Goal: Task Accomplishment & Management: Use online tool/utility

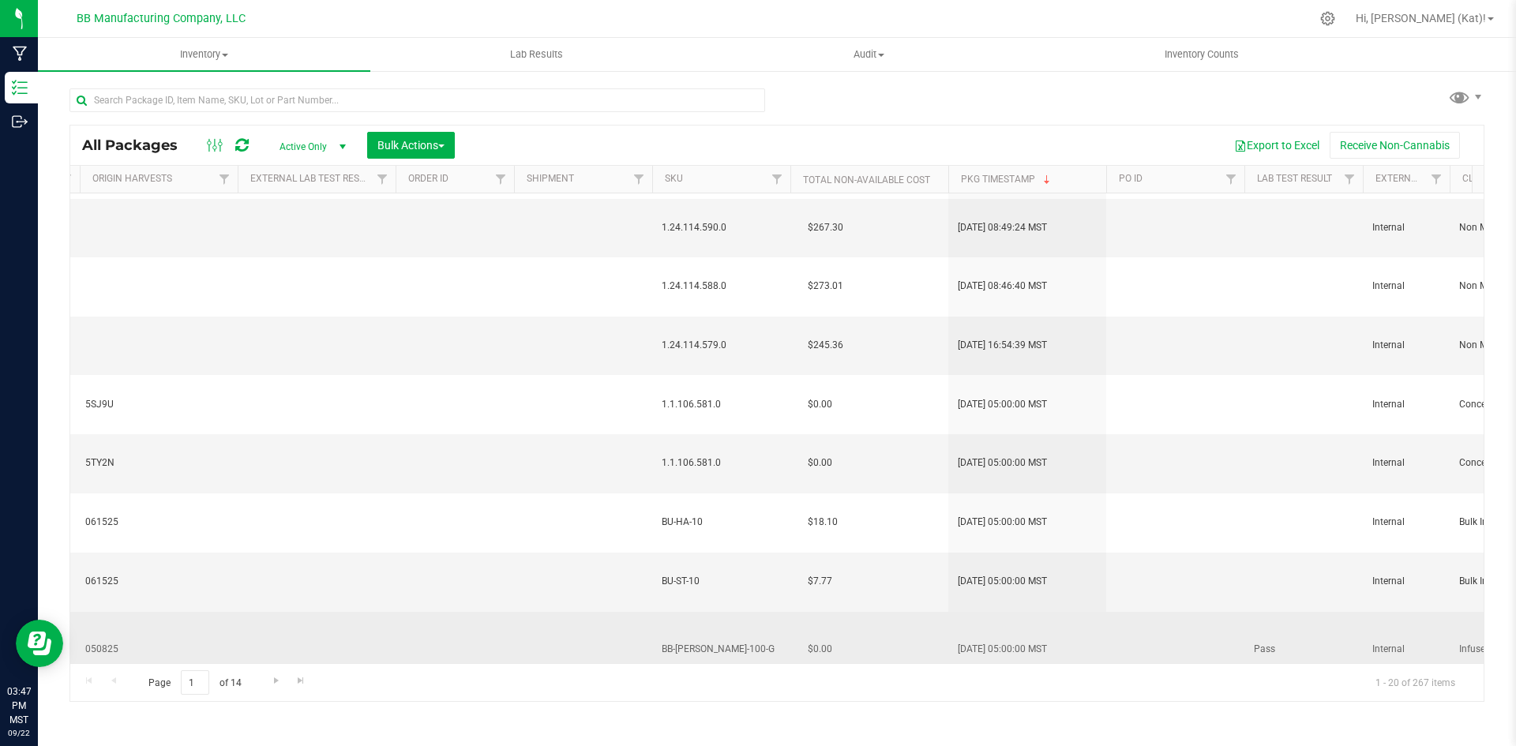
drag, startPoint x: 579, startPoint y: 637, endPoint x: 228, endPoint y: 613, distance: 352.1
click at [228, 613] on tr "Action Action Adjust qty Create package Edit attributes Global inventory Locate…" at bounding box center [774, 650] width 6575 height 77
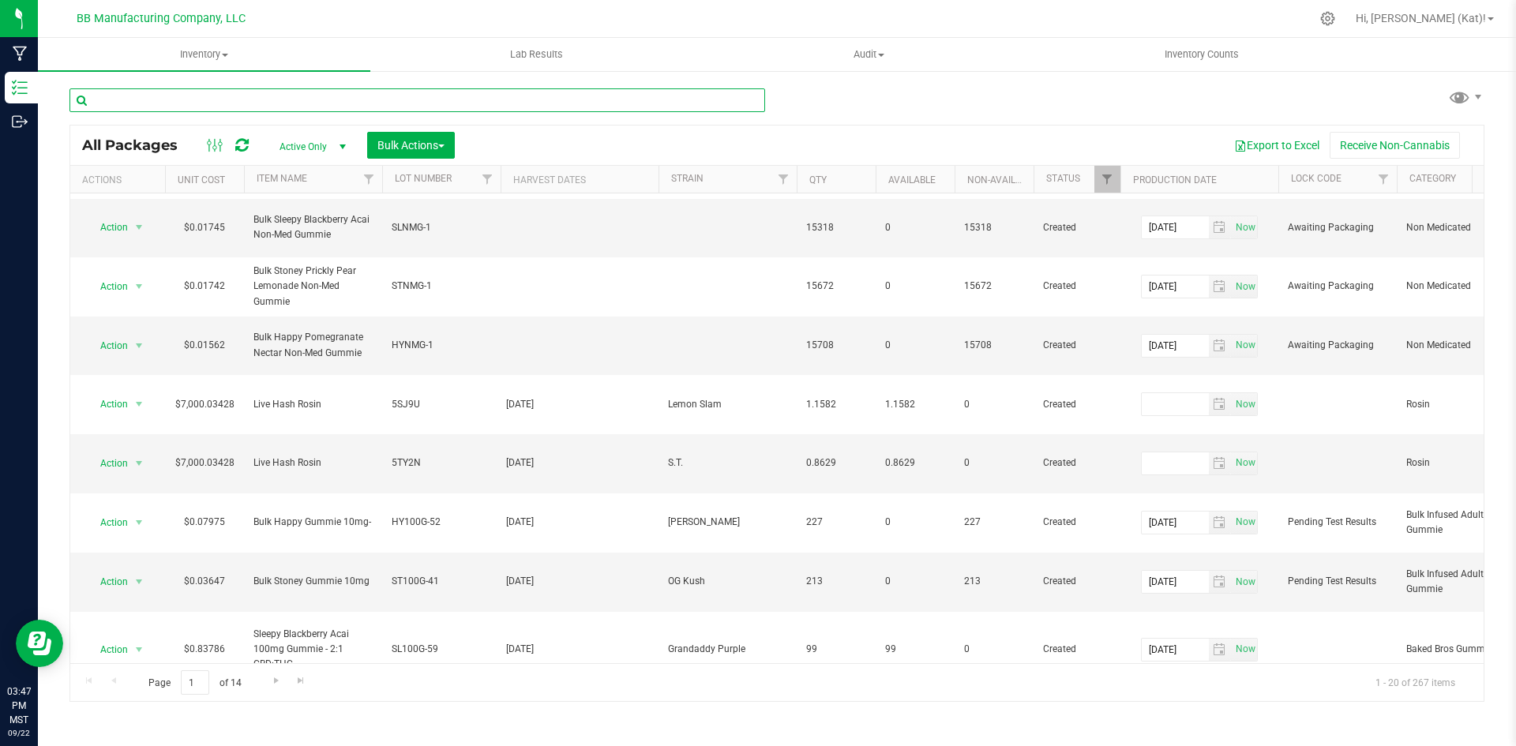
click at [390, 107] on input "text" at bounding box center [416, 100] width 695 height 24
type input "live hash"
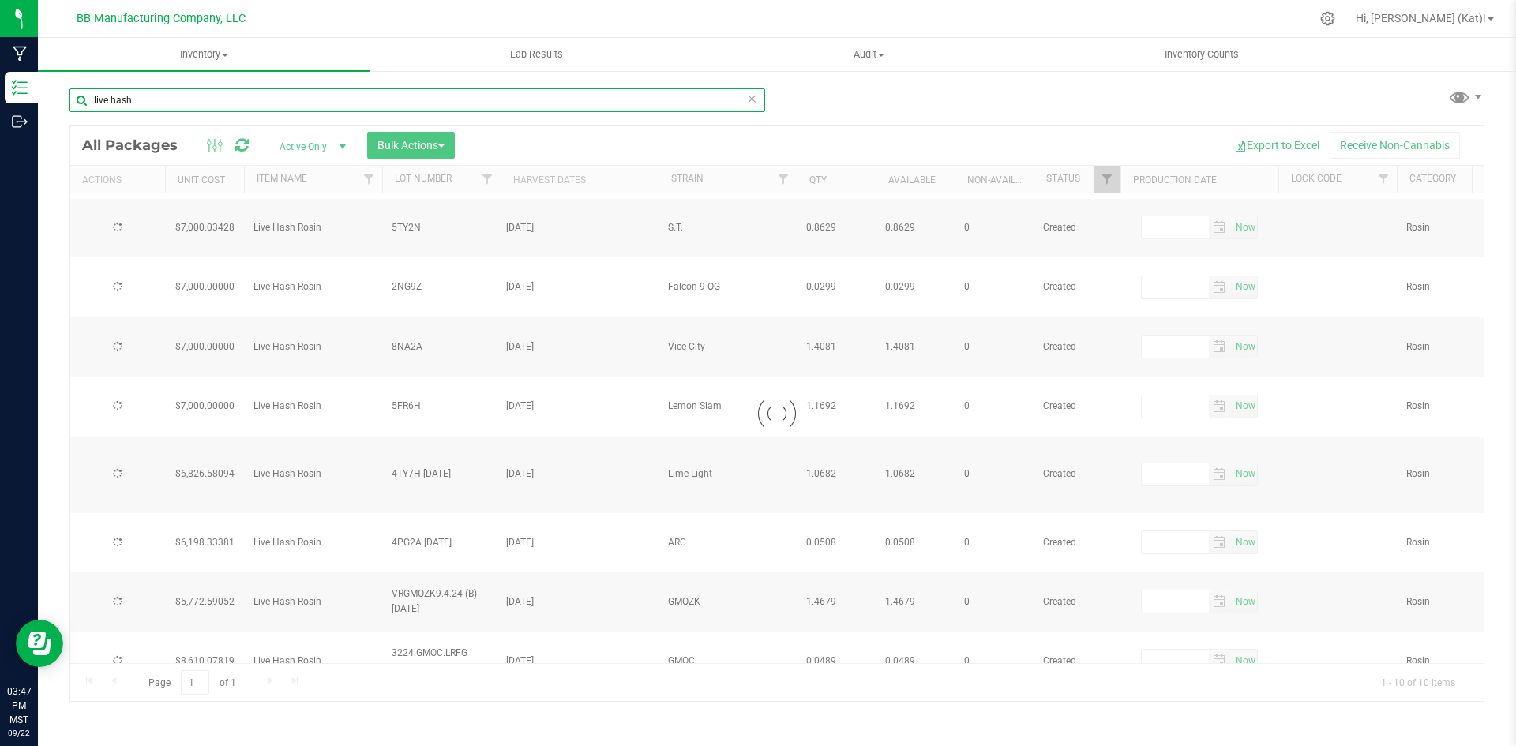
type input "[DATE]"
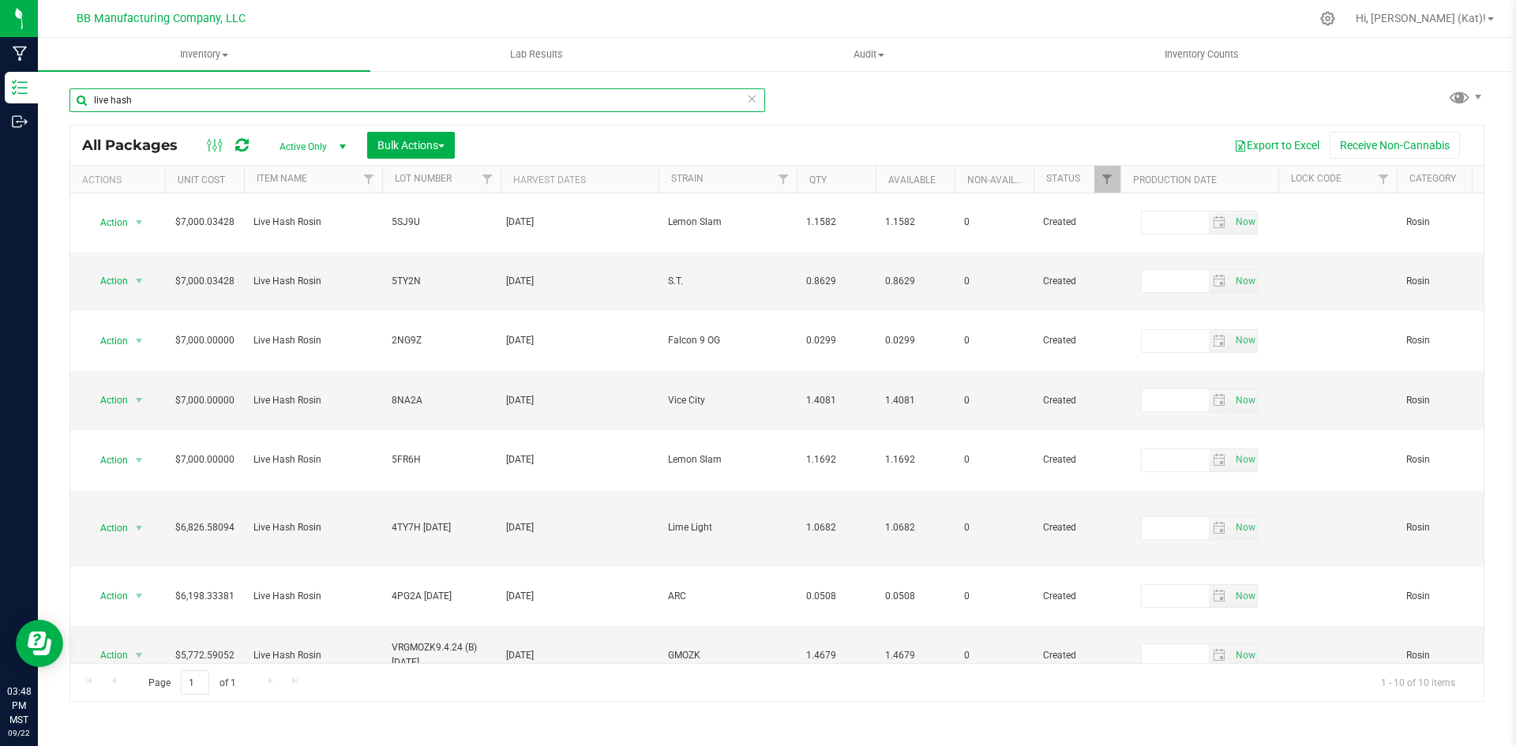
type input "live hash"
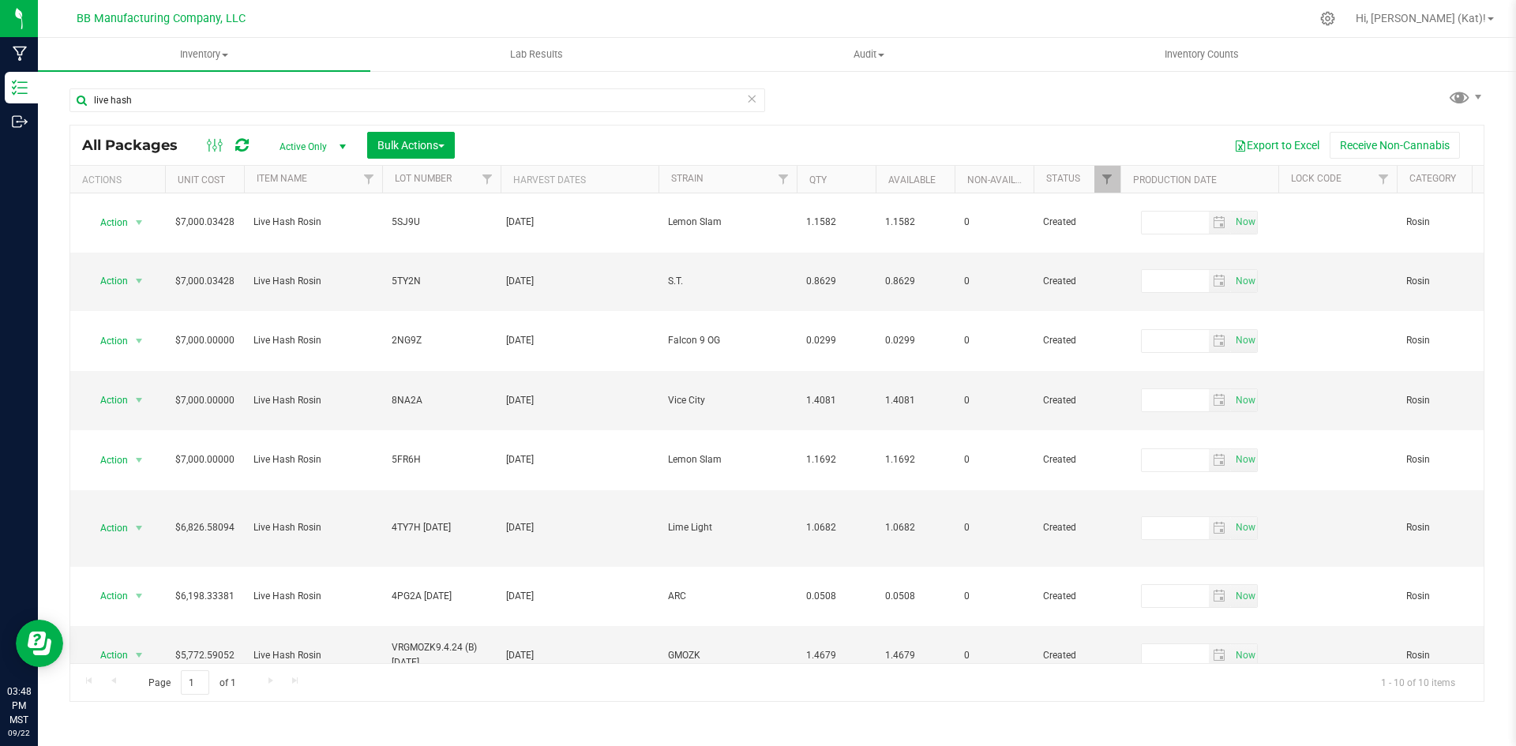
click at [756, 106] on icon at bounding box center [751, 97] width 11 height 19
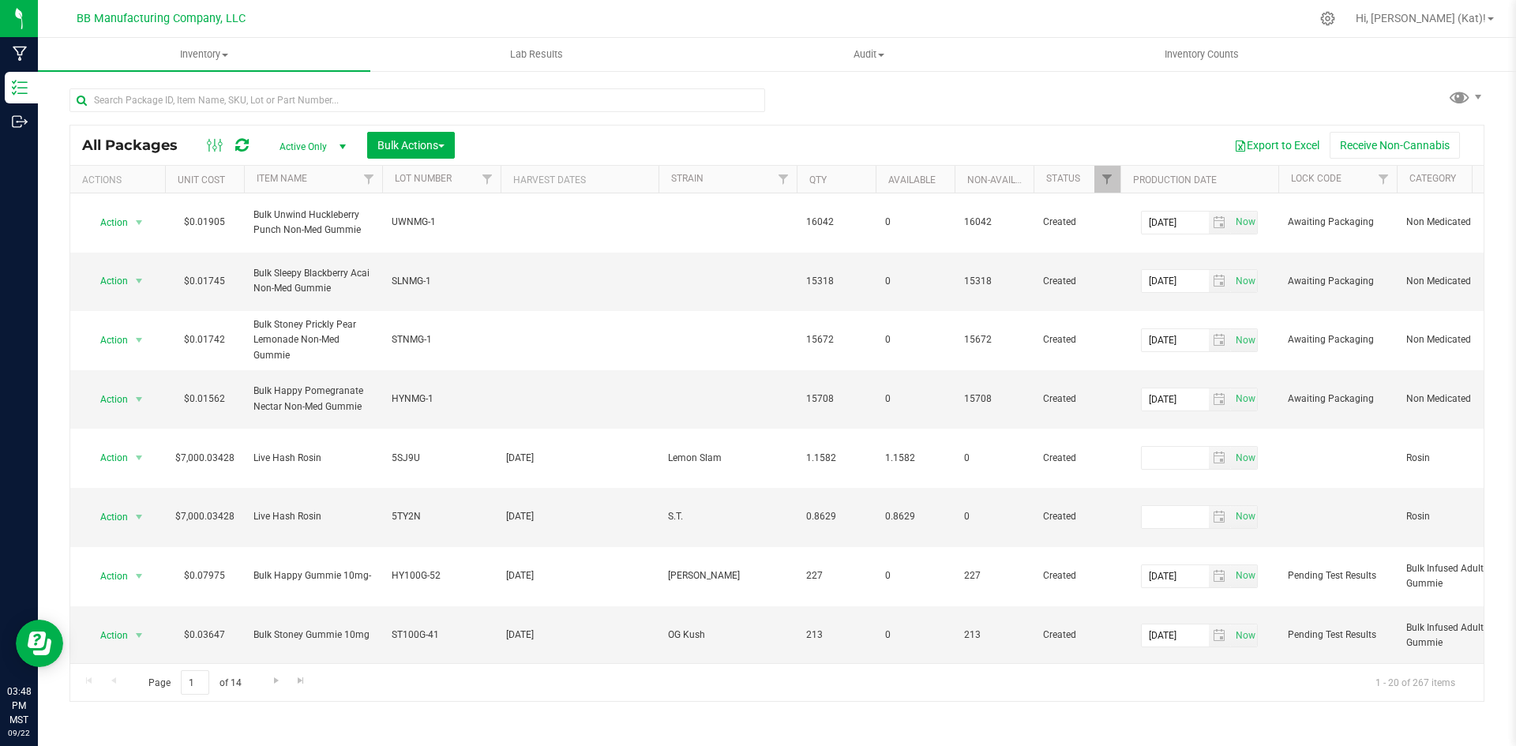
click at [853, 107] on div "All Packages Active Only Active Only Lab Samples Locked All Bulk Actions Add to…" at bounding box center [776, 387] width 1414 height 628
click at [650, 99] on input "text" at bounding box center [416, 100] width 695 height 24
type input "live hash rosin"
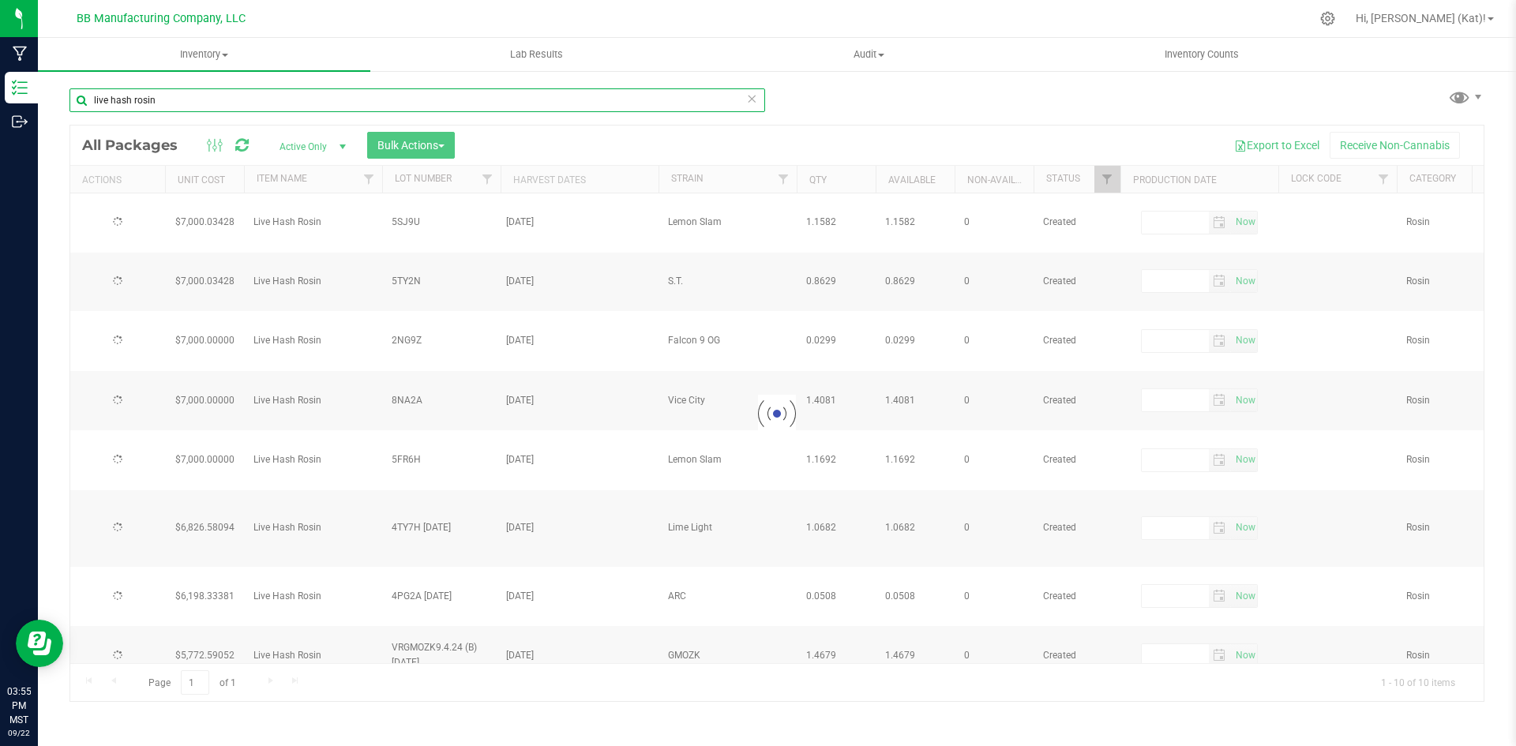
type input "[DATE]"
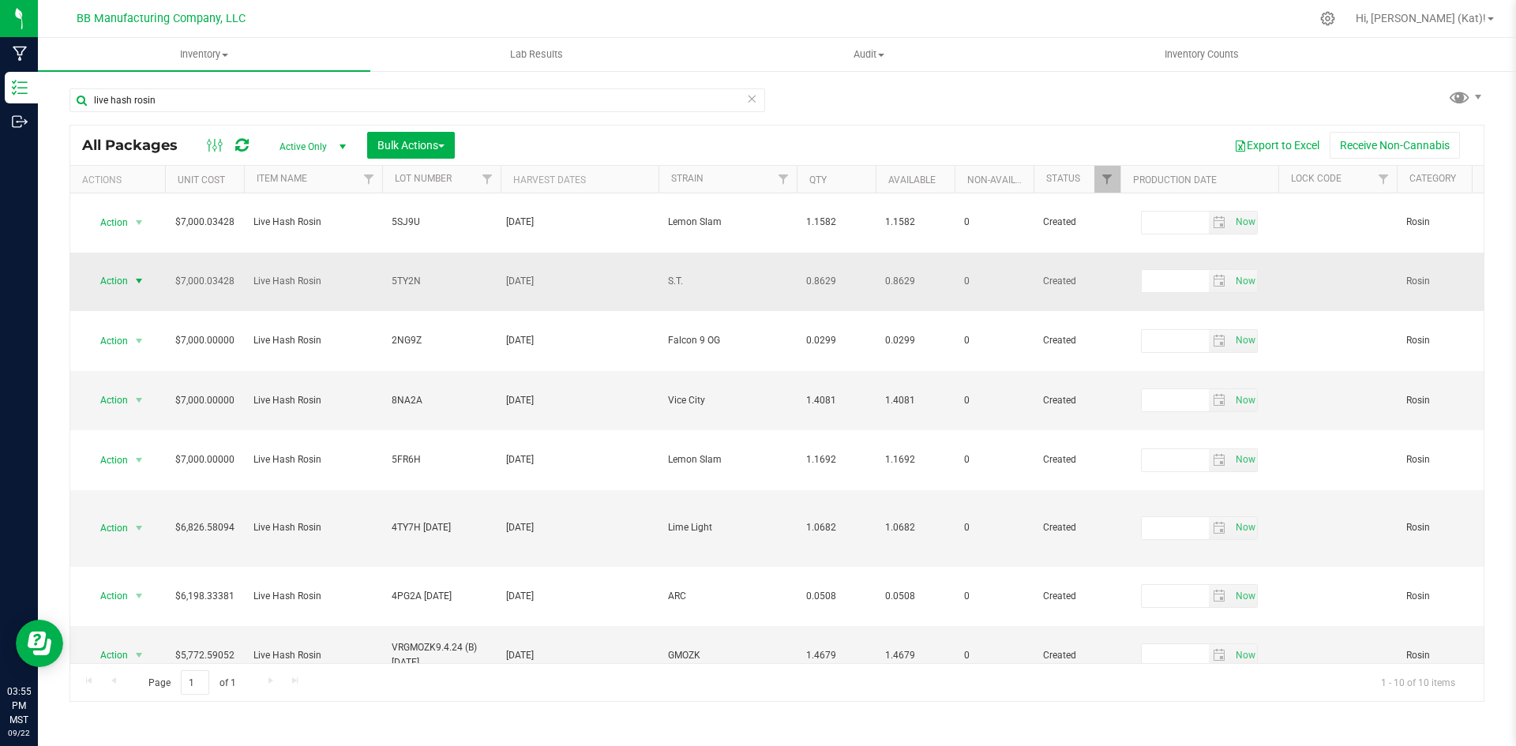
click at [129, 270] on span "select" at bounding box center [139, 281] width 20 height 22
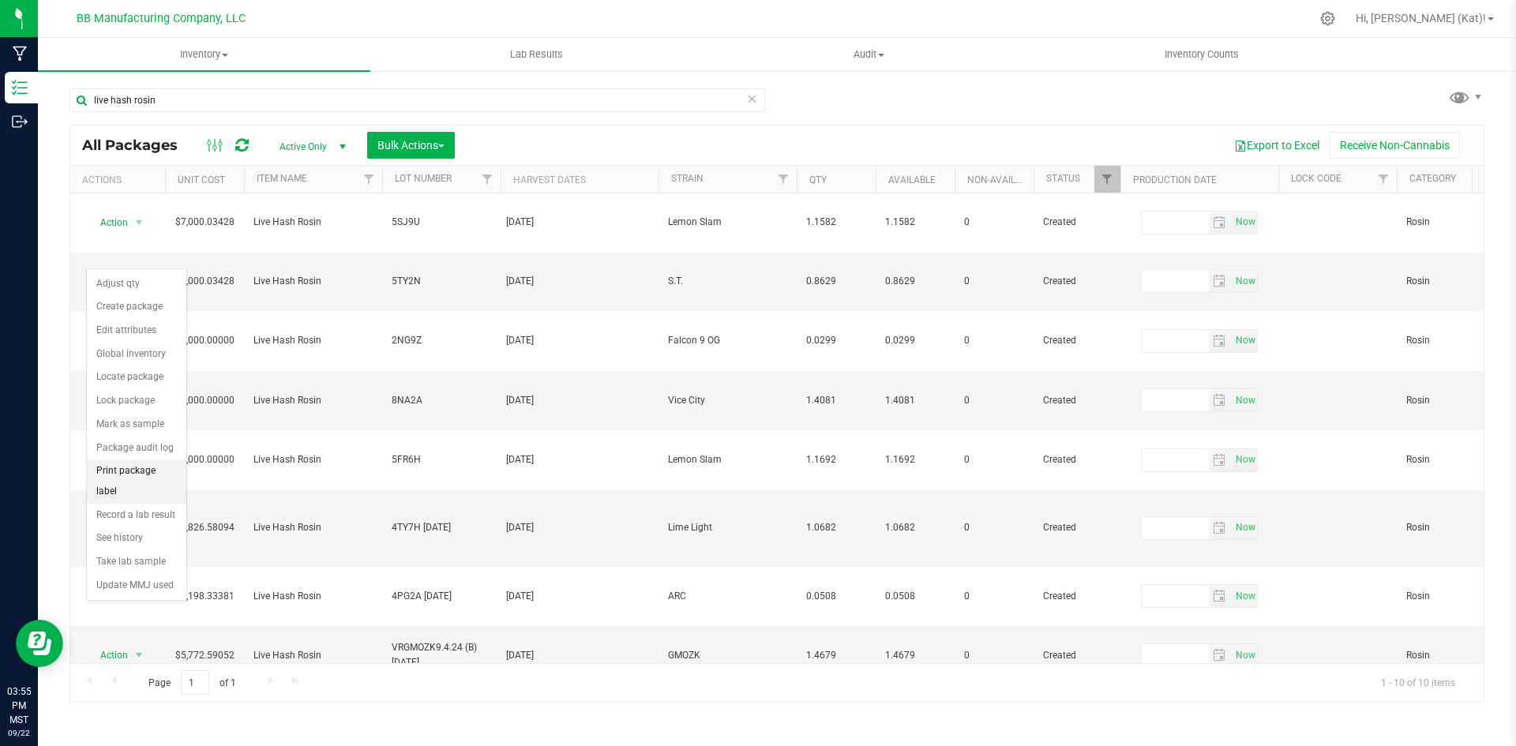
click at [149, 471] on li "Print package label" at bounding box center [136, 480] width 99 height 43
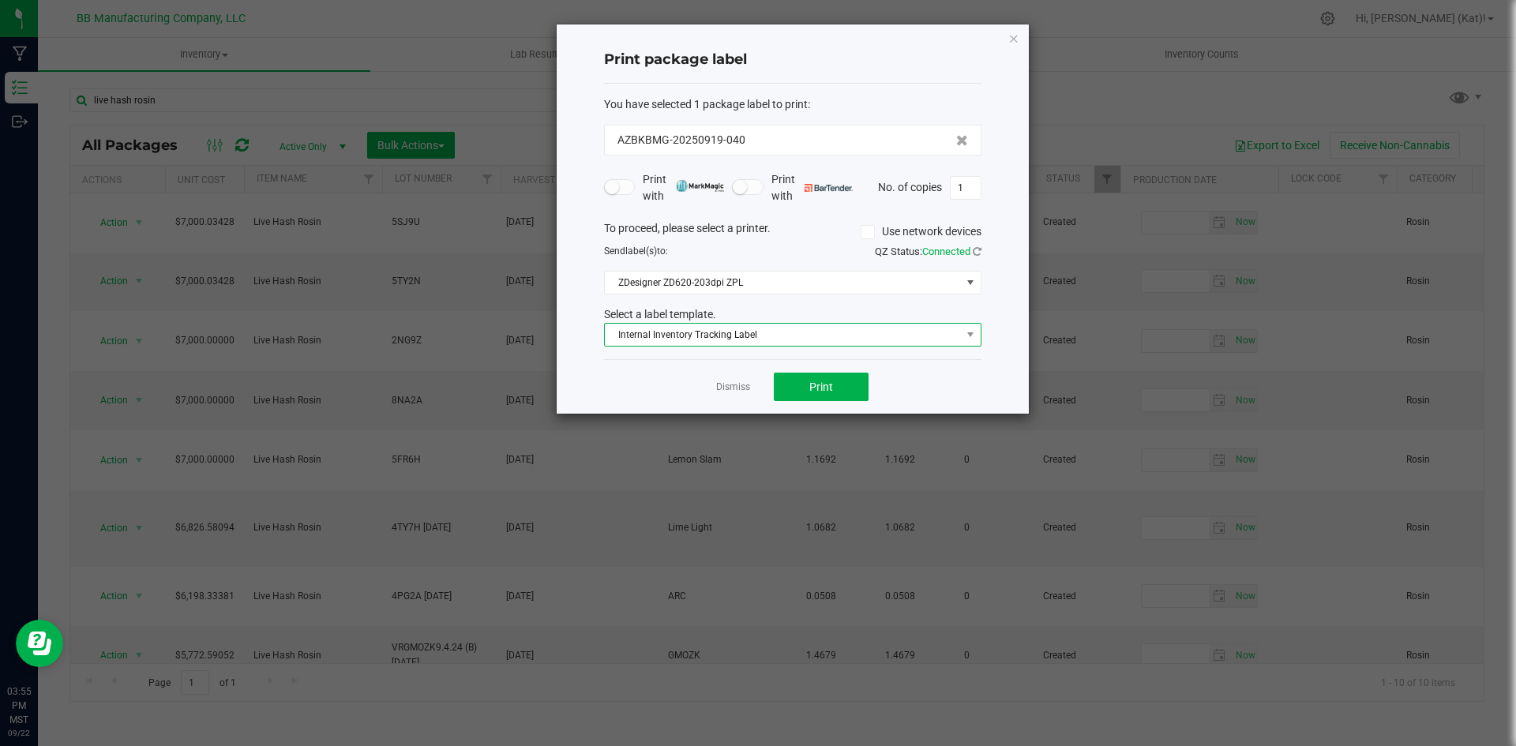
click at [739, 335] on span "Internal Inventory Tracking Label" at bounding box center [783, 335] width 356 height 22
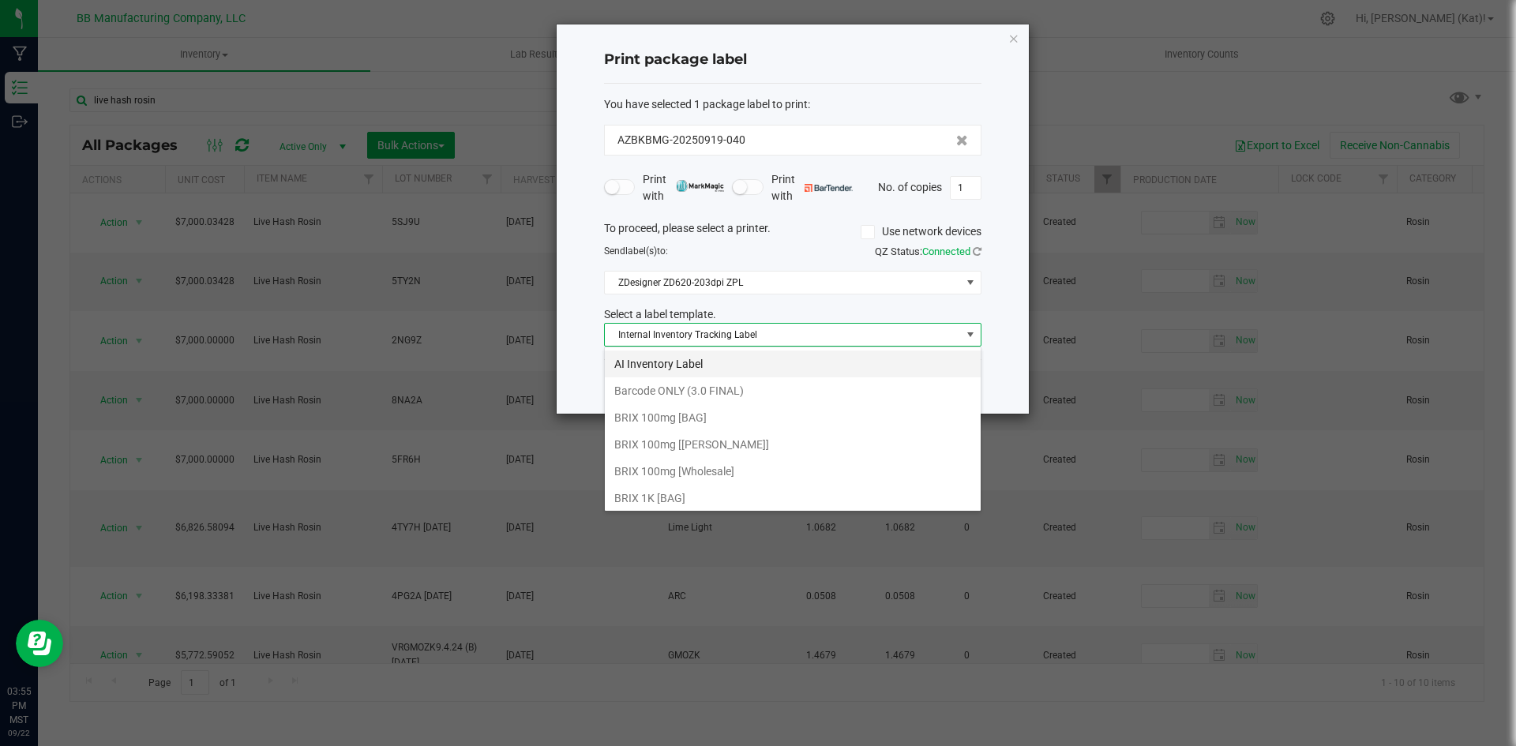
click at [703, 367] on li "AI Inventory Label" at bounding box center [793, 363] width 376 height 27
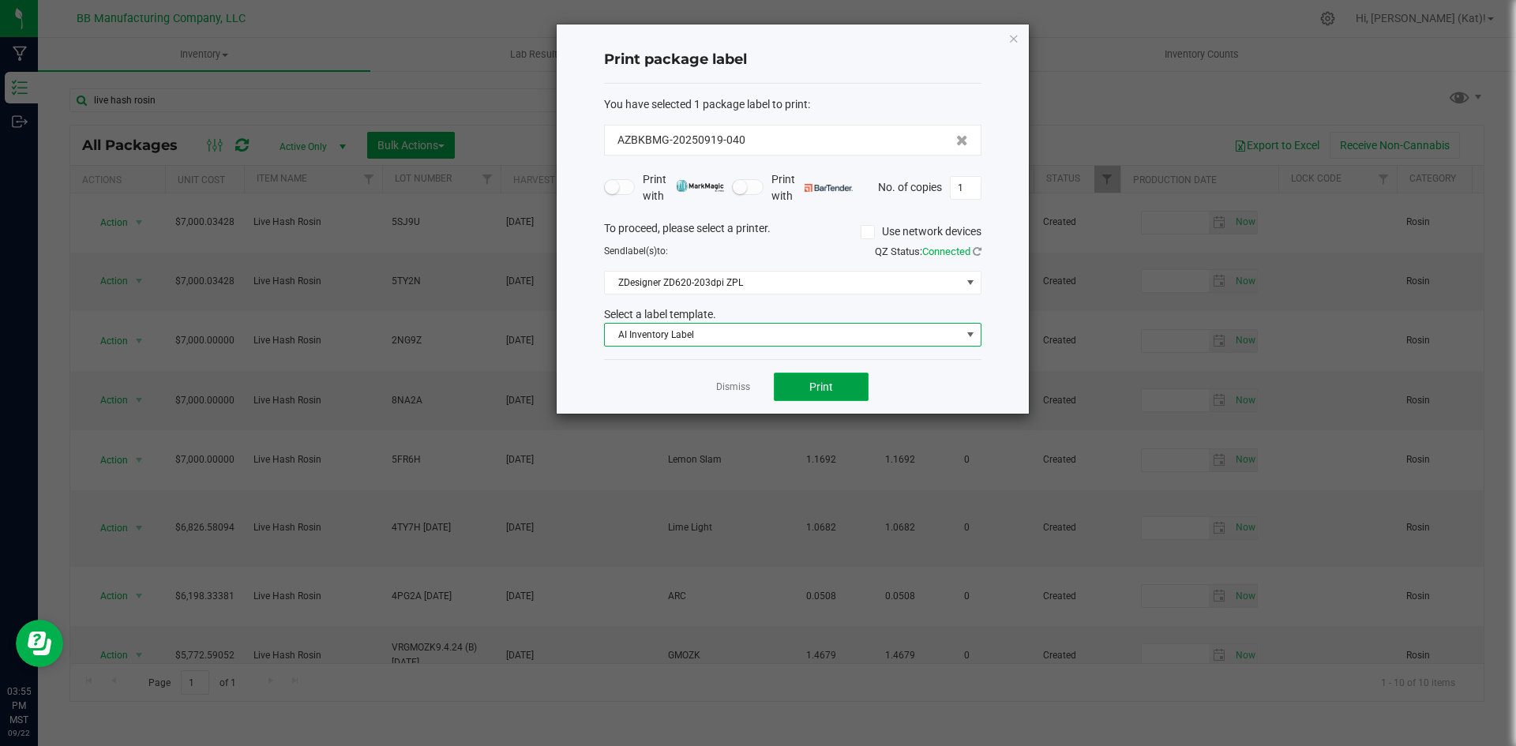
click at [803, 384] on button "Print" at bounding box center [821, 387] width 95 height 28
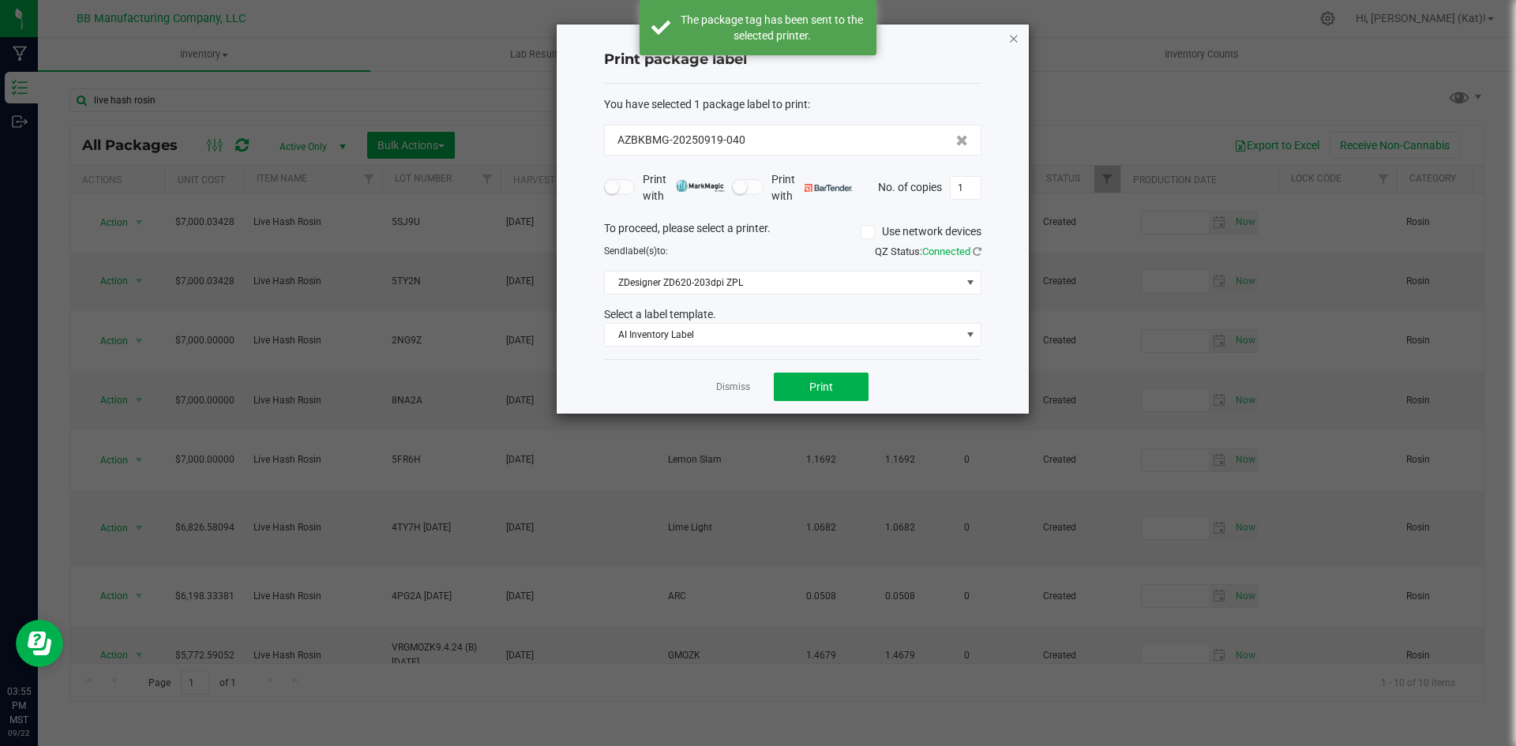
click at [1015, 39] on icon "button" at bounding box center [1013, 37] width 11 height 19
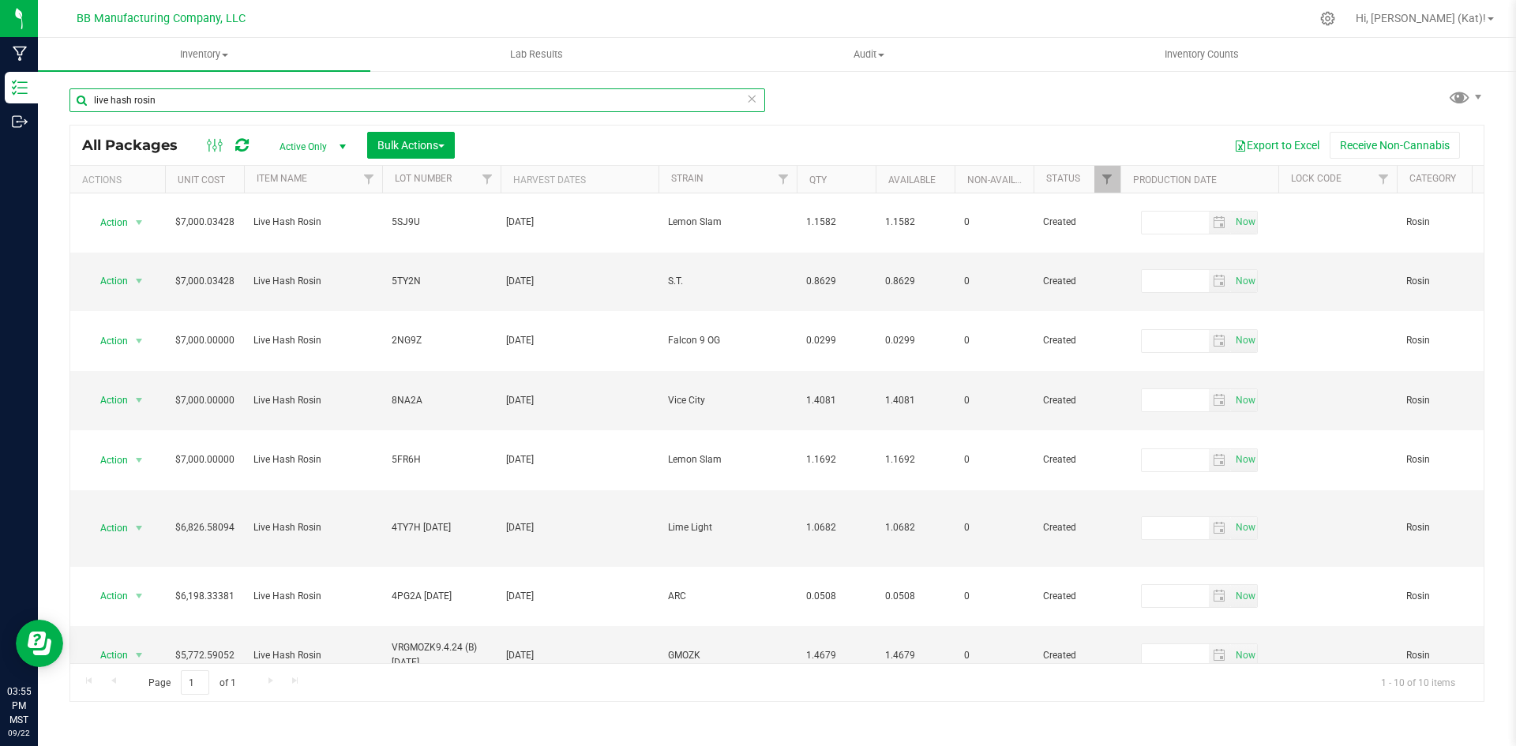
click at [404, 94] on input "live hash rosin" at bounding box center [416, 100] width 695 height 24
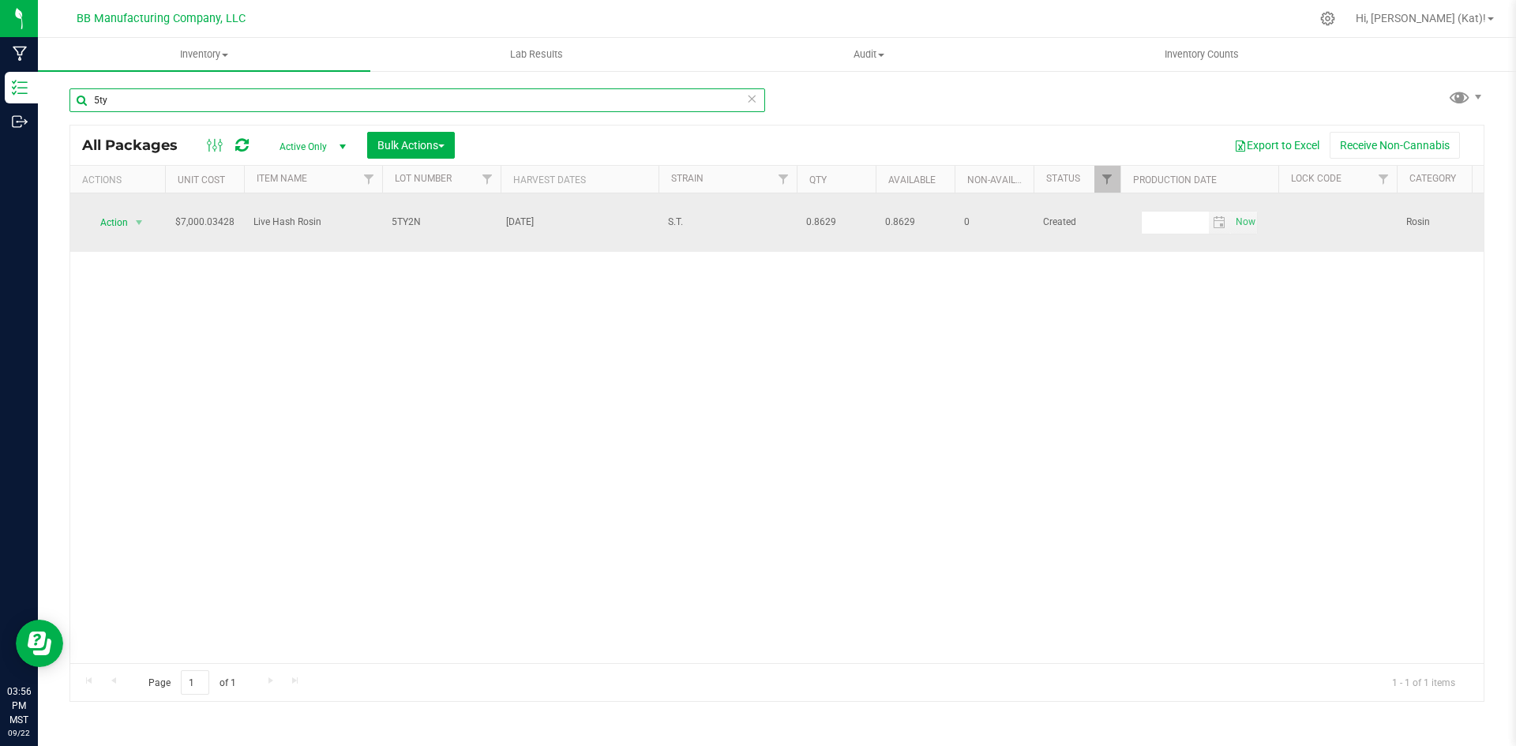
type input "5ty"
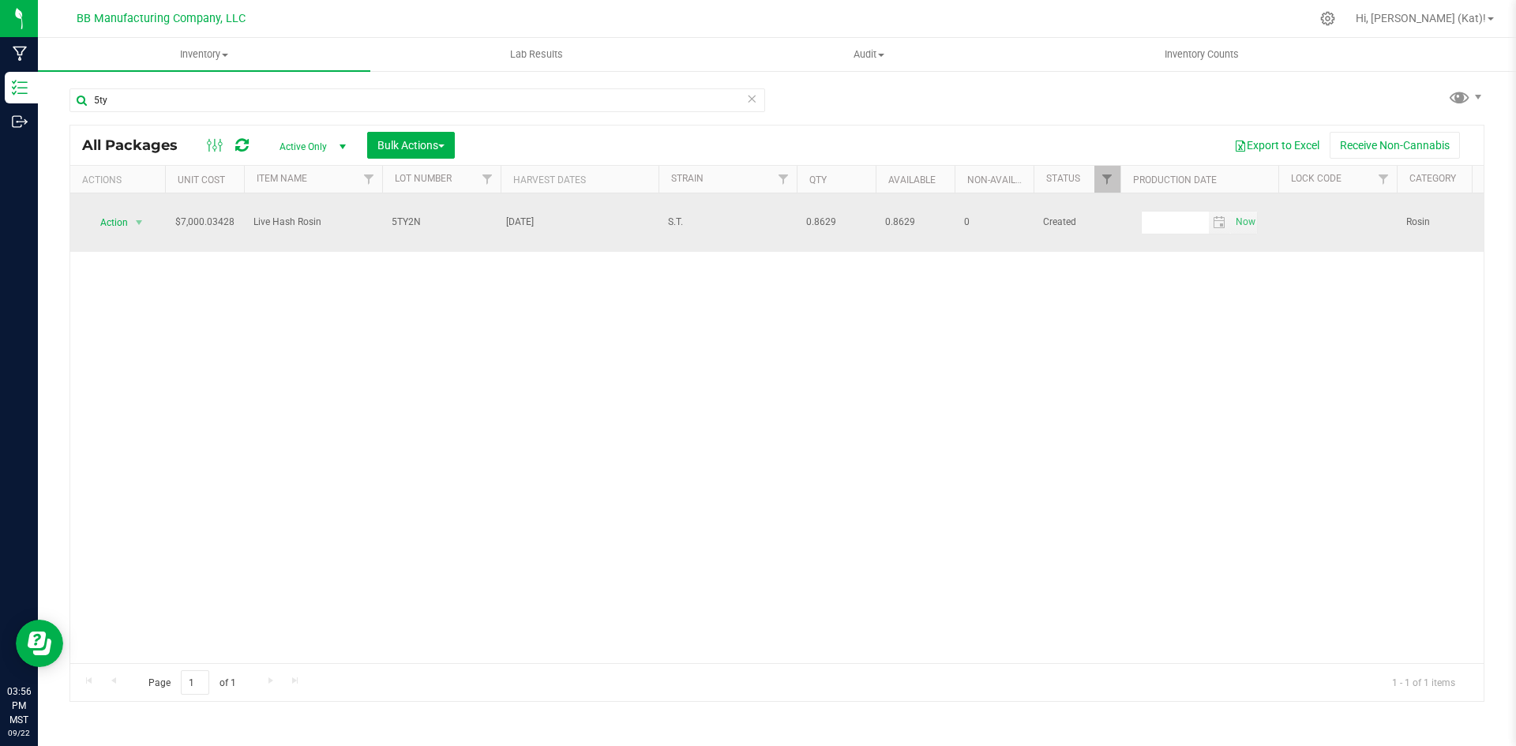
click at [451, 215] on span "5TY2N" at bounding box center [441, 222] width 99 height 15
type input "5TY2N (A) [DATE]"
click at [119, 215] on span "Action" at bounding box center [107, 223] width 43 height 22
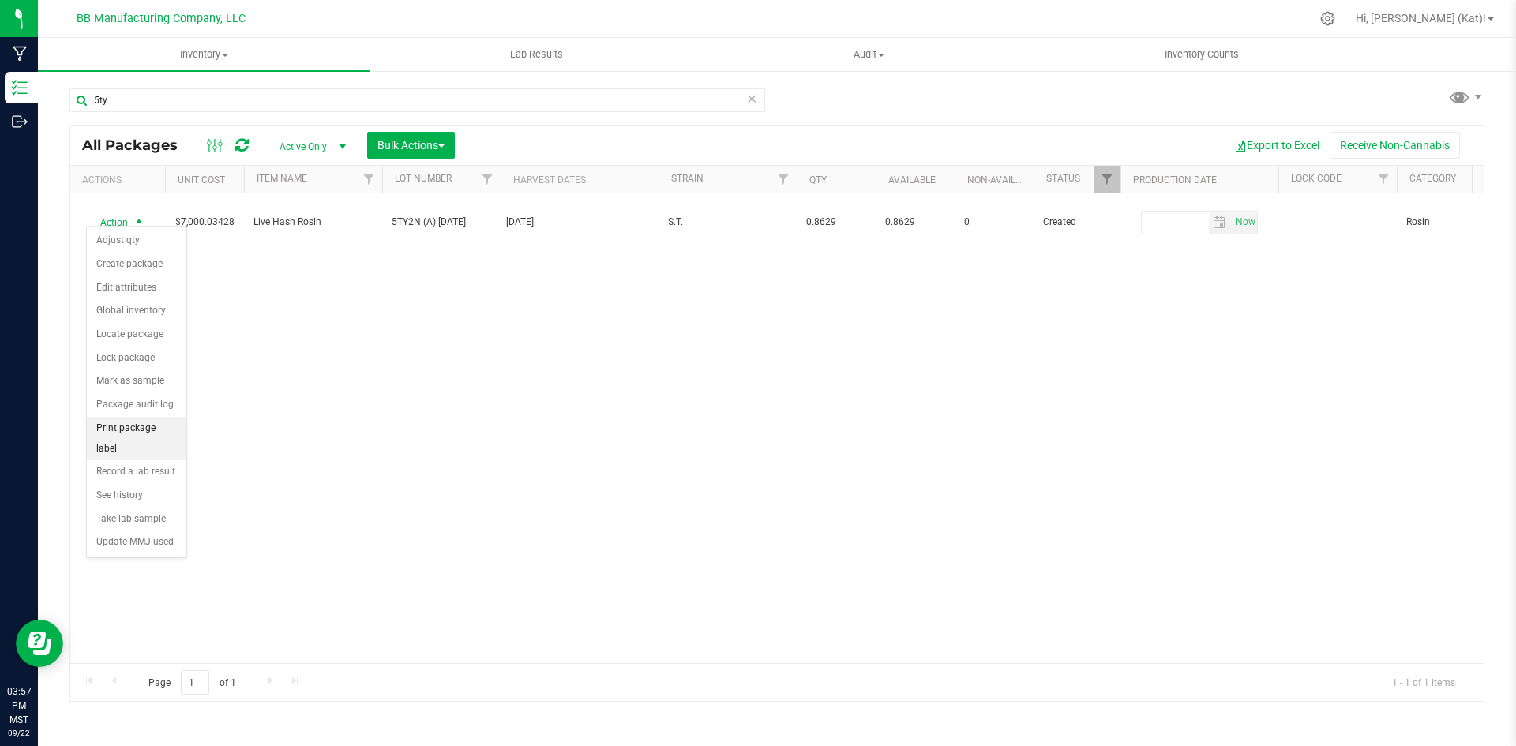
click at [148, 429] on li "Print package label" at bounding box center [136, 438] width 99 height 43
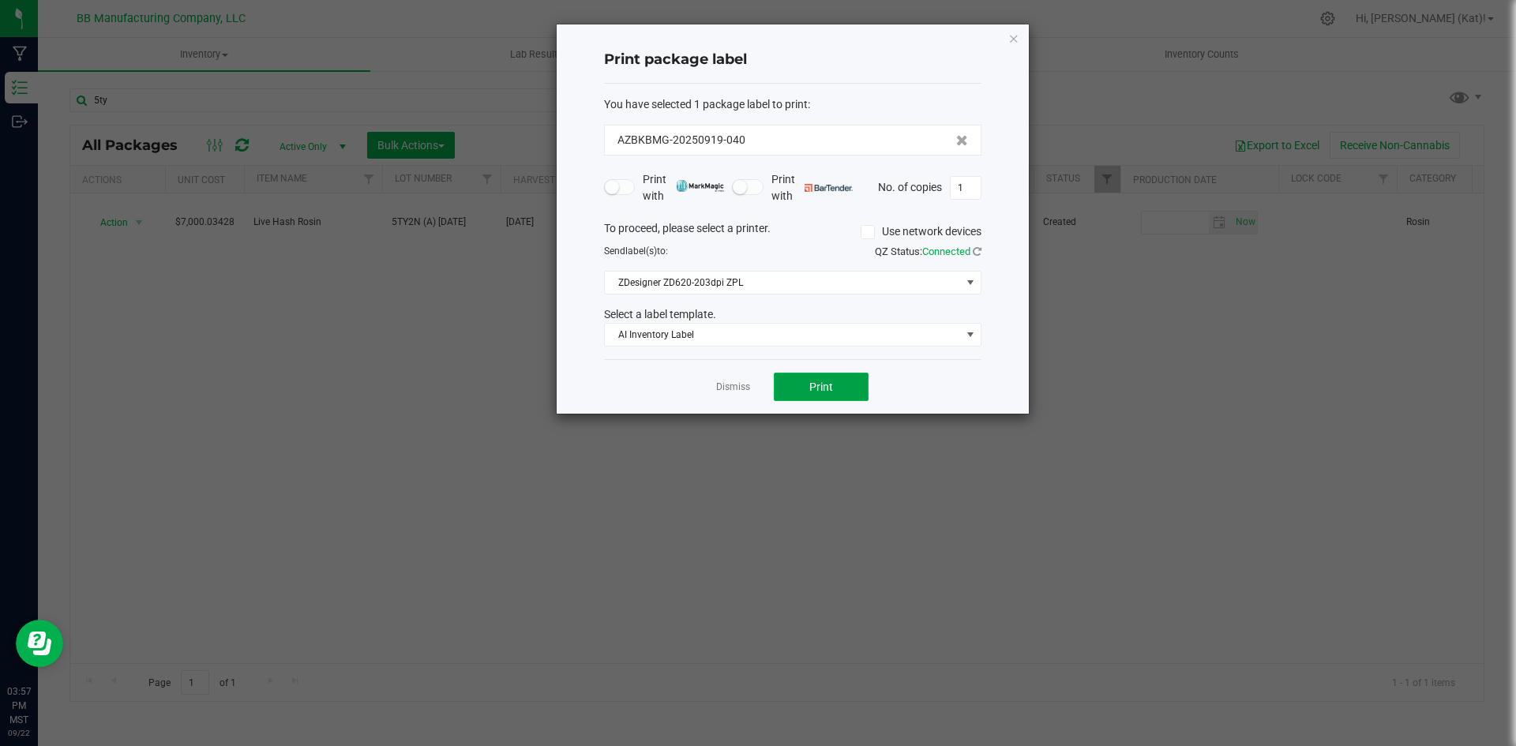
click at [796, 390] on button "Print" at bounding box center [821, 387] width 95 height 28
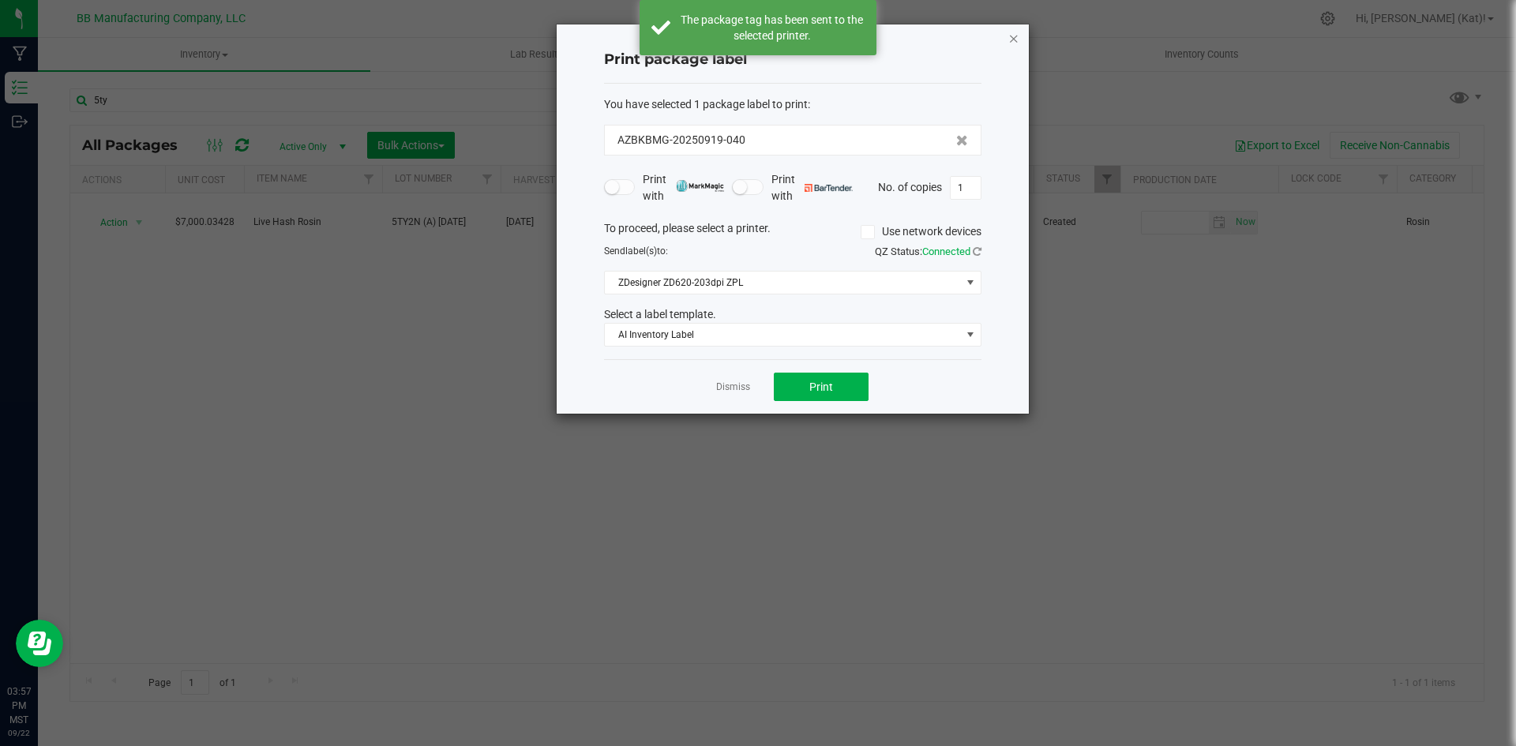
click at [1016, 35] on icon "button" at bounding box center [1013, 37] width 11 height 19
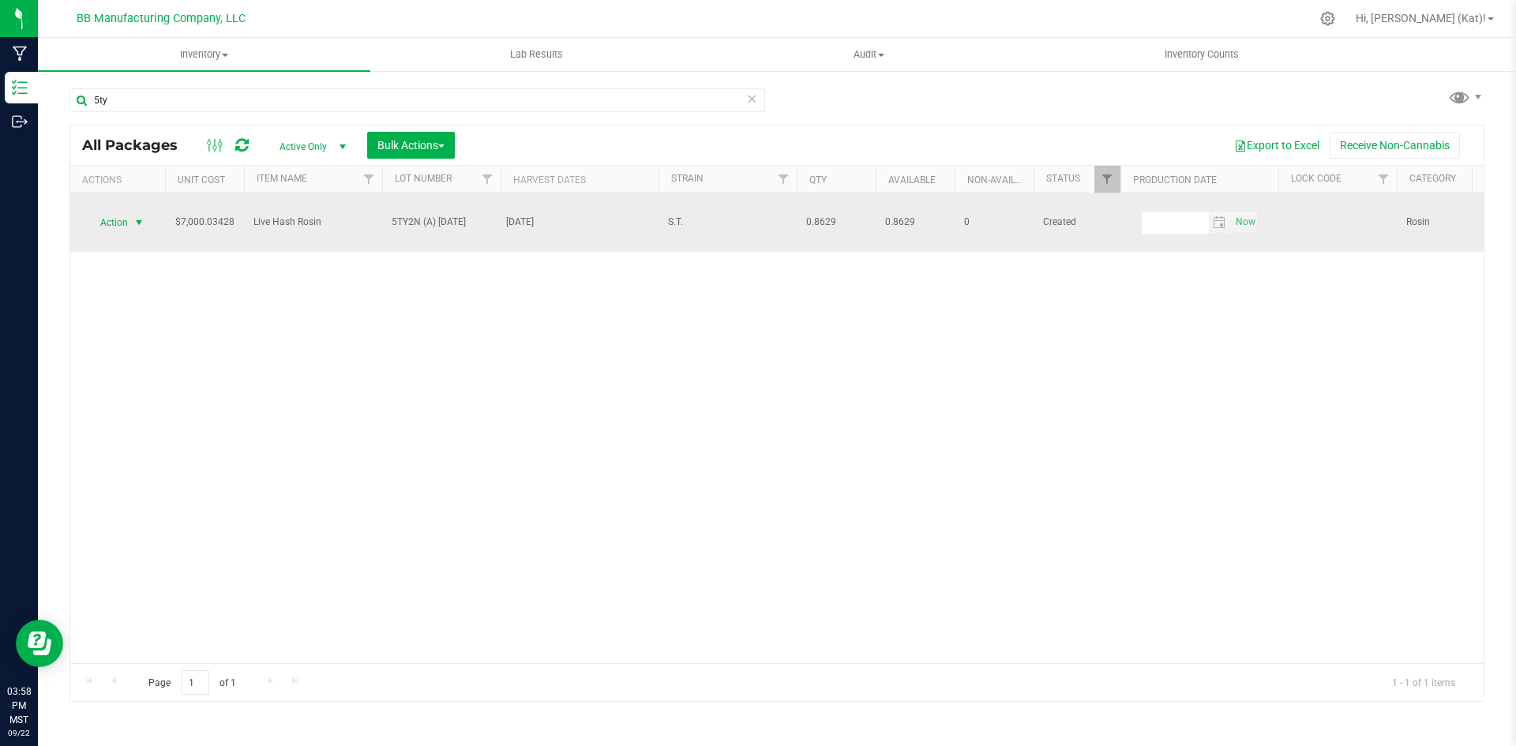
click at [127, 218] on span "Action" at bounding box center [107, 223] width 43 height 22
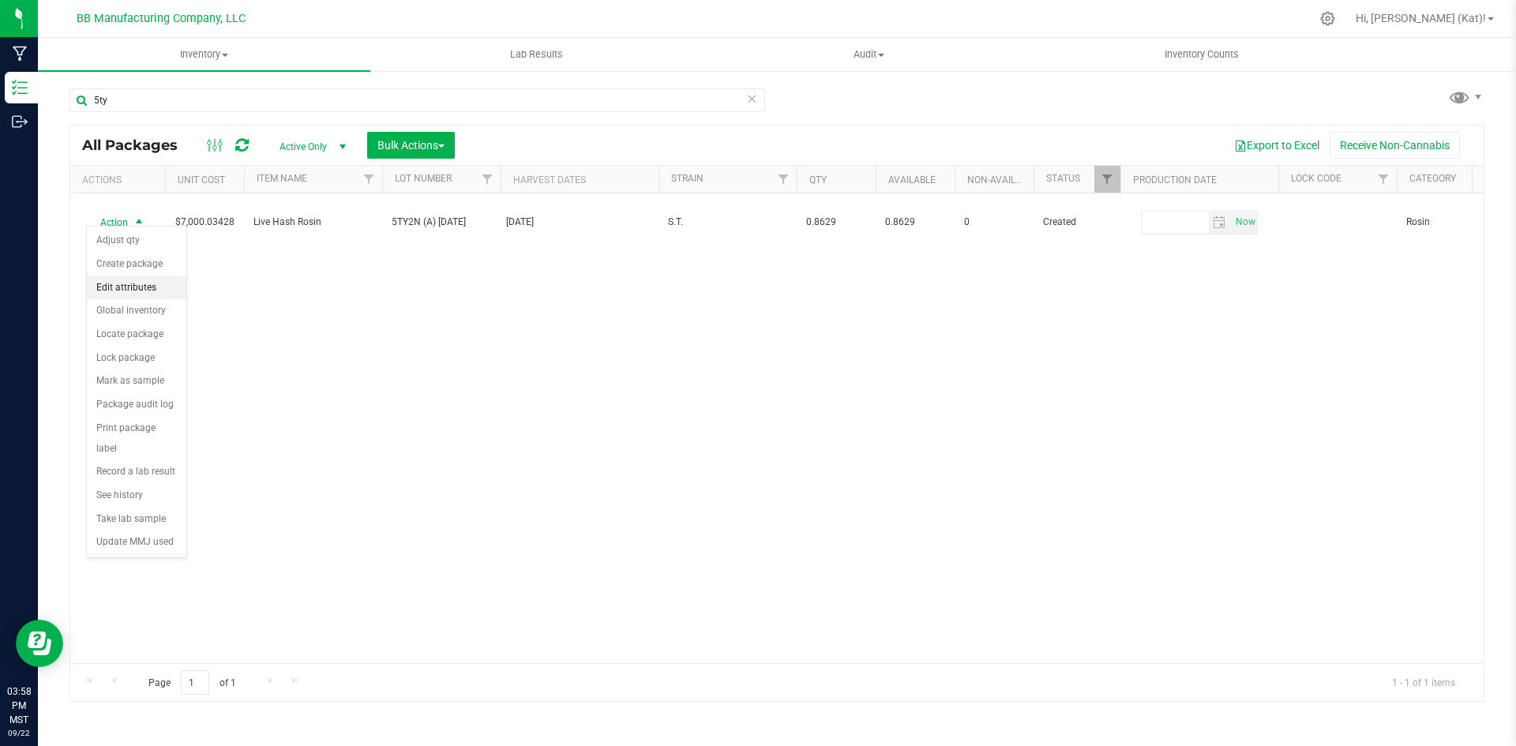
click at [129, 290] on li "Edit attributes" at bounding box center [136, 288] width 99 height 24
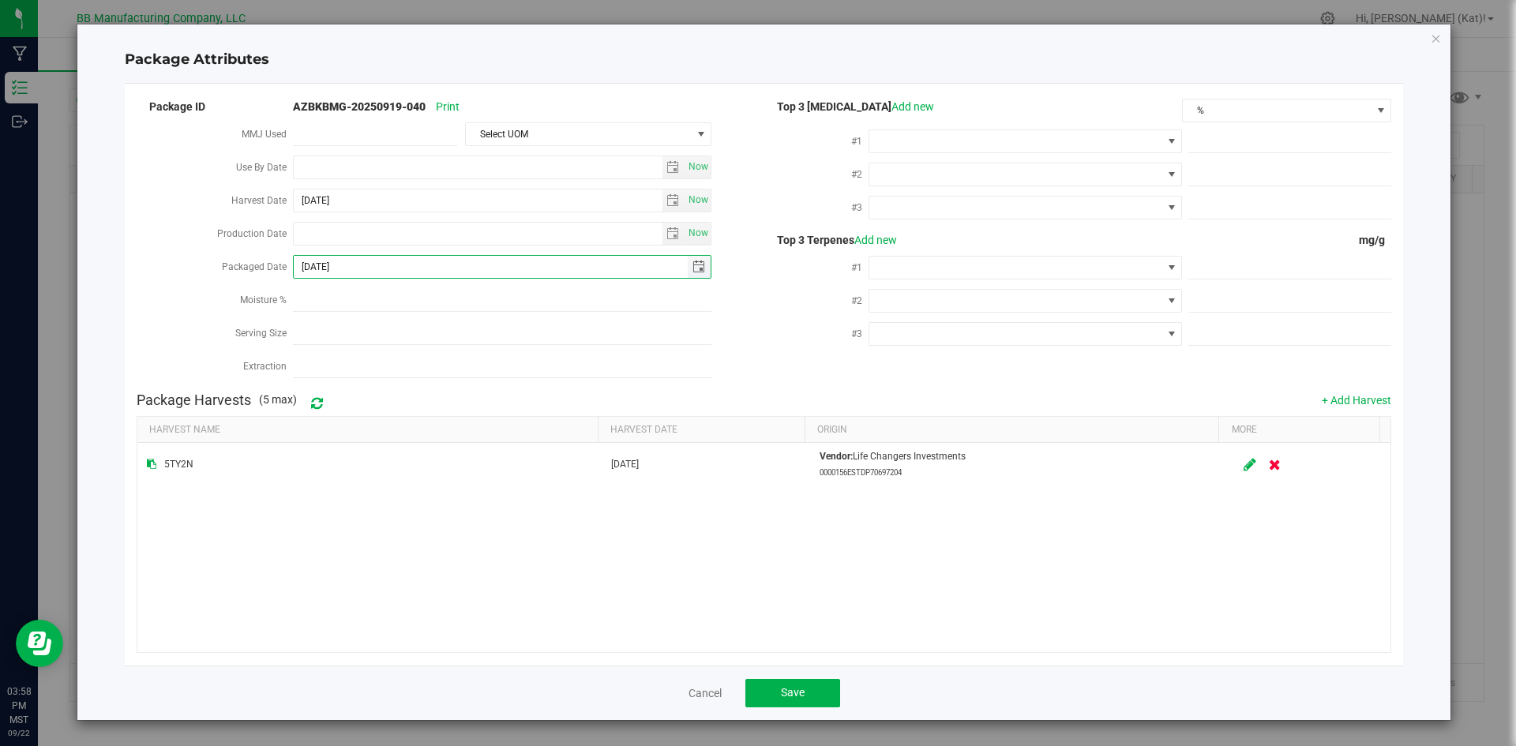
drag, startPoint x: 355, startPoint y: 262, endPoint x: 332, endPoint y: 257, distance: 23.4
click at [332, 257] on input "[DATE]" at bounding box center [491, 267] width 394 height 22
type input "[DATE]"
click at [788, 679] on button "Save" at bounding box center [792, 693] width 95 height 28
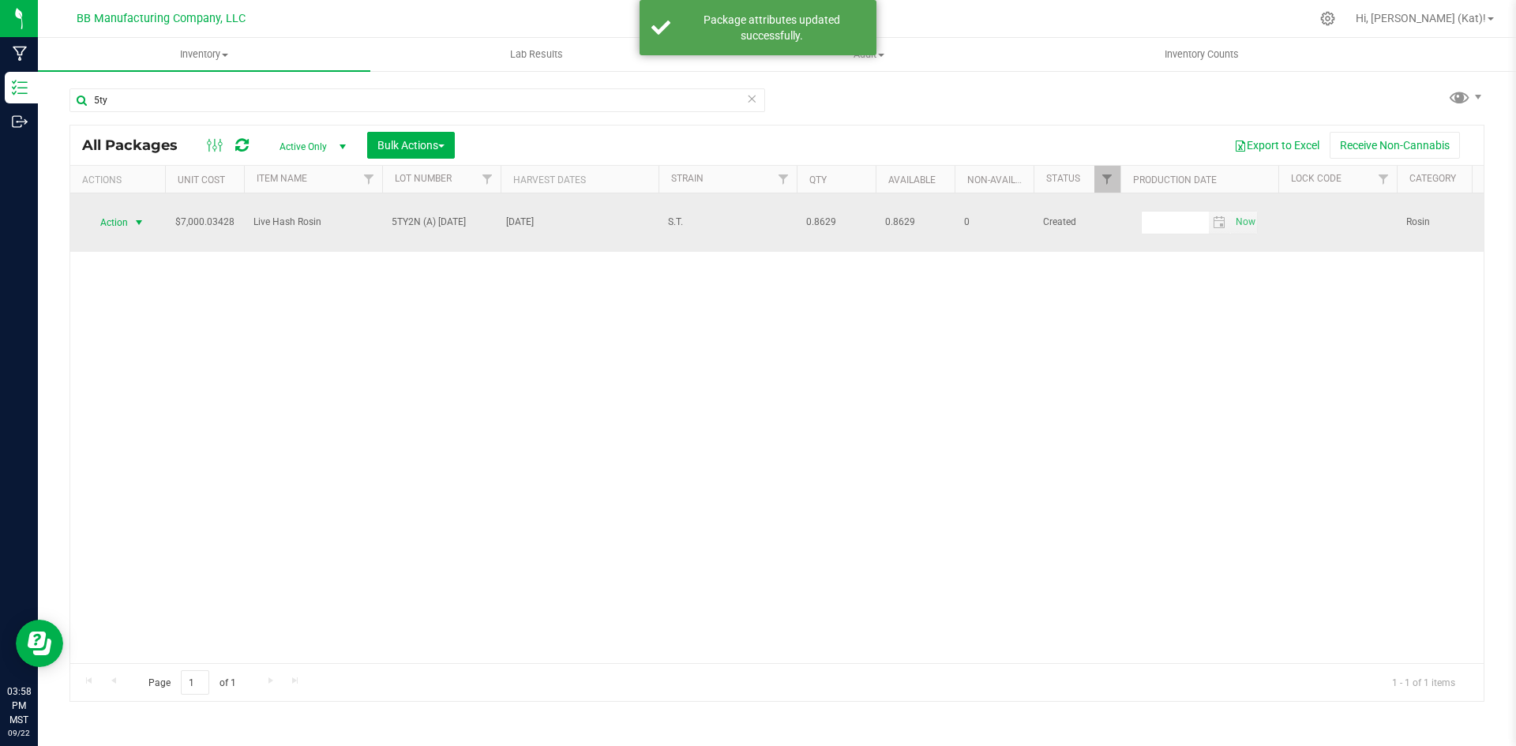
click at [128, 212] on span "Action" at bounding box center [107, 223] width 43 height 22
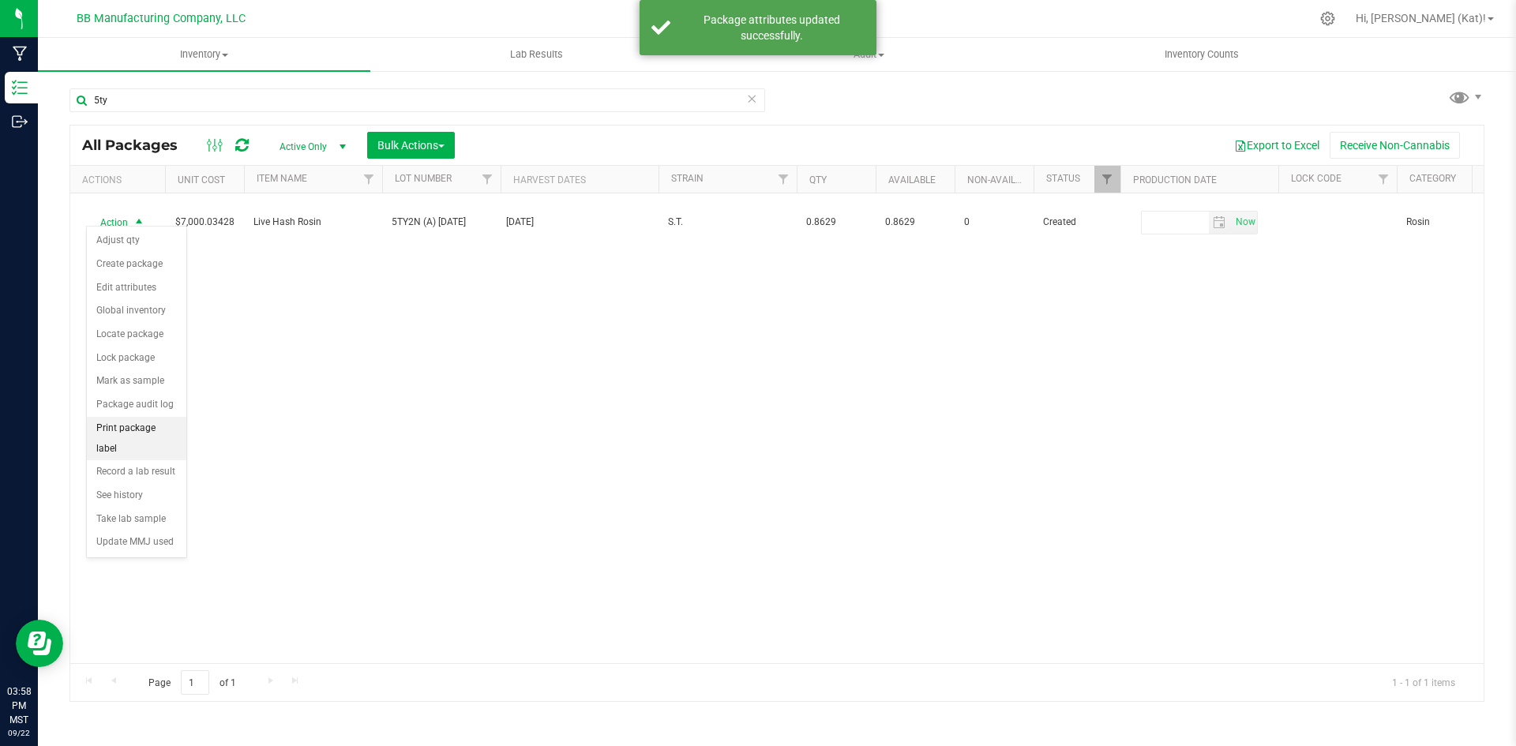
click at [162, 433] on li "Print package label" at bounding box center [136, 438] width 99 height 43
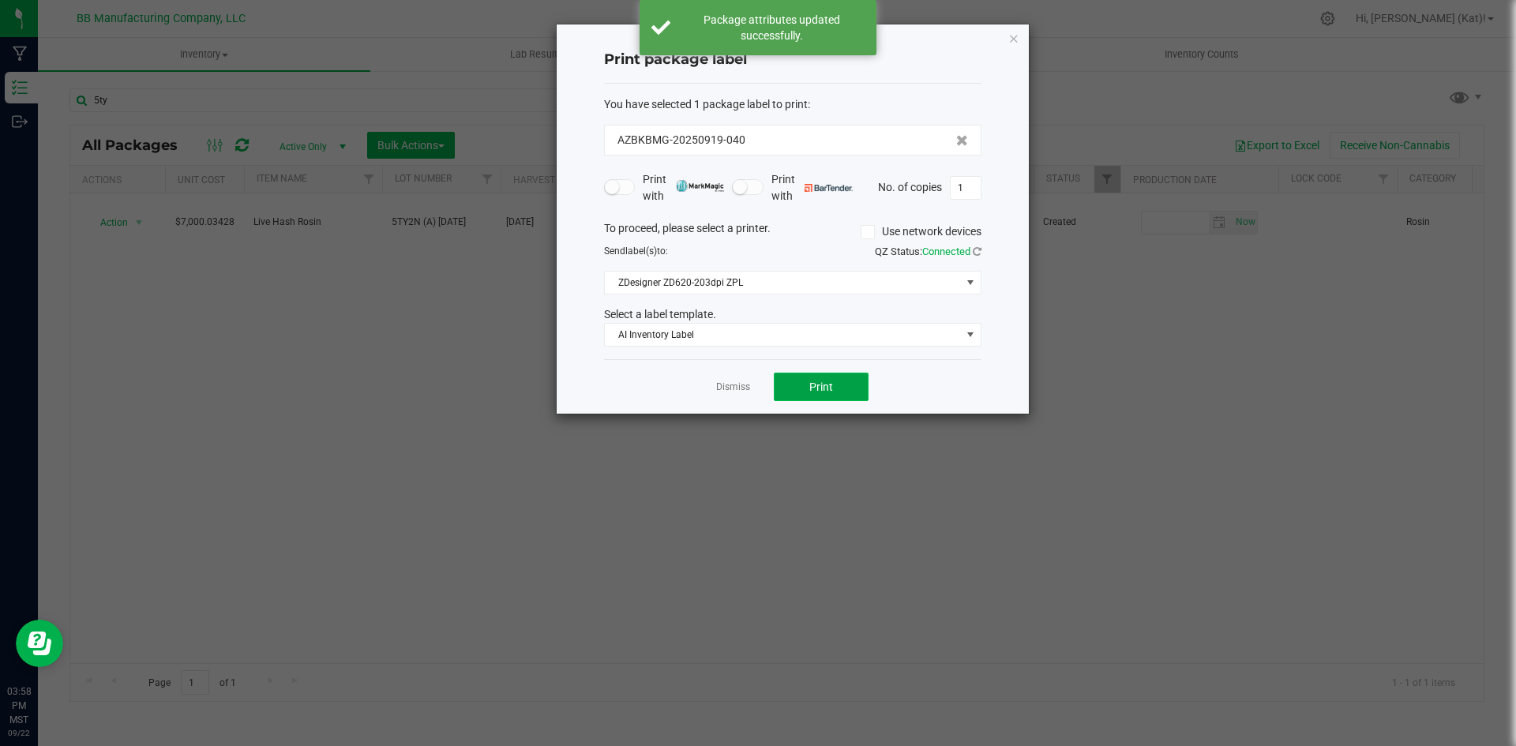
click at [793, 382] on button "Print" at bounding box center [821, 387] width 95 height 28
click at [1013, 36] on icon "button" at bounding box center [1013, 37] width 11 height 19
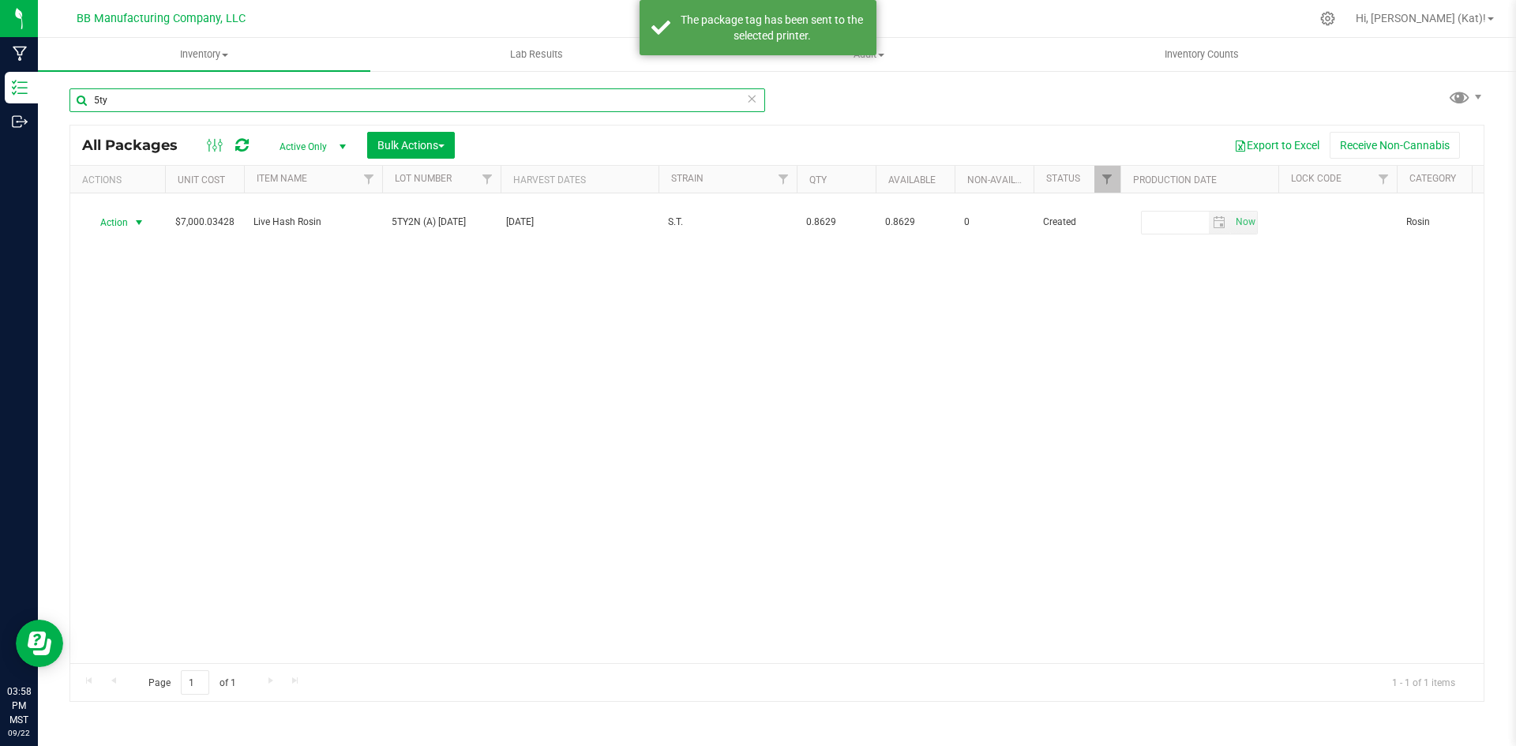
click at [190, 97] on input "5ty" at bounding box center [416, 100] width 695 height 24
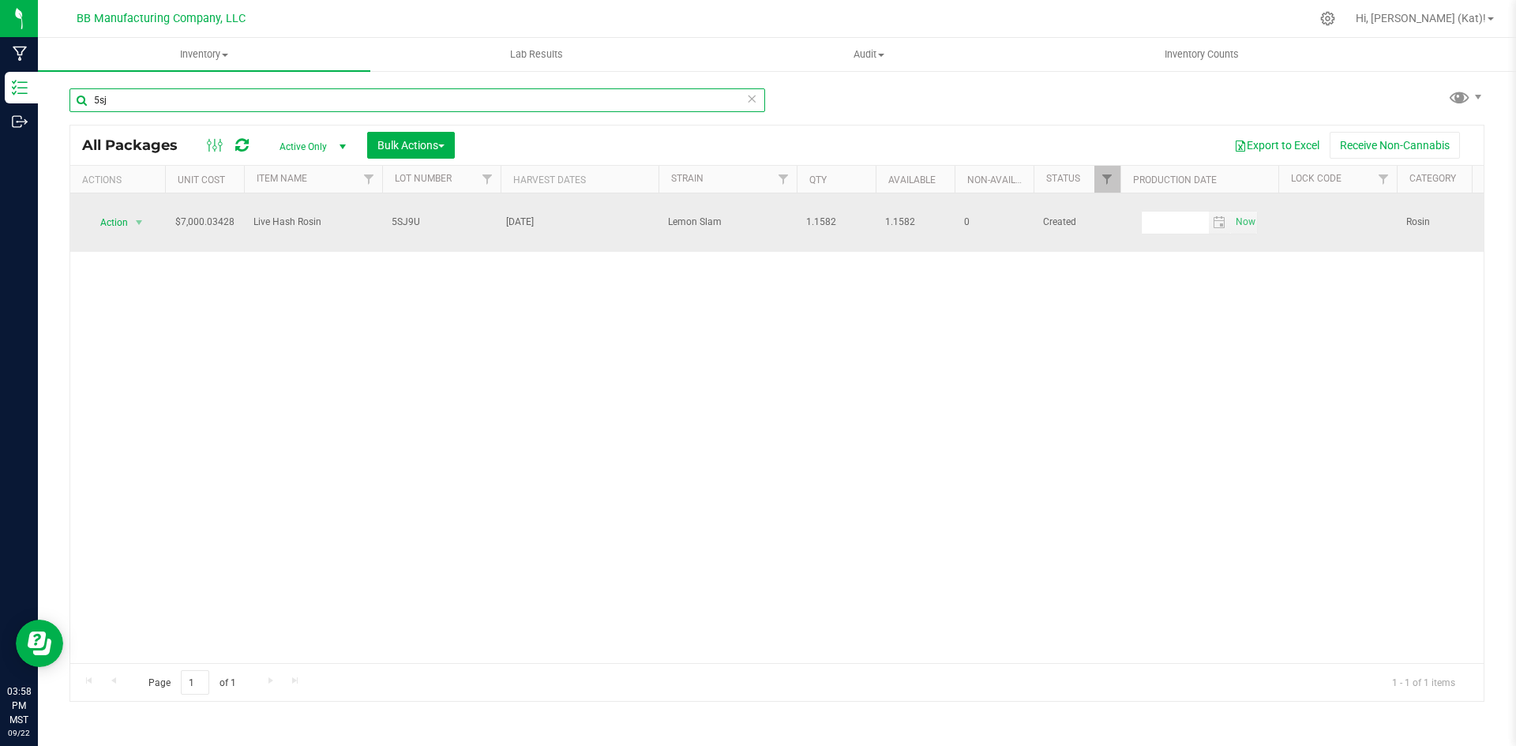
type input "5sj"
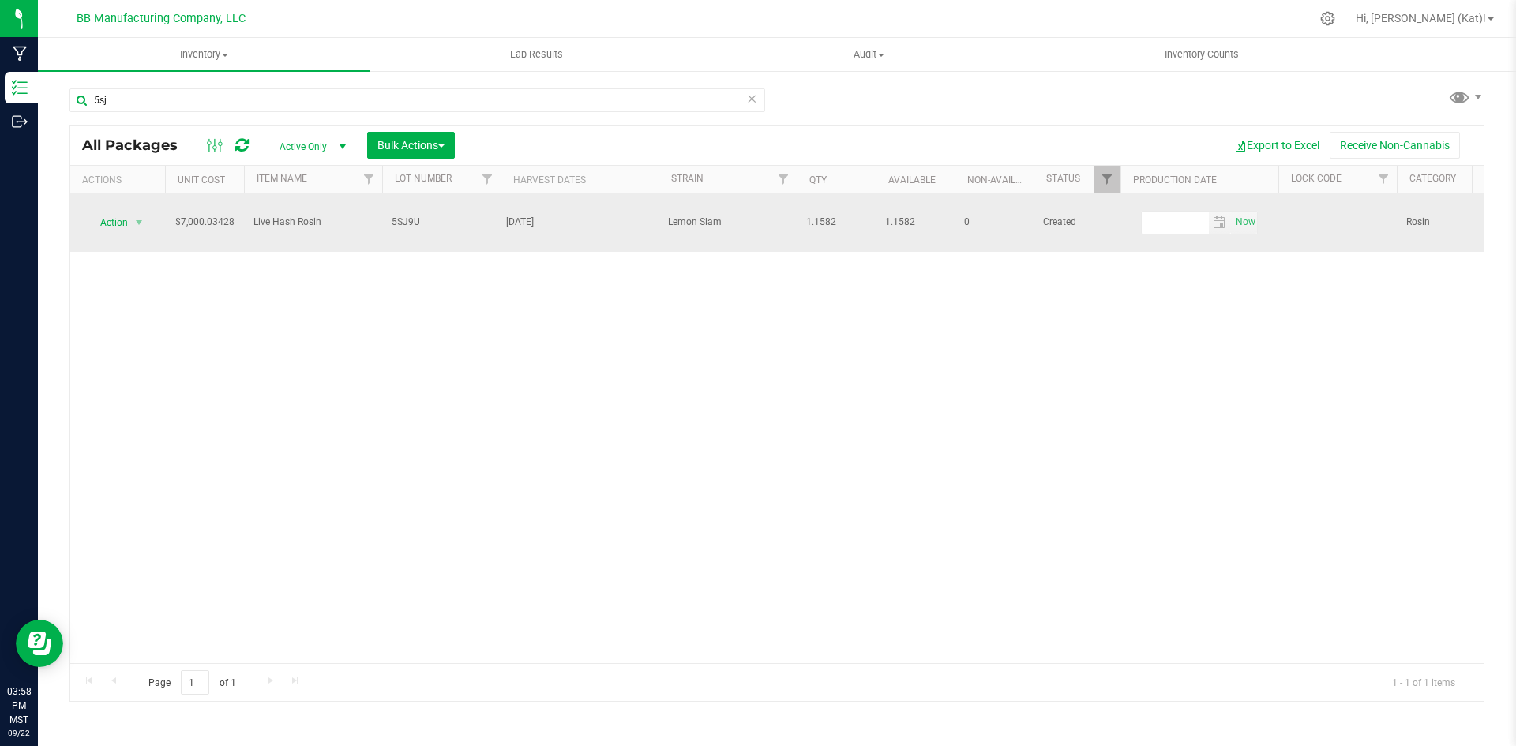
click at [425, 215] on span "5SJ9U" at bounding box center [441, 222] width 99 height 15
type input "5SJ9U (A) [DATE]"
click at [123, 216] on span "Action" at bounding box center [107, 223] width 43 height 22
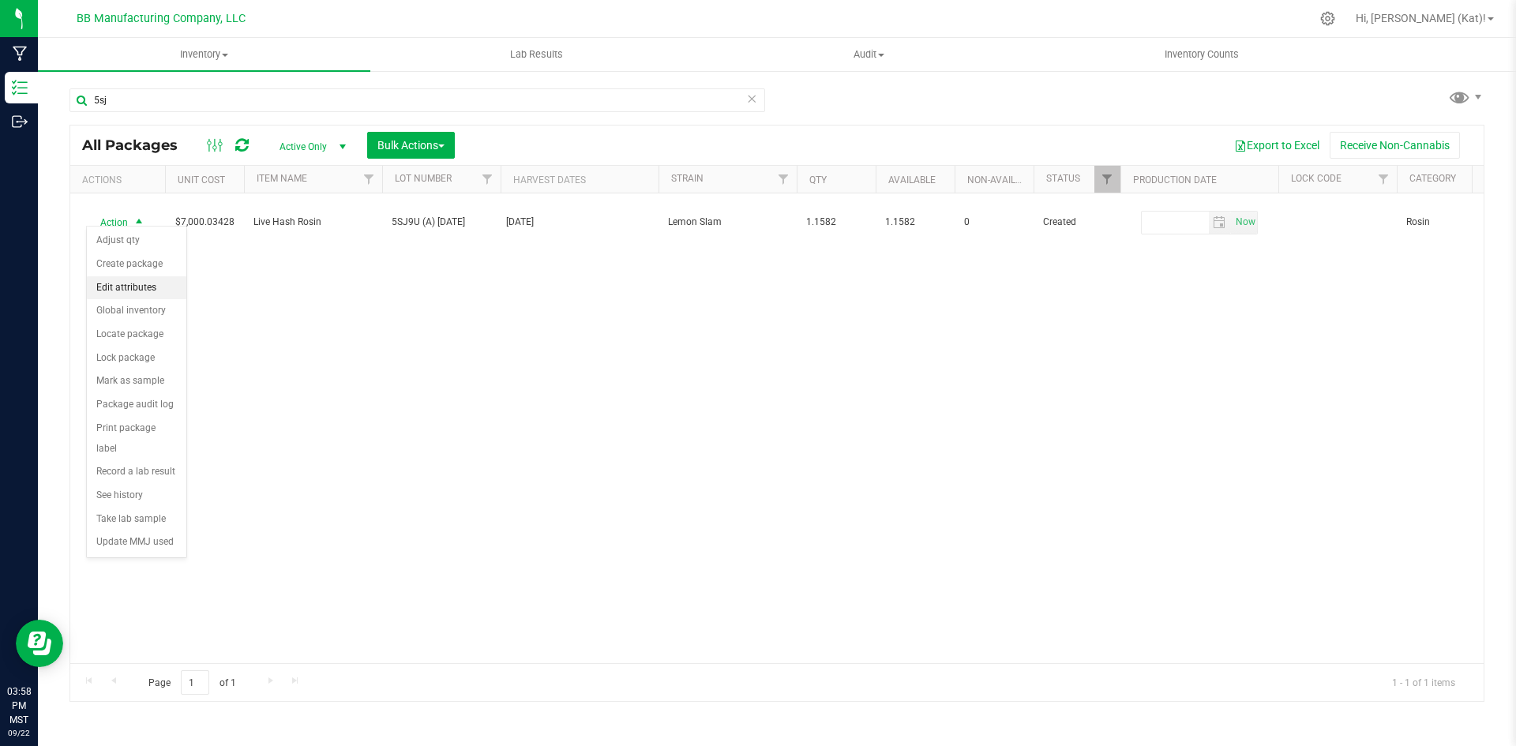
click at [159, 294] on li "Edit attributes" at bounding box center [136, 288] width 99 height 24
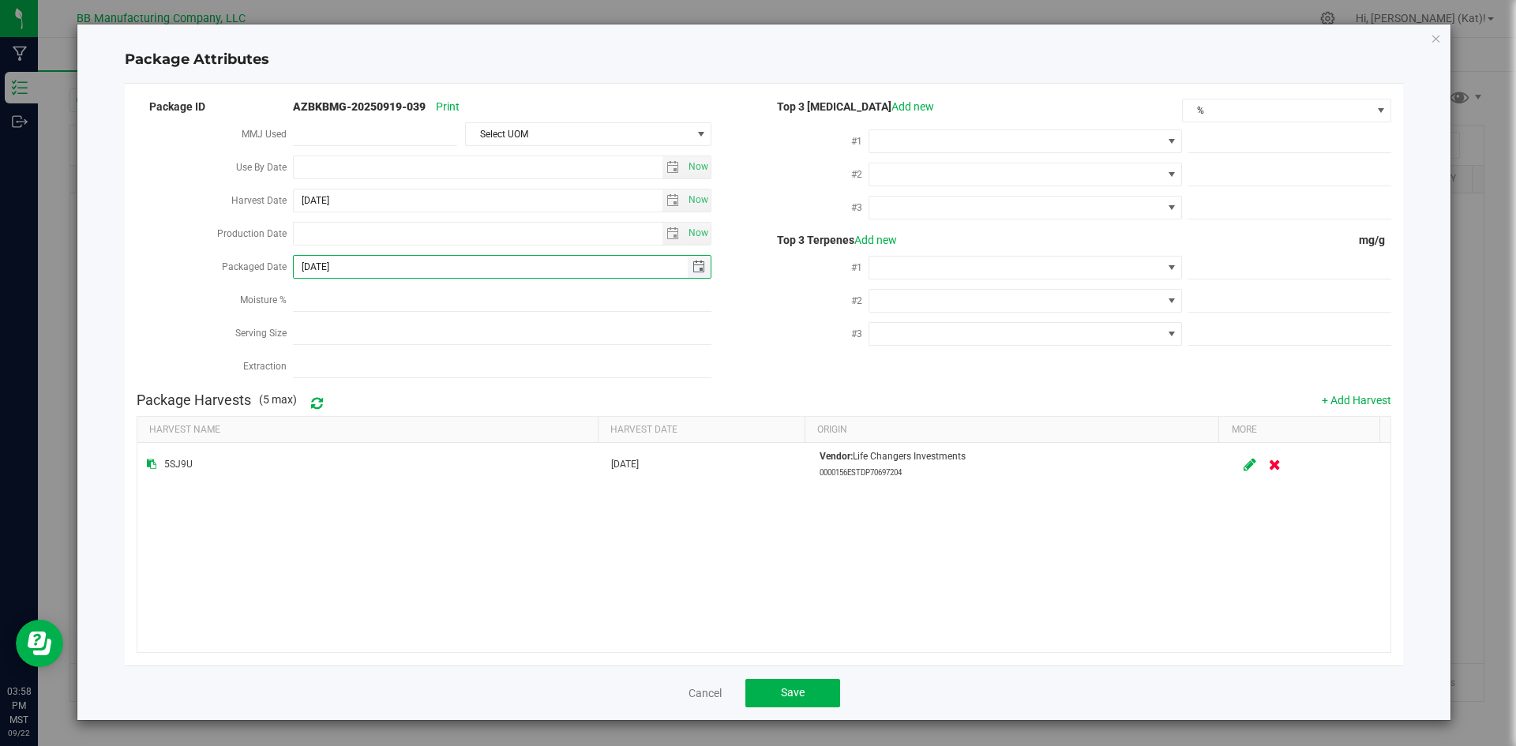
drag, startPoint x: 400, startPoint y: 264, endPoint x: 318, endPoint y: 260, distance: 82.2
click at [318, 260] on input "[DATE]" at bounding box center [491, 267] width 394 height 22
click at [416, 261] on input "[DATE]" at bounding box center [491, 267] width 394 height 22
click at [344, 264] on input "[DATE]" at bounding box center [491, 267] width 394 height 22
drag, startPoint x: 357, startPoint y: 261, endPoint x: 333, endPoint y: 260, distance: 23.7
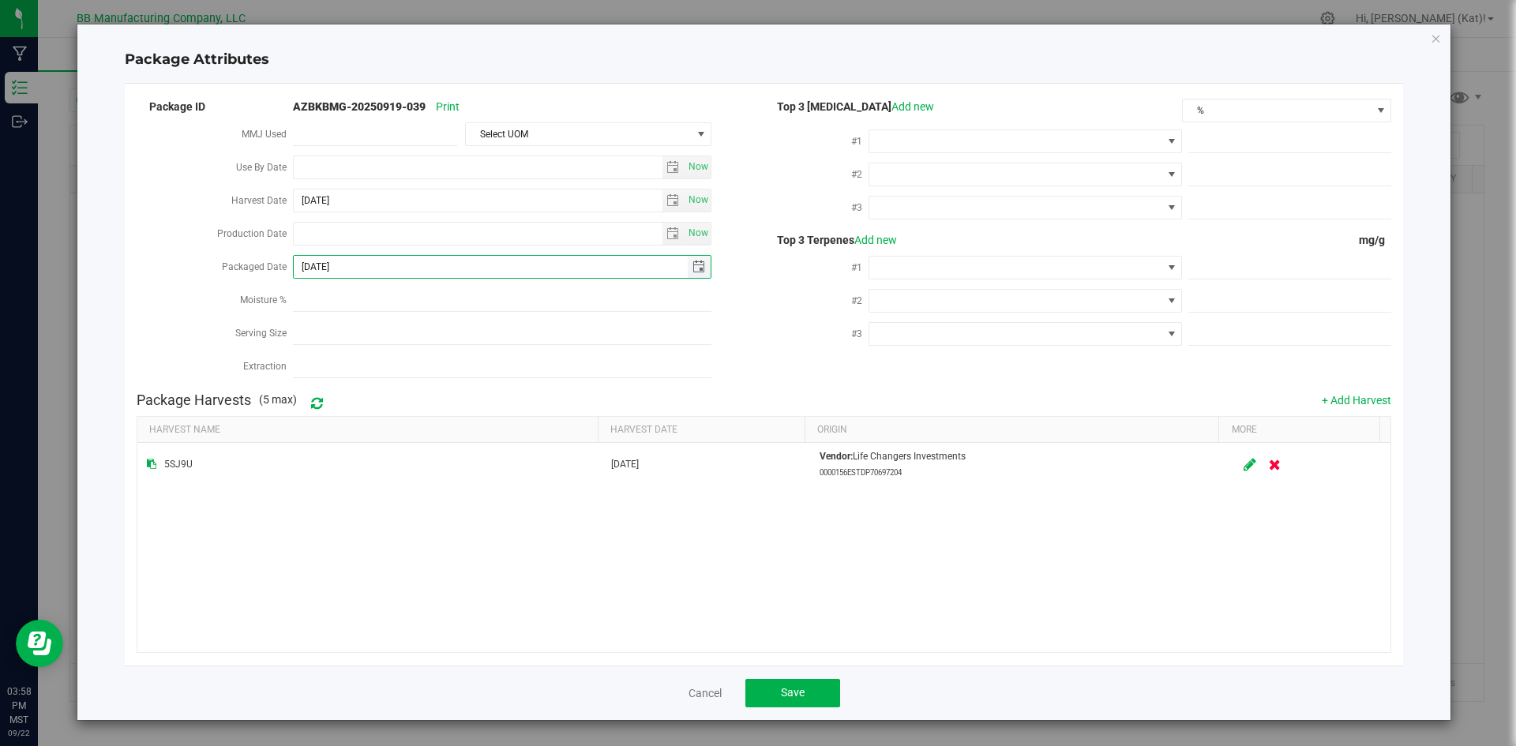
click at [333, 260] on input "[DATE]" at bounding box center [491, 267] width 394 height 22
type input "[DATE]"
click at [777, 687] on button "Save" at bounding box center [792, 693] width 95 height 28
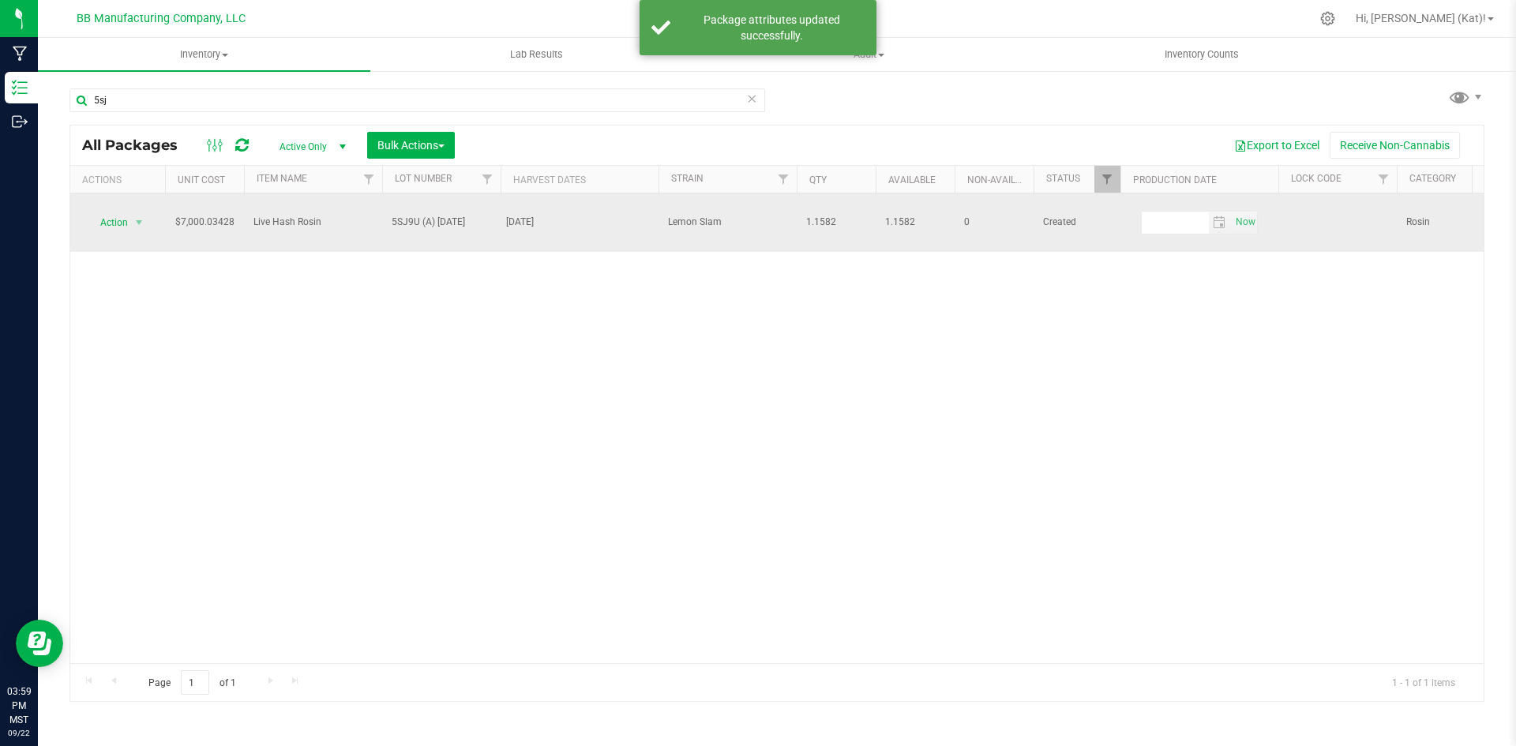
click at [127, 219] on span "Action" at bounding box center [107, 223] width 43 height 22
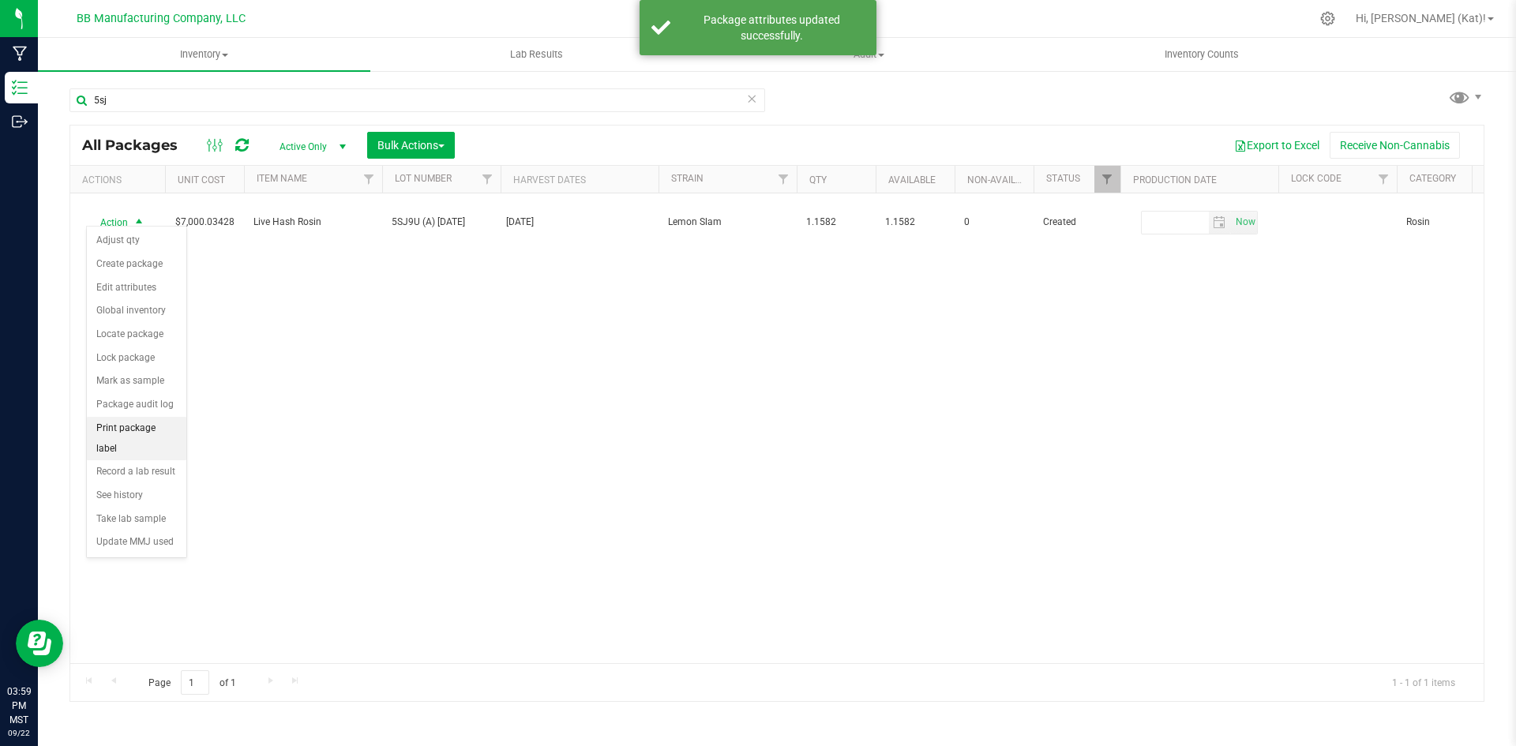
click at [174, 429] on li "Print package label" at bounding box center [136, 438] width 99 height 43
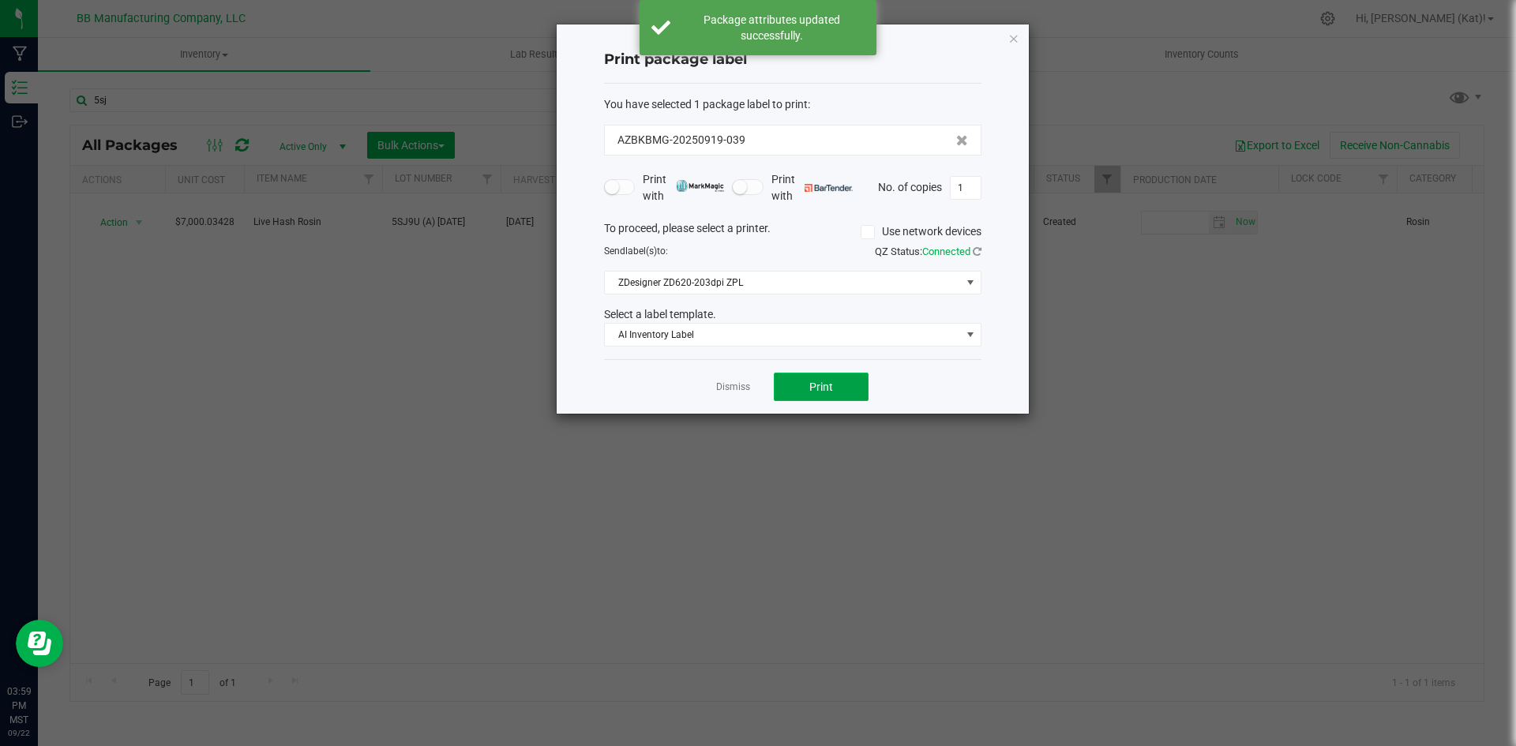
click at [854, 387] on button "Print" at bounding box center [821, 387] width 95 height 28
click at [1016, 36] on icon "button" at bounding box center [1013, 37] width 11 height 19
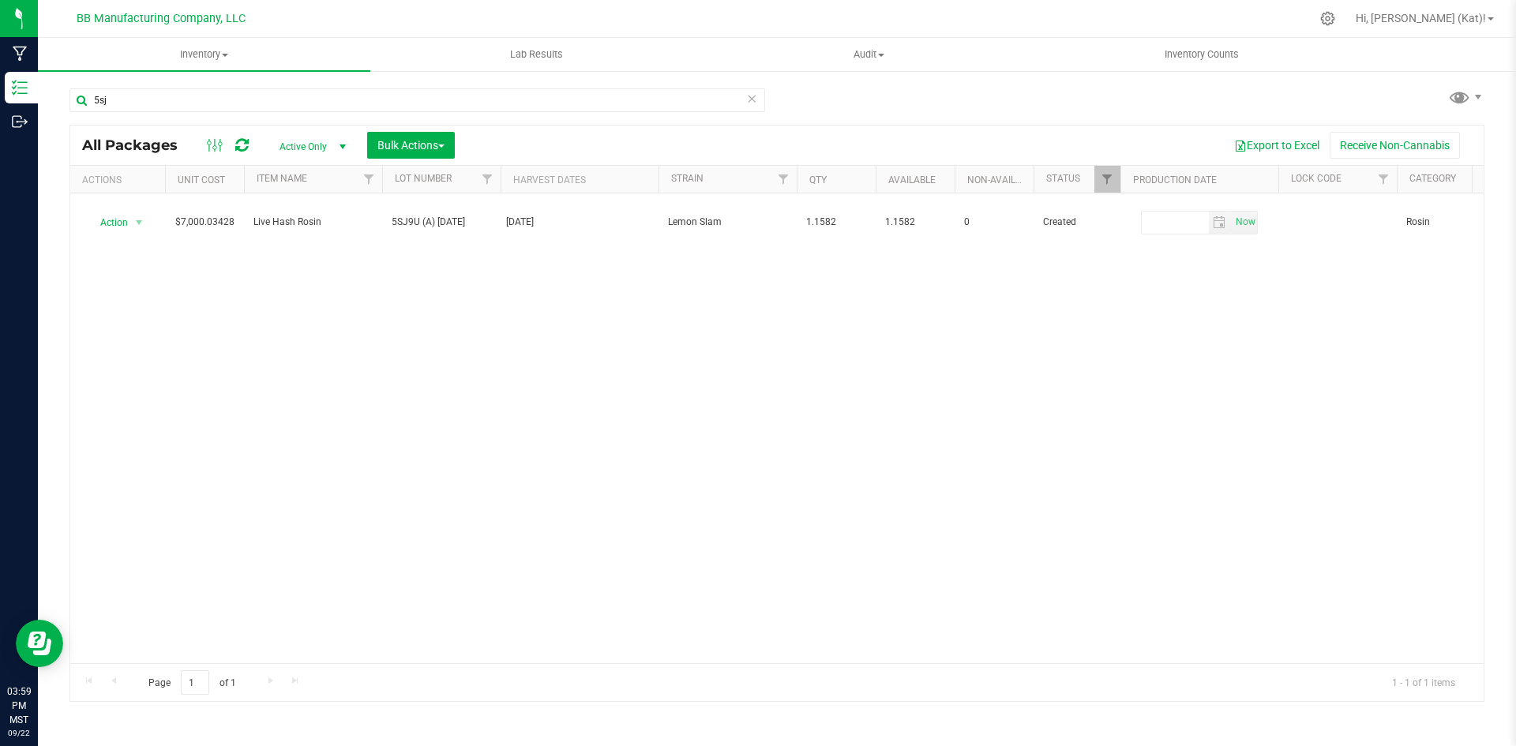
click at [753, 95] on icon at bounding box center [751, 97] width 11 height 19
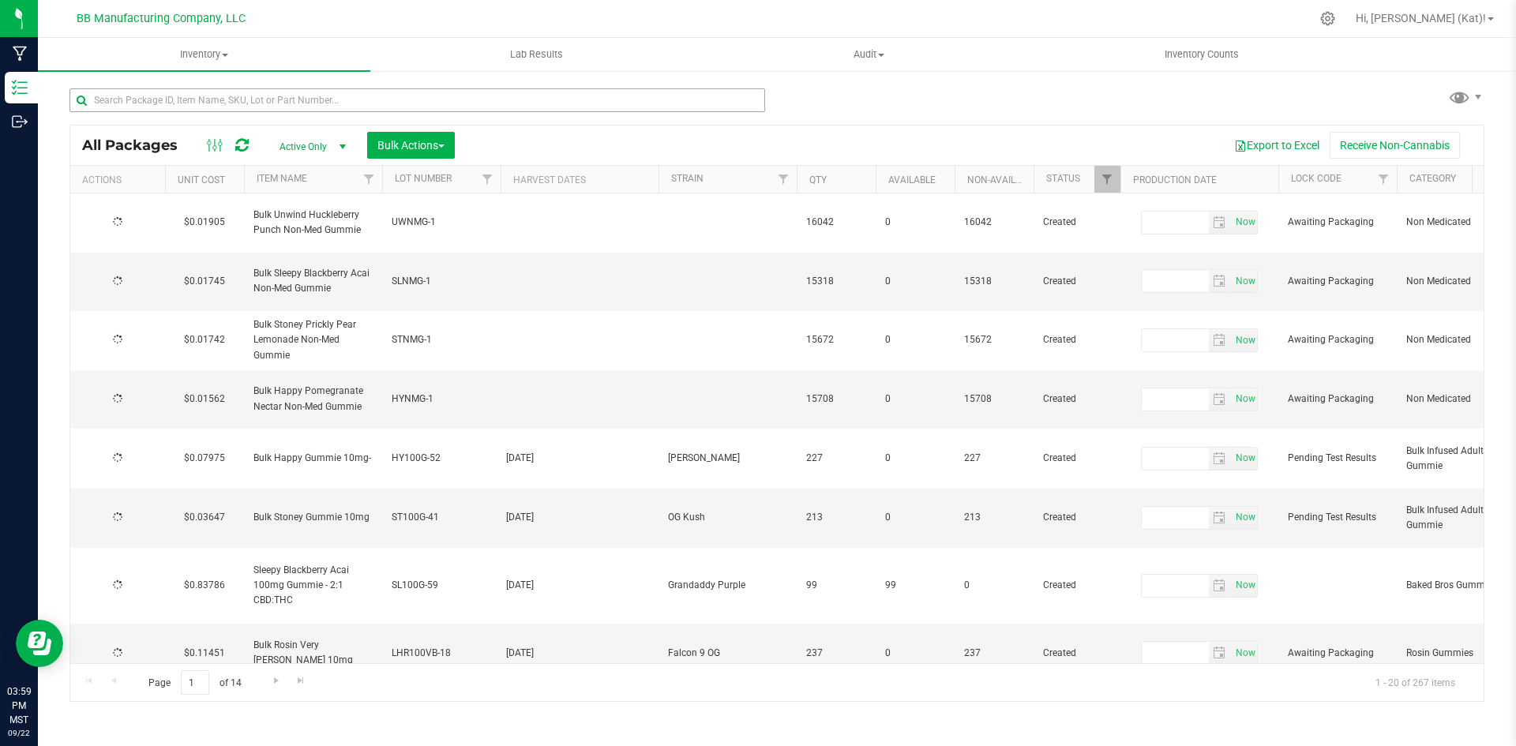
type input "[DATE]"
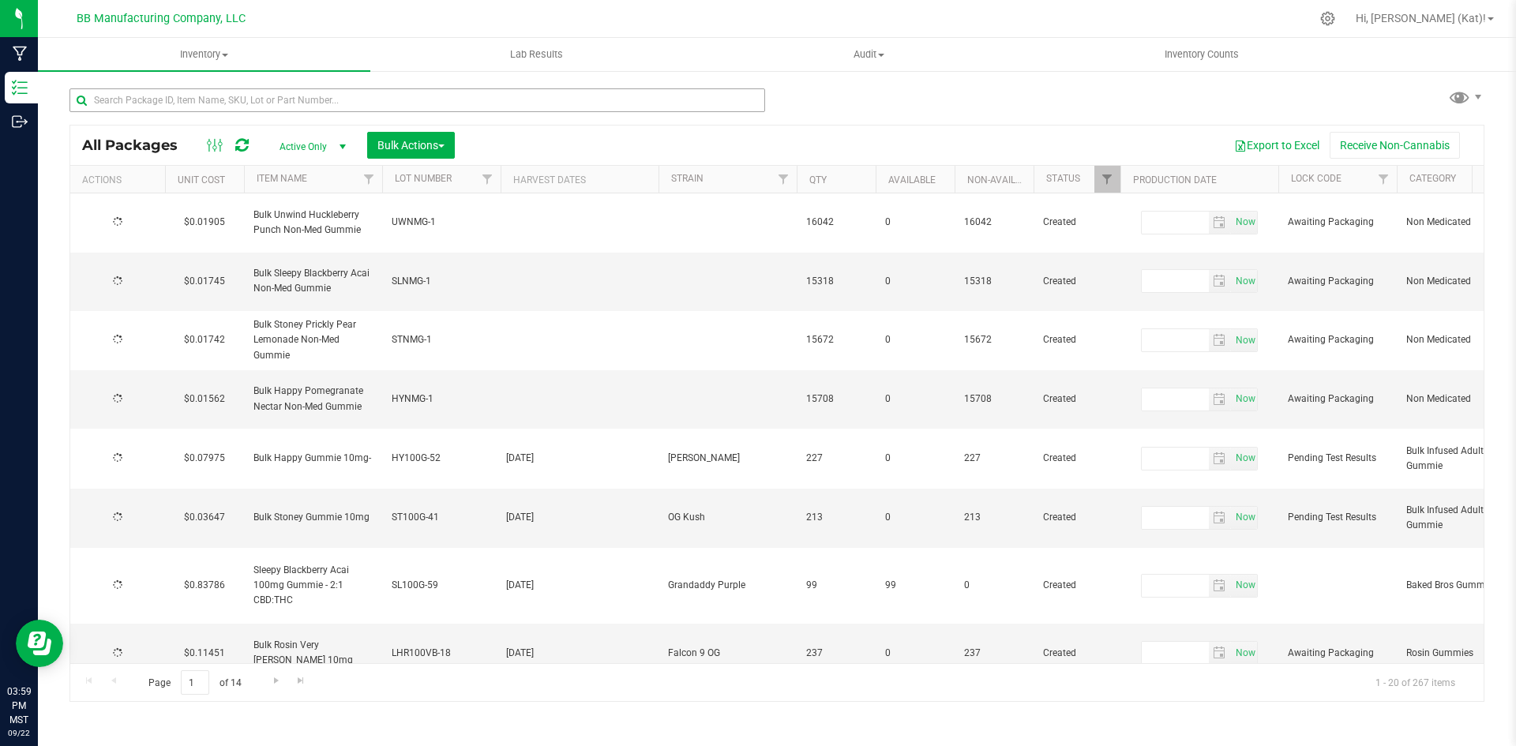
type input "[DATE]"
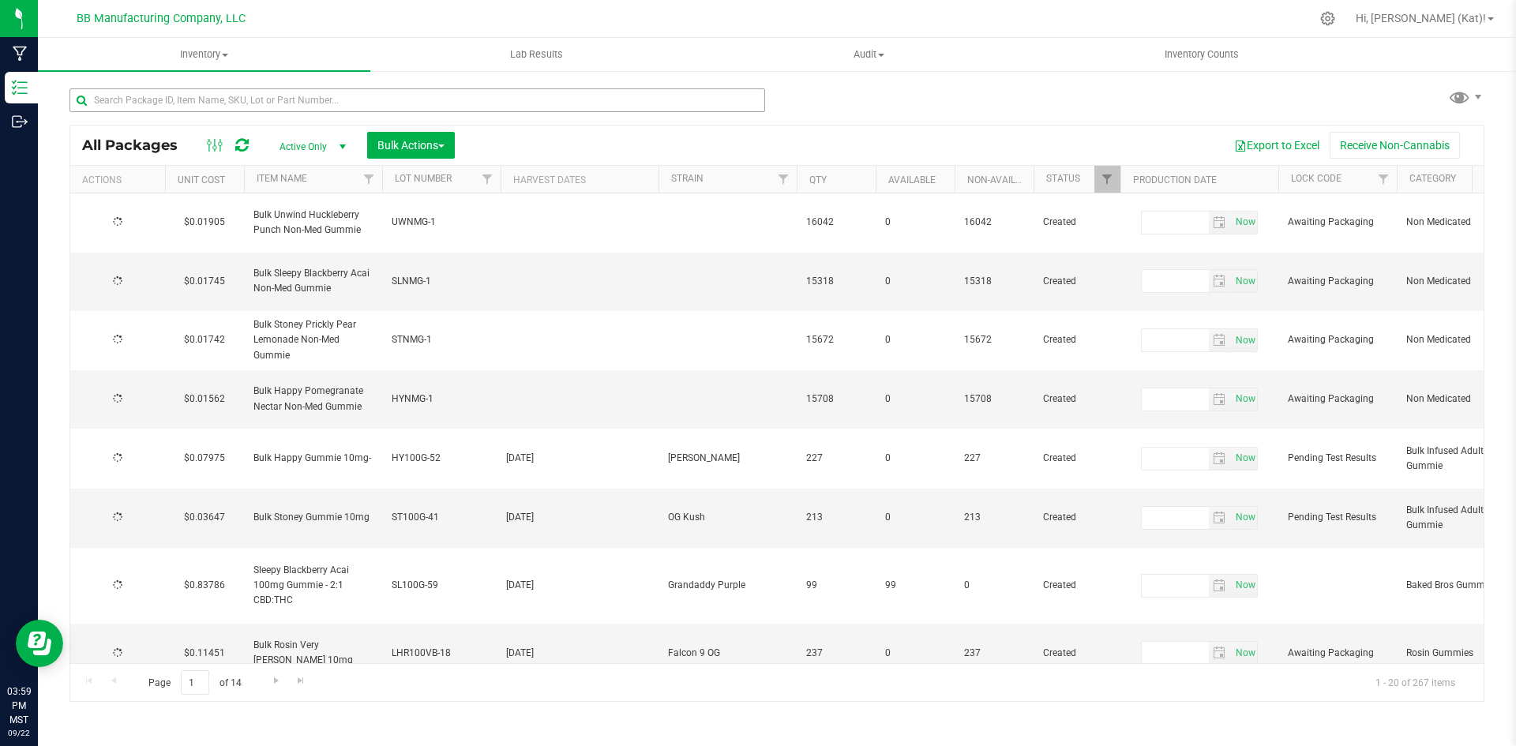
type input "[DATE]"
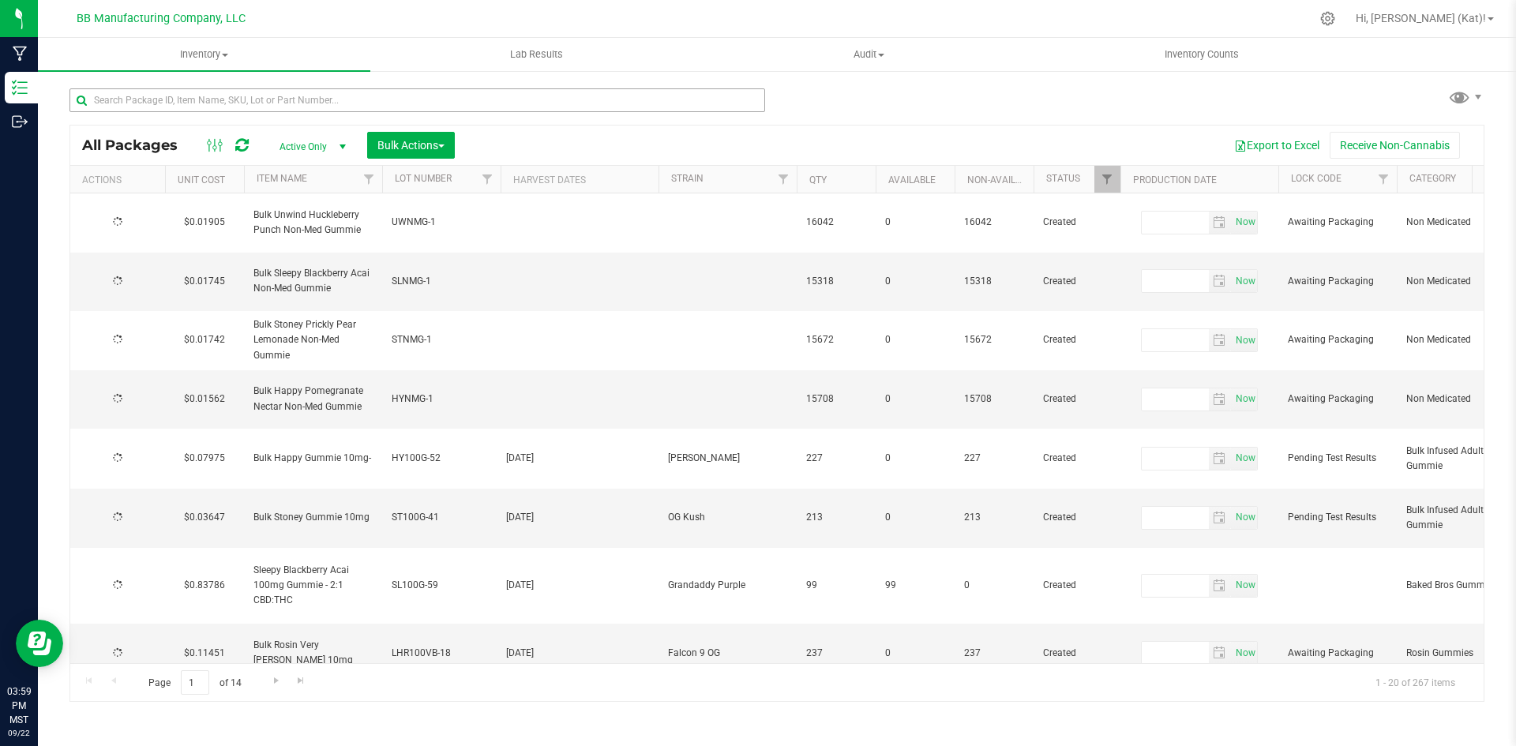
type input "[DATE]"
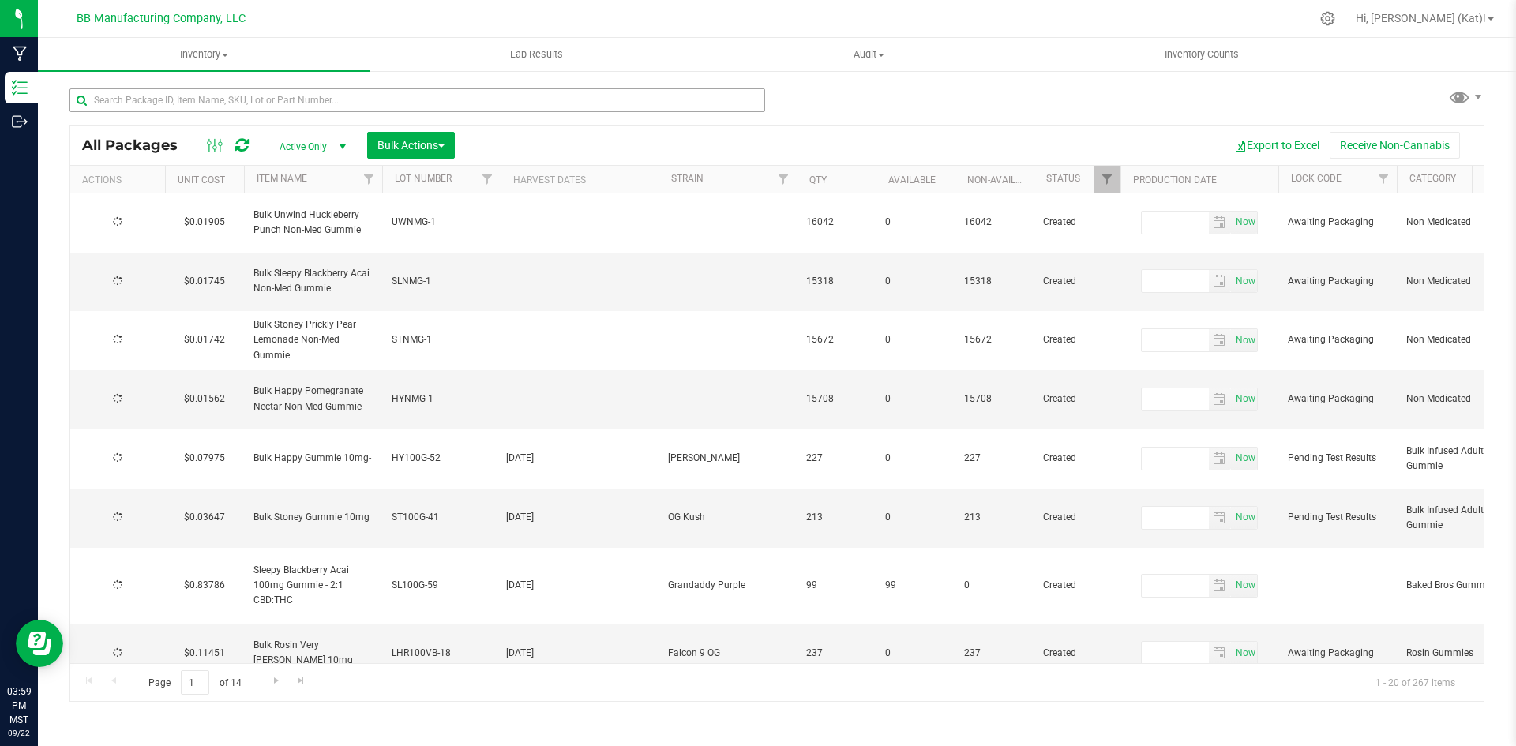
type input "[DATE]"
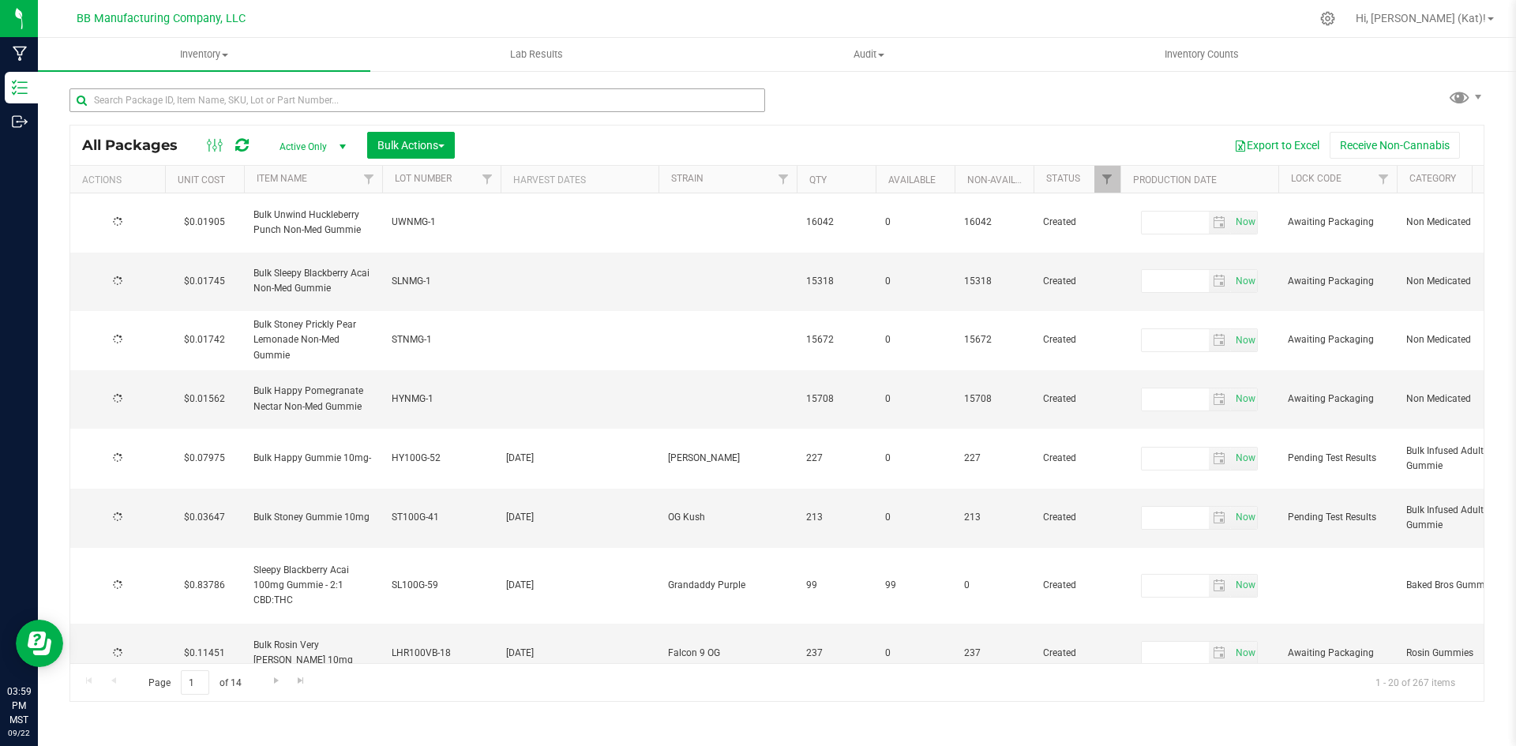
type input "[DATE]"
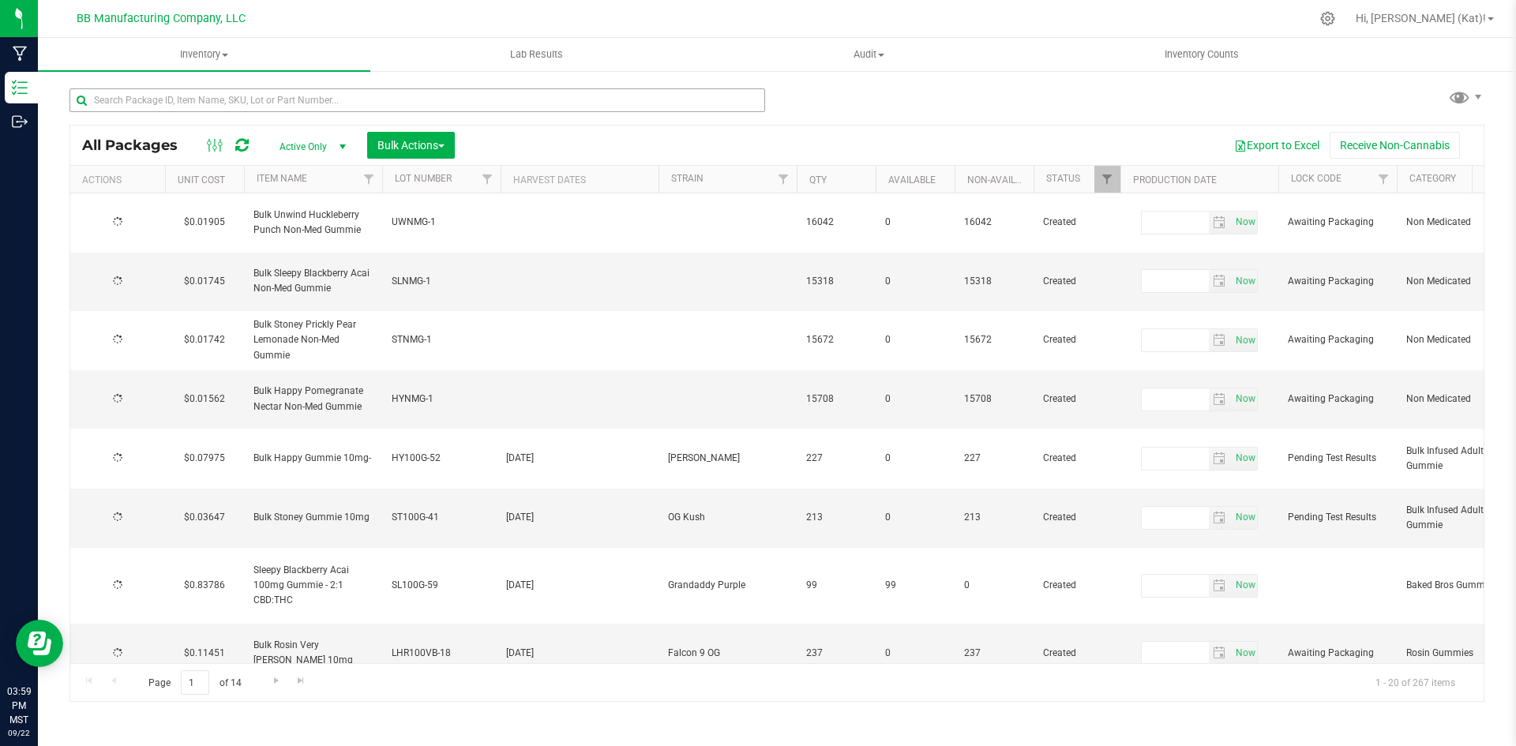
type input "[DATE]"
click at [641, 89] on input "text" at bounding box center [416, 100] width 695 height 24
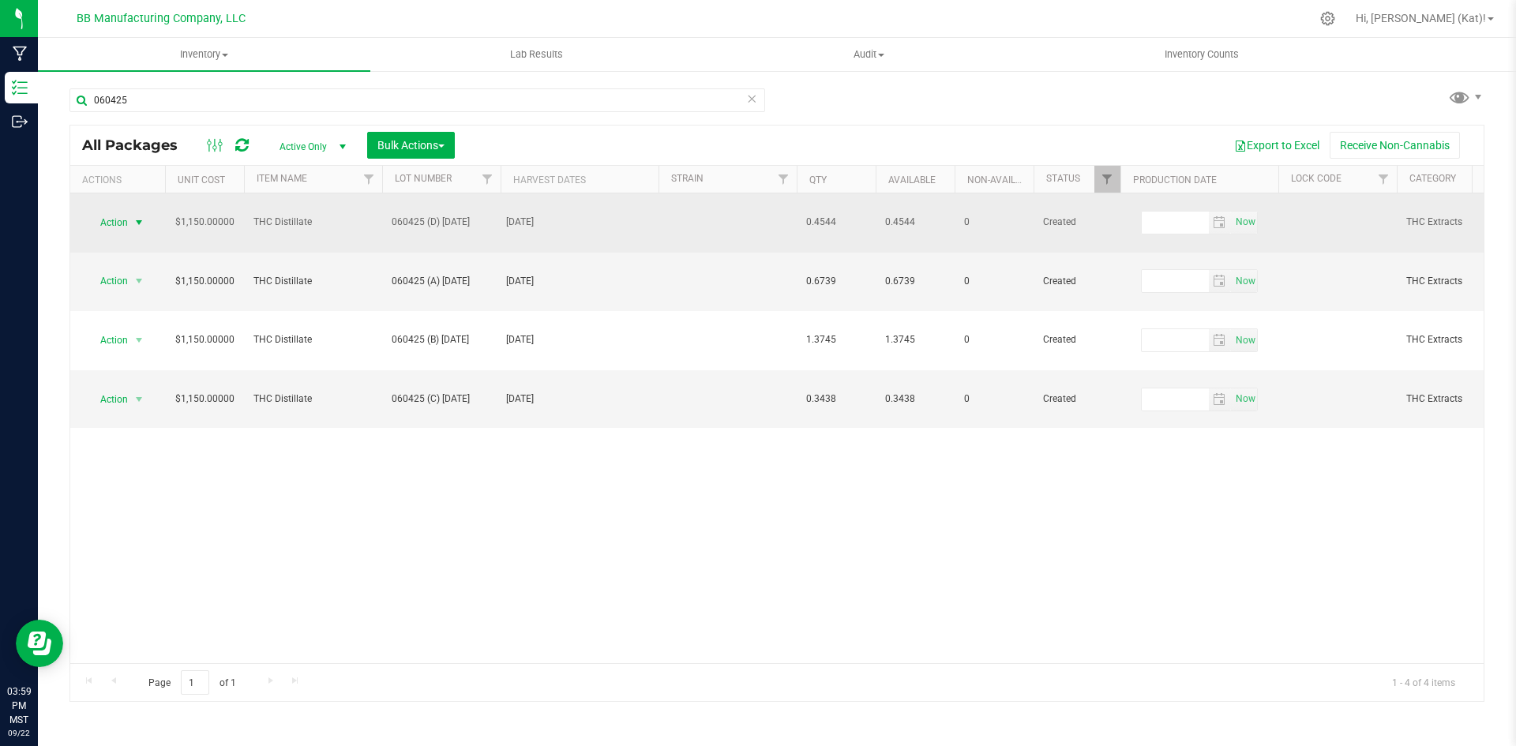
click at [130, 212] on span "select" at bounding box center [139, 223] width 20 height 22
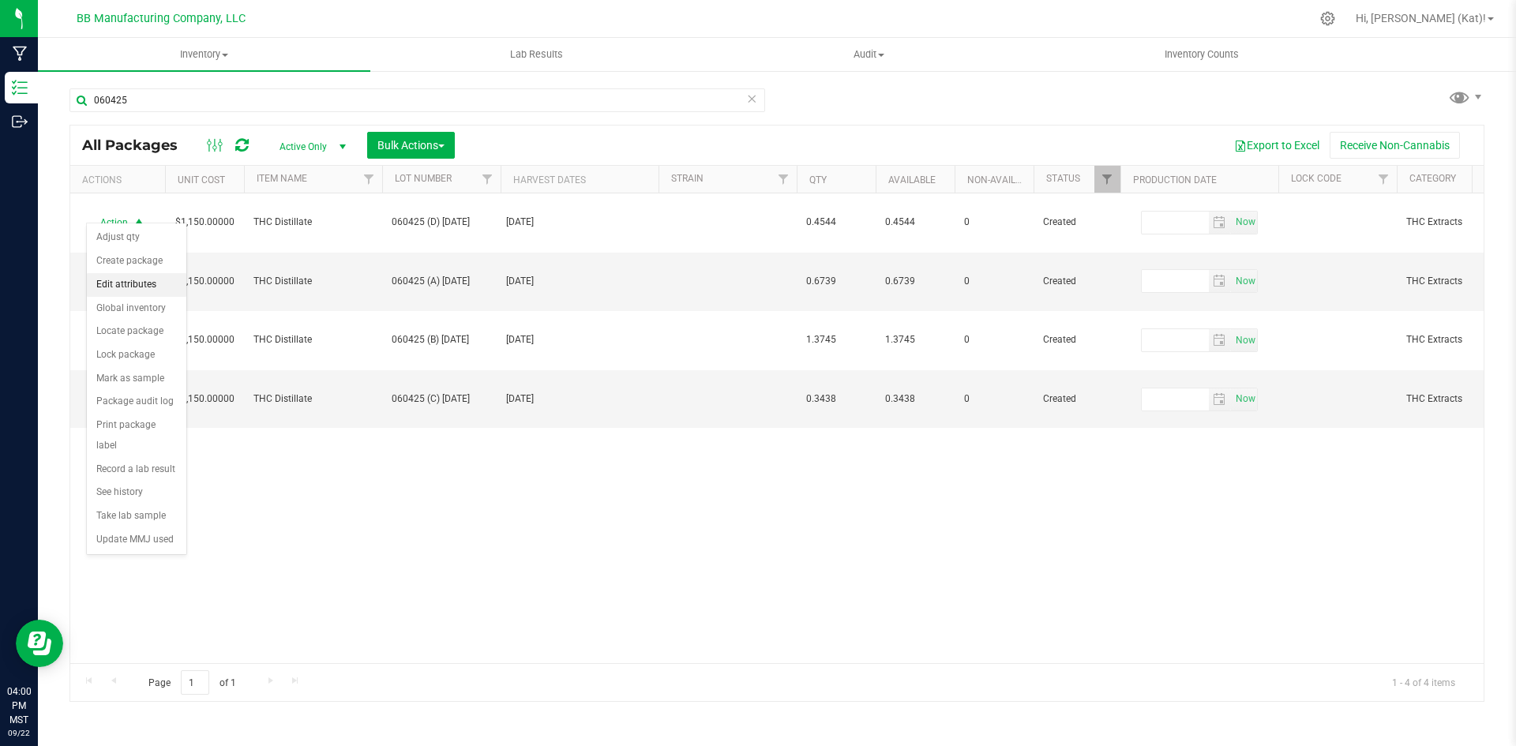
click at [159, 290] on li "Edit attributes" at bounding box center [136, 285] width 99 height 24
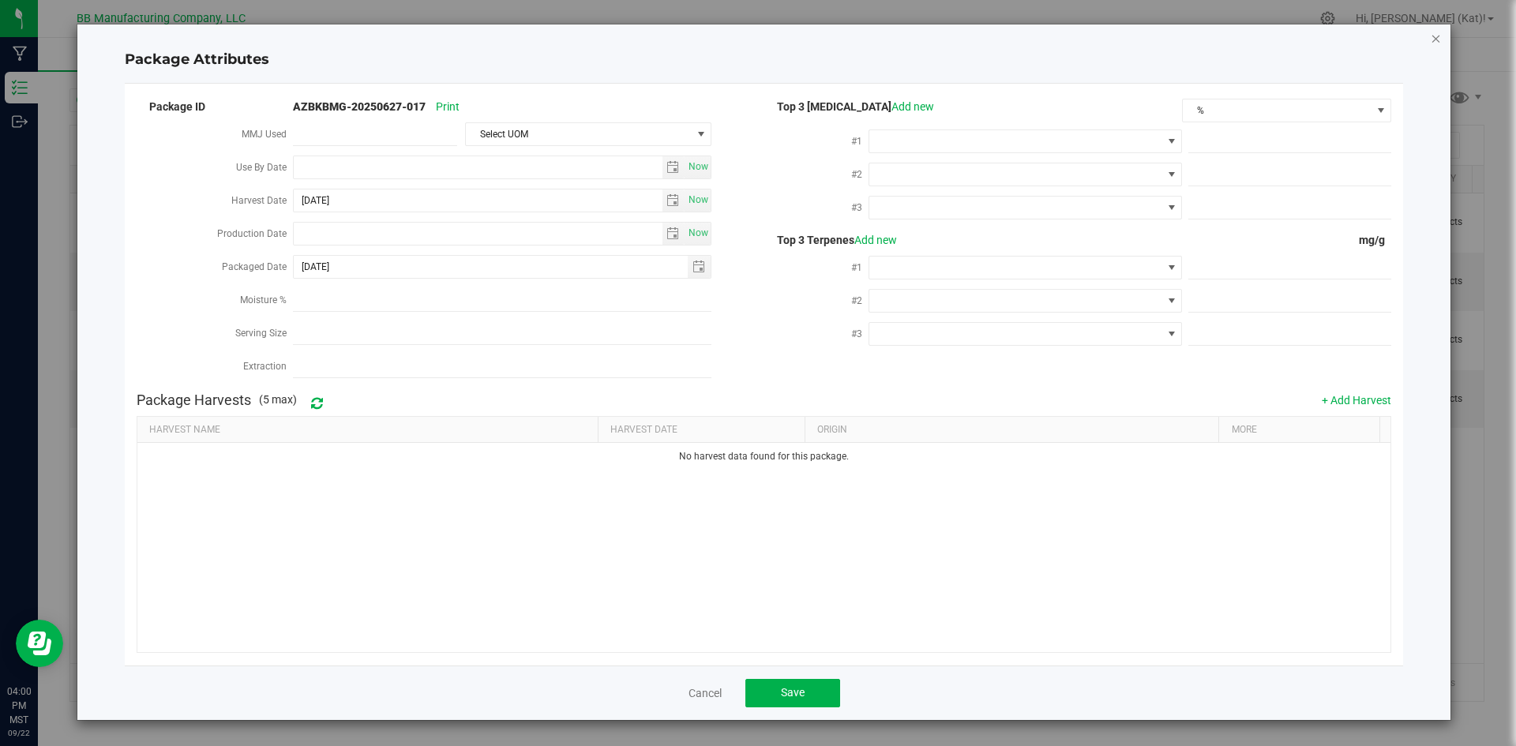
click at [1438, 35] on icon "Close modal" at bounding box center [1435, 37] width 11 height 19
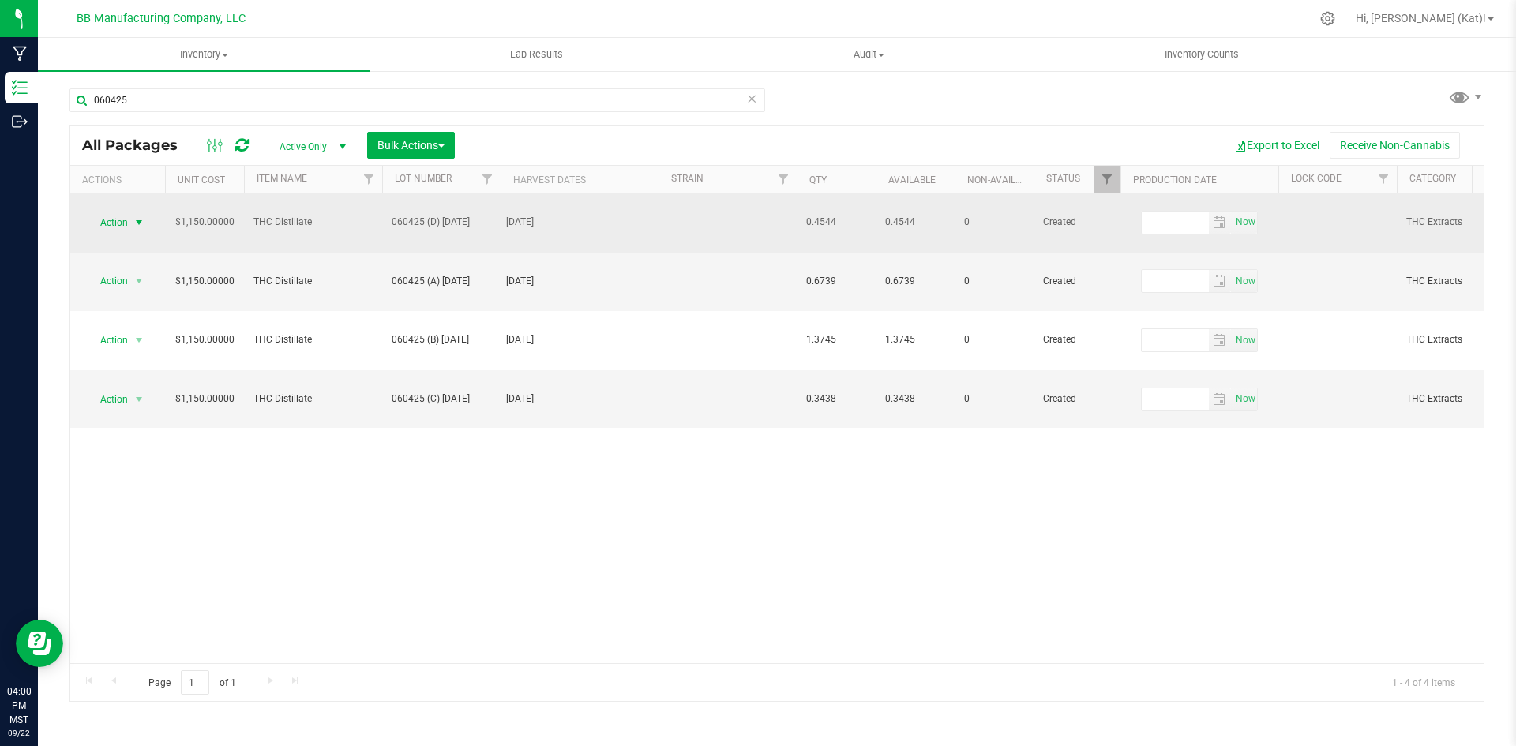
click at [130, 214] on span "select" at bounding box center [139, 223] width 20 height 22
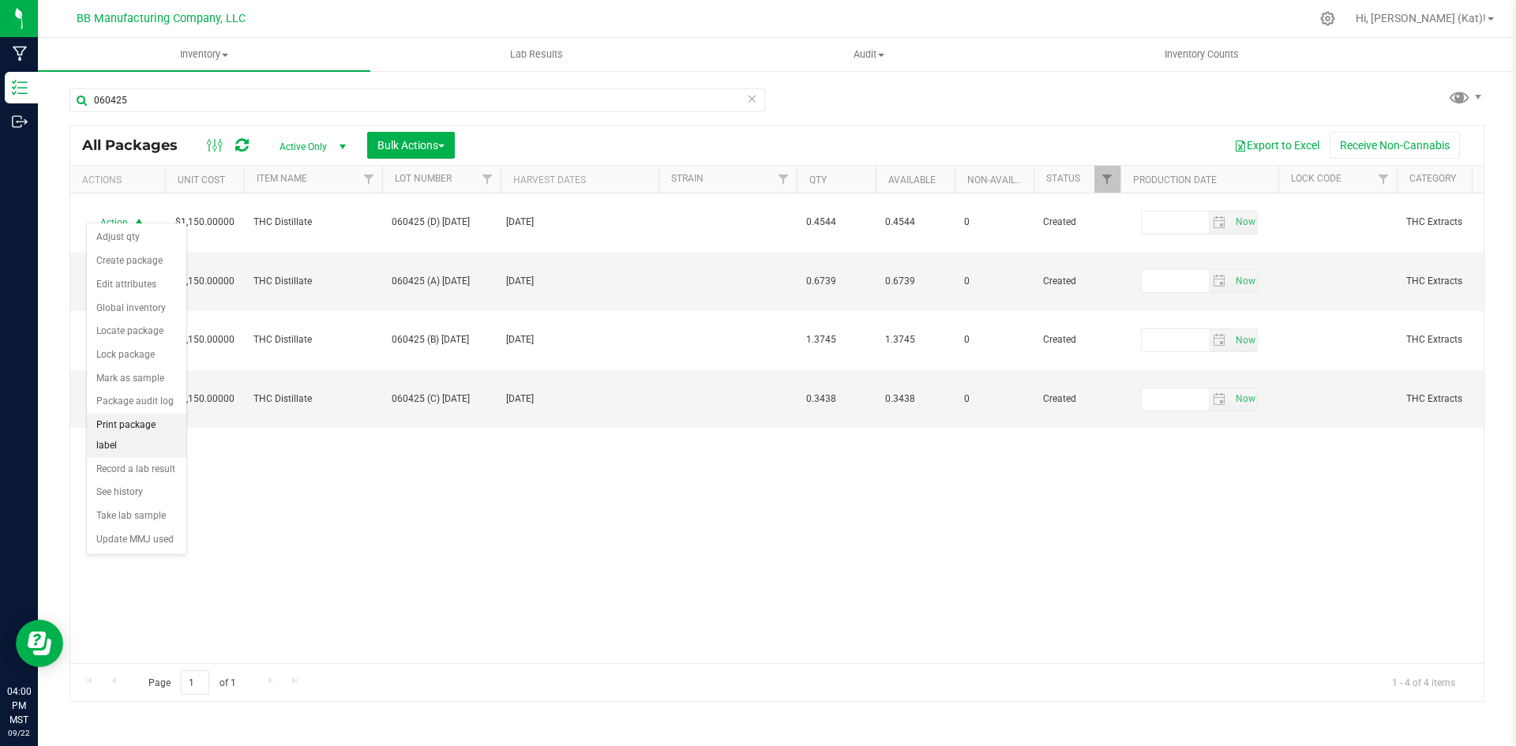
click at [159, 422] on li "Print package label" at bounding box center [136, 435] width 99 height 43
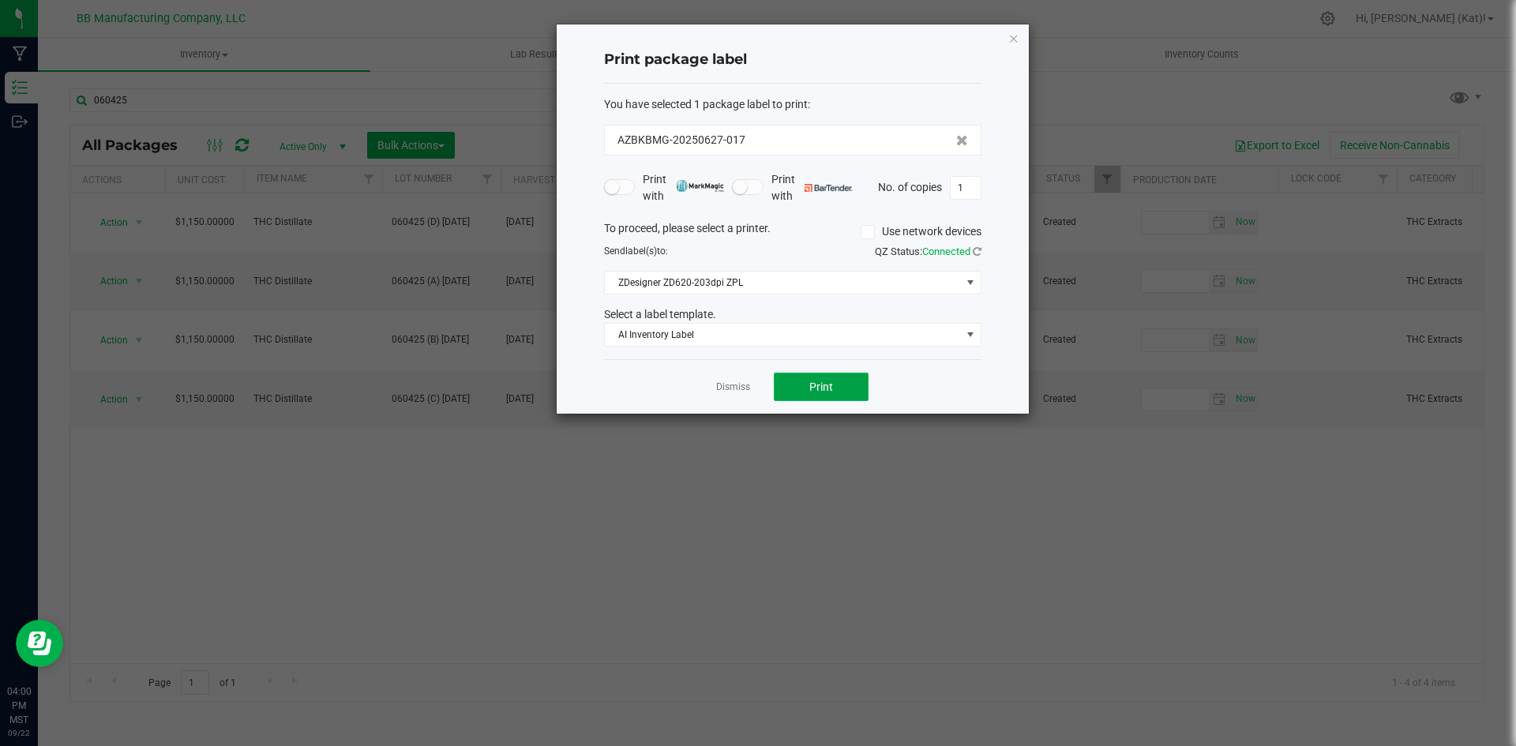
click at [821, 378] on button "Print" at bounding box center [821, 387] width 95 height 28
click at [796, 388] on button "Print" at bounding box center [821, 387] width 95 height 28
click at [1013, 38] on icon "button" at bounding box center [1013, 37] width 11 height 19
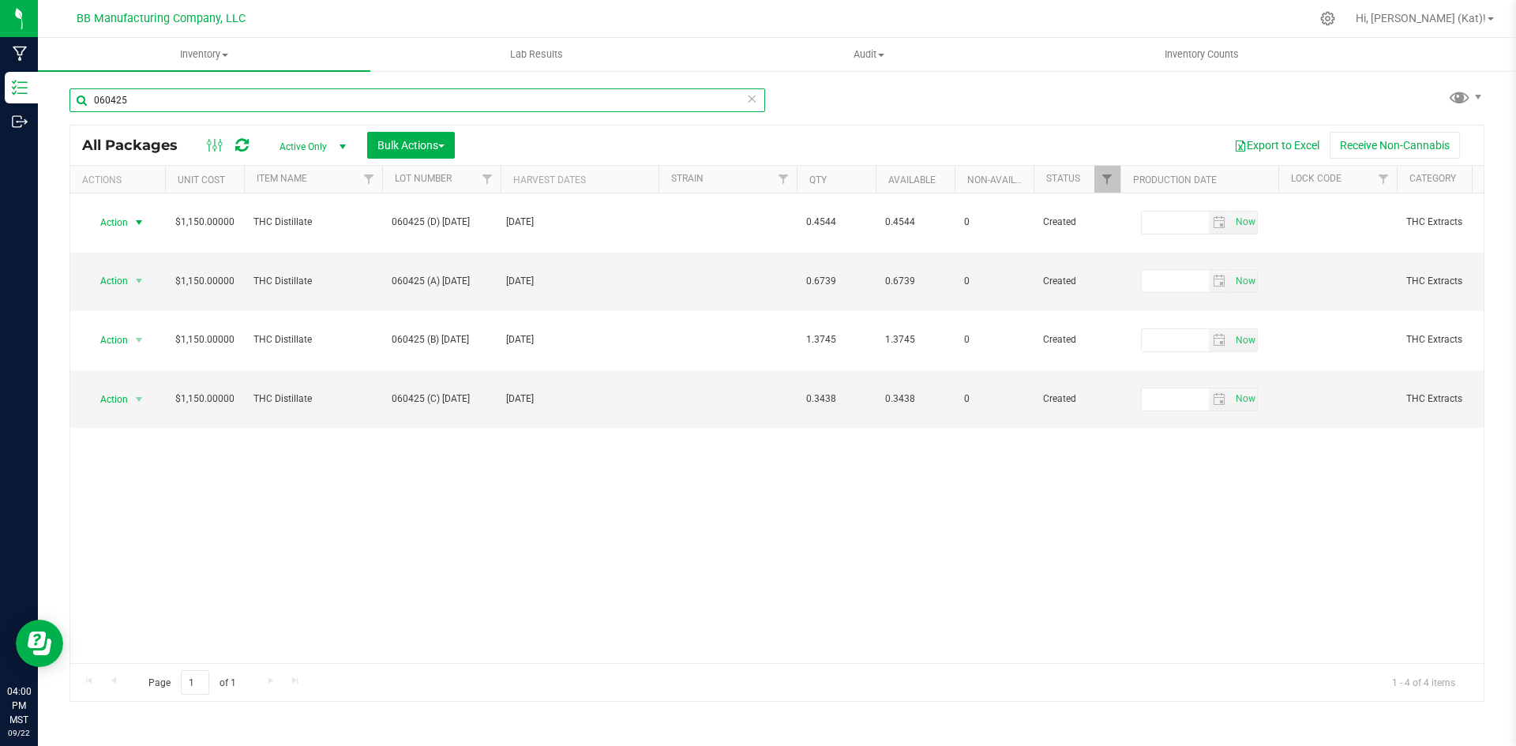
click at [251, 107] on input "060425" at bounding box center [416, 100] width 695 height 24
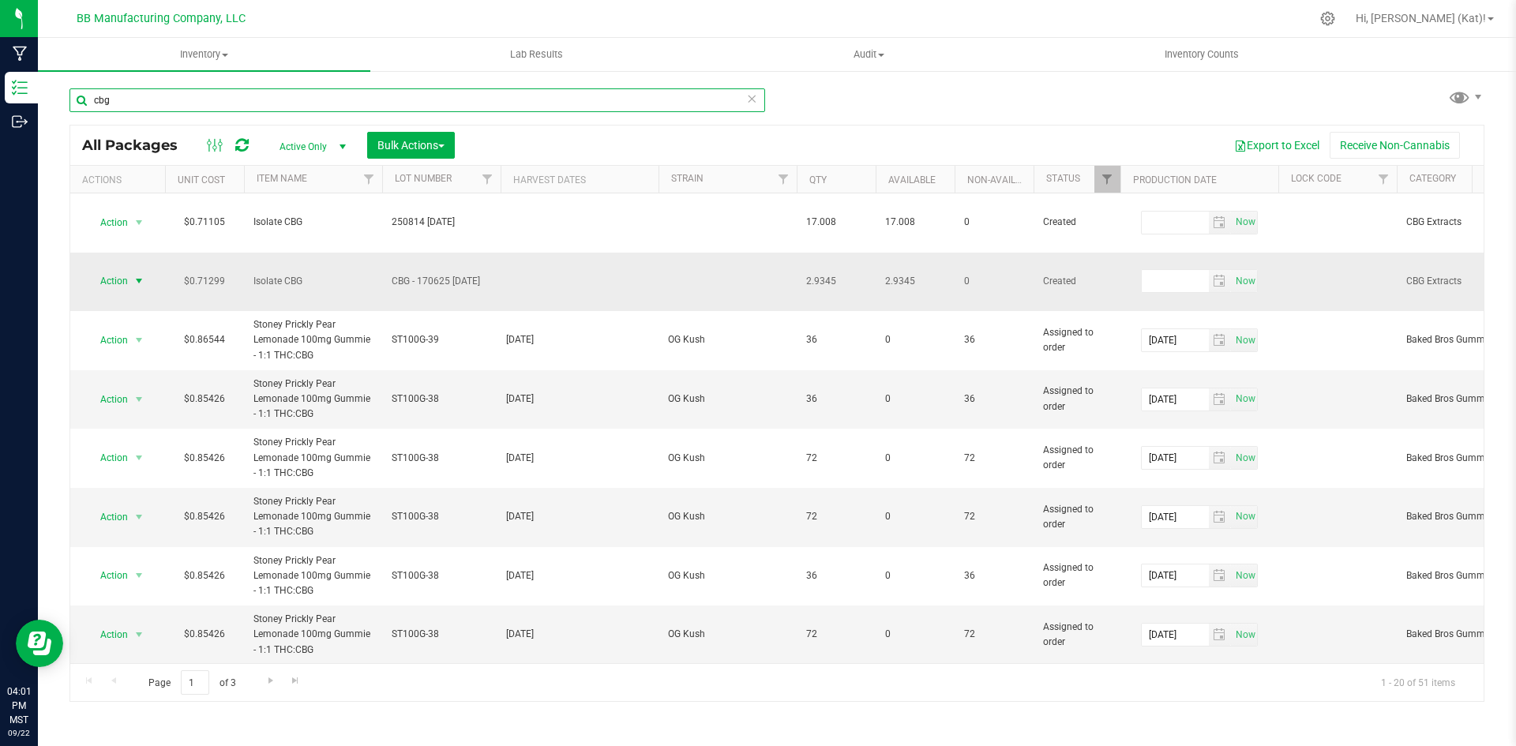
type input "cbg"
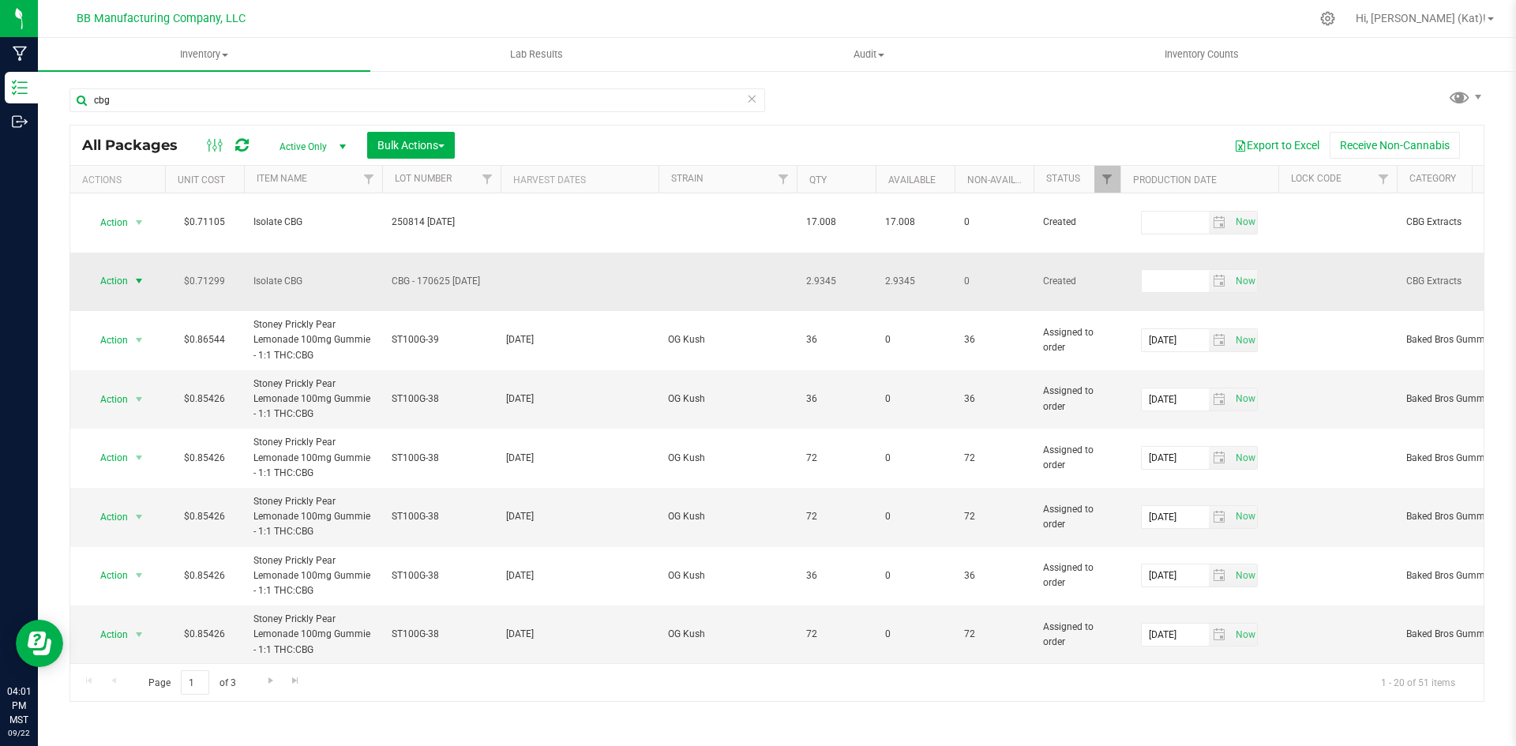
click at [129, 270] on span "select" at bounding box center [139, 281] width 20 height 22
click at [146, 324] on li "Edit attributes" at bounding box center [136, 325] width 99 height 24
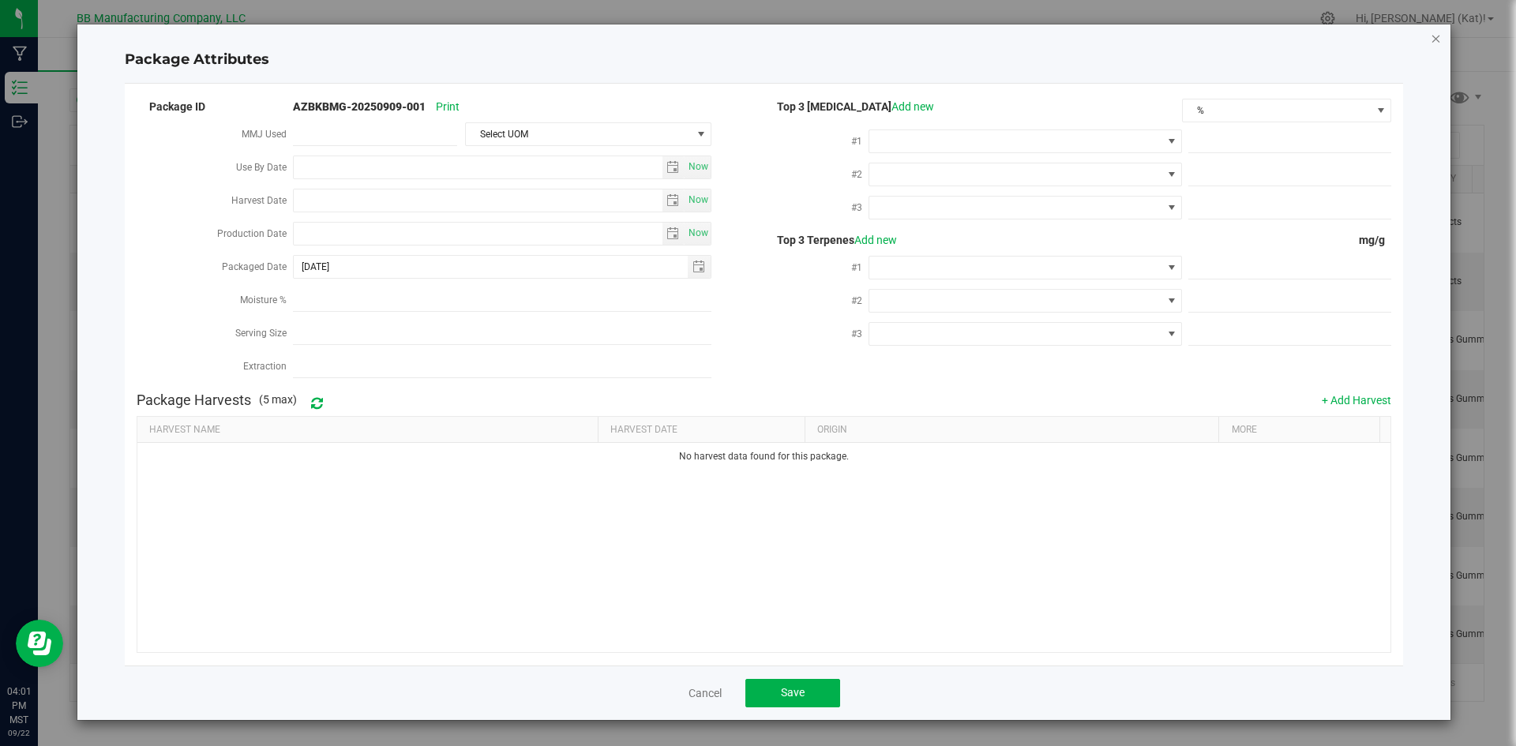
click at [1440, 40] on icon "Close modal" at bounding box center [1435, 37] width 11 height 19
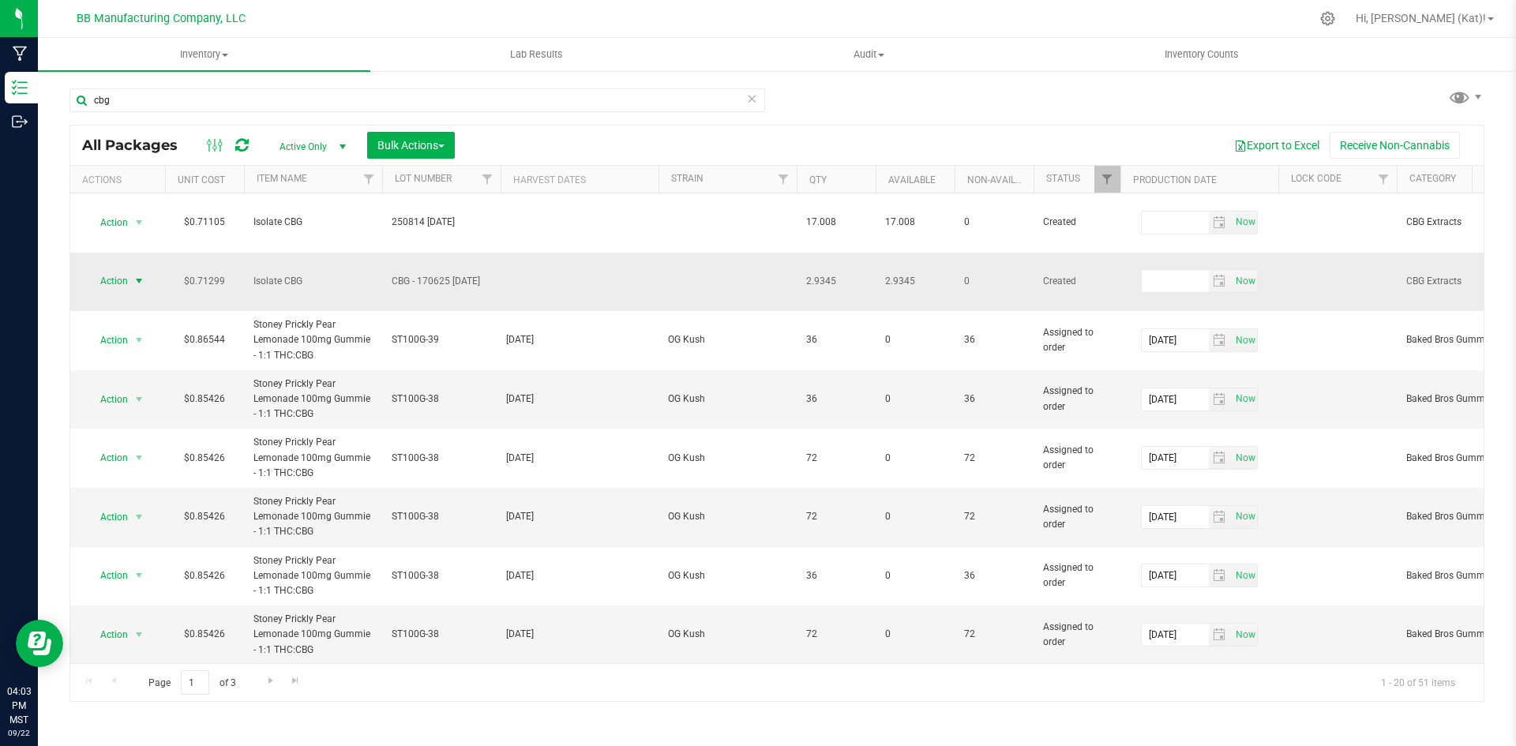
click at [114, 270] on span "Action" at bounding box center [107, 281] width 43 height 22
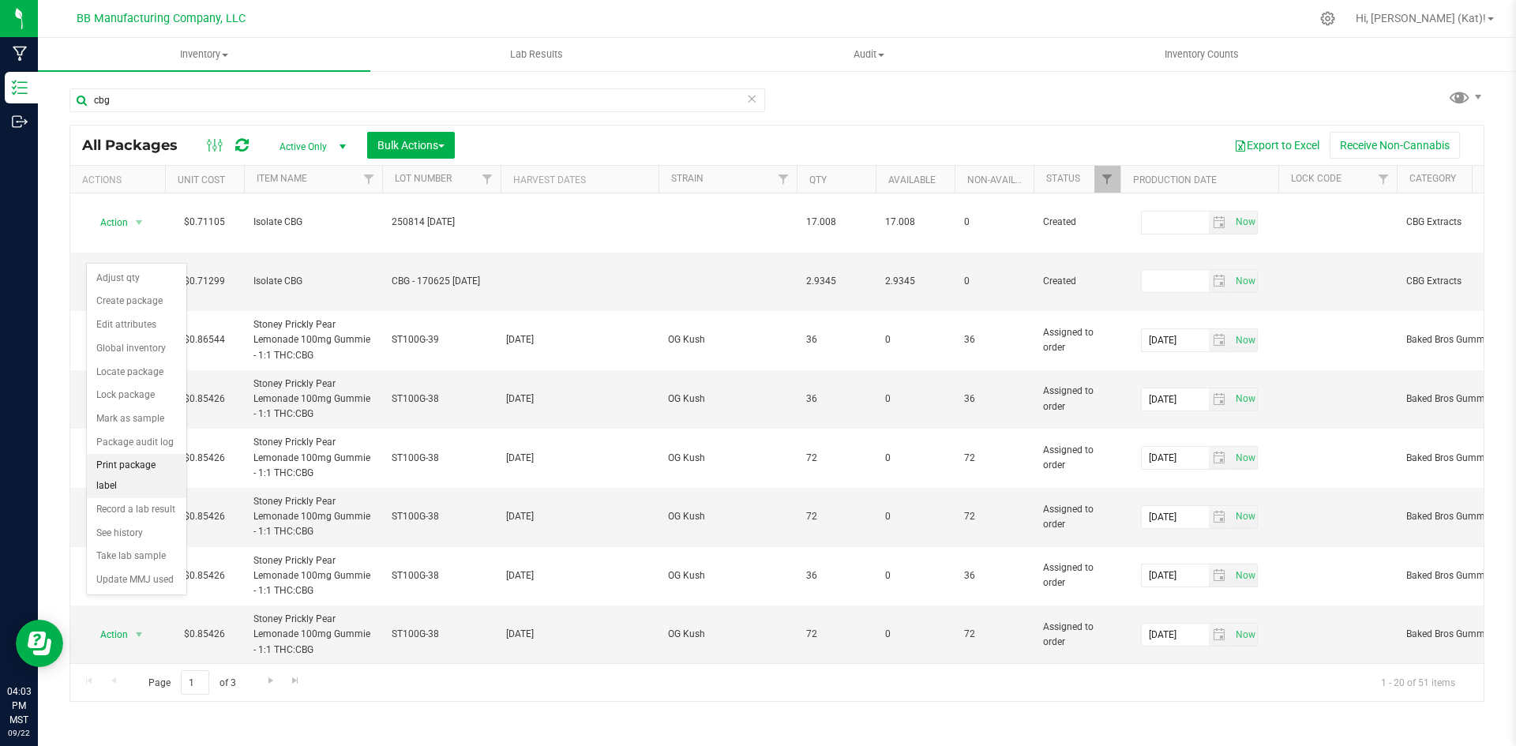
click at [163, 470] on li "Print package label" at bounding box center [136, 475] width 99 height 43
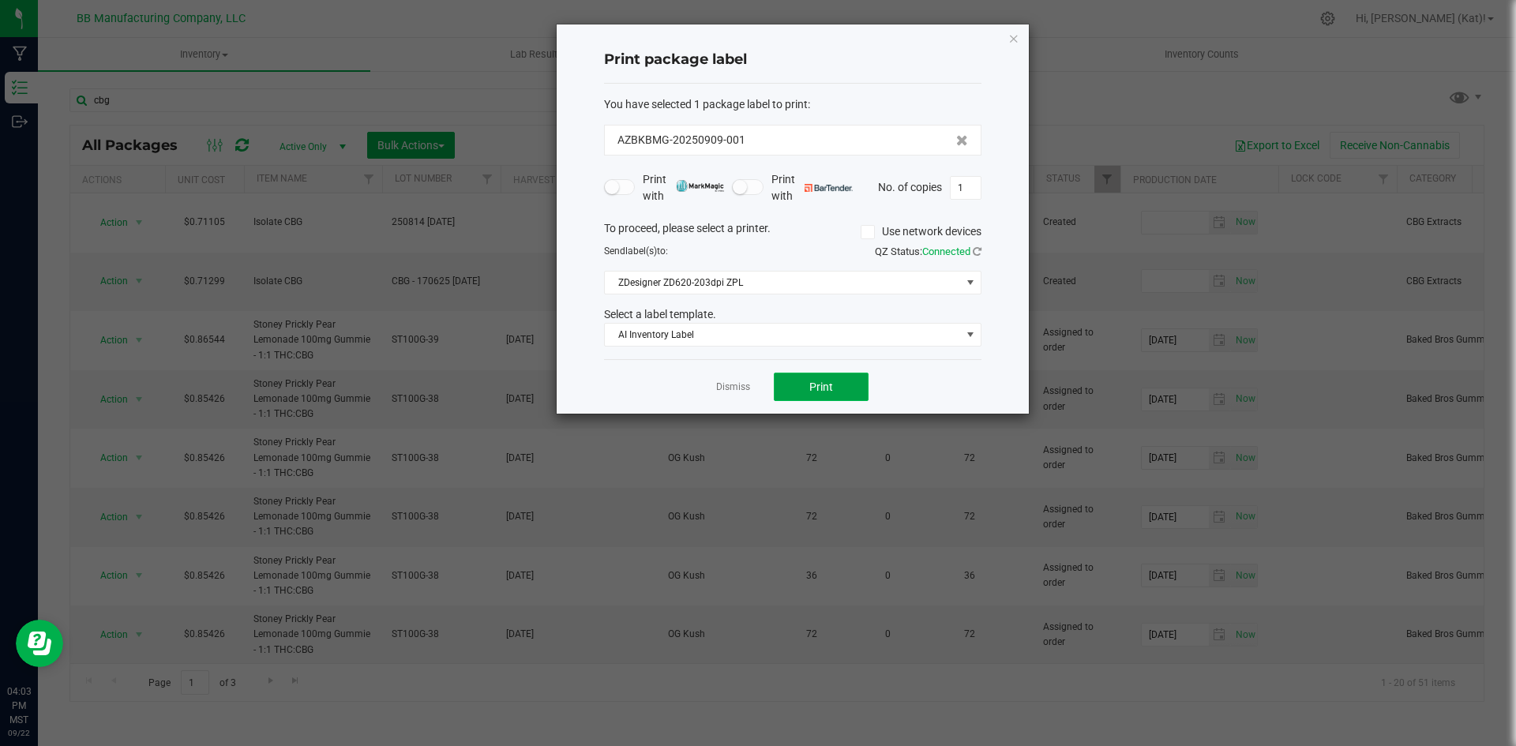
click at [848, 392] on button "Print" at bounding box center [821, 387] width 95 height 28
click at [822, 385] on span "Print" at bounding box center [821, 386] width 24 height 13
click at [827, 392] on span "Print" at bounding box center [821, 386] width 24 height 13
click at [826, 380] on span "Print" at bounding box center [821, 386] width 24 height 13
click at [828, 382] on span "Print" at bounding box center [821, 386] width 24 height 13
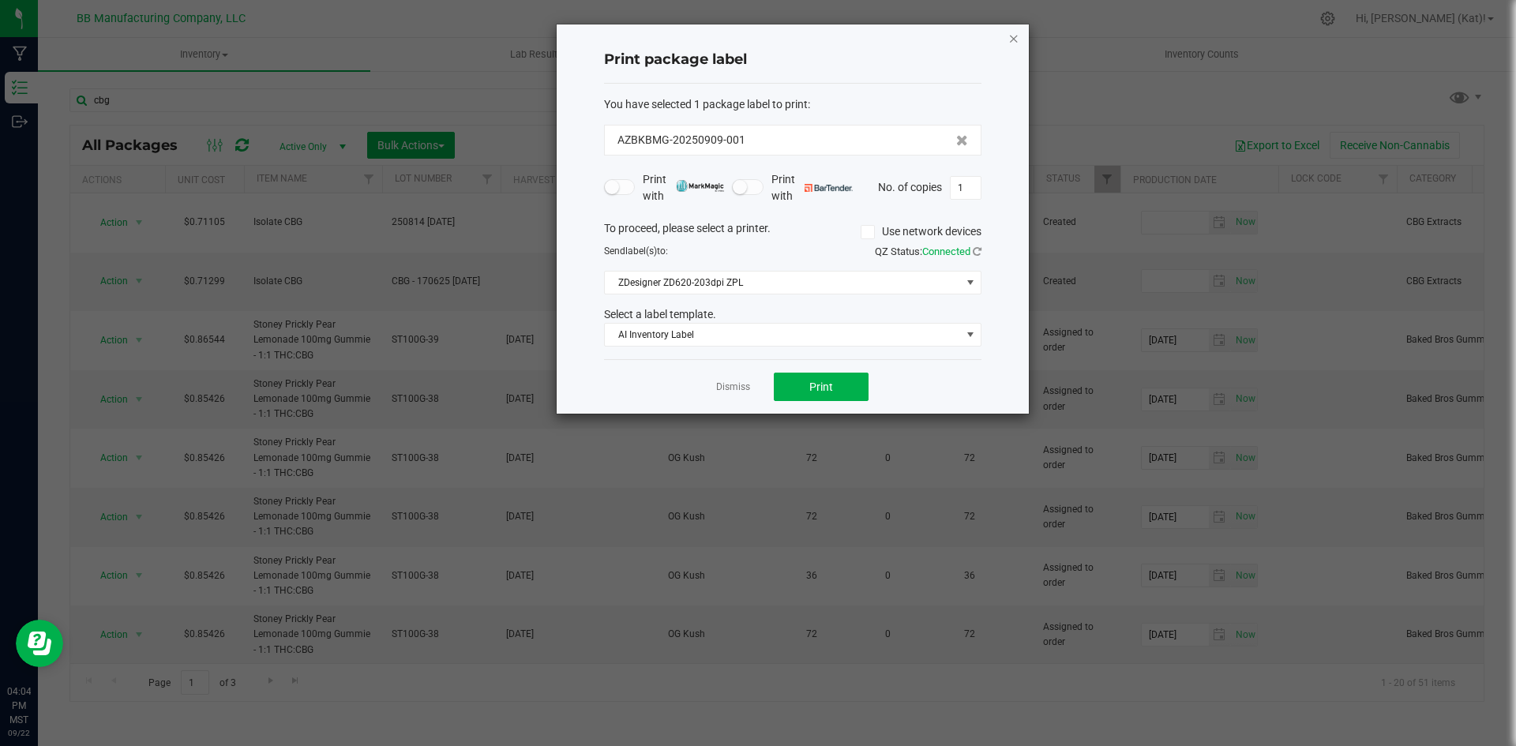
click at [1013, 37] on icon "button" at bounding box center [1013, 37] width 11 height 19
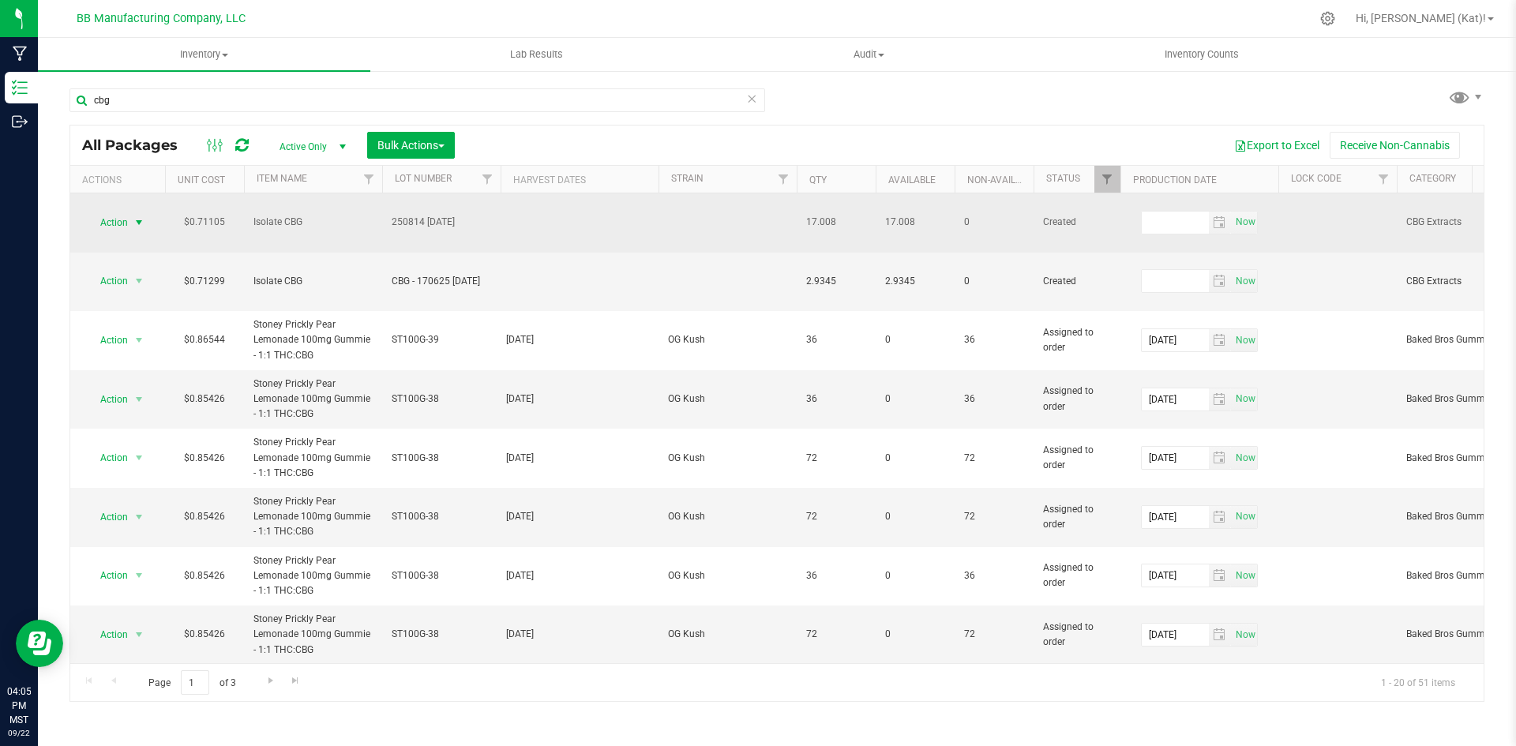
click at [111, 212] on span "Action" at bounding box center [107, 223] width 43 height 22
click at [394, 215] on span "250814 [DATE]" at bounding box center [441, 222] width 99 height 15
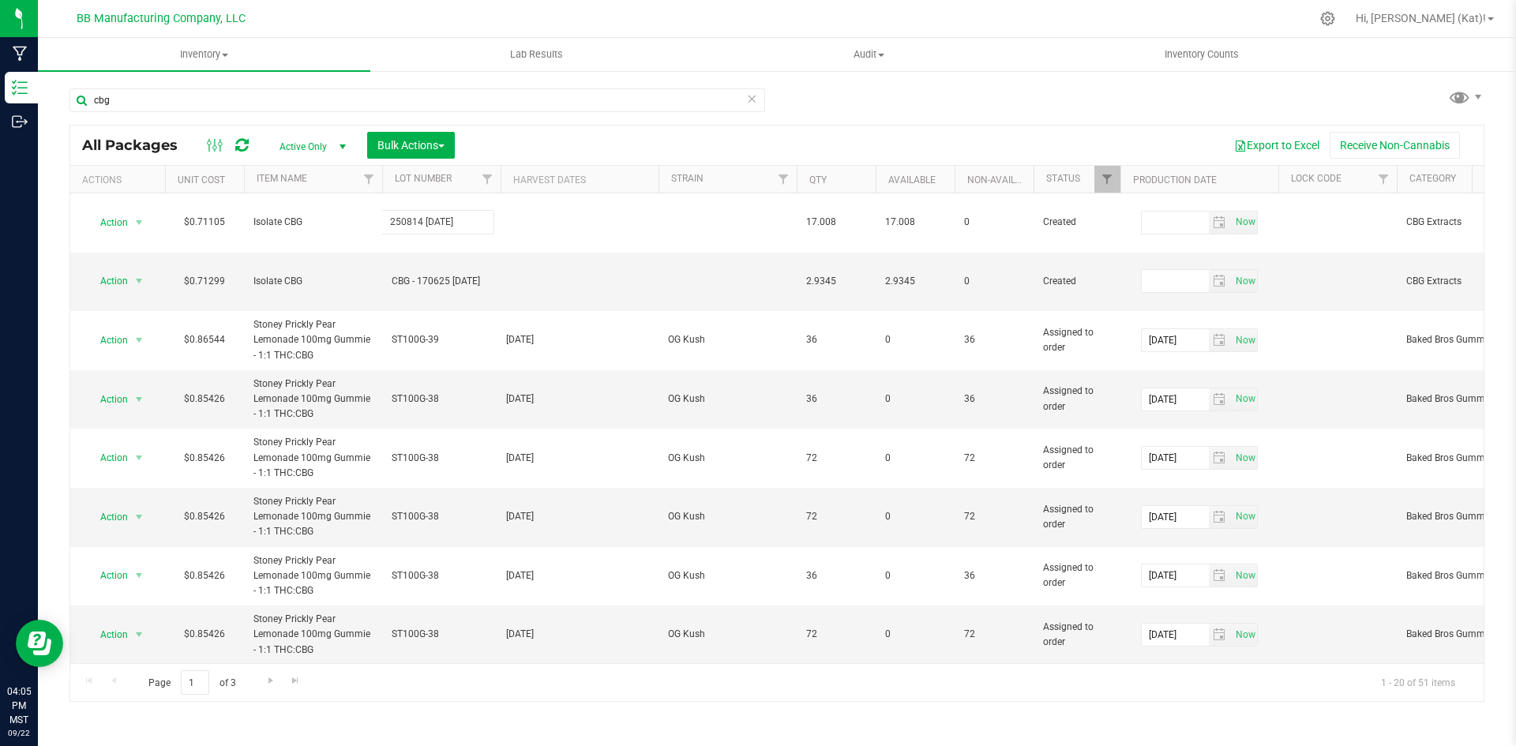
drag, startPoint x: 389, startPoint y: 210, endPoint x: 459, endPoint y: 191, distance: 72.8
click at [390, 210] on input "250814 [DATE]" at bounding box center [437, 222] width 113 height 24
type input "CBG - 250814 [DATE]"
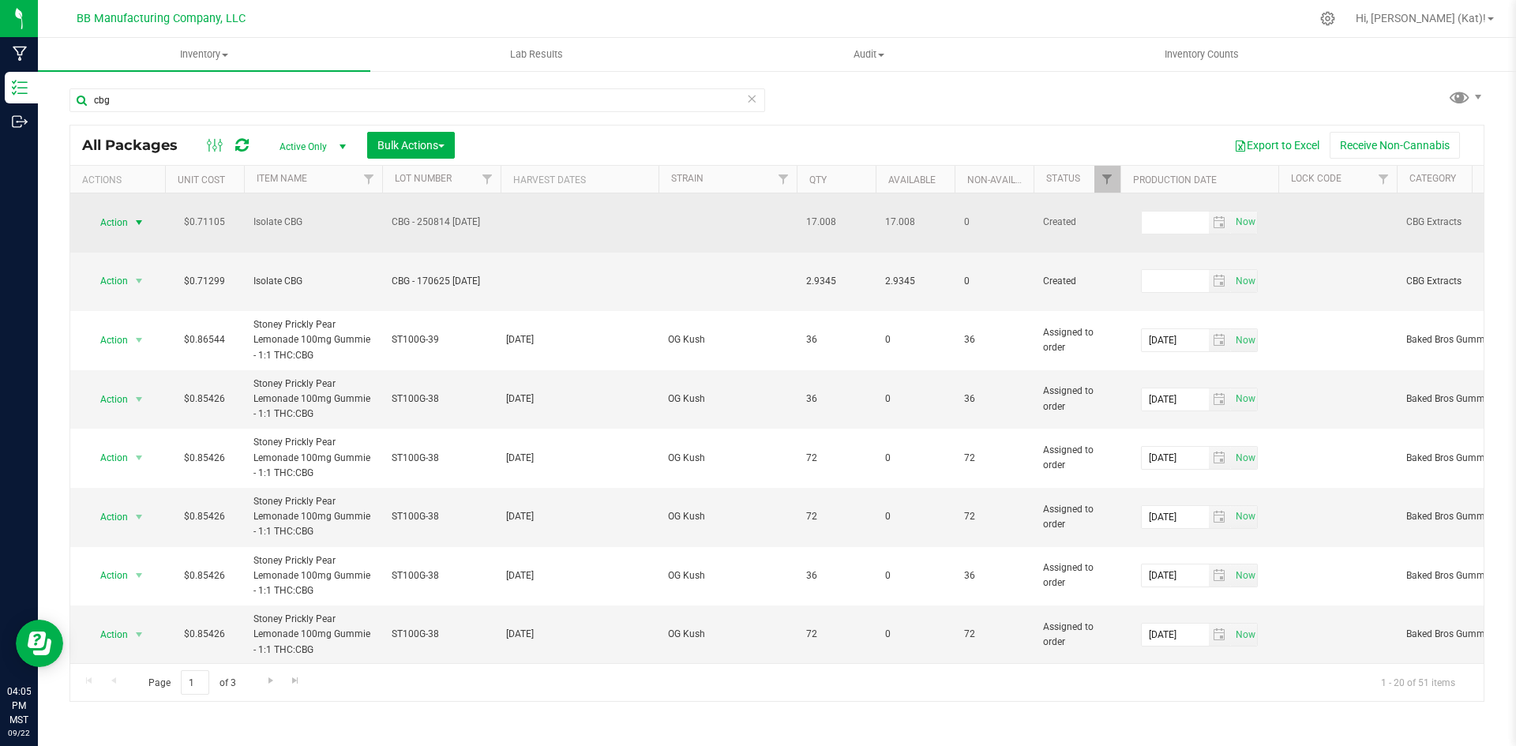
click at [126, 212] on span "Action" at bounding box center [107, 223] width 43 height 22
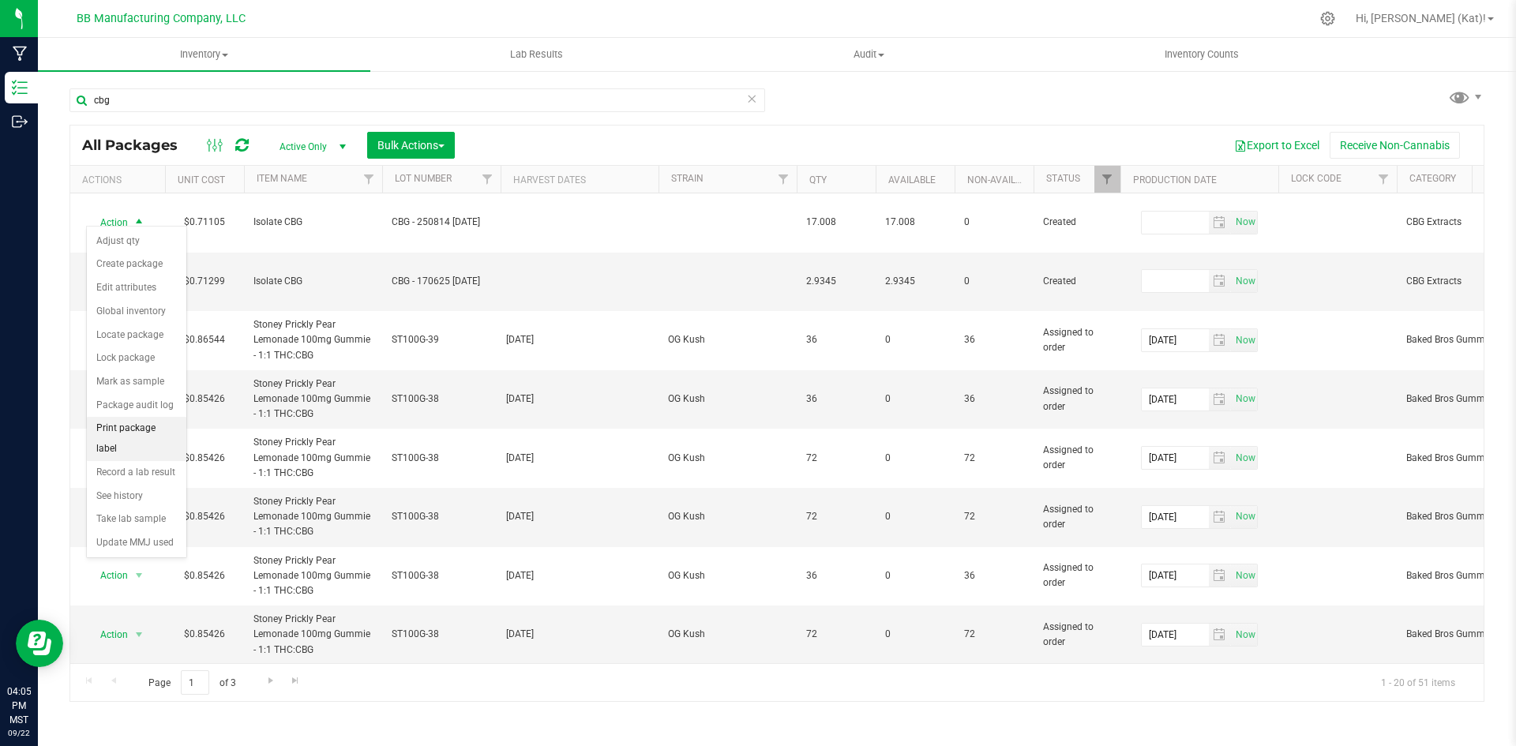
click at [165, 419] on li "Print package label" at bounding box center [136, 438] width 99 height 43
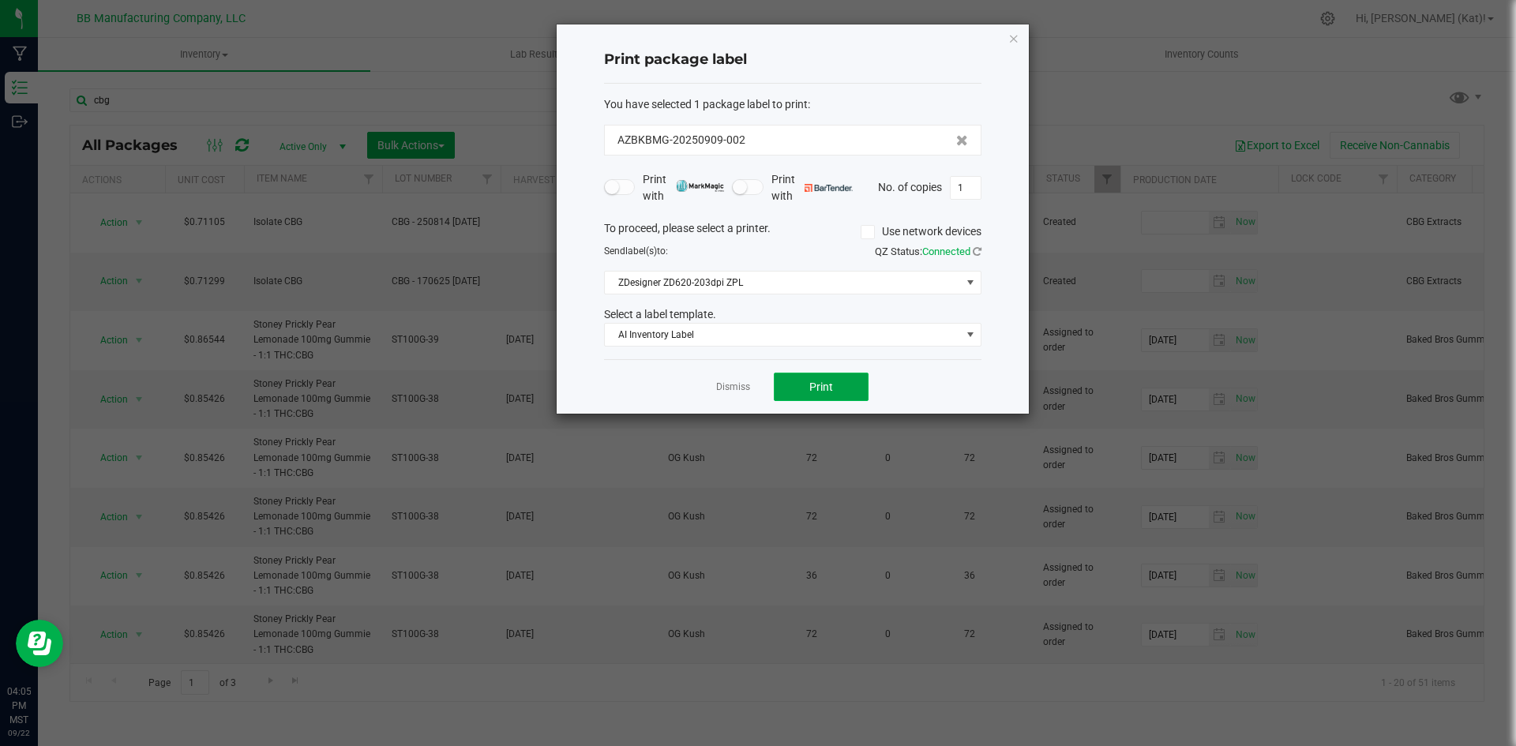
click at [853, 388] on button "Print" at bounding box center [821, 387] width 95 height 28
click at [839, 388] on button "Print" at bounding box center [821, 387] width 95 height 28
click at [1014, 36] on icon "button" at bounding box center [1013, 37] width 11 height 19
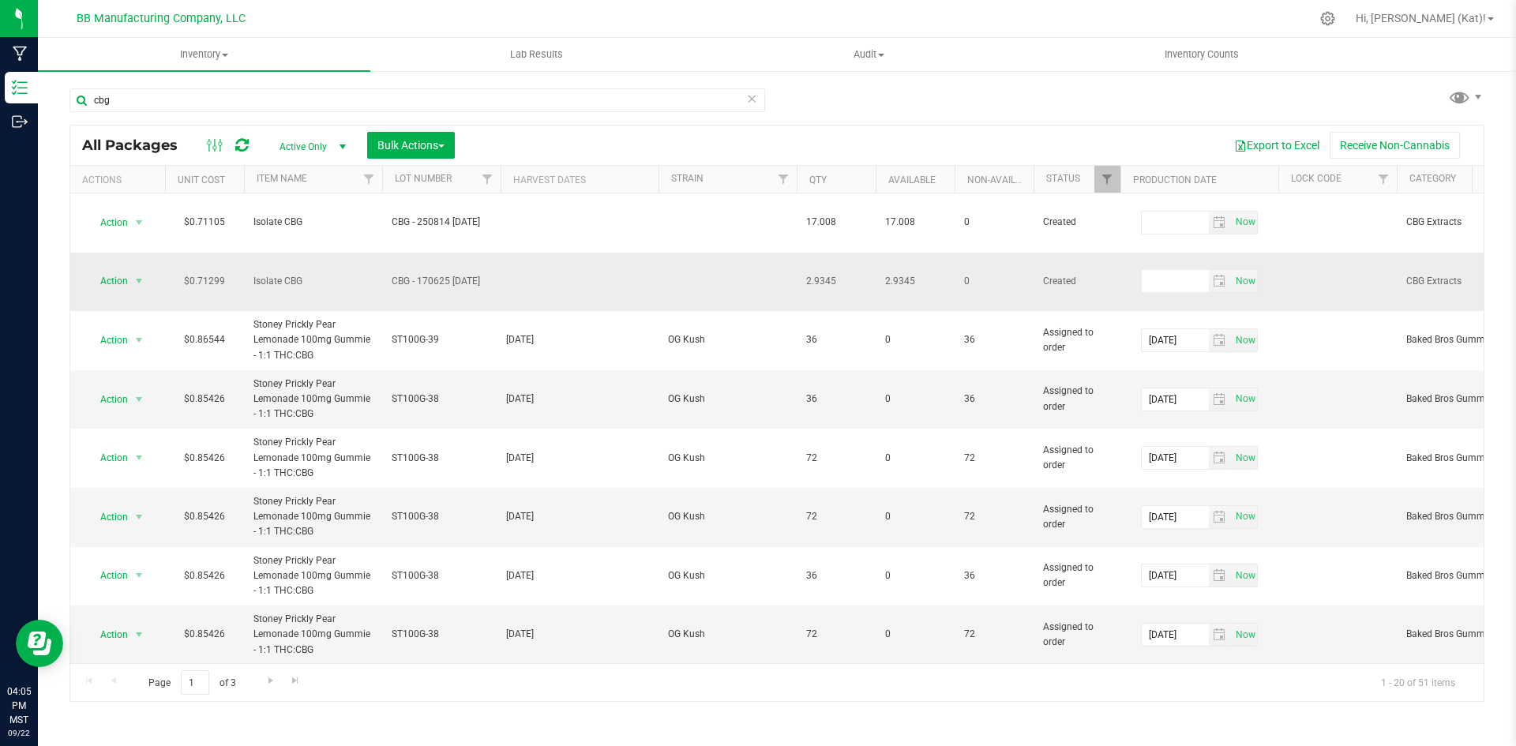
click at [414, 274] on span "CBG - 170625 [DATE]" at bounding box center [441, 281] width 99 height 15
click at [452, 269] on input "CBG - 170625 [DATE]" at bounding box center [437, 281] width 113 height 24
click at [464, 269] on input "CBG - 170625 [DATE]" at bounding box center [437, 281] width 113 height 24
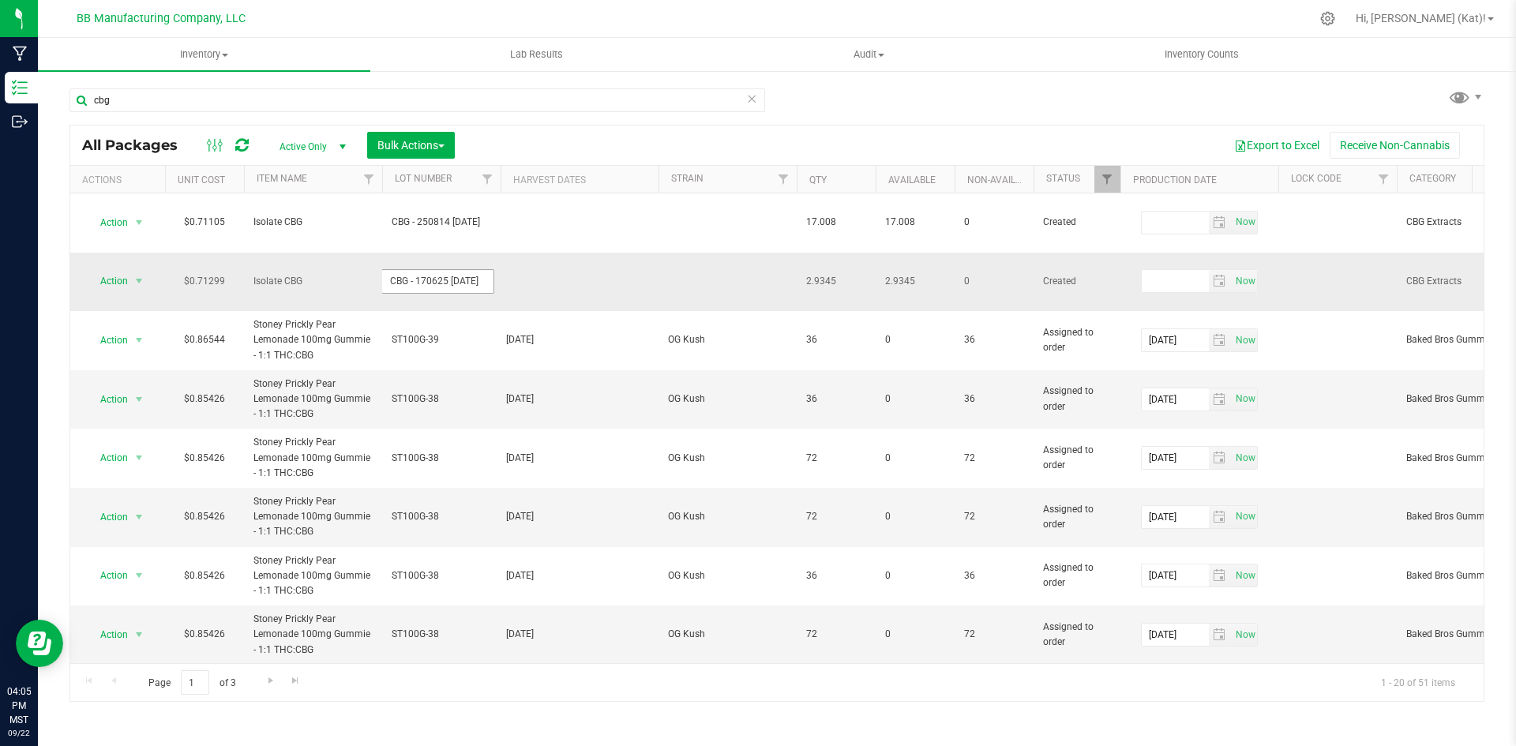
click at [475, 269] on input "CBG - 170625 [DATE]" at bounding box center [437, 281] width 113 height 24
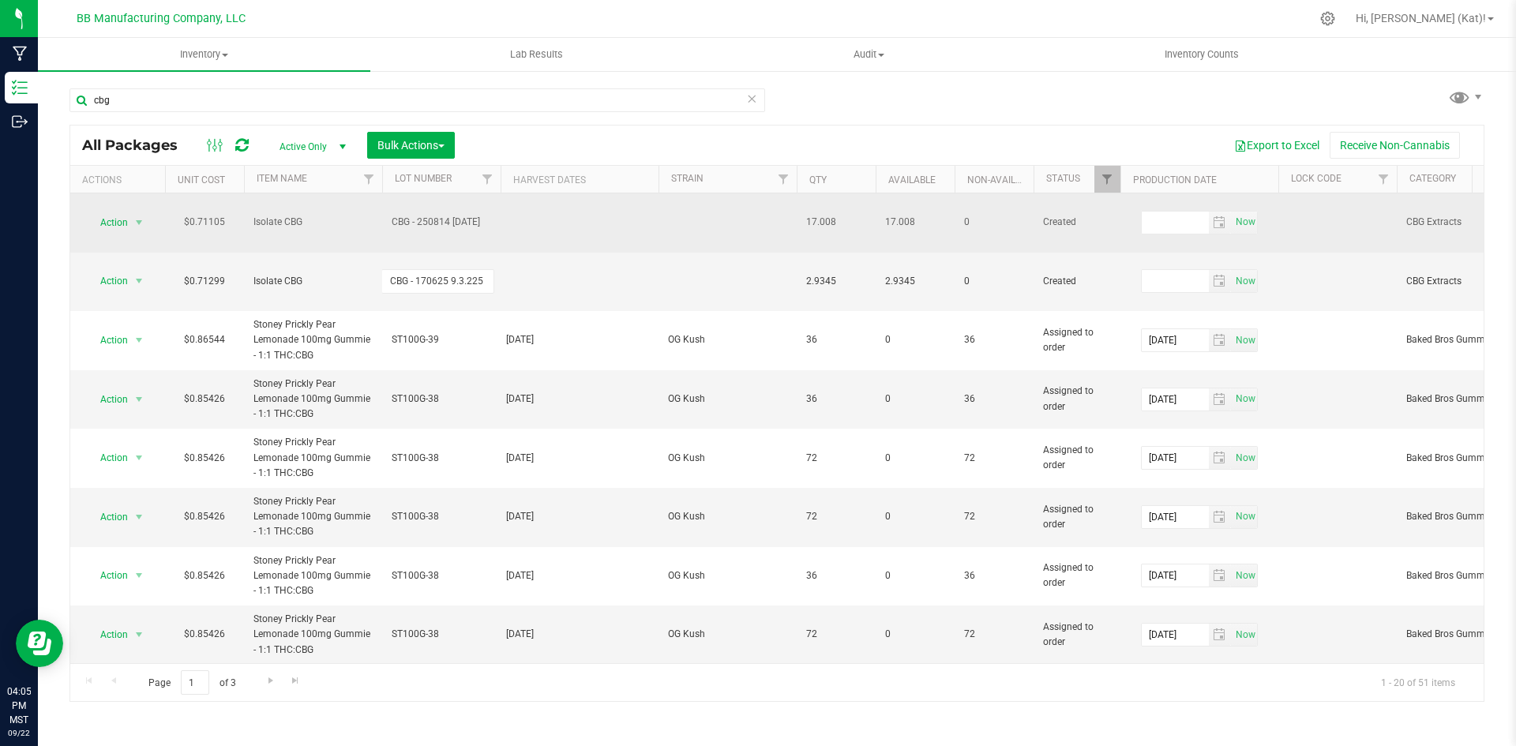
type input "CBG - 170625 [DATE]"
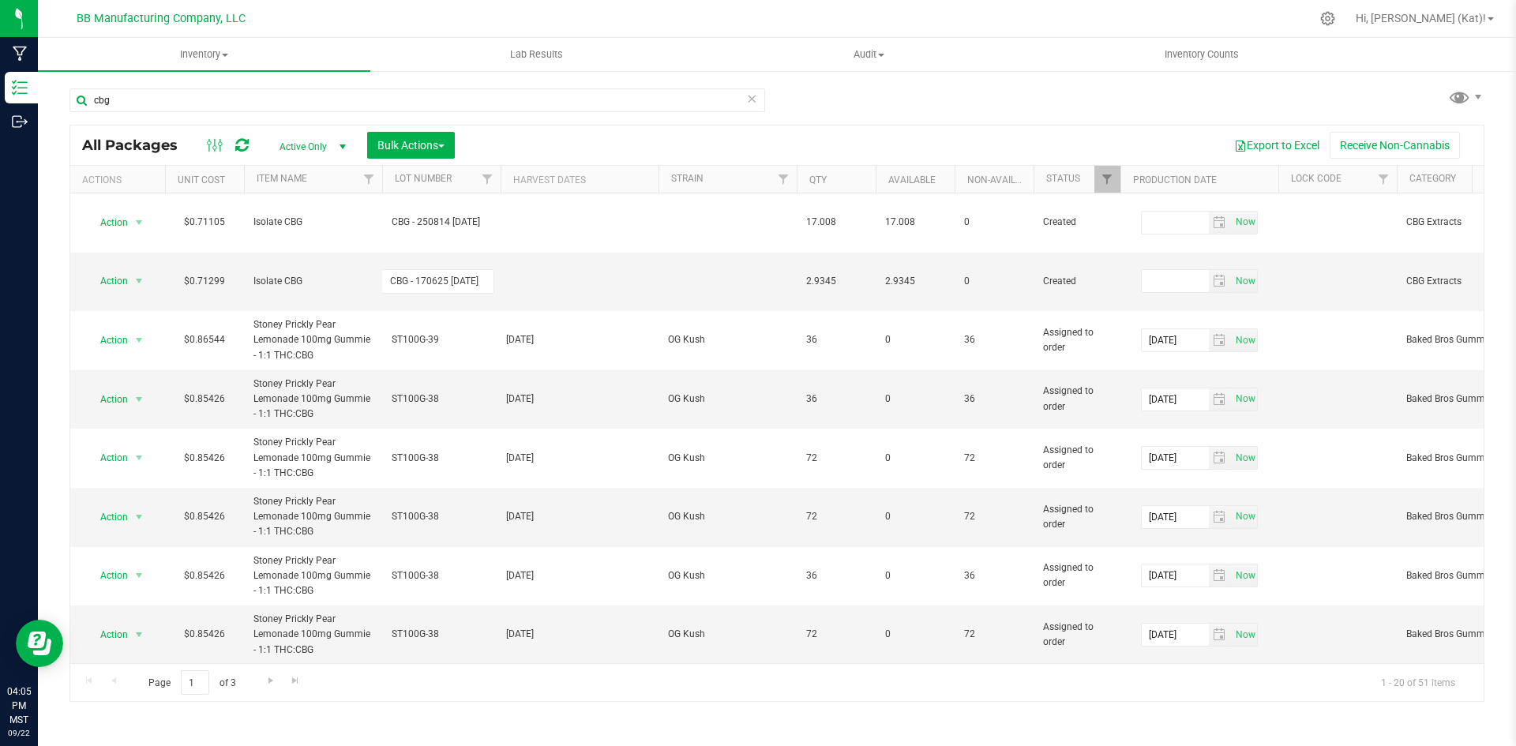
click at [895, 114] on div "cbg All Packages Active Only Active Only Lab Samples Locked All Bulk Actions Ad…" at bounding box center [776, 387] width 1414 height 628
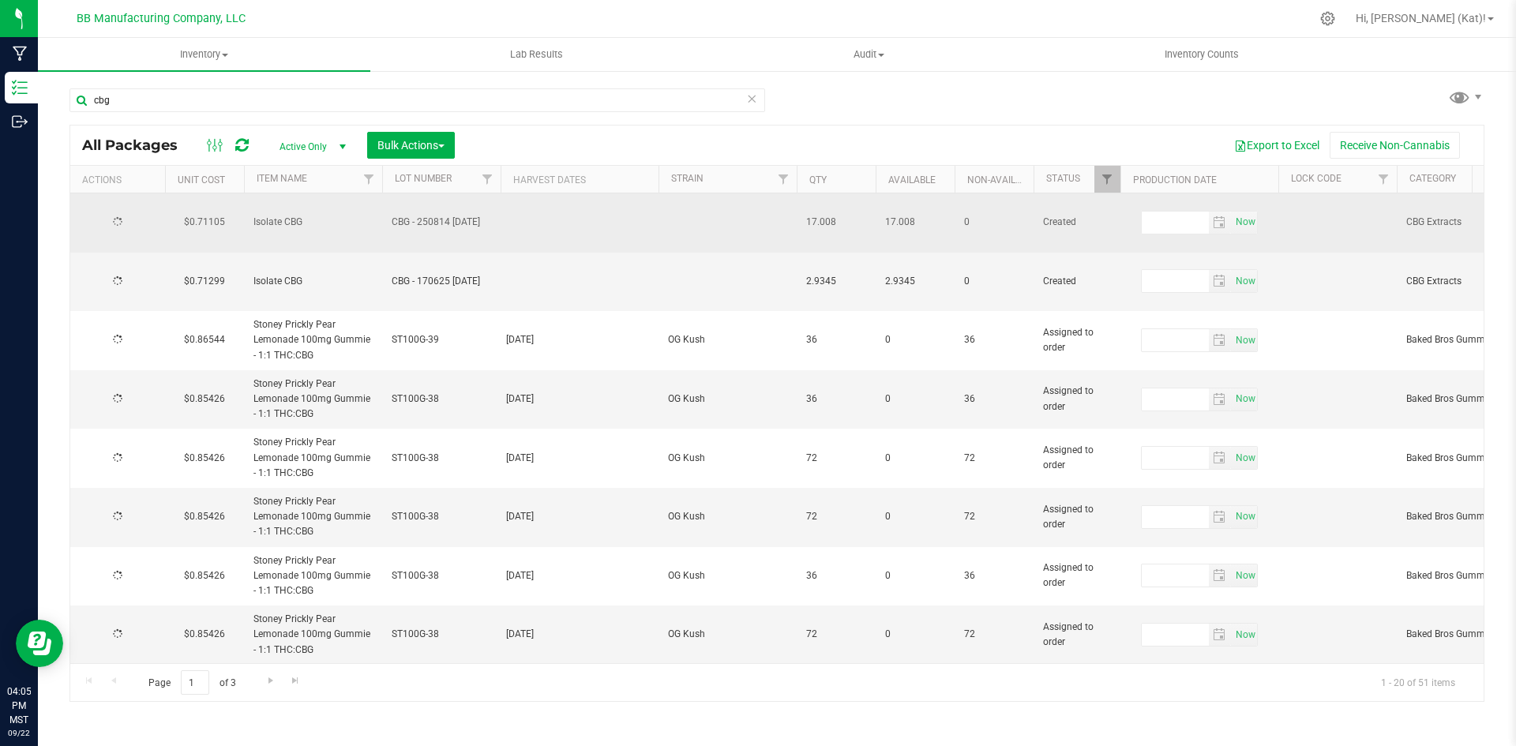
type input "[DATE]"
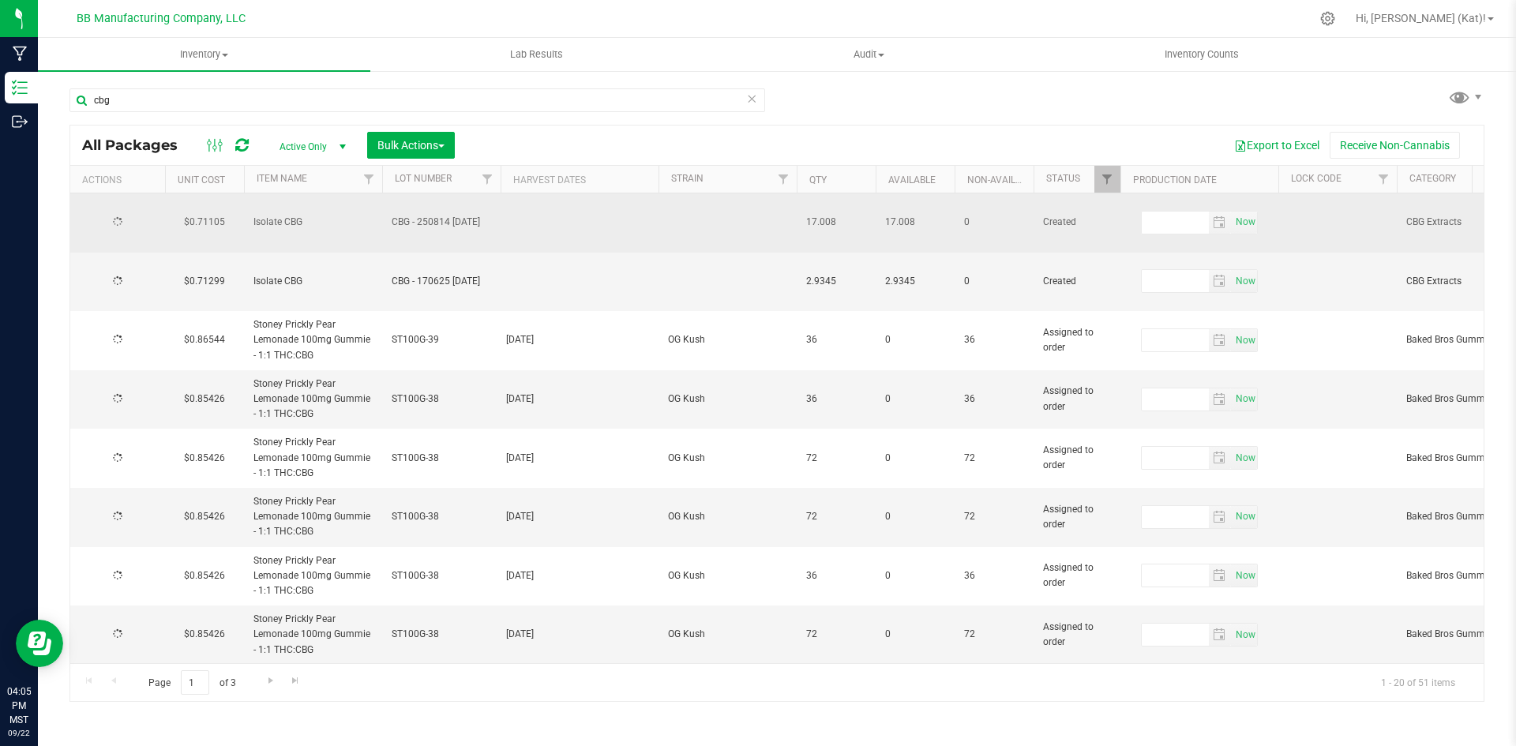
type input "[DATE]"
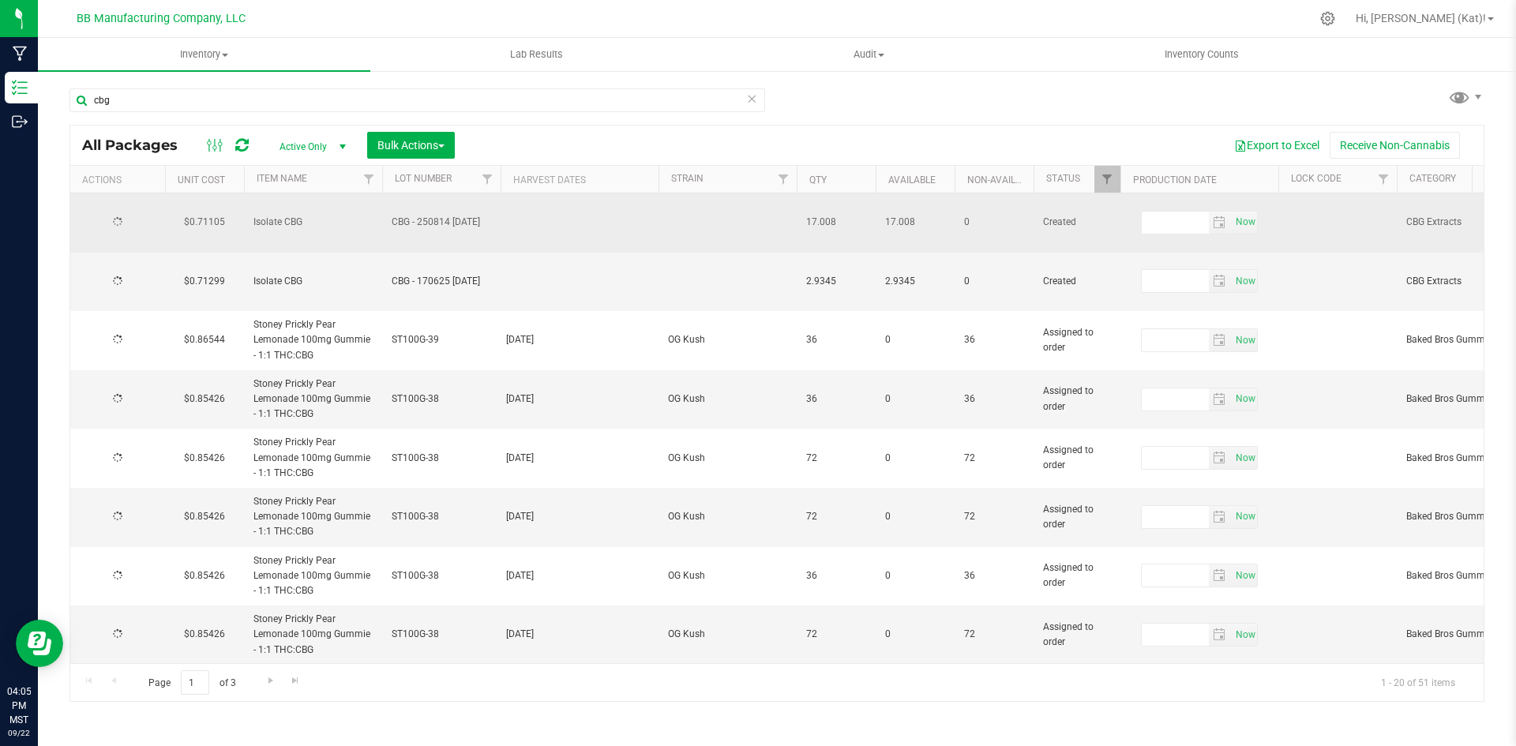
type input "[DATE]"
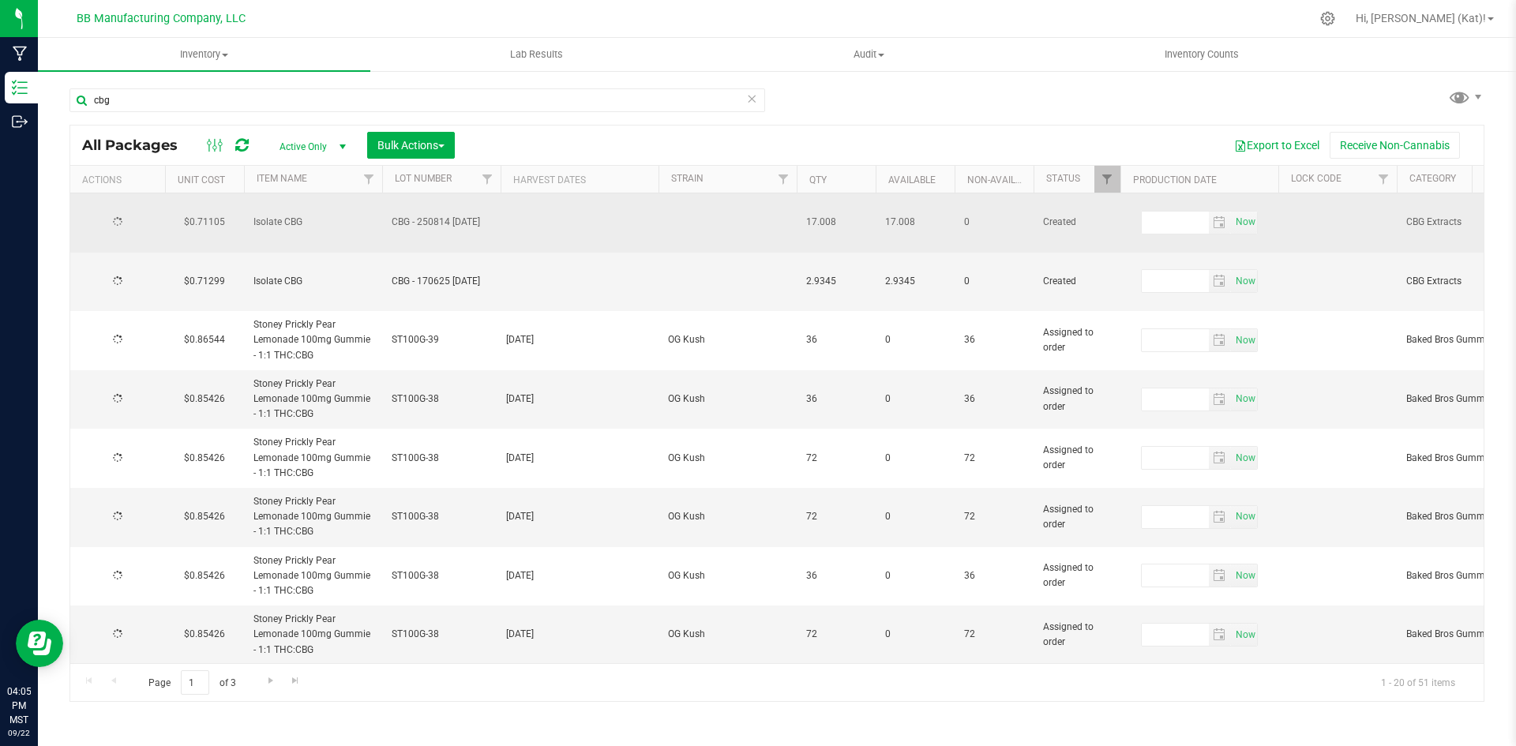
type input "[DATE]"
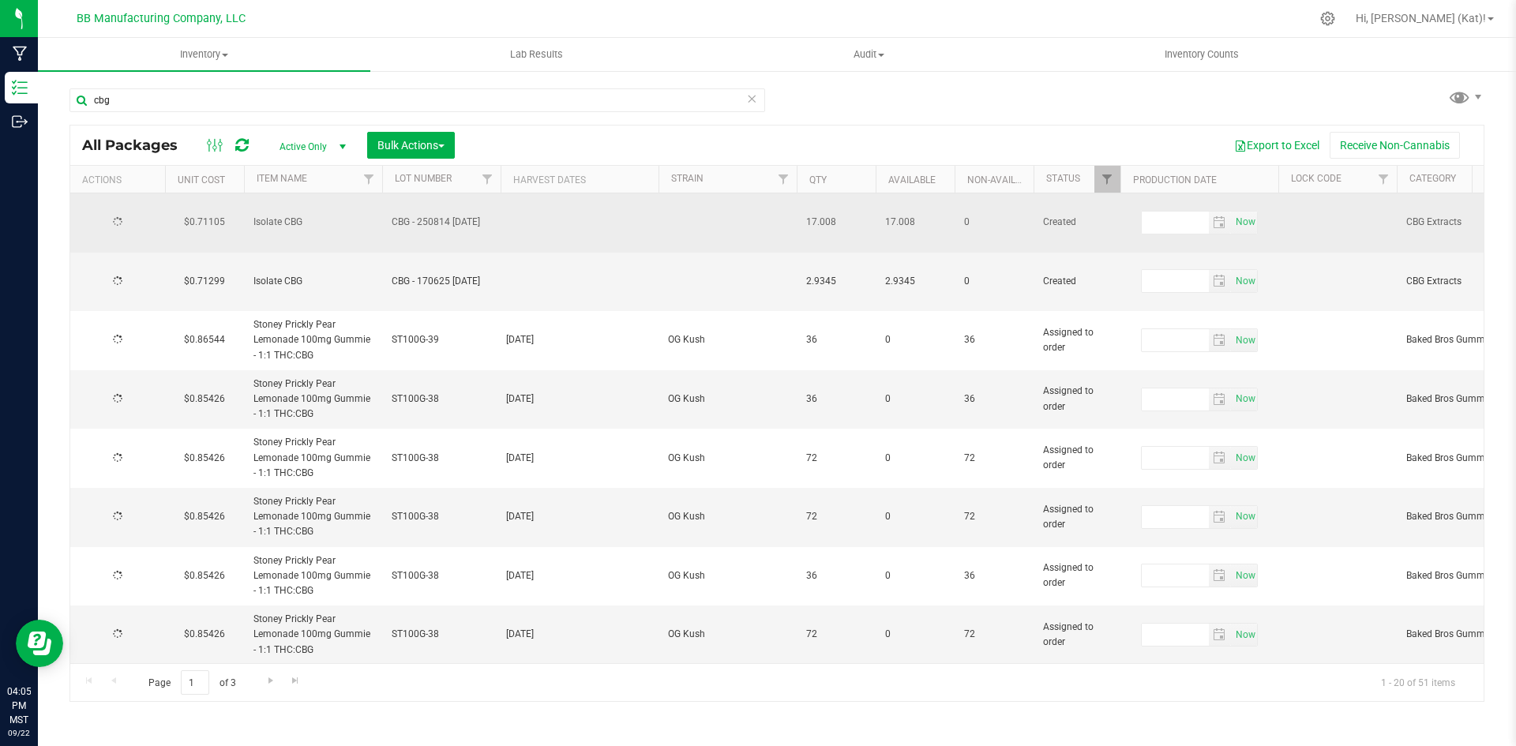
type input "[DATE]"
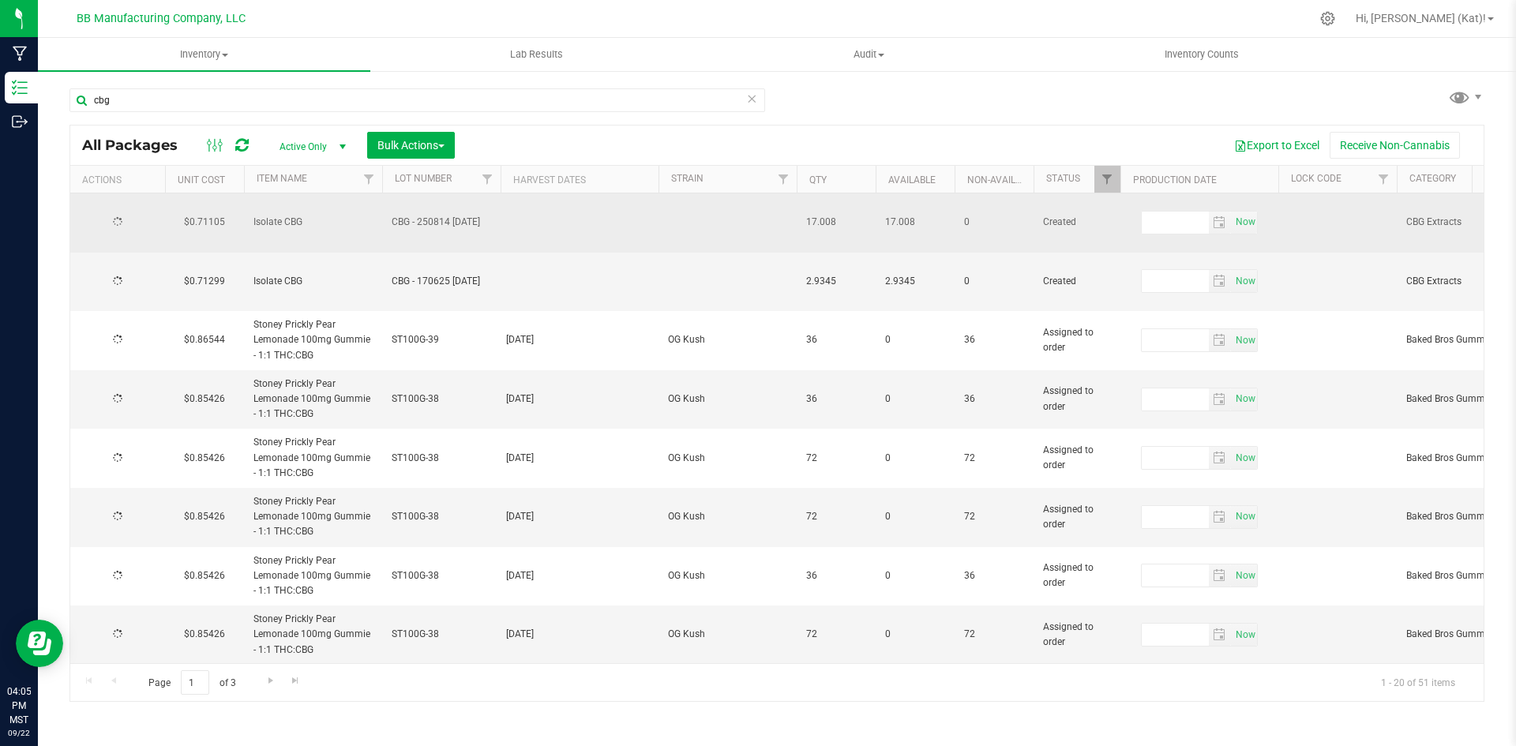
type input "[DATE]"
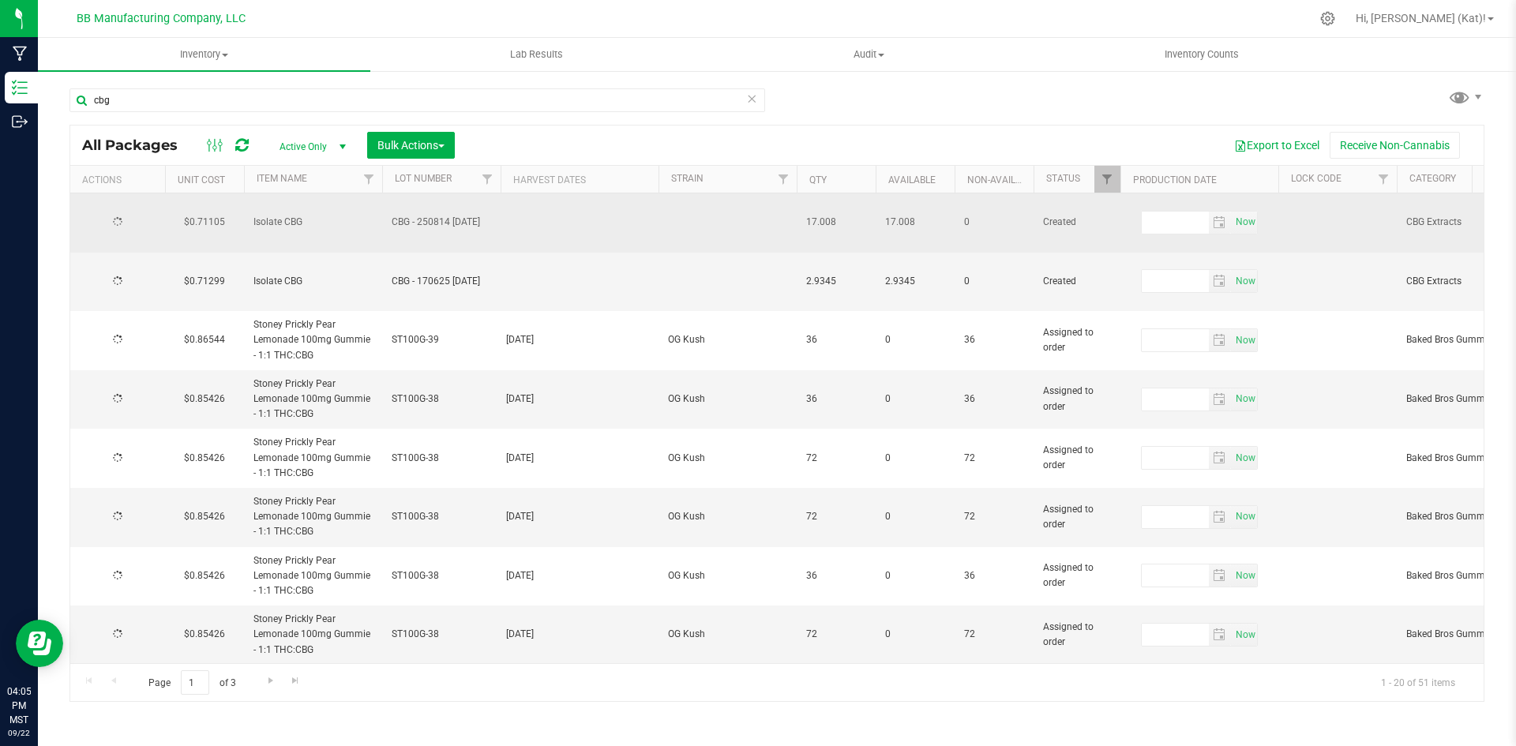
type input "[DATE]"
click at [444, 216] on span "CBG - 250814 [DATE]" at bounding box center [441, 222] width 99 height 15
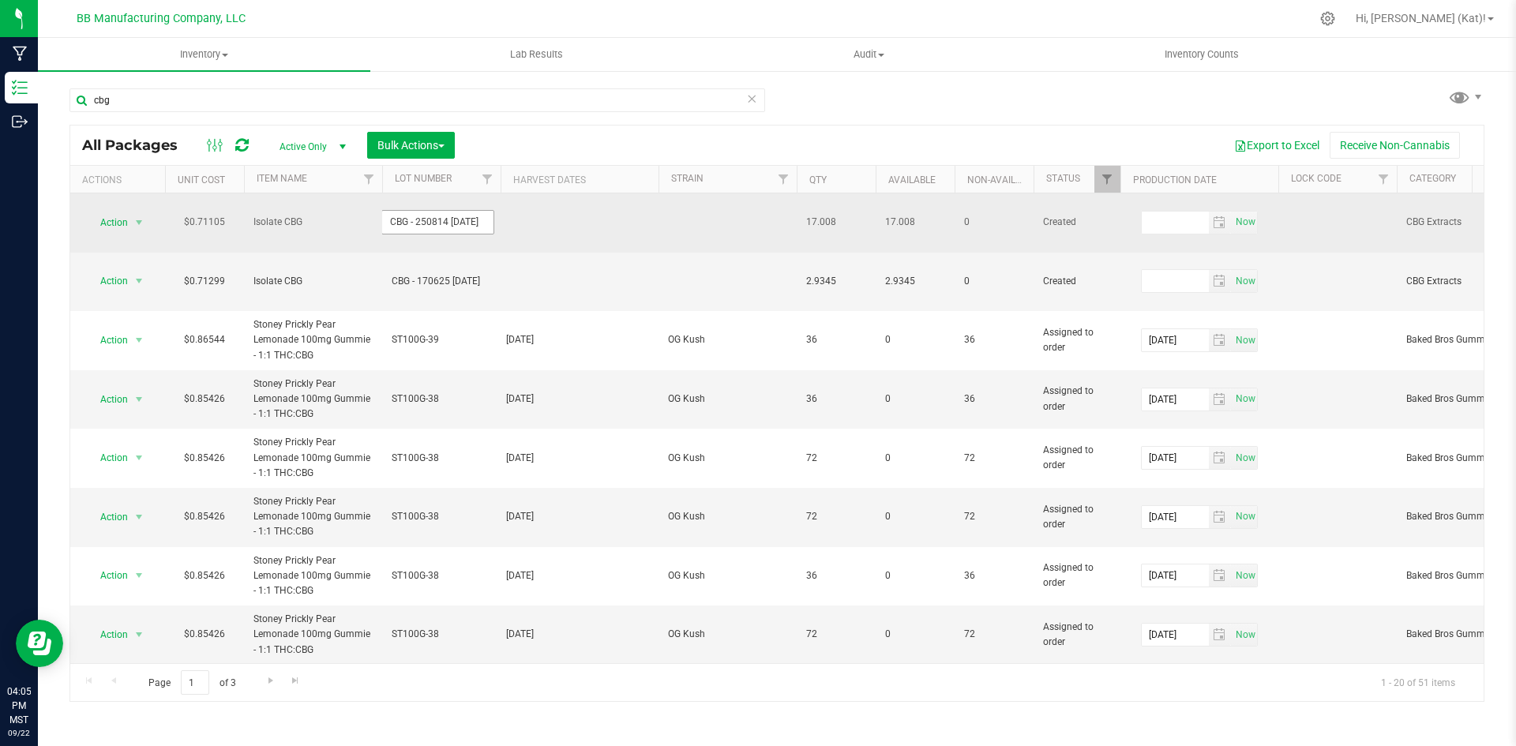
scroll to position [0, 4]
click at [451, 212] on input "CBG - 250814 [DATE]" at bounding box center [437, 222] width 113 height 24
click at [461, 214] on input "CBG - 250814 [DATE]" at bounding box center [437, 222] width 113 height 24
click at [476, 210] on input "CBG - 250814 [DATE]" at bounding box center [437, 222] width 113 height 24
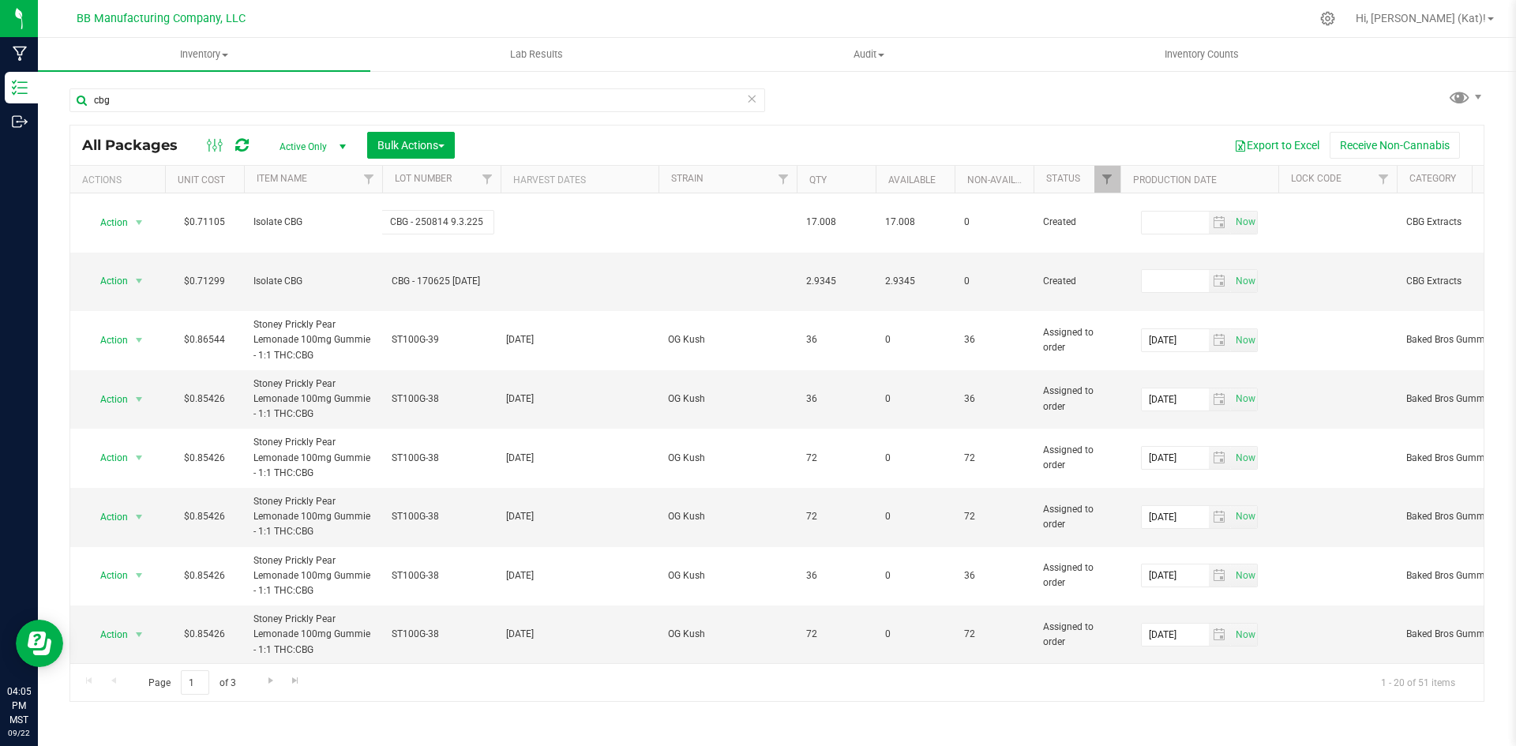
type input "CBG - 250814 [DATE]"
click at [856, 126] on div "All Packages Active Only Active Only Lab Samples Locked All Bulk Actions Add to…" at bounding box center [776, 413] width 1414 height 577
type input "[DATE]"
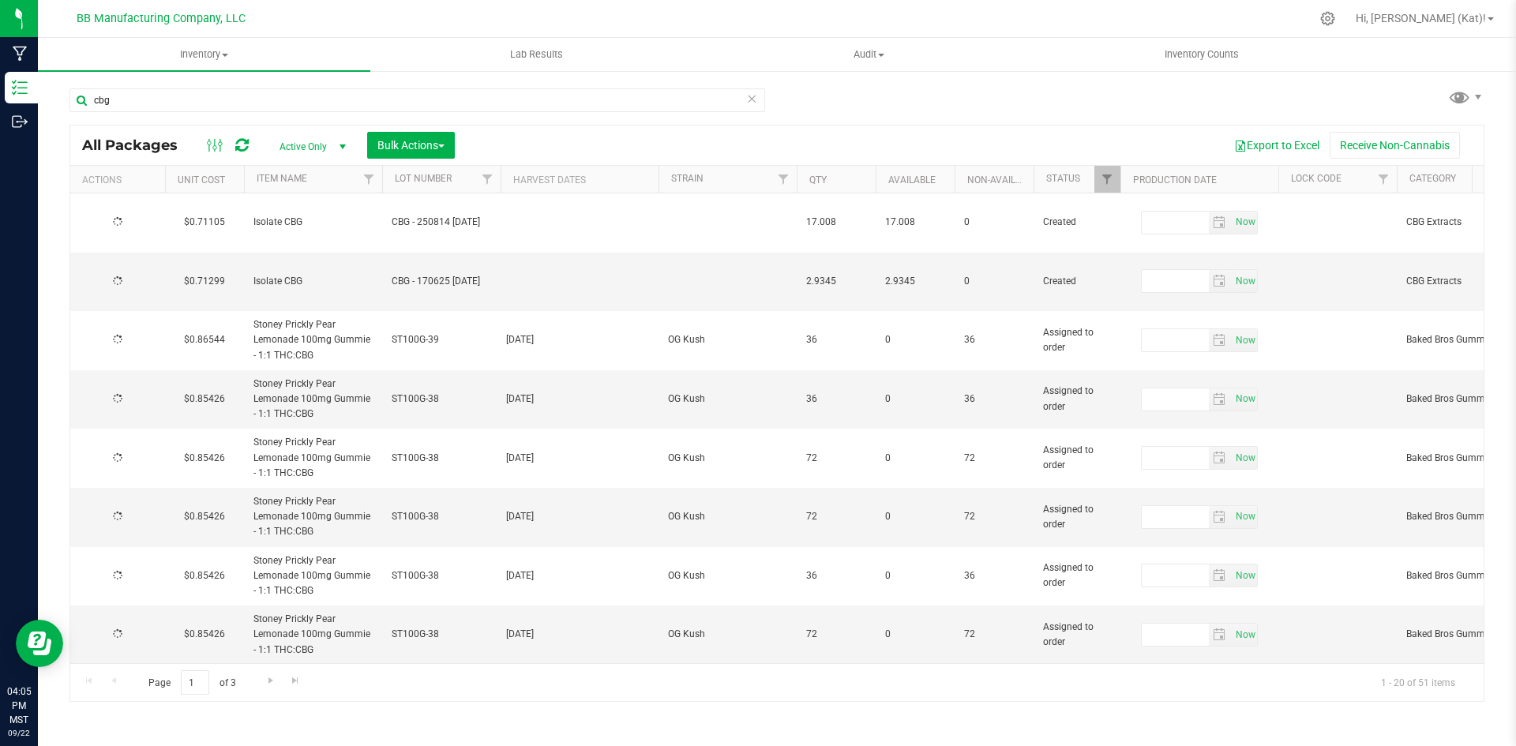
type input "[DATE]"
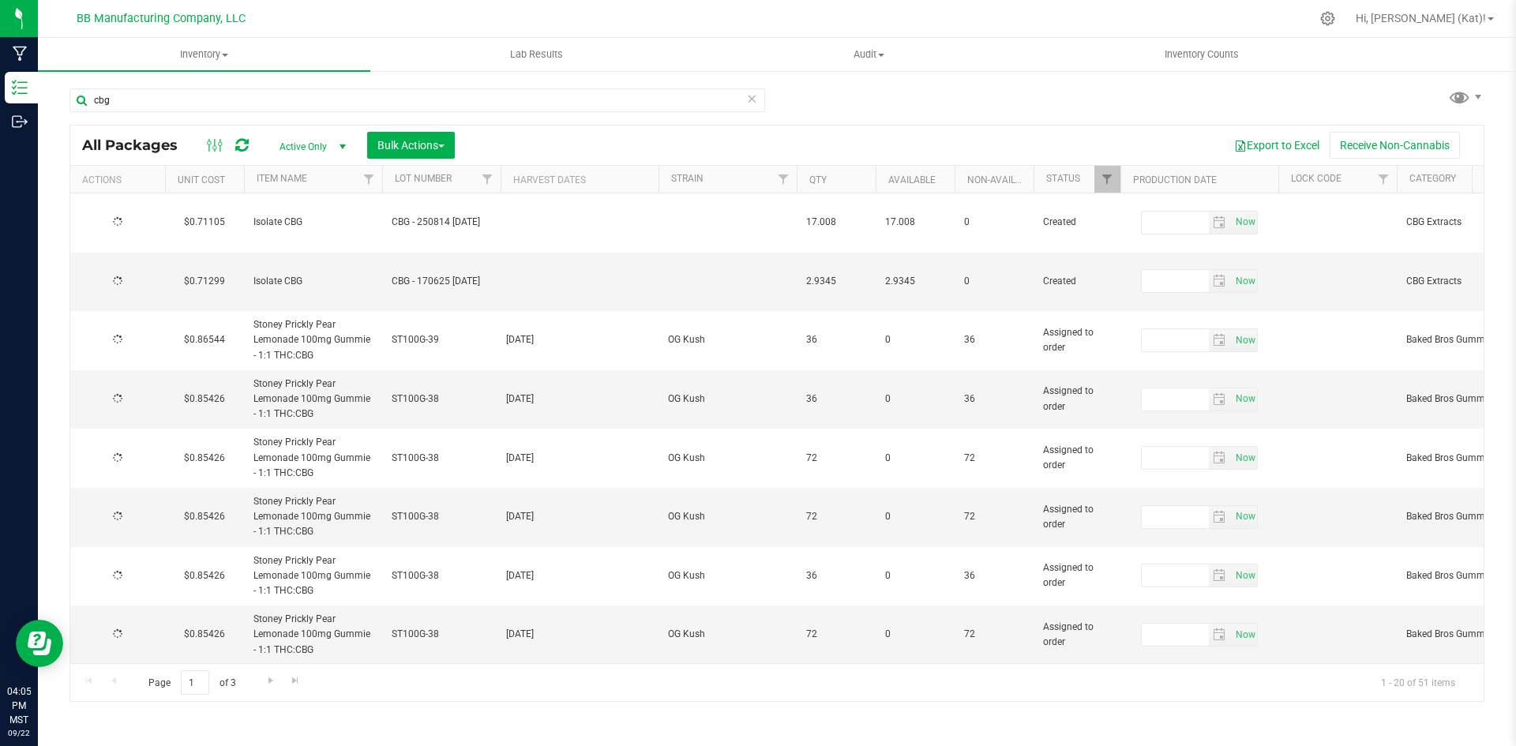
type input "[DATE]"
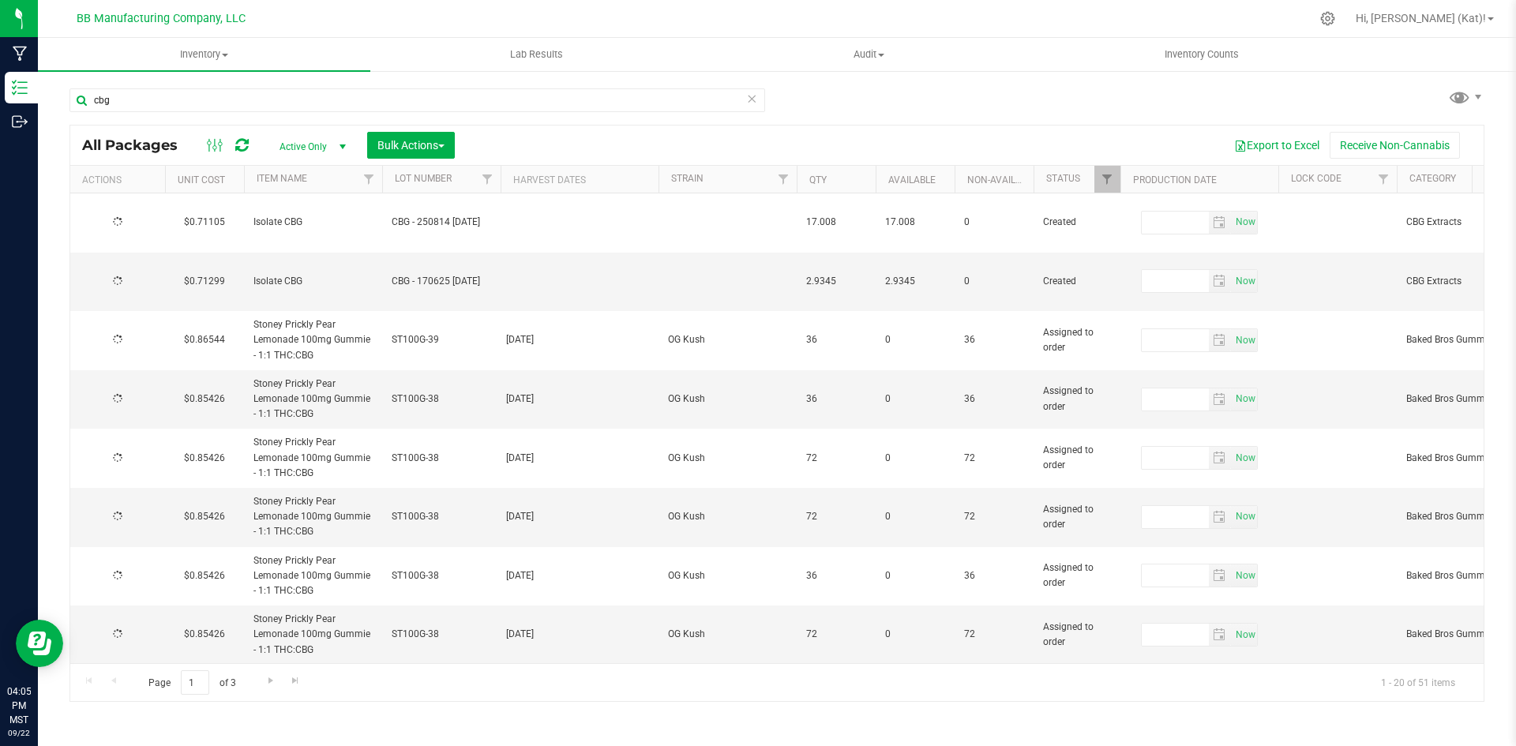
type input "[DATE]"
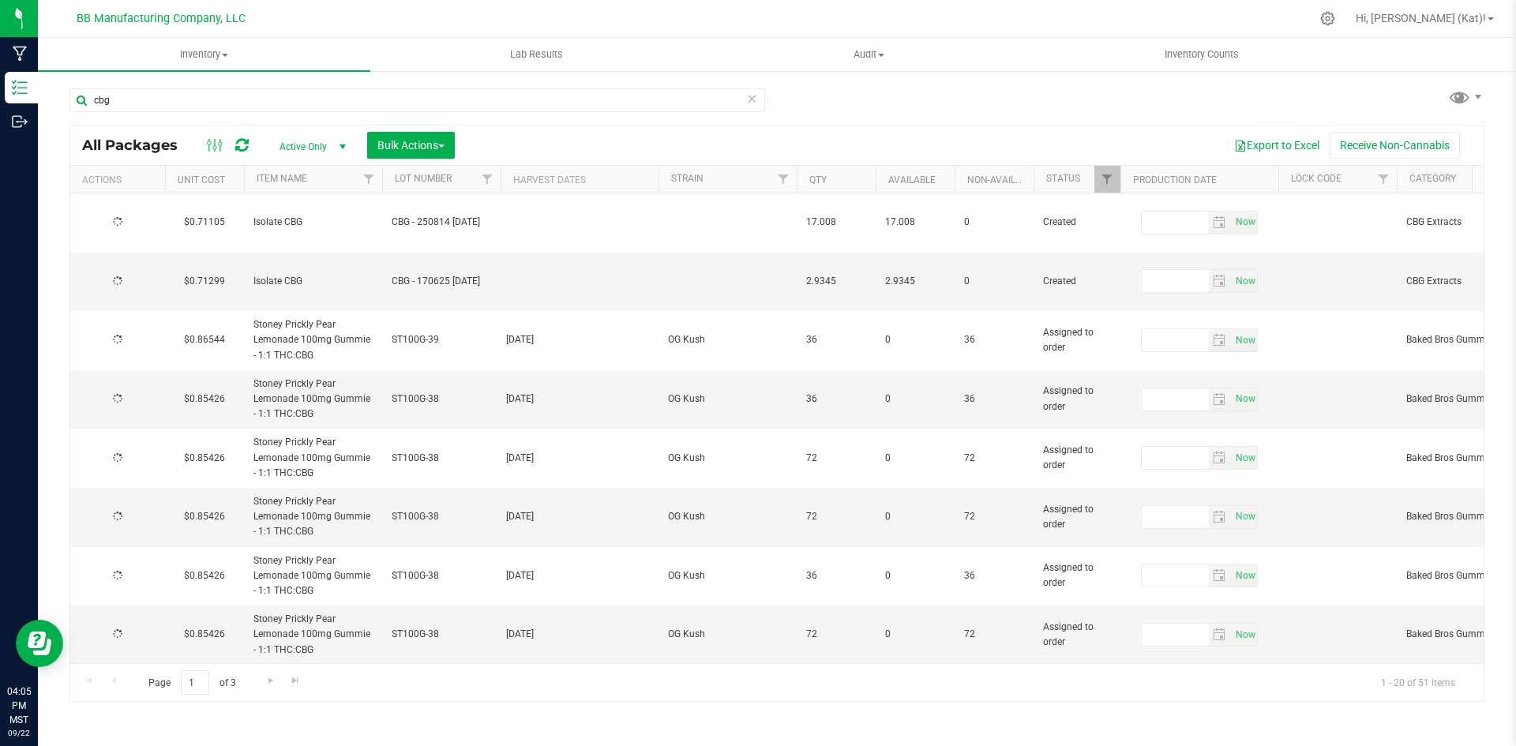
type input "[DATE]"
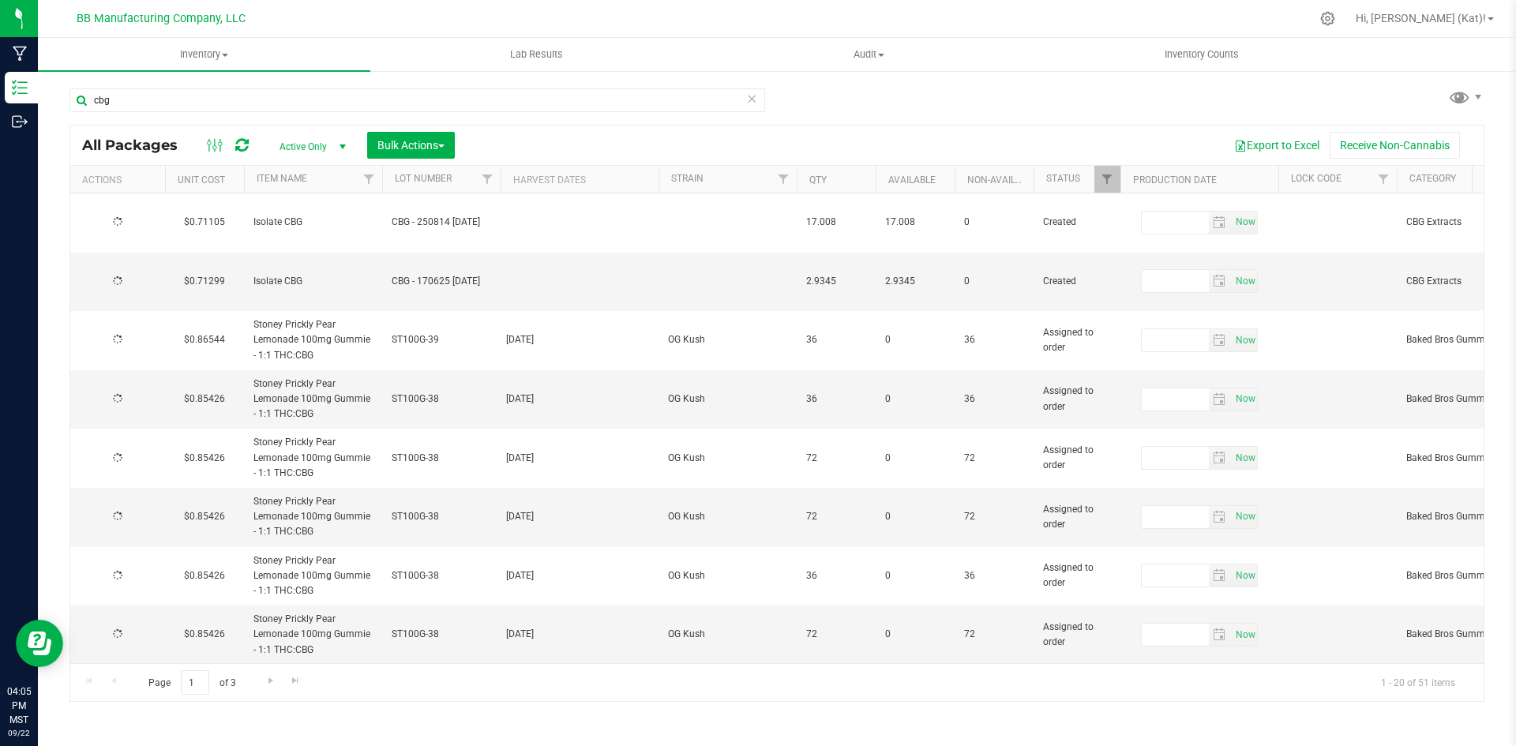
type input "[DATE]"
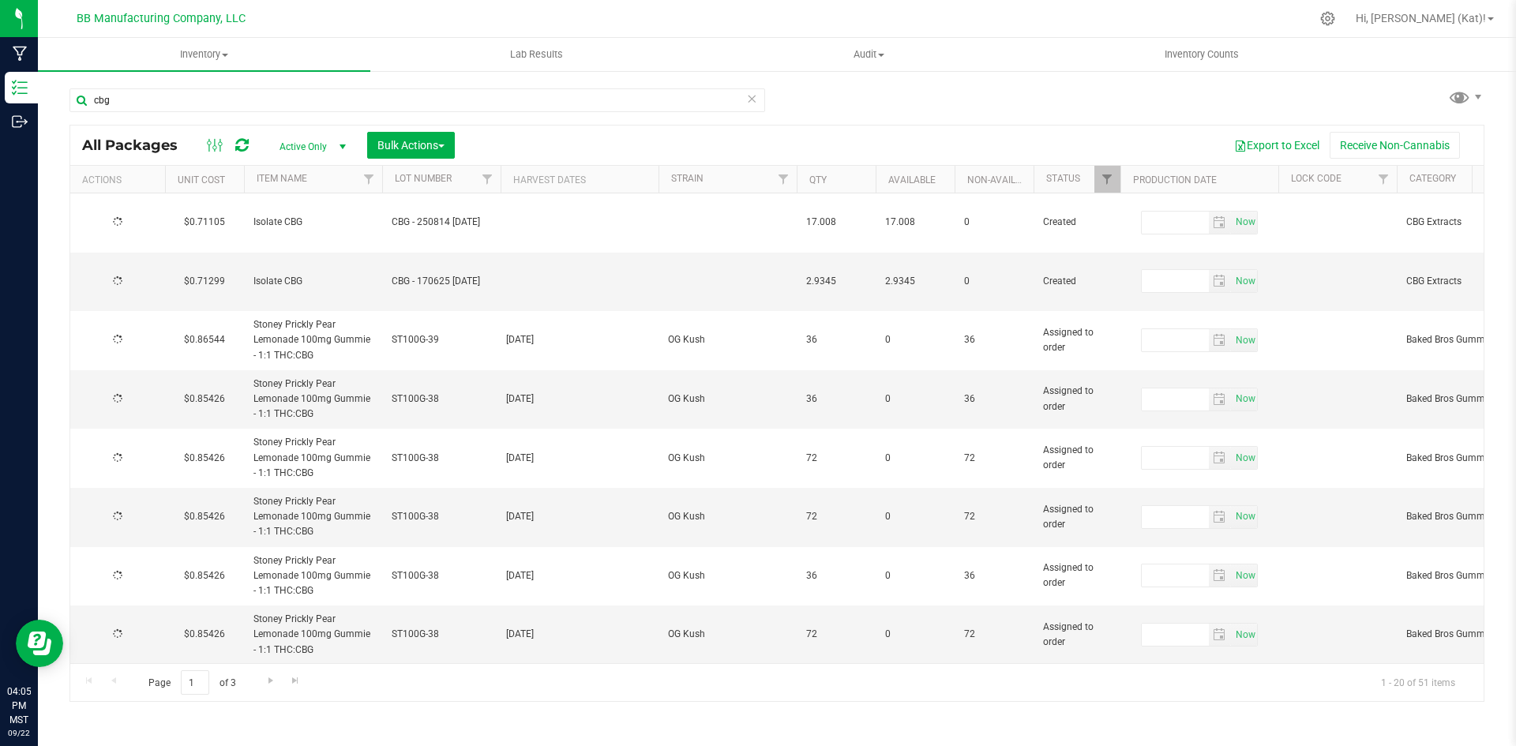
type input "[DATE]"
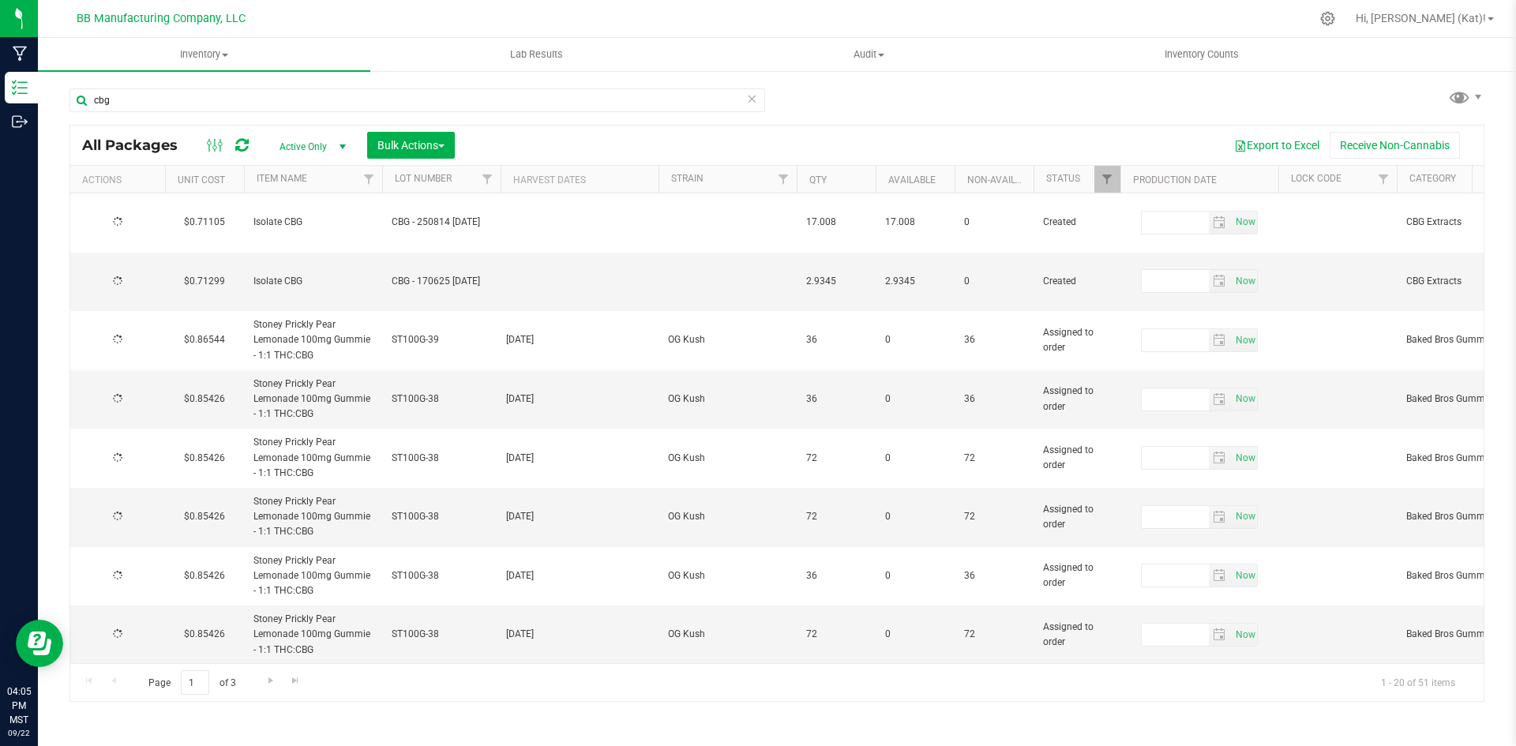
type input "[DATE]"
click at [125, 270] on span "Action" at bounding box center [107, 281] width 43 height 22
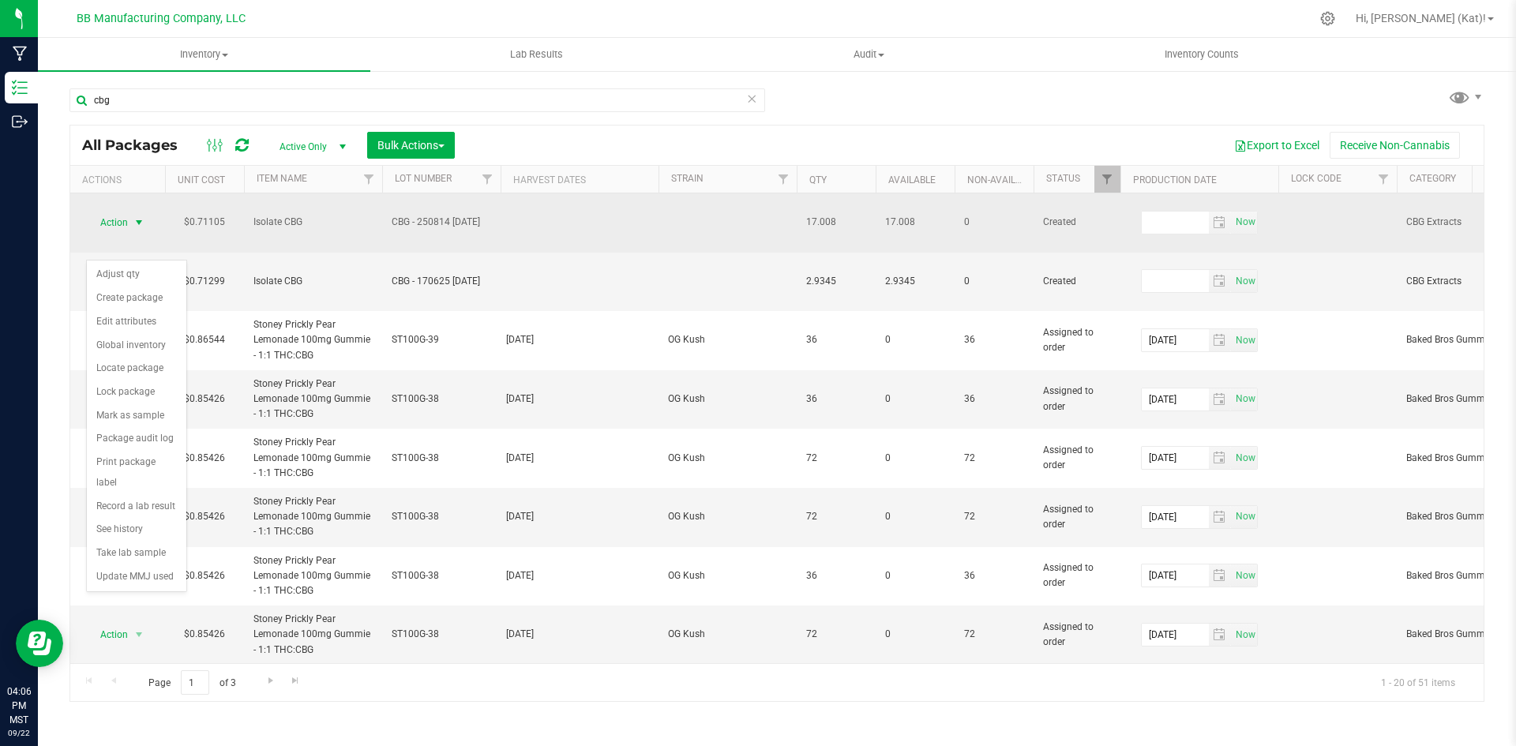
click at [135, 216] on span "select" at bounding box center [139, 222] width 13 height 13
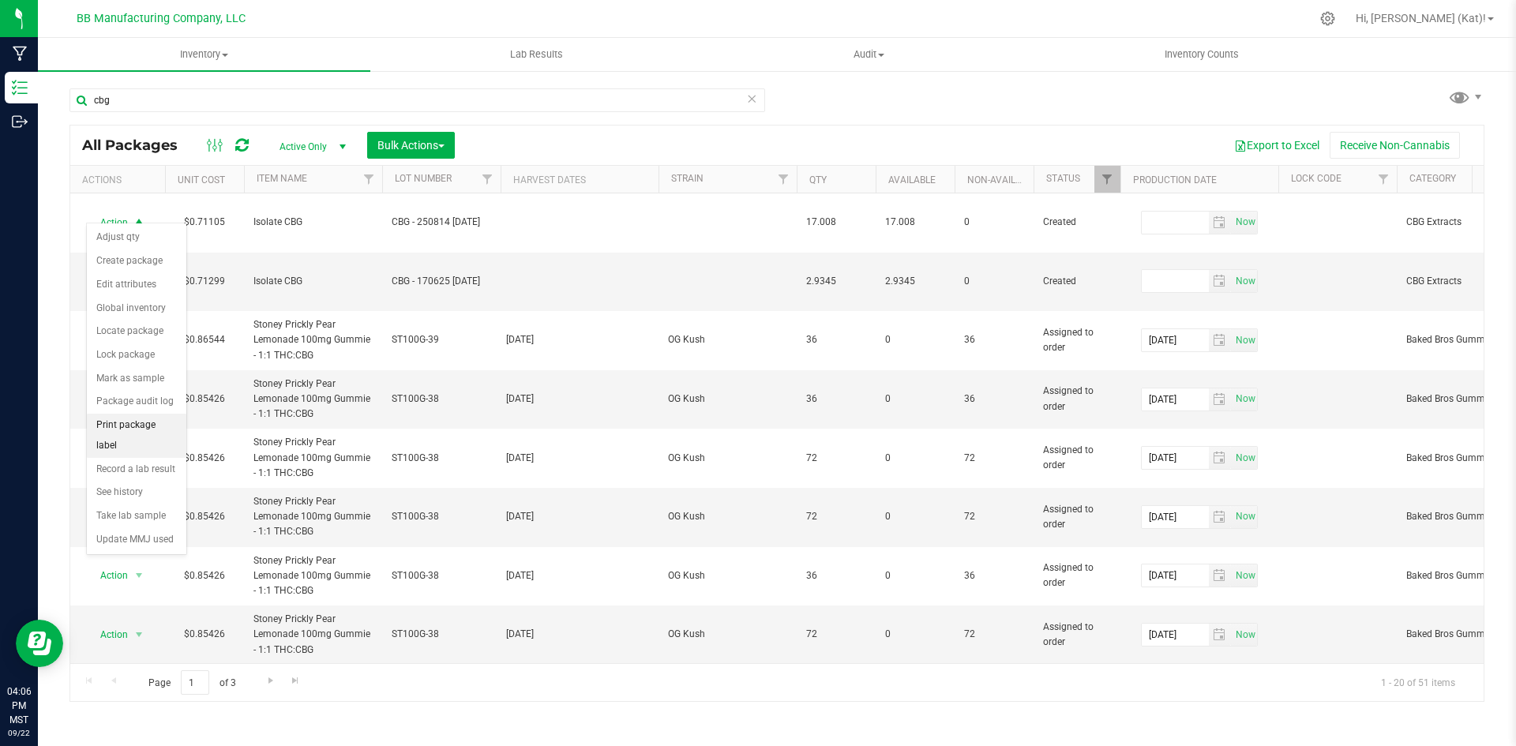
click at [140, 425] on li "Print package label" at bounding box center [136, 435] width 99 height 43
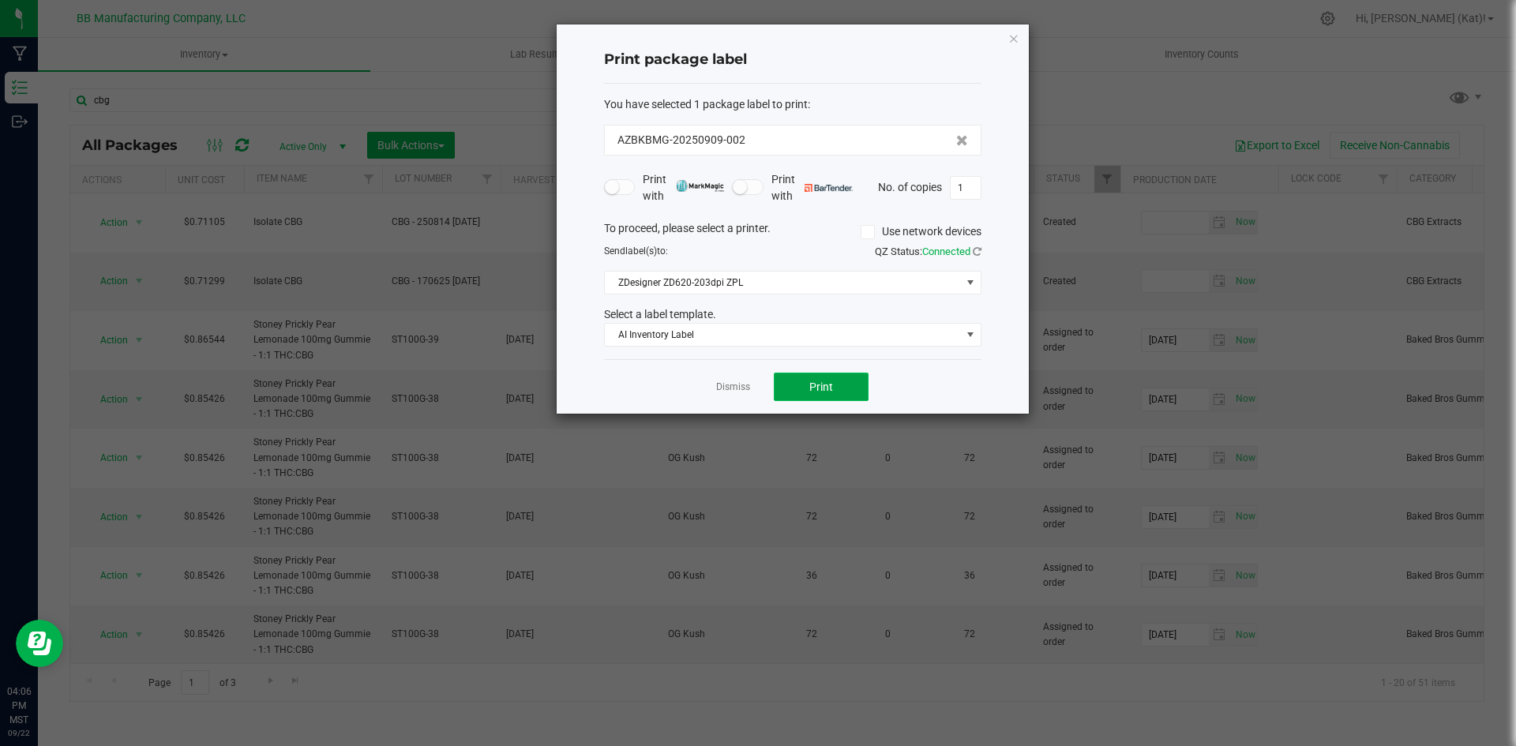
click at [819, 381] on span "Print" at bounding box center [821, 386] width 24 height 13
click at [819, 392] on span "Print" at bounding box center [821, 386] width 24 height 13
click at [812, 387] on span "Print" at bounding box center [821, 386] width 24 height 13
click at [1011, 38] on icon "button" at bounding box center [1013, 37] width 11 height 19
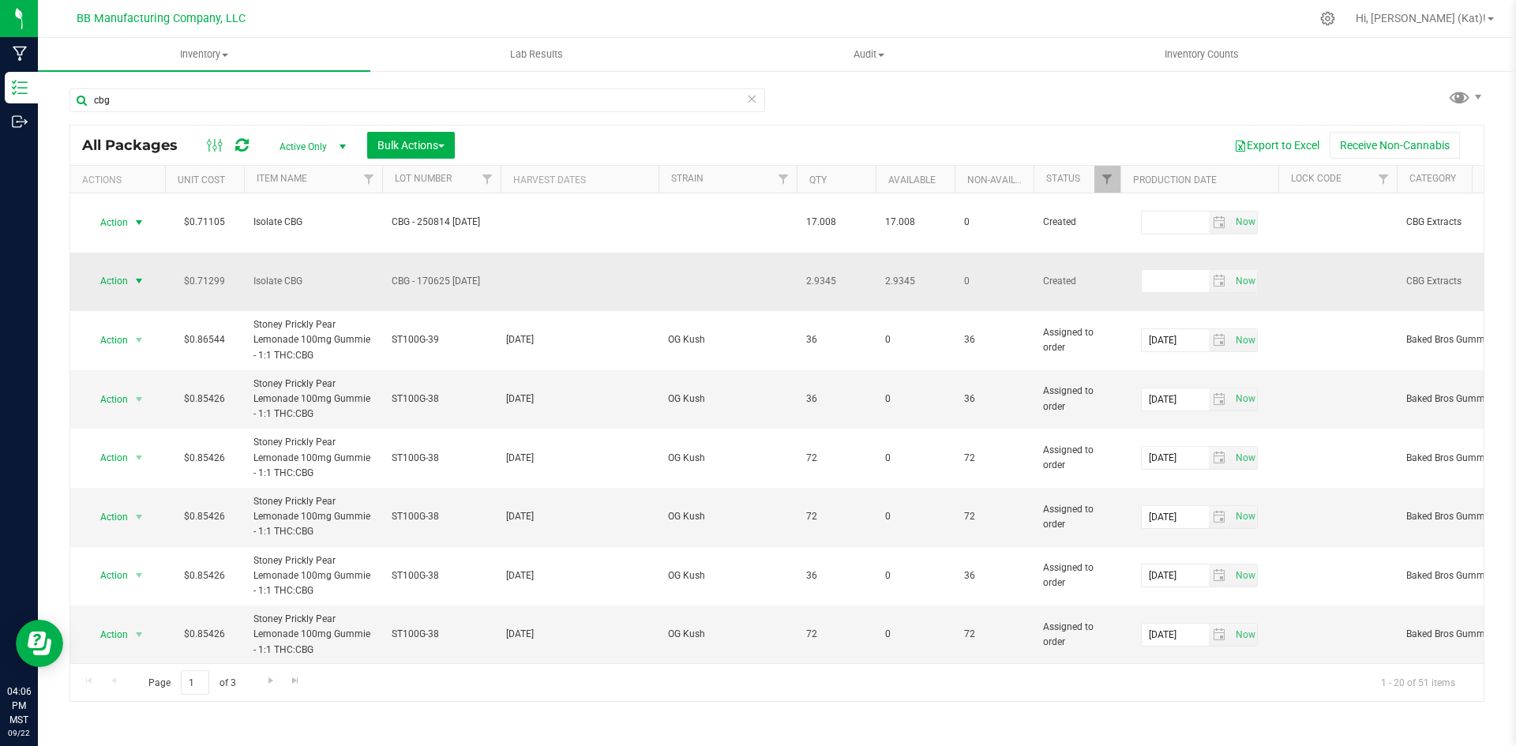
click at [112, 270] on span "Action" at bounding box center [107, 281] width 43 height 22
click at [156, 460] on li "Print package label" at bounding box center [136, 472] width 99 height 43
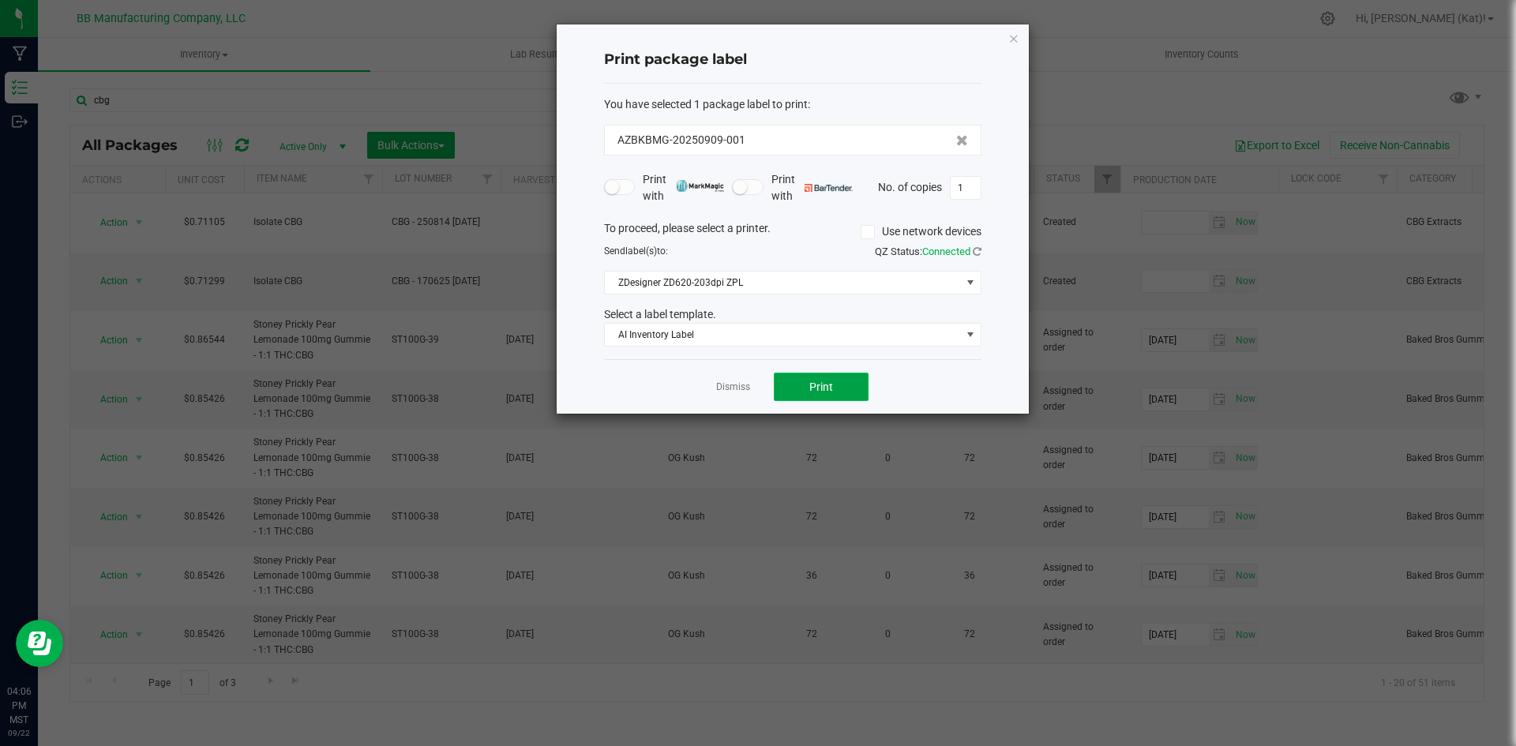
click at [852, 382] on button "Print" at bounding box center [821, 387] width 95 height 28
click at [1013, 38] on icon "button" at bounding box center [1013, 37] width 11 height 19
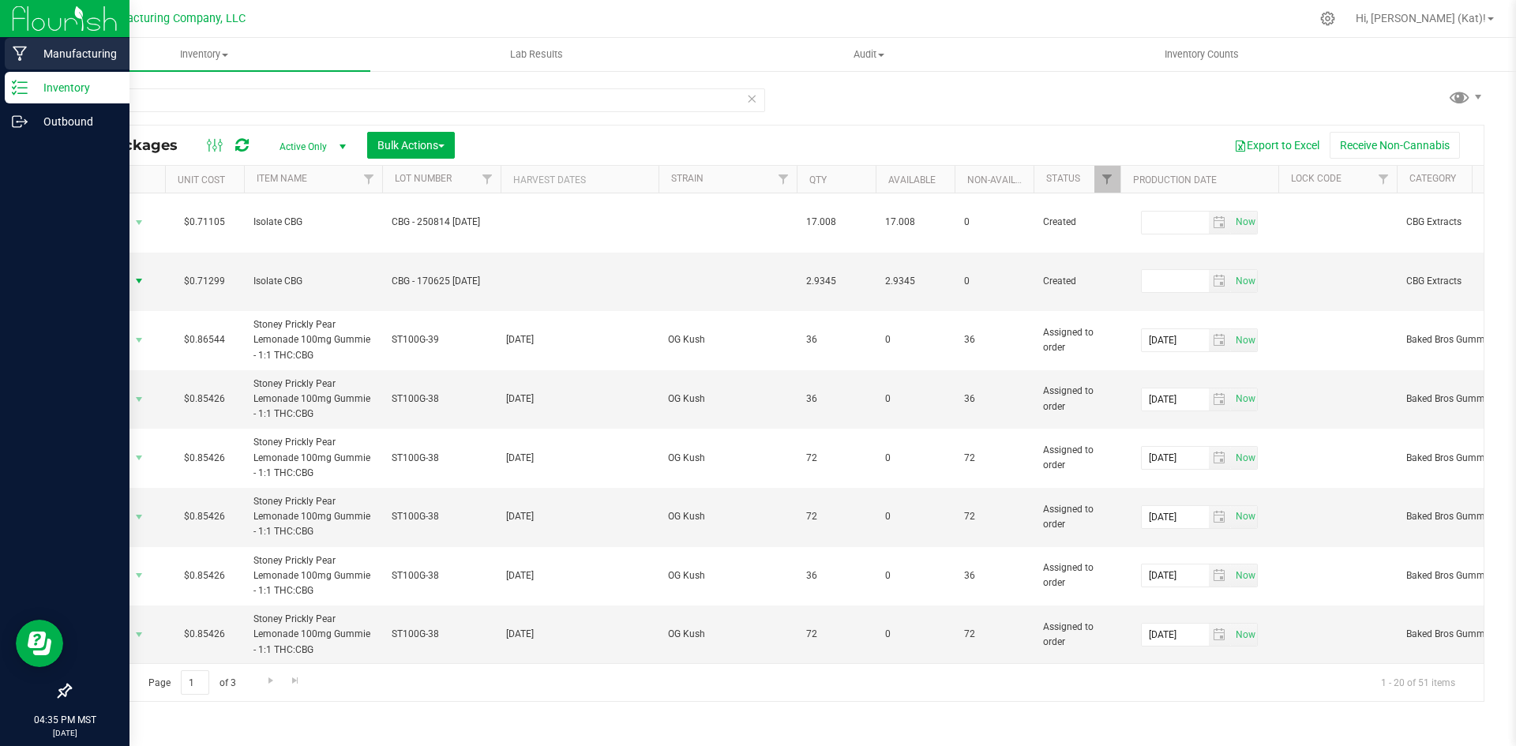
click at [44, 56] on p "Manufacturing" at bounding box center [75, 53] width 95 height 19
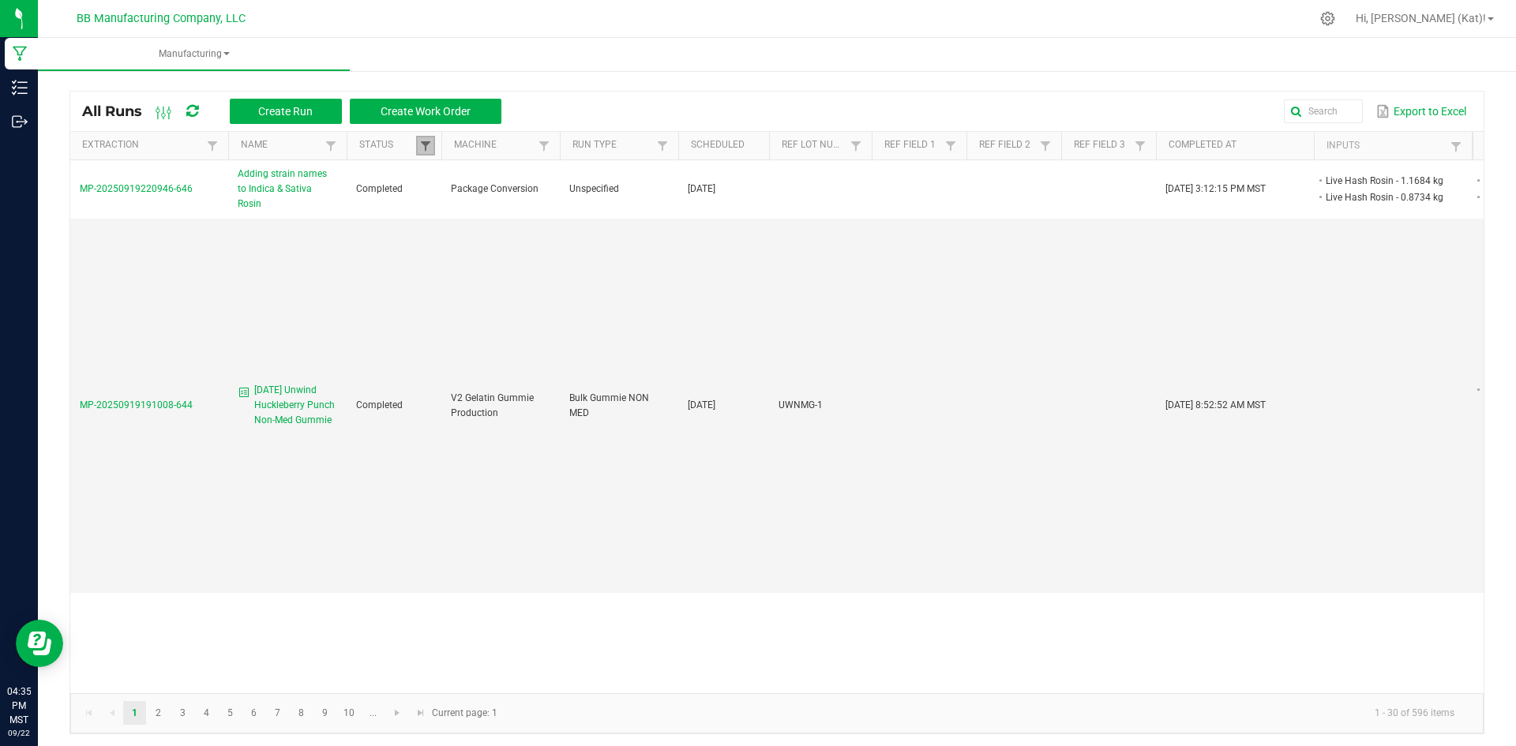
click at [419, 144] on span at bounding box center [425, 146] width 13 height 13
click at [443, 231] on li "Completed" at bounding box center [502, 232] width 153 height 21
checkbox input "false"
click at [564, 297] on button "Filter" at bounding box center [549, 287] width 79 height 35
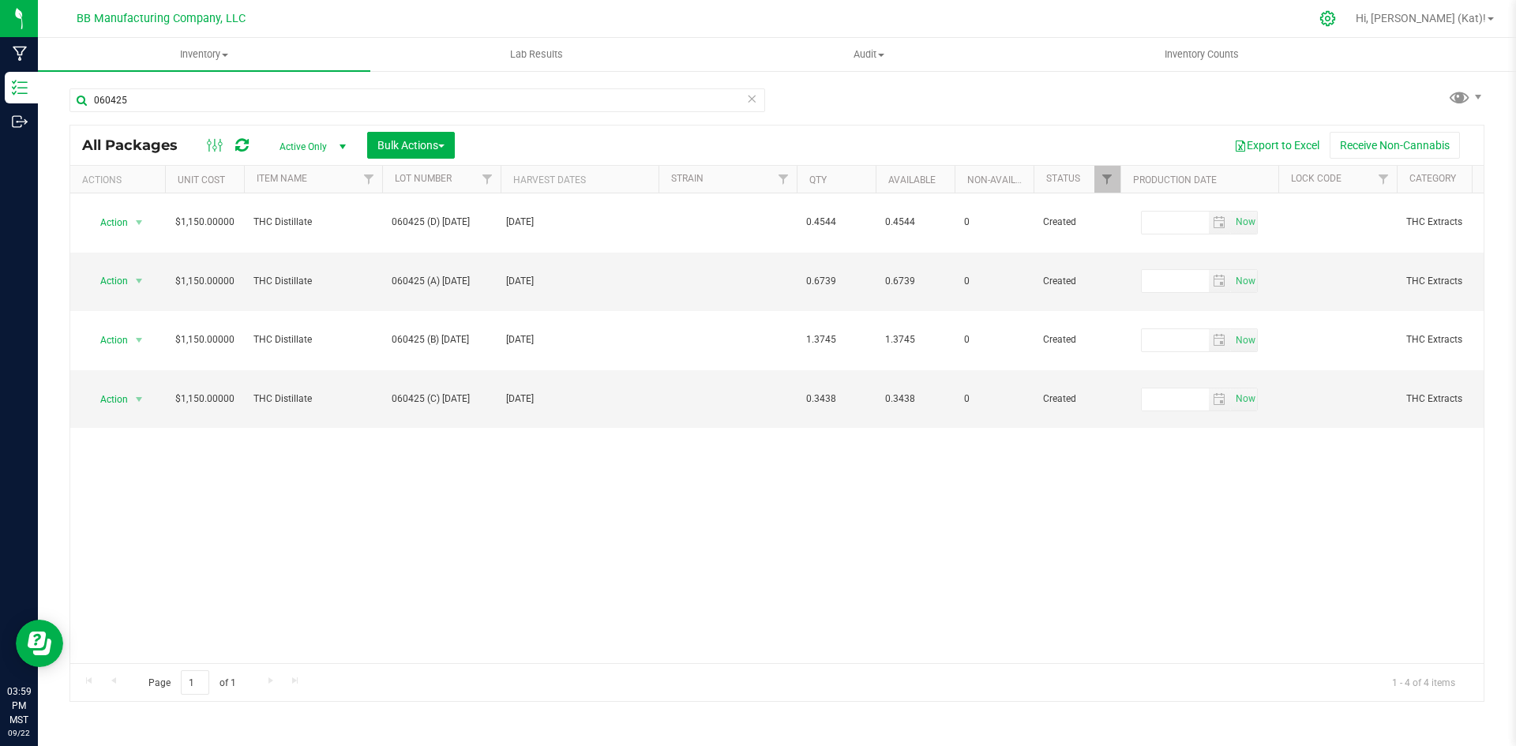
click at [1339, 23] on div at bounding box center [1328, 18] width 22 height 17
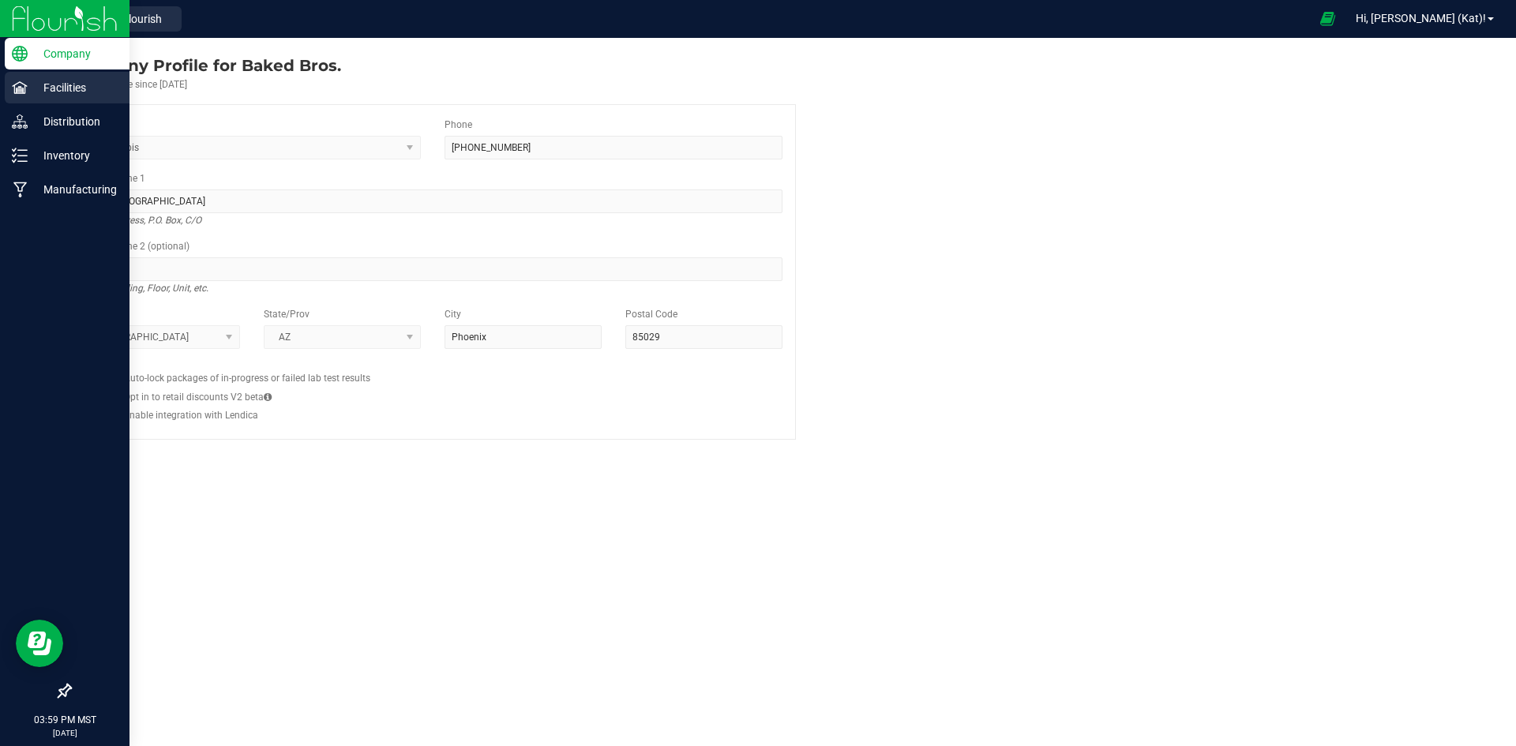
click at [77, 86] on p "Facilities" at bounding box center [75, 87] width 95 height 19
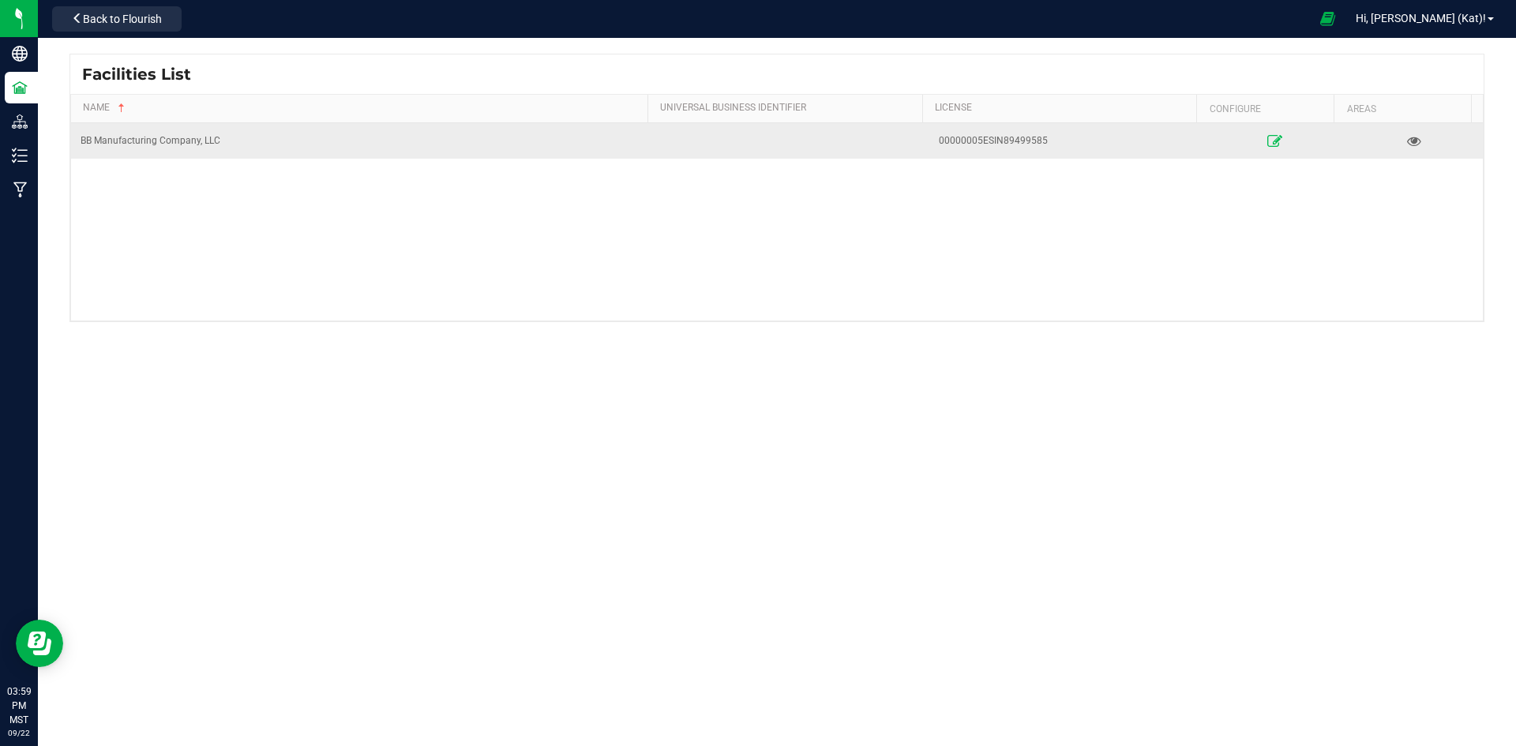
click at [1256, 142] on link at bounding box center [1274, 140] width 131 height 25
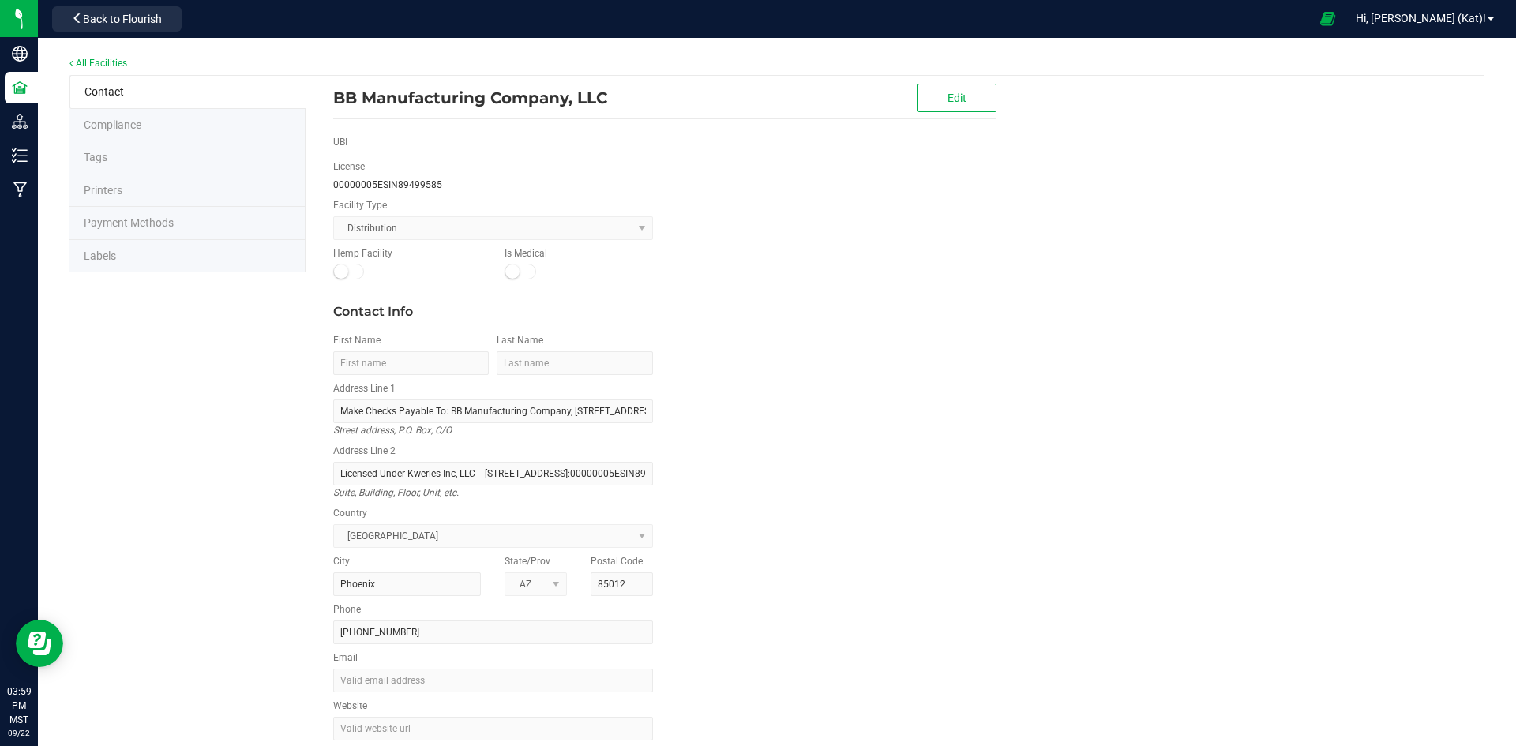
click at [84, 254] on span "Labels" at bounding box center [100, 255] width 32 height 13
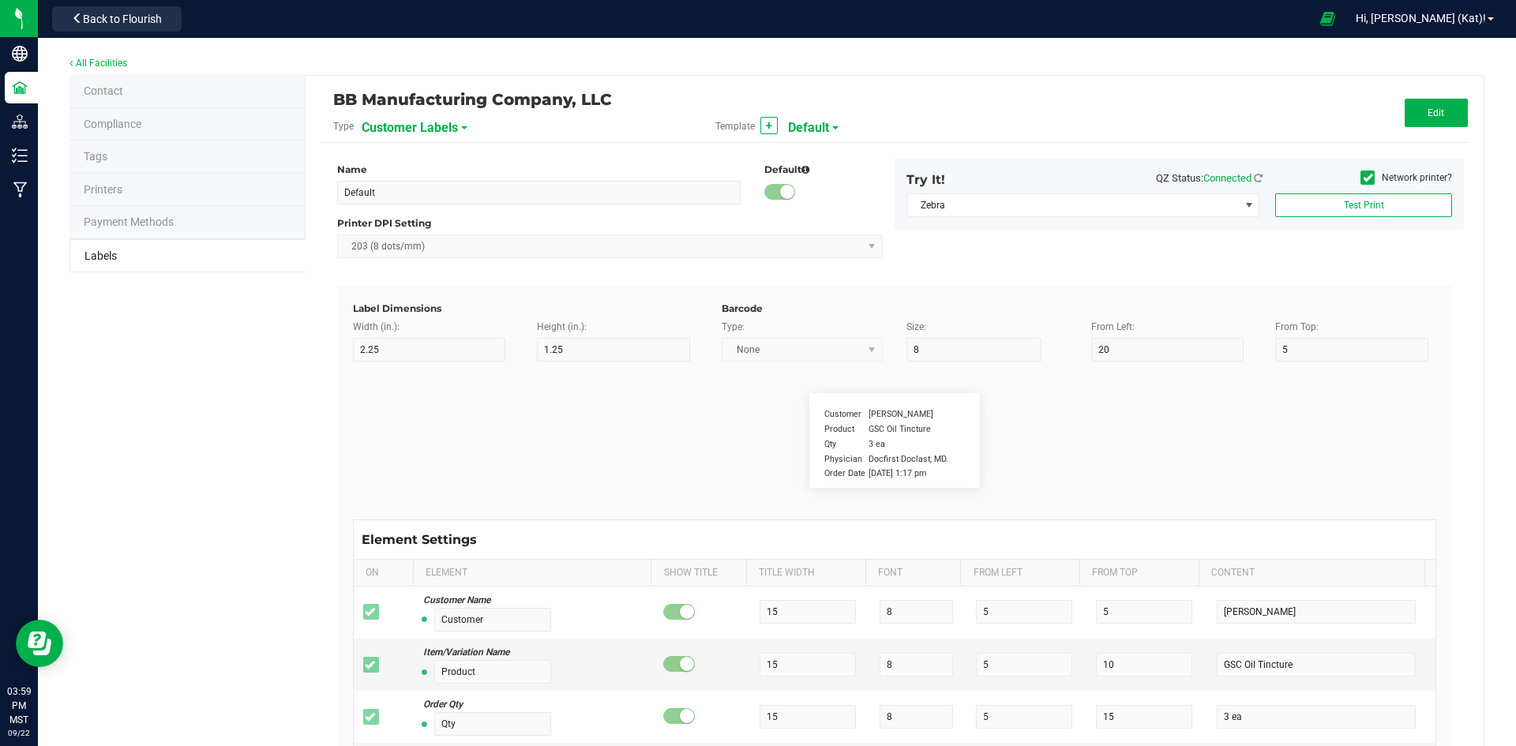
click at [448, 132] on span "Customer Labels" at bounding box center [410, 127] width 96 height 27
click at [436, 230] on li "Package Labels" at bounding box center [438, 221] width 156 height 28
type input "Happy 100mg [Wholesale]"
type input "2"
type input "9"
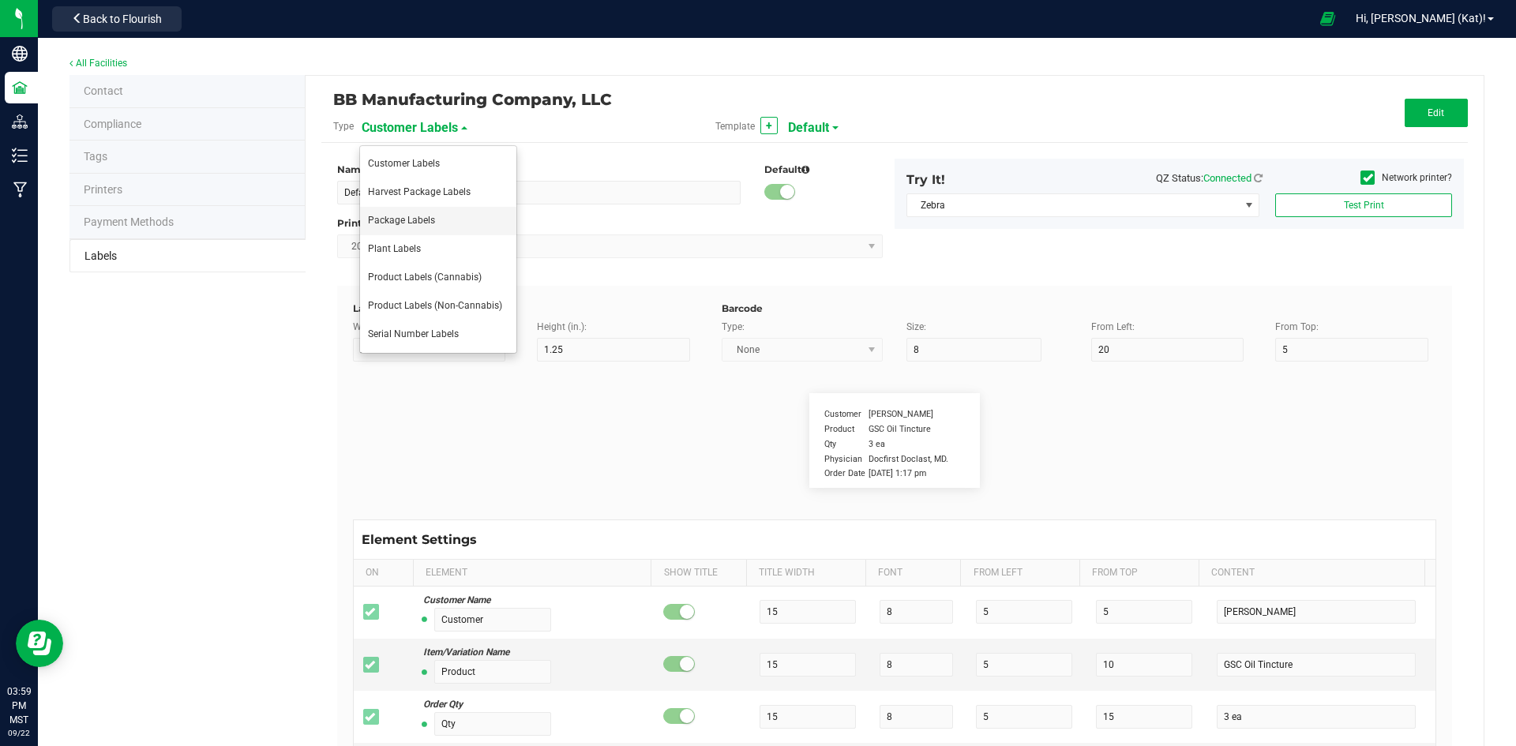
type input "18"
type input "48.5"
type input "Name:"
type input "6"
type input "5.1"
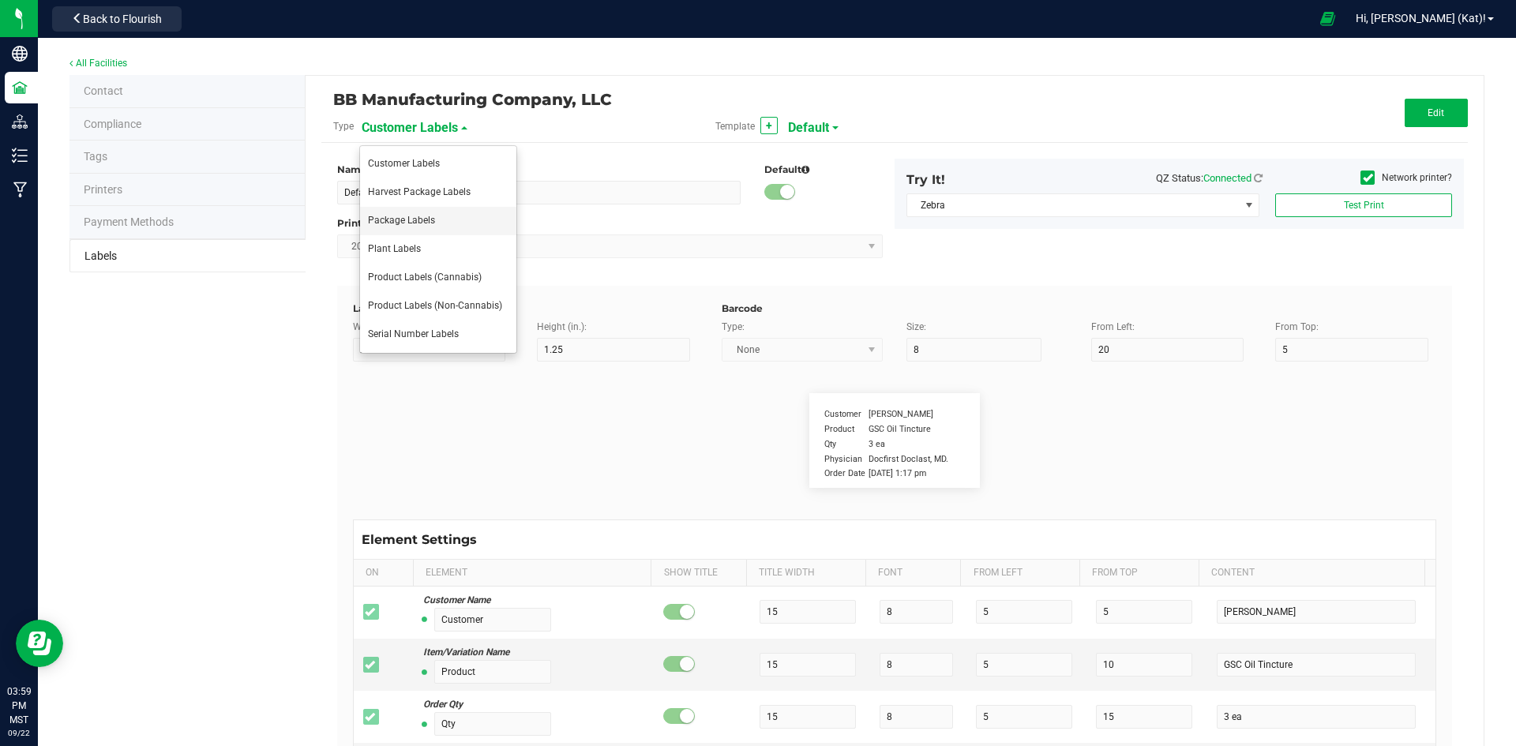
type input "1"
type input "4"
type input "Gelato Pen"
type input "Batch ID:"
type input "19"
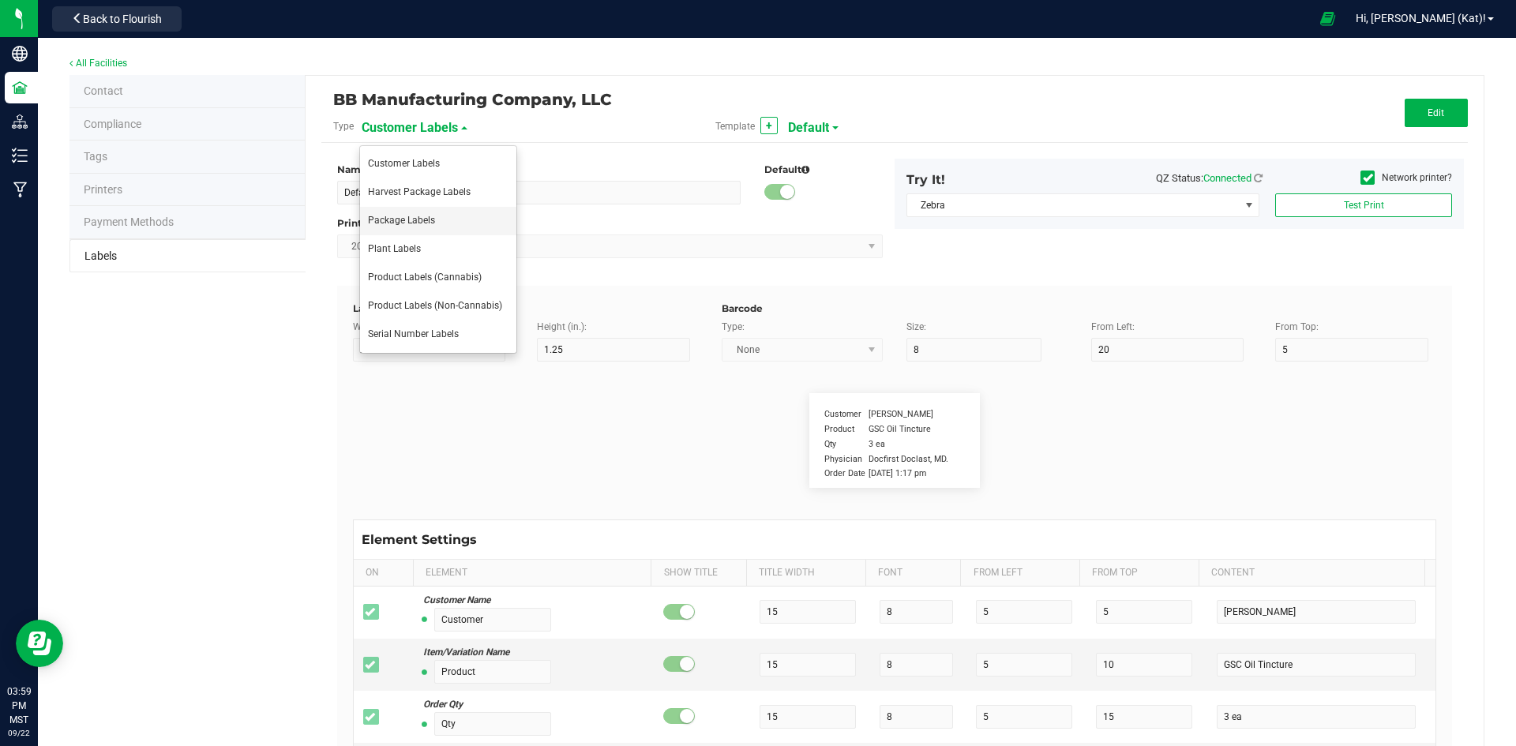
type input "11.5"
type input "2"
type input "8.25"
type input "LOT918234"
type input "MMJ Used:"
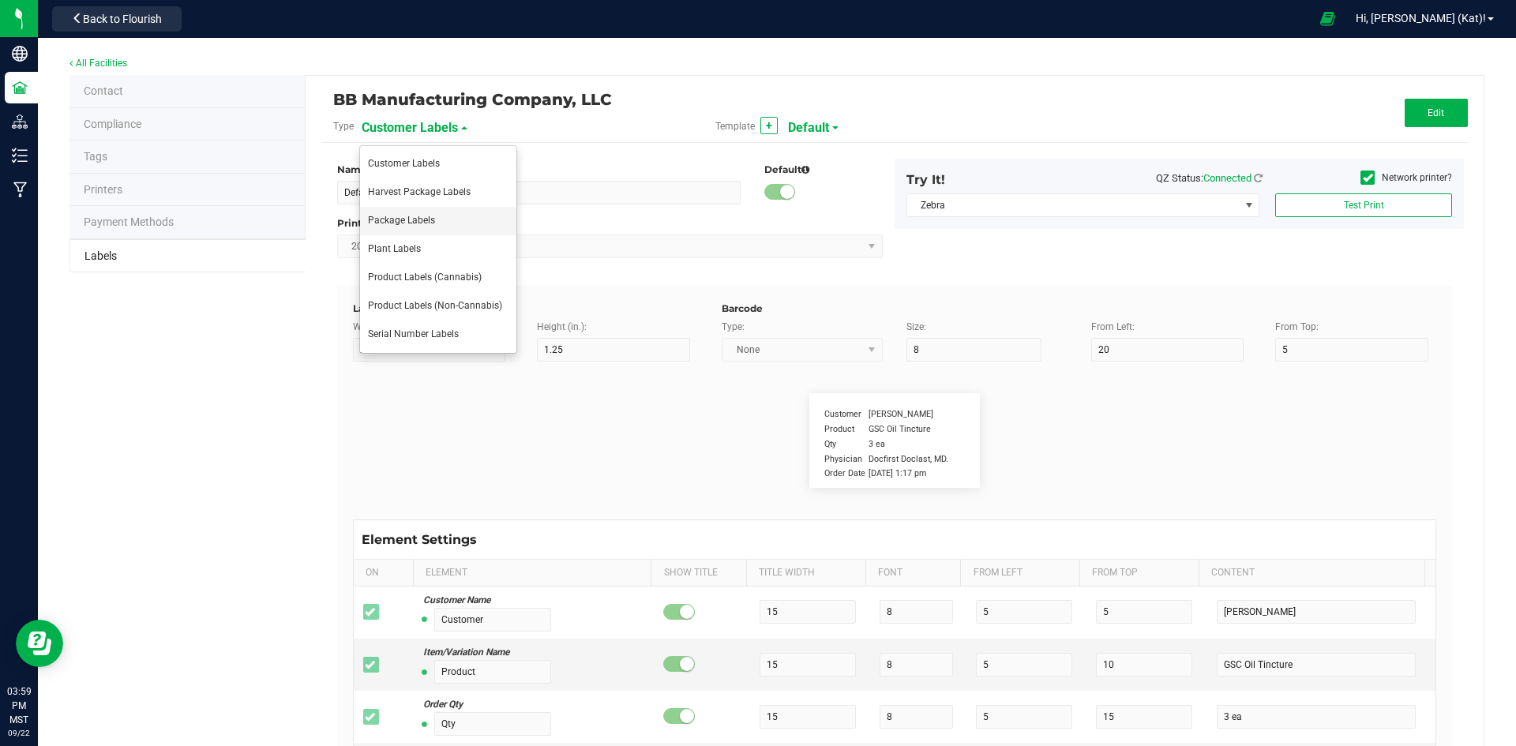
type input "19"
type input "2"
type input "23"
type input "25.73 g"
type input "AI Lot:"
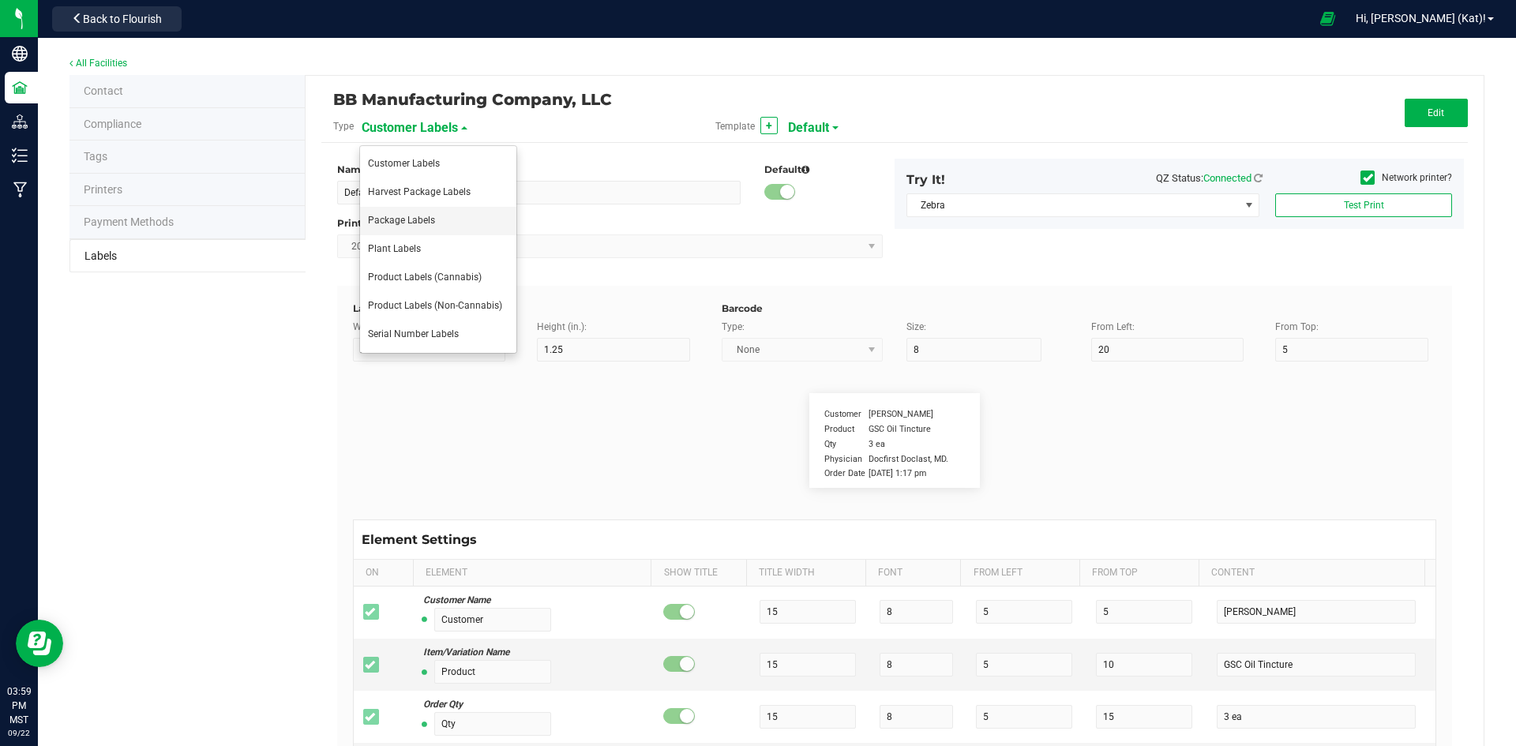
type input "19"
type input "2"
type input "14"
type input "Ref Field 3 Value"
type input "Form:"
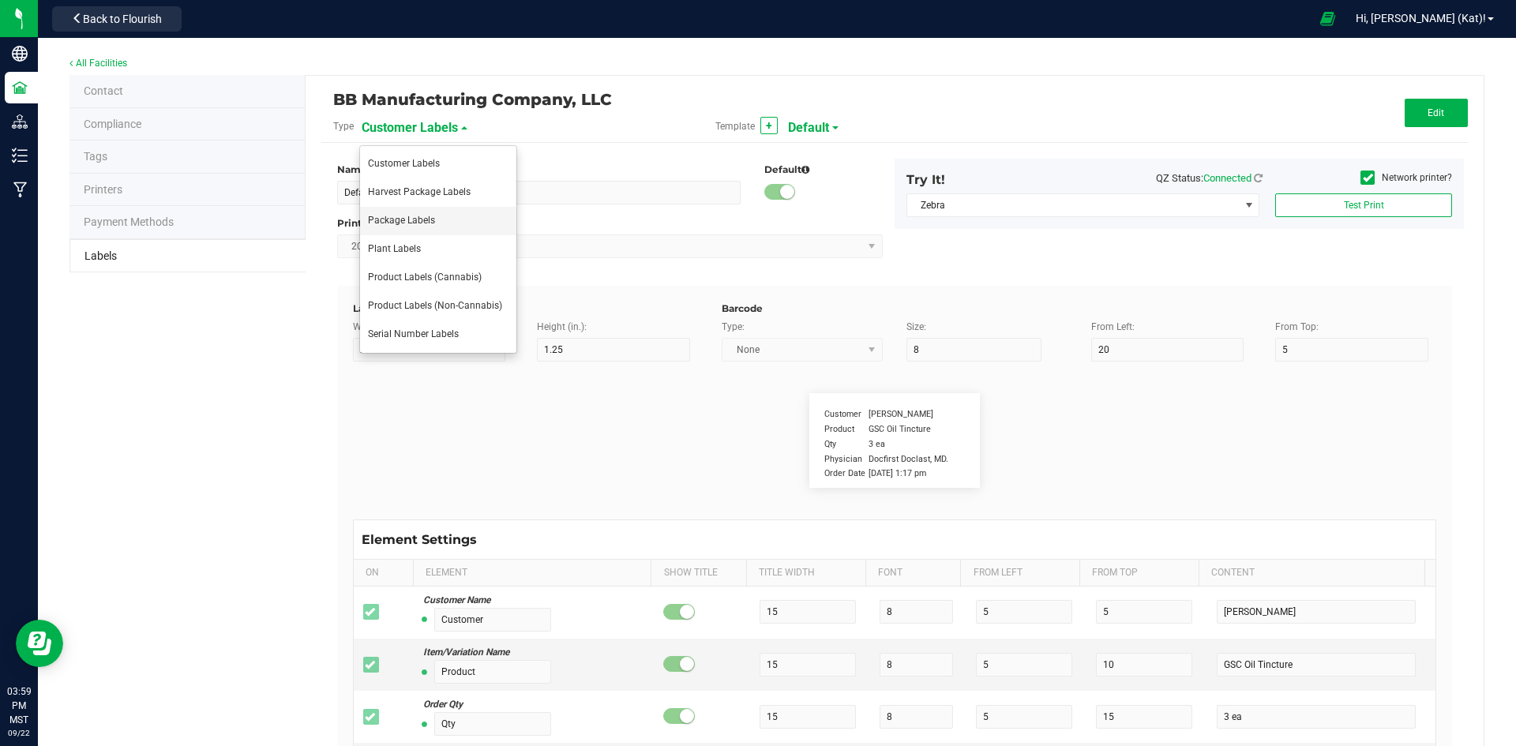
type input "19"
type input "2"
type input "29"
type input "Edible"
type input "Expiration Date:"
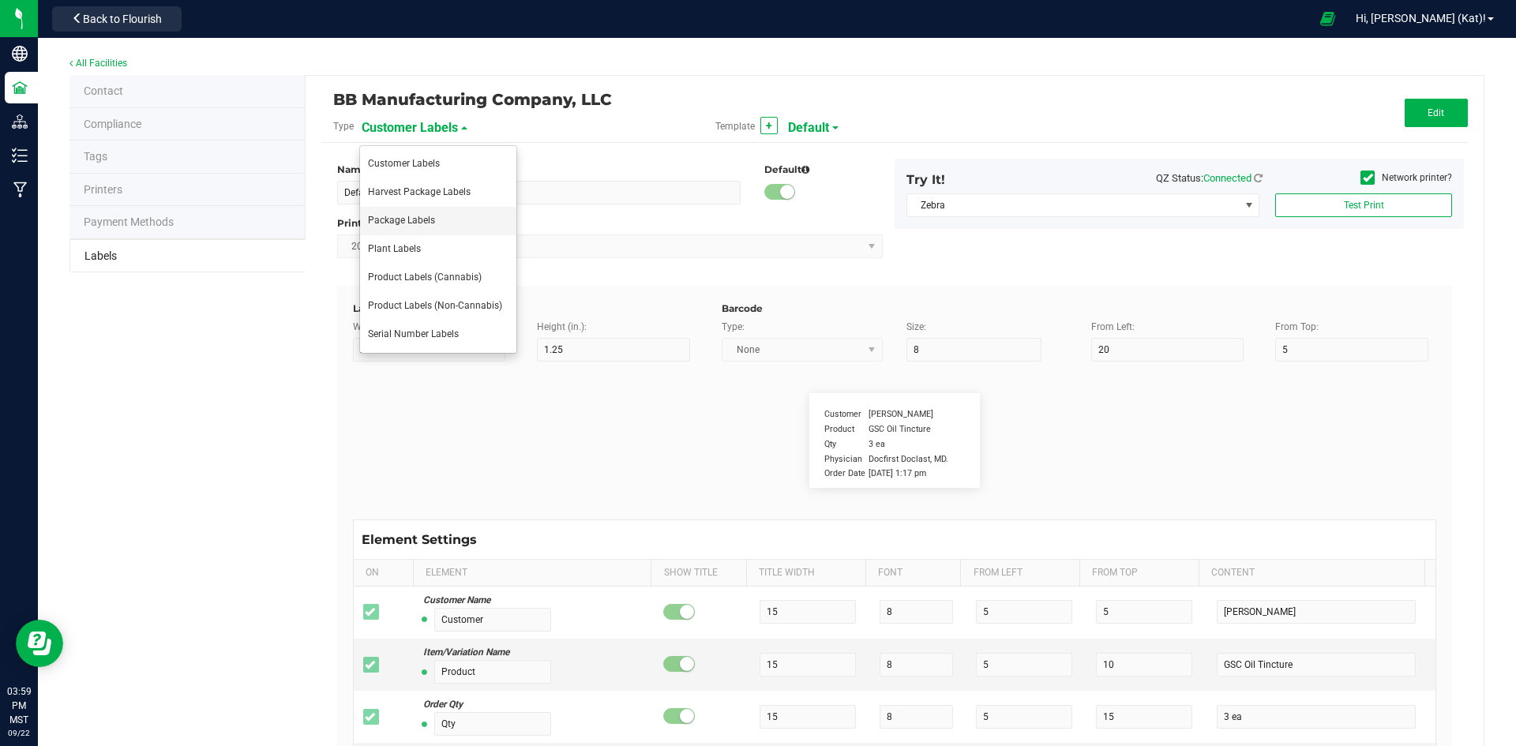
type input "27"
type input "7"
type input "2"
type input "35"
type input "4/20/2019 10:14pm"
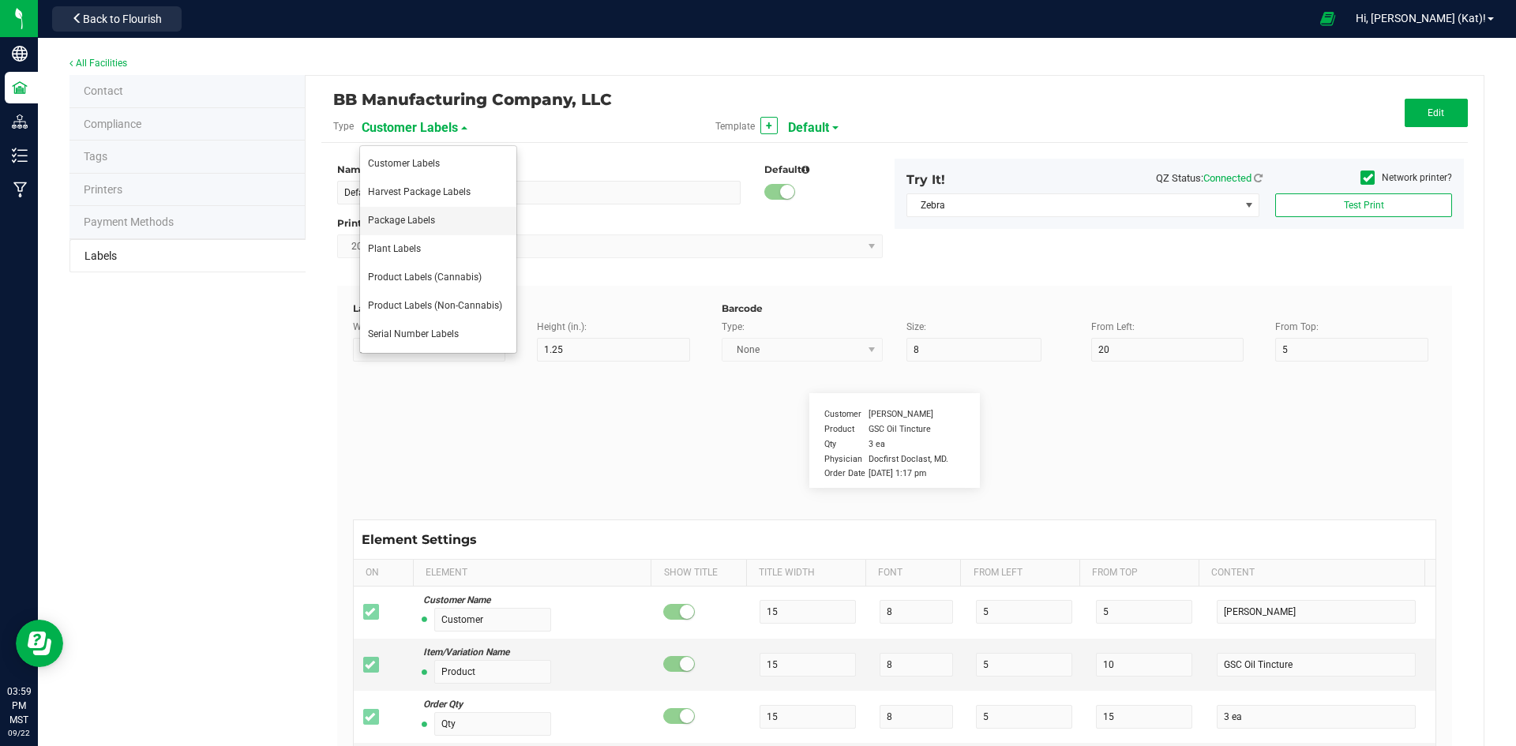
type input "Lic:"
type input "19"
type input "2"
type input "26"
type input "00000005ESIN89499585"
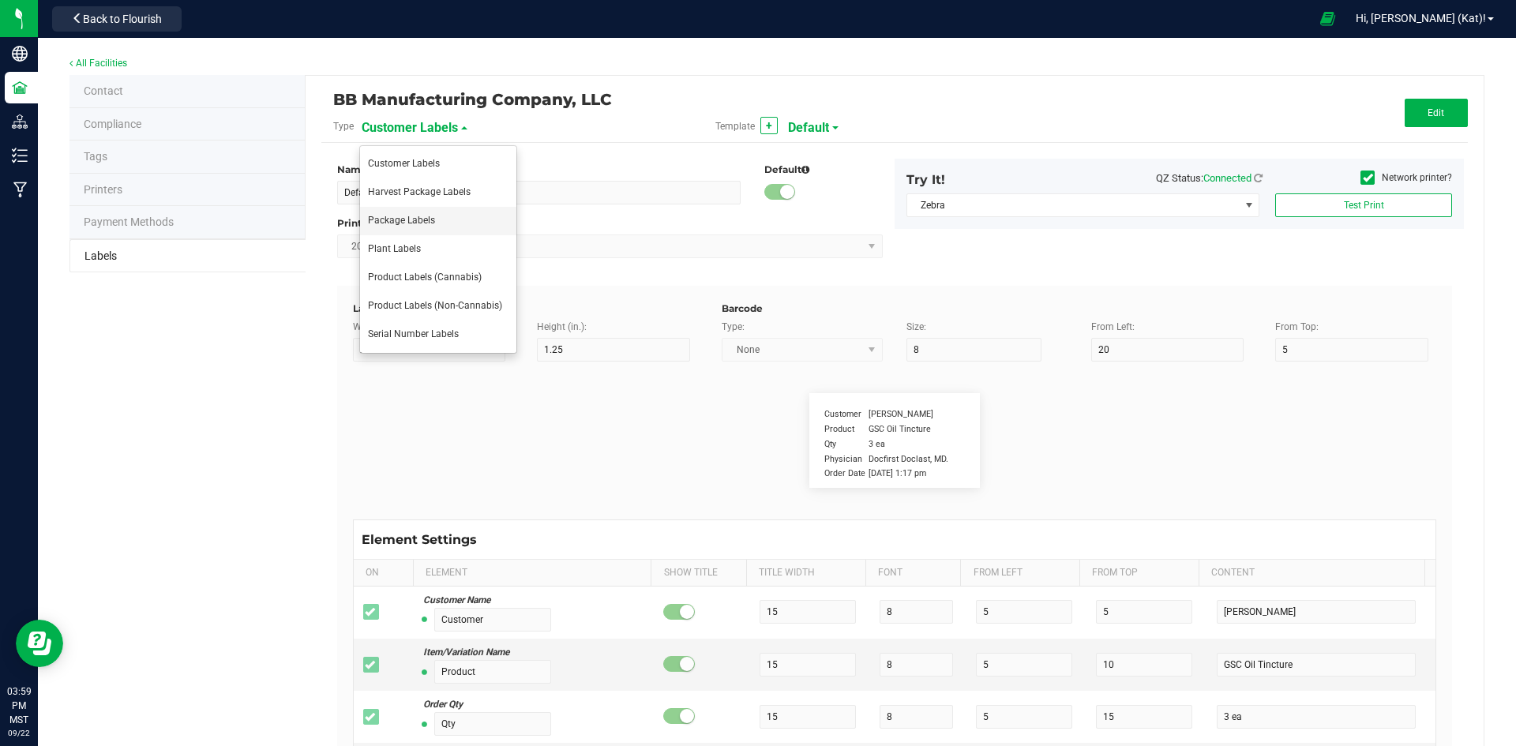
type input "Manufacture Date:"
type input "27"
type input "7"
type input "2"
type input "32"
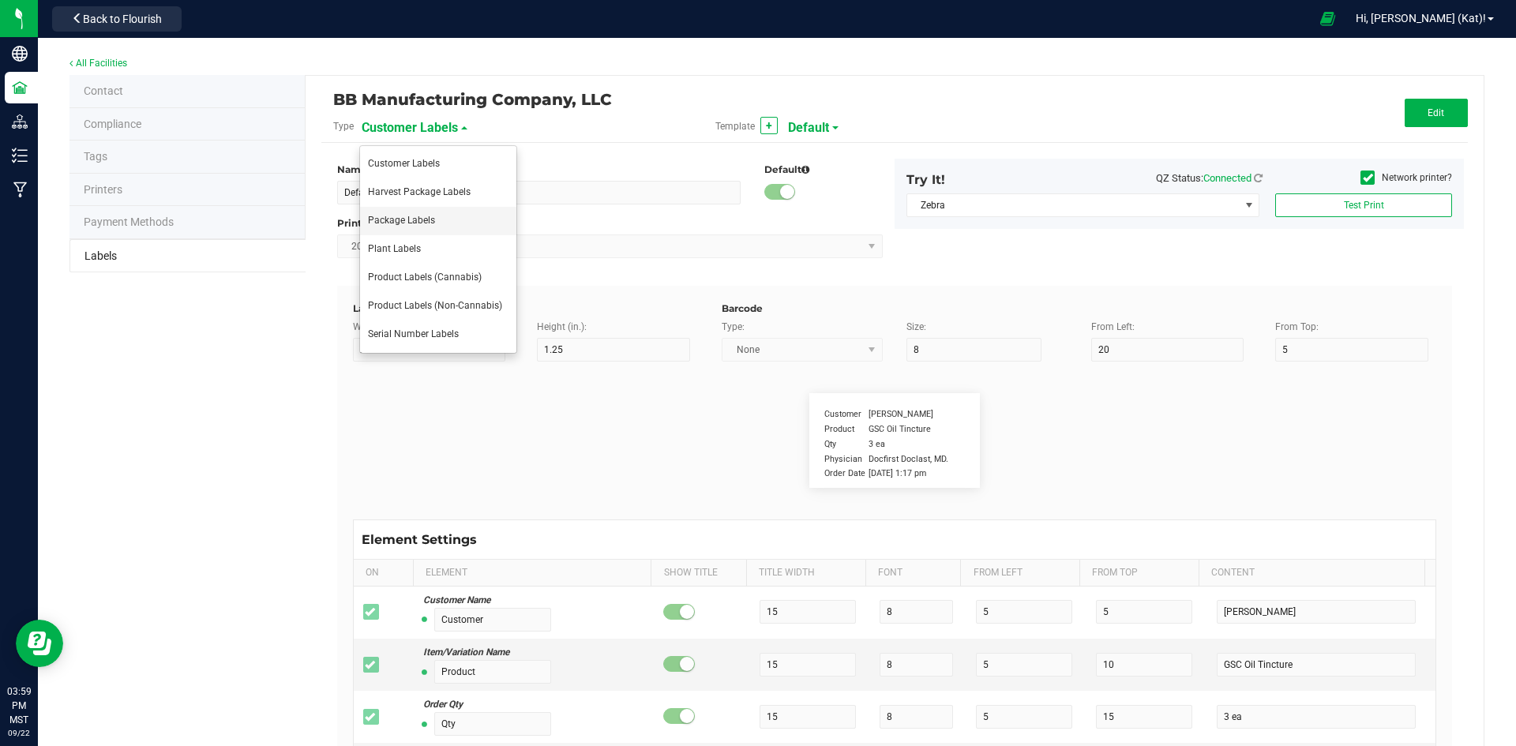
type input "4/20/2019 10:14pm"
type input "Strain:"
type input "19"
type input "2"
type input "11"
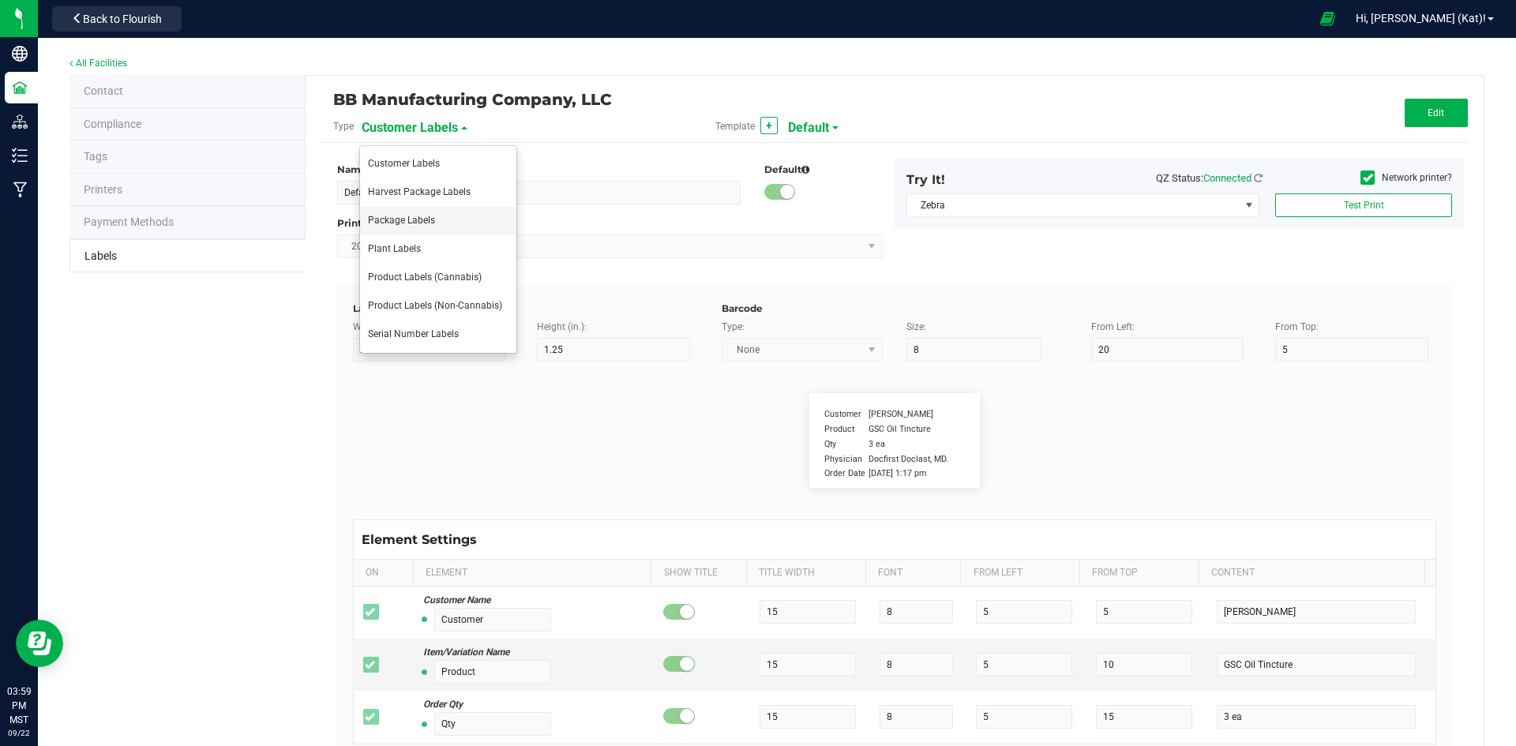
type input "Gelato"
type input "THCmg/Unit:"
type input "10.5"
type input "5.5"
type input "2"
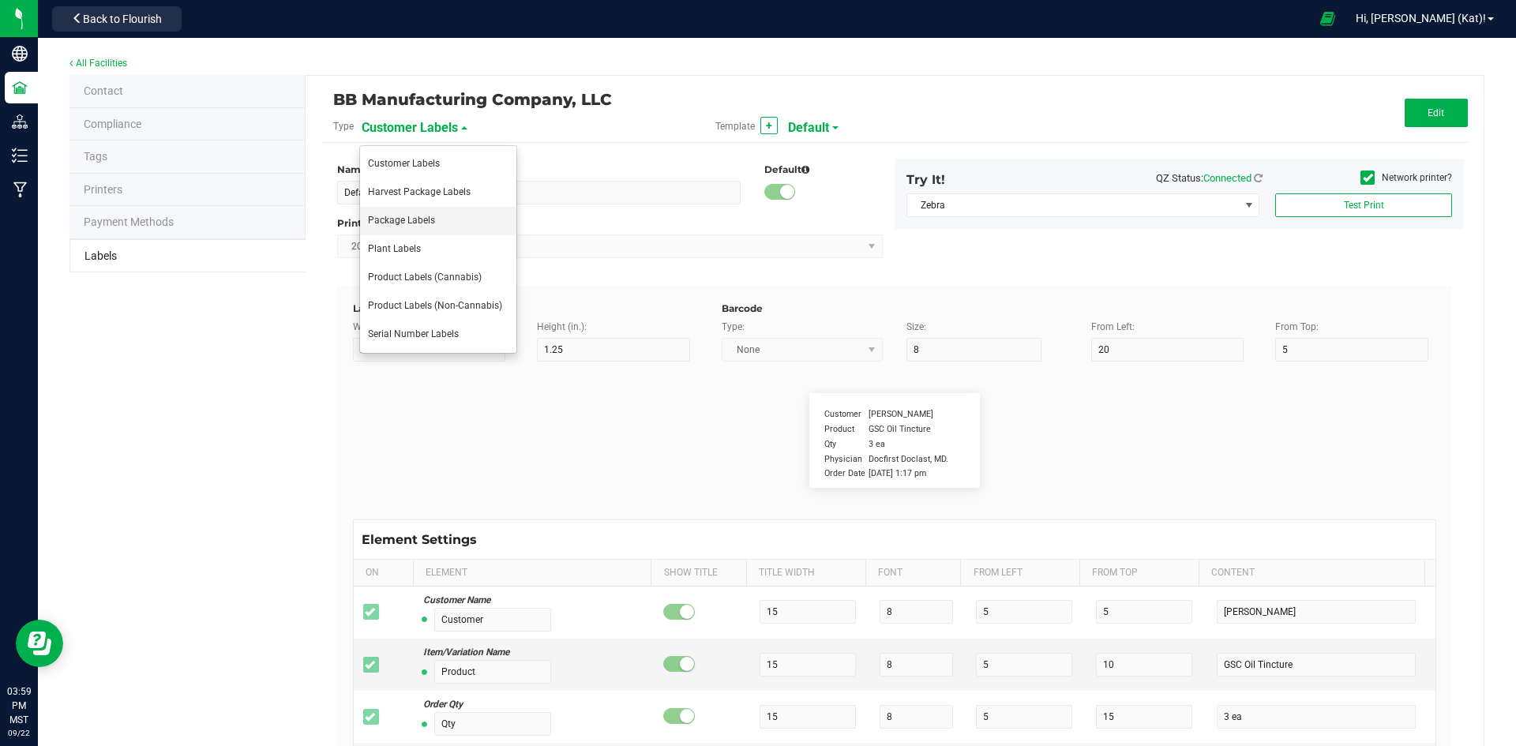
type input "41"
type input "100mg"
type input "CBDmg/Unit:"
type input "10.5"
type input "5.5"
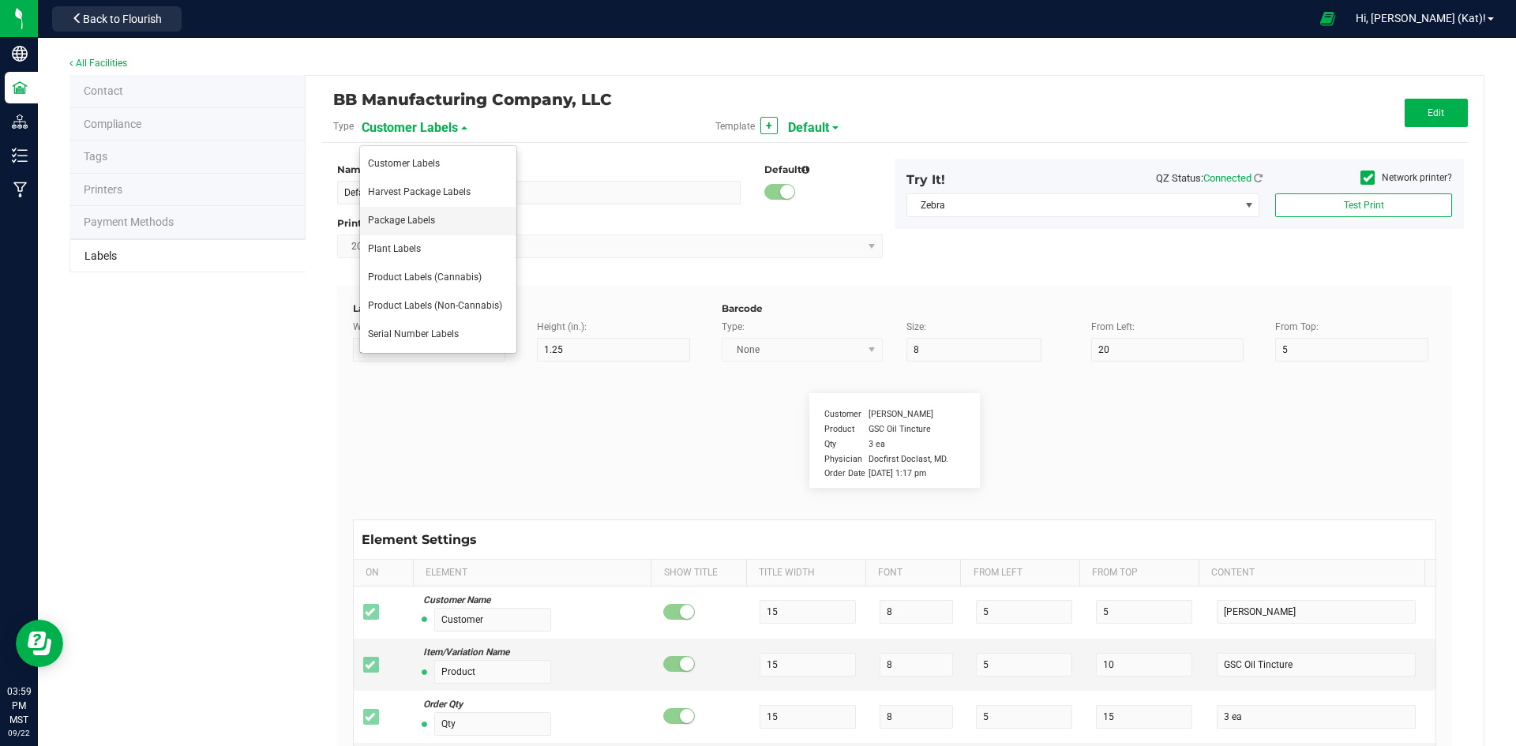
type input "19.5"
type input "41"
type input "100mg"
type input "CBCmg/Unit:"
type input "10.5"
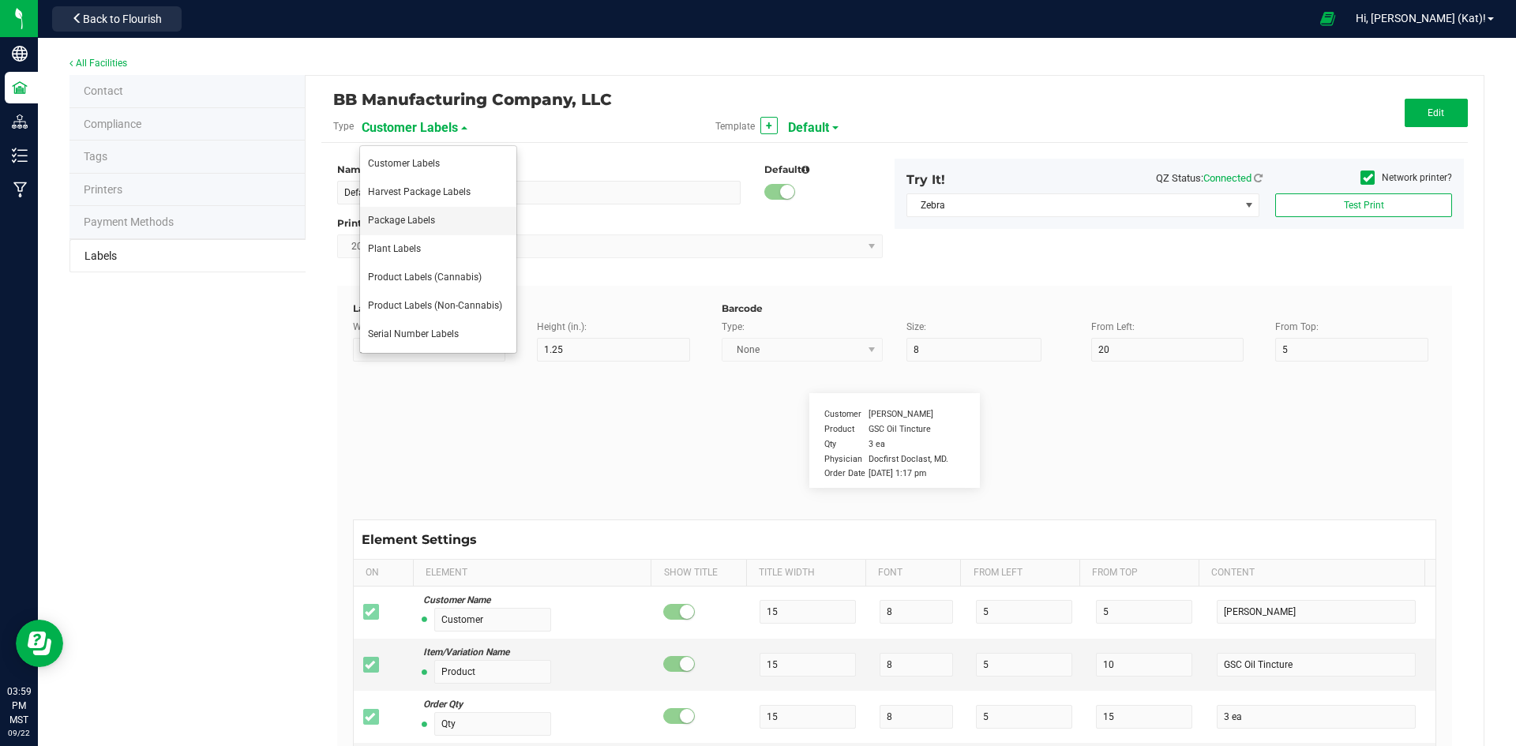
type input "5.5"
type input "36.5"
type input "41"
type input "100mg"
type input "Harvest Date:"
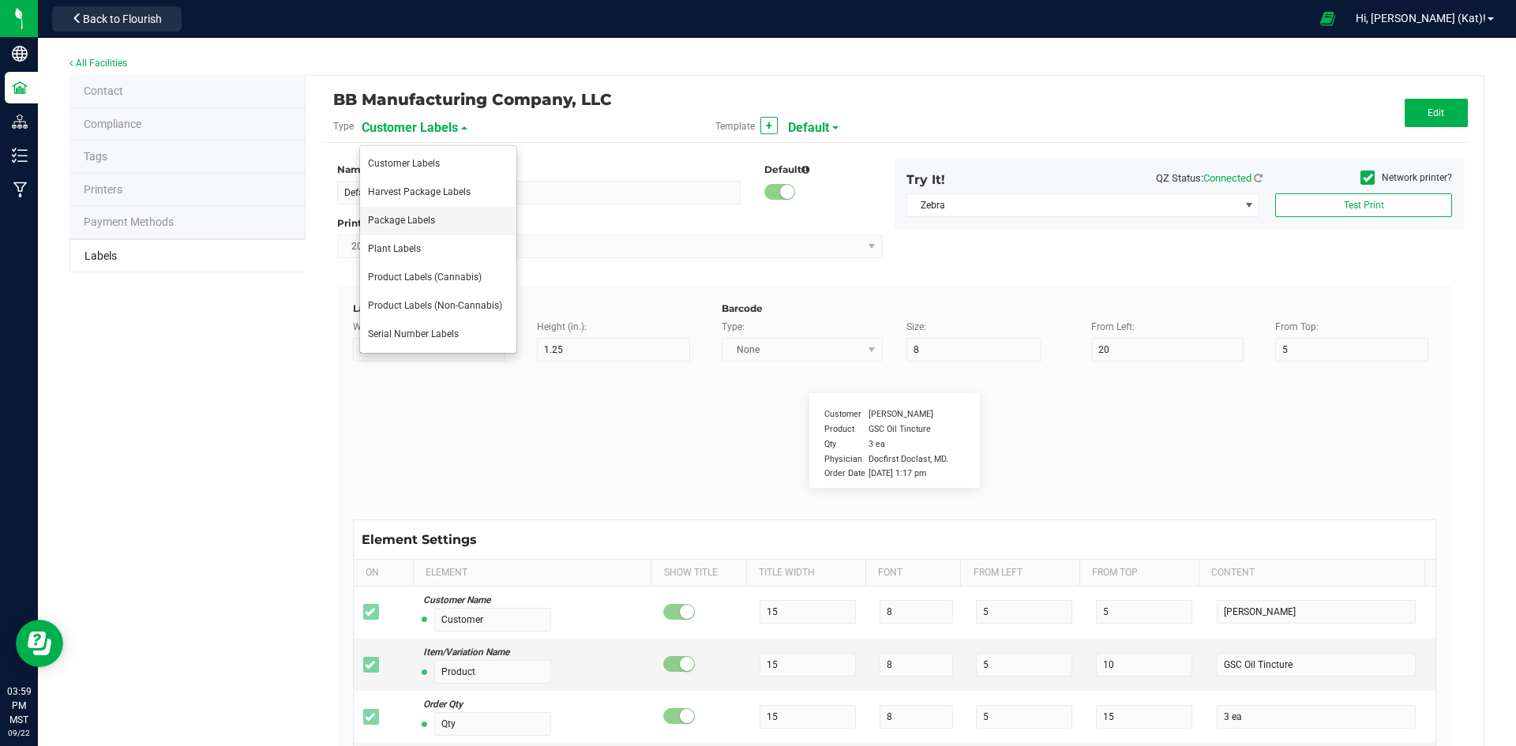
type input "27"
type input "7"
type input "2"
type input "38"
type input "4/20/2023 10:14pm"
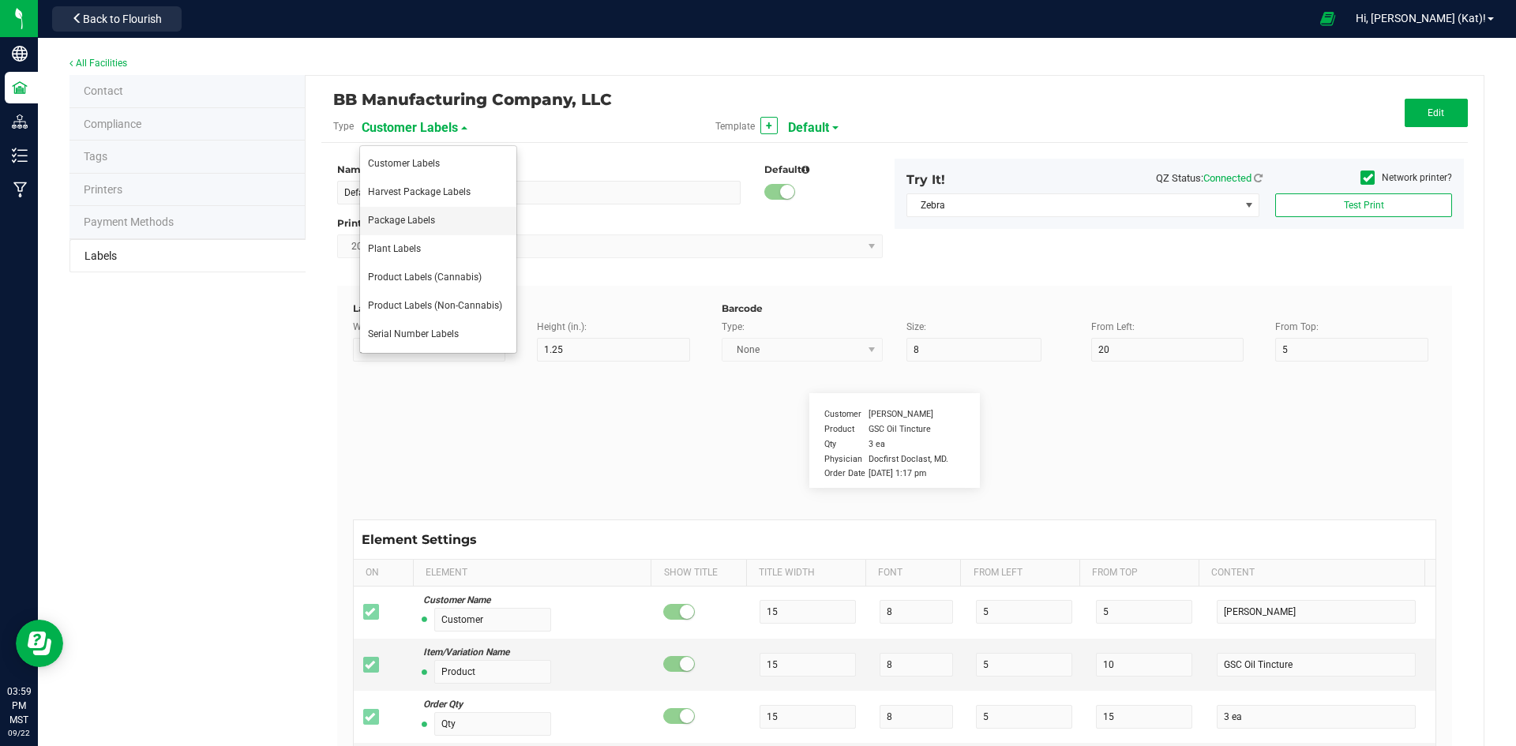
type input "Gross Weight:"
type input "19"
type input "2"
type input "17"
type input "Ref Field 1 Value"
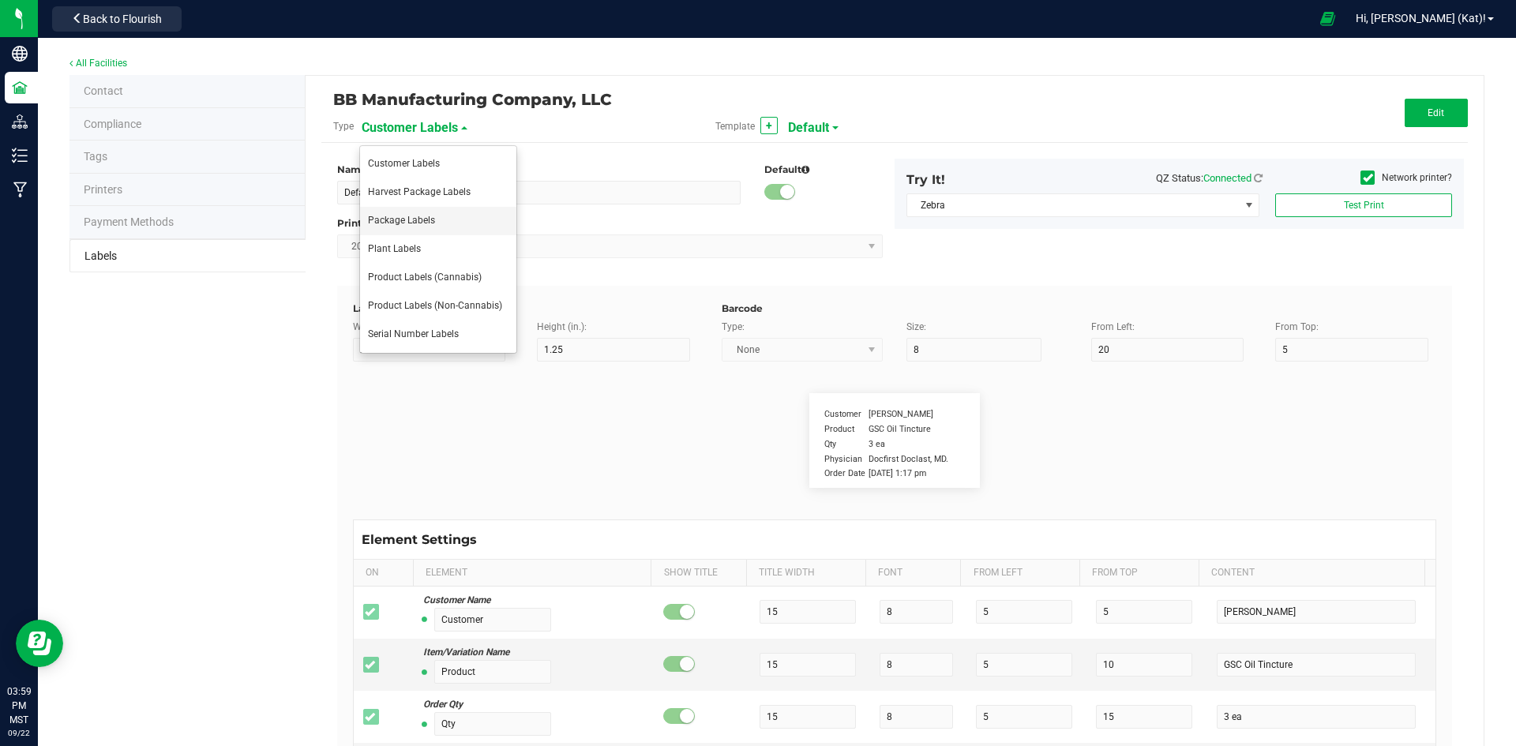
type input "Net Weight:"
type input "19"
type input "2"
type input "20"
type input "Ref Field 2 Value"
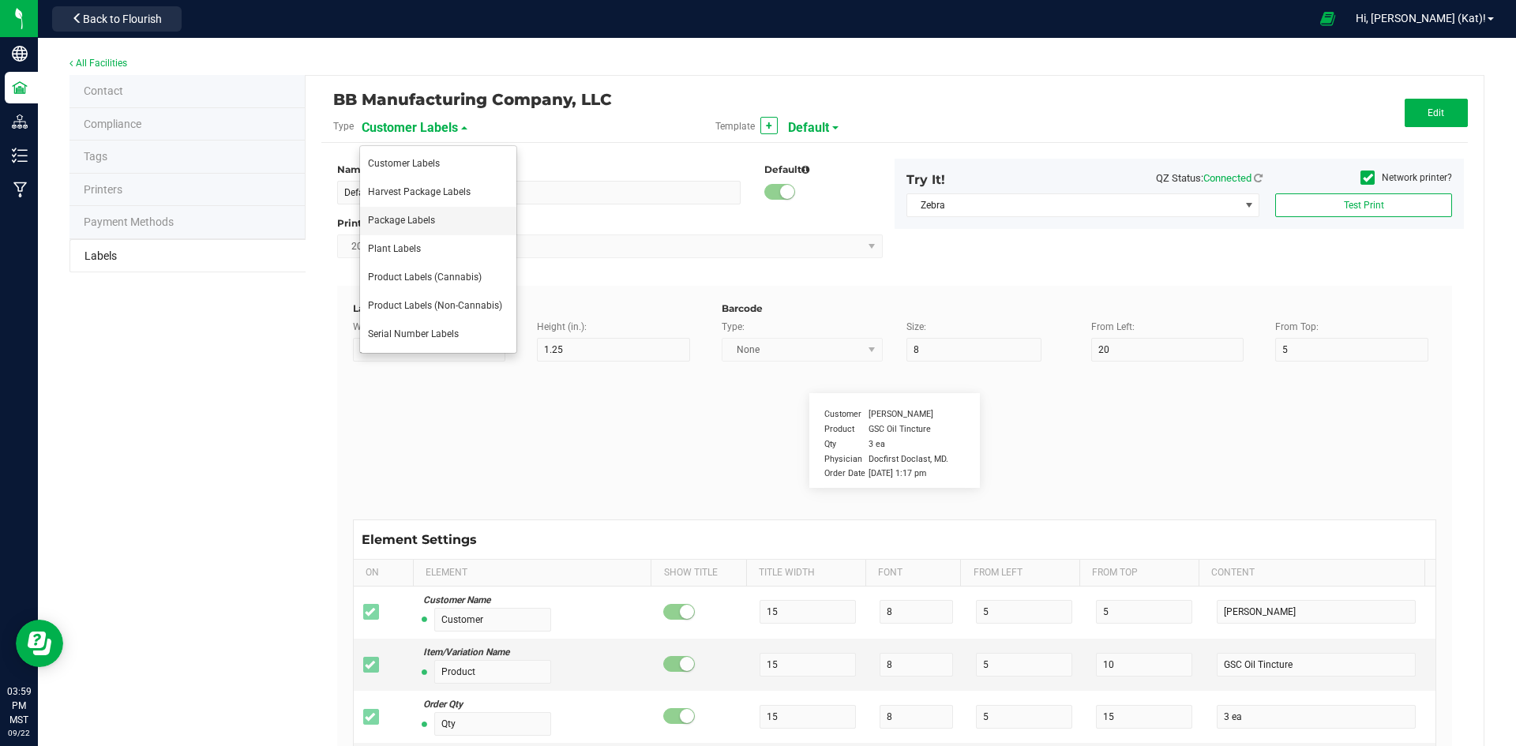
type input "Package ID"
type input "25"
type input "10"
type input "5"
type input "CADMODS-20230420-096"
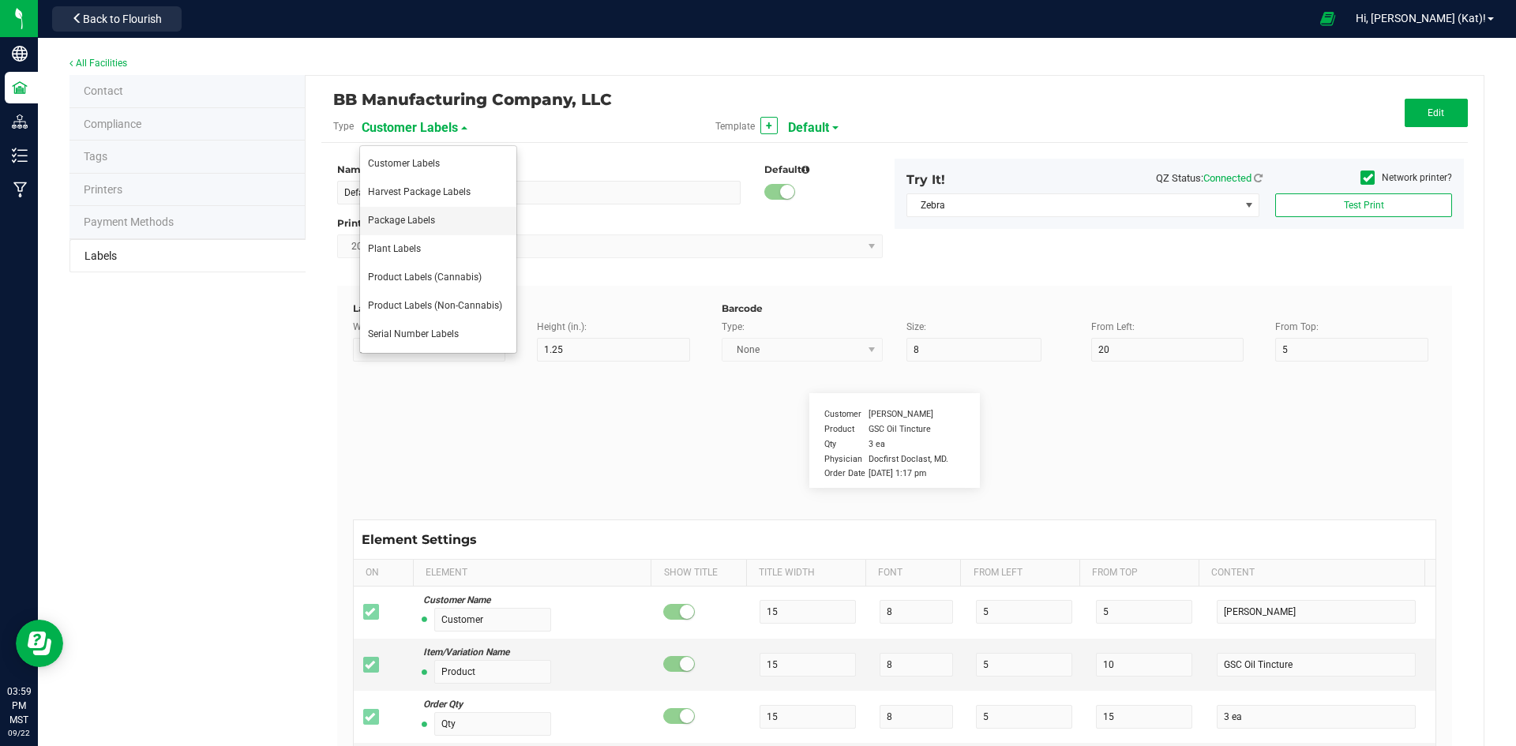
type input "Size"
type input "25"
type input "10"
type input "20"
type input "44 ea"
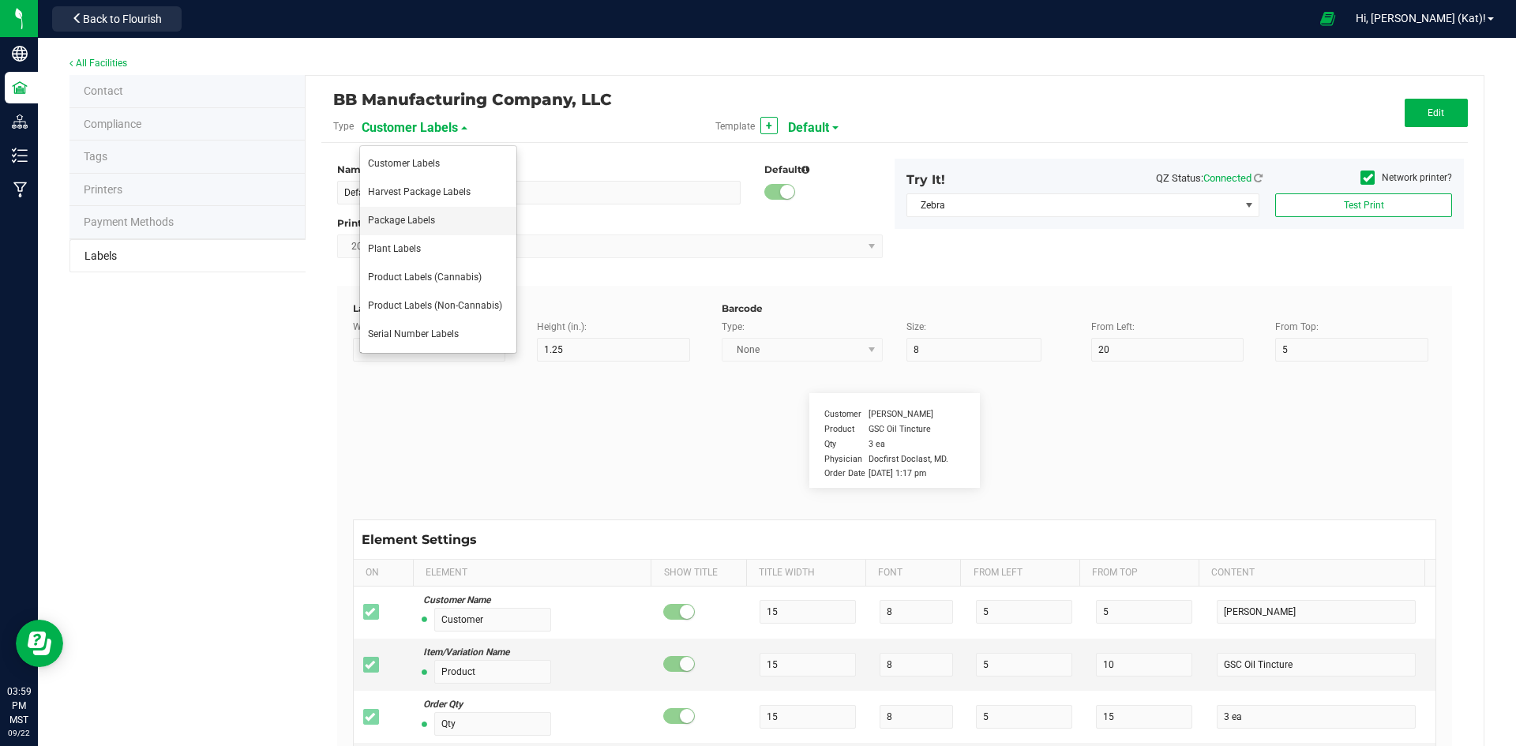
type input "SKU"
type input "25"
type input "10"
type input "42P017"
type input "Item Ref Field 1"
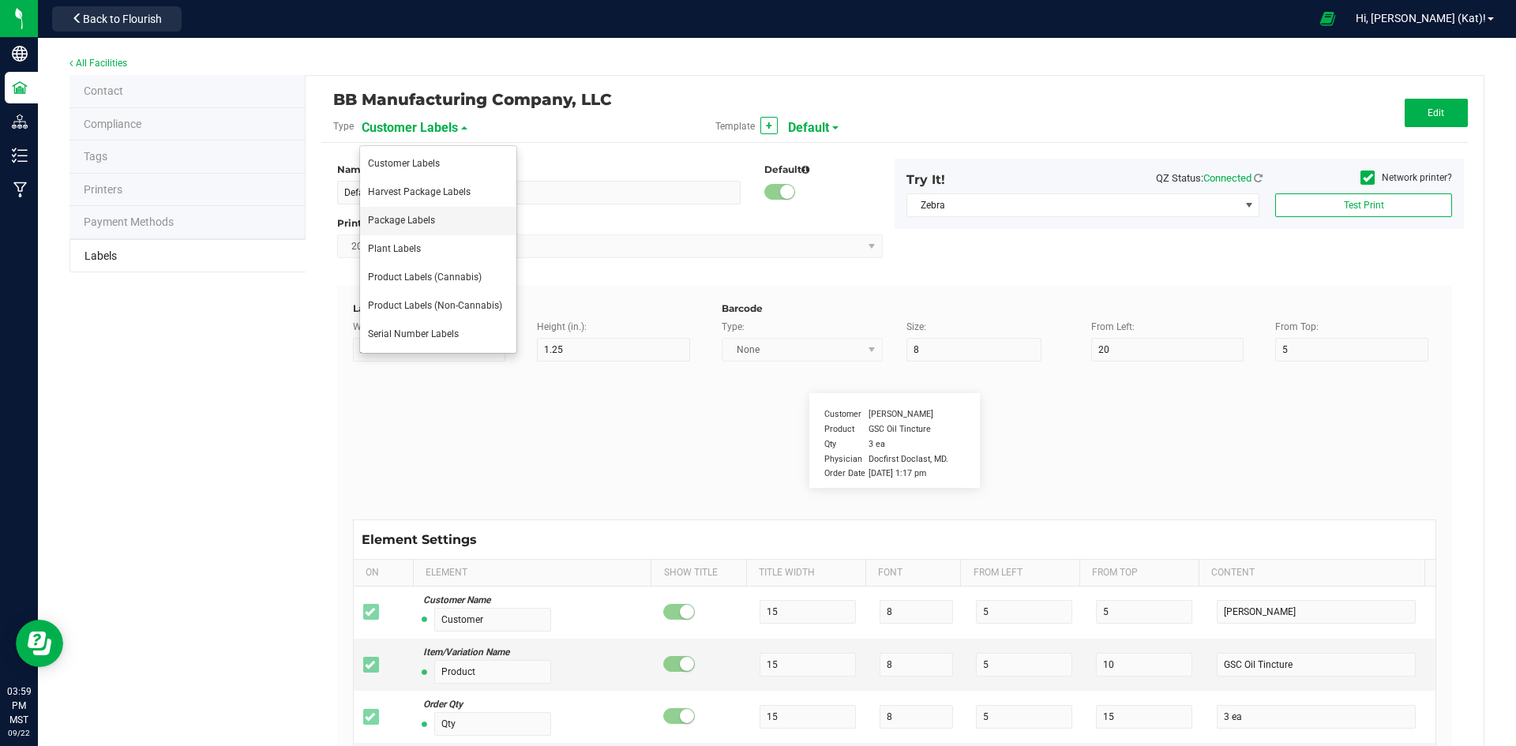
type input "25"
type input "10"
type input "35"
type input "Item Ref Field 1 Value"
type input "Item Ref Field 2"
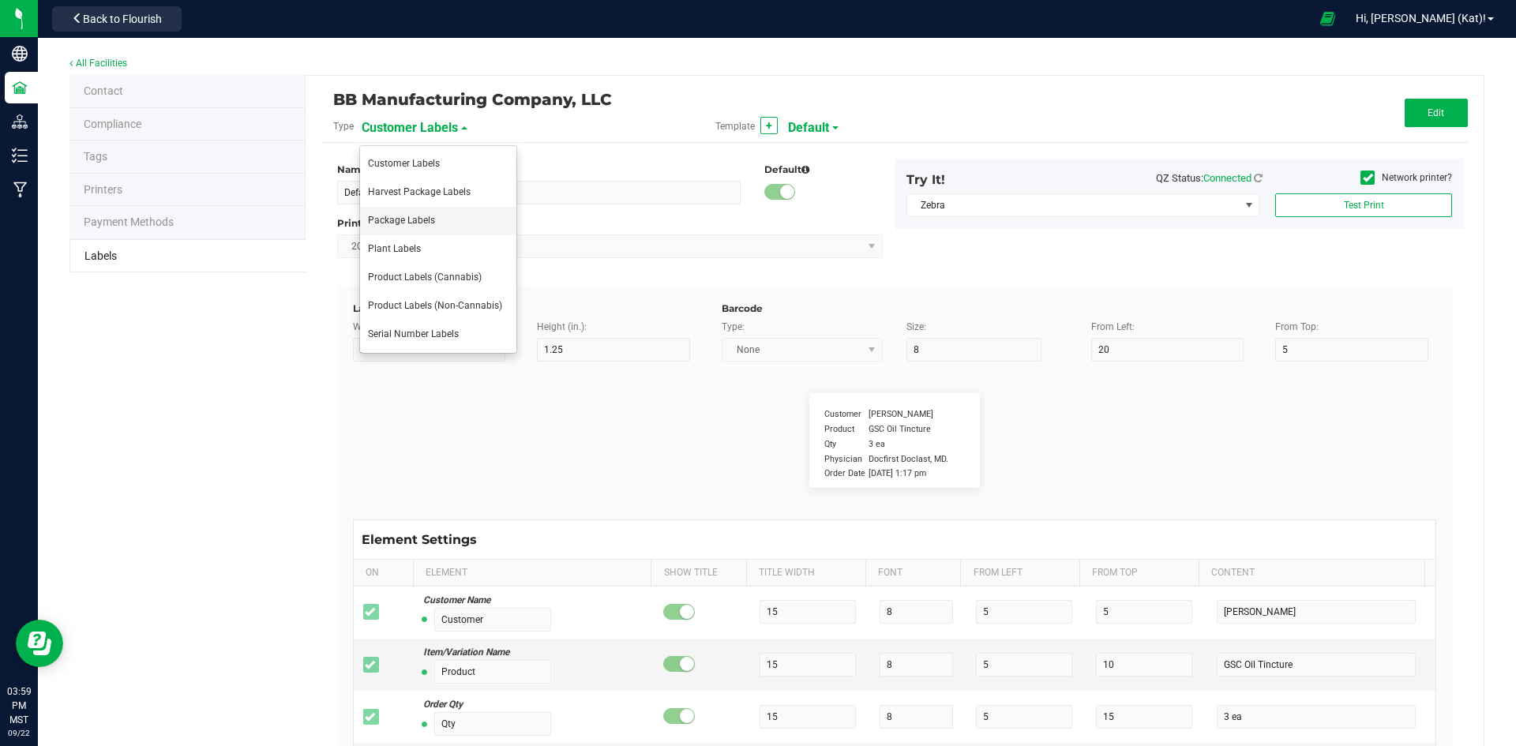
type input "25"
type input "10"
type input "35"
type input "Item Ref Field 2 Value"
type input "Item Ref Field 3"
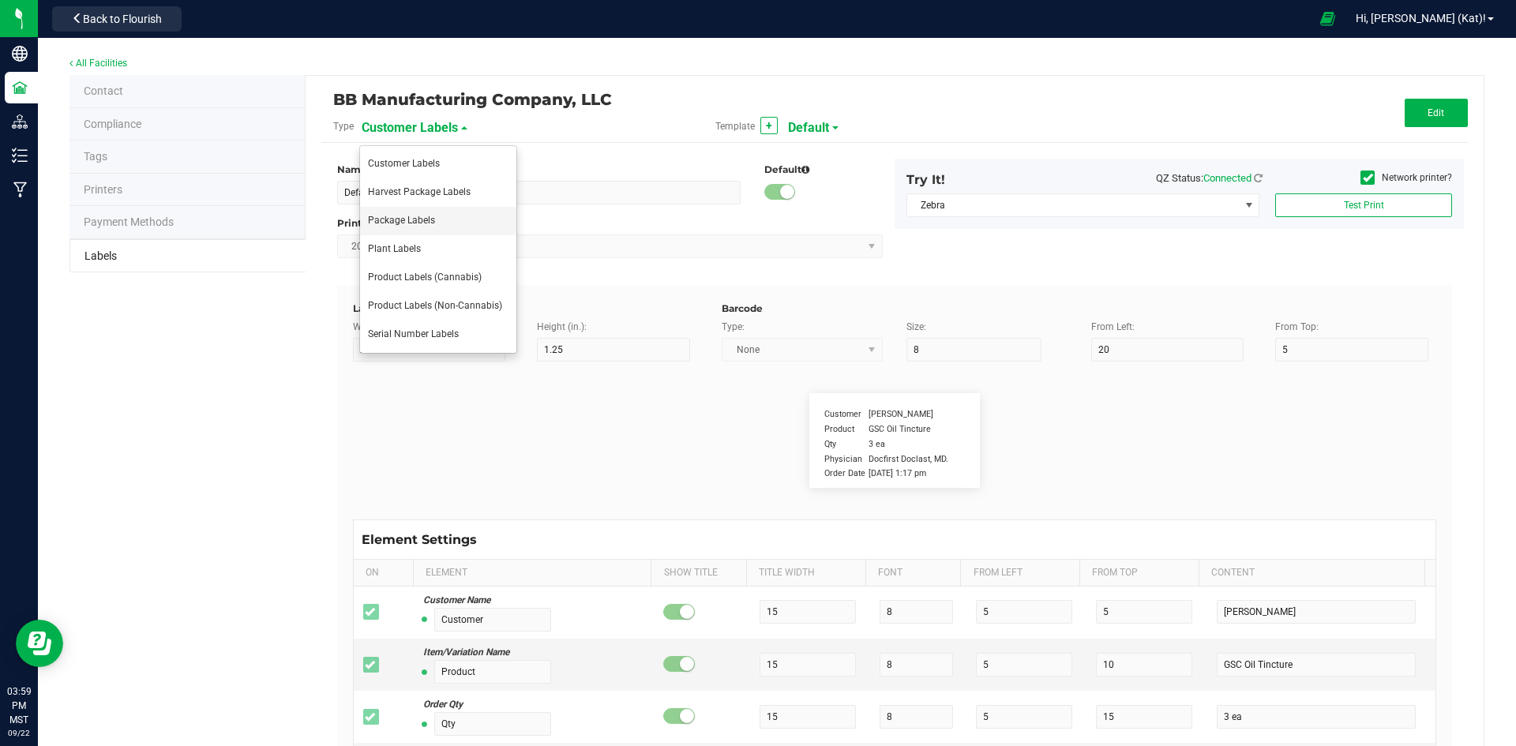
type input "25"
type input "10"
type input "35"
type input "Item Ref Field 3 Value"
type input "Item Ref Field 4"
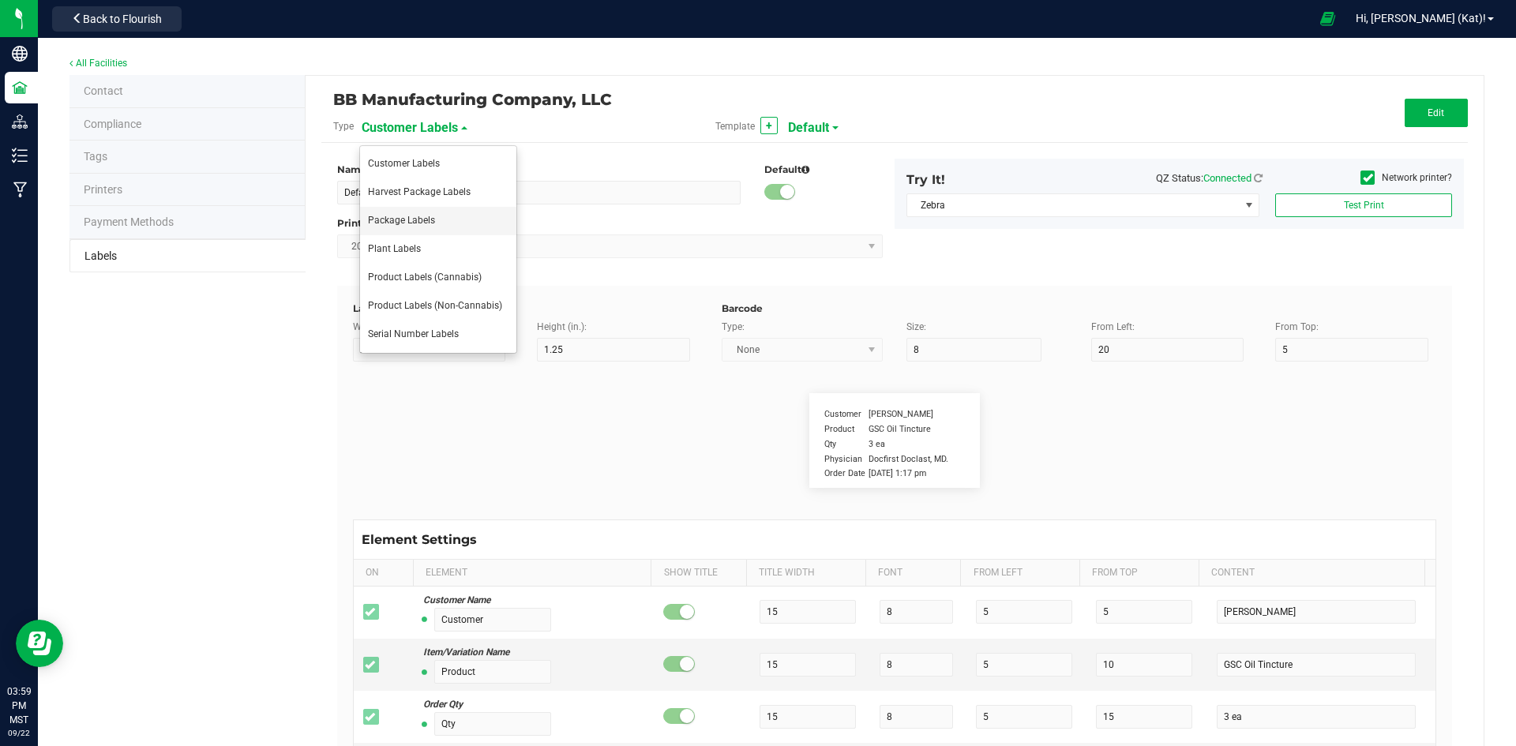
type input "25"
type input "10"
type input "35"
type input "Item Ref Field 4 Value"
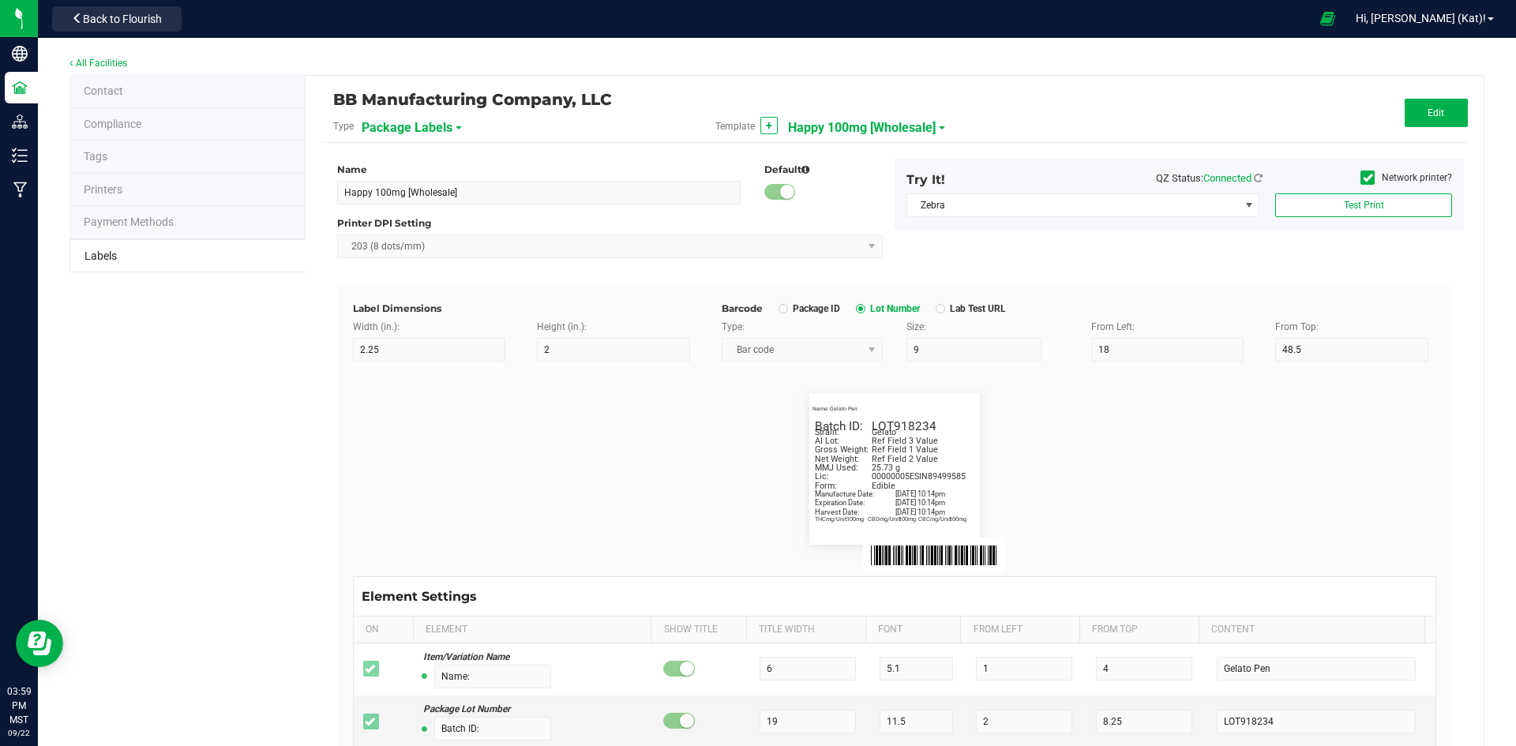
click at [844, 126] on span "Happy 100mg [Wholesale]" at bounding box center [862, 127] width 148 height 27
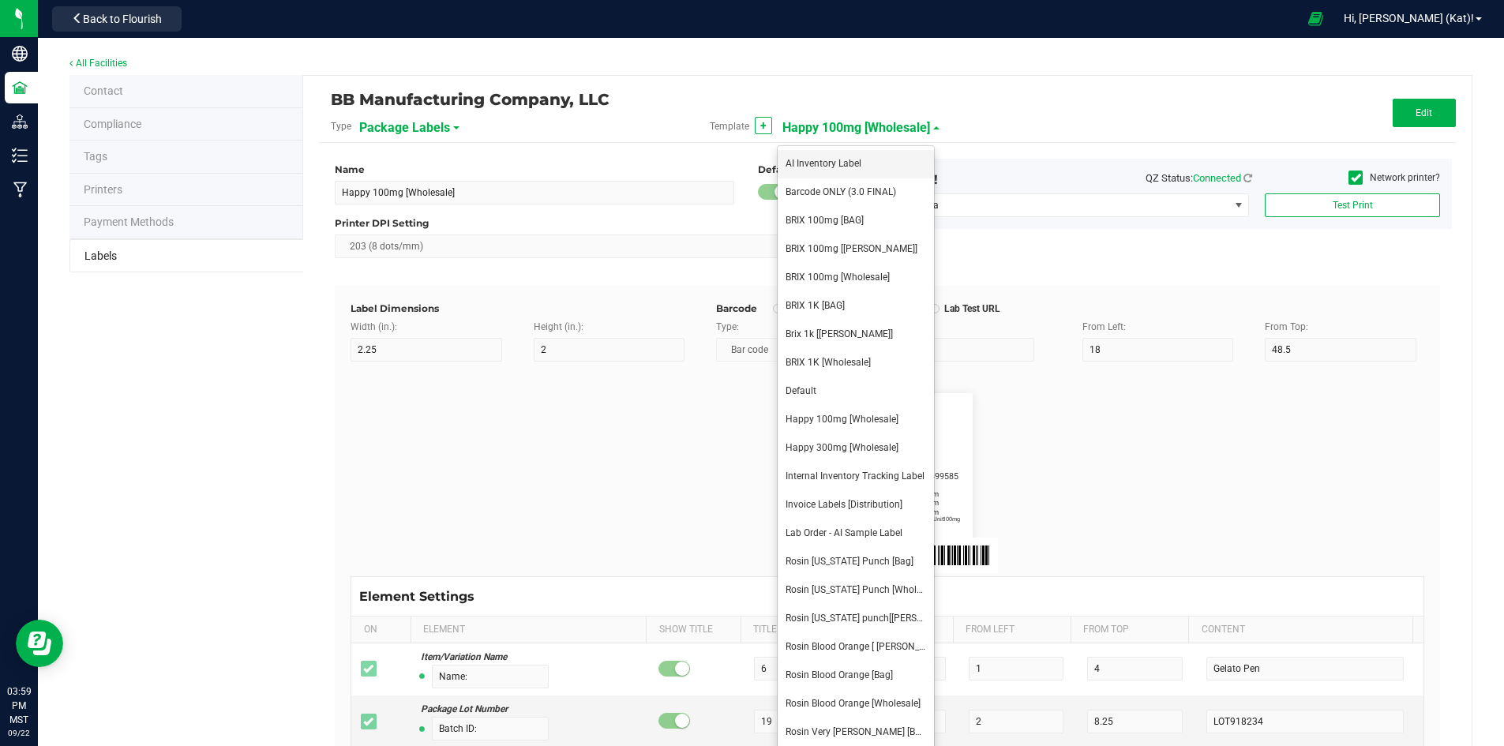
click at [846, 165] on span "AI Inventory Label" at bounding box center [823, 163] width 76 height 11
type input "AI Inventory Label"
type input "1.25"
type input "7"
type input "14"
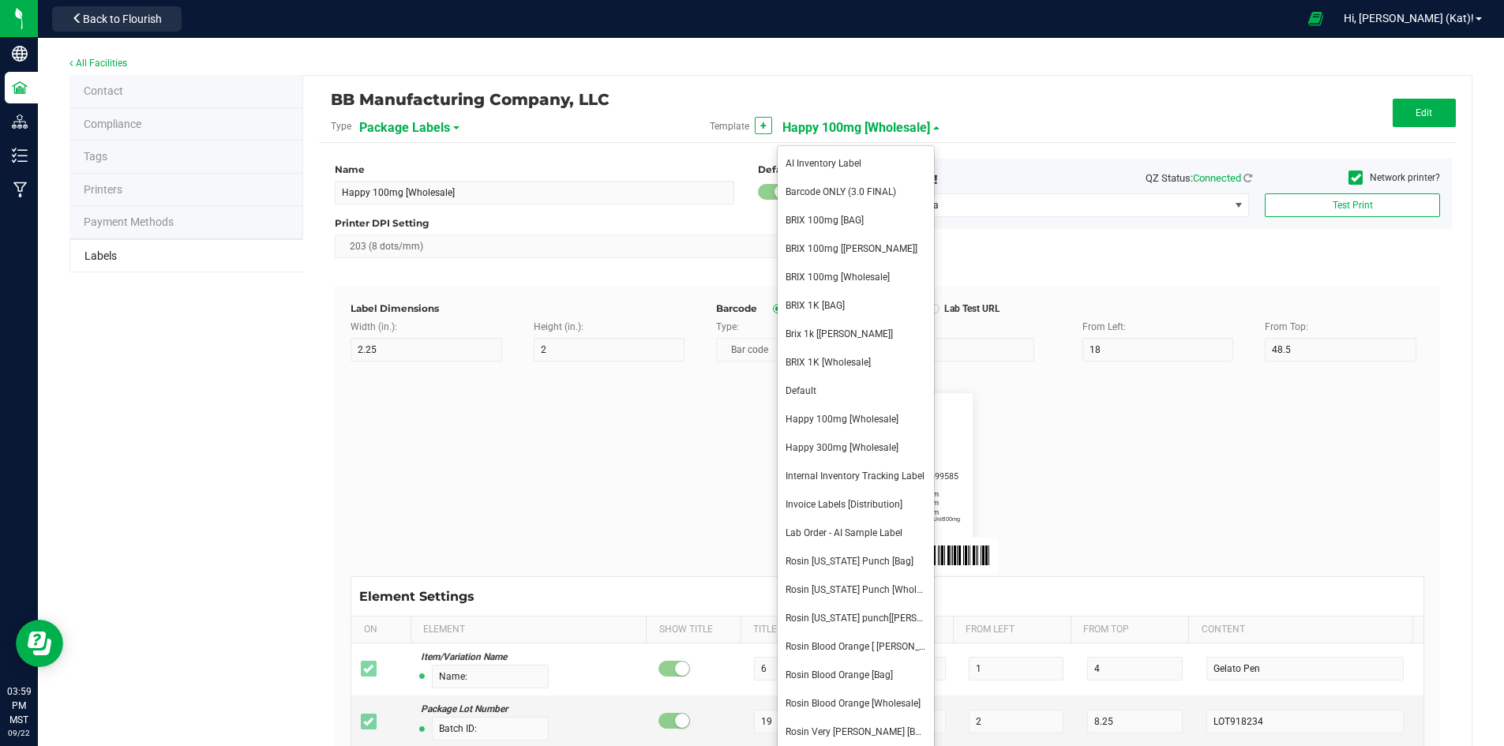
type input "30.5"
type input "7"
type input "6"
type input "2"
type input "3.5"
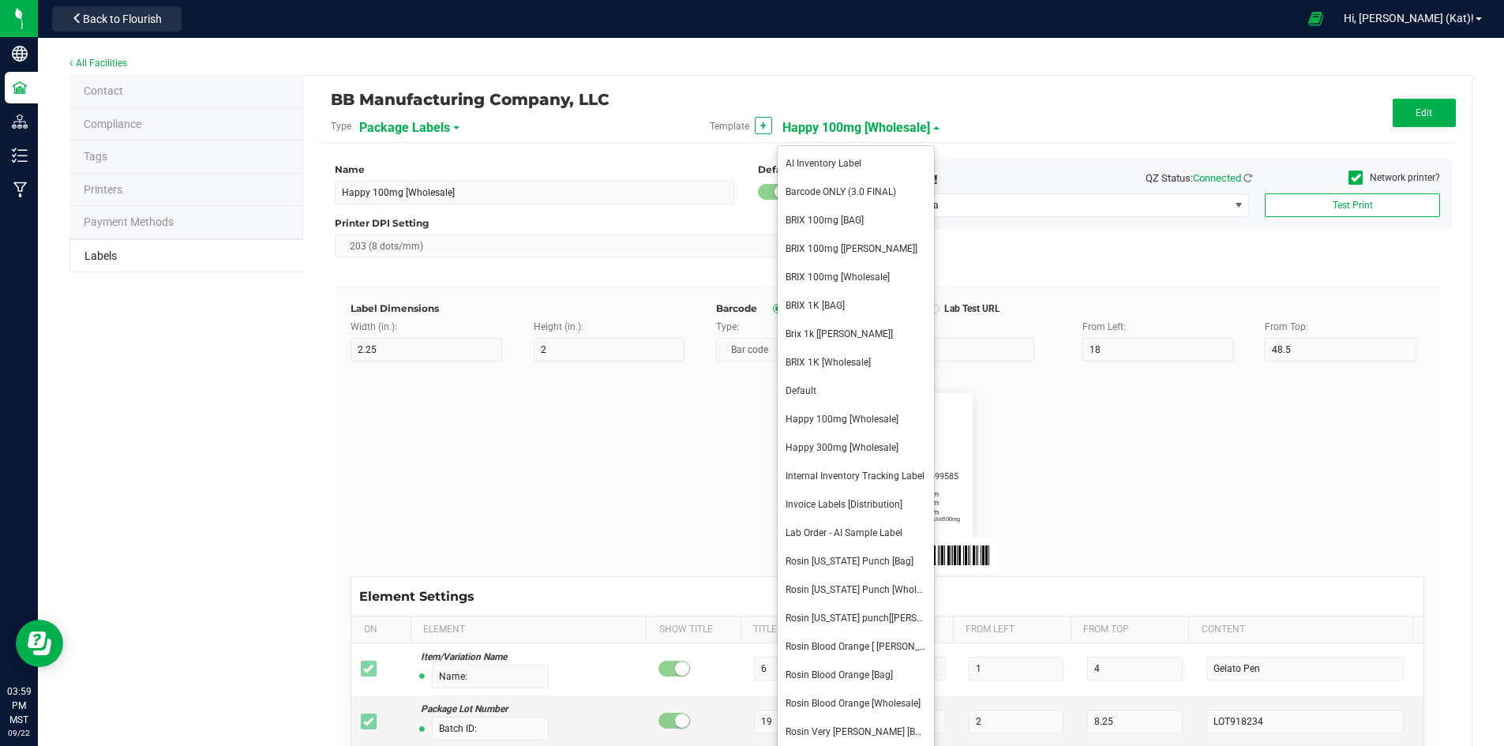
type input "14"
type input "9"
type input "7.5"
type input "Form:"
type input "10"
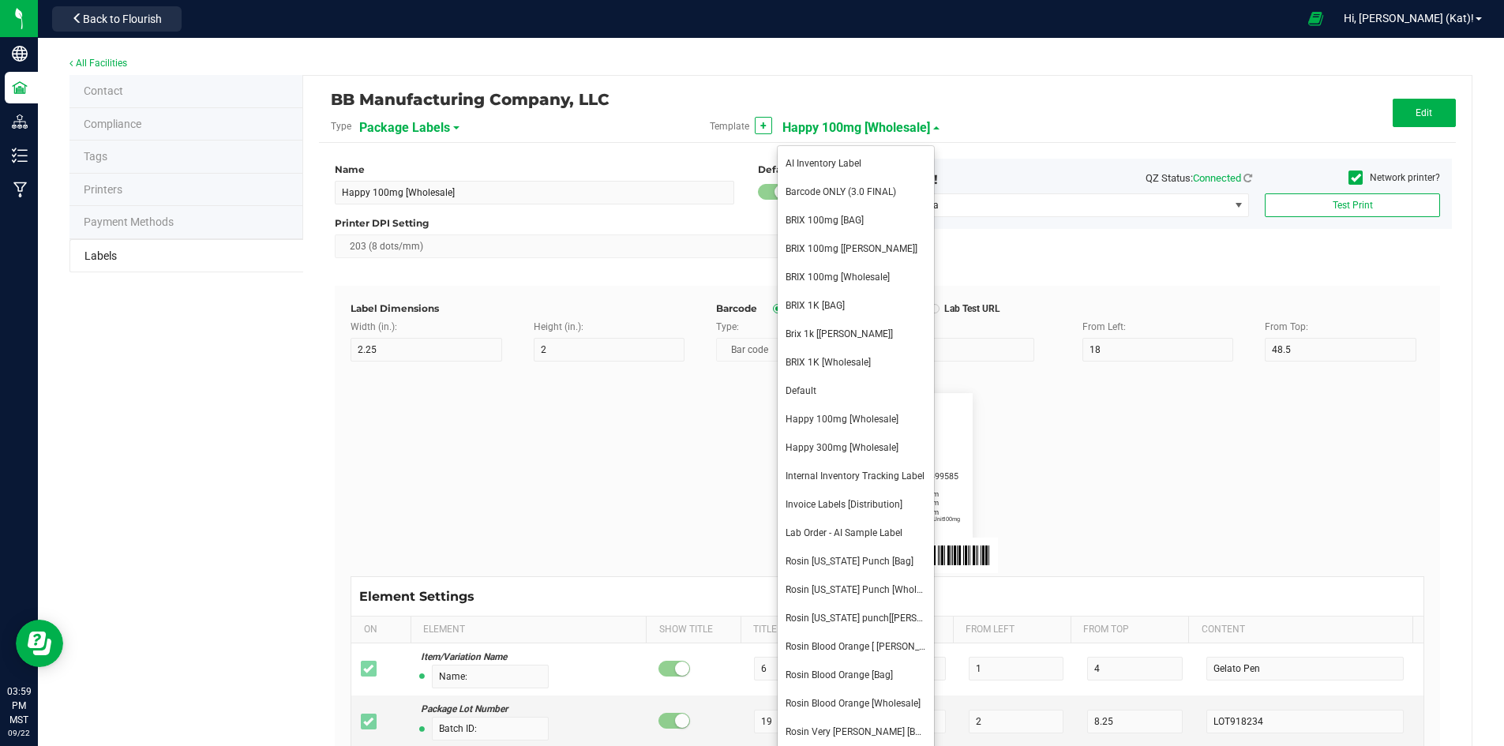
type input "10"
type input "20.5"
type input "Active Ingredient"
type input "Lic:"
type input "7"
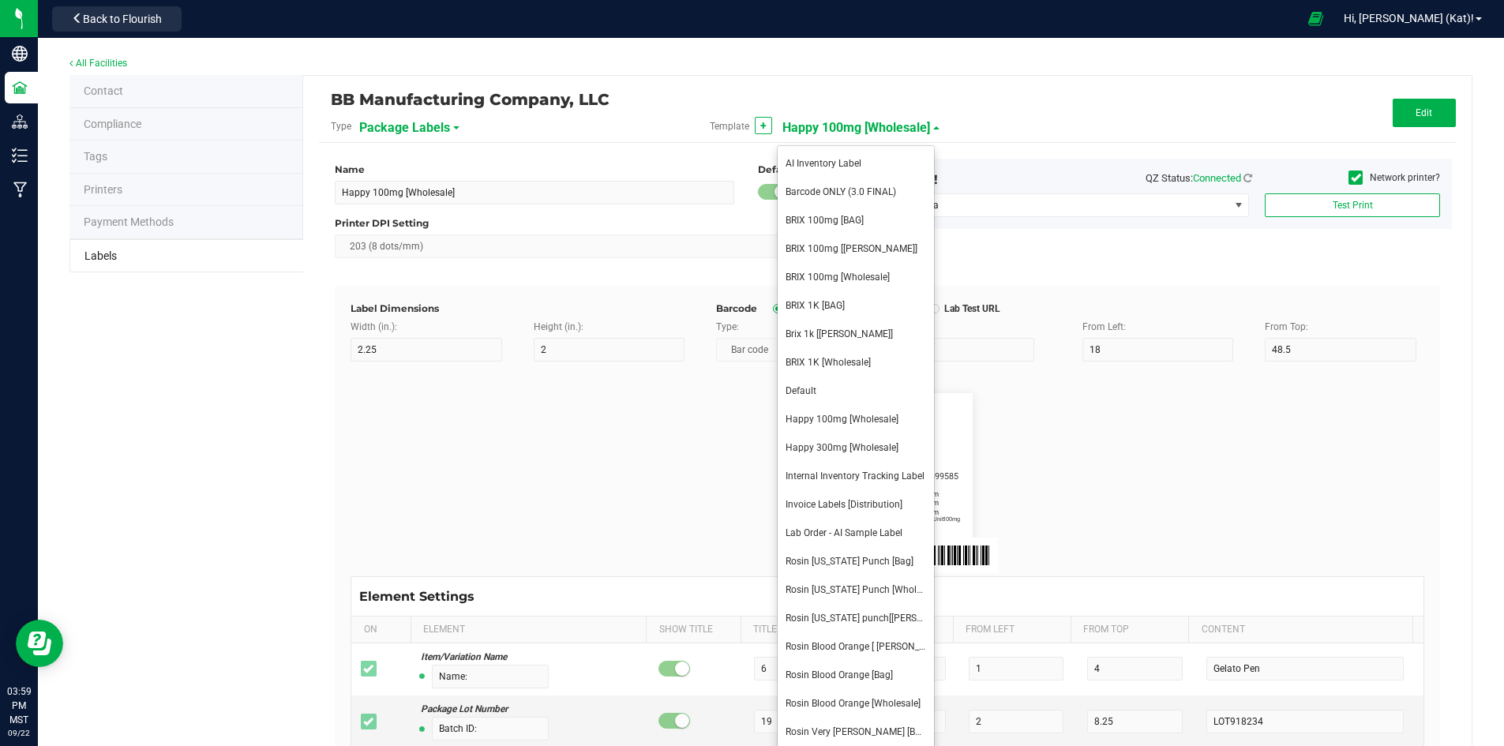
type input "10"
type input "25"
type input "00000005ESIN89499585"
type input "Harvest Date:"
type input "20"
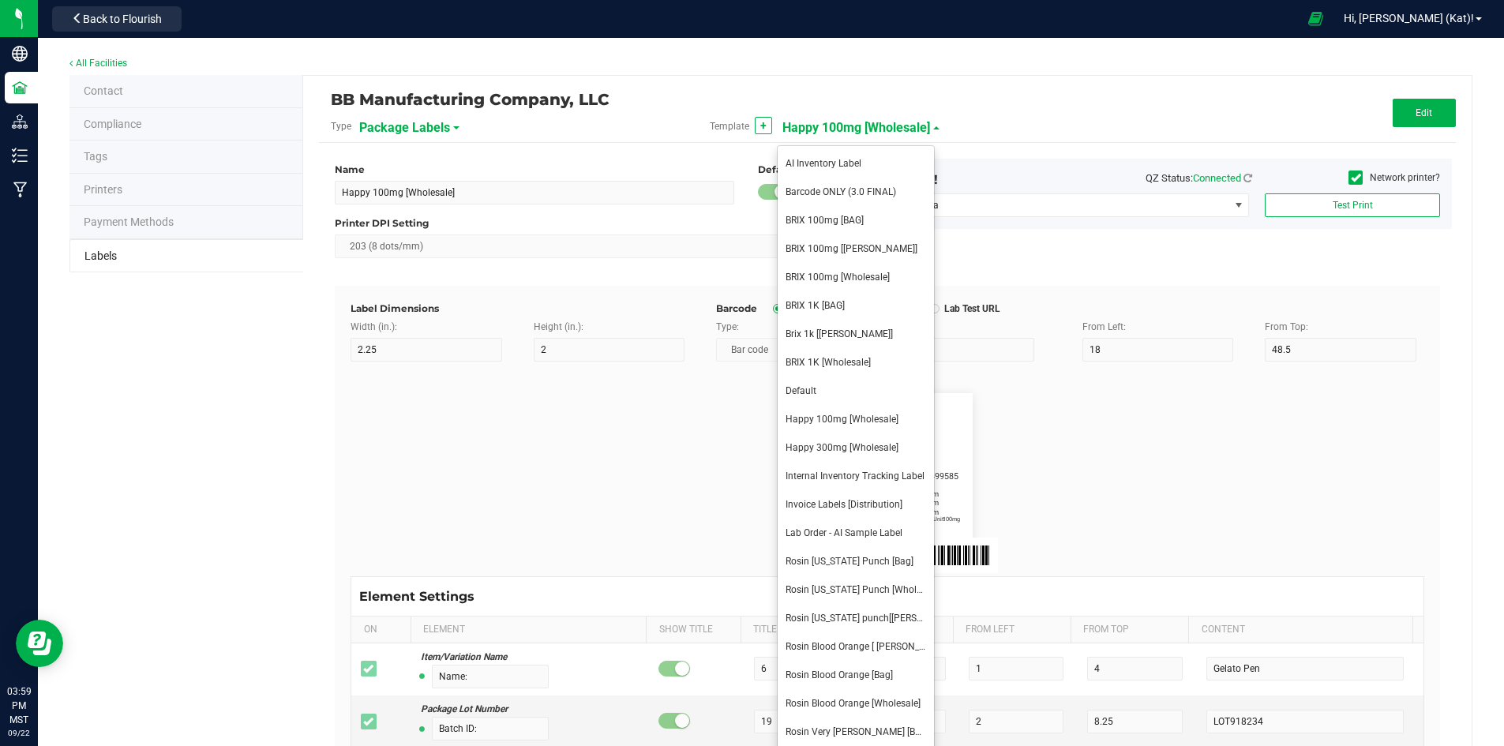
type input "10"
type input "16"
type input "4/20/2023 10:14pm"
type input "Strain:"
type input "13"
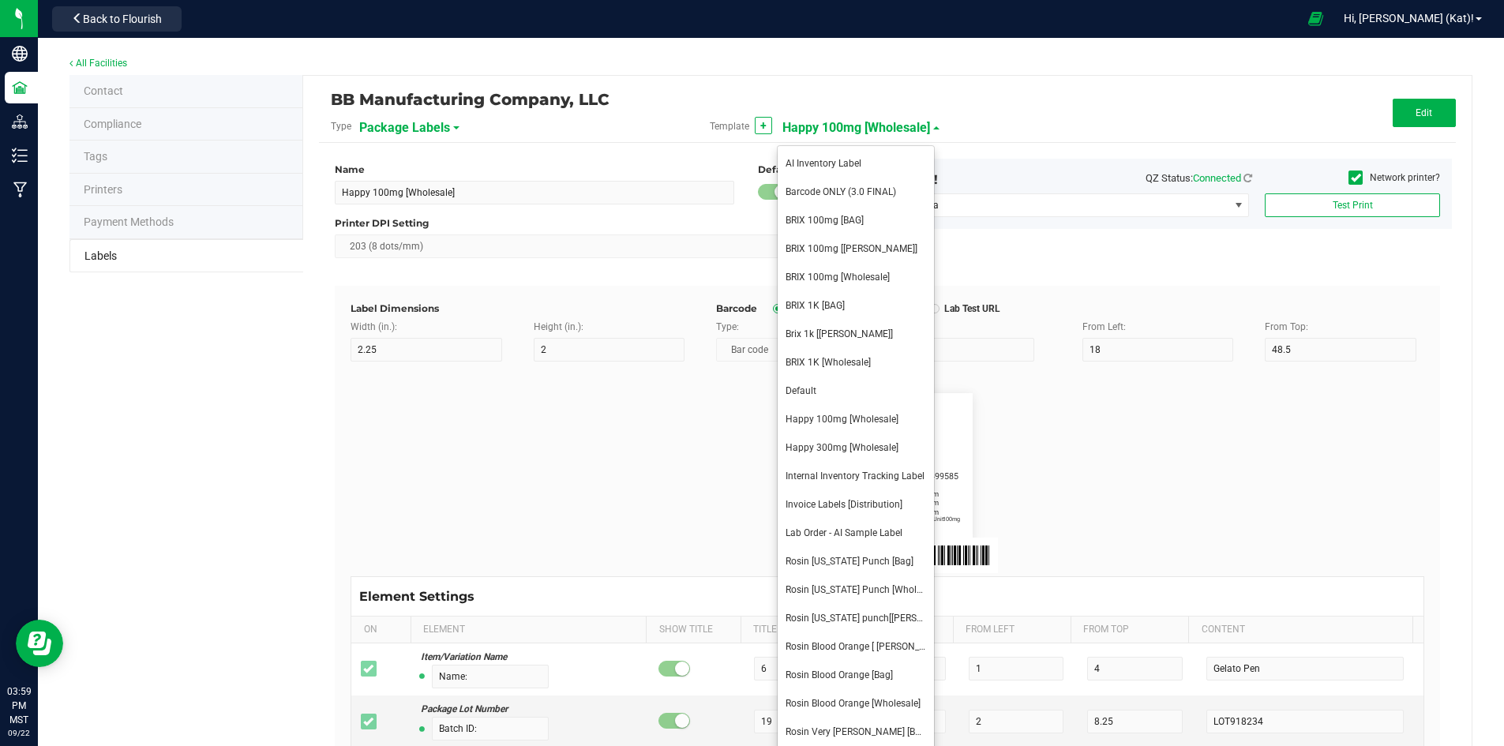
type input "10"
type input "11.2"
type input "Gelato"
type input "Package ID"
type input "25"
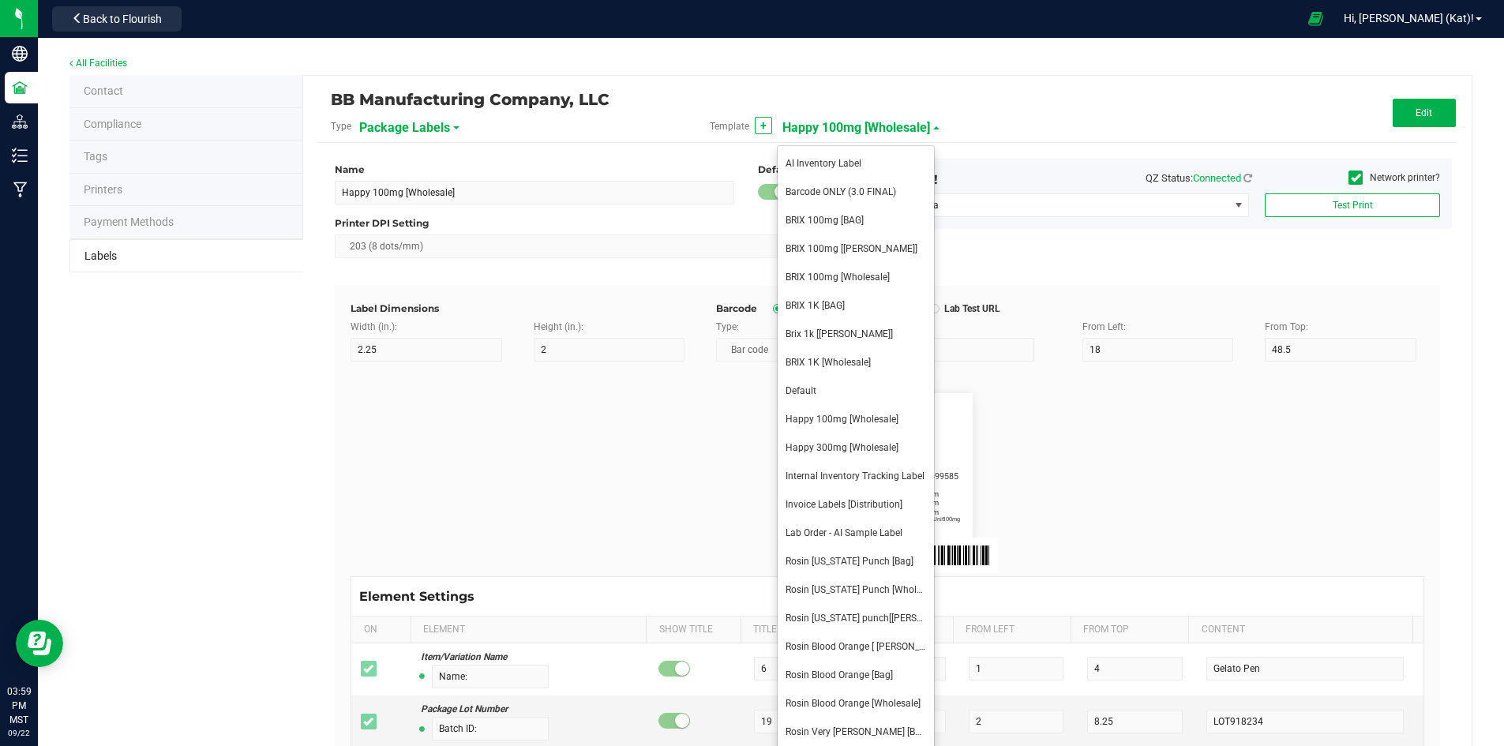
type input "10"
type input "5"
type input "CADMODS-20230420-096"
type input "Size"
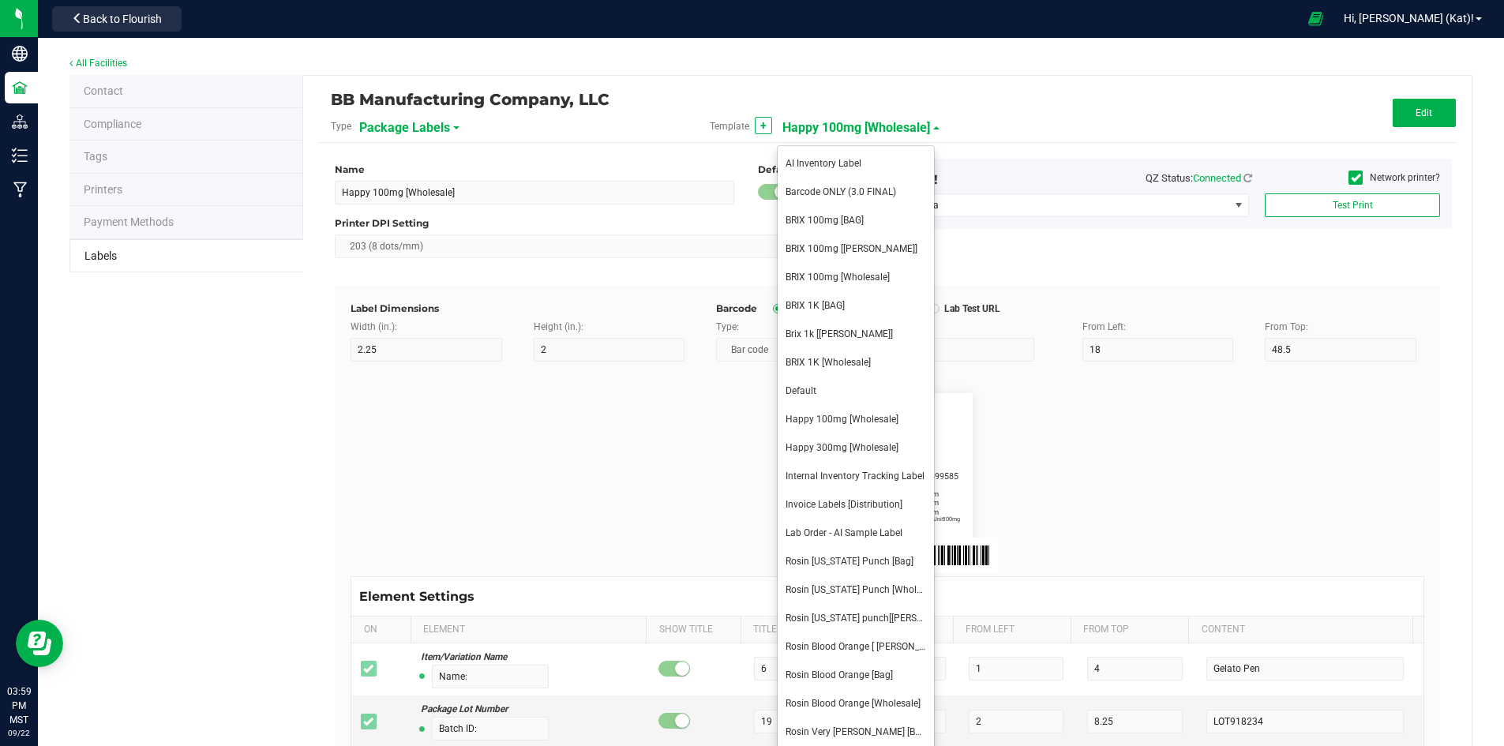
type input "25"
type input "10"
type input "5"
type input "20"
type input "44 ea"
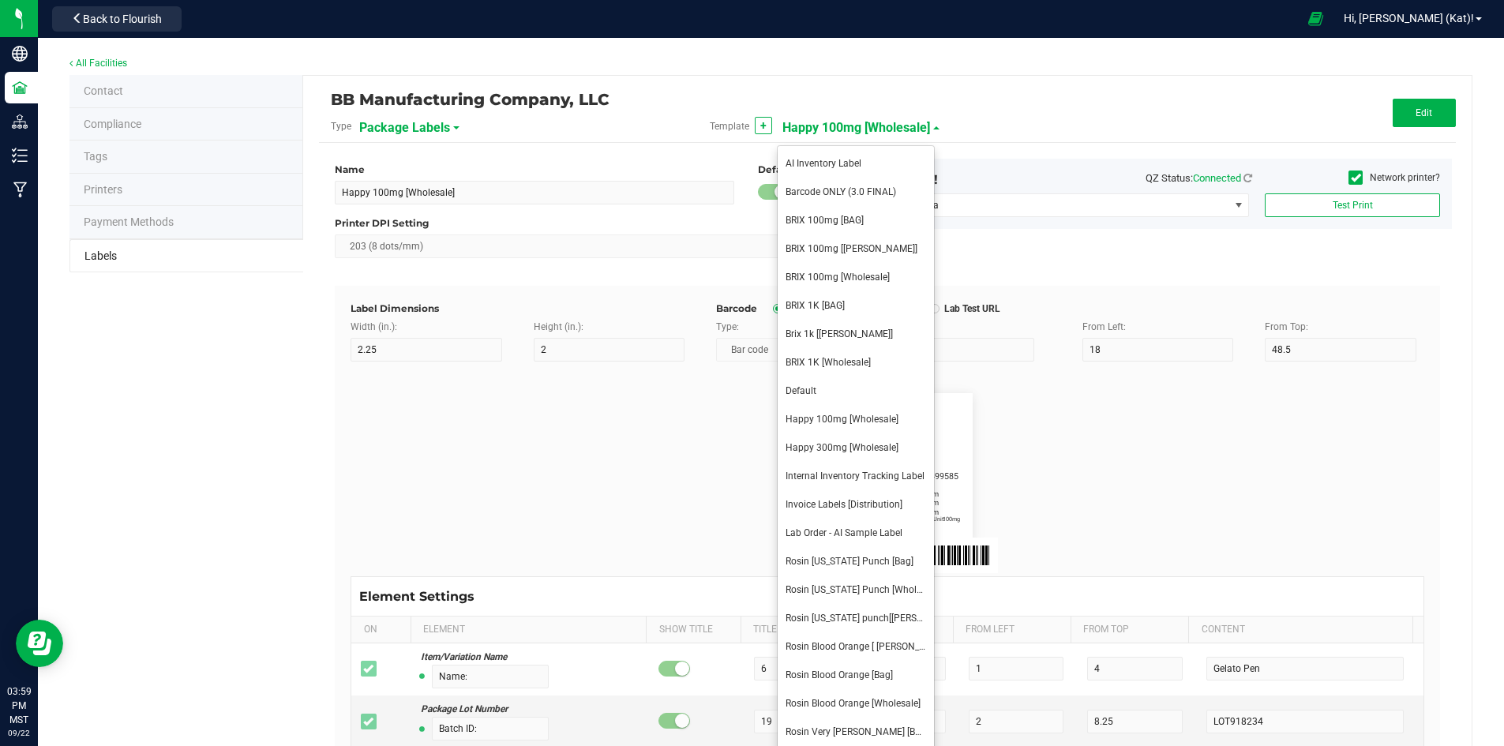
type input "SKU"
type input "25"
type input "10"
type input "5"
type input "30"
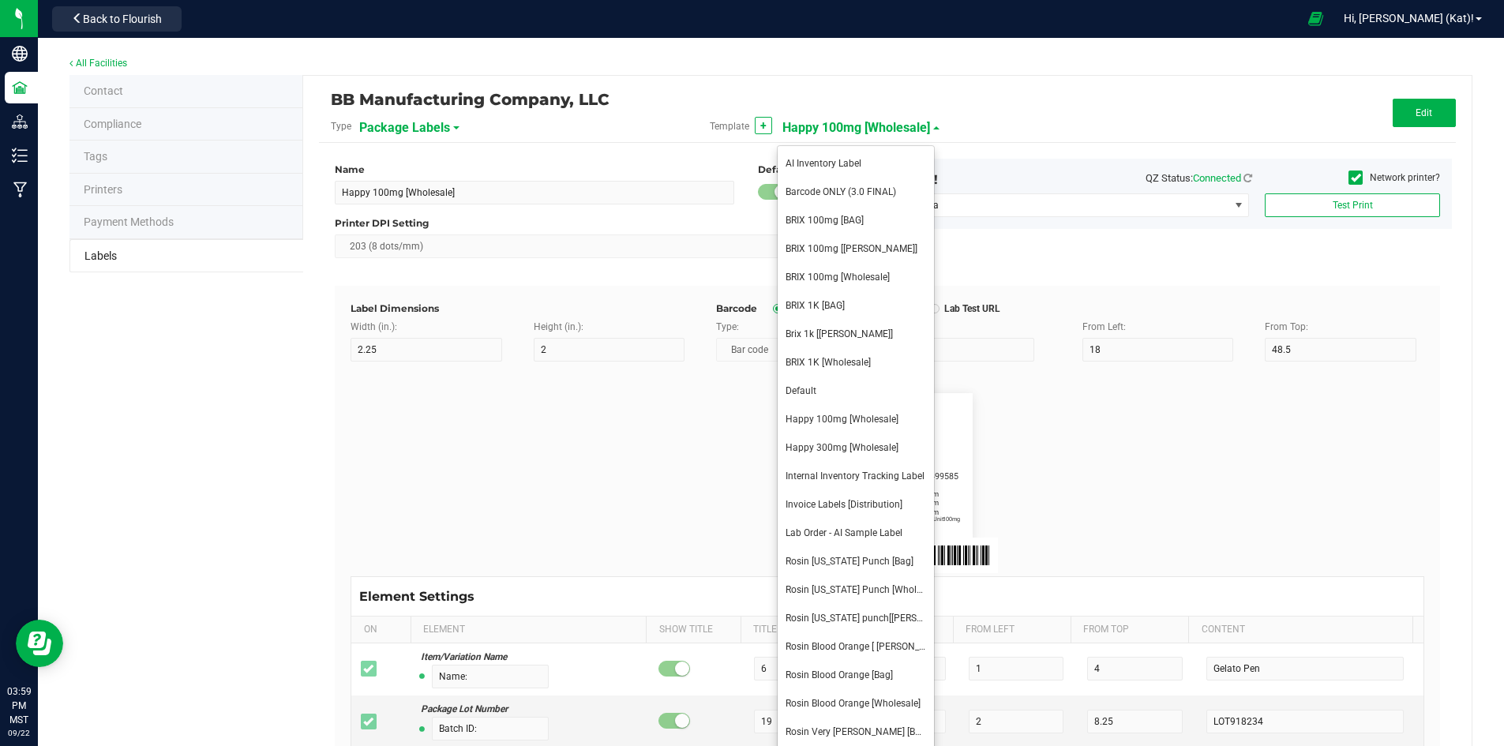
type input "42P017"
type input "Ref Field 1"
type input "25"
type input "10"
type input "5"
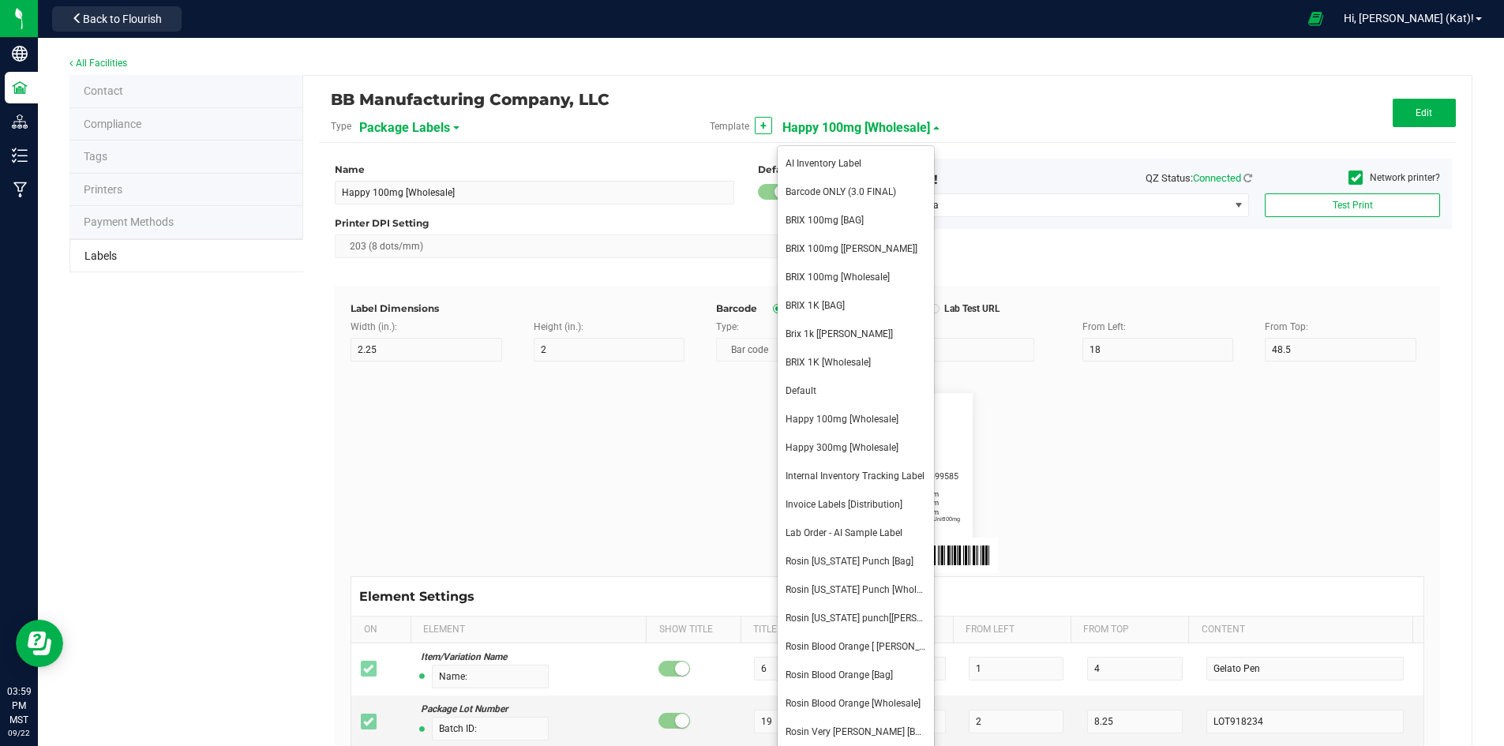
type input "35"
type input "Ref Field 1 Value"
type input "Ref Field 2"
type input "25"
type input "10"
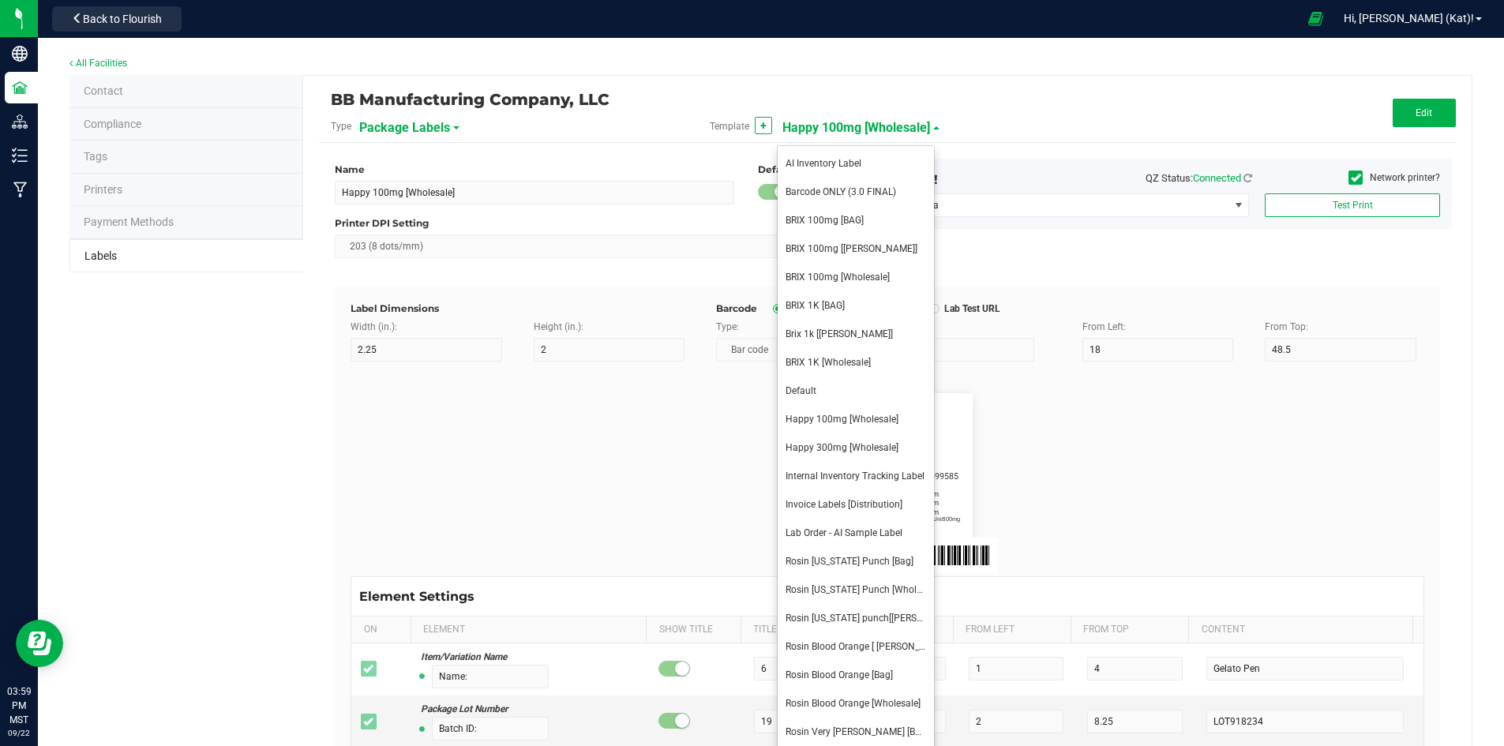
type input "5"
type input "35"
type input "Ref Field 2 Value"
type input "Ref Field 3"
type input "25"
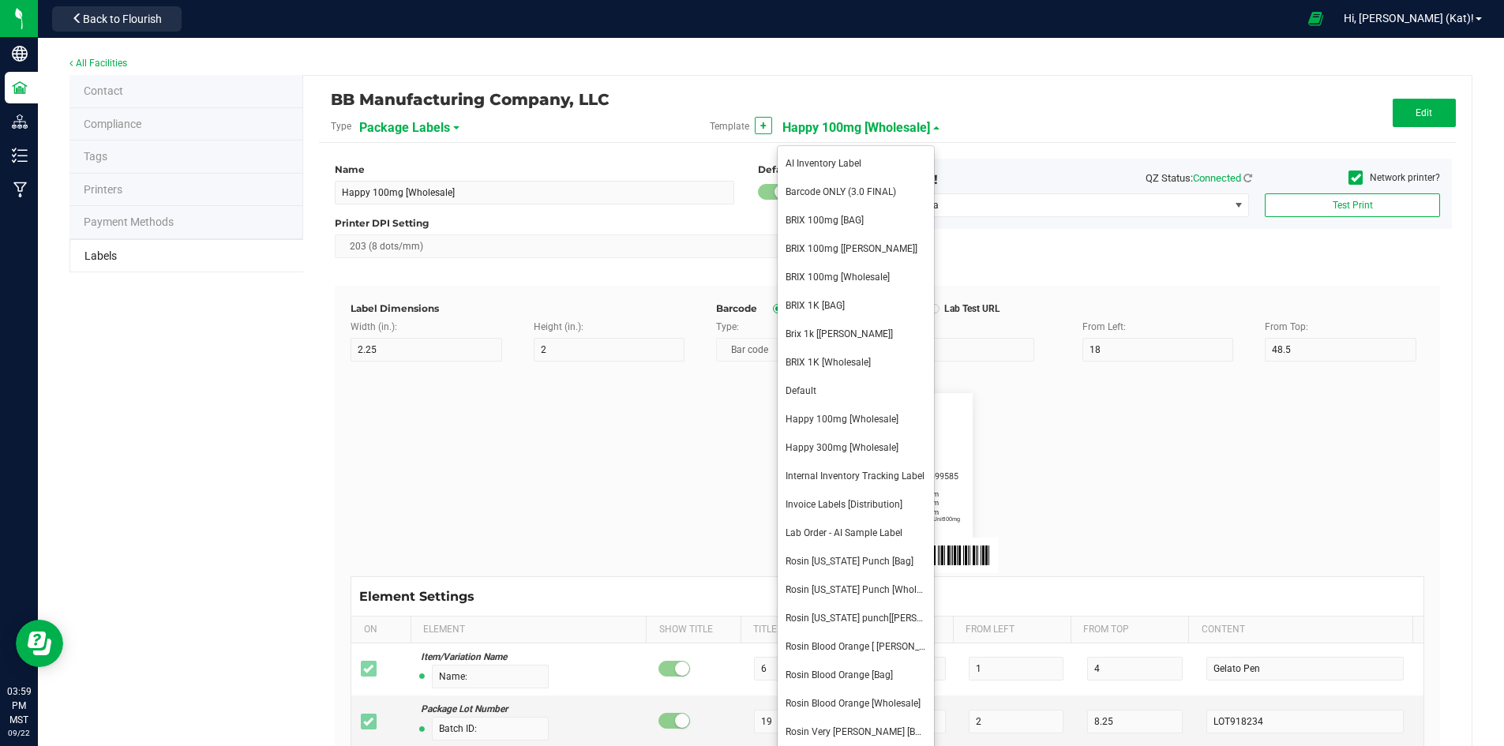
type input "10"
type input "5"
type input "35"
type input "Ref Field 3 Value"
type input "Item Ref Field 1"
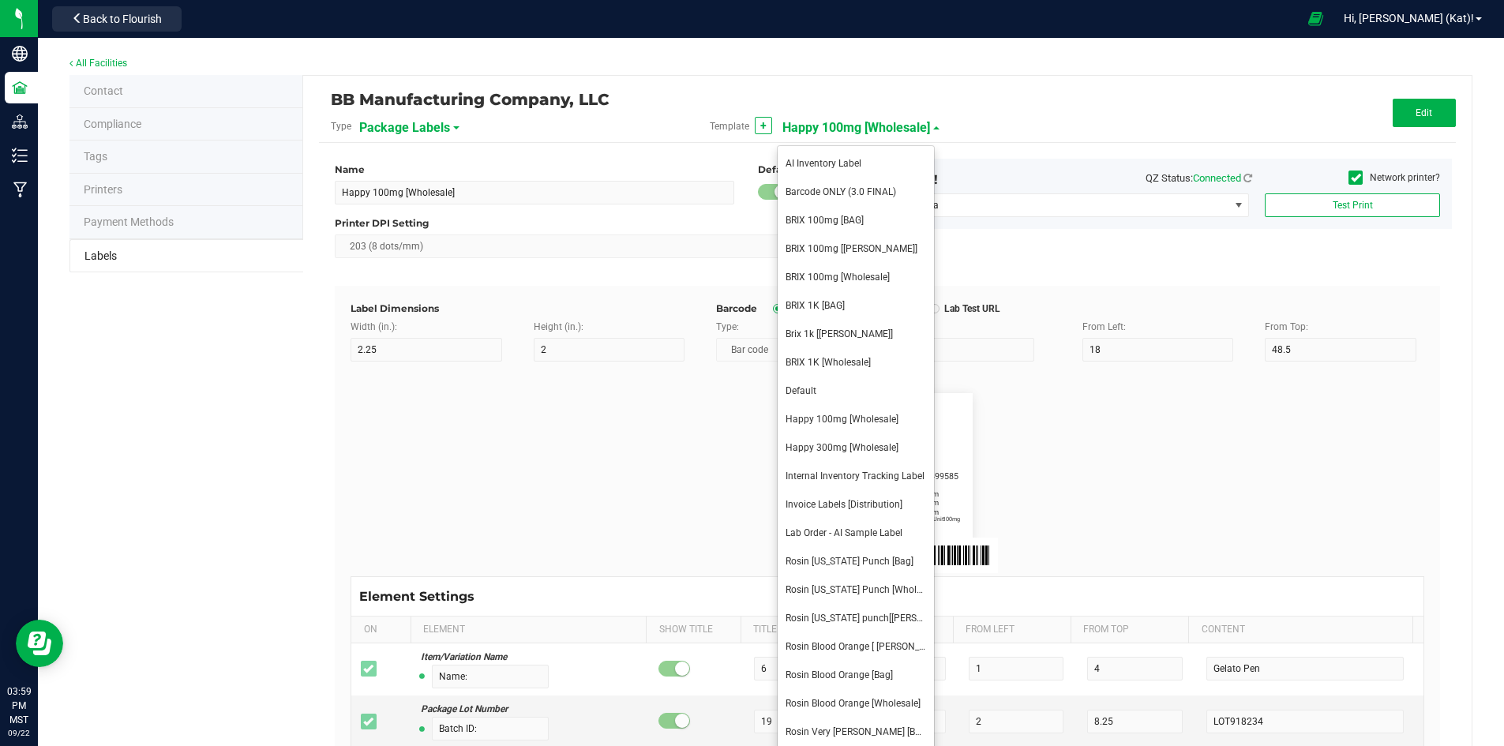
type input "25"
type input "10"
type input "5"
type input "35"
type input "Item Ref Field 1 Value"
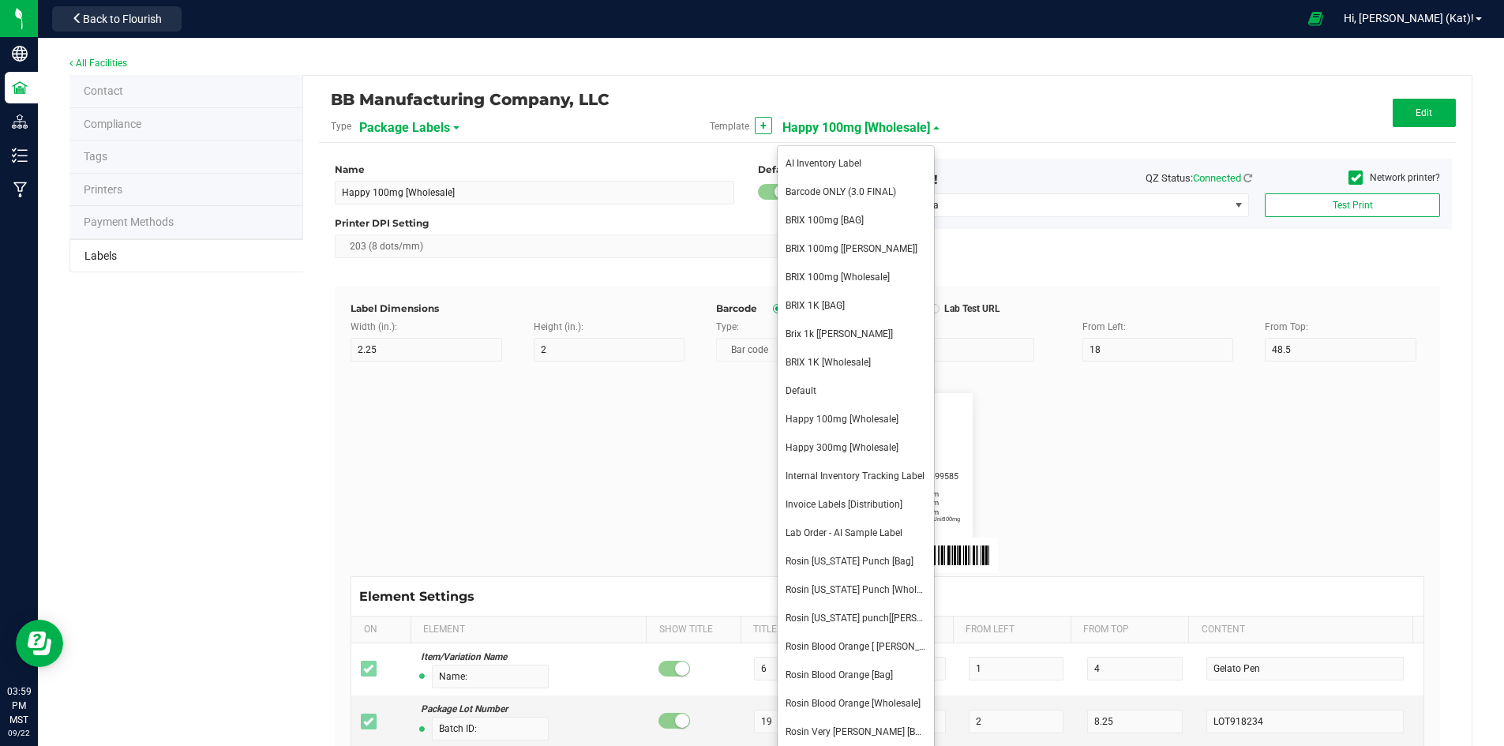
type input "Item Ref Field 2"
type input "25"
type input "10"
type input "5"
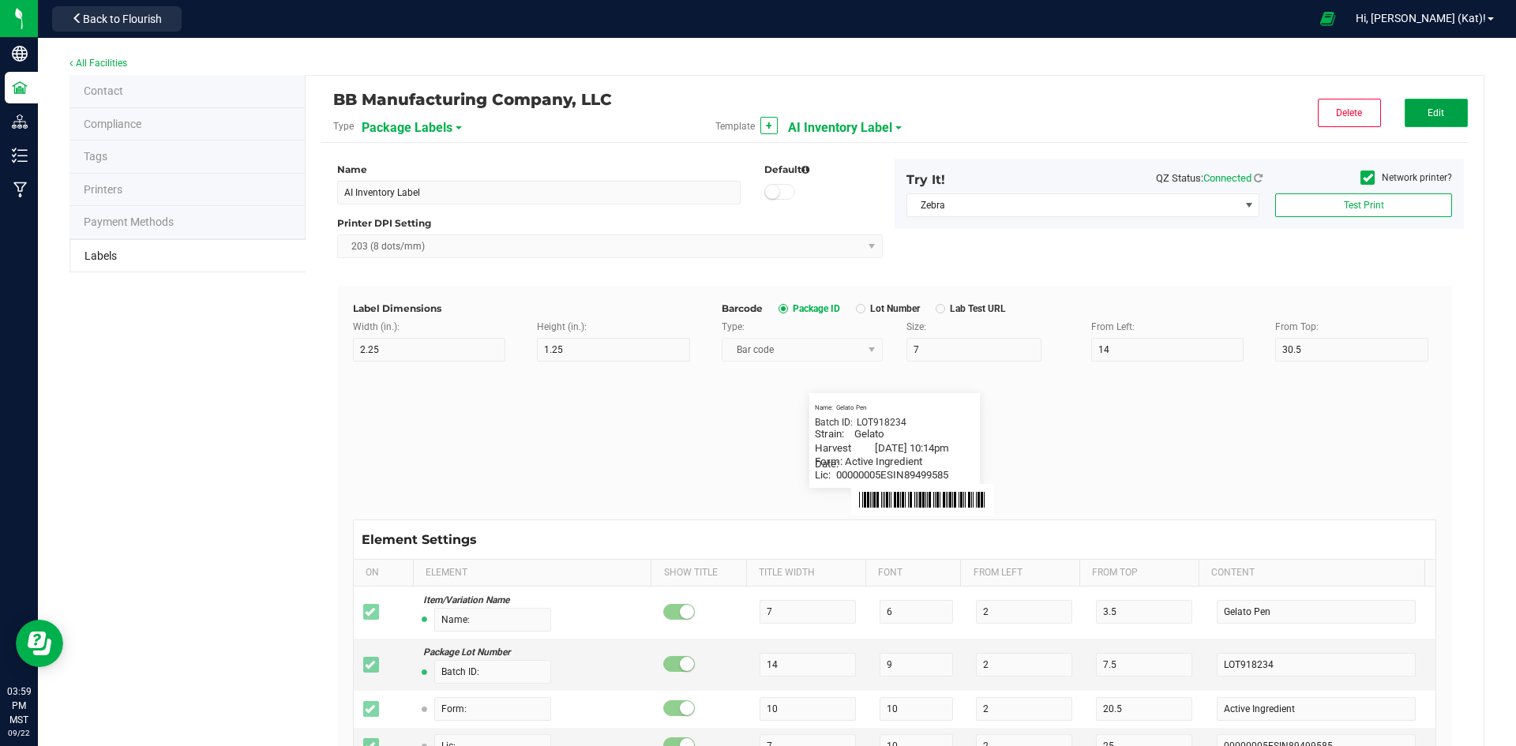
click at [1440, 114] on button "Edit" at bounding box center [1435, 113] width 63 height 28
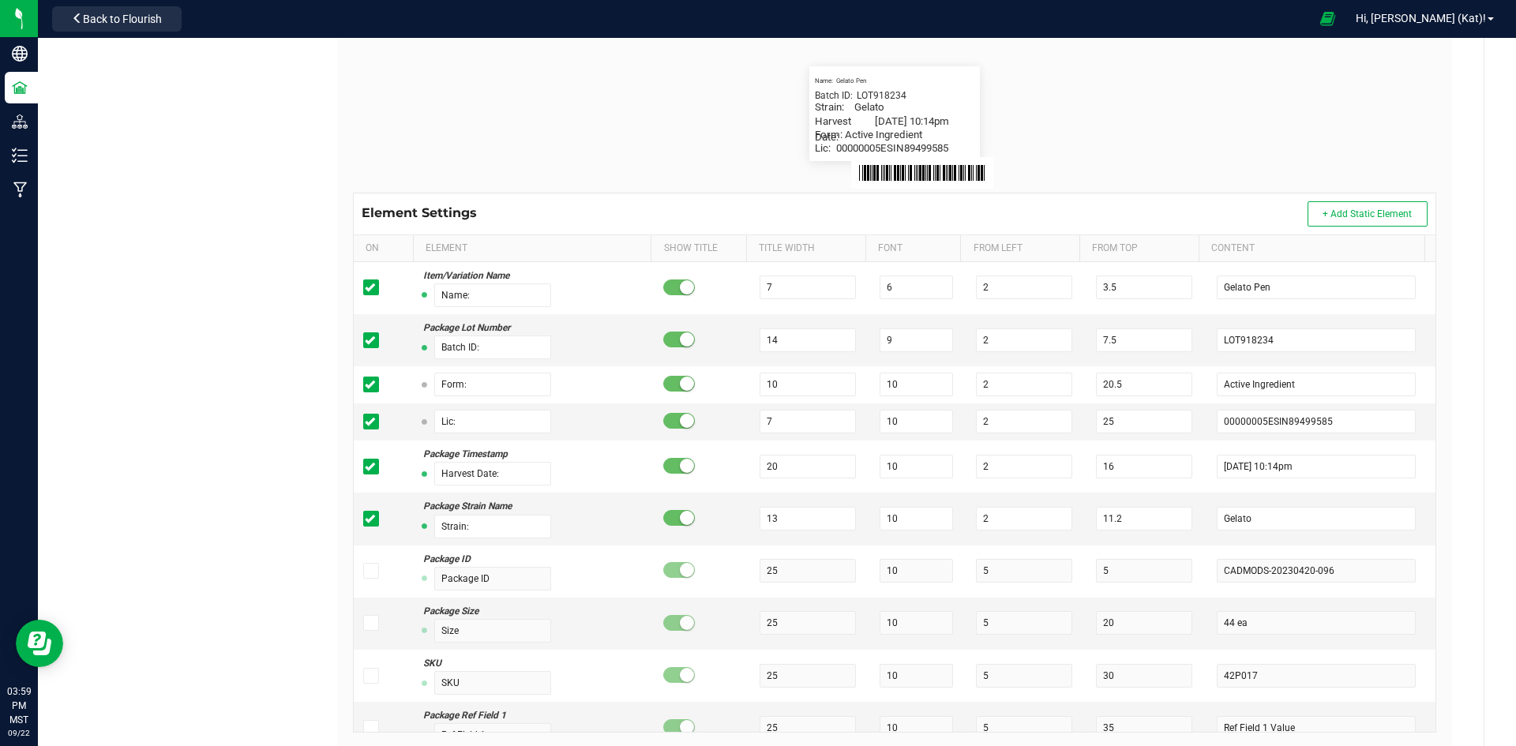
scroll to position [378, 0]
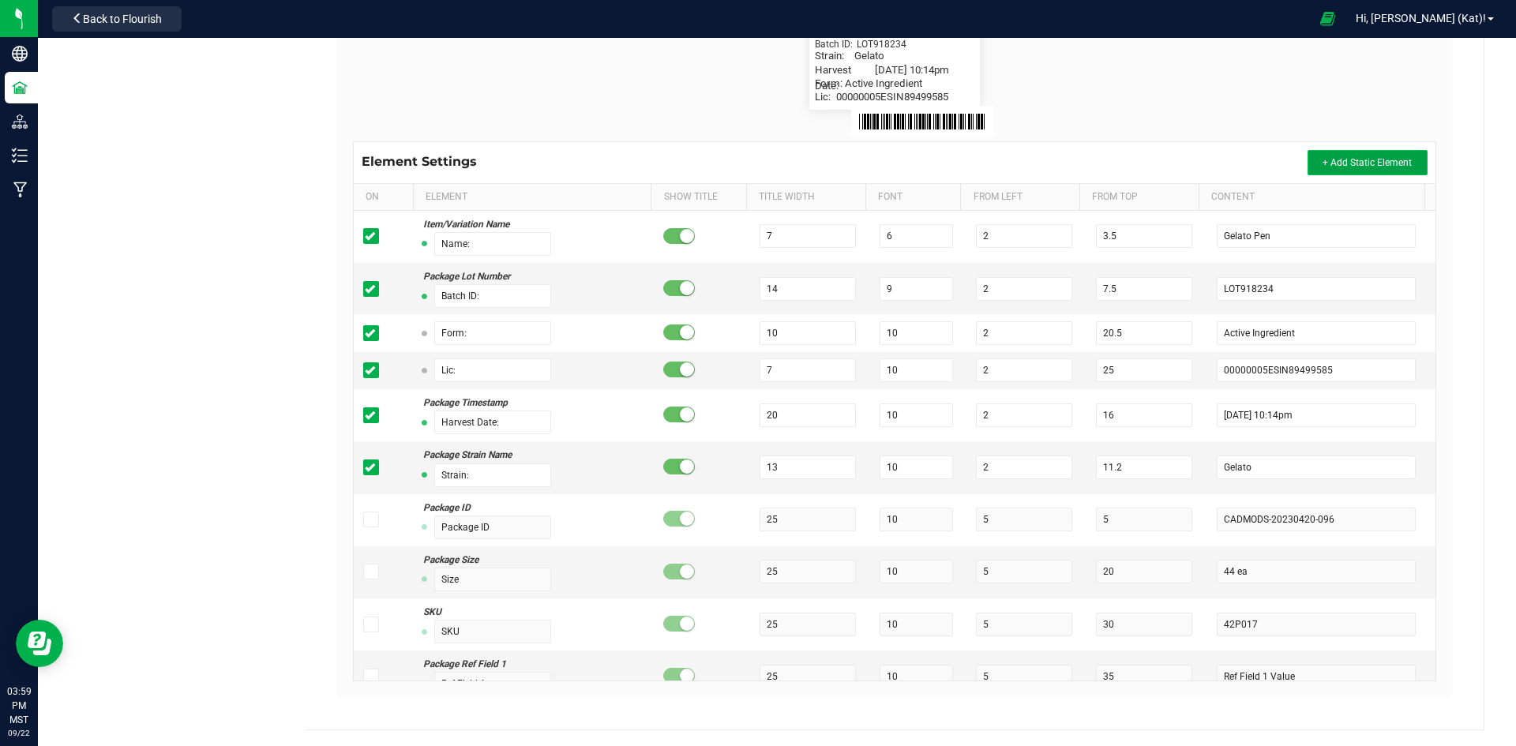
click at [1381, 159] on span "+ Add Static Element" at bounding box center [1366, 162] width 89 height 11
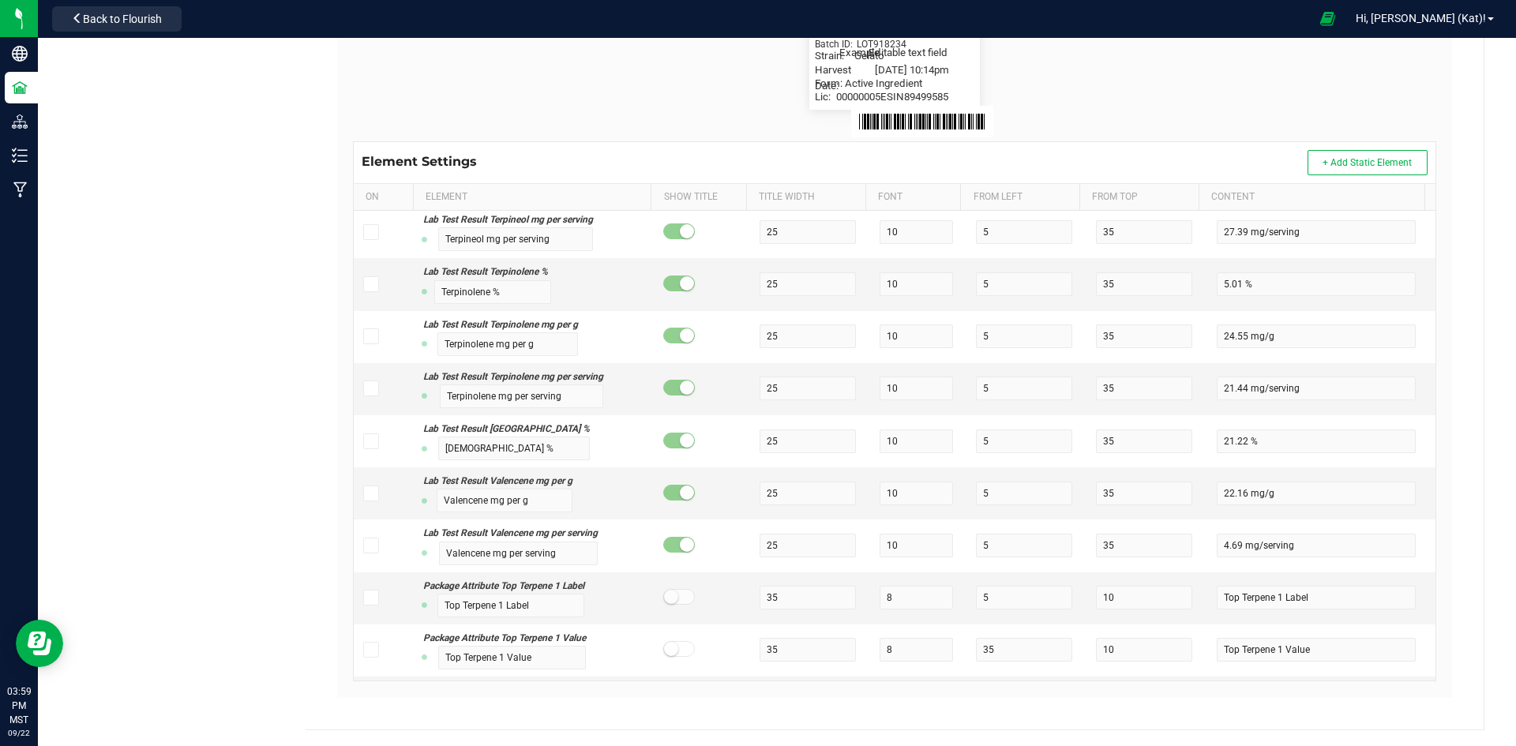
scroll to position [12265, 0]
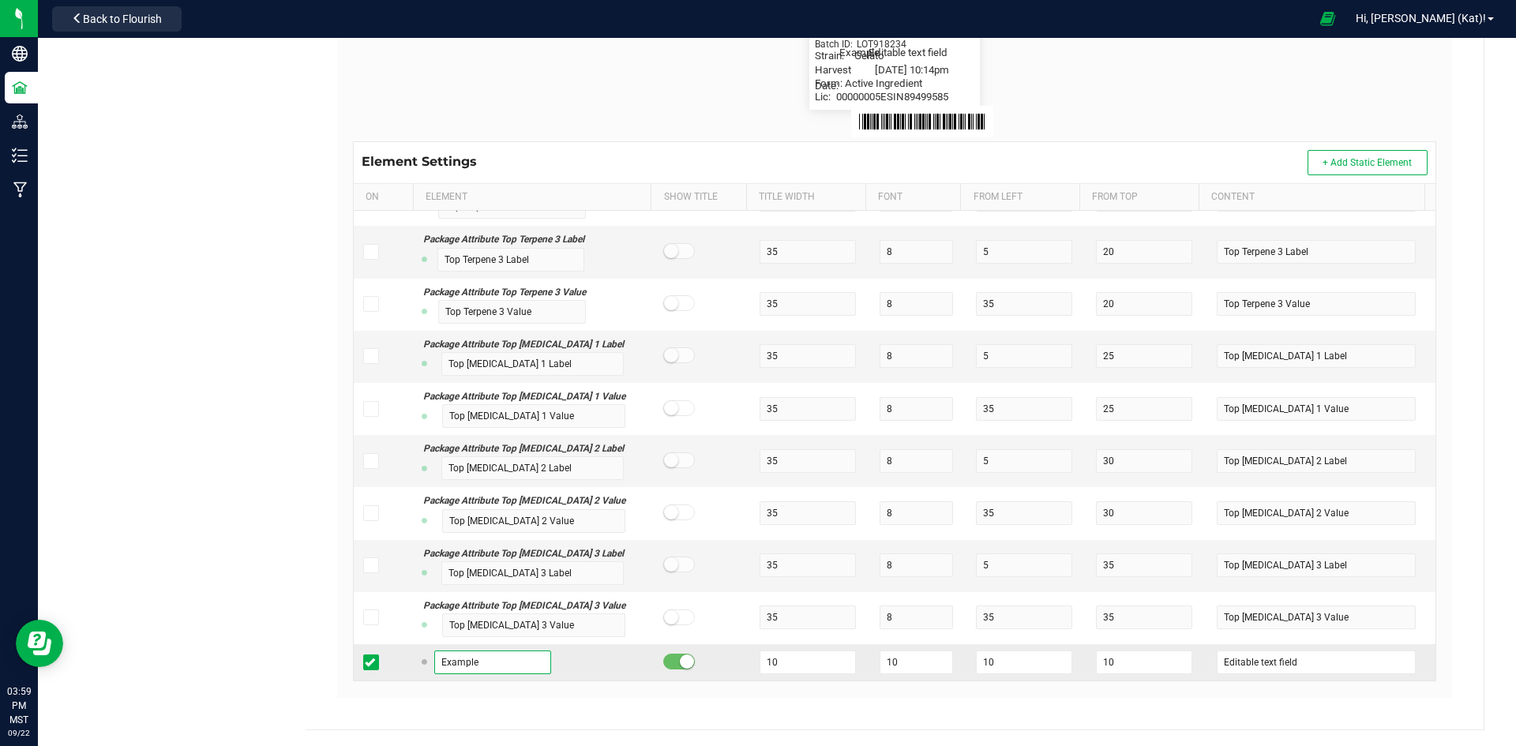
click at [486, 665] on input "Example" at bounding box center [492, 662] width 117 height 24
click at [485, 666] on input "Example" at bounding box center [492, 662] width 117 height 24
click at [1496, 536] on div "All Facilities Contact Compliance Tags Printers Payment Methods Labels BB Manuf…" at bounding box center [777, 203] width 1478 height 1086
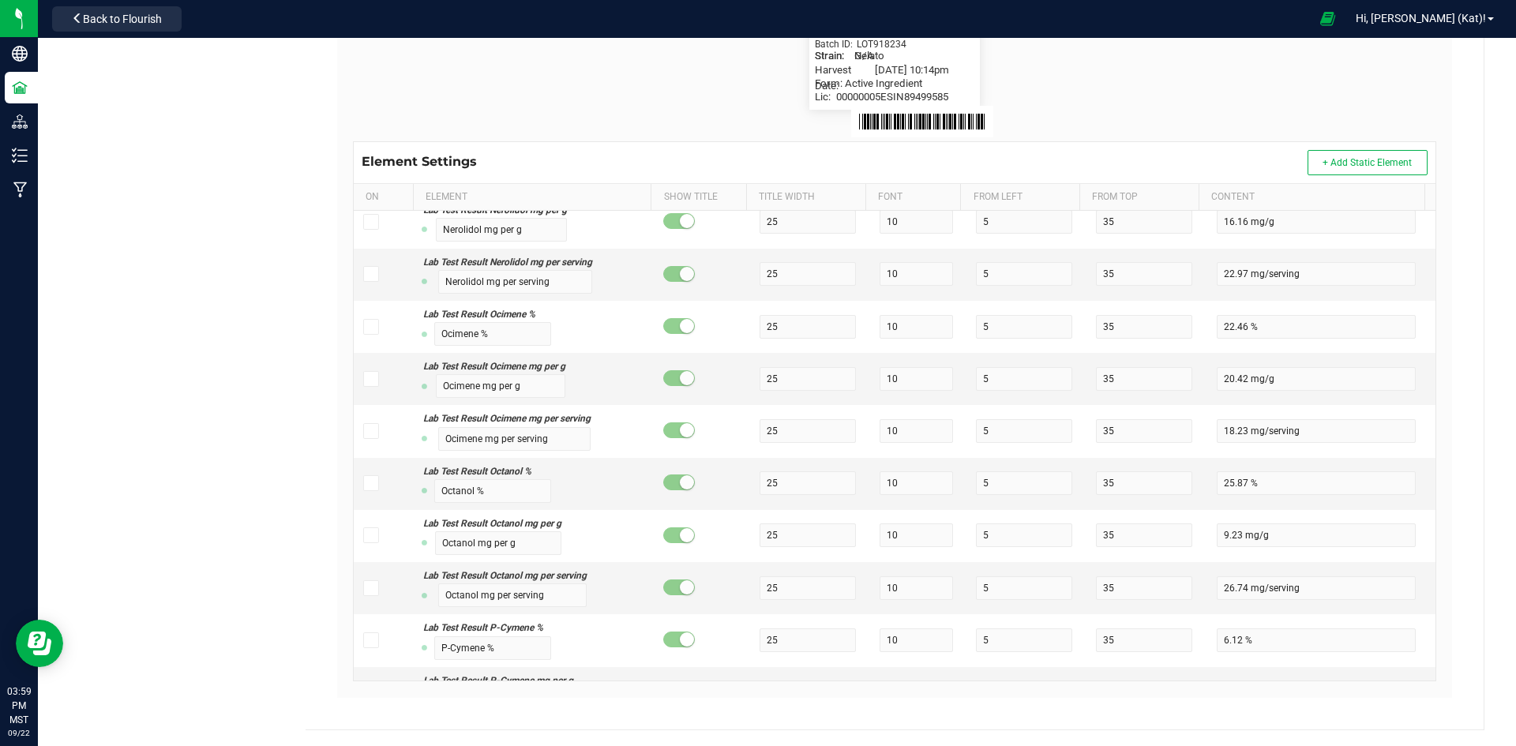
scroll to position [0, 0]
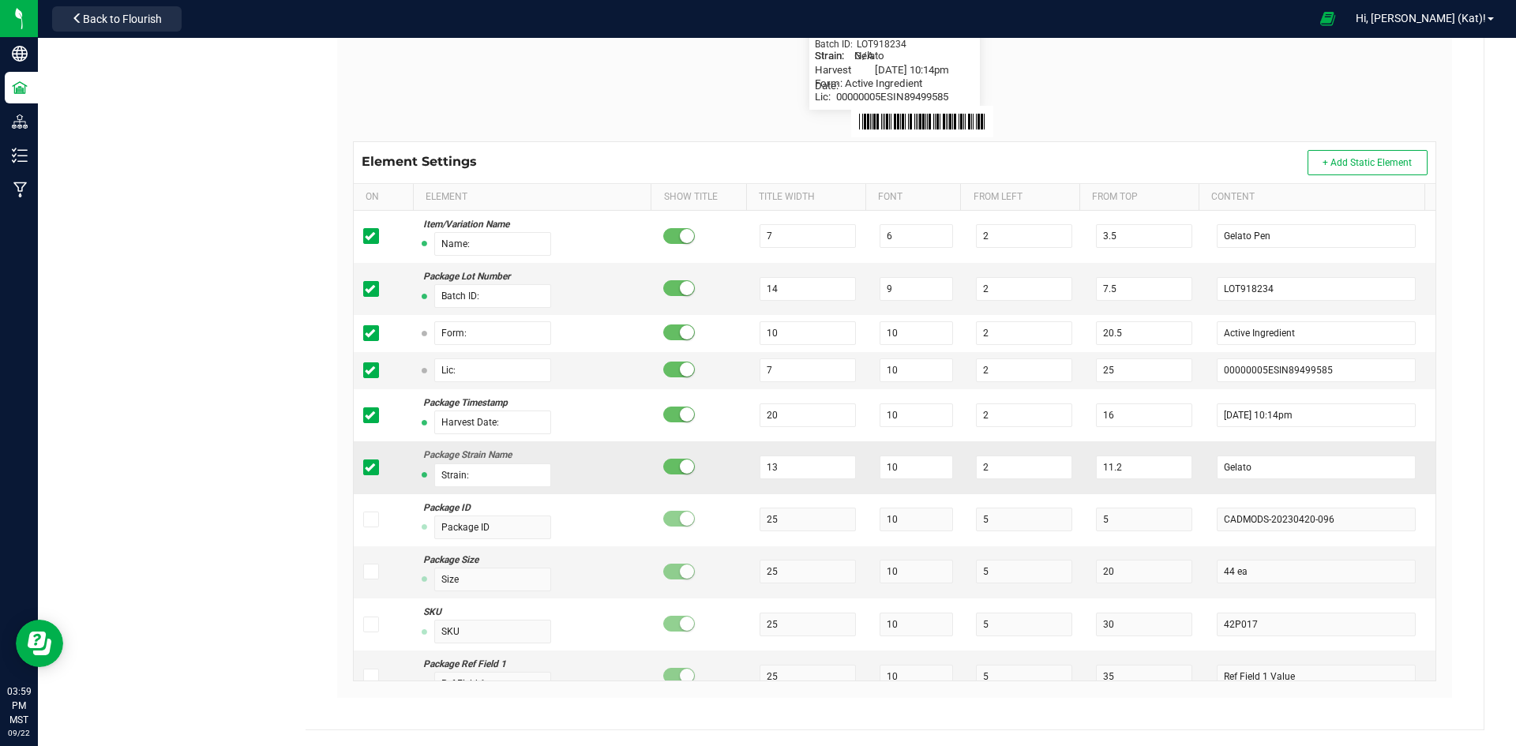
click at [363, 471] on span at bounding box center [371, 467] width 16 height 16
click at [0, 0] on input "checkbox" at bounding box center [0, 0] width 0 height 0
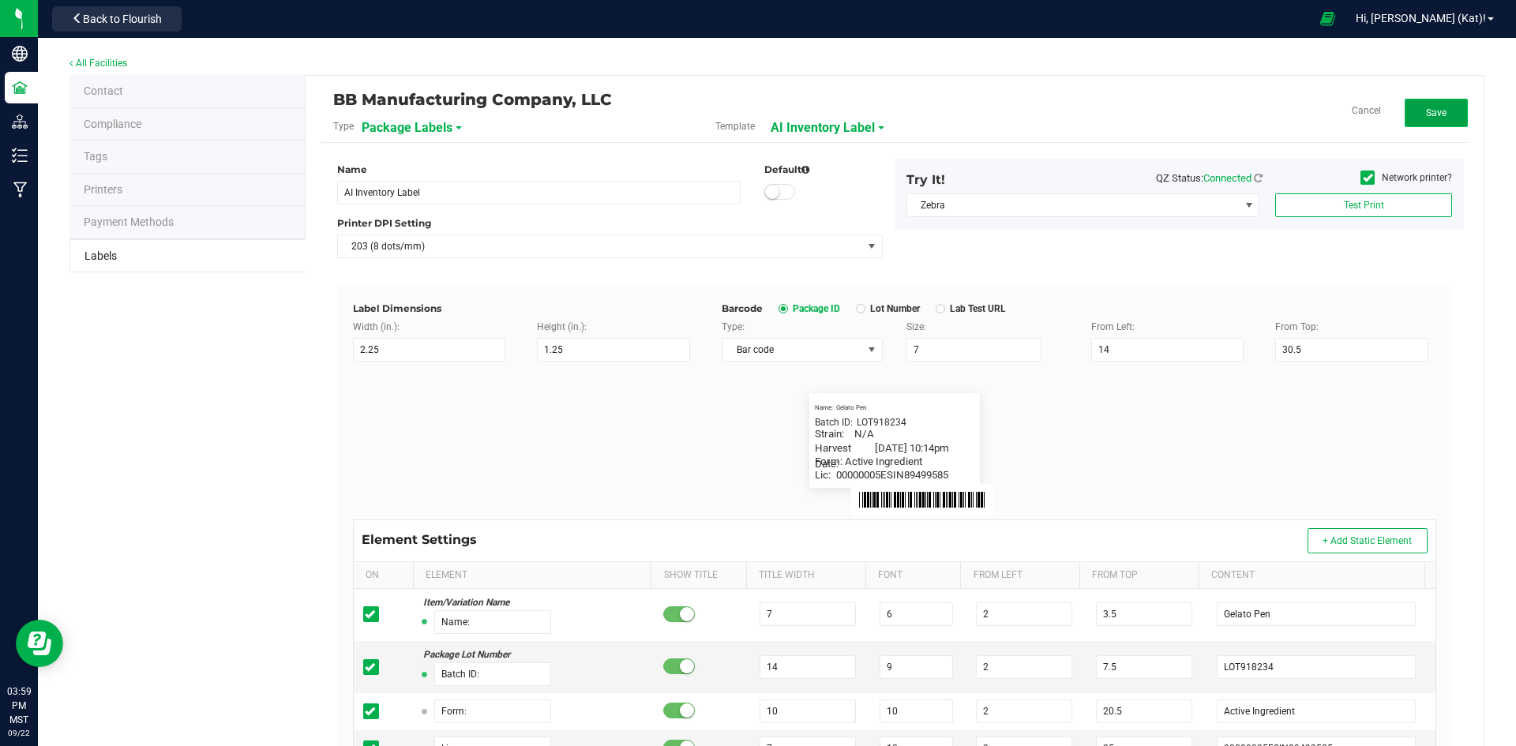
click at [1432, 114] on span "Save" at bounding box center [1436, 112] width 21 height 11
click at [1414, 113] on button "Edit" at bounding box center [1435, 113] width 63 height 28
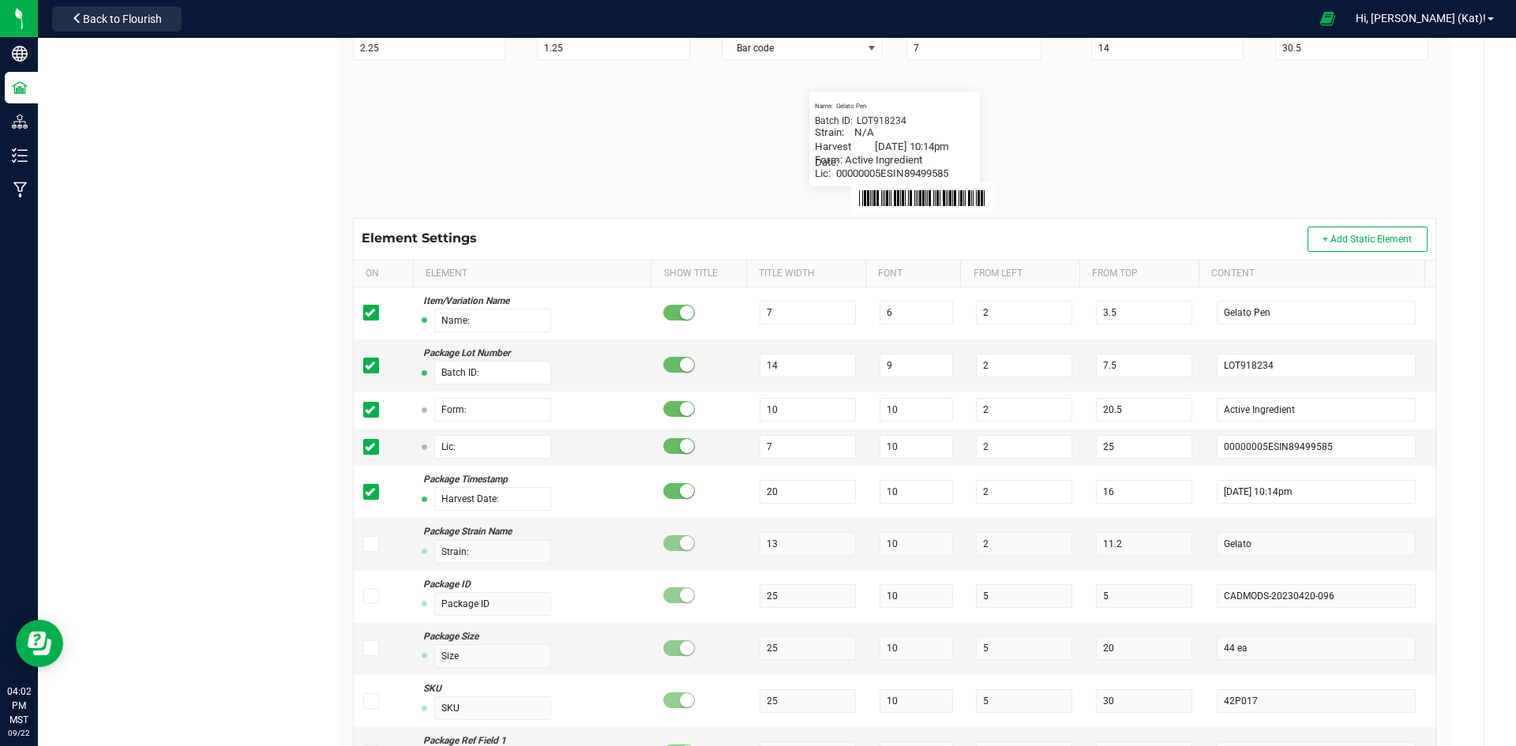
scroll to position [316, 0]
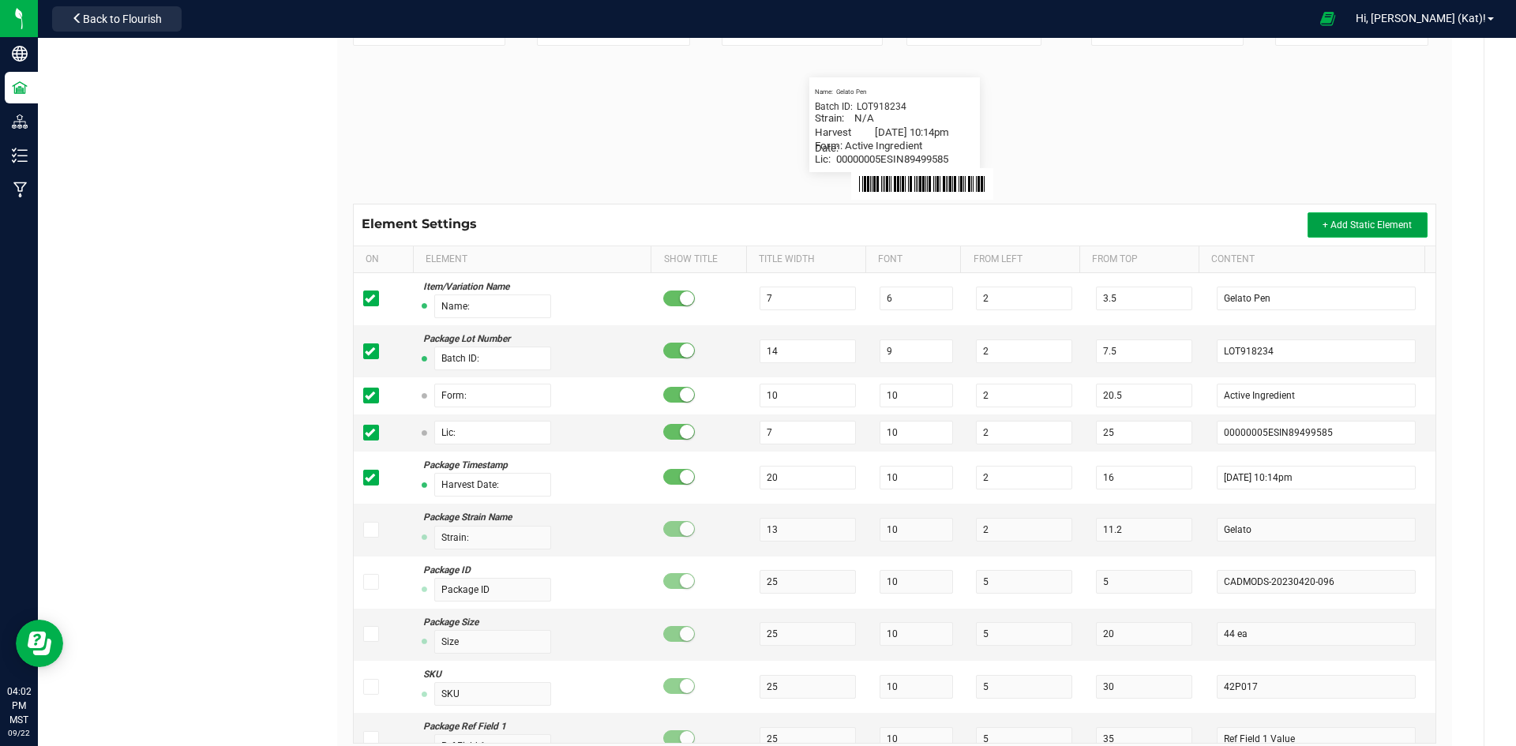
click at [1372, 229] on span "+ Add Static Element" at bounding box center [1366, 224] width 89 height 11
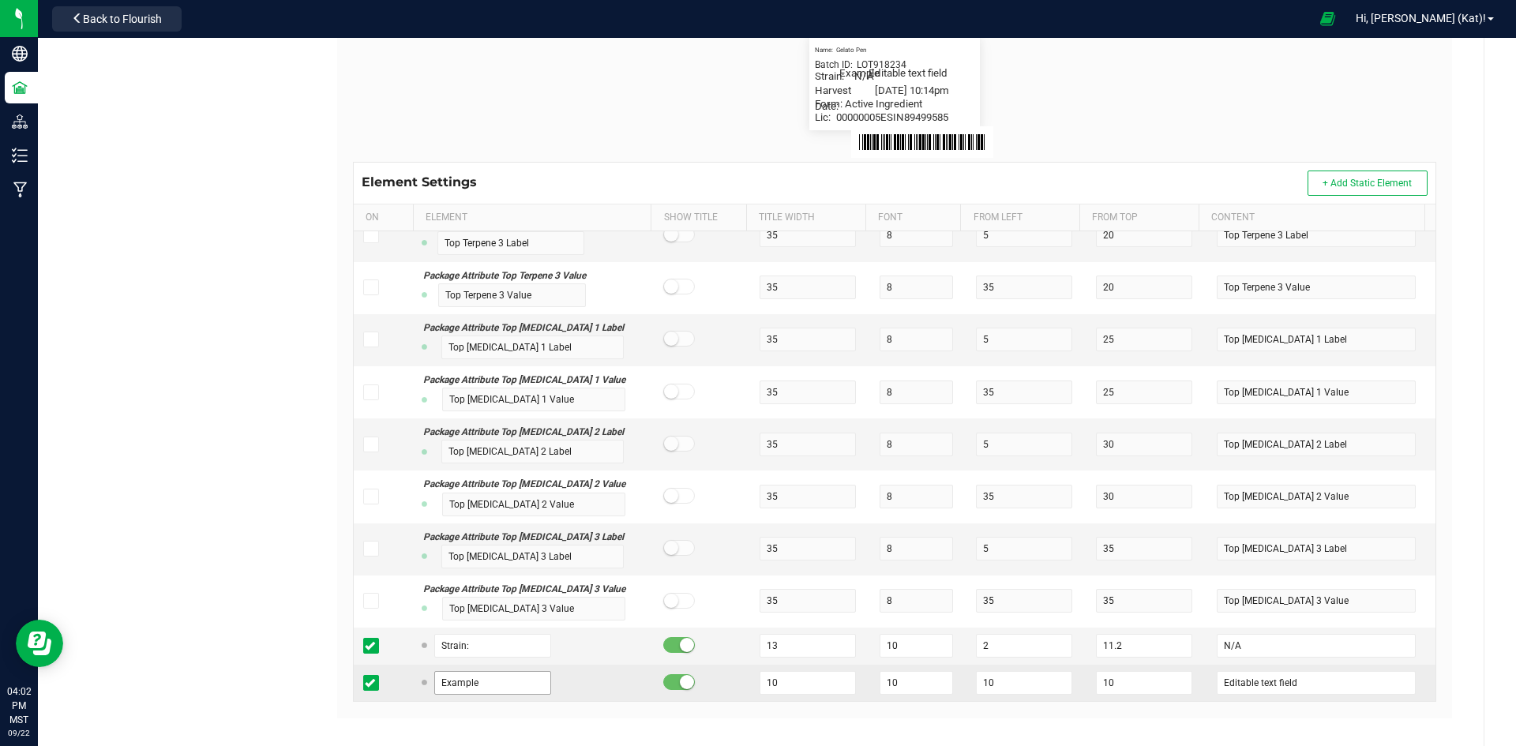
scroll to position [378, 0]
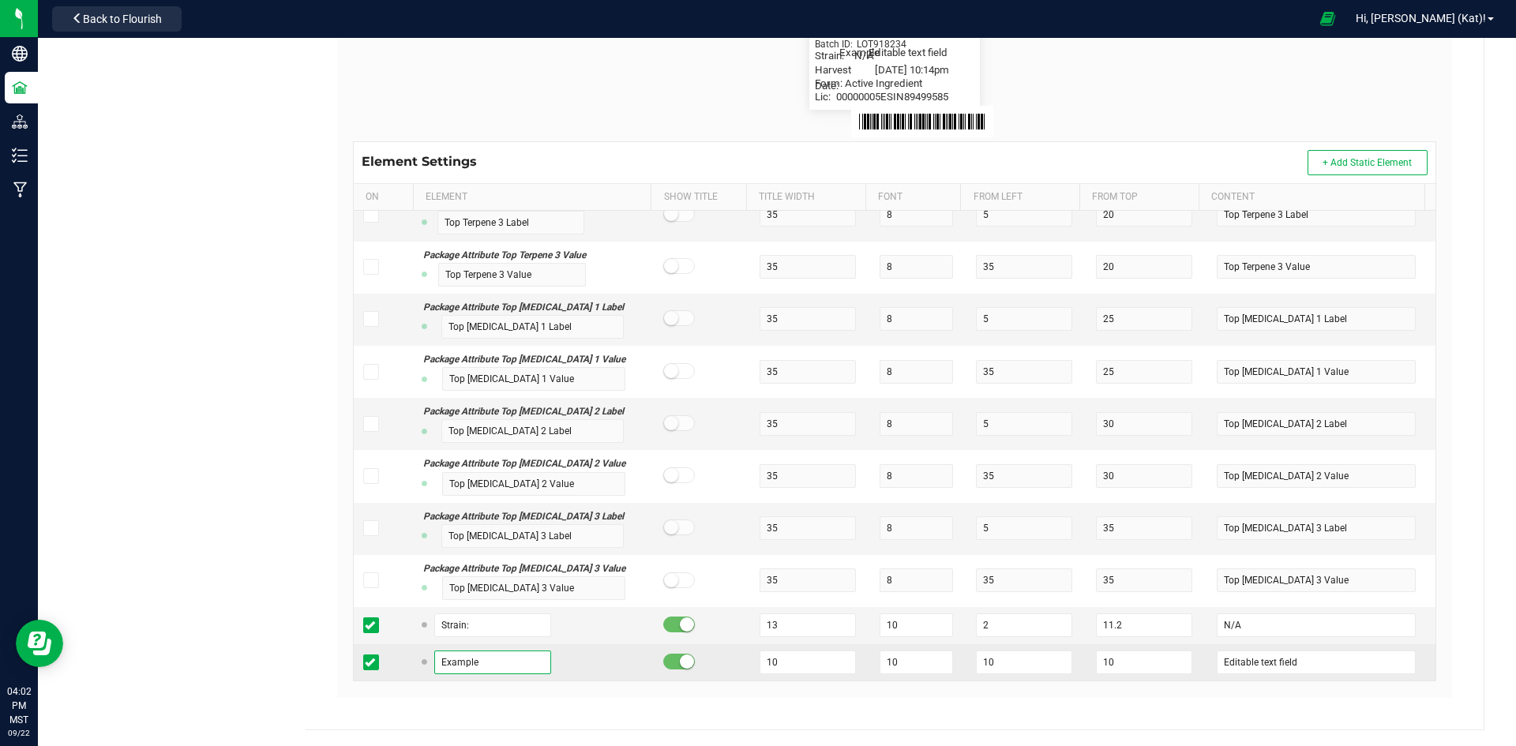
click at [504, 650] on input "Example" at bounding box center [492, 662] width 117 height 24
click at [796, 670] on input "0" at bounding box center [807, 662] width 96 height 24
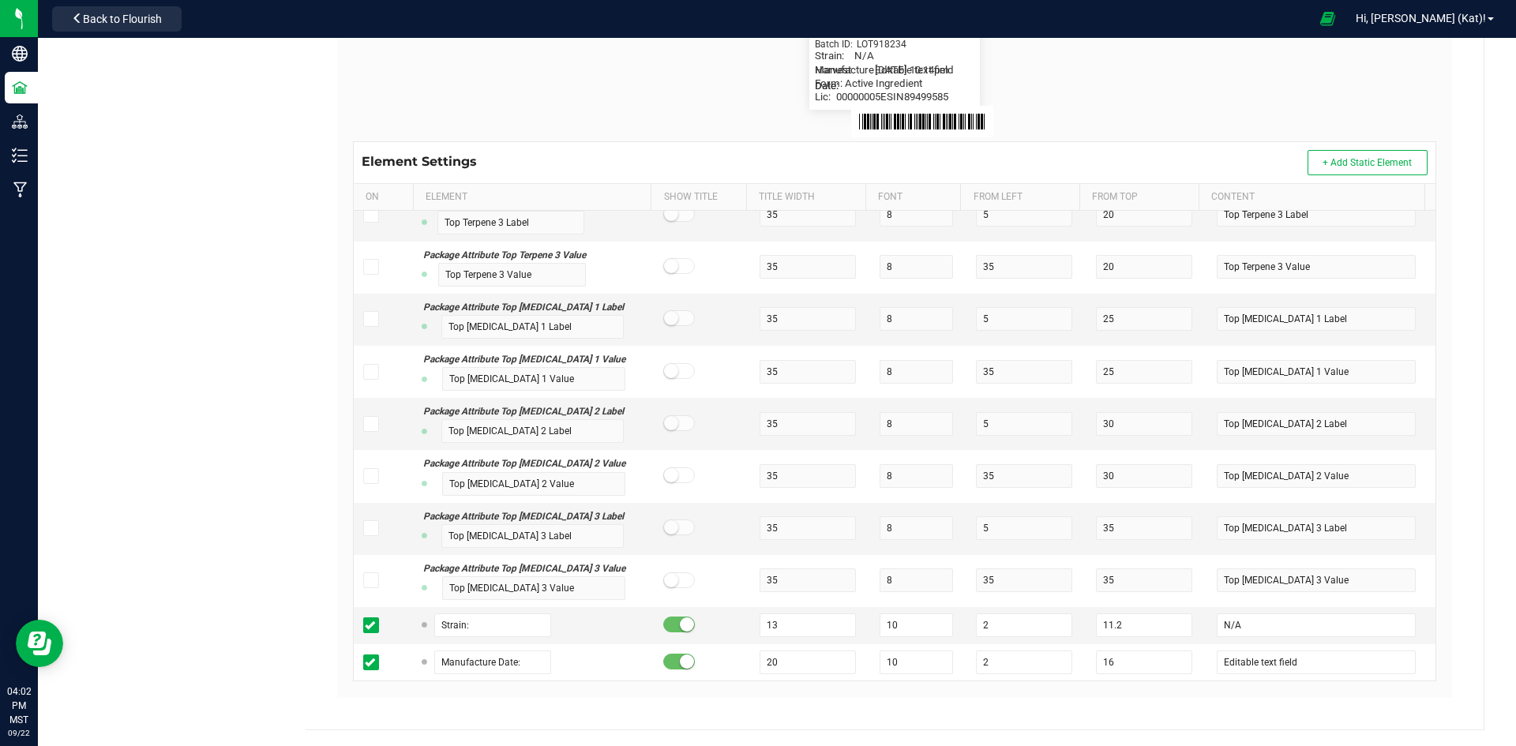
click at [1433, 474] on div "Label Dimensions Width (in.): 2.25 Height (in.): 1.25 Barcode Package ID Lot Nu…" at bounding box center [894, 303] width 1115 height 790
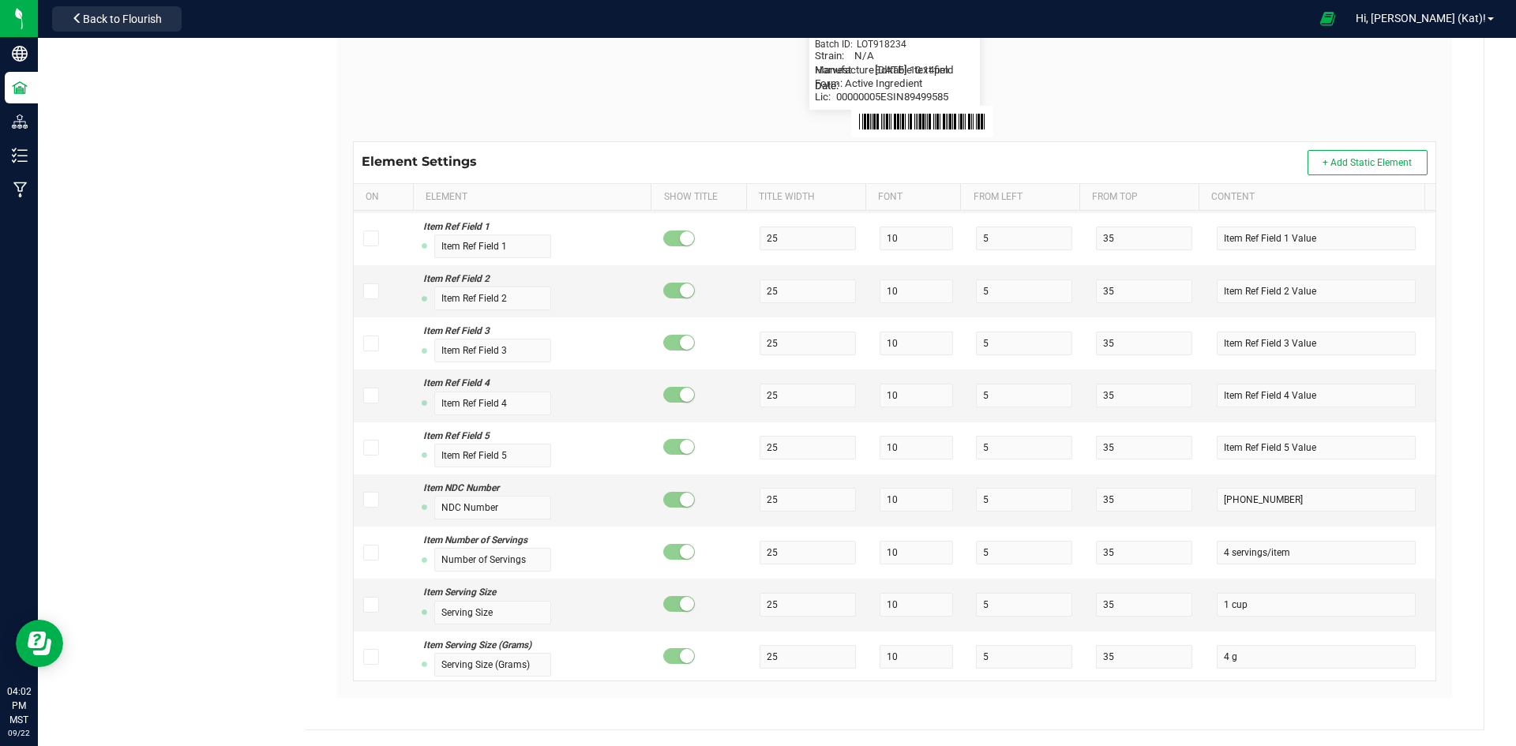
scroll to position [0, 0]
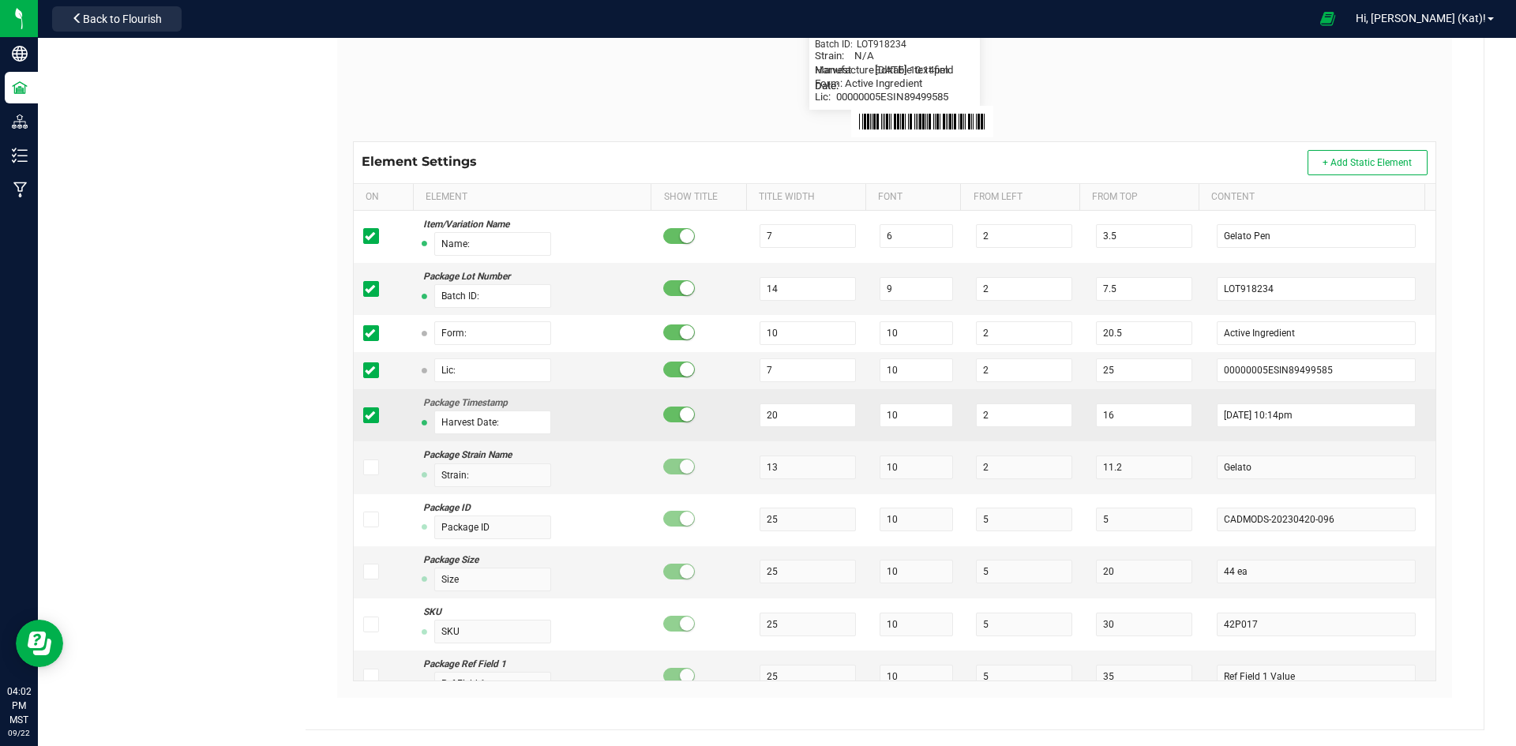
click at [371, 415] on icon at bounding box center [370, 415] width 10 height 0
click at [0, 0] on input "checkbox" at bounding box center [0, 0] width 0 height 0
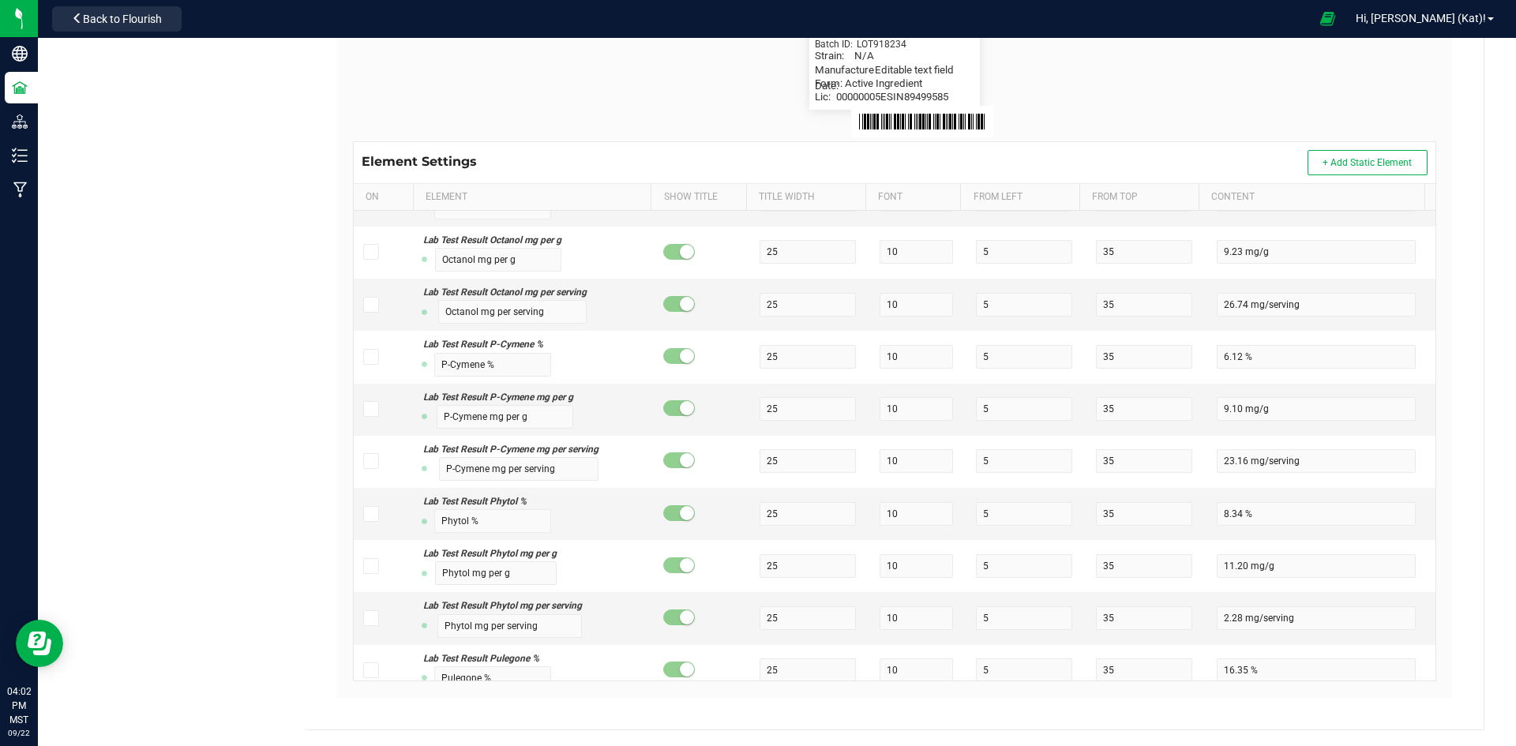
scroll to position [12302, 0]
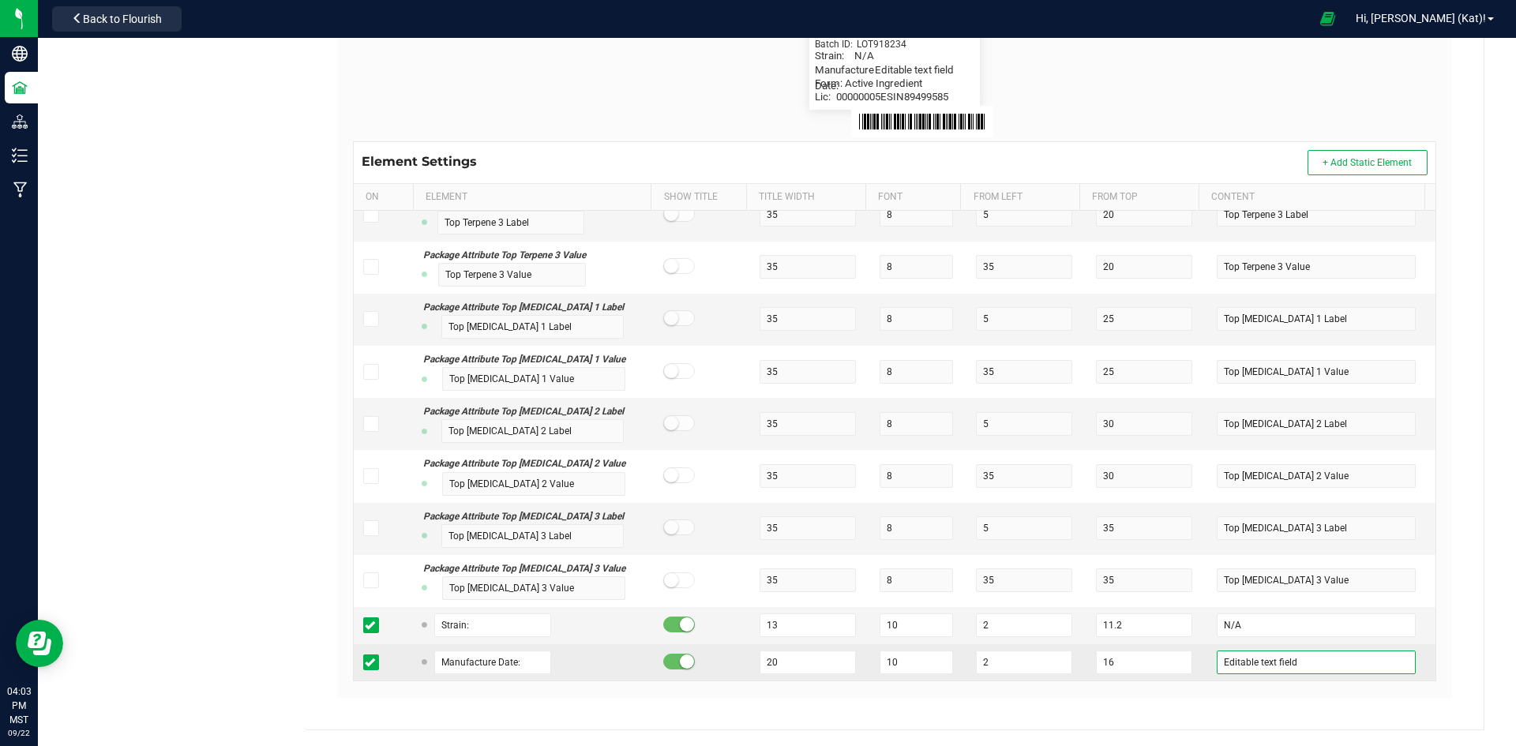
click at [1318, 665] on input "Editable text field" at bounding box center [1315, 662] width 199 height 24
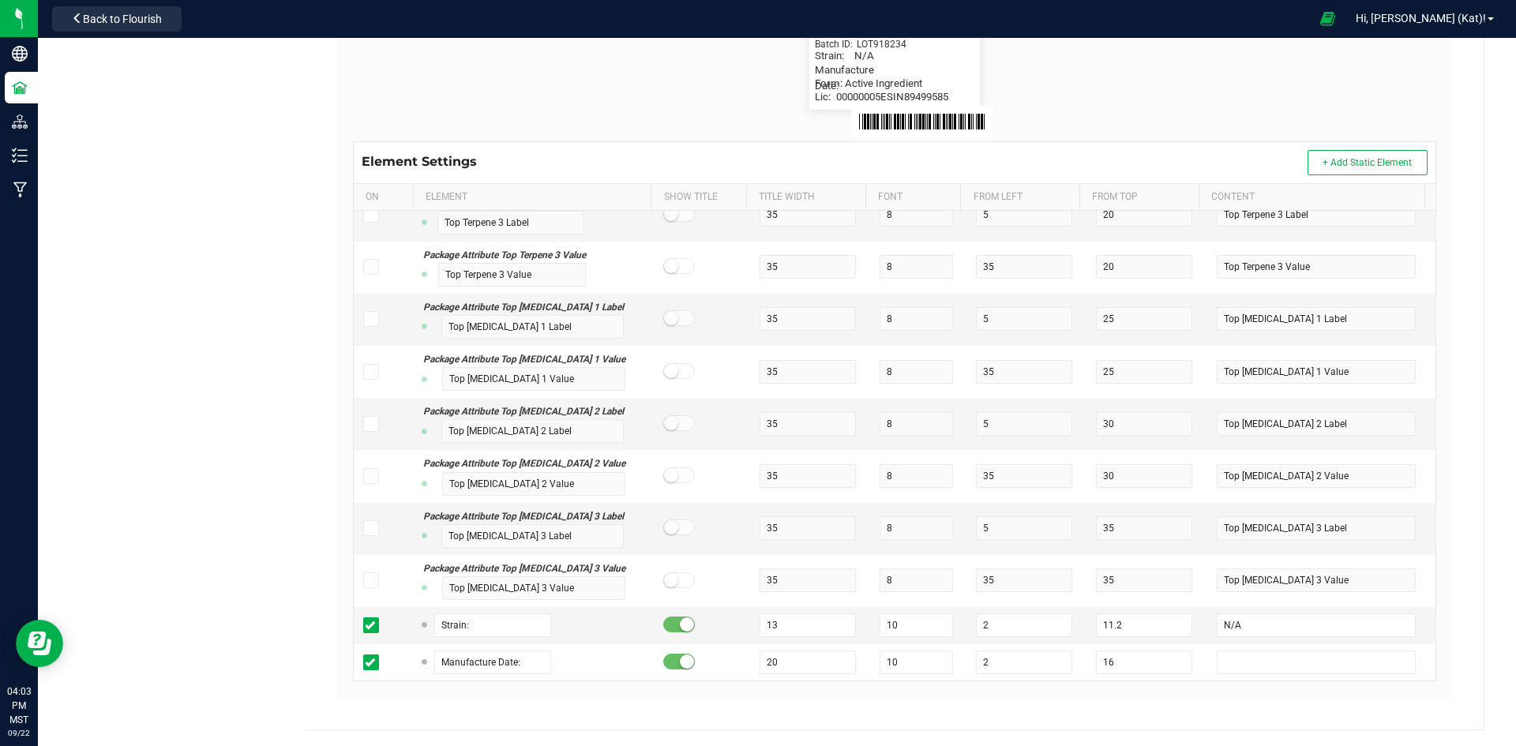
click at [1459, 575] on div "BB Manufacturing Company, LLC Type Package Labels Template AI Inventory Label C…" at bounding box center [894, 214] width 1178 height 1032
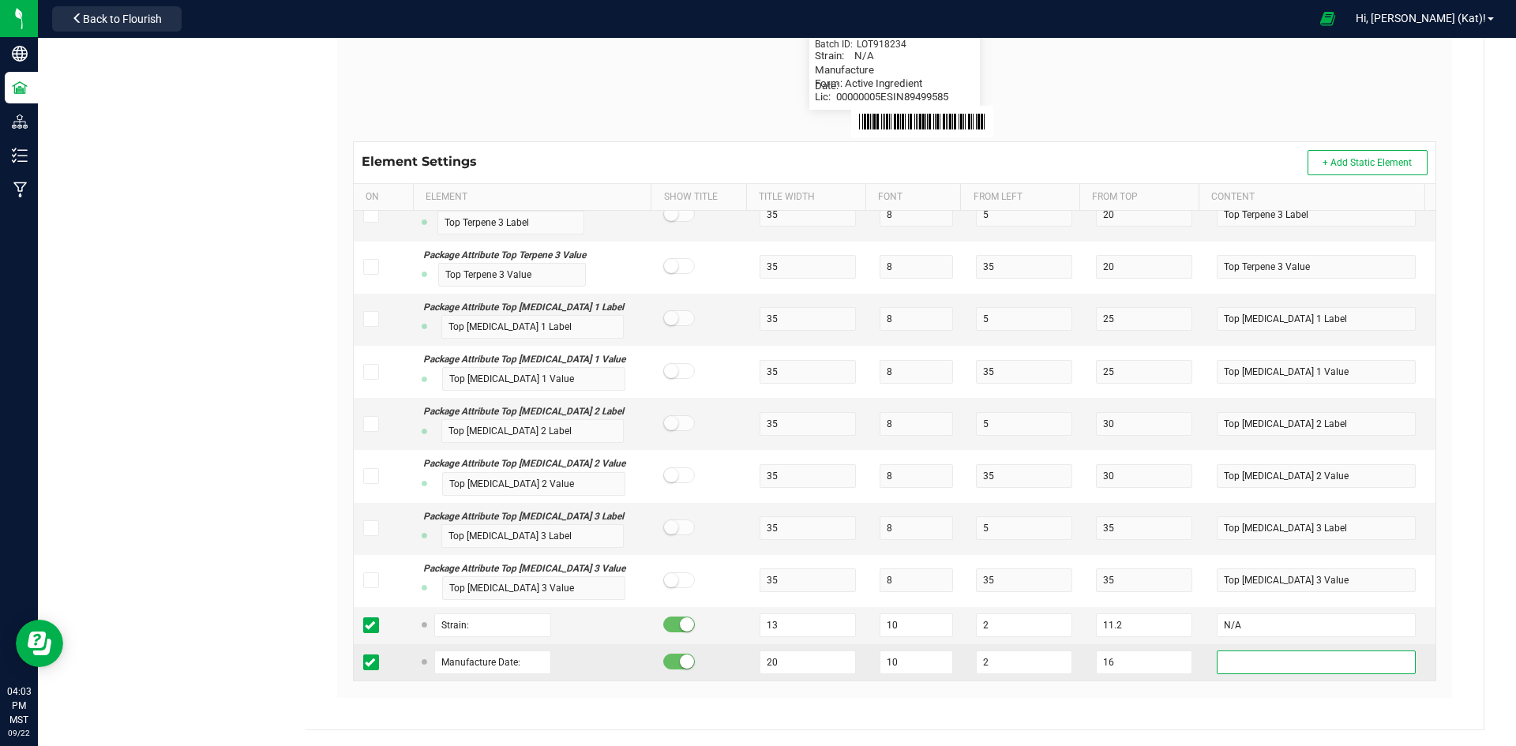
click at [1238, 664] on input "text" at bounding box center [1315, 662] width 199 height 24
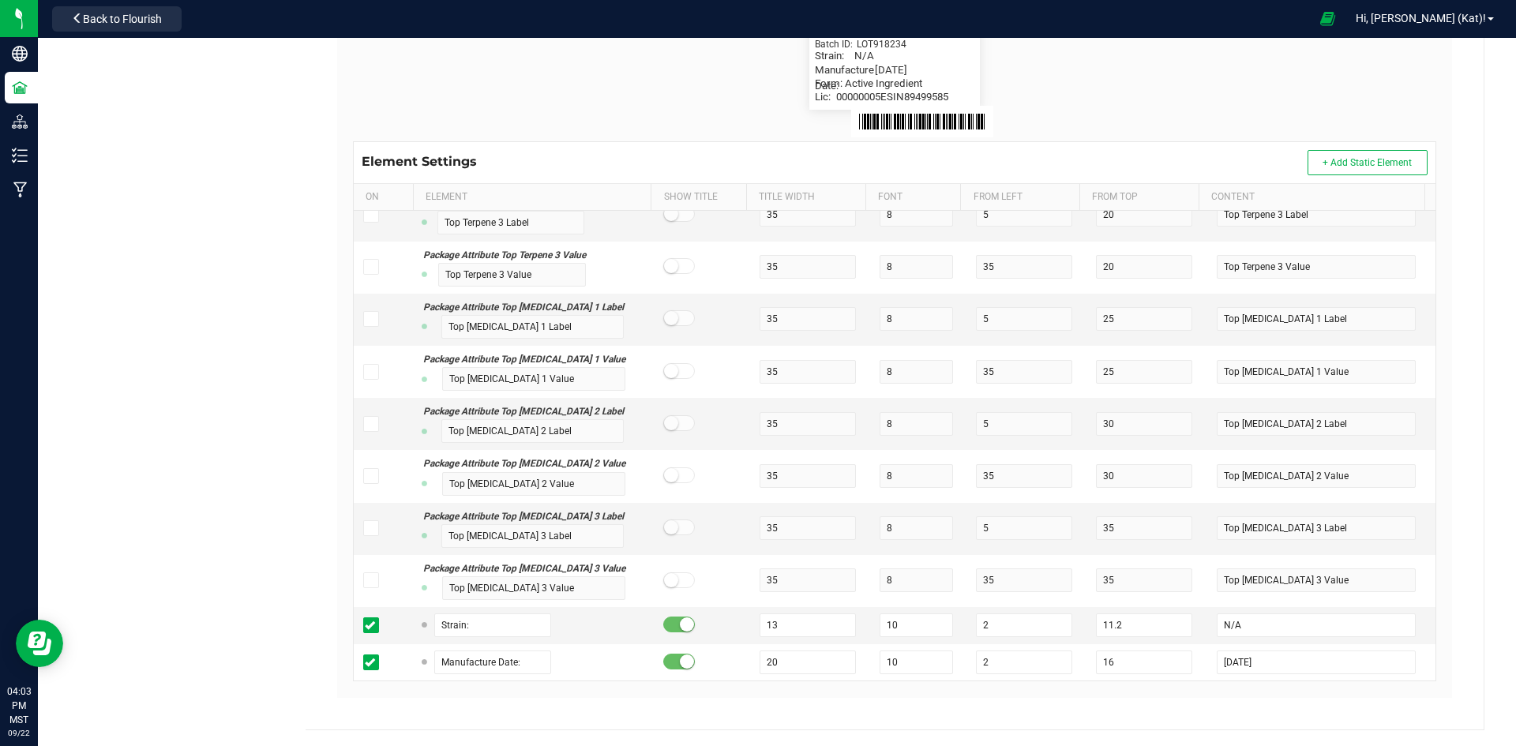
click at [1434, 459] on div "Label Dimensions Width (in.): 2.25 Height (in.): 1.25 Barcode Package ID Lot Nu…" at bounding box center [894, 303] width 1115 height 790
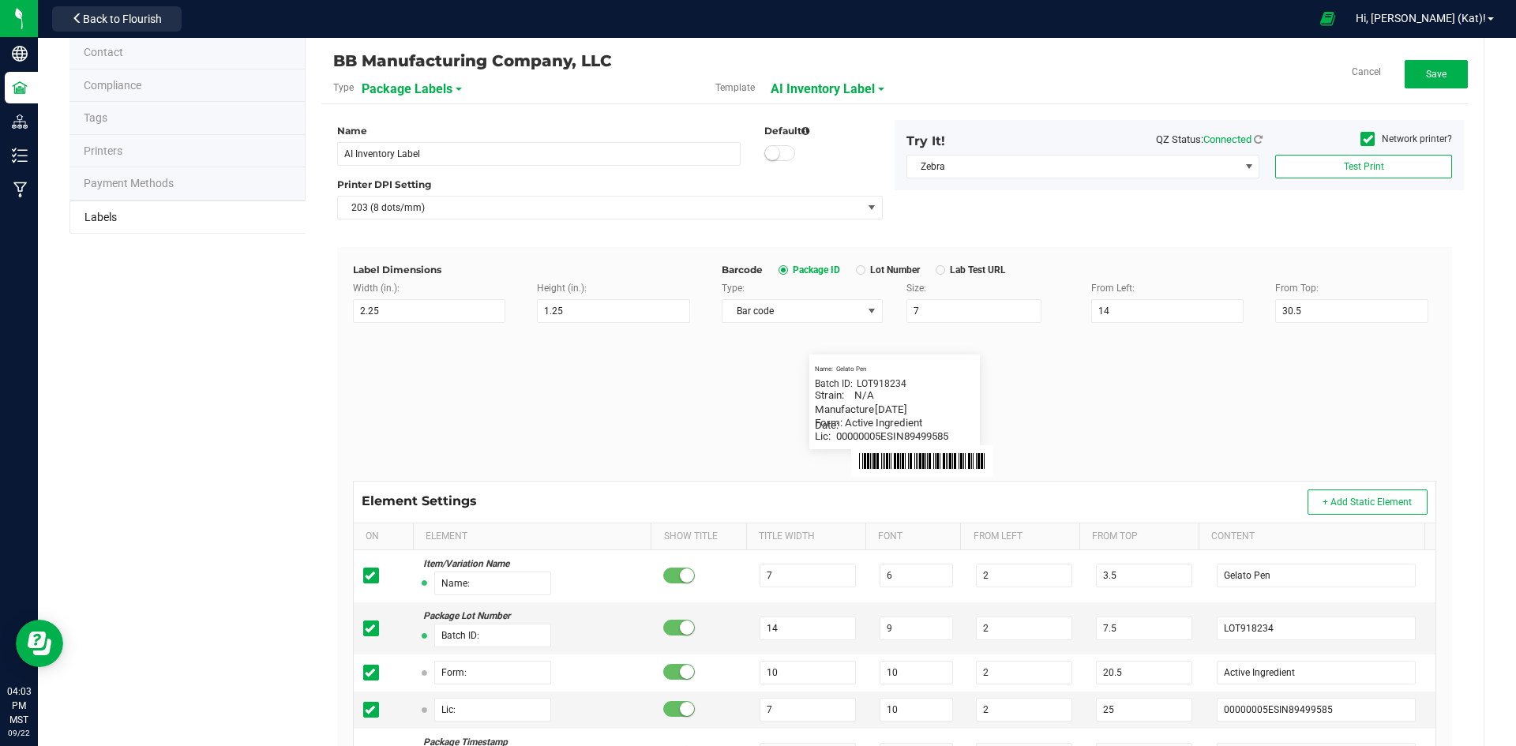
scroll to position [0, 0]
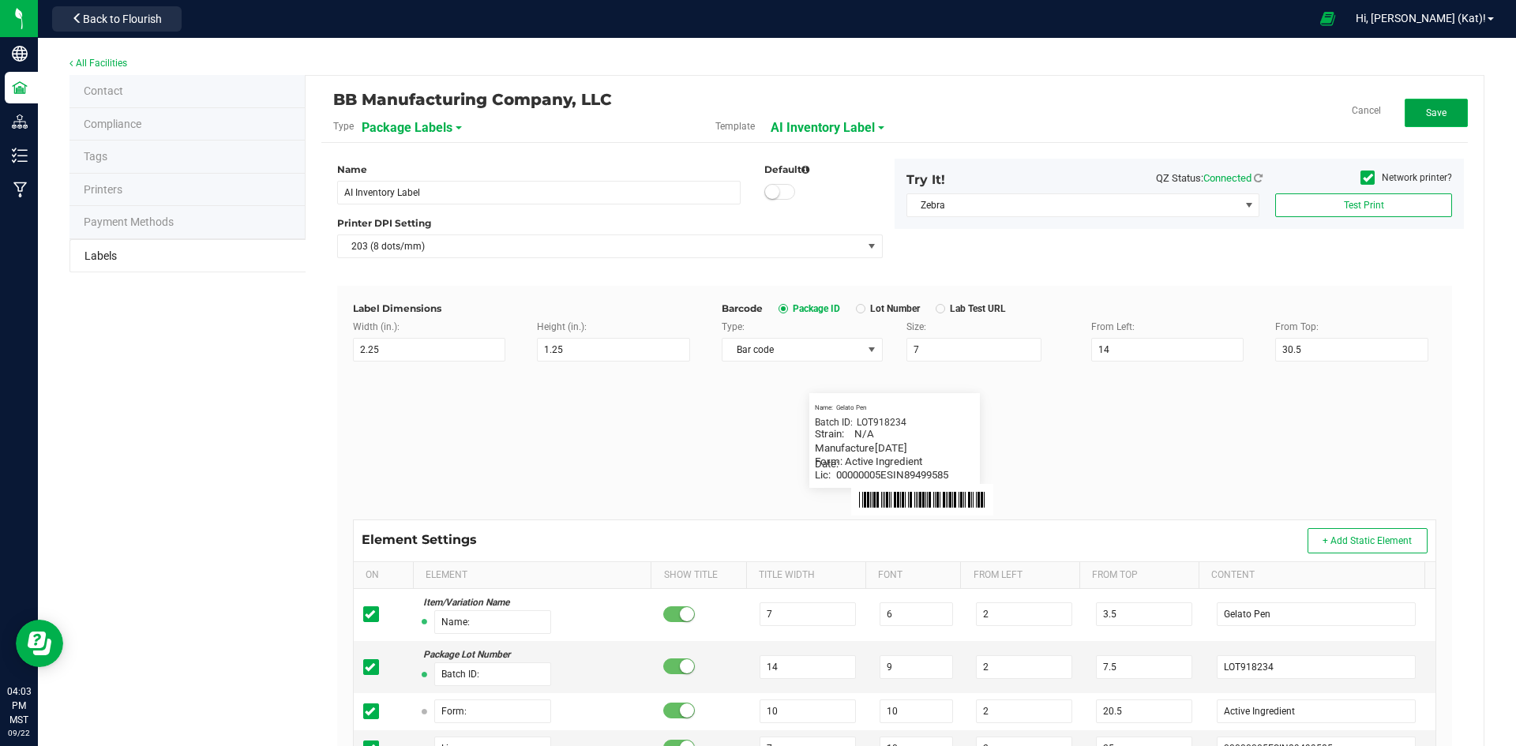
click at [1426, 114] on span "Save" at bounding box center [1436, 112] width 21 height 11
click at [1443, 109] on button "Edit" at bounding box center [1435, 113] width 63 height 28
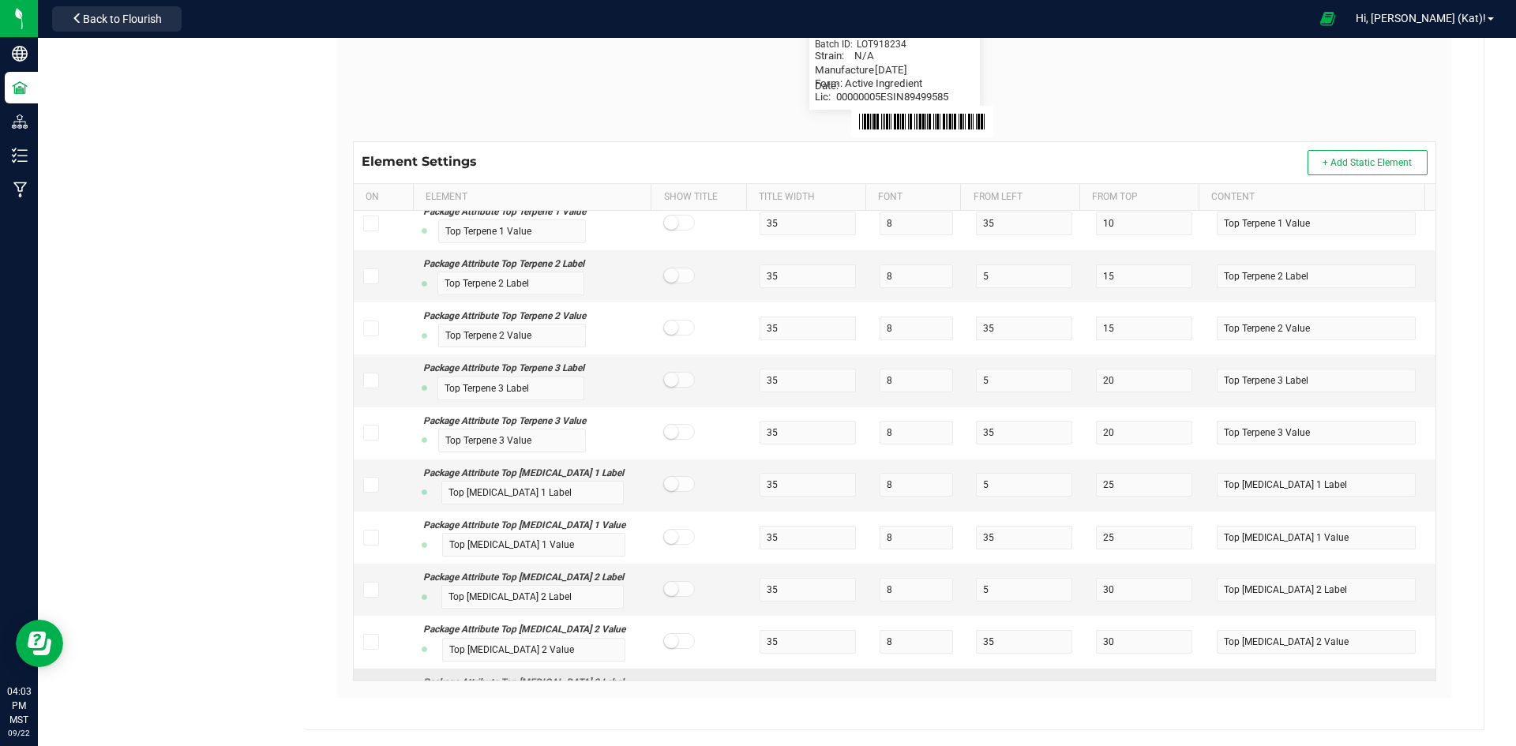
scroll to position [12302, 0]
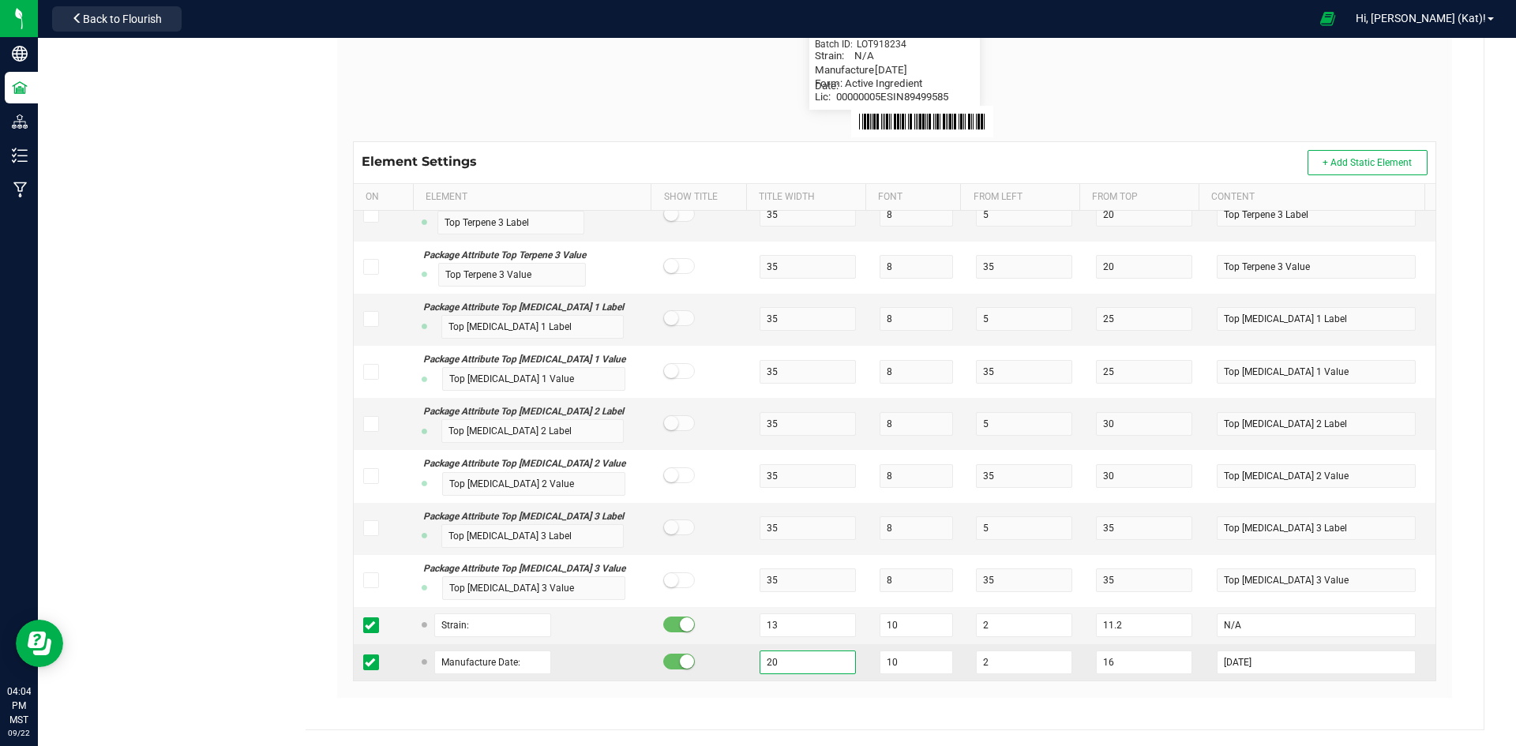
click at [781, 661] on input "20" at bounding box center [807, 662] width 96 height 24
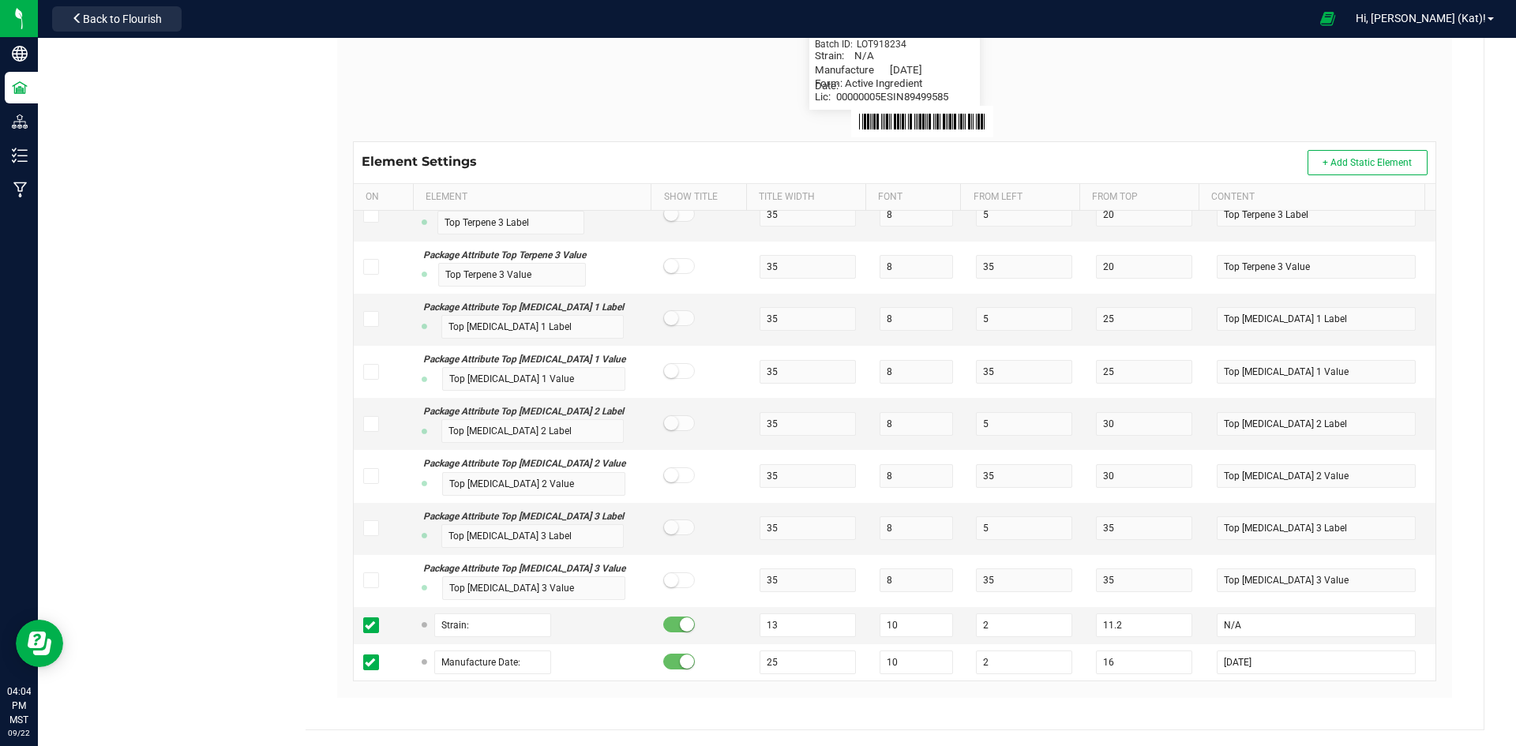
click at [1457, 389] on div "BB Manufacturing Company, LLC Type Package Labels Template AI Inventory Label C…" at bounding box center [894, 214] width 1178 height 1032
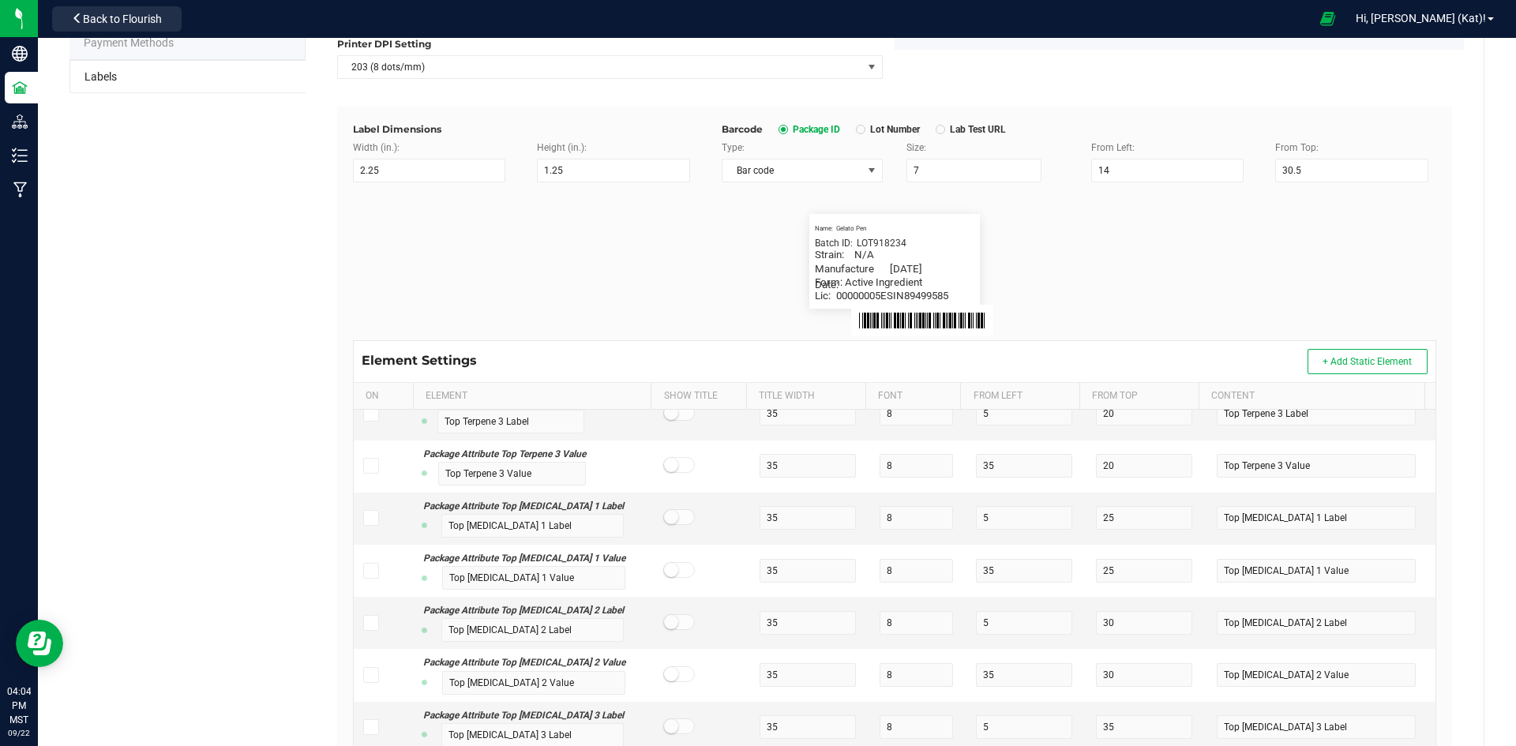
scroll to position [0, 0]
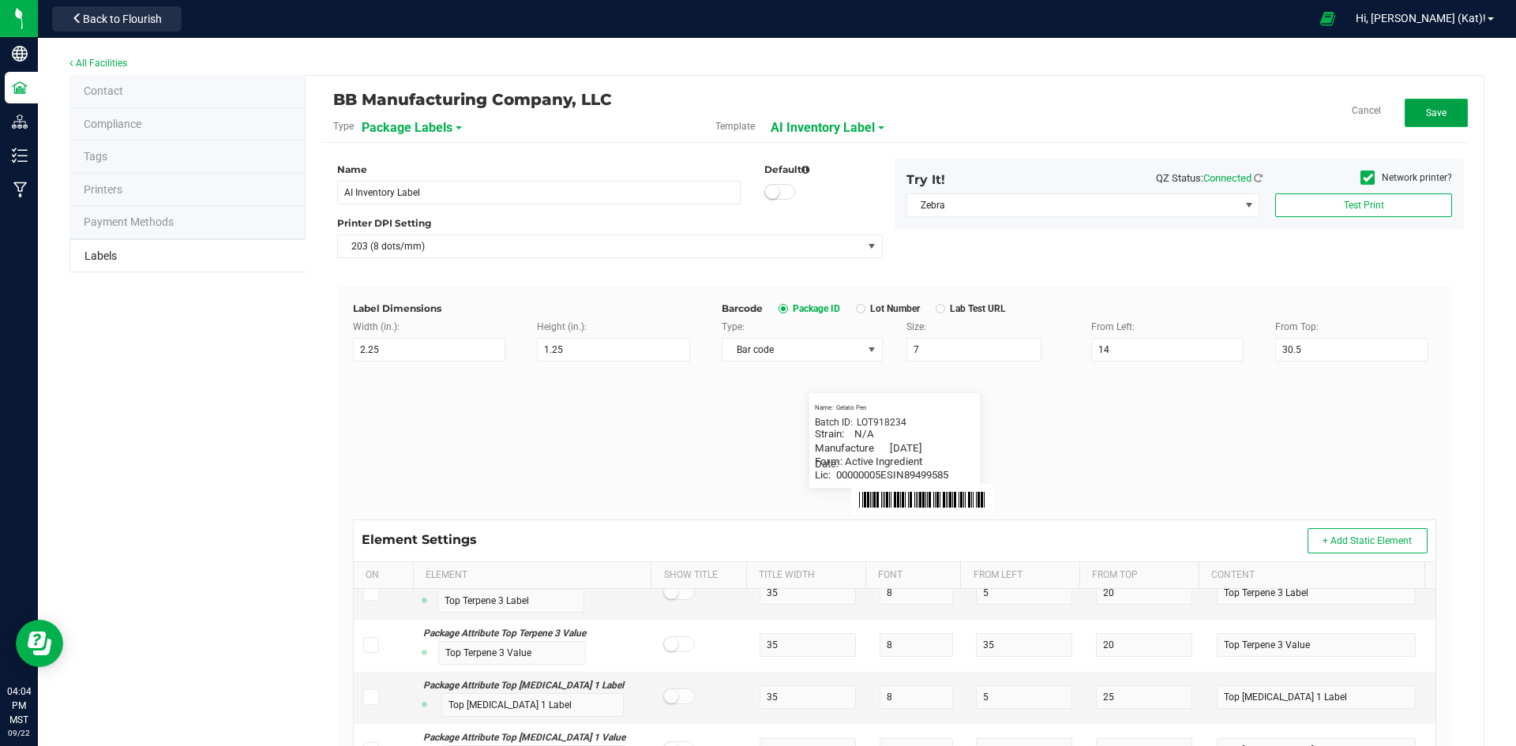
click at [1437, 109] on button "Save" at bounding box center [1435, 113] width 63 height 28
click at [1427, 115] on span "Edit" at bounding box center [1435, 112] width 17 height 11
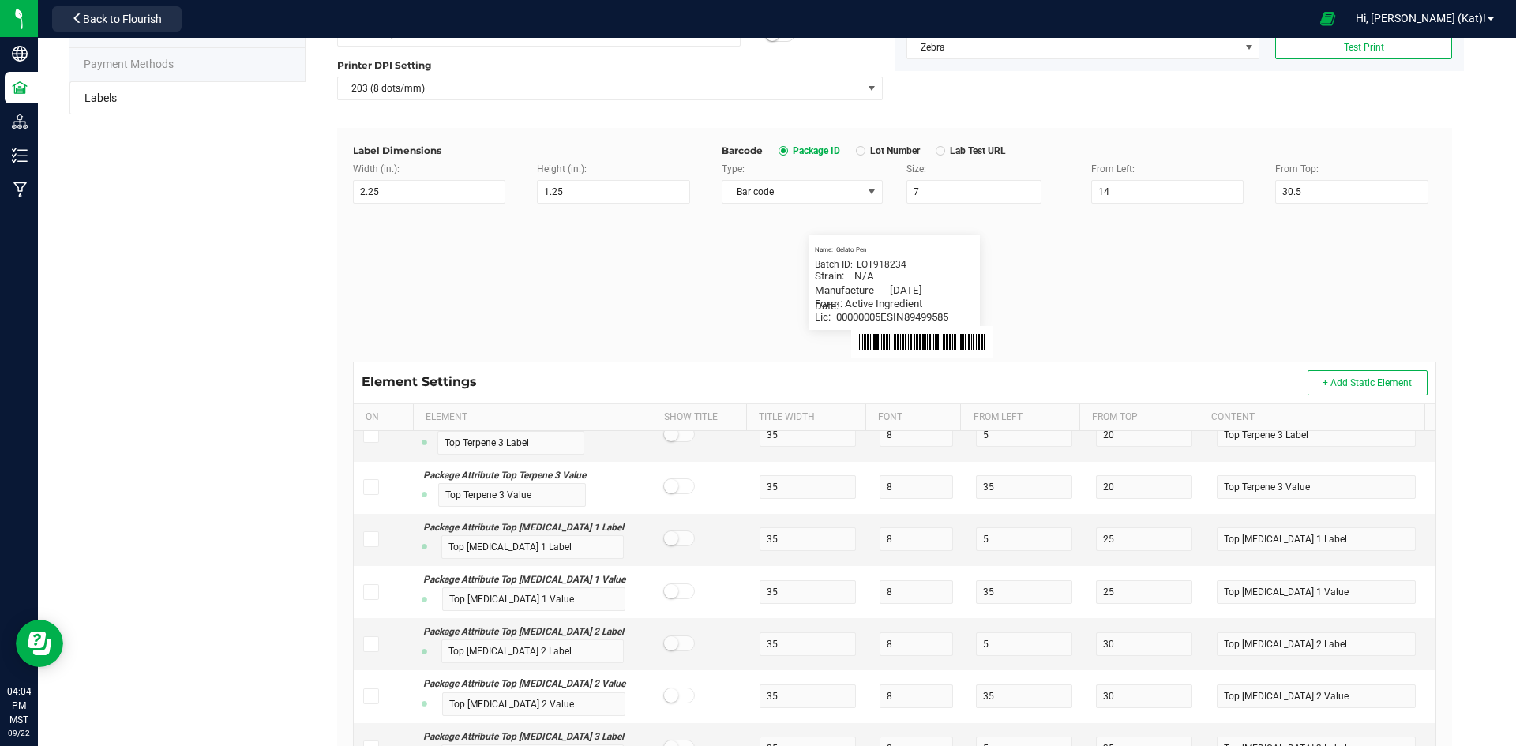
scroll to position [378, 0]
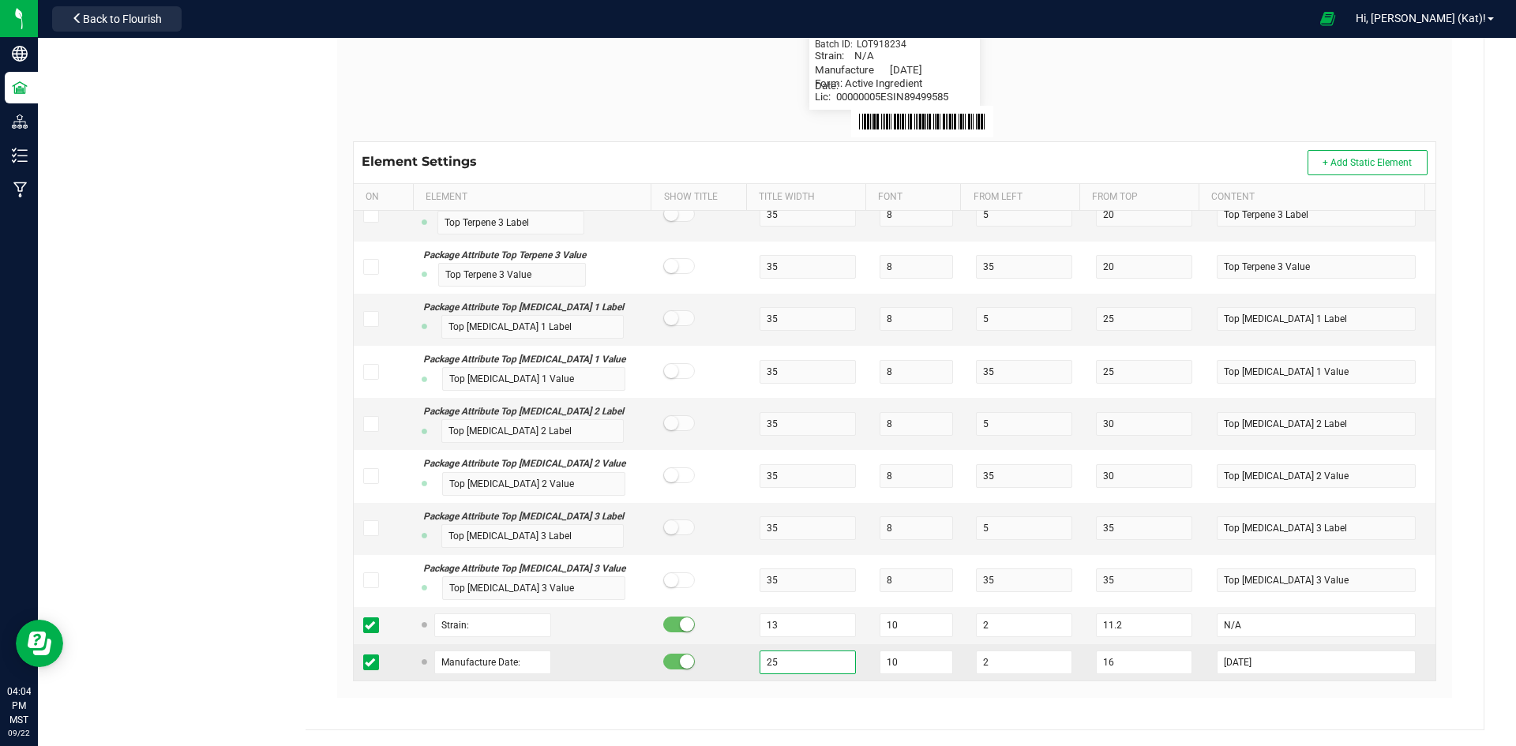
click at [781, 661] on input "25" at bounding box center [807, 662] width 96 height 24
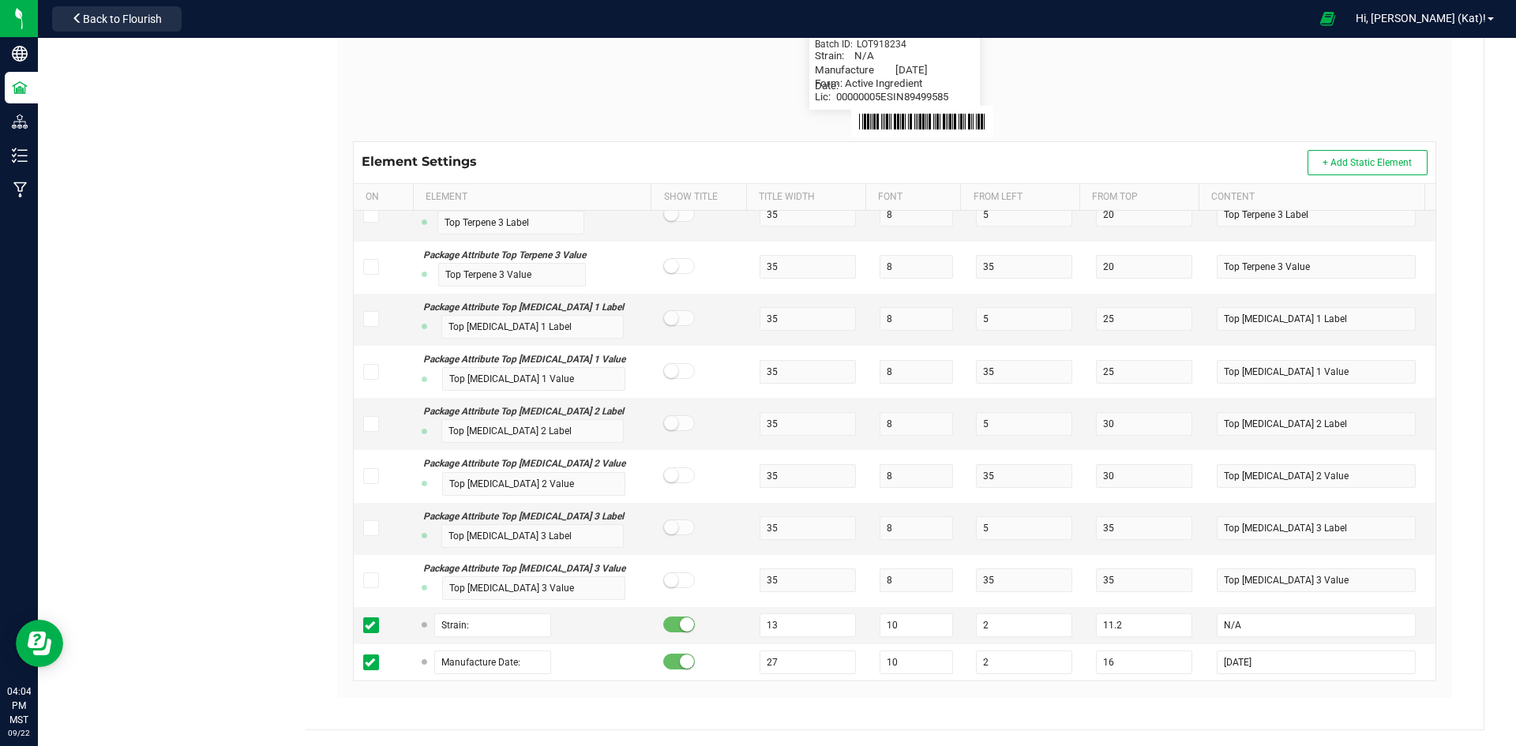
click at [1478, 455] on div "All Facilities Contact Compliance Tags Printers Payment Methods Labels BB Manuf…" at bounding box center [777, 203] width 1478 height 1086
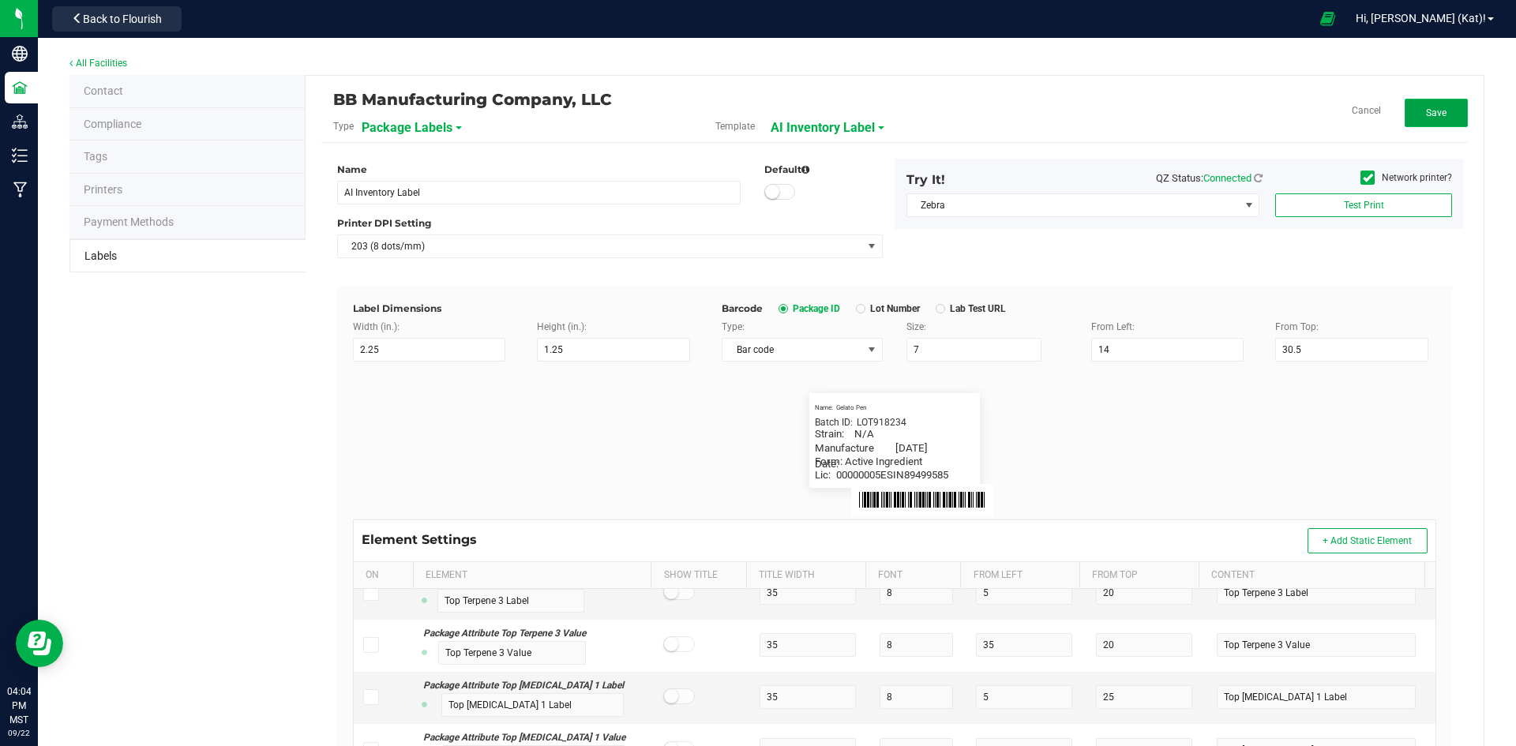
click at [1435, 103] on button "Save" at bounding box center [1435, 113] width 63 height 28
click at [1452, 111] on button "Edit" at bounding box center [1435, 113] width 63 height 28
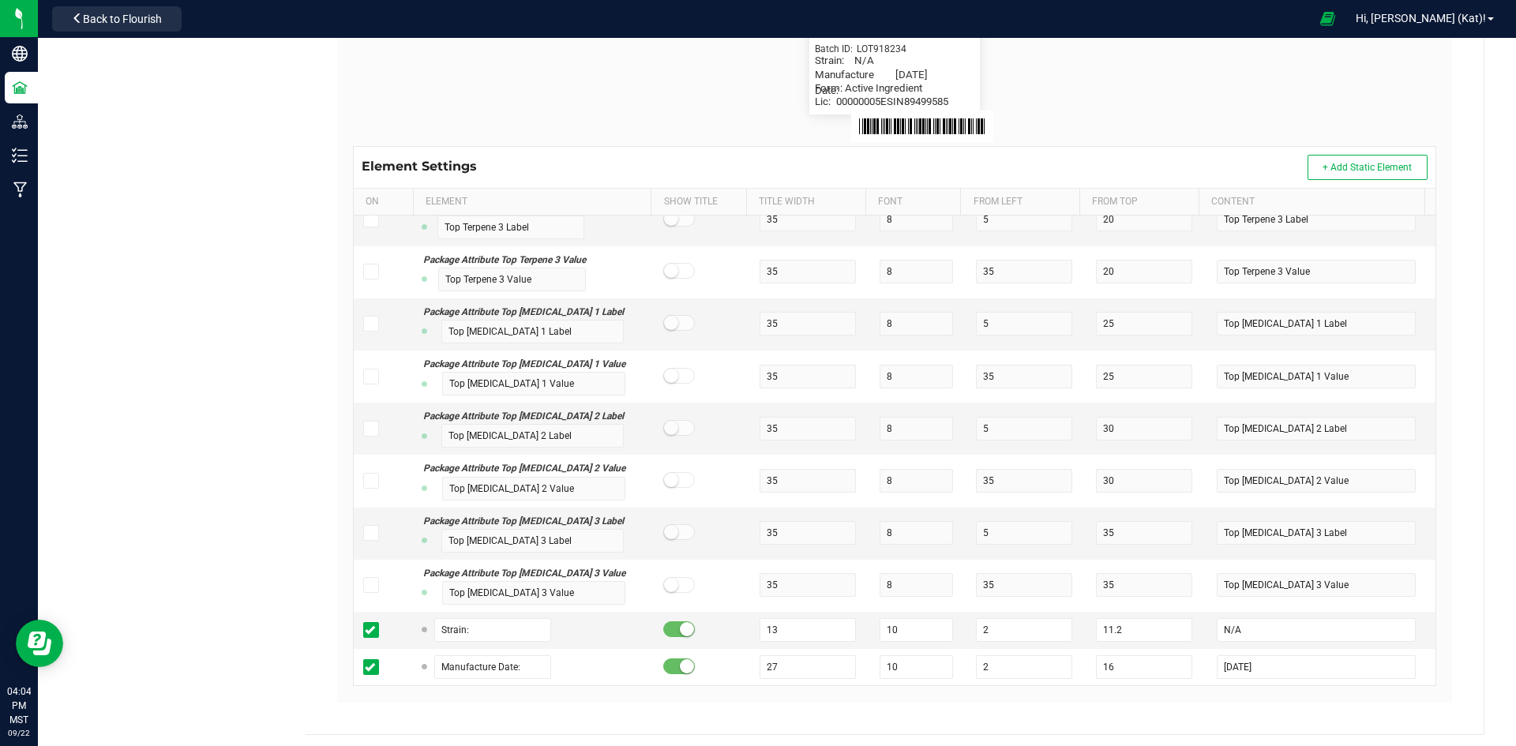
scroll to position [378, 0]
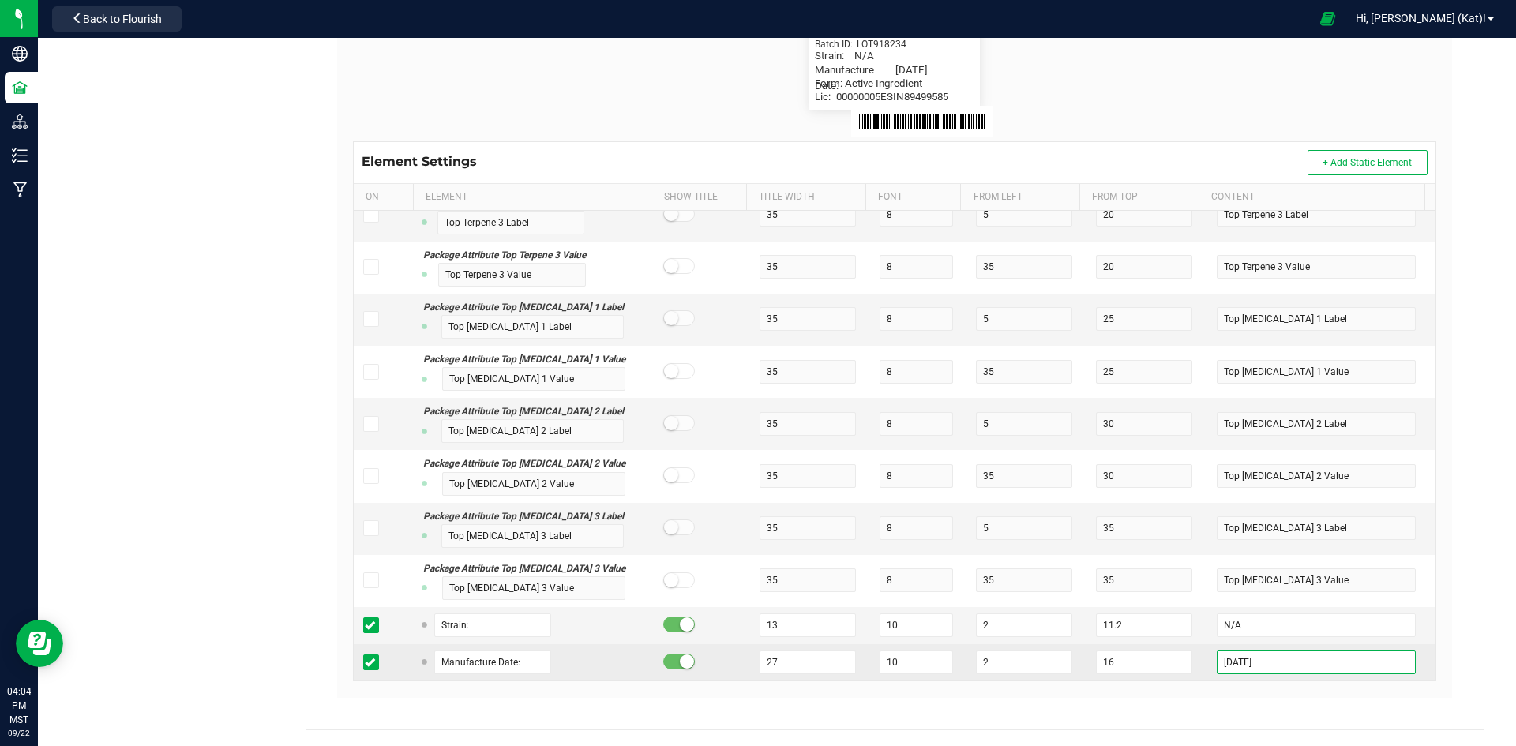
drag, startPoint x: 1286, startPoint y: 661, endPoint x: 1233, endPoint y: 658, distance: 53.0
click at [1233, 658] on input "2025-06-17" at bounding box center [1315, 662] width 199 height 24
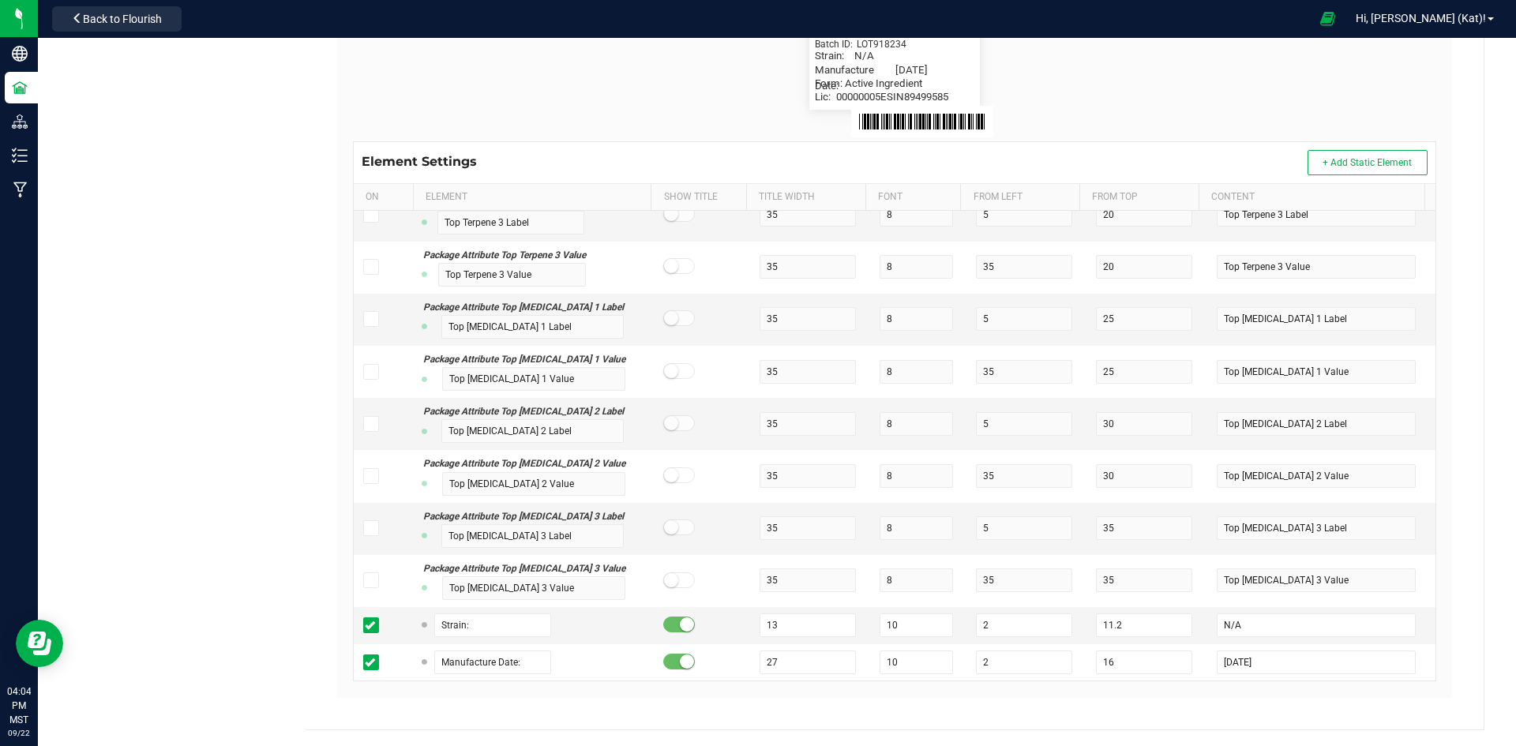
click at [1459, 571] on div "BB Manufacturing Company, LLC Type Package Labels Template AI Inventory Label C…" at bounding box center [894, 214] width 1178 height 1032
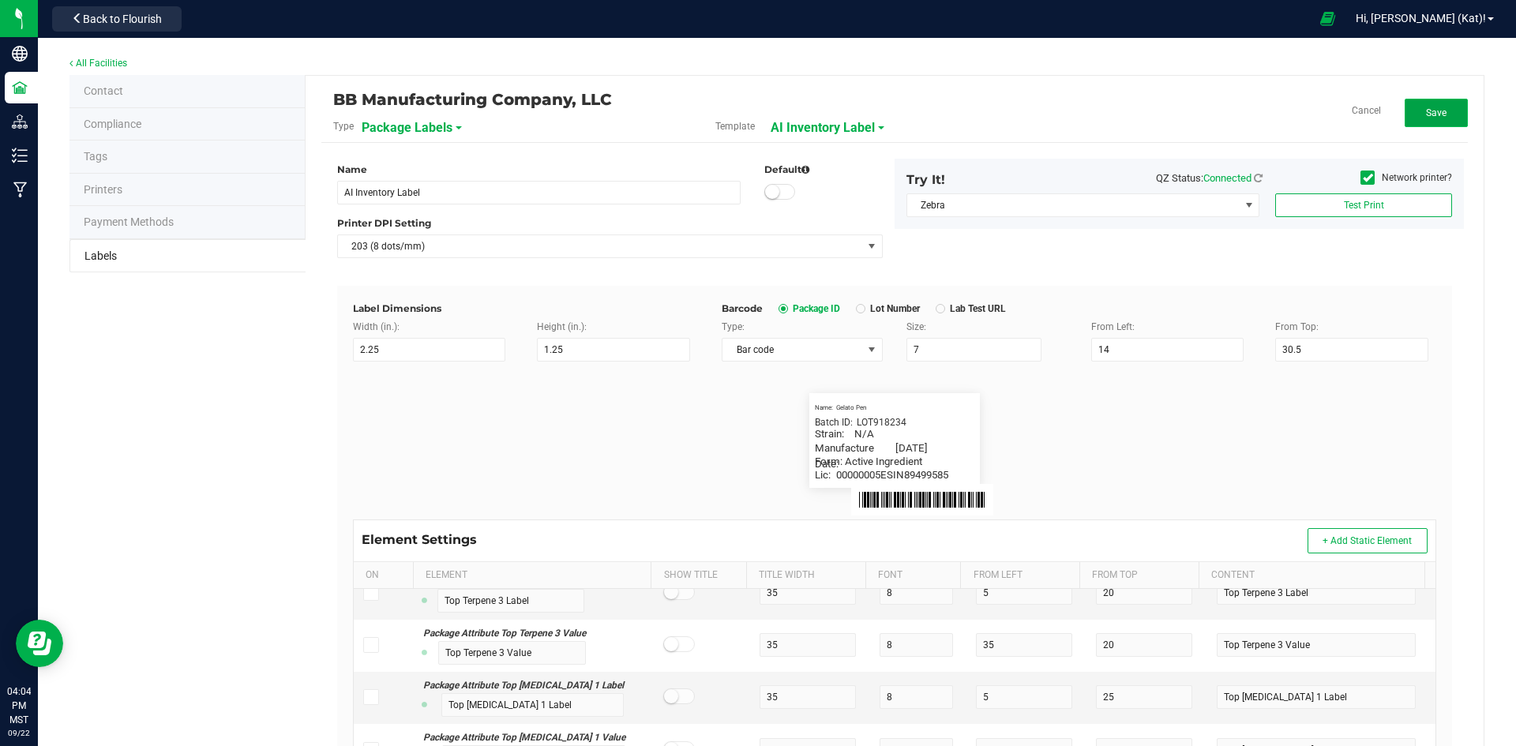
click at [1419, 106] on button "Save" at bounding box center [1435, 113] width 63 height 28
click at [1426, 122] on button "Edit" at bounding box center [1435, 113] width 63 height 28
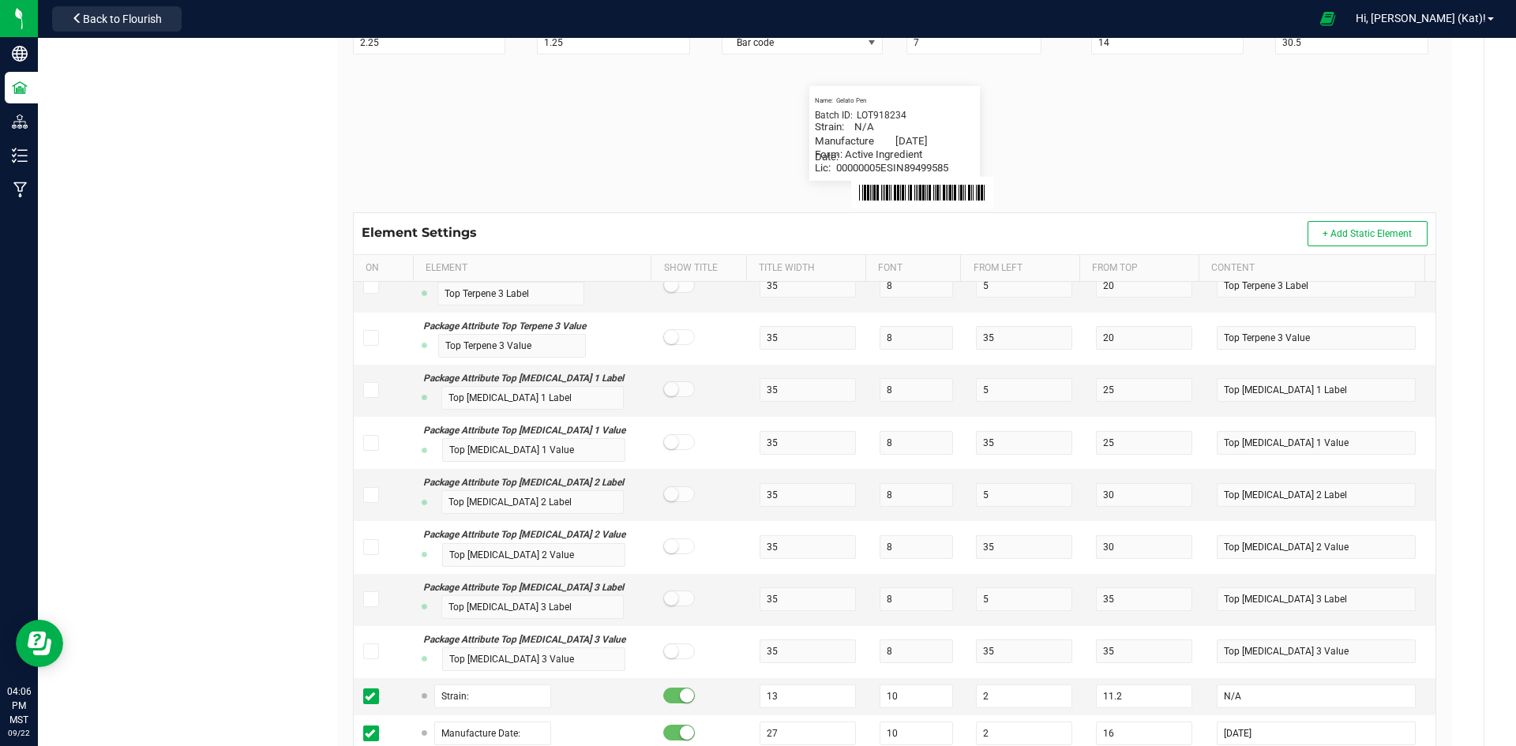
scroll to position [378, 0]
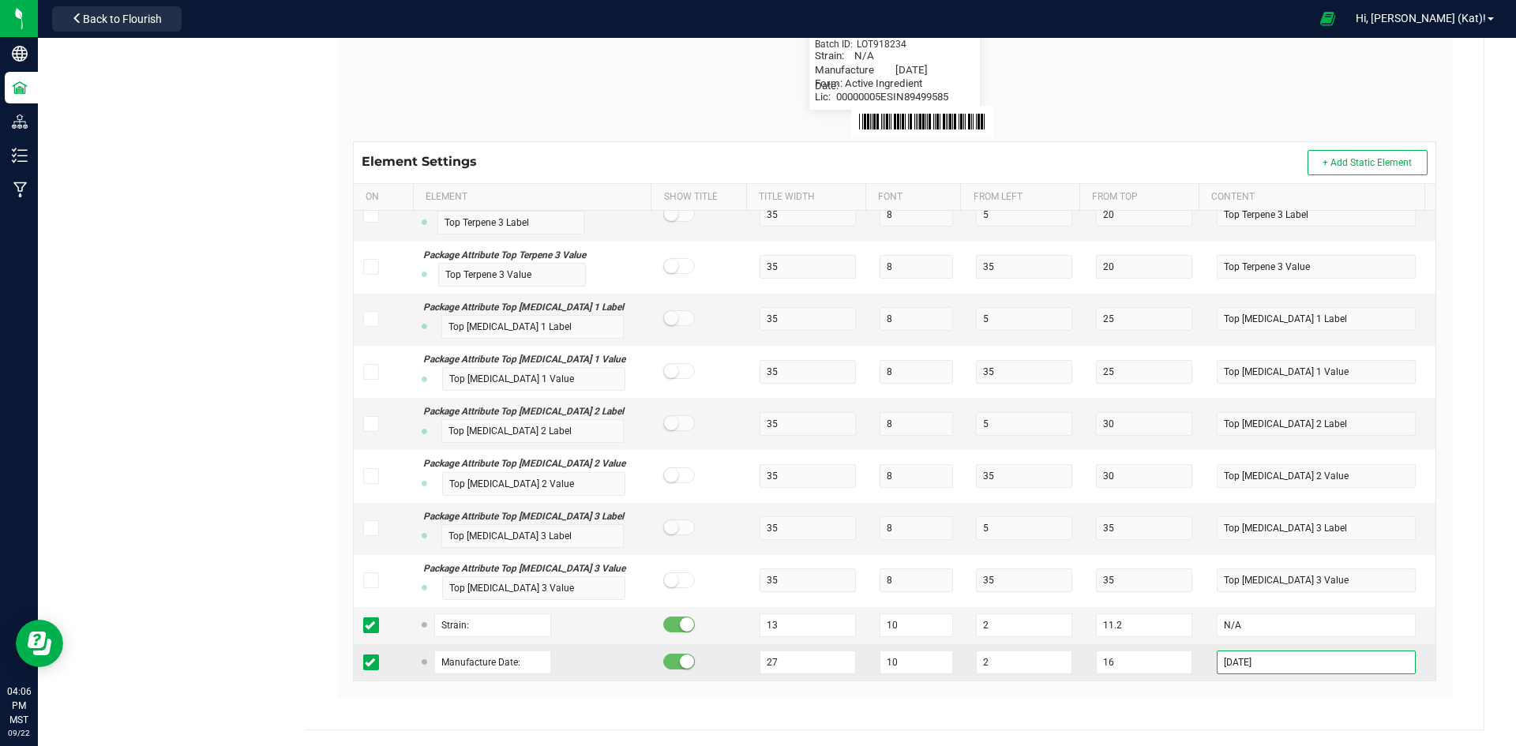
click at [1254, 663] on input "2025-08-14" at bounding box center [1315, 662] width 199 height 24
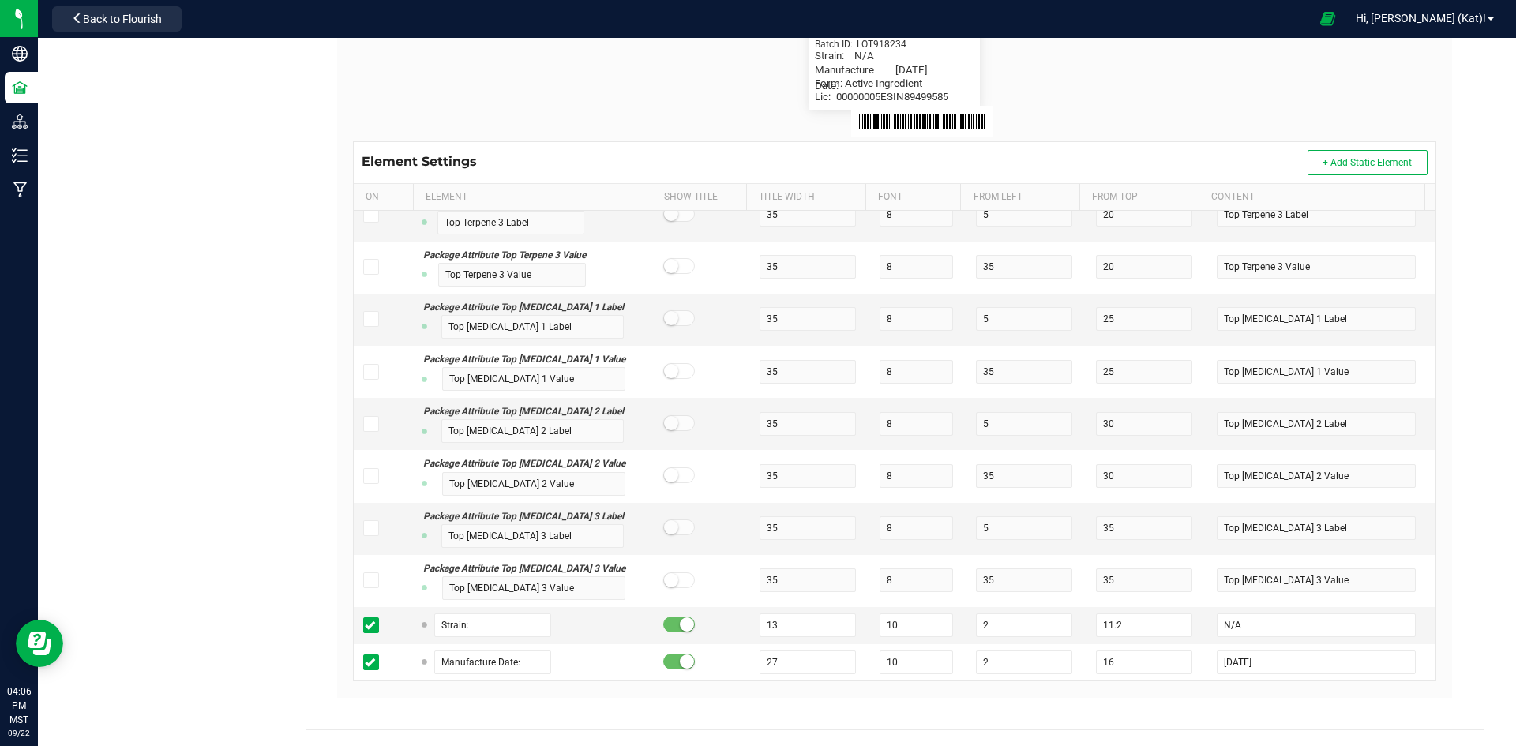
click at [1442, 444] on div "Name AI Inventory Label Default Printer DPI Setting 203 (8 dots/mm) Try It! QZ …" at bounding box center [894, 239] width 1122 height 949
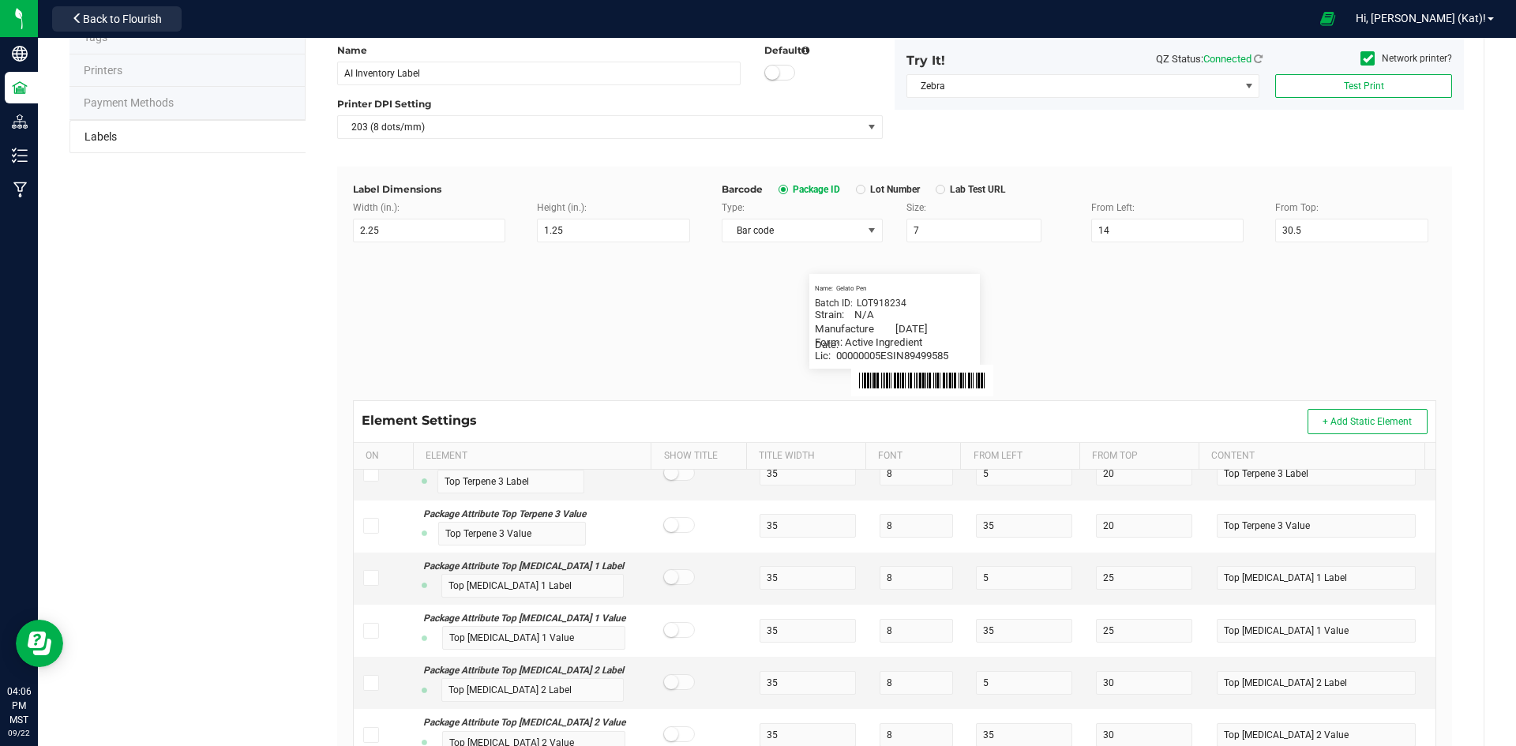
scroll to position [0, 0]
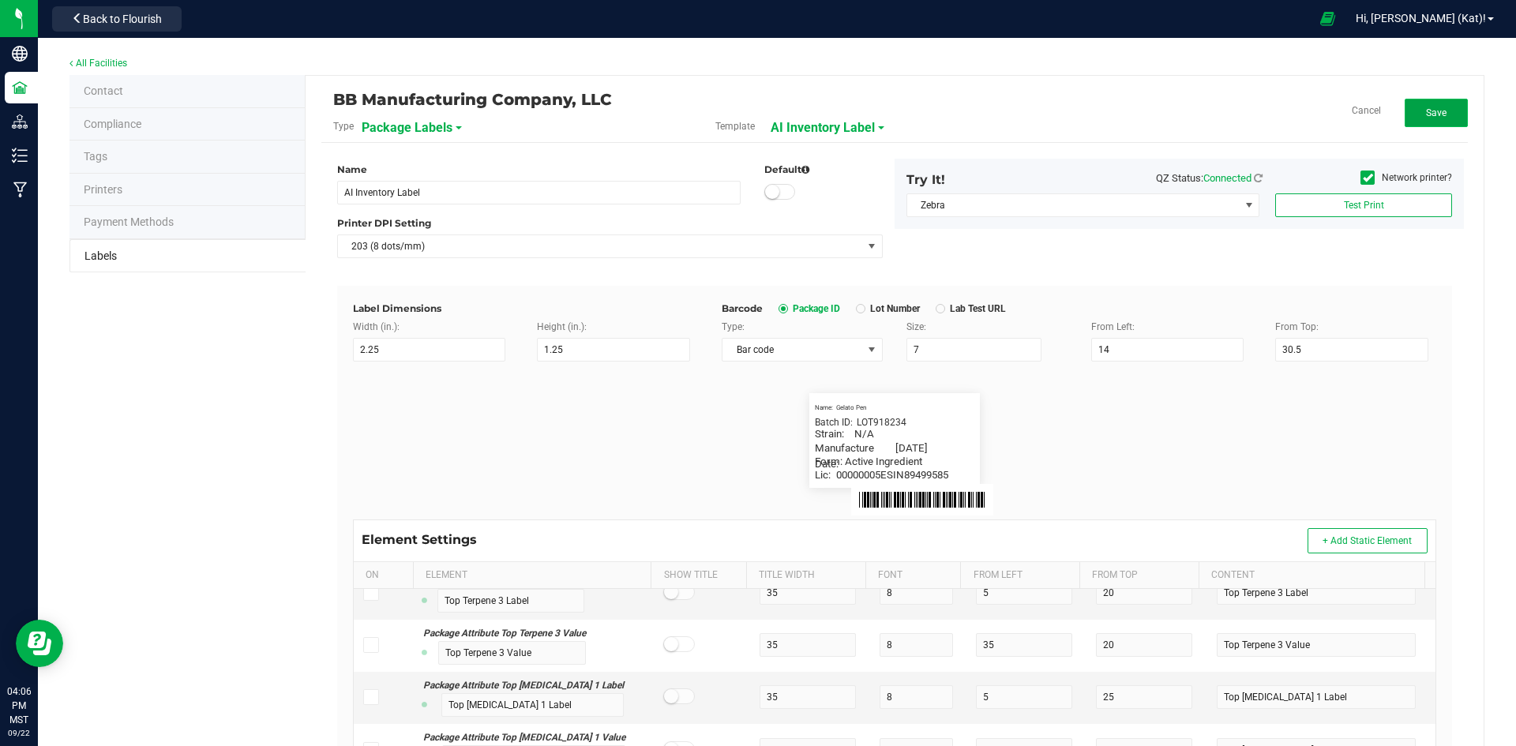
click at [1410, 114] on button "Save" at bounding box center [1435, 113] width 63 height 28
click at [1429, 112] on span "Edit" at bounding box center [1435, 112] width 17 height 11
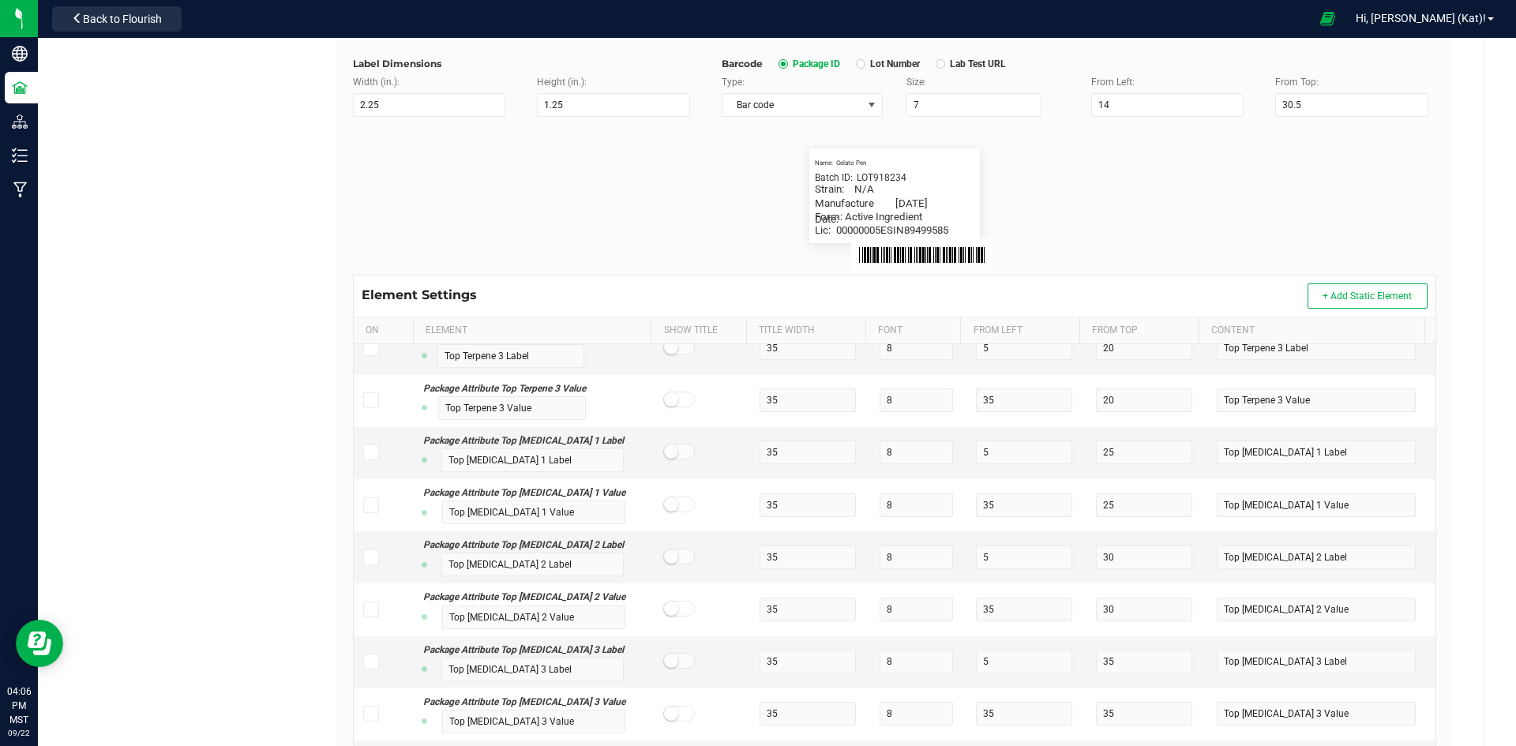
scroll to position [378, 0]
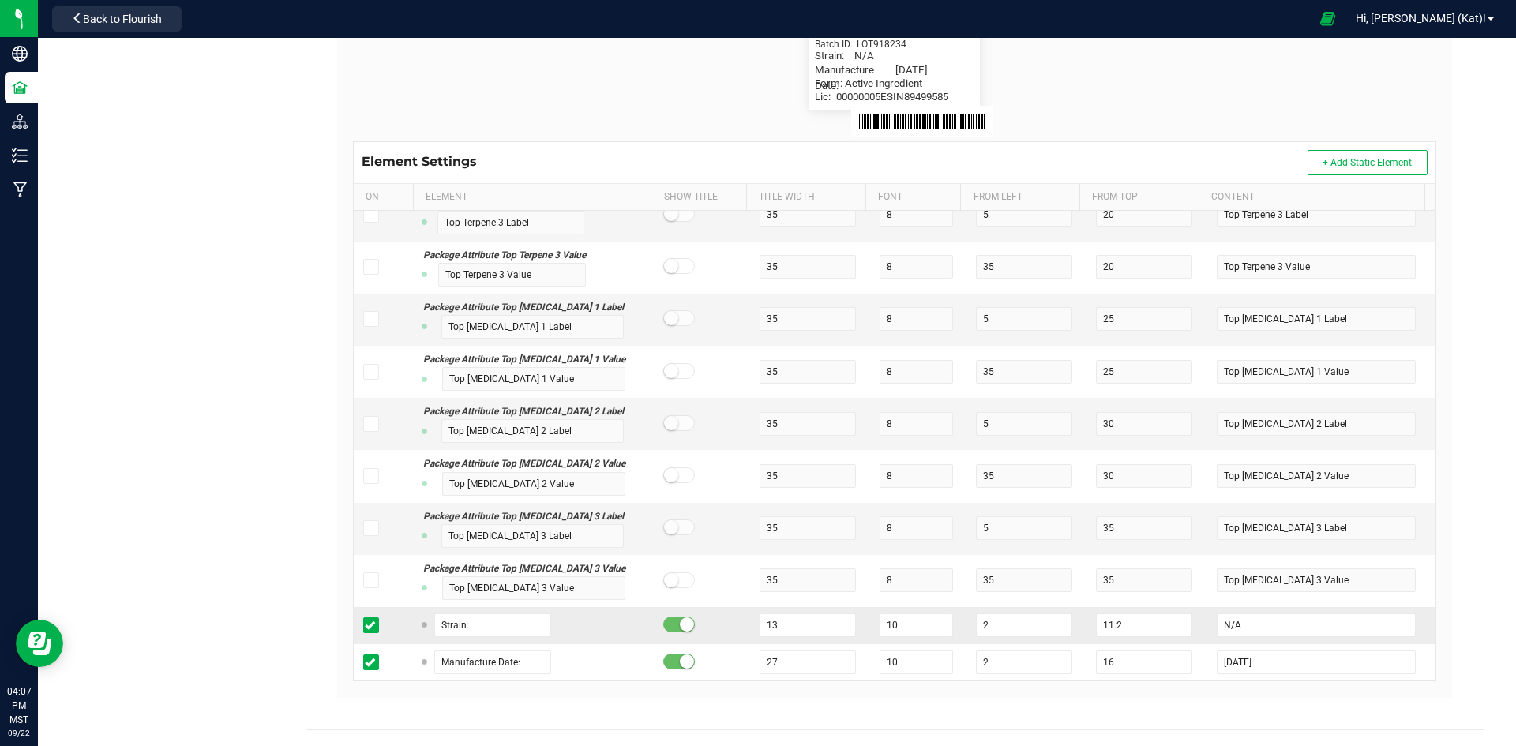
click at [366, 625] on icon at bounding box center [370, 625] width 10 height 0
click at [0, 0] on input "checkbox" at bounding box center [0, 0] width 0 height 0
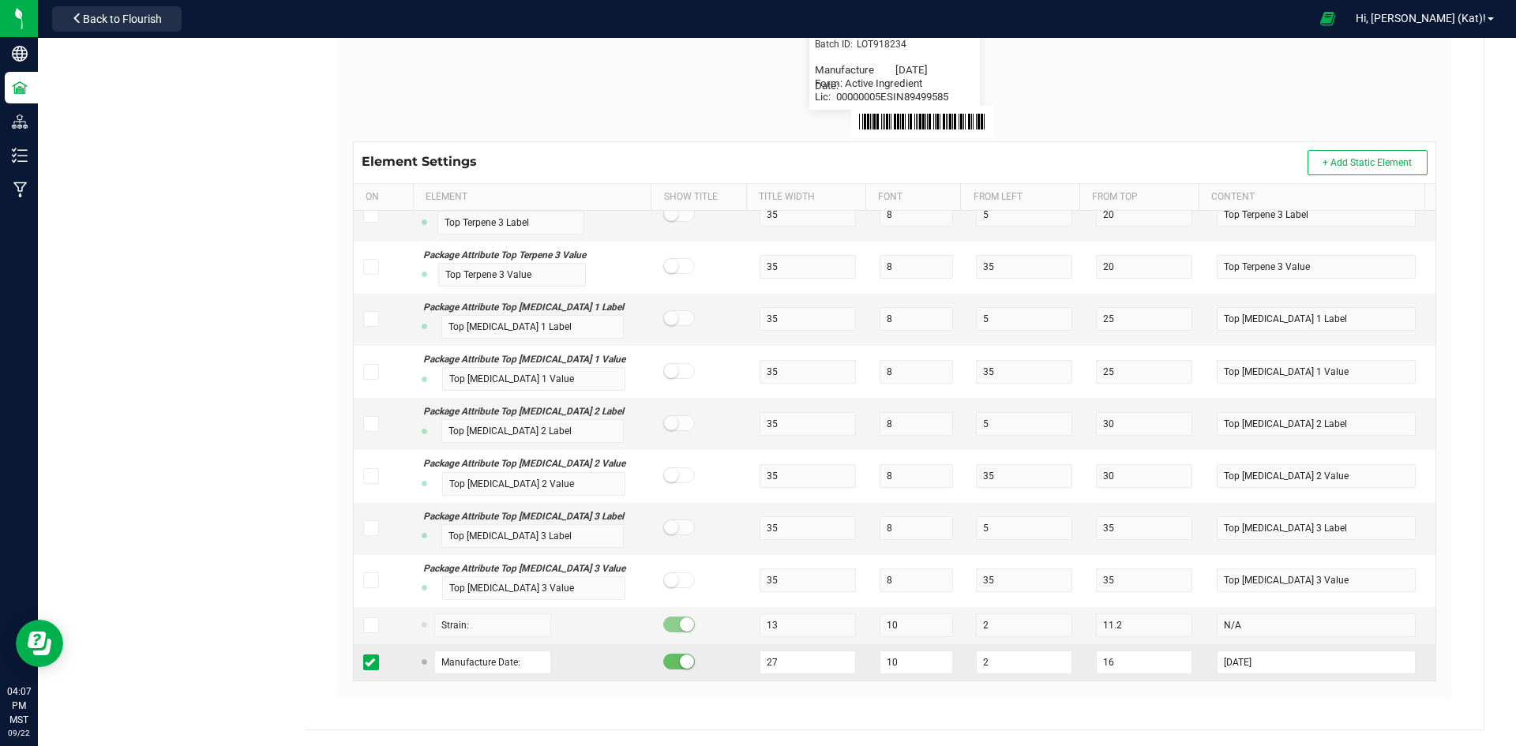
click at [368, 662] on icon at bounding box center [370, 662] width 10 height 0
click at [0, 0] on input "checkbox" at bounding box center [0, 0] width 0 height 0
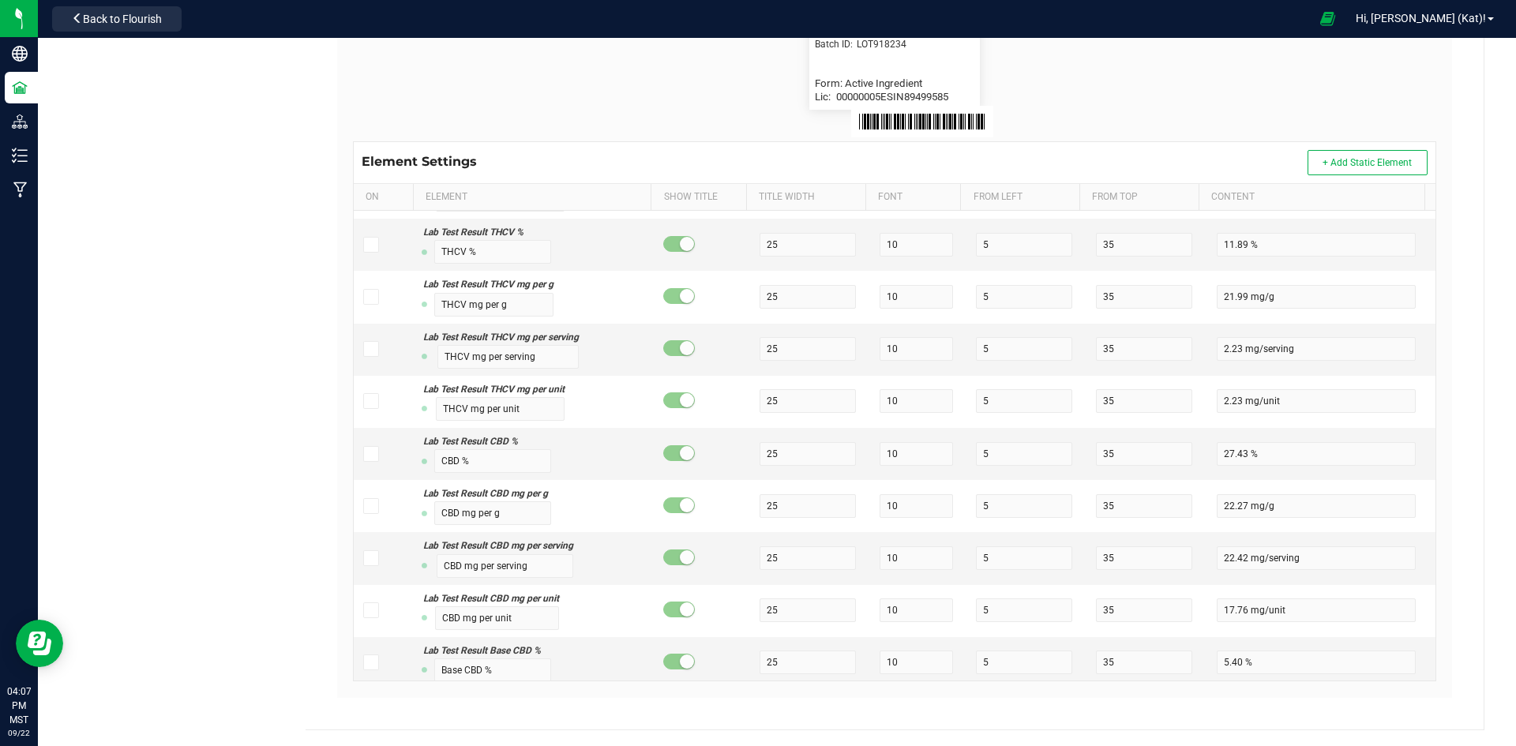
scroll to position [0, 0]
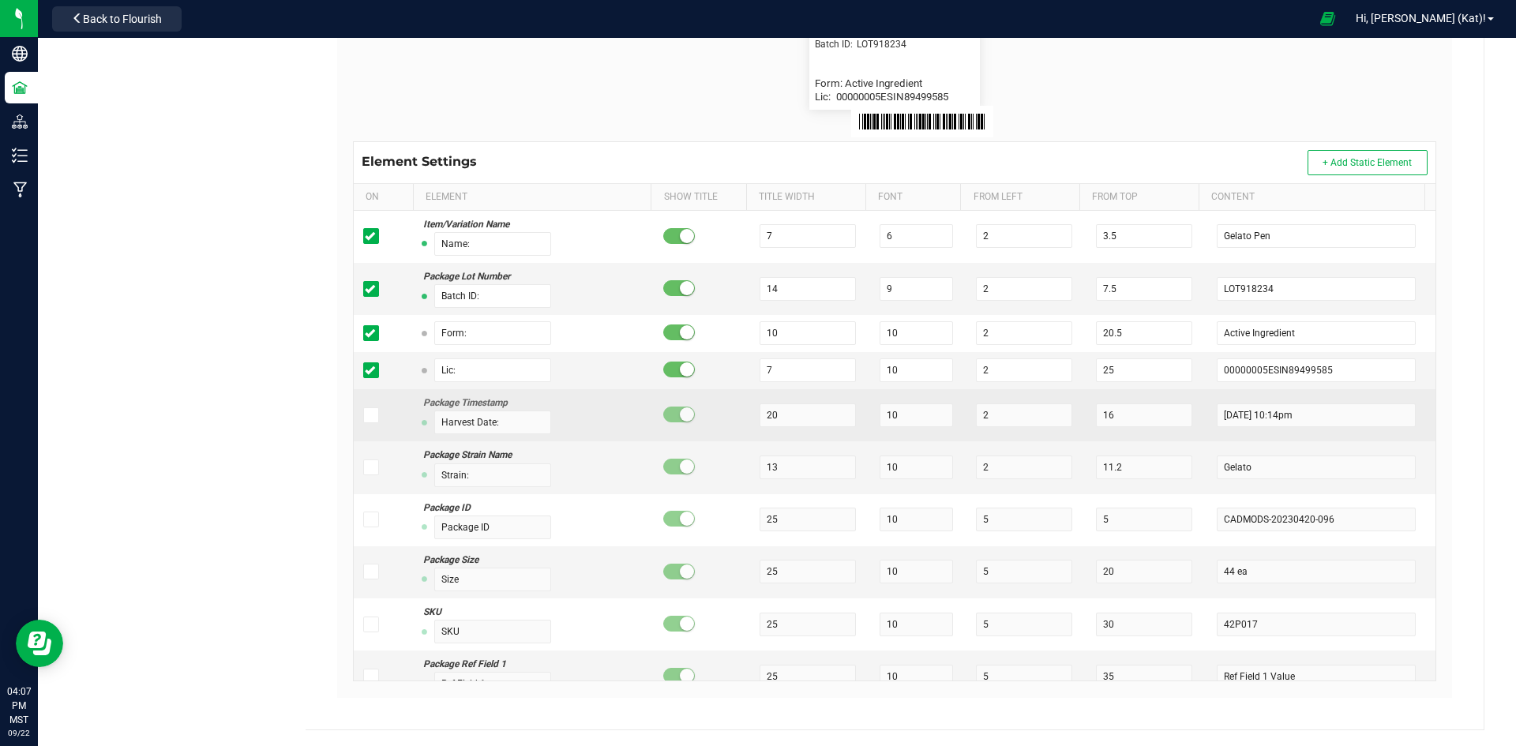
click at [370, 415] on icon at bounding box center [370, 415] width 10 height 0
click at [0, 0] on input "checkbox" at bounding box center [0, 0] width 0 height 0
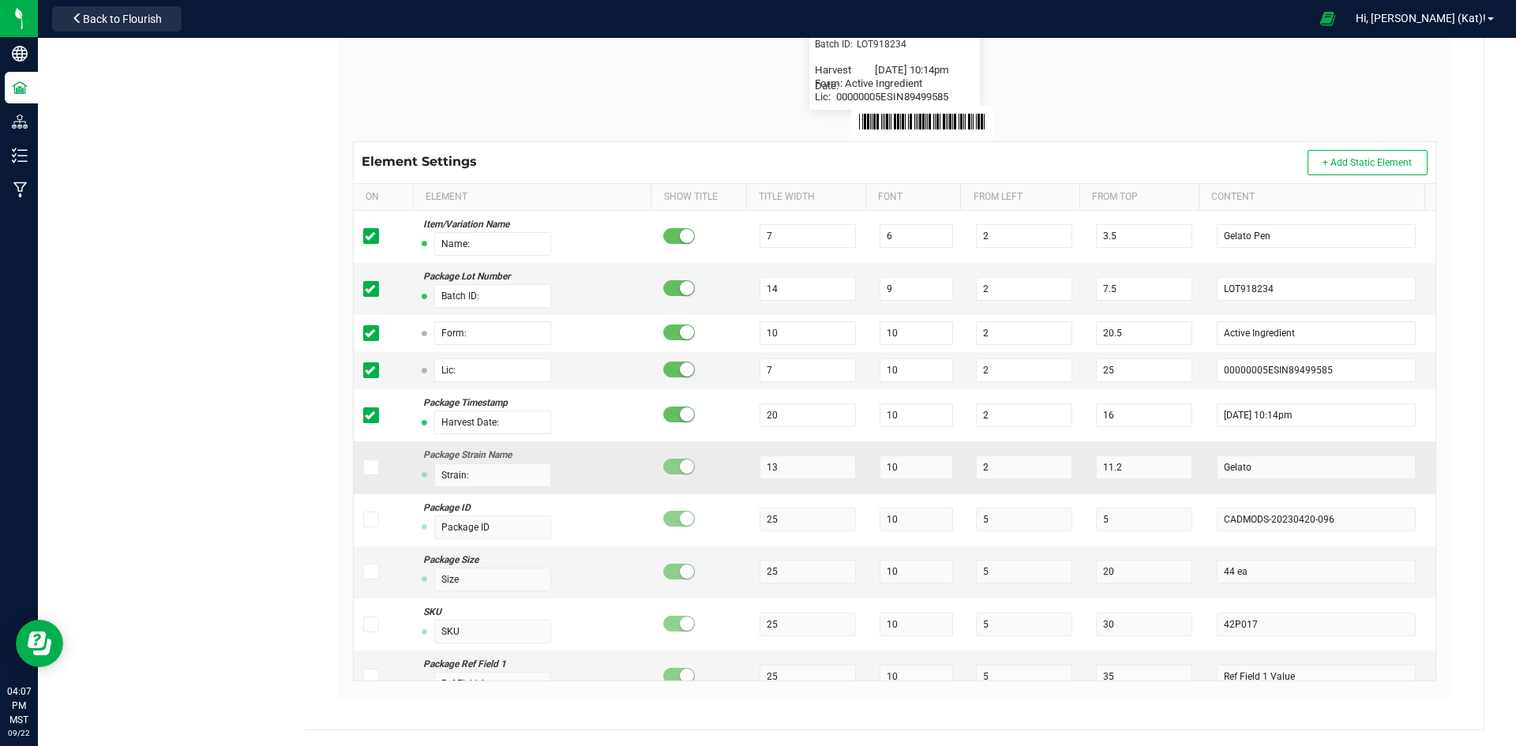
click at [373, 466] on span at bounding box center [371, 467] width 16 height 16
click at [0, 0] on input "checkbox" at bounding box center [0, 0] width 0 height 0
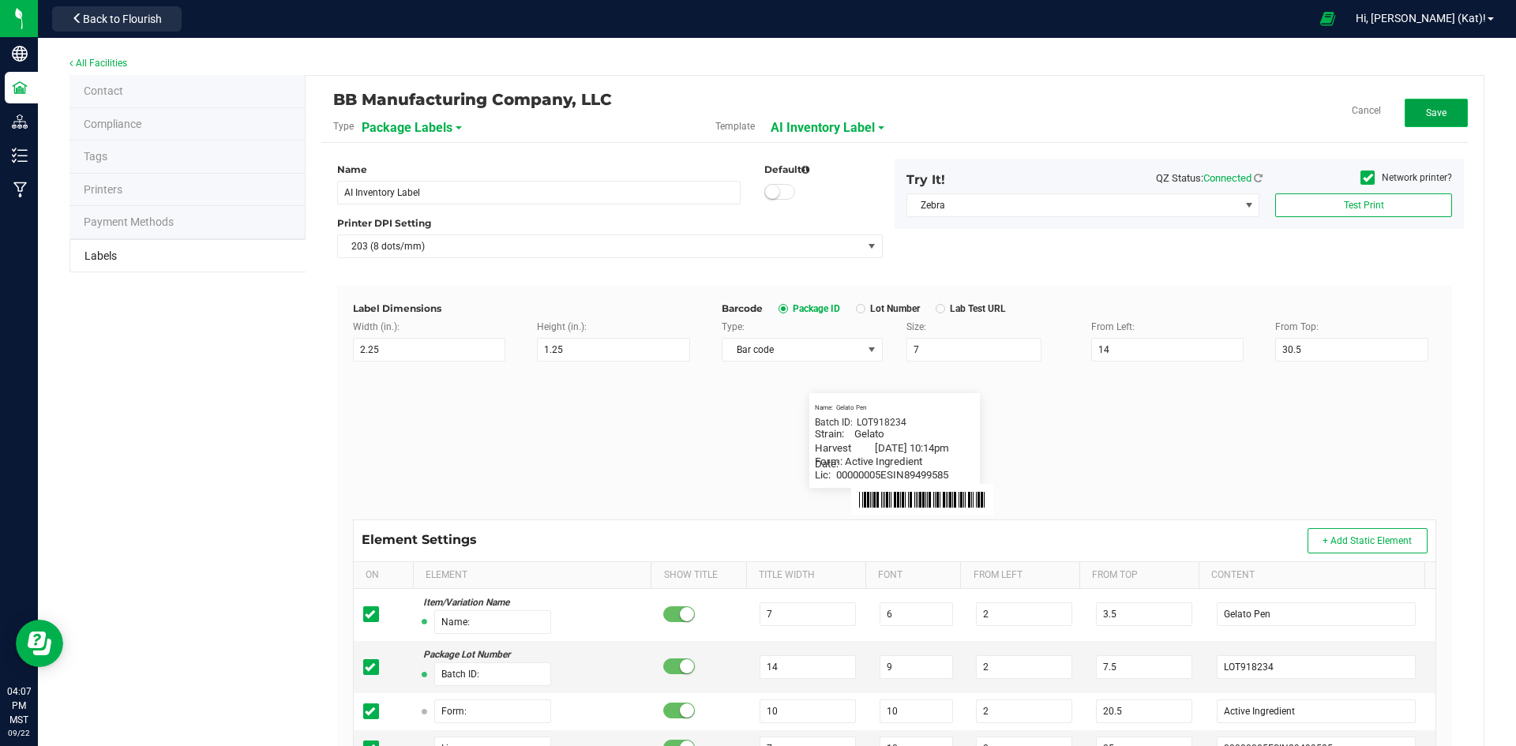
click at [1407, 117] on button "Save" at bounding box center [1435, 113] width 63 height 28
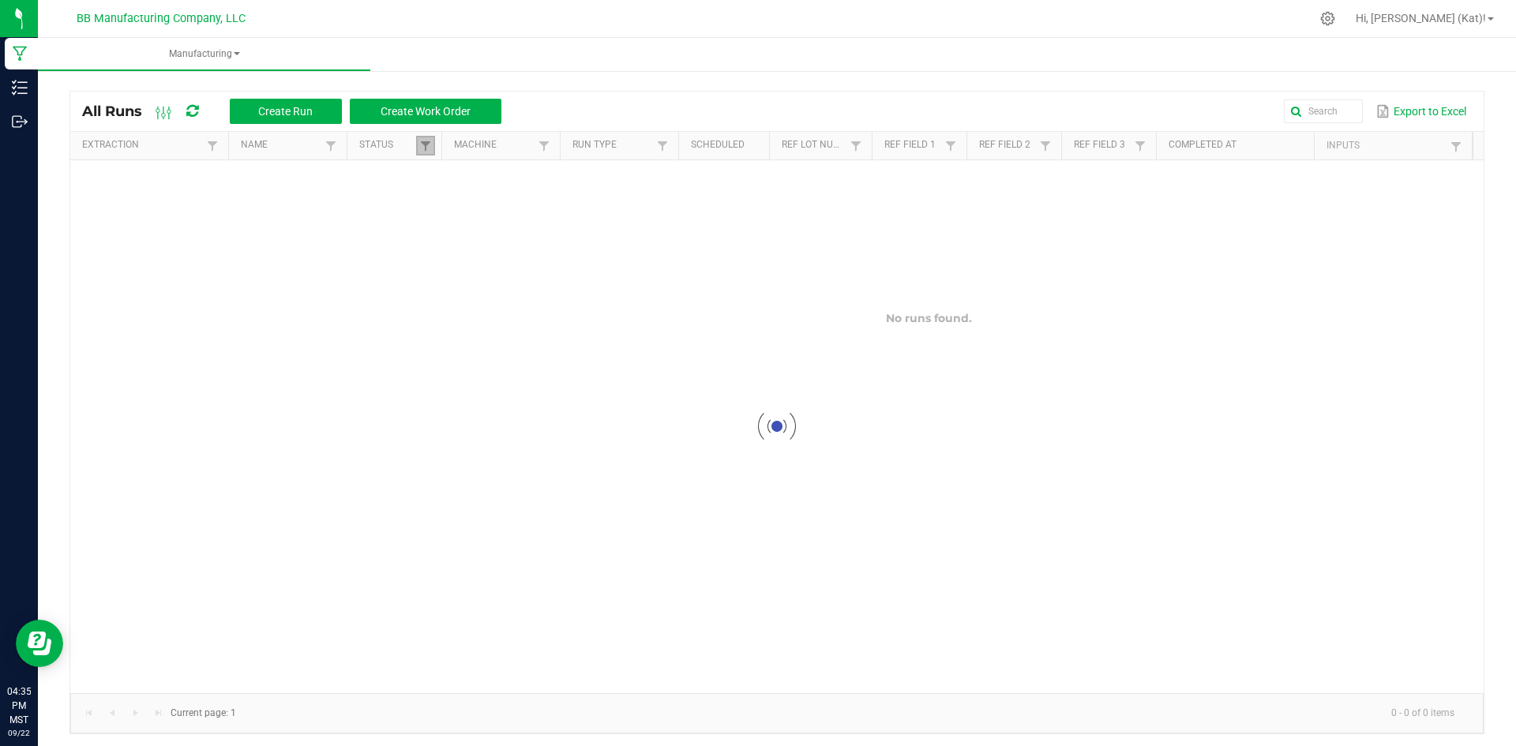
click at [417, 144] on link at bounding box center [425, 146] width 19 height 20
click at [443, 236] on div at bounding box center [776, 426] width 1413 height 533
click at [430, 141] on span at bounding box center [425, 146] width 13 height 13
click at [446, 232] on div at bounding box center [776, 426] width 1413 height 533
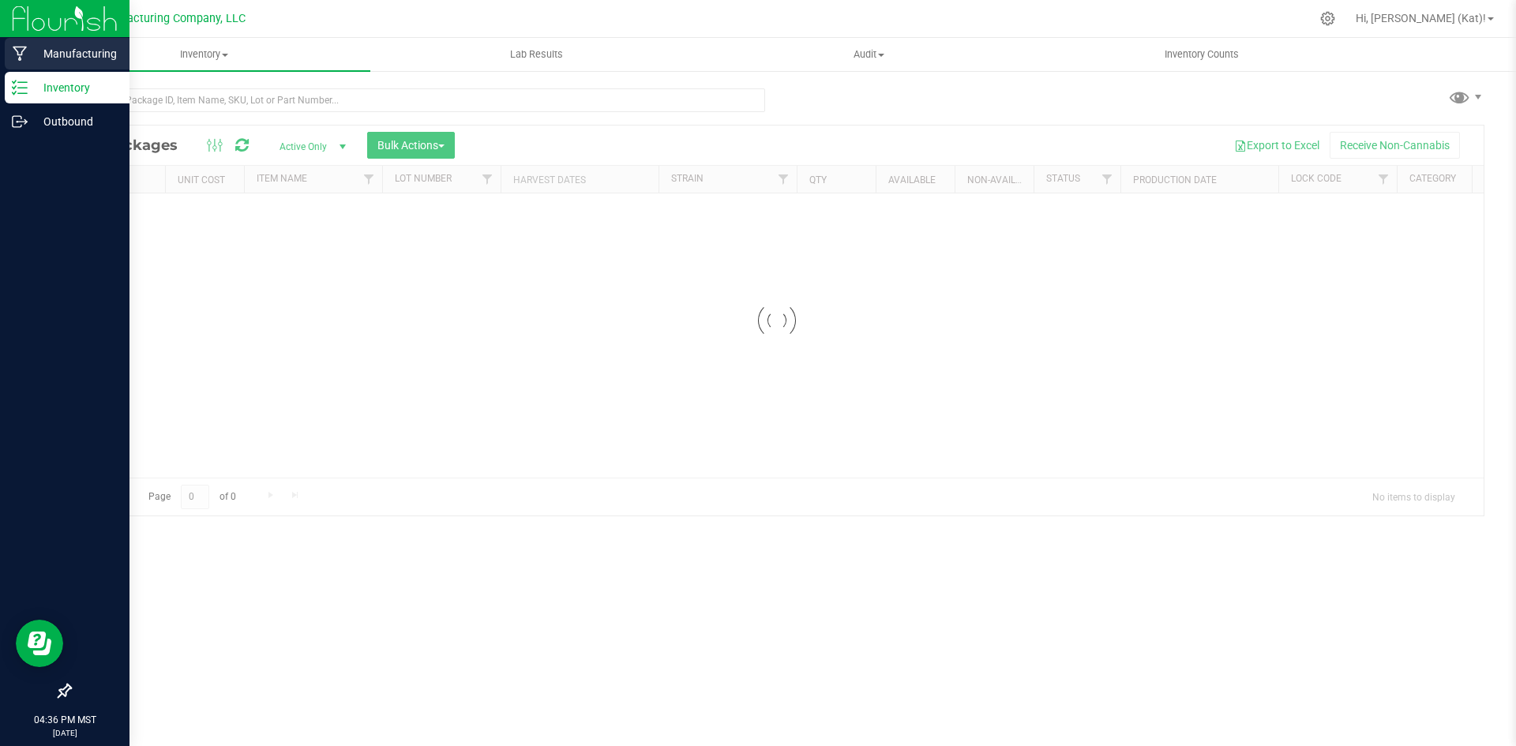
click at [39, 53] on p "Manufacturing" at bounding box center [75, 53] width 95 height 19
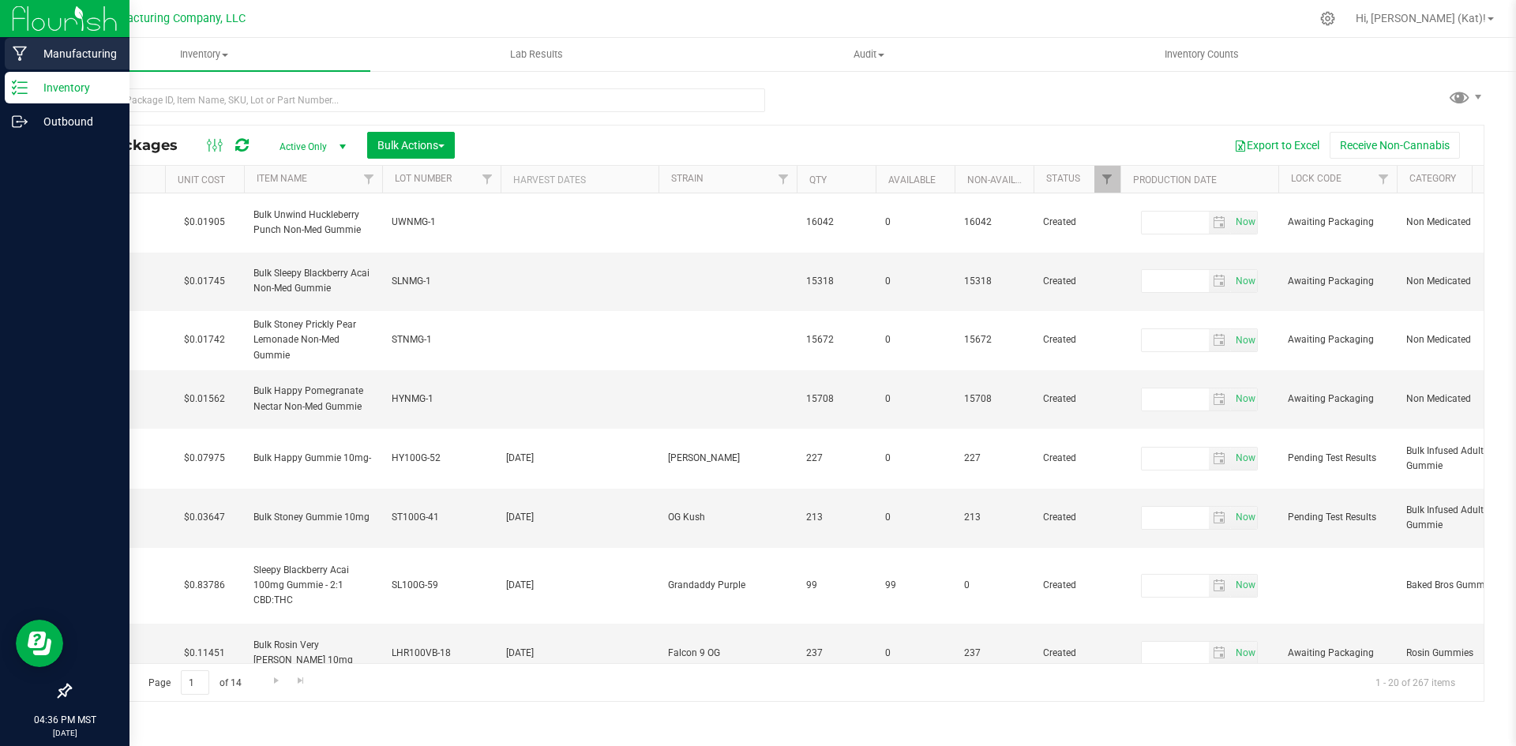
type input "[DATE]"
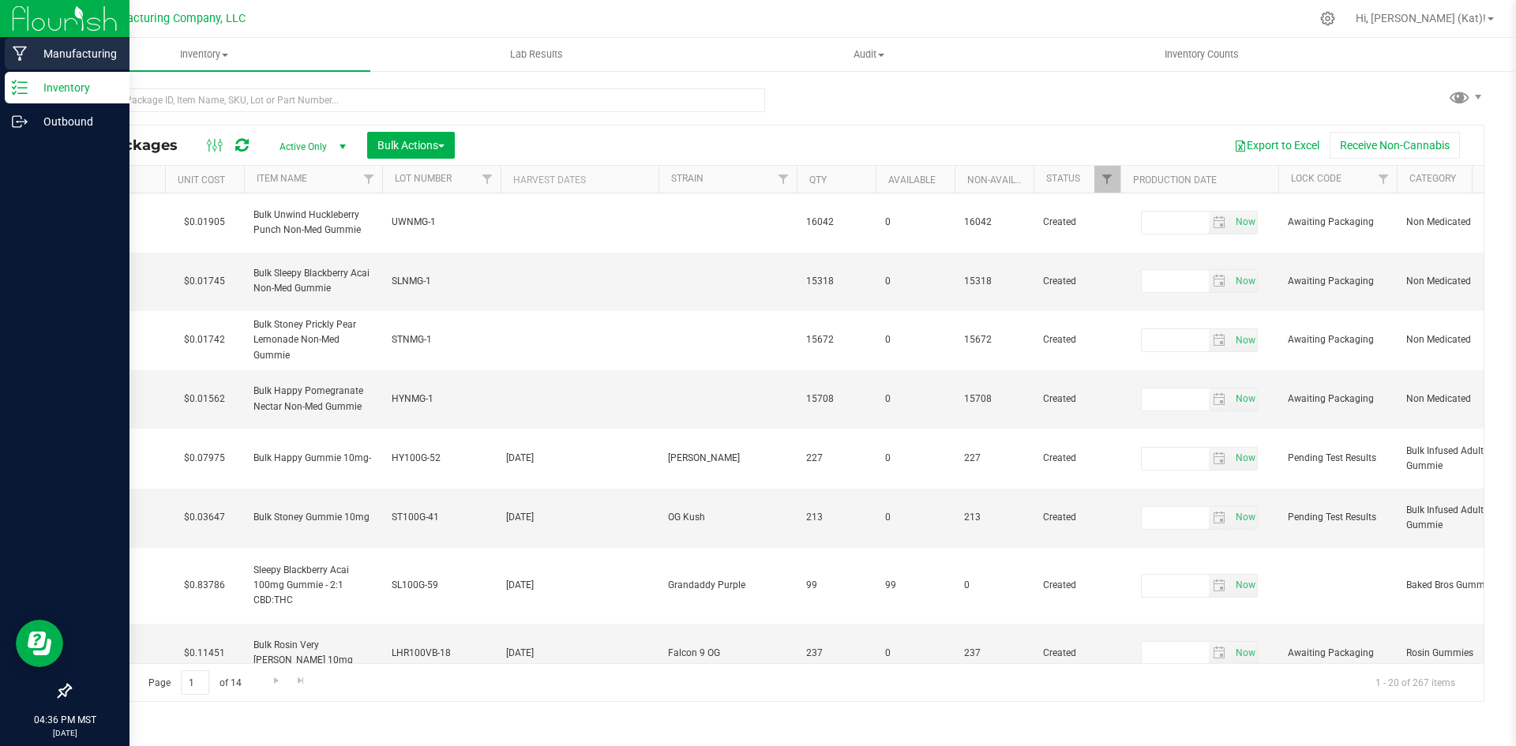
type input "[DATE]"
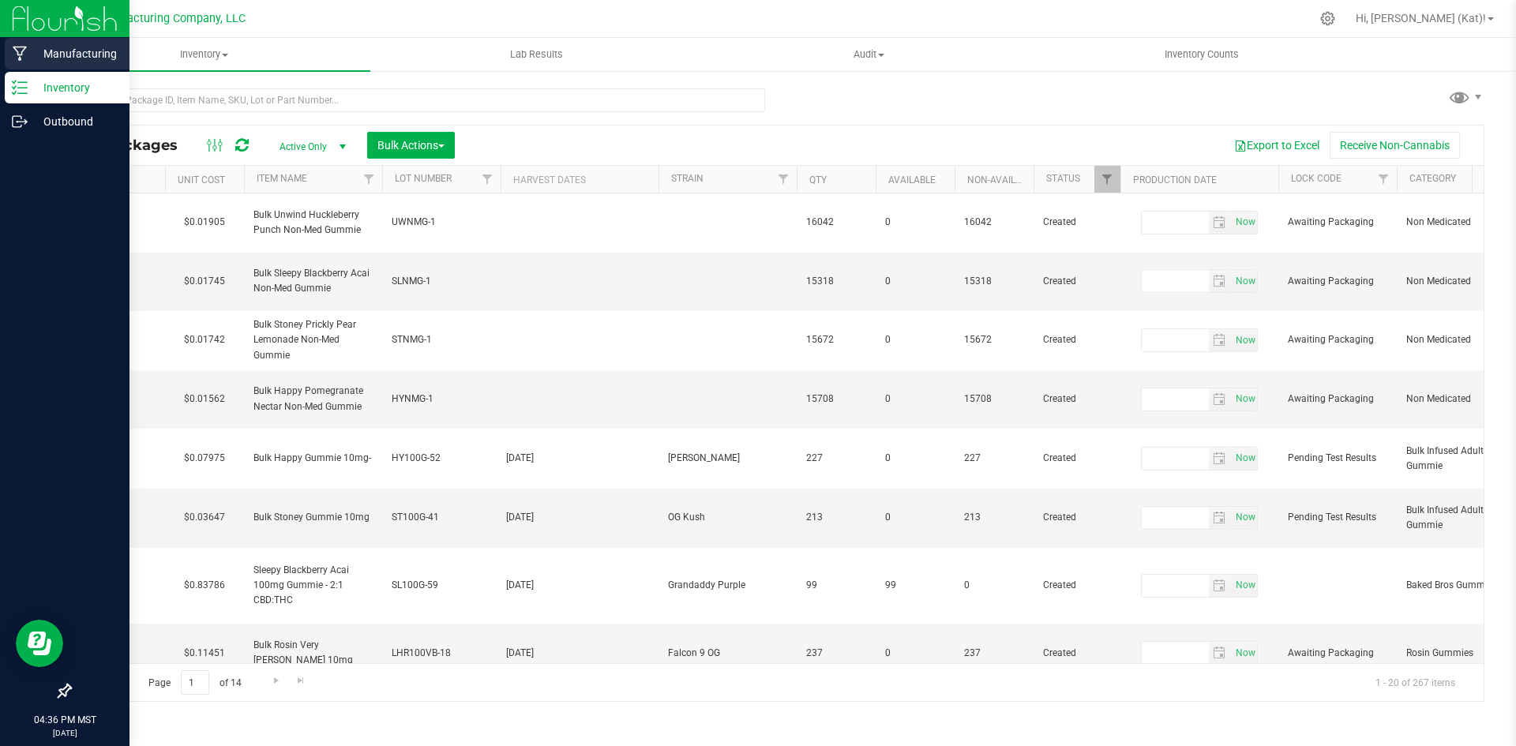
type input "[DATE]"
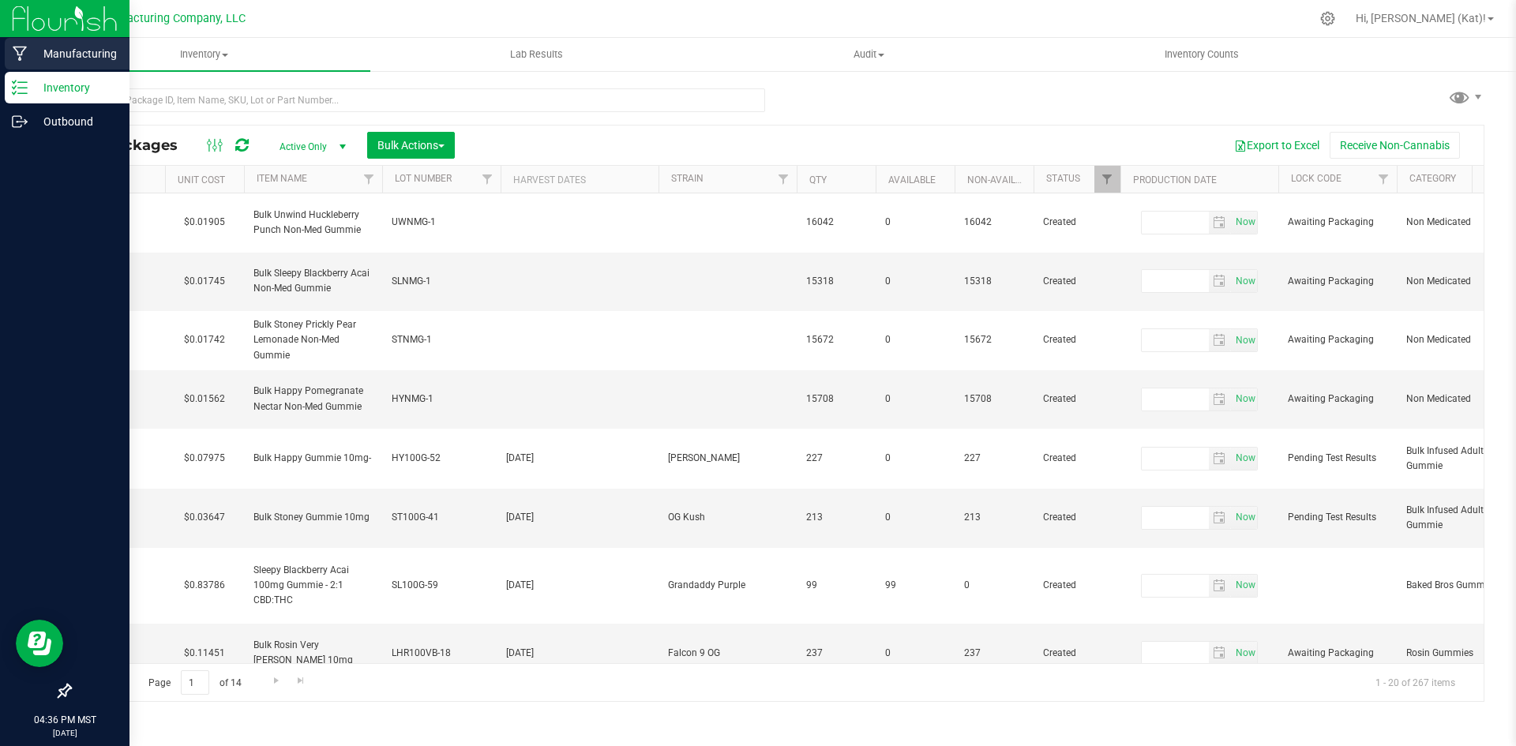
type input "[DATE]"
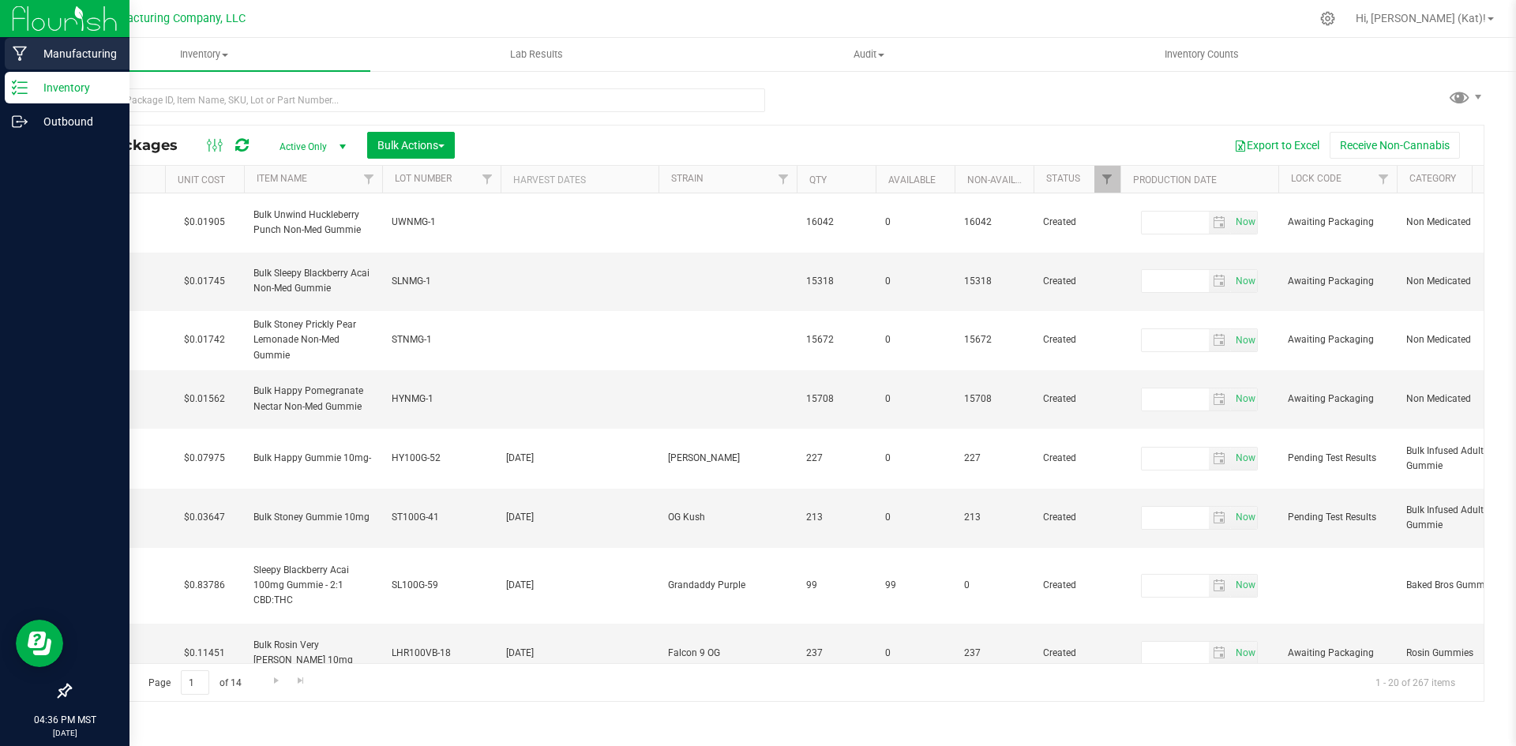
type input "[DATE]"
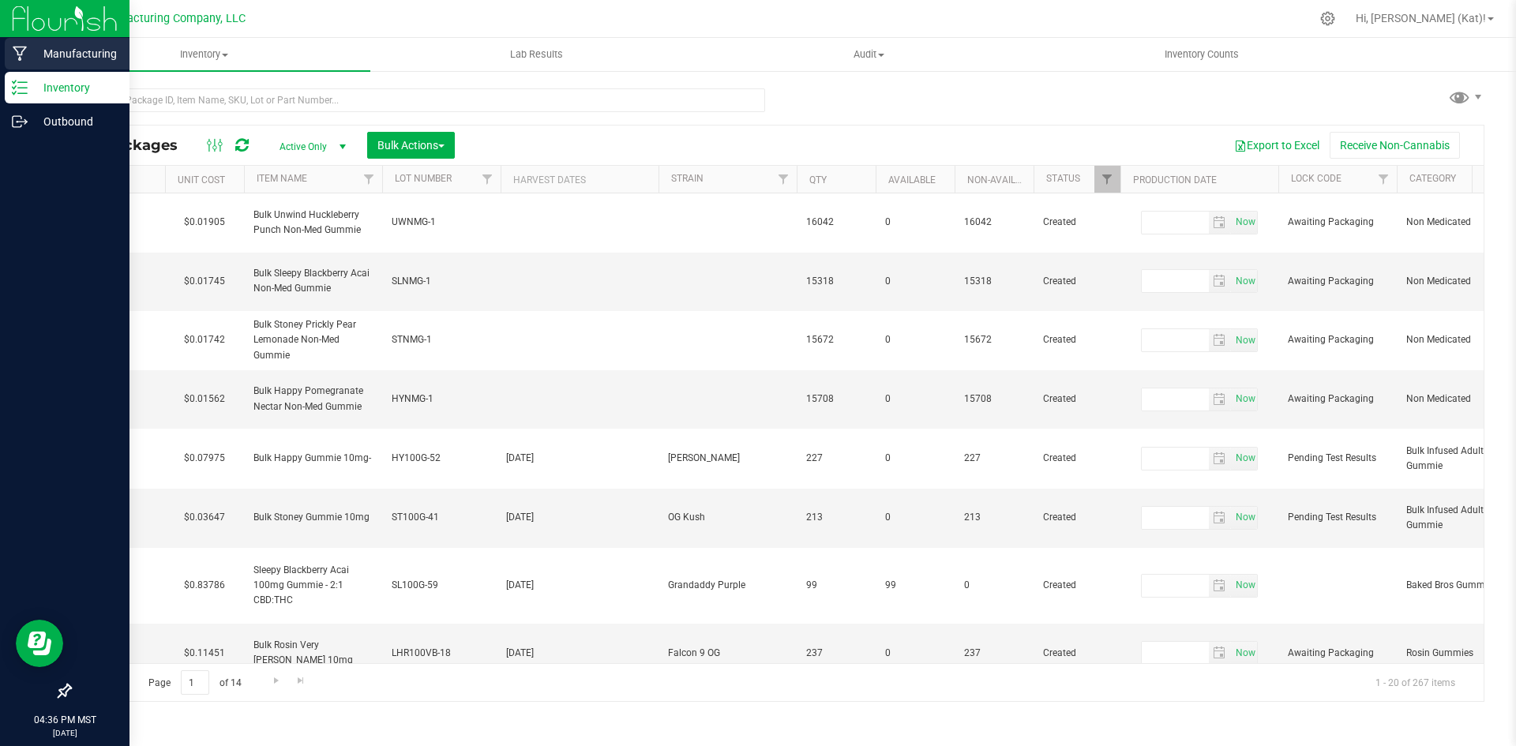
type input "[DATE]"
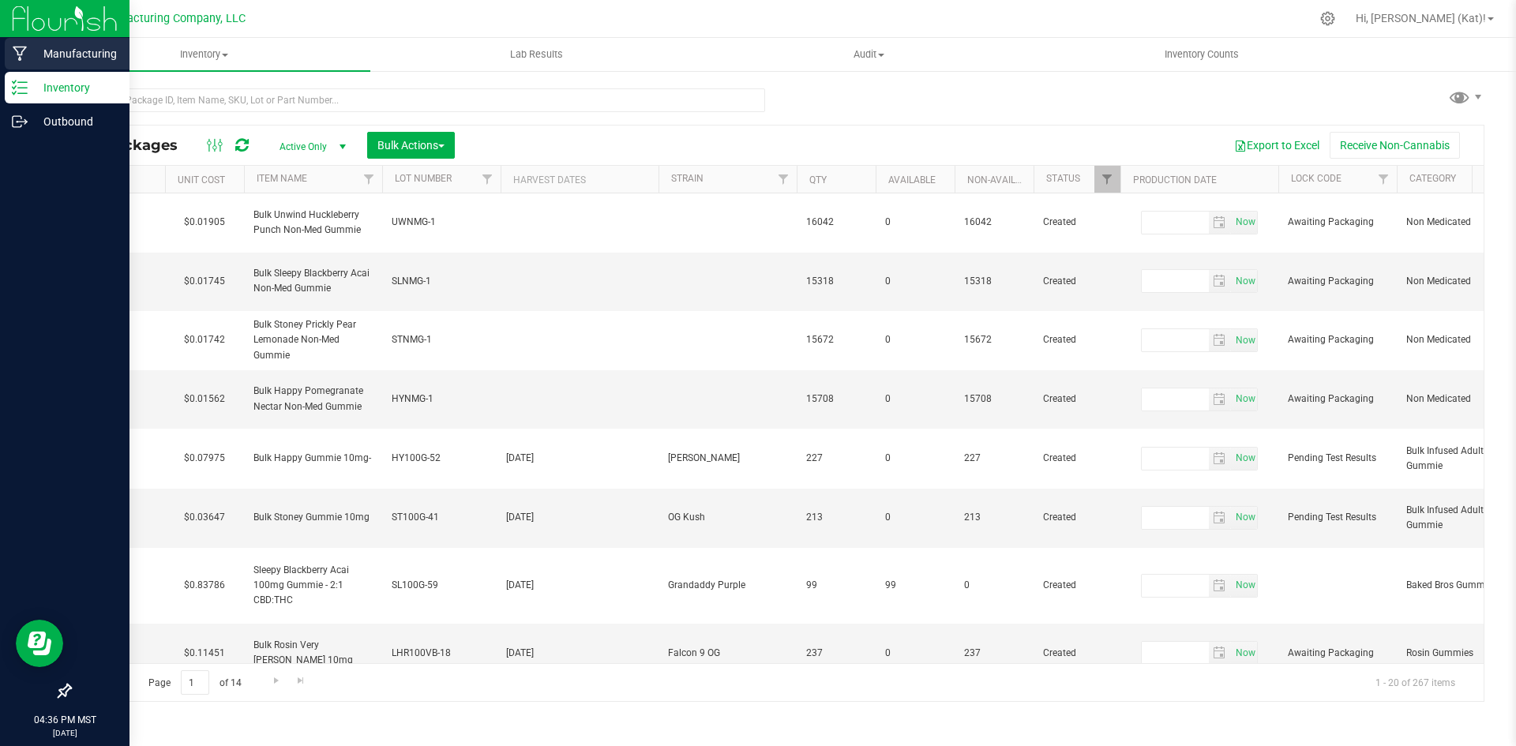
type input "[DATE]"
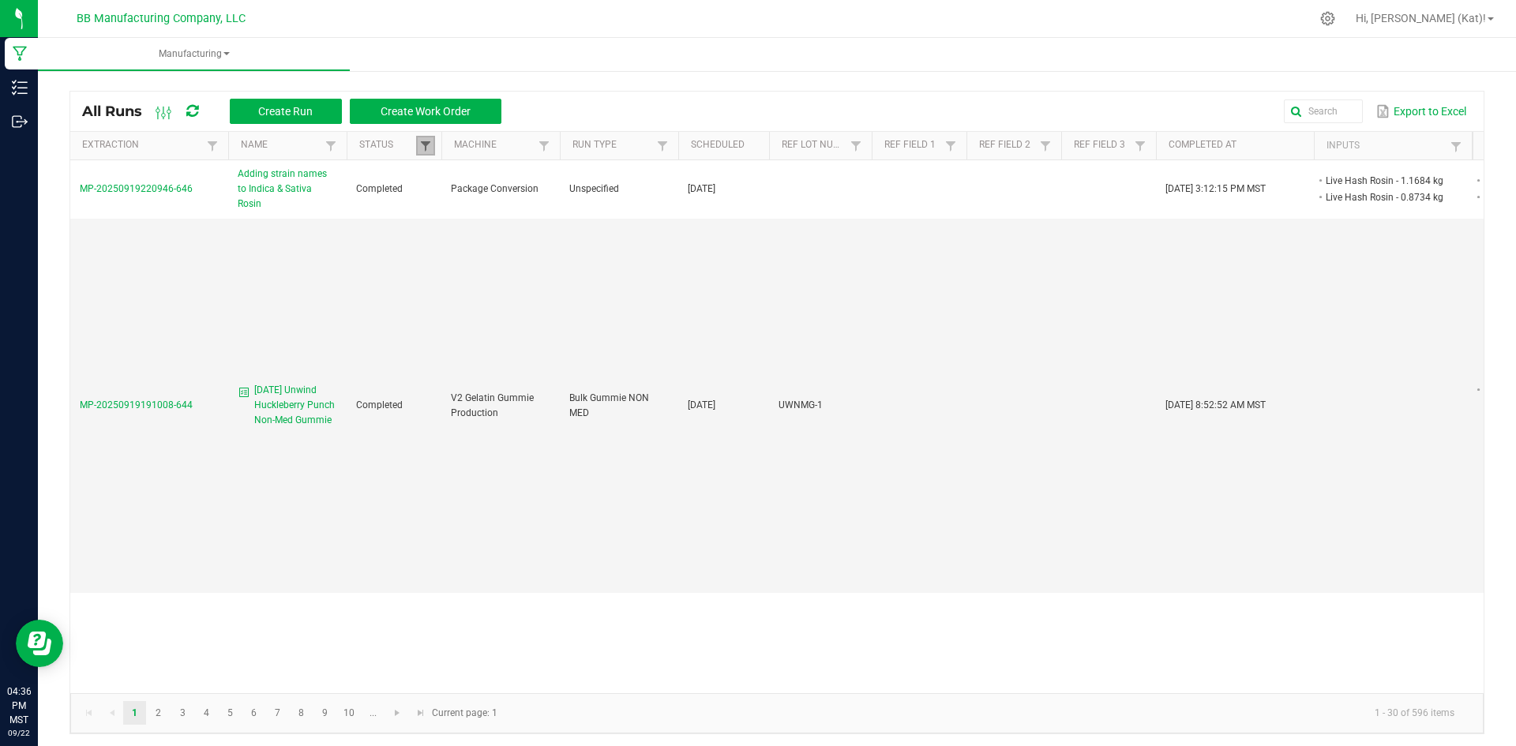
click at [422, 140] on span at bounding box center [425, 146] width 13 height 13
click at [449, 112] on span "Create Work Order" at bounding box center [425, 111] width 90 height 13
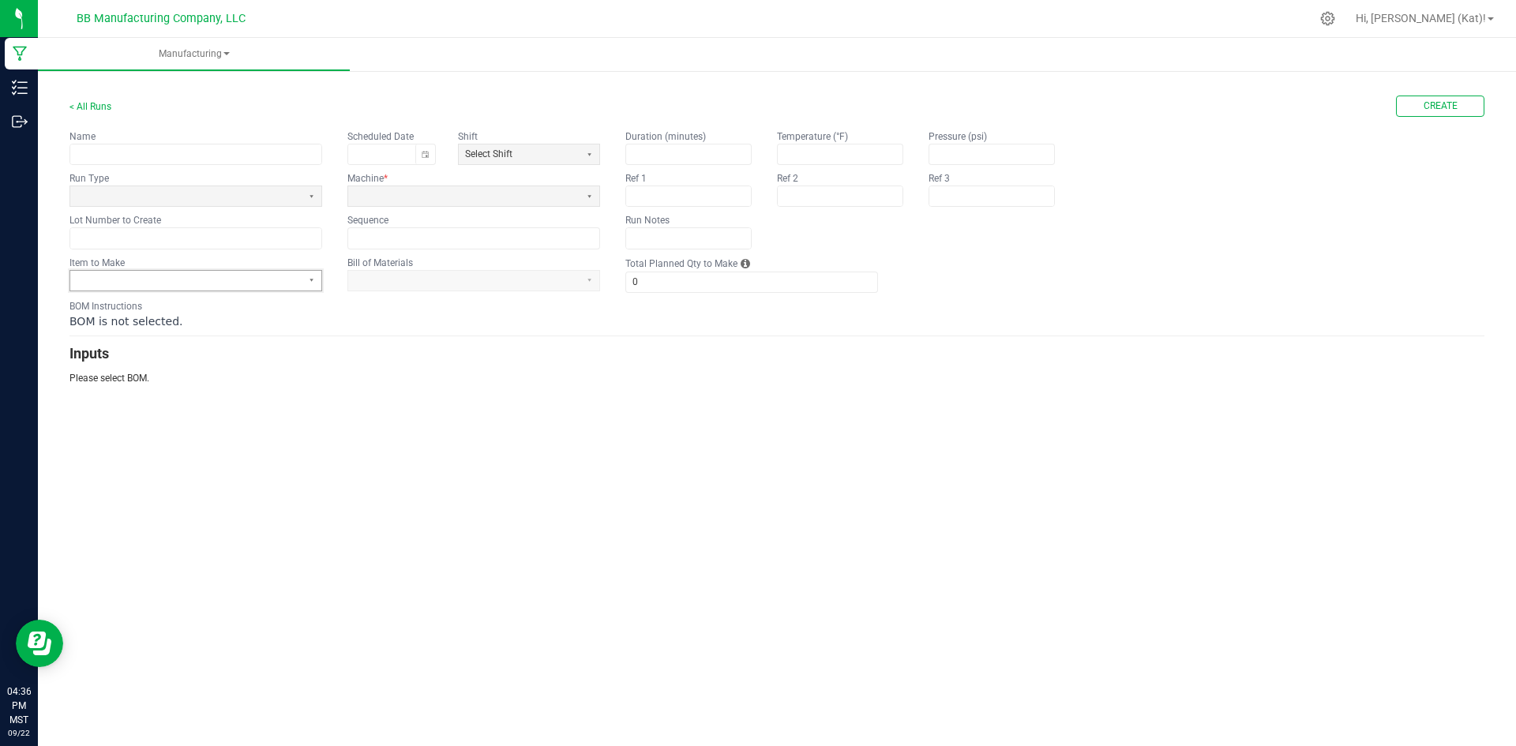
click at [290, 283] on span at bounding box center [186, 280] width 219 height 13
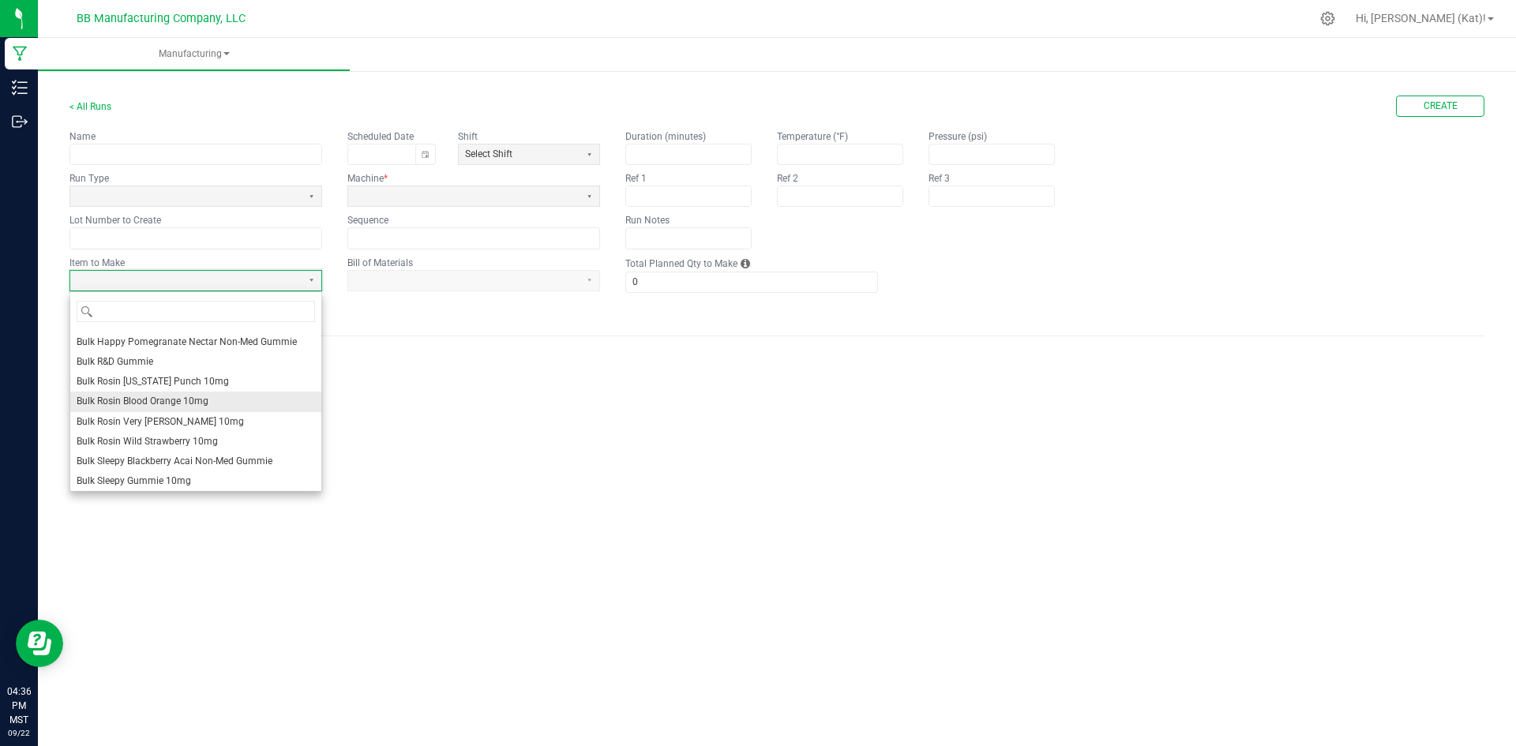
scroll to position [474, 0]
click at [215, 401] on li "Bulk Sleepy Gummie 10mg" at bounding box center [195, 402] width 251 height 20
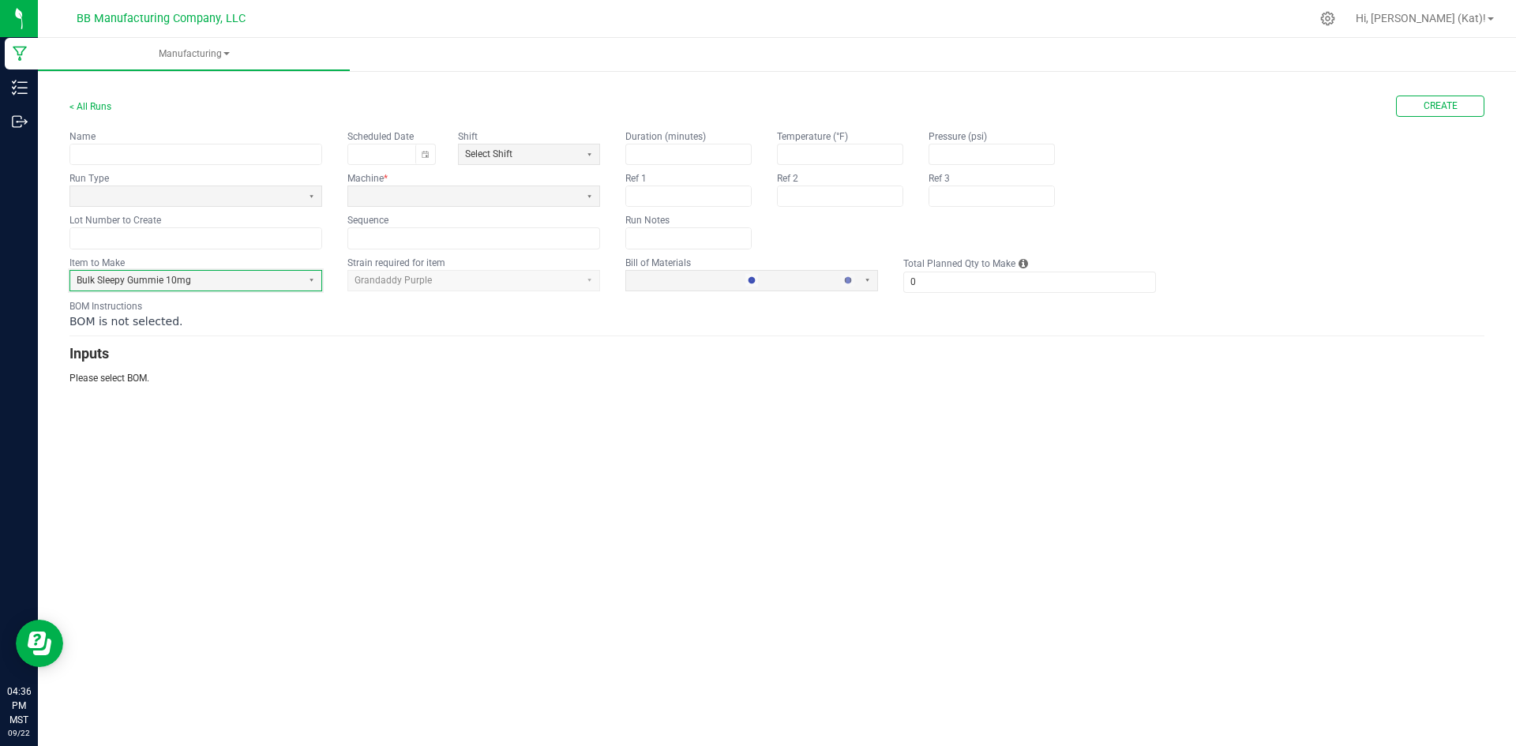
type input "1"
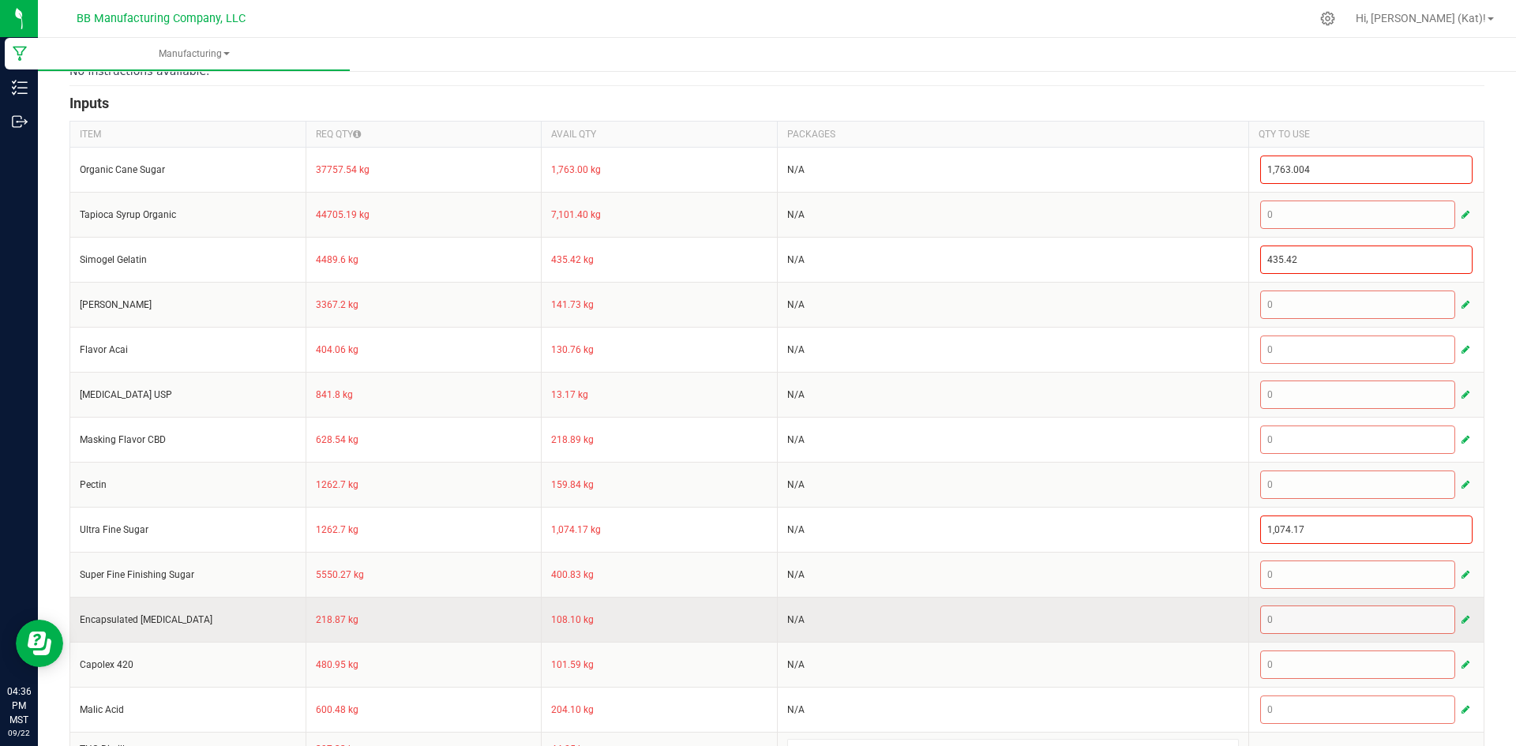
scroll to position [455, 0]
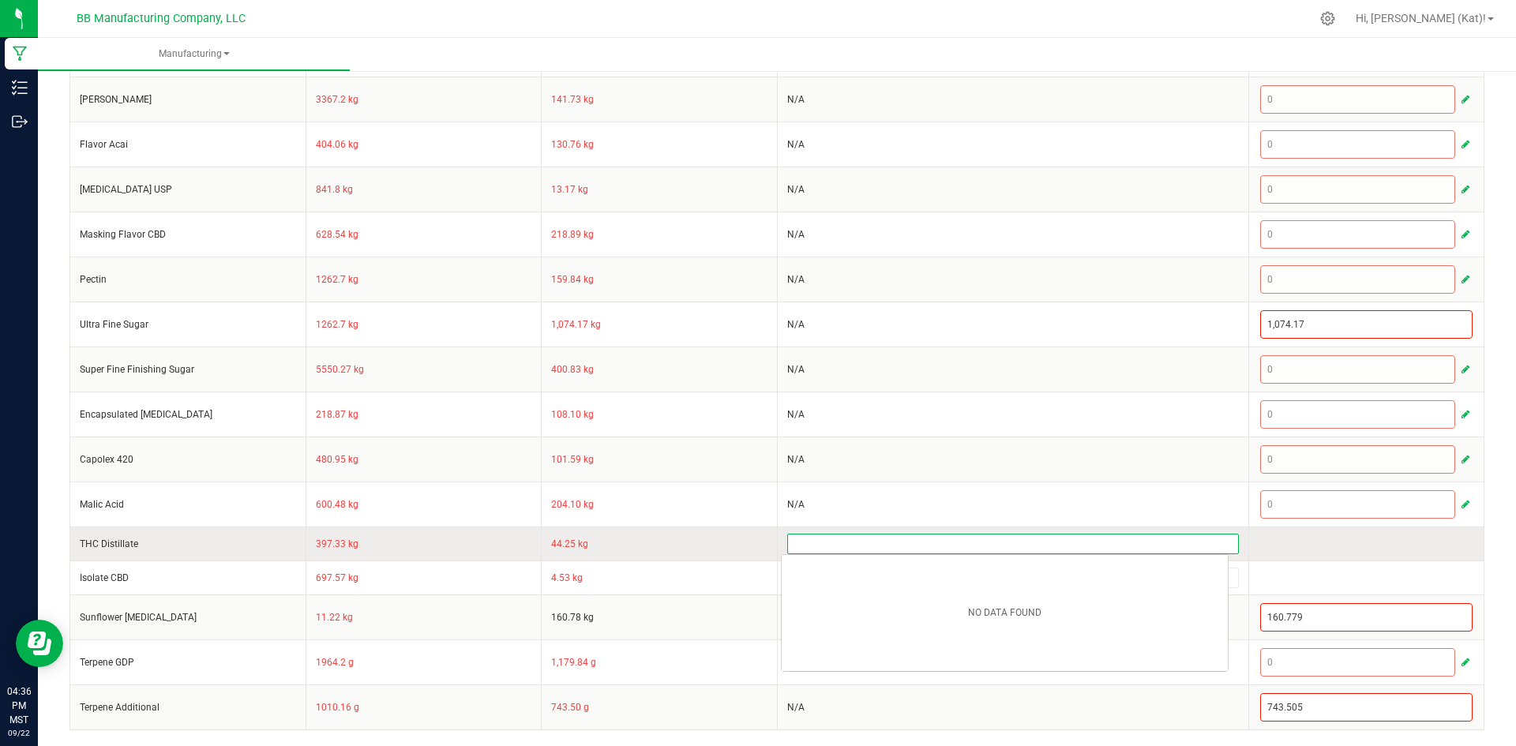
click at [859, 535] on input at bounding box center [1013, 543] width 450 height 19
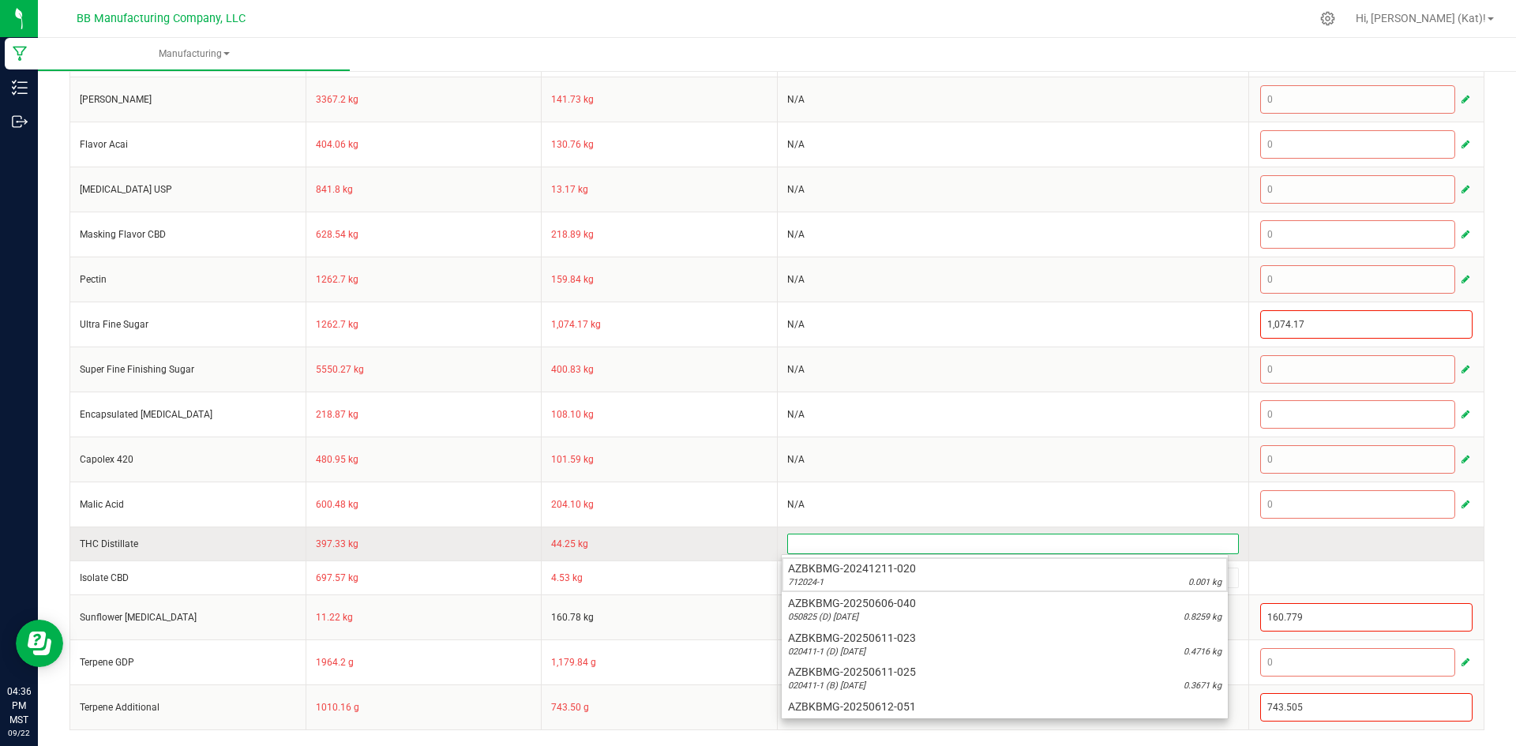
click at [859, 538] on input at bounding box center [1013, 543] width 450 height 19
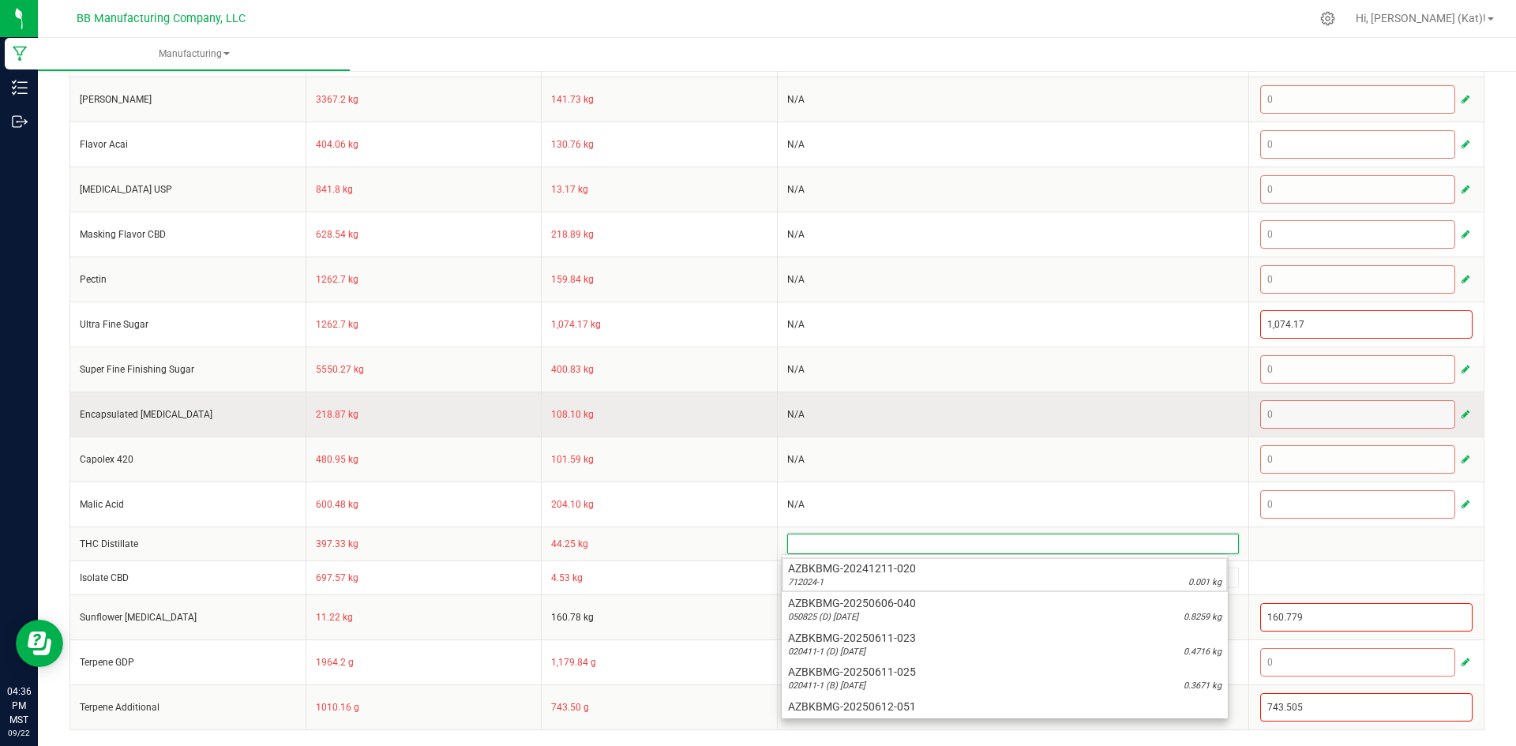
click at [734, 432] on td "108.10 kg" at bounding box center [659, 414] width 236 height 45
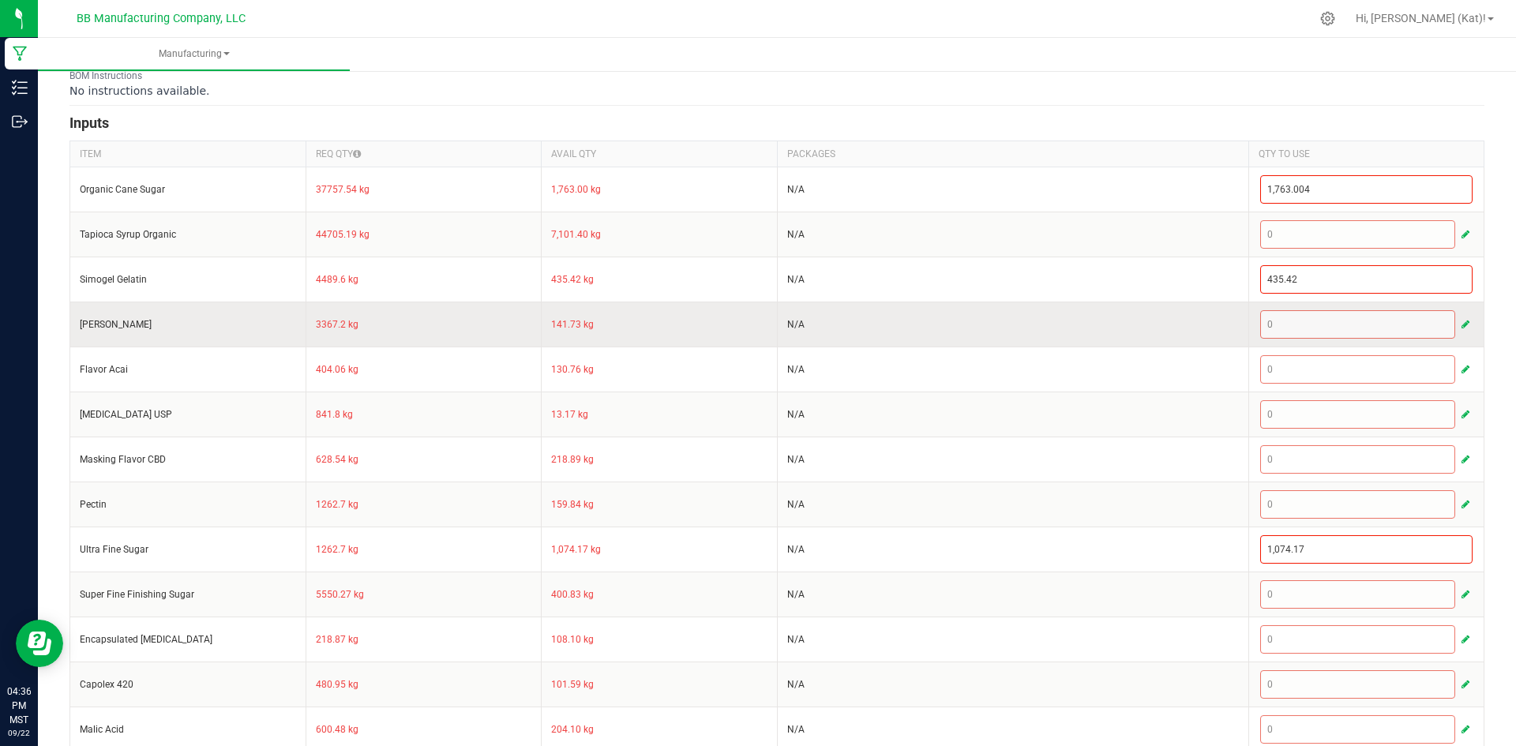
scroll to position [0, 0]
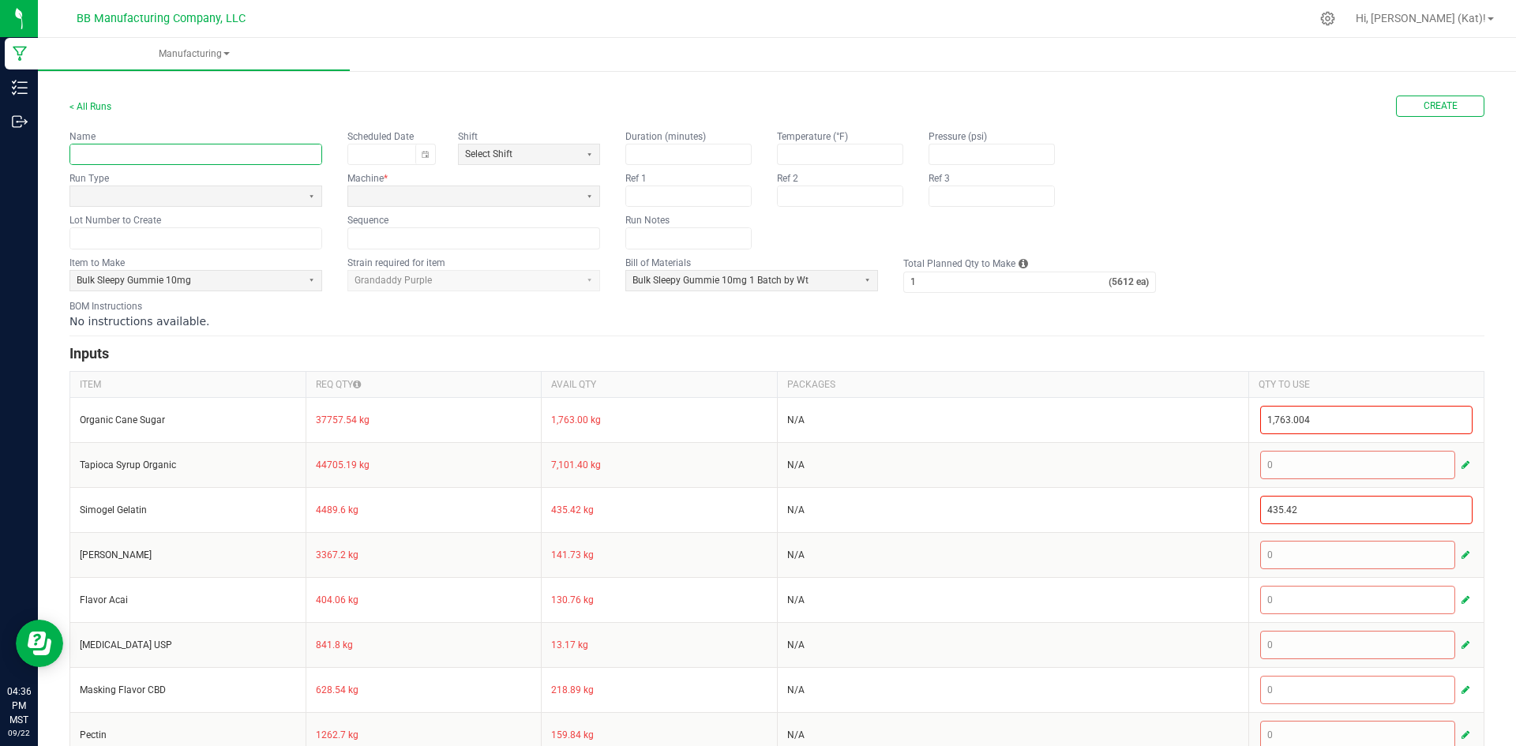
click at [223, 149] on input "text" at bounding box center [195, 154] width 251 height 20
paste input "Sleepy Blackberry Acai 100mg Gummie"
type input "9.22.25 Sleepy Blackberry Acai 100mg Gummie"
click at [283, 190] on span at bounding box center [186, 195] width 219 height 13
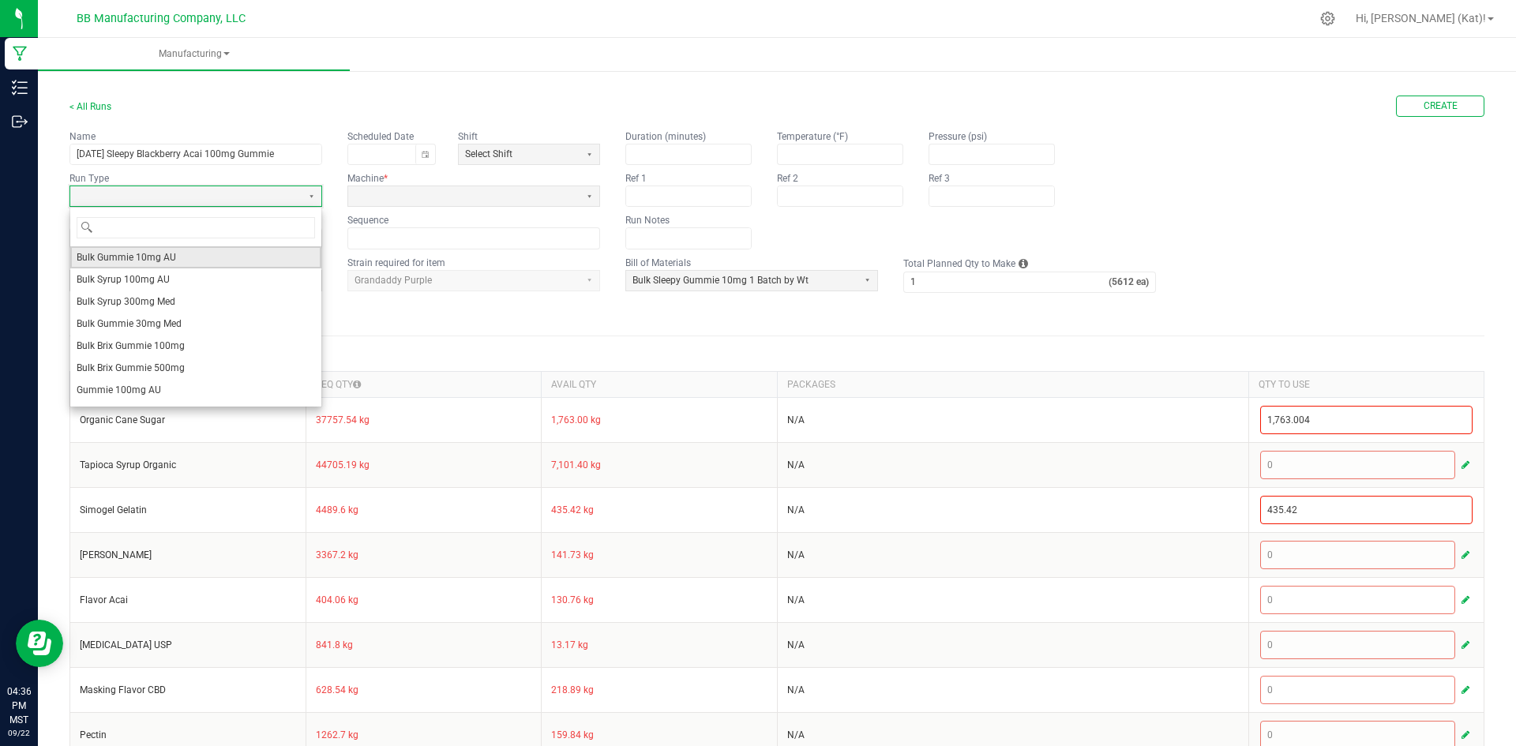
click at [178, 257] on li "Bulk Gummie 10mg AU" at bounding box center [195, 257] width 251 height 22
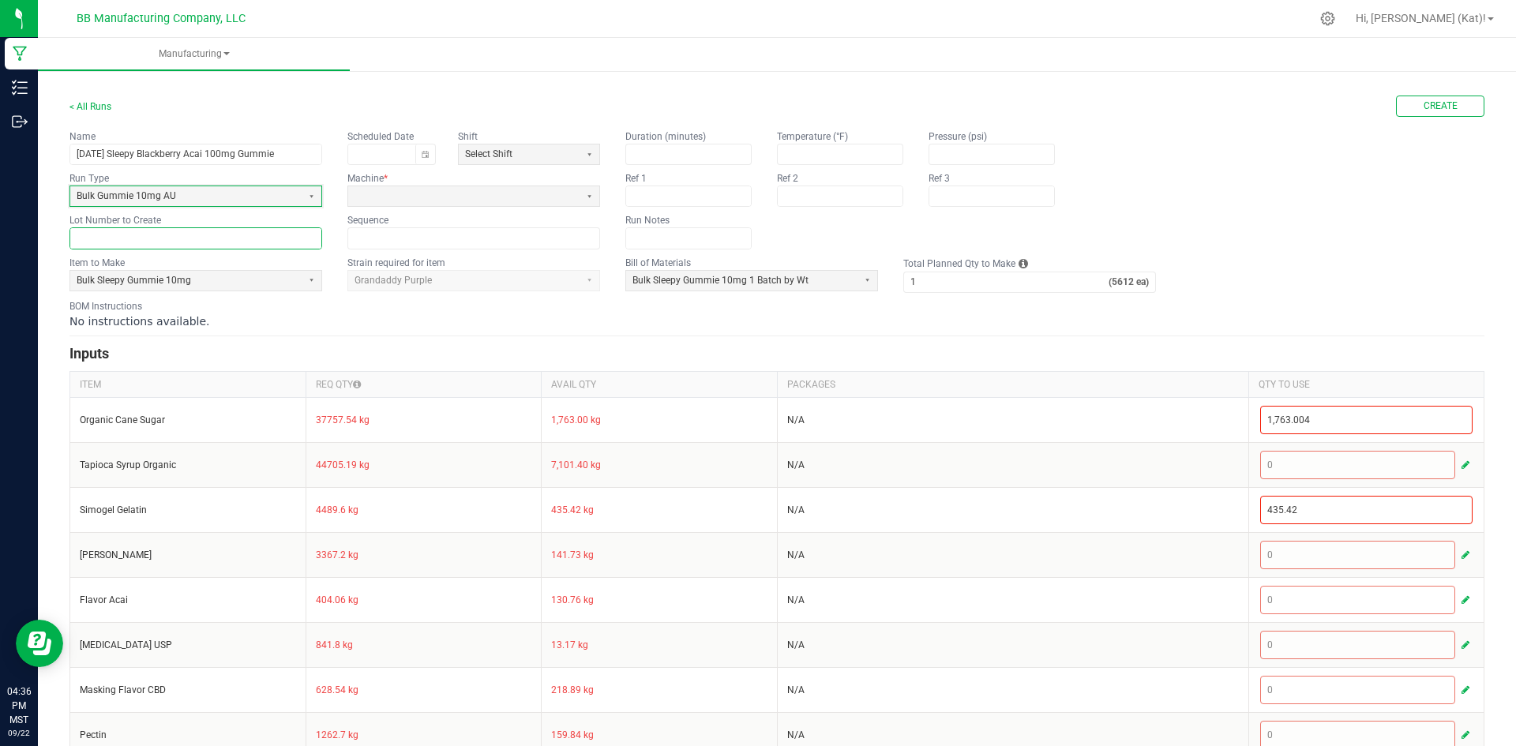
click at [193, 243] on input "text" at bounding box center [195, 238] width 251 height 20
paste input "SL100G-68"
click at [422, 147] on button "Toggle calendar" at bounding box center [425, 154] width 20 height 20
type input "SL100G-68"
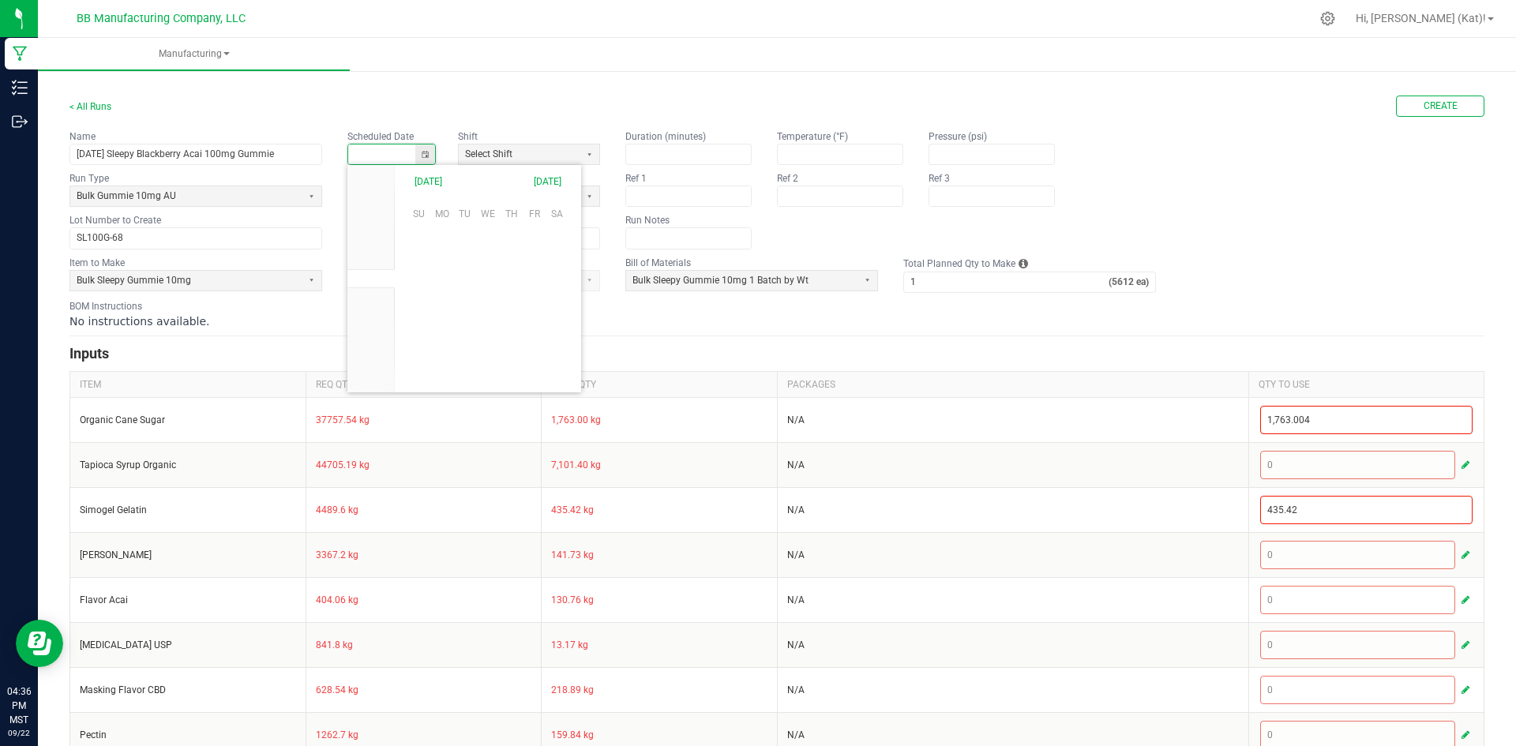
scroll to position [248848, 0]
click at [443, 315] on span "22" at bounding box center [441, 314] width 23 height 24
type input "[DATE]"
click at [441, 195] on span at bounding box center [463, 195] width 219 height 13
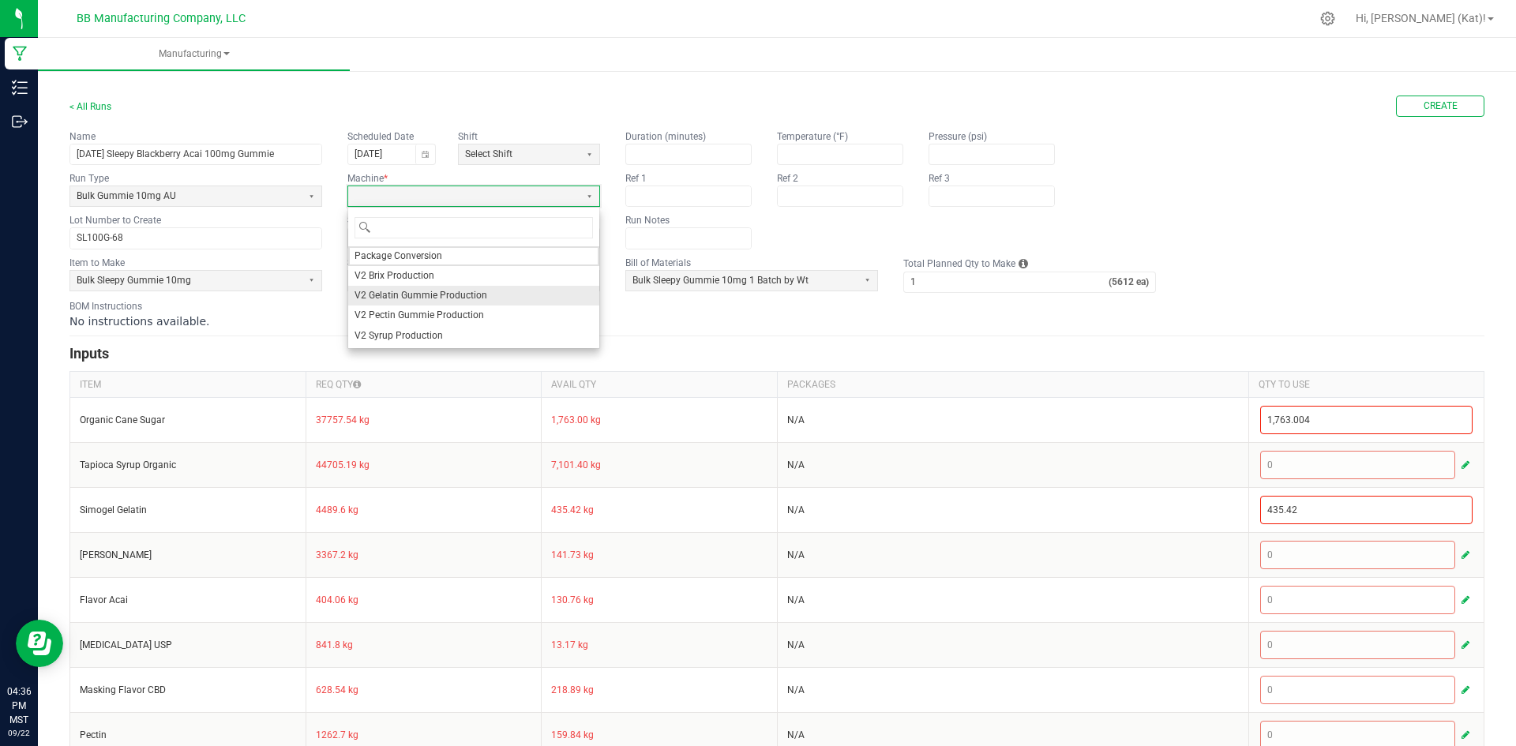
click at [423, 298] on span "V2 Gelatin Gummie Production" at bounding box center [420, 295] width 133 height 13
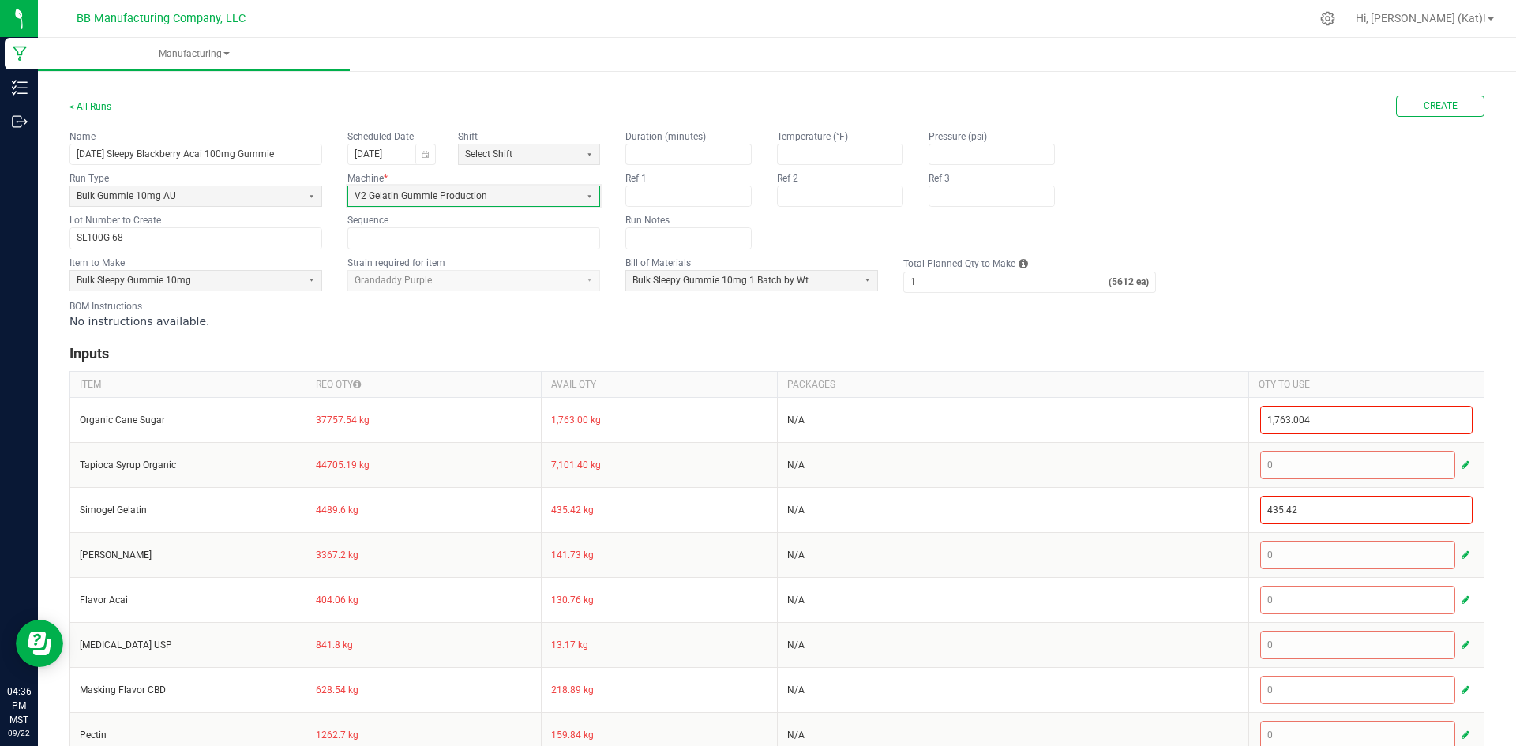
click at [871, 329] on form "< All Runs Create Name 9.22.25 Sleepy Blackberry Acai 100mg Gummie Scheduled Da…" at bounding box center [776, 641] width 1414 height 1090
click at [960, 287] on input "1" at bounding box center [1006, 282] width 204 height 20
type input "15"
click at [901, 320] on div "No instructions available." at bounding box center [776, 321] width 1414 height 16
click at [1451, 103] on button "Create" at bounding box center [1440, 106] width 88 height 21
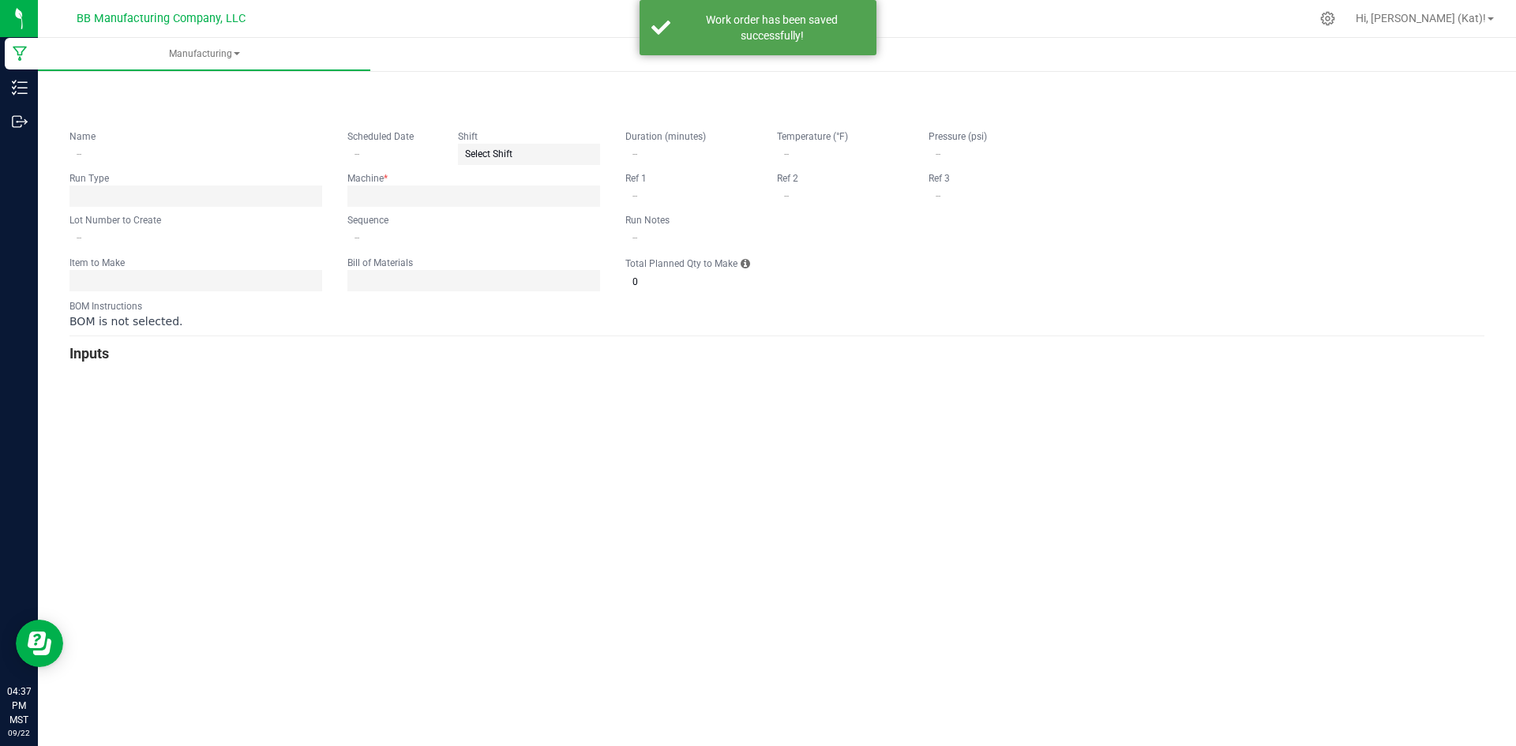
type input "9.22.25 Sleepy Blackberry Acai 100mg Gummie"
type input "[DATE]"
type input "SL100G-68"
type input "0"
type input "15"
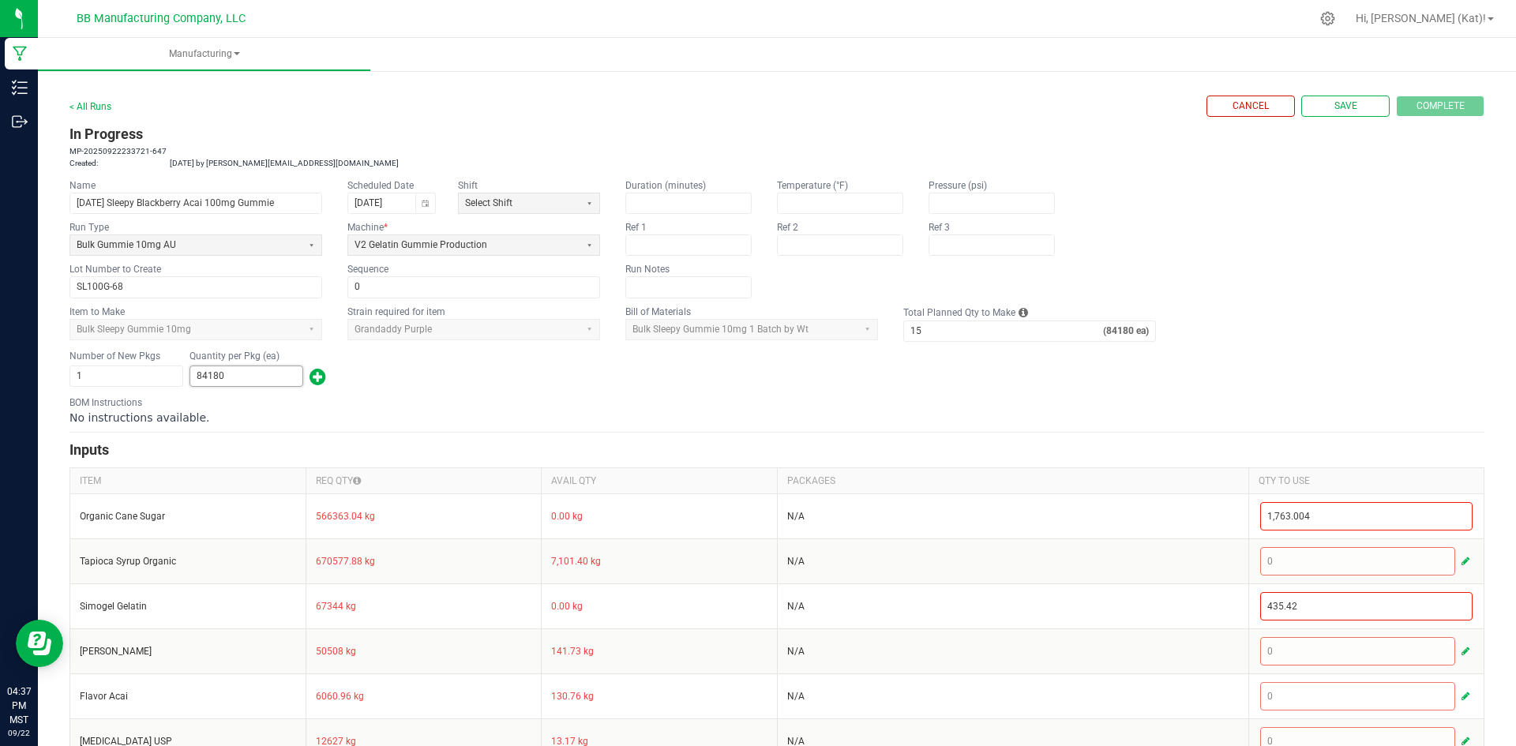
click at [280, 373] on input "84180" at bounding box center [246, 376] width 112 height 20
type input "233"
click at [317, 376] on span "button" at bounding box center [317, 376] width 17 height 25
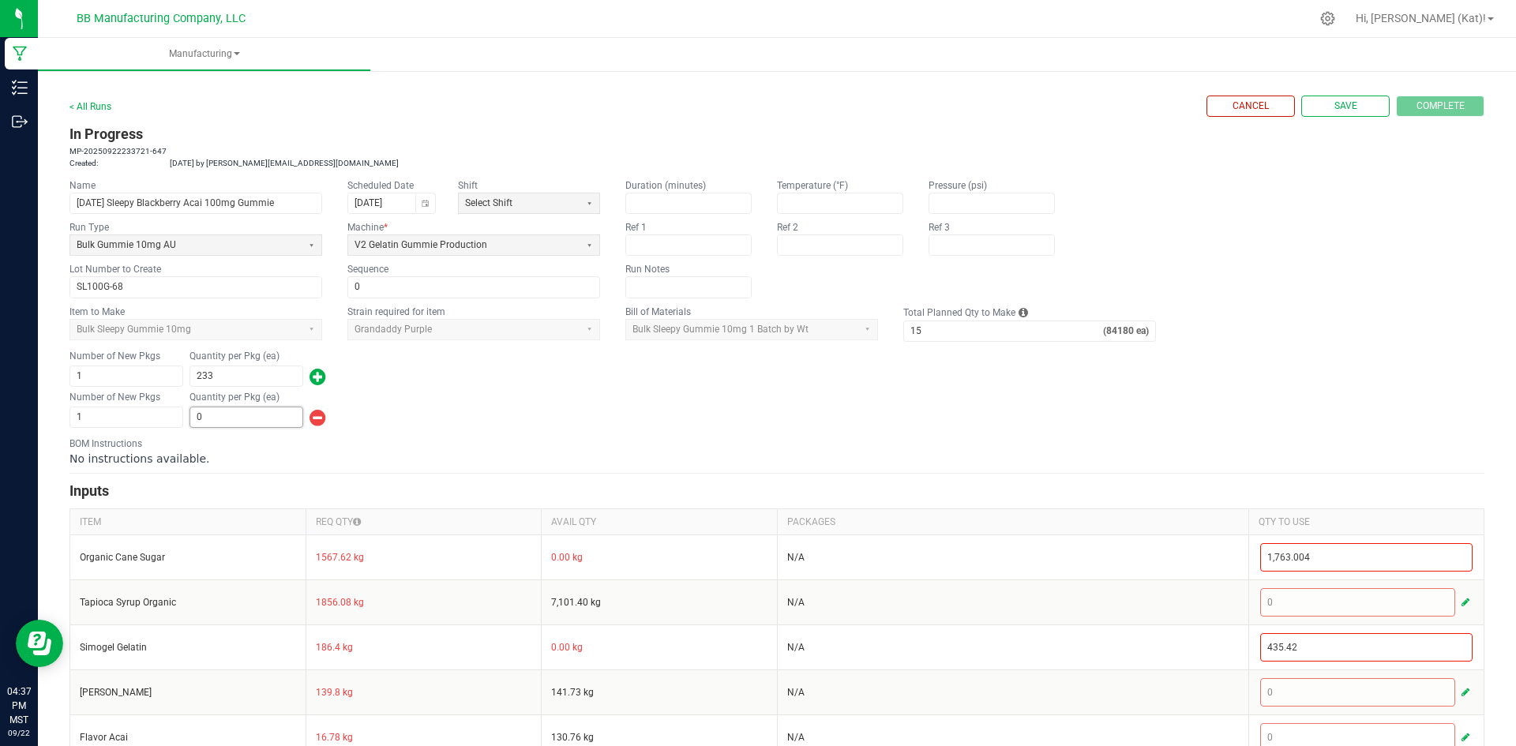
click at [272, 418] on input "0" at bounding box center [246, 417] width 112 height 20
type input "80,465"
click at [585, 403] on div "Number of New Pkgs 1 Quantity per Pkg (ea) 80,465" at bounding box center [776, 409] width 1414 height 41
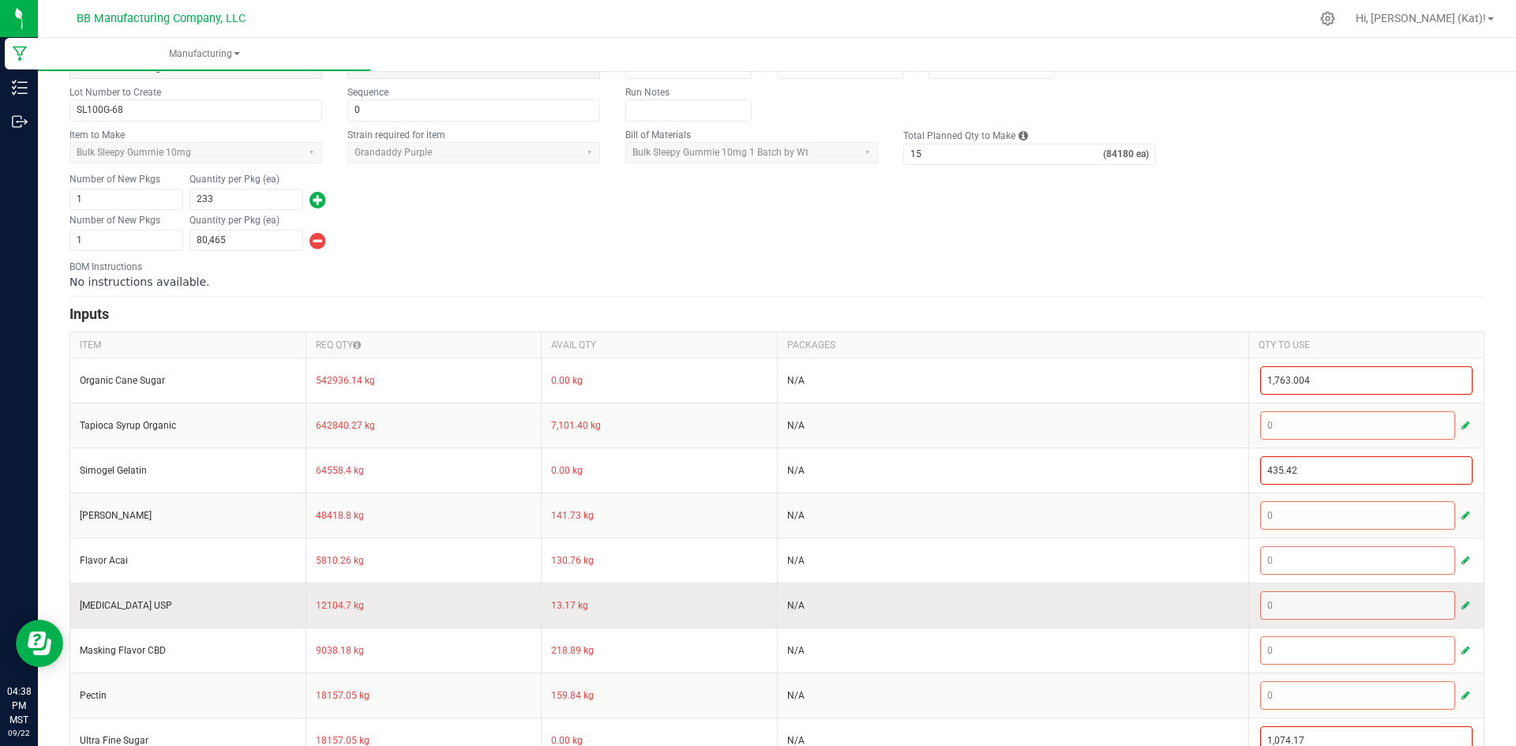
scroll to position [593, 0]
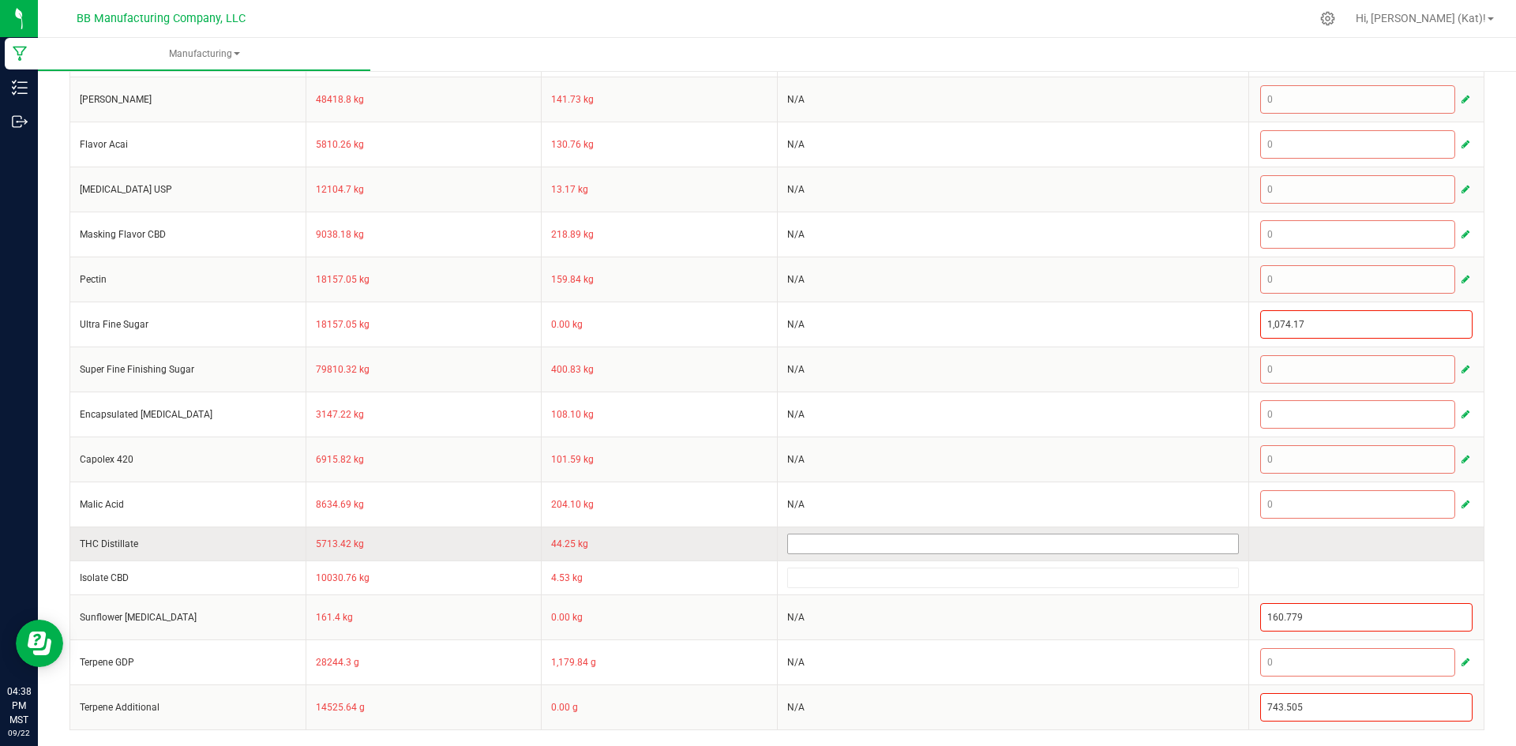
click at [826, 545] on input at bounding box center [1013, 543] width 450 height 19
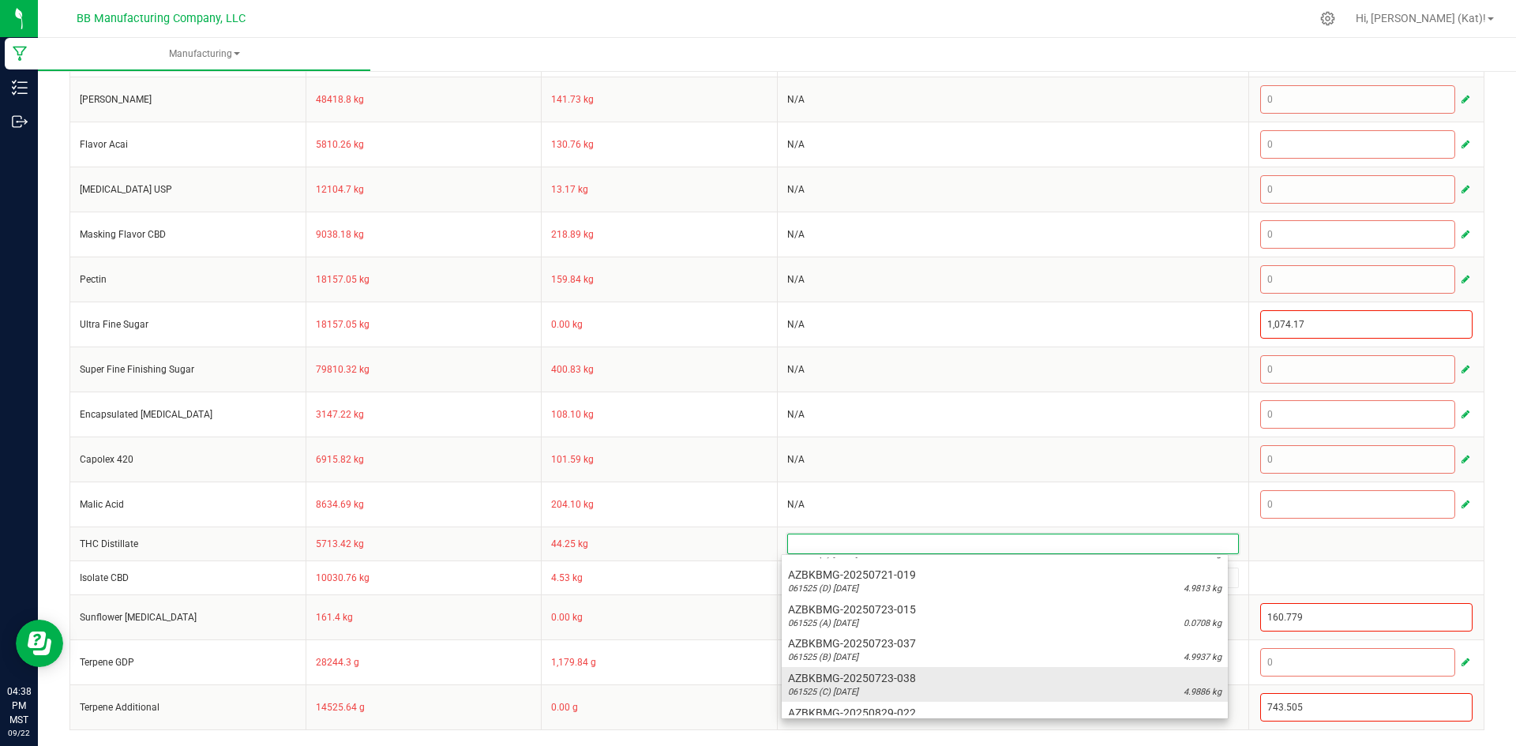
scroll to position [453, 0]
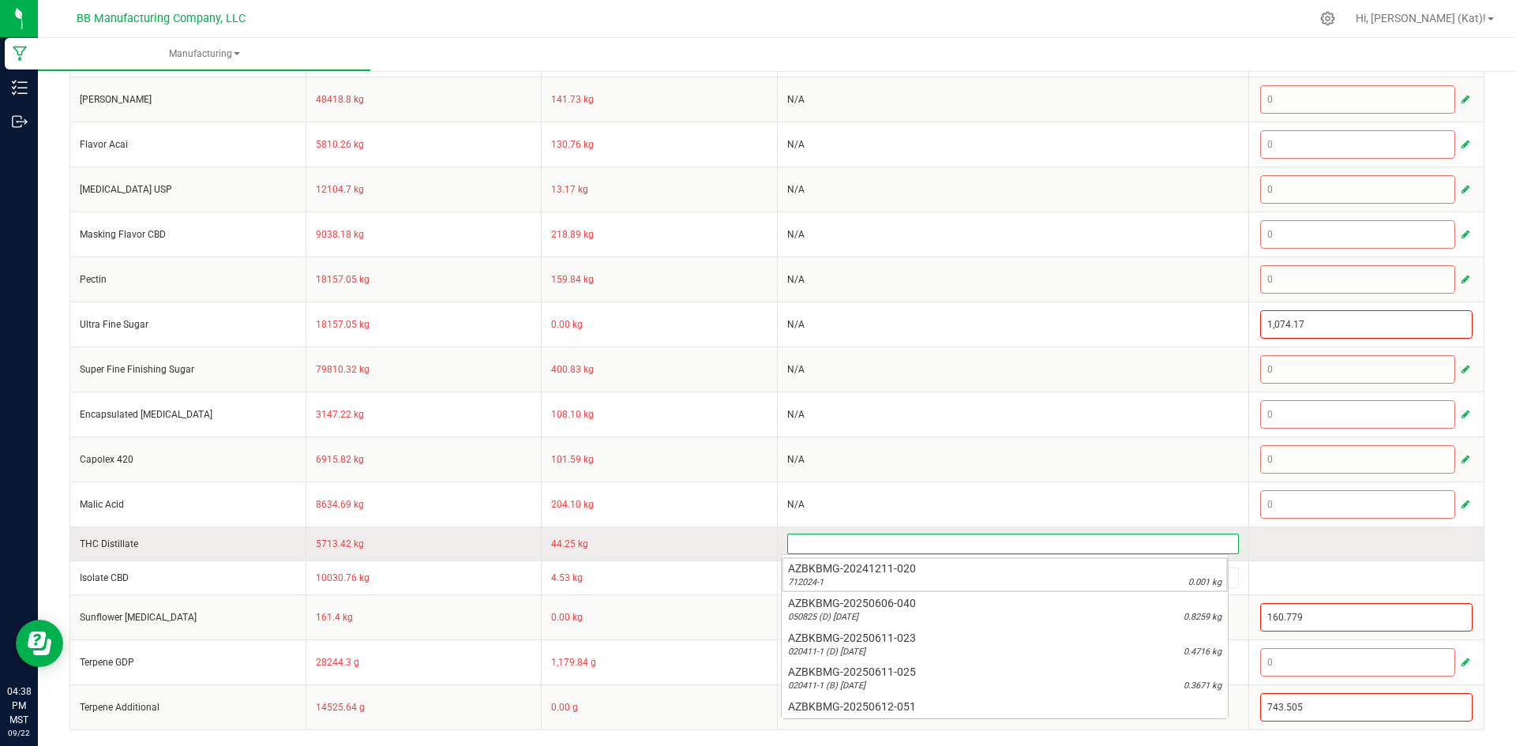
click at [821, 546] on input at bounding box center [1013, 543] width 450 height 19
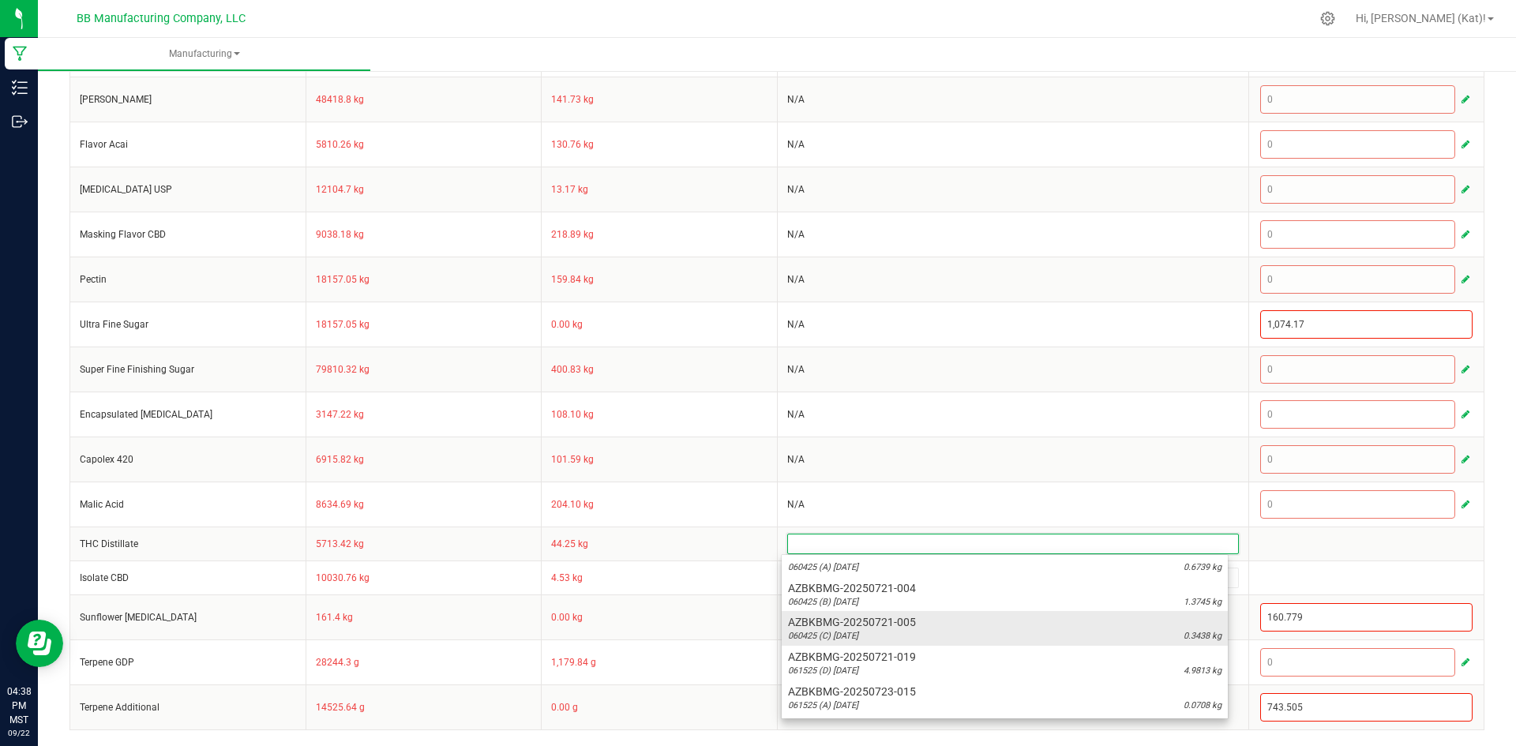
scroll to position [474, 0]
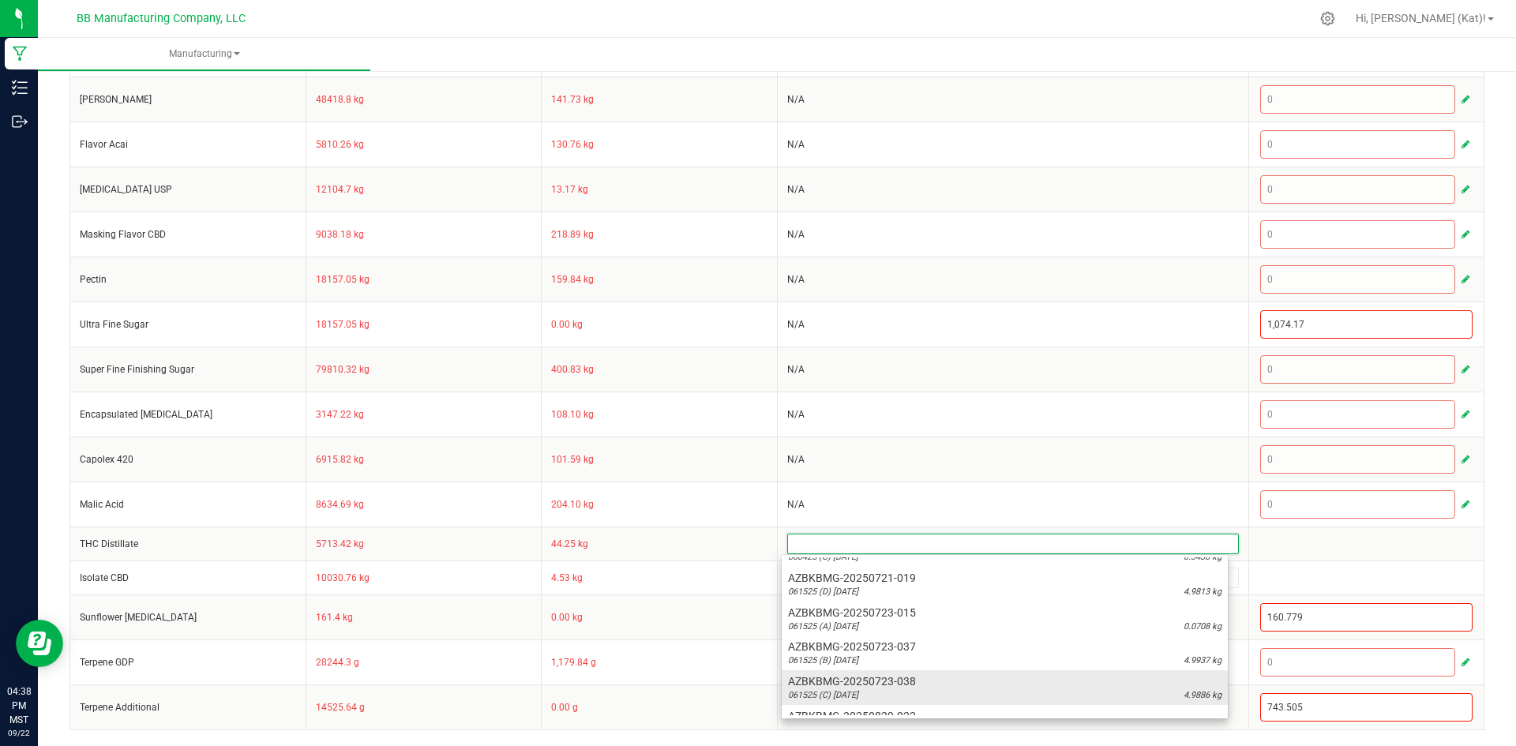
click at [895, 680] on span "AZBKBMG-20250723-038" at bounding box center [1004, 681] width 433 height 16
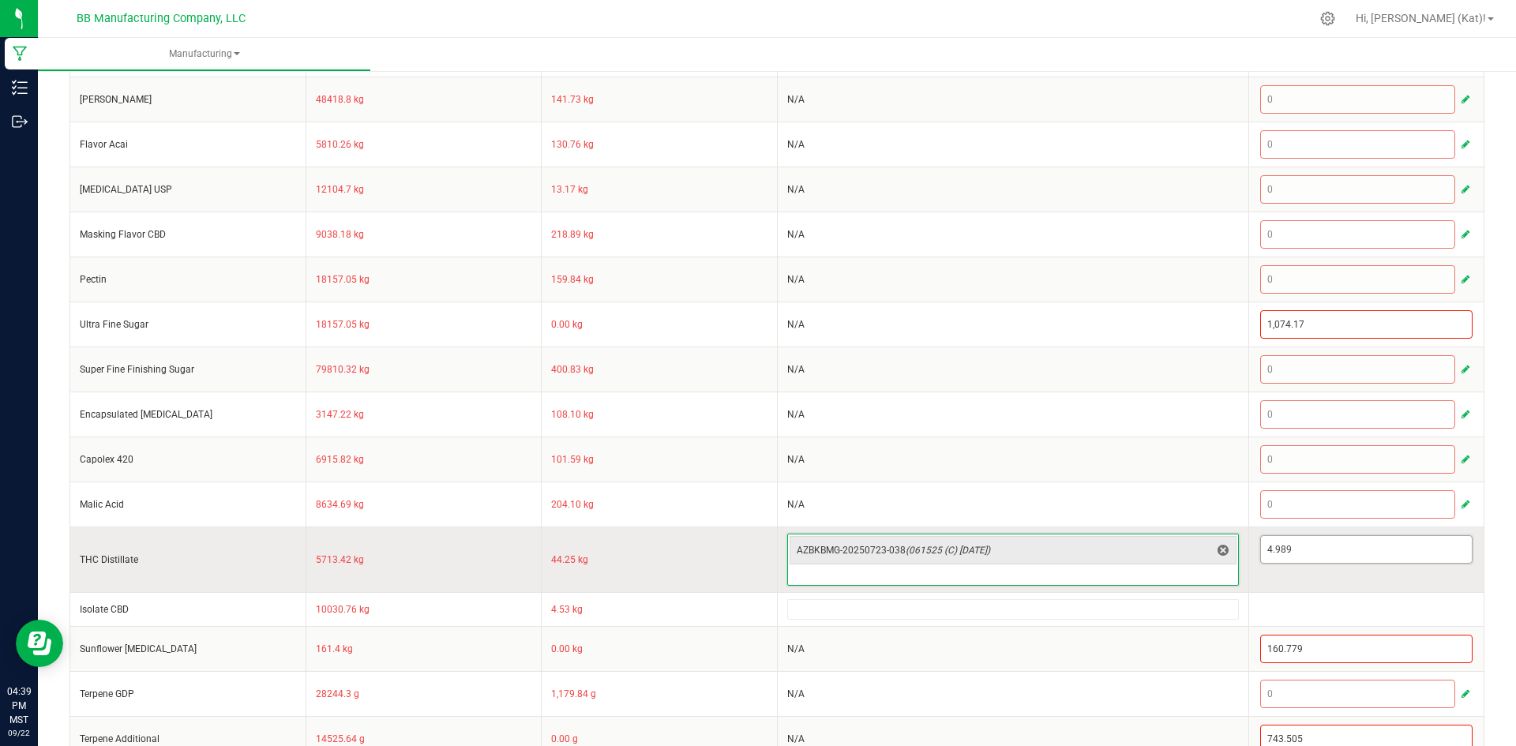
click at [1299, 546] on input "4.989" at bounding box center [1367, 549] width 212 height 27
paste input "0.998"
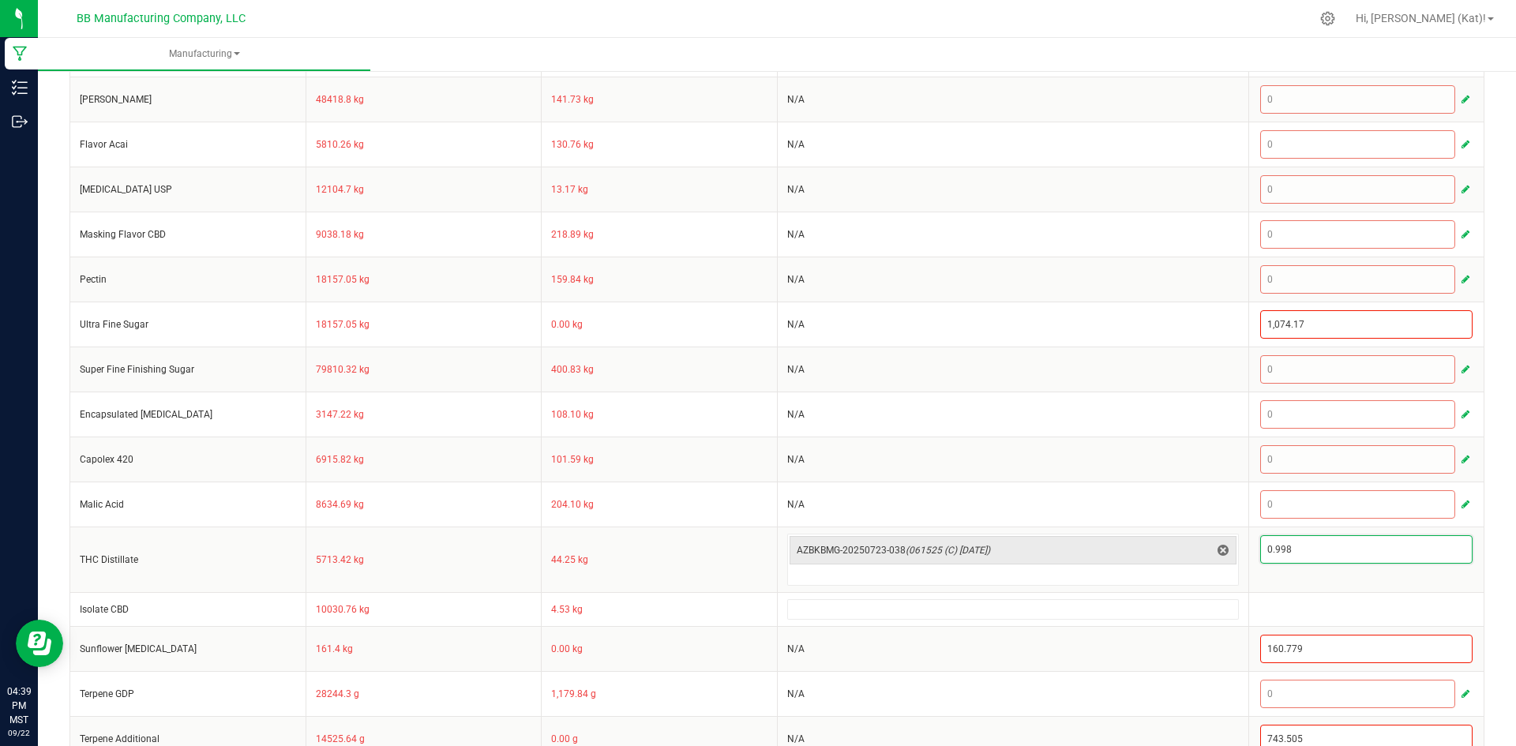
type input "0.998"
click at [1483, 550] on div "< All Runs Cancel Save Complete In Progress MP-20250922233721-647 Created: Sep …" at bounding box center [777, 125] width 1478 height 1303
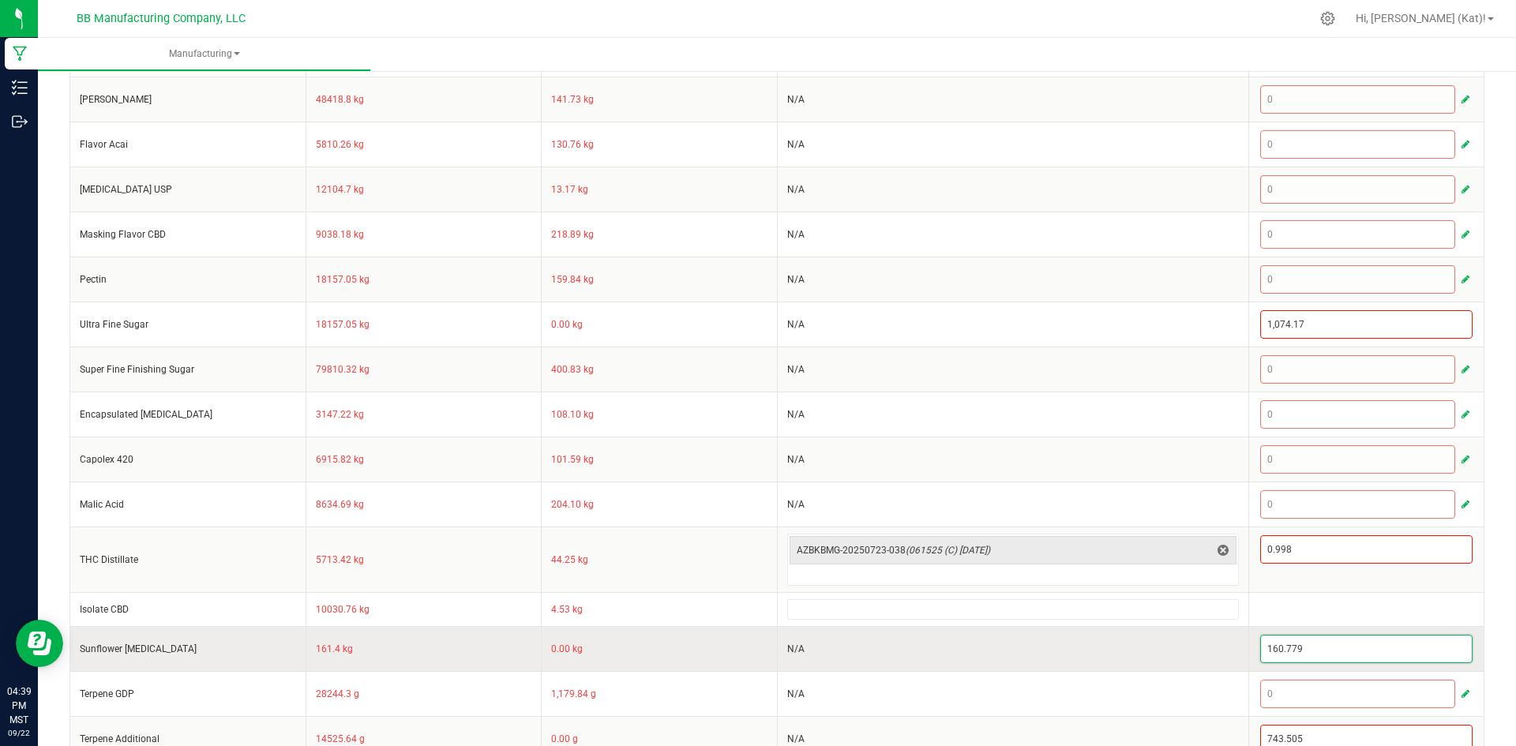
click at [1294, 640] on input "160.779" at bounding box center [1367, 648] width 212 height 27
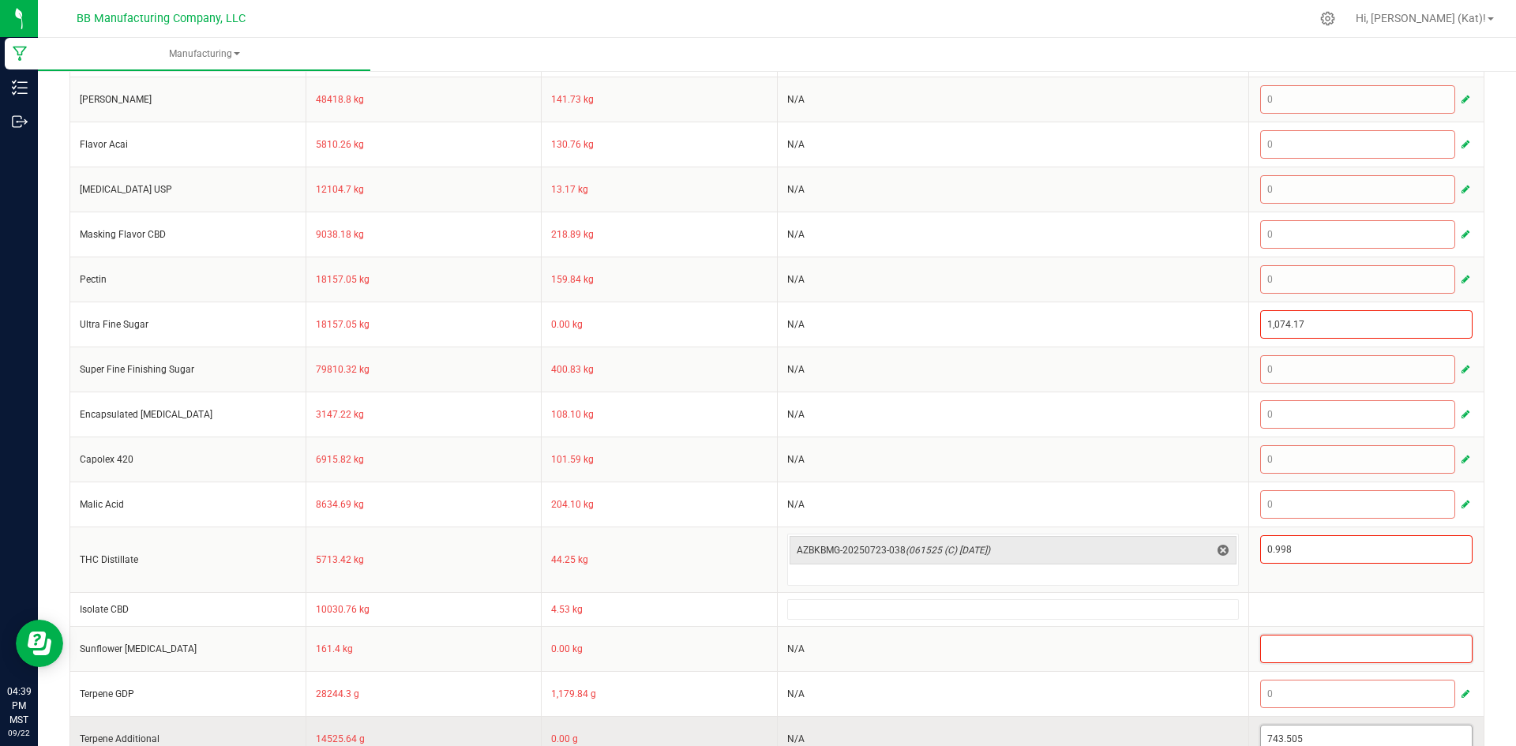
click at [1290, 738] on input "743.505" at bounding box center [1367, 738] width 212 height 27
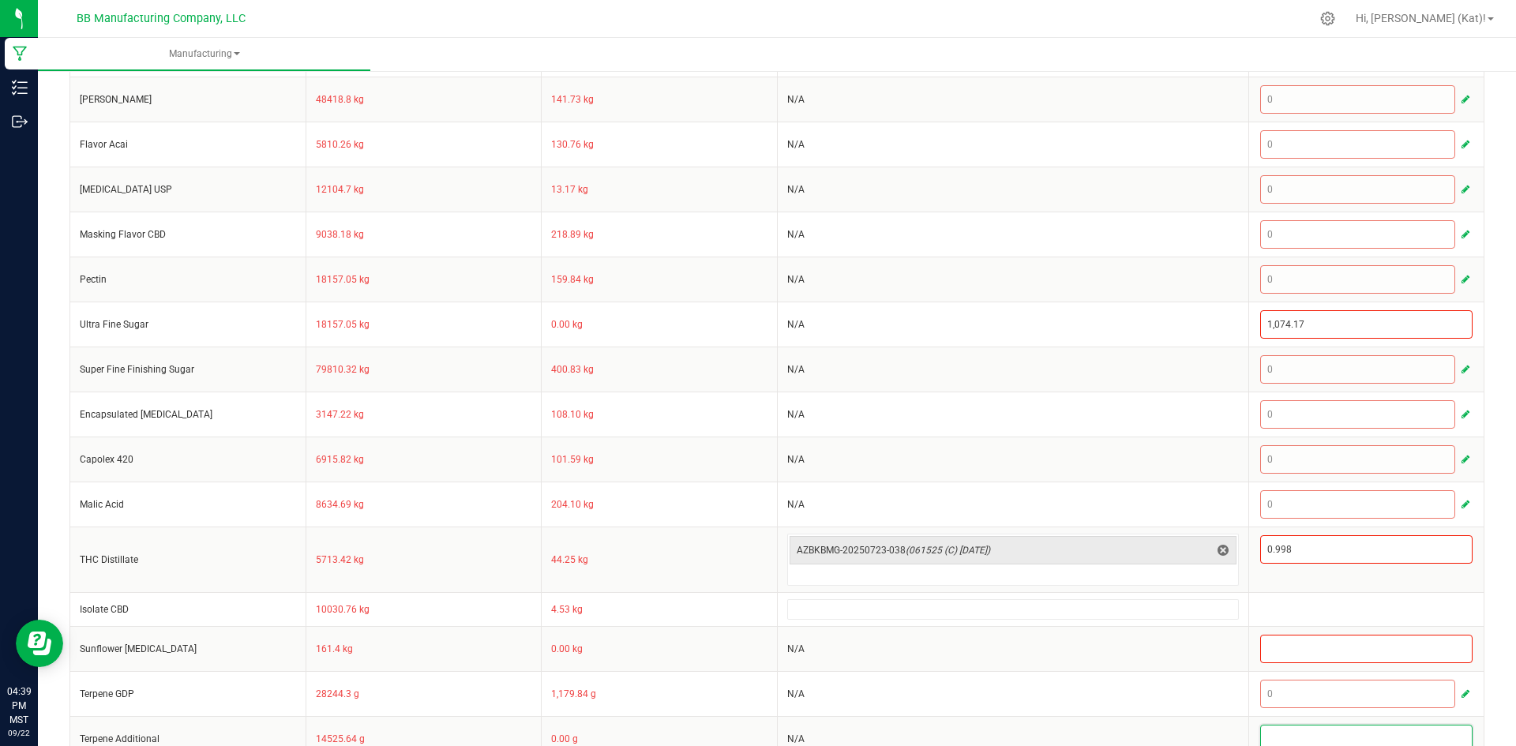
click at [1487, 660] on div "< All Runs Cancel Save Complete In Progress MP-20250922233721-647 Created: Sep …" at bounding box center [777, 125] width 1478 height 1303
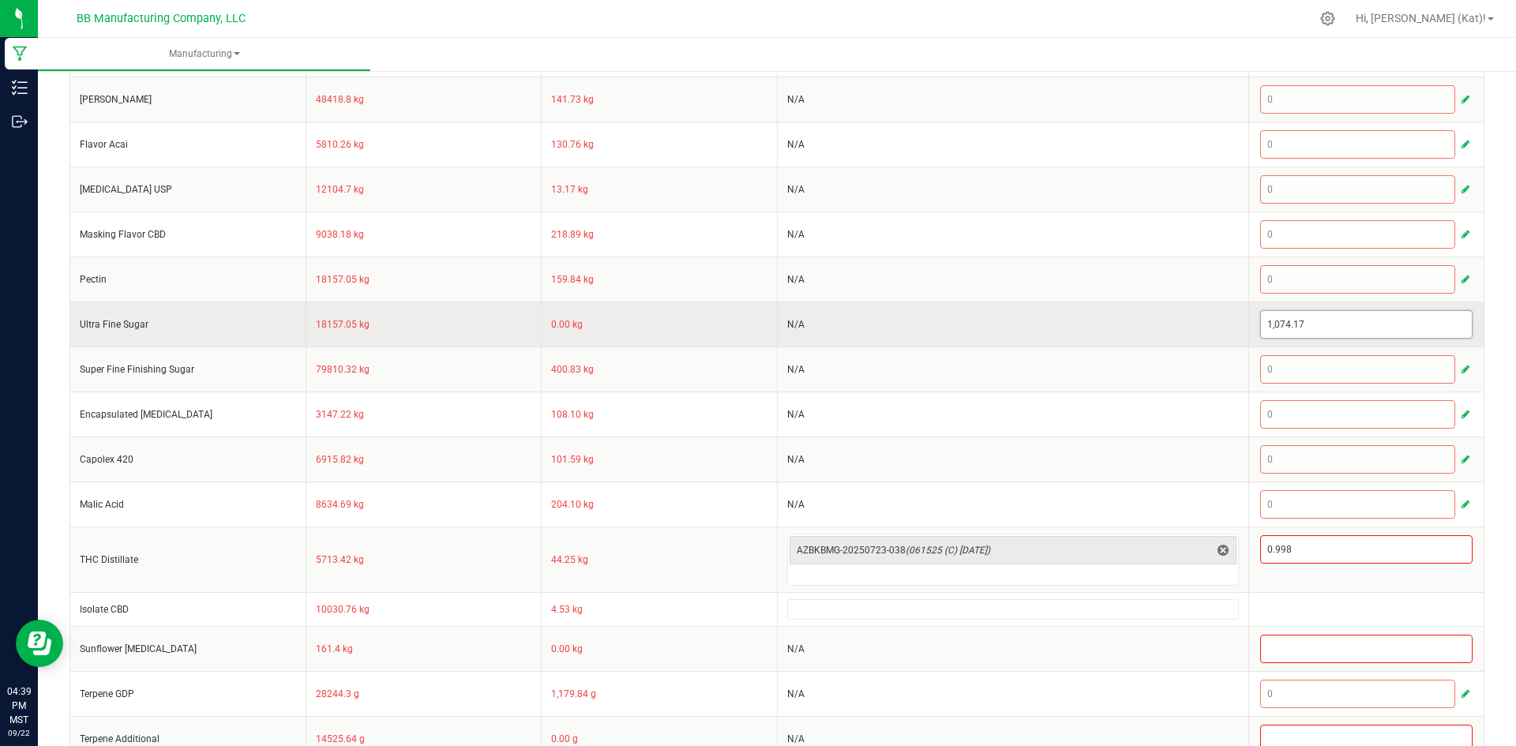
type input "1074.17"
click at [1300, 324] on input "1074.17" at bounding box center [1367, 324] width 212 height 27
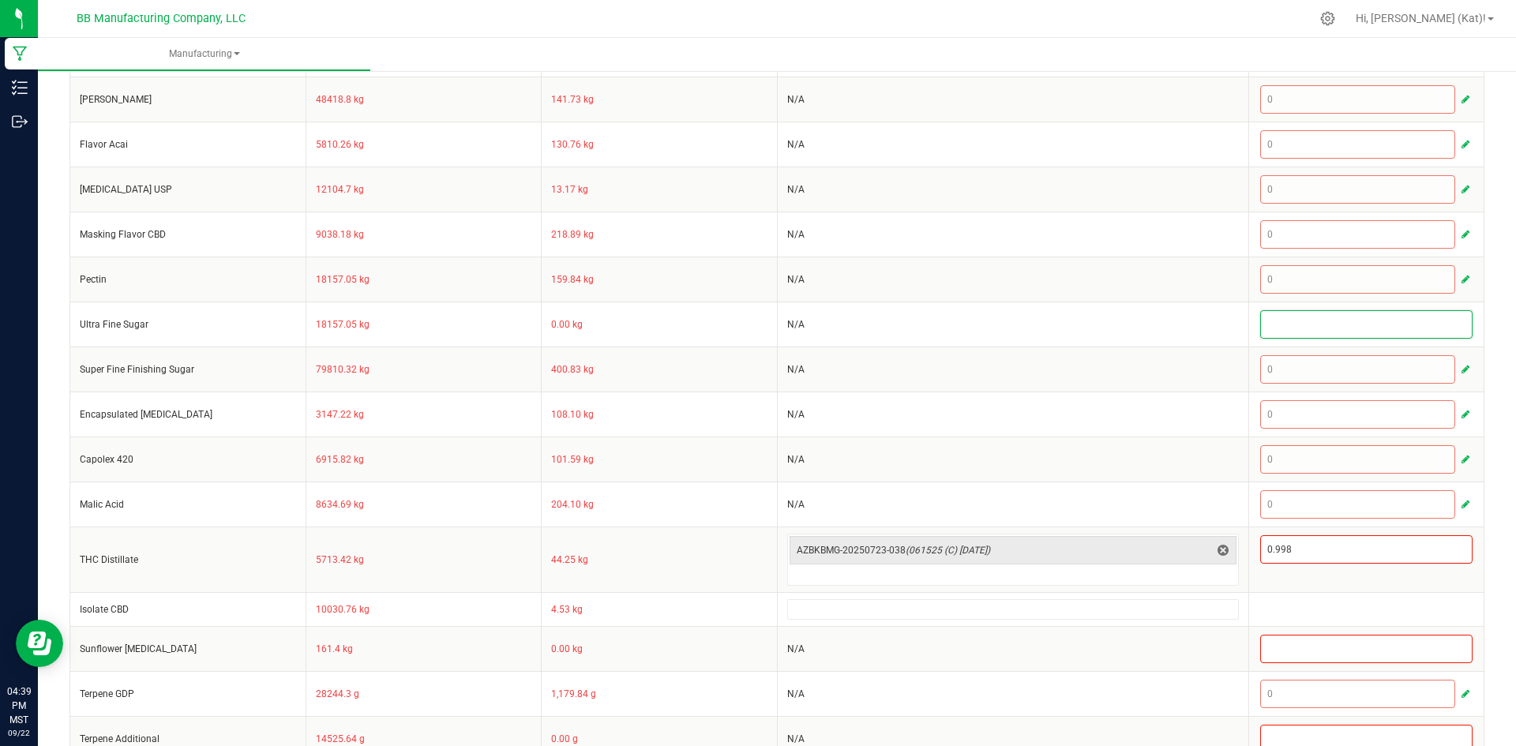
scroll to position [0, 0]
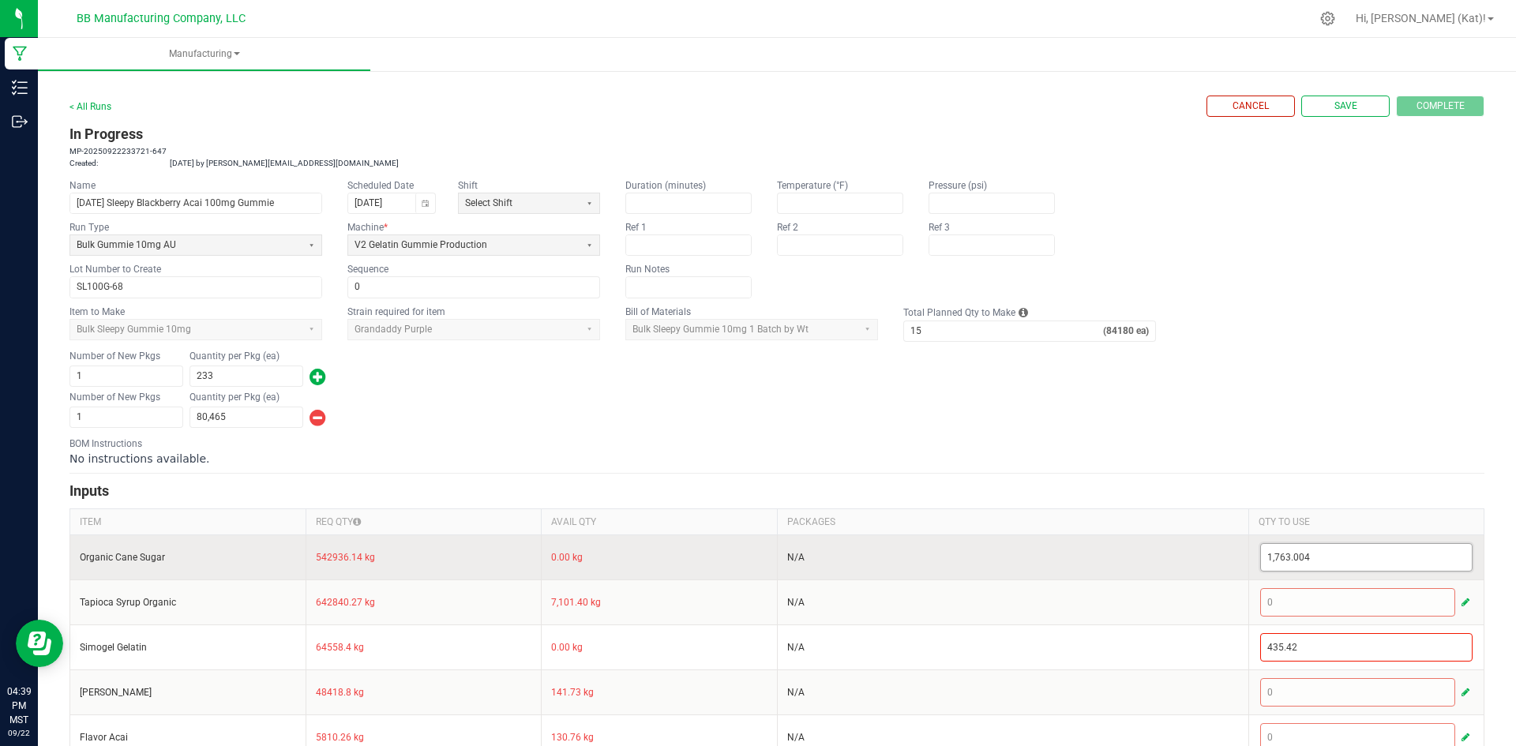
type input "1763.004"
click at [1306, 552] on input "1763.004" at bounding box center [1367, 557] width 212 height 27
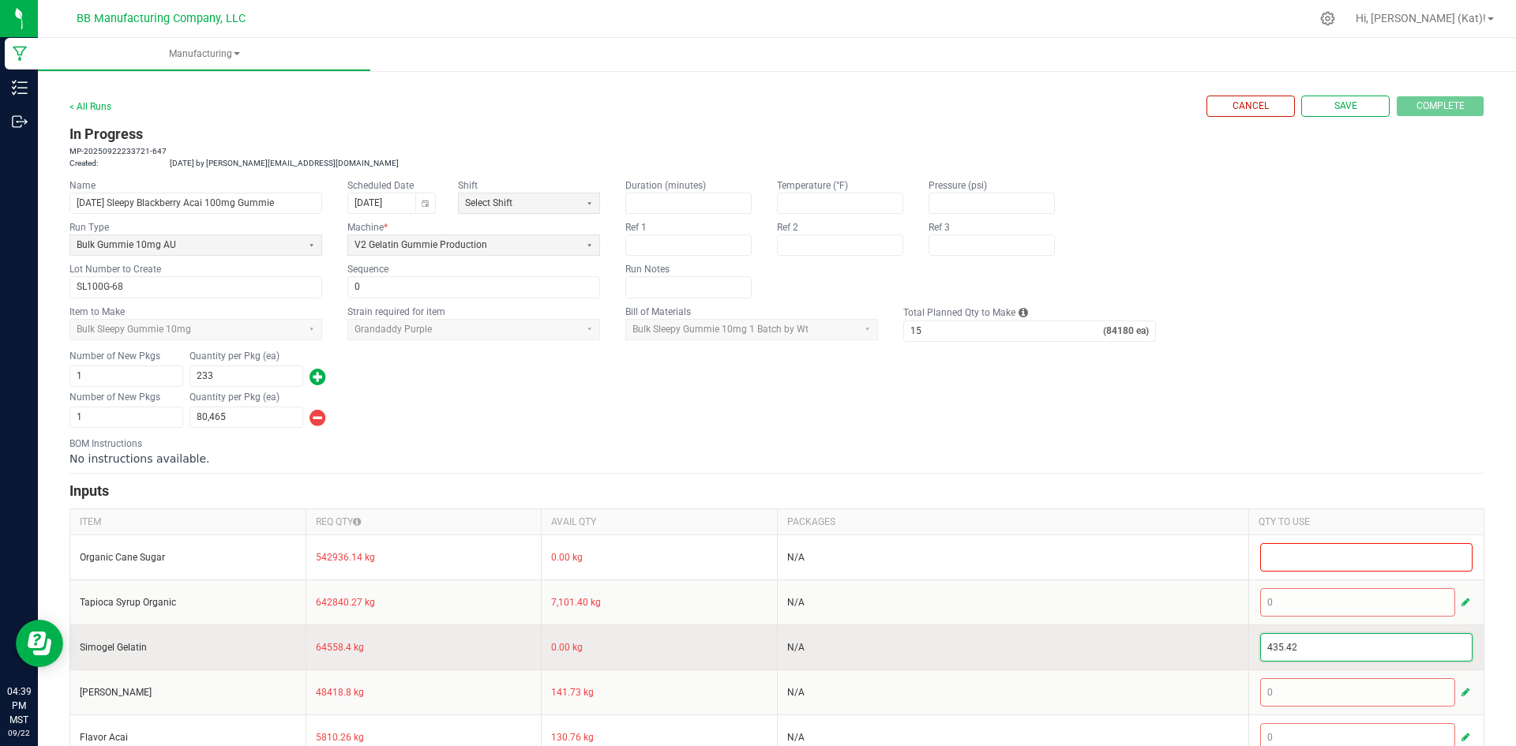
click at [1302, 647] on input "435.42" at bounding box center [1367, 647] width 212 height 27
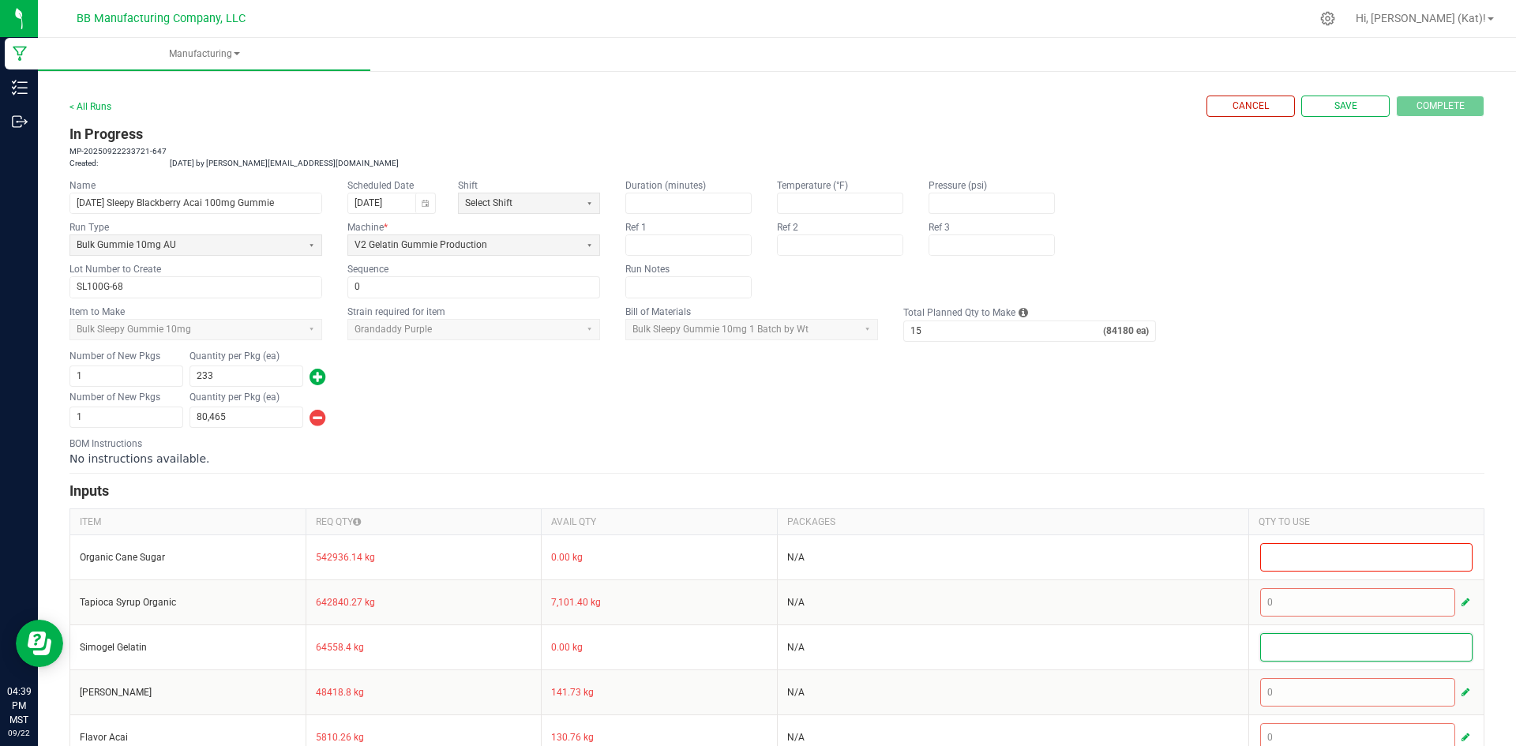
click at [1361, 436] on div "BOM Instructions No instructions available." at bounding box center [776, 451] width 1414 height 30
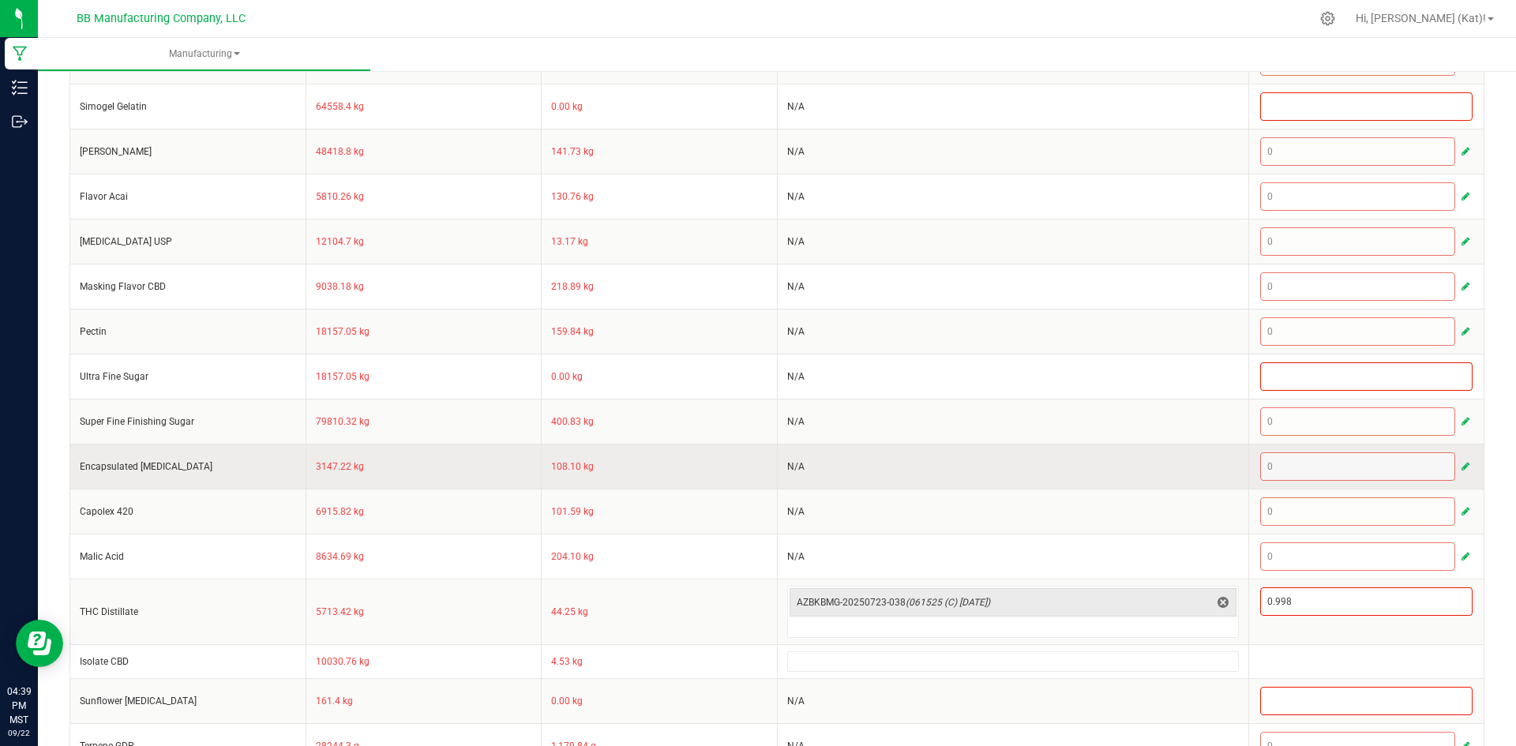
scroll to position [624, 0]
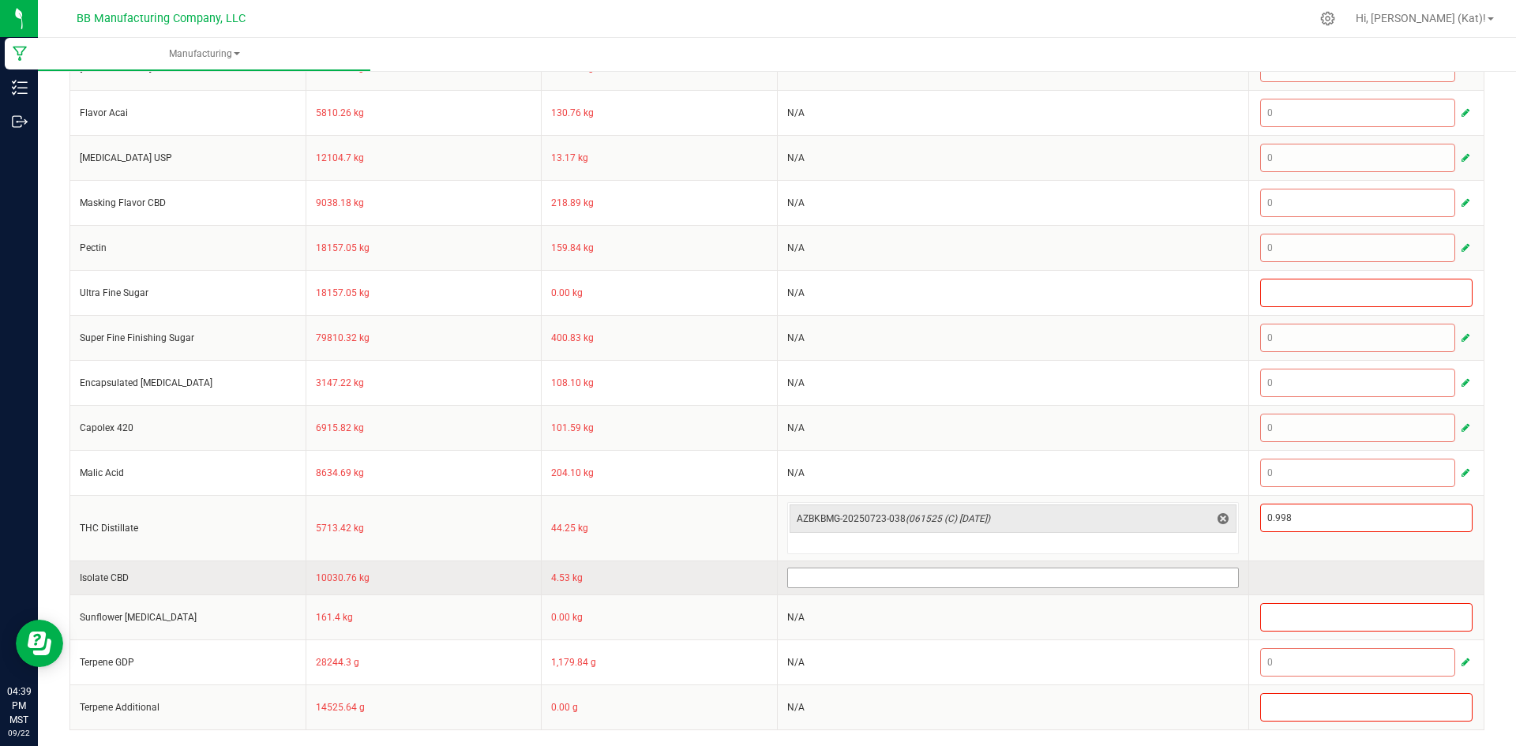
click at [995, 568] on kendo-multiselect at bounding box center [1012, 578] width 451 height 21
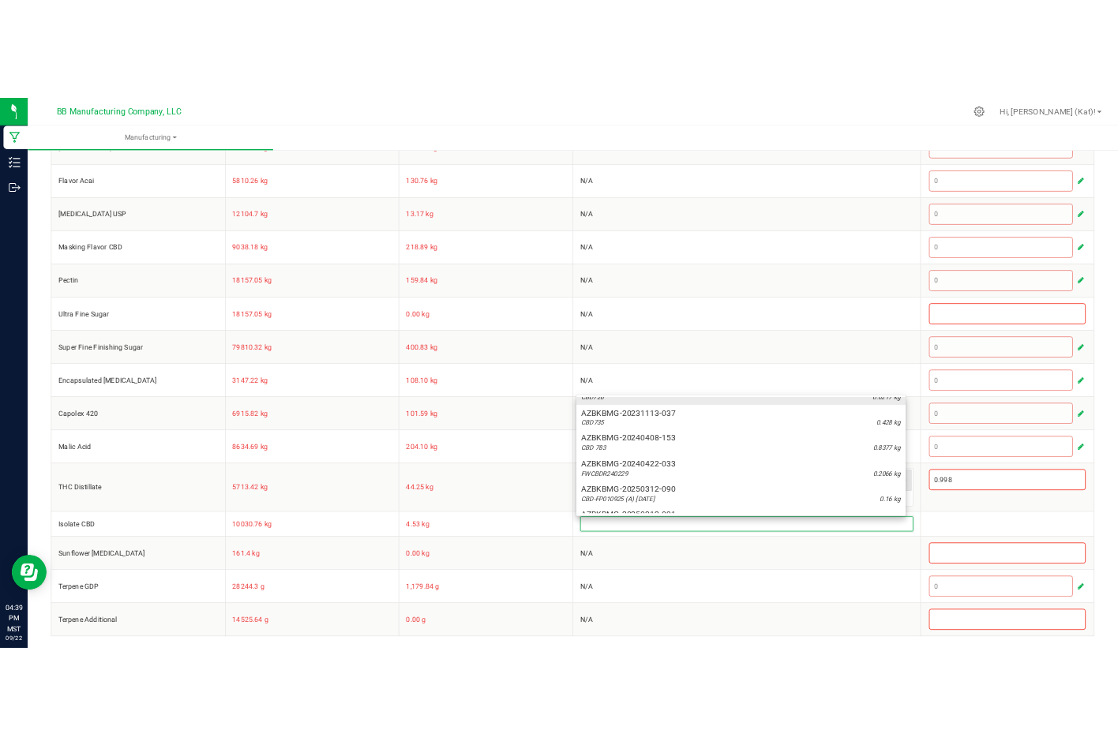
scroll to position [152, 0]
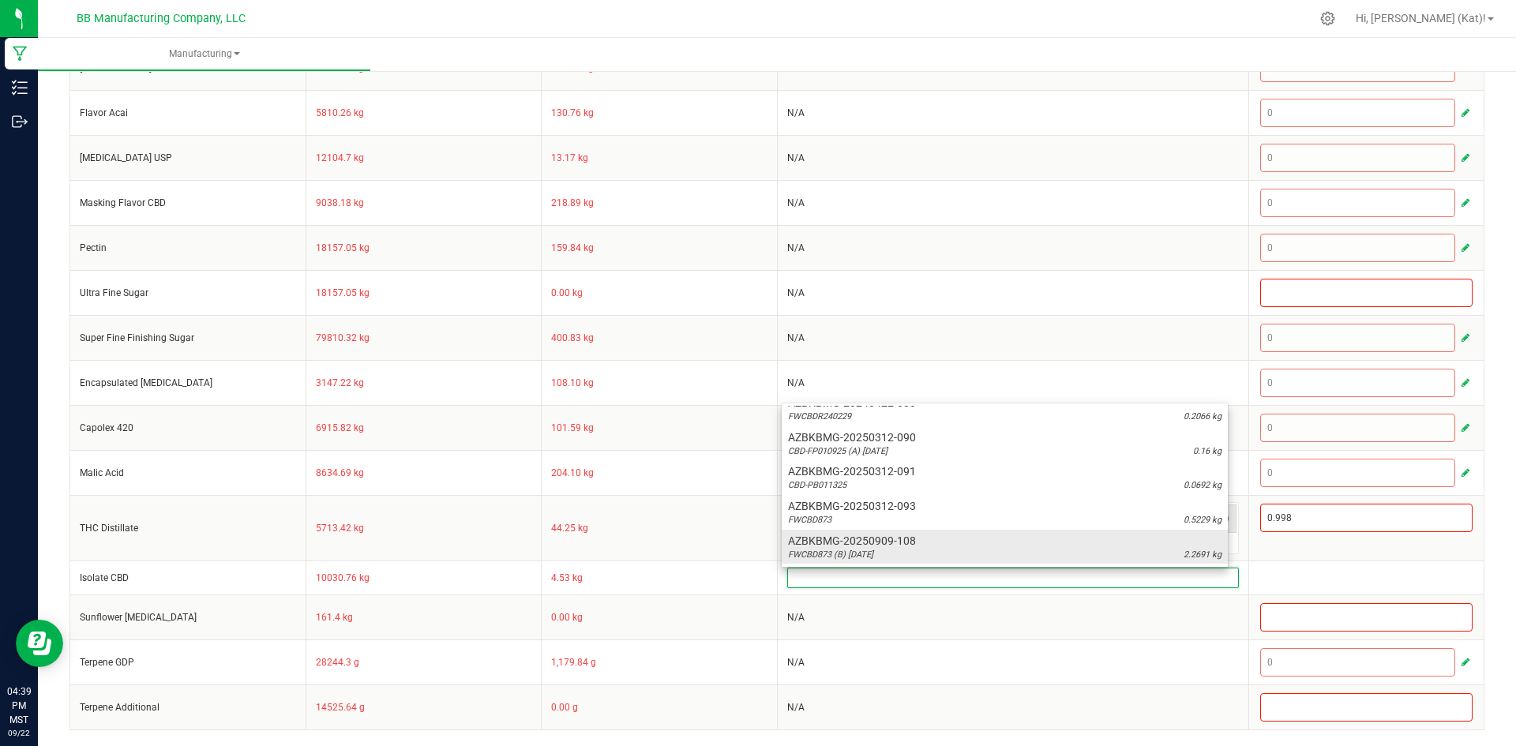
click at [900, 542] on span "AZBKBMG-20250909-108" at bounding box center [1004, 541] width 433 height 16
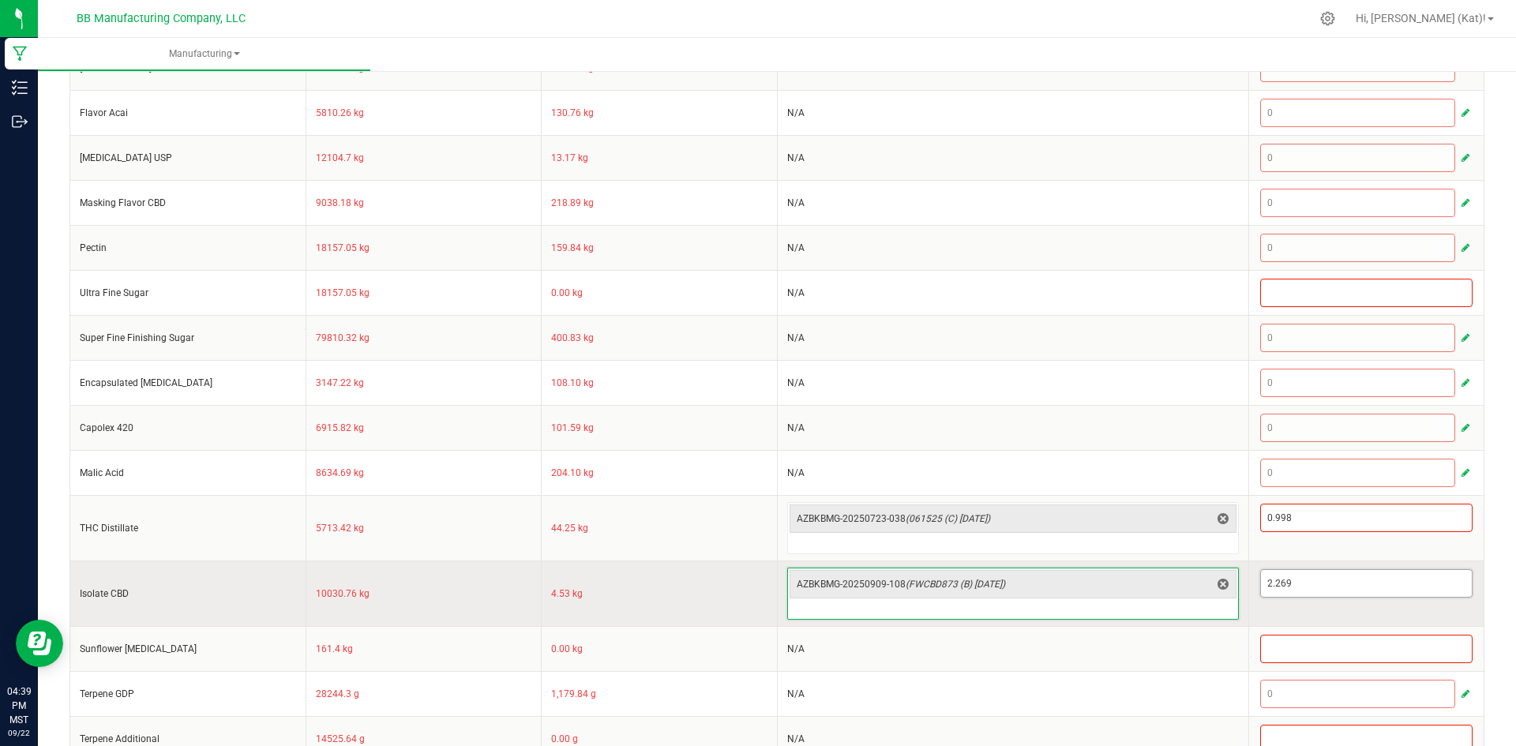
click at [1299, 574] on input "2.269" at bounding box center [1367, 583] width 212 height 27
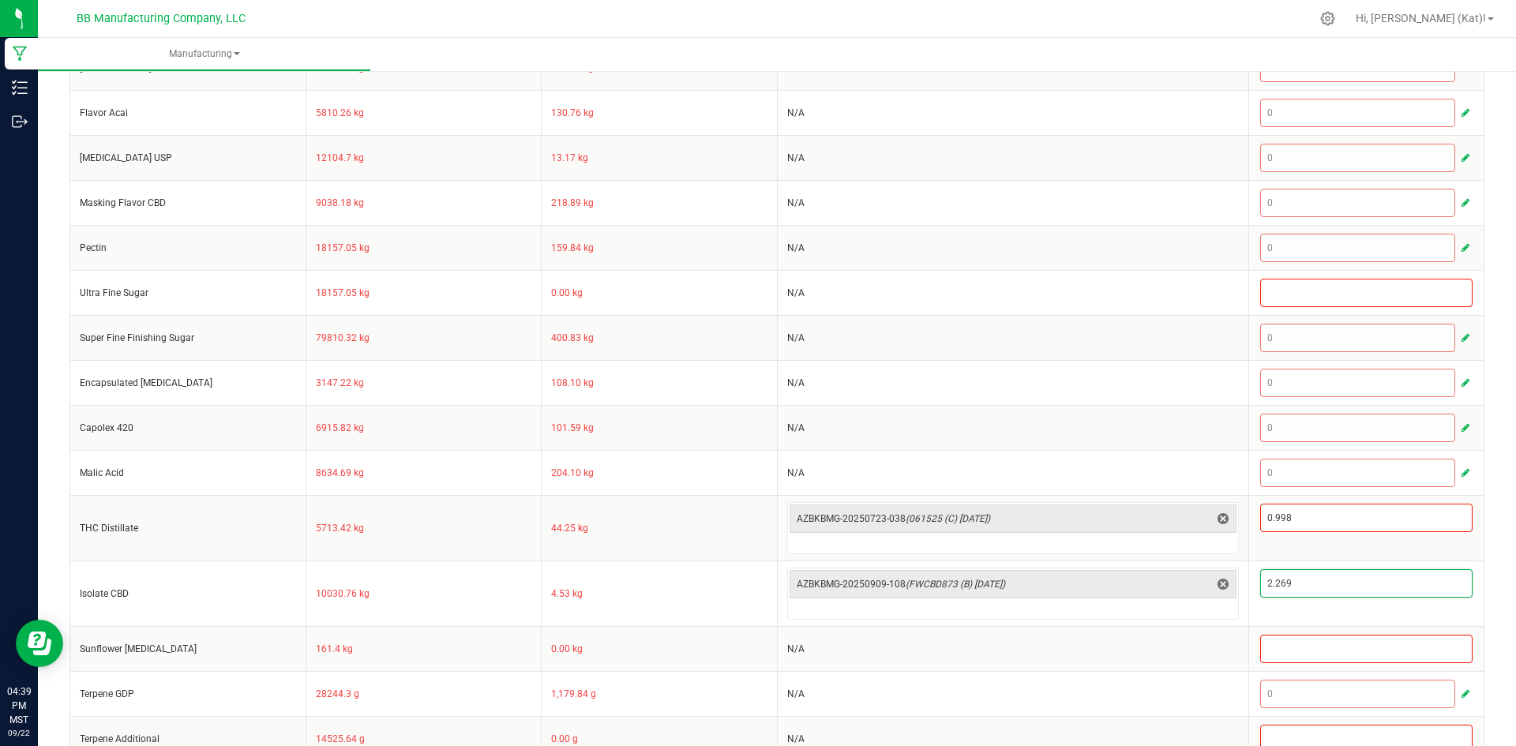
paste input "1.791"
type input "1.791"
click at [1493, 524] on div "< All Runs Cancel Save Complete In Progress MP-20250922233721-647 Created: Sep …" at bounding box center [777, 110] width 1478 height 1335
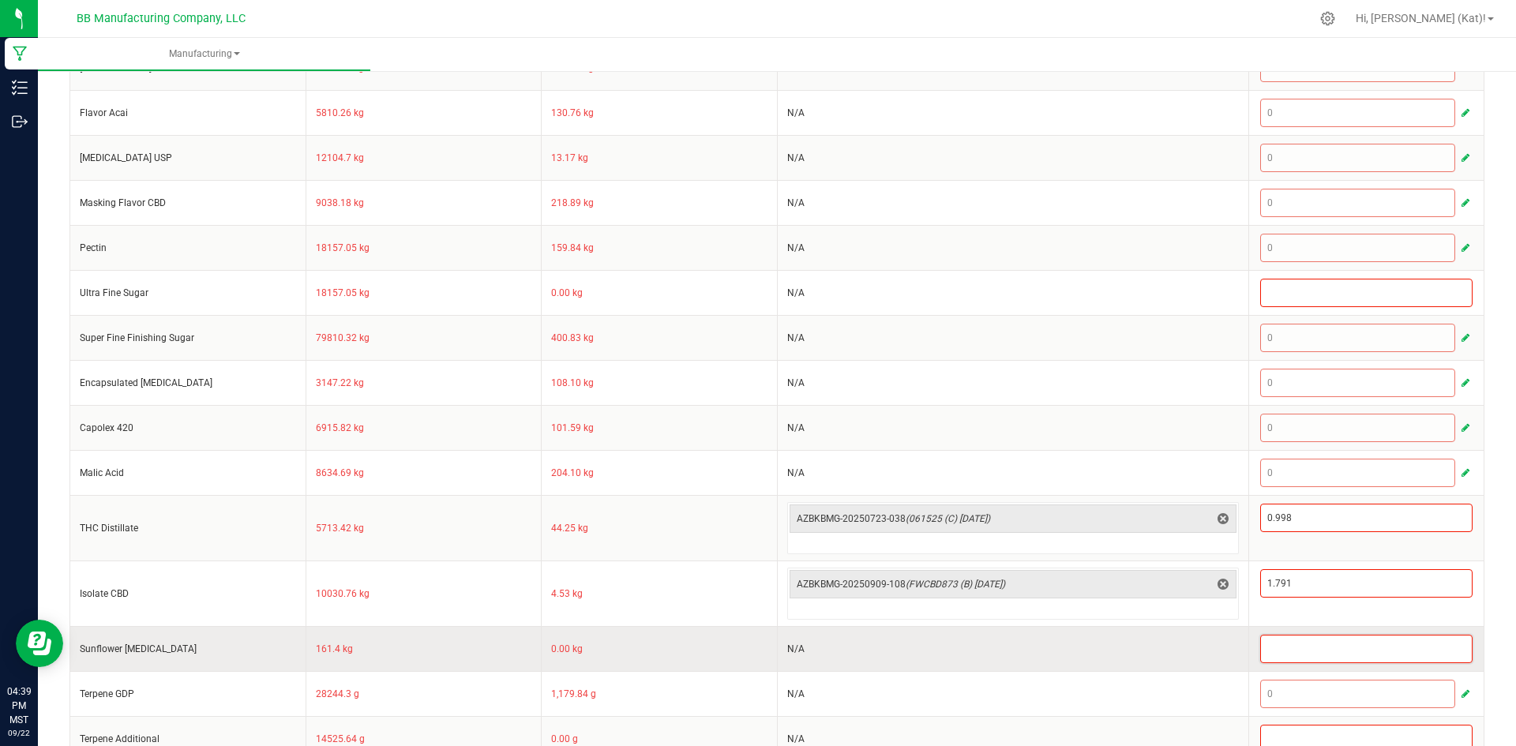
click at [1272, 650] on input at bounding box center [1367, 648] width 212 height 27
paste input "0.027"
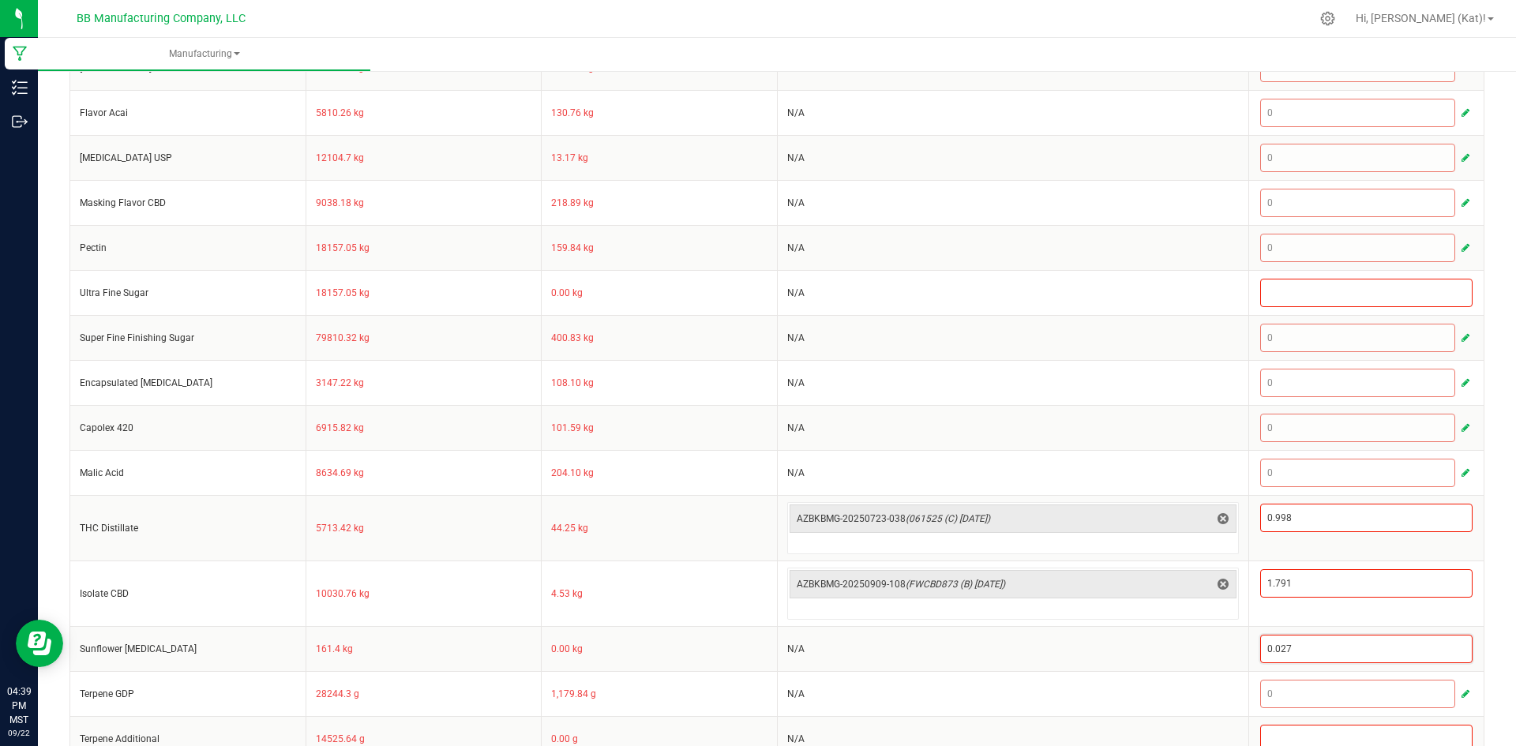
type input "0.027"
click at [1486, 571] on div "< All Runs Cancel Save Complete In Progress MP-20250922233721-647 Created: Sep …" at bounding box center [777, 110] width 1478 height 1335
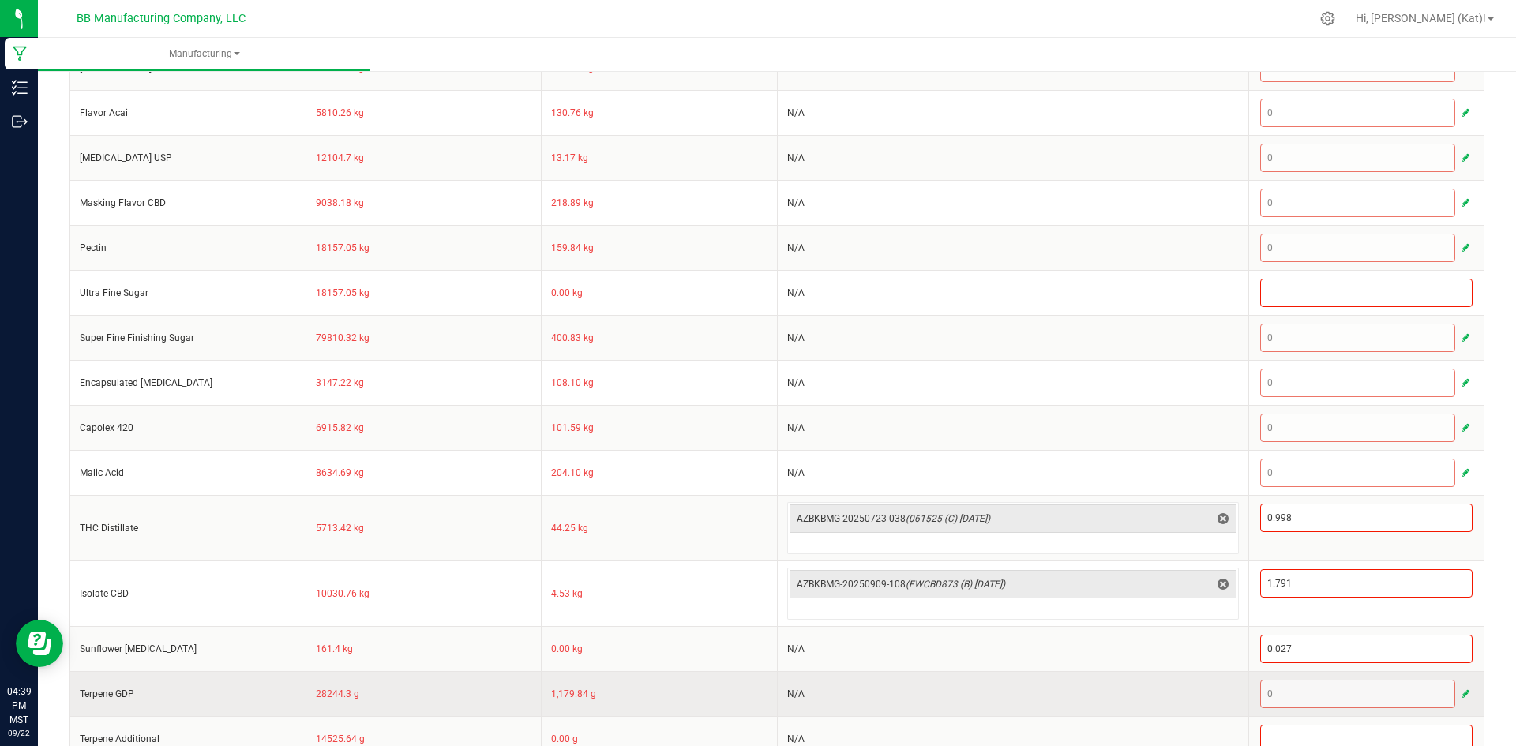
click at [1461, 688] on span "button" at bounding box center [1465, 694] width 8 height 13
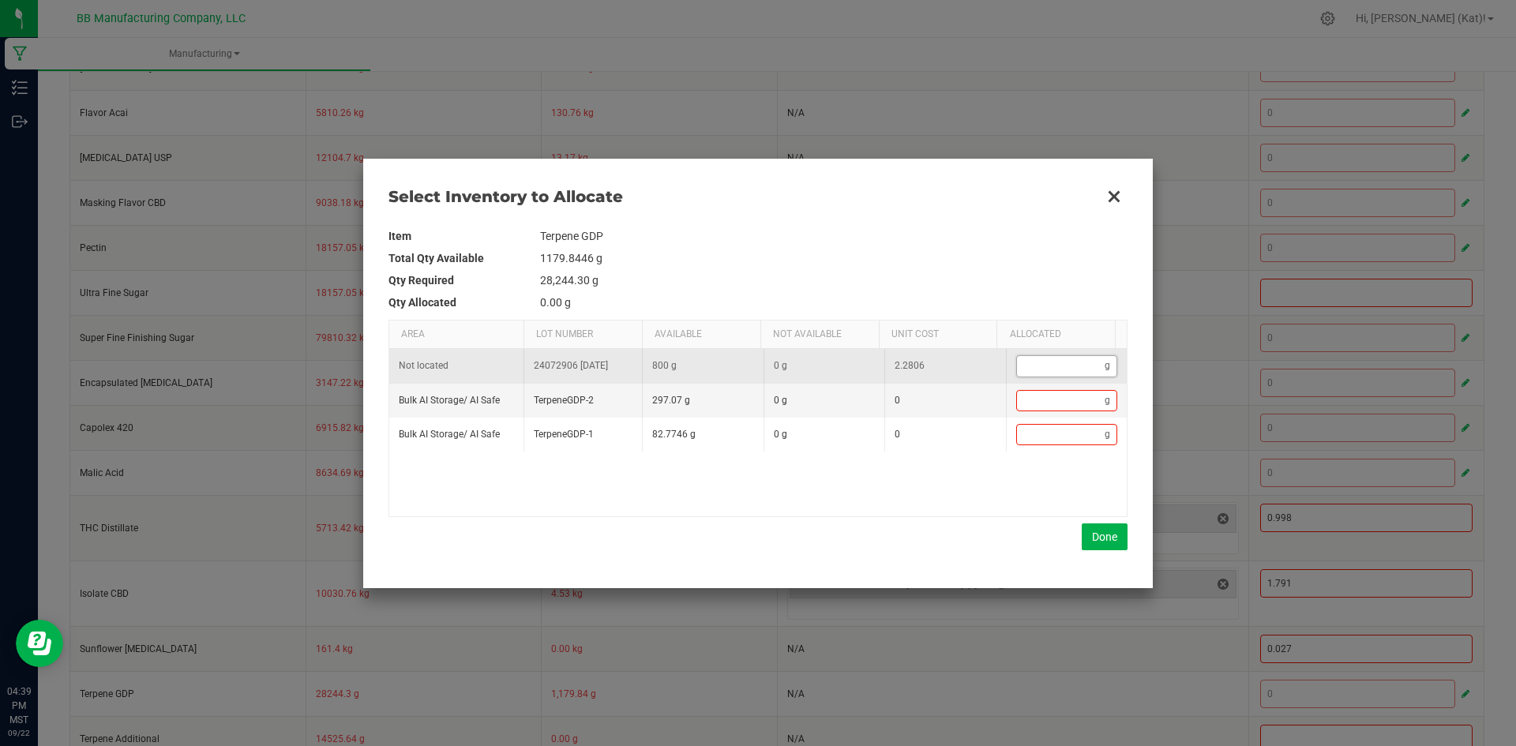
click at [1019, 362] on input "Data table" at bounding box center [1061, 366] width 88 height 20
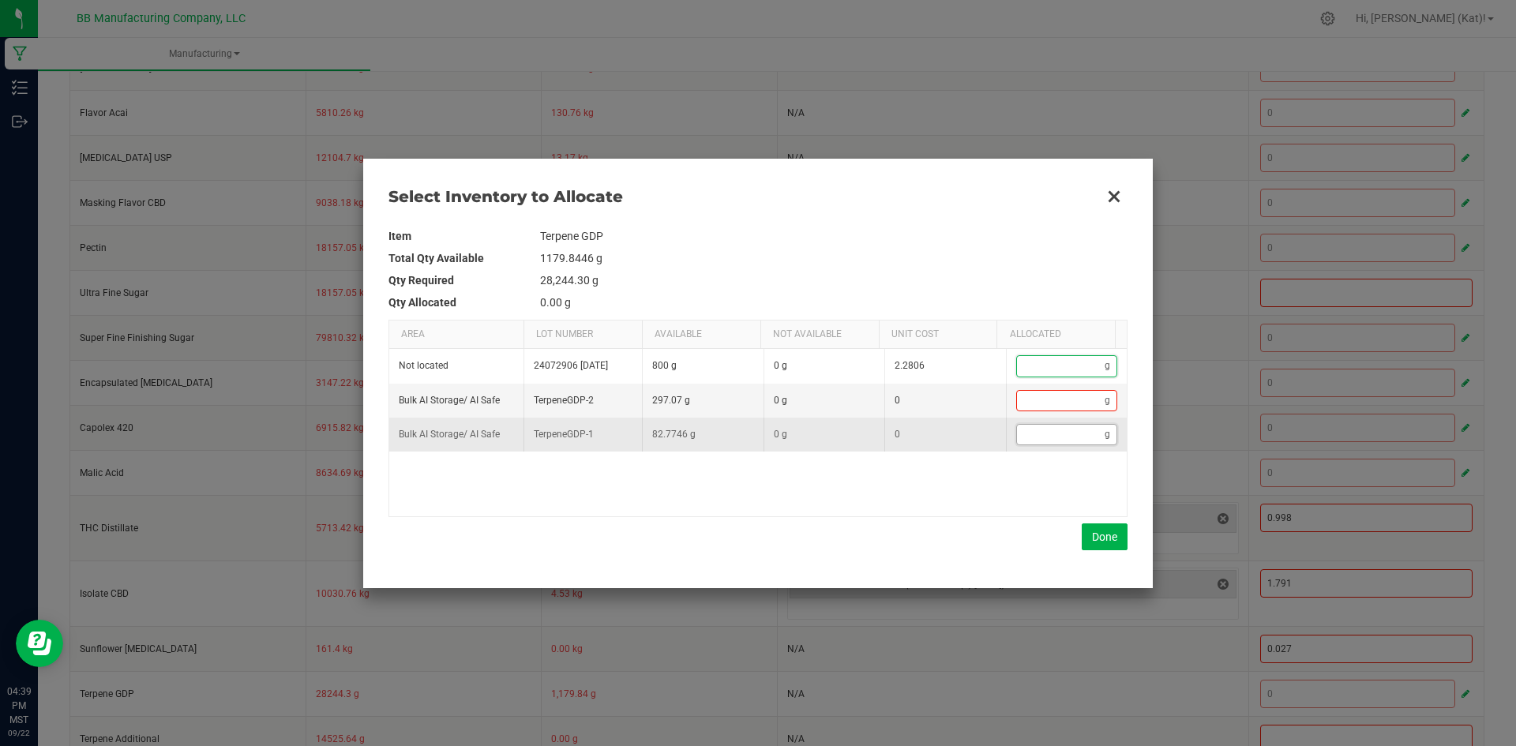
click at [1045, 433] on input "Data table" at bounding box center [1061, 435] width 88 height 20
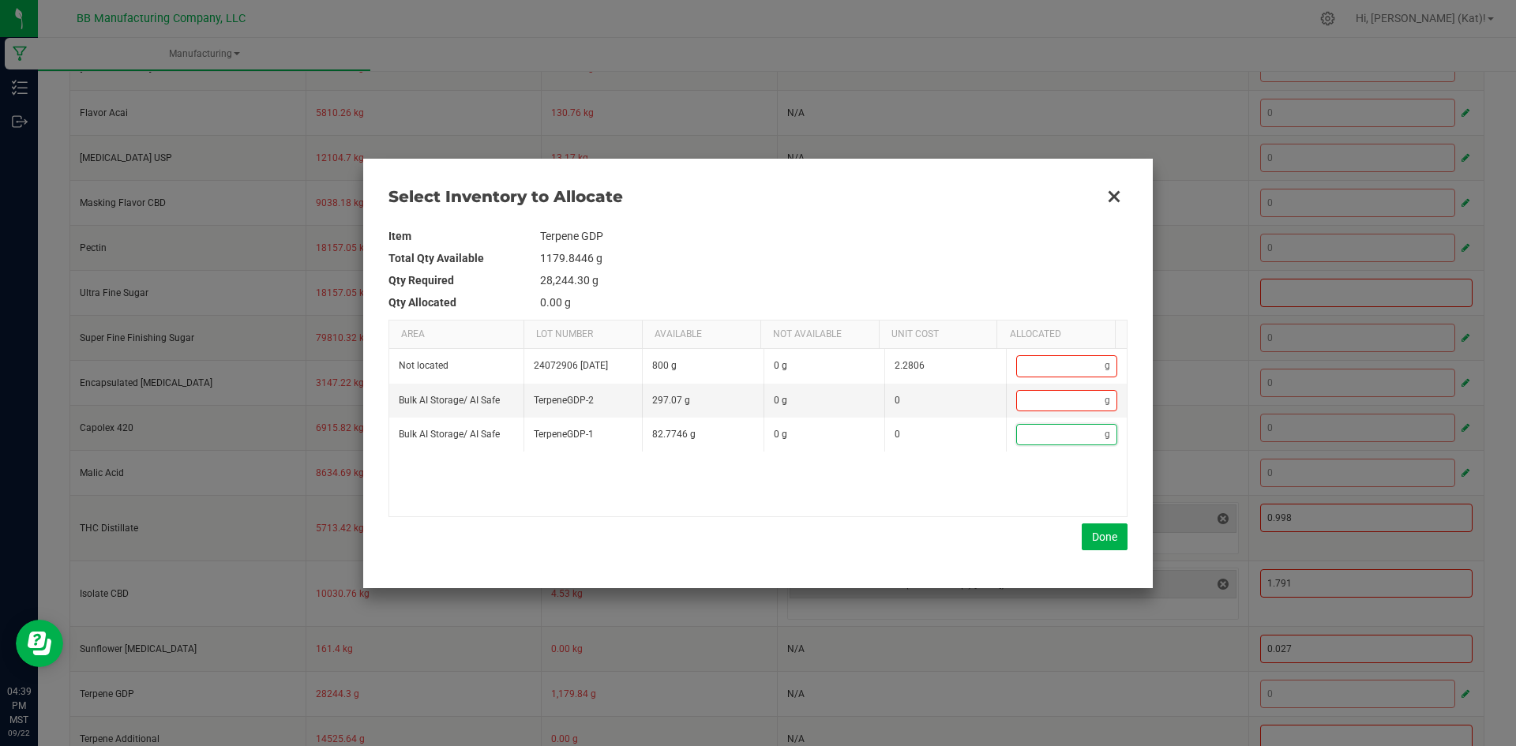
paste input "4.99"
type input "4.99"
click at [1100, 540] on button "Done" at bounding box center [1104, 536] width 46 height 27
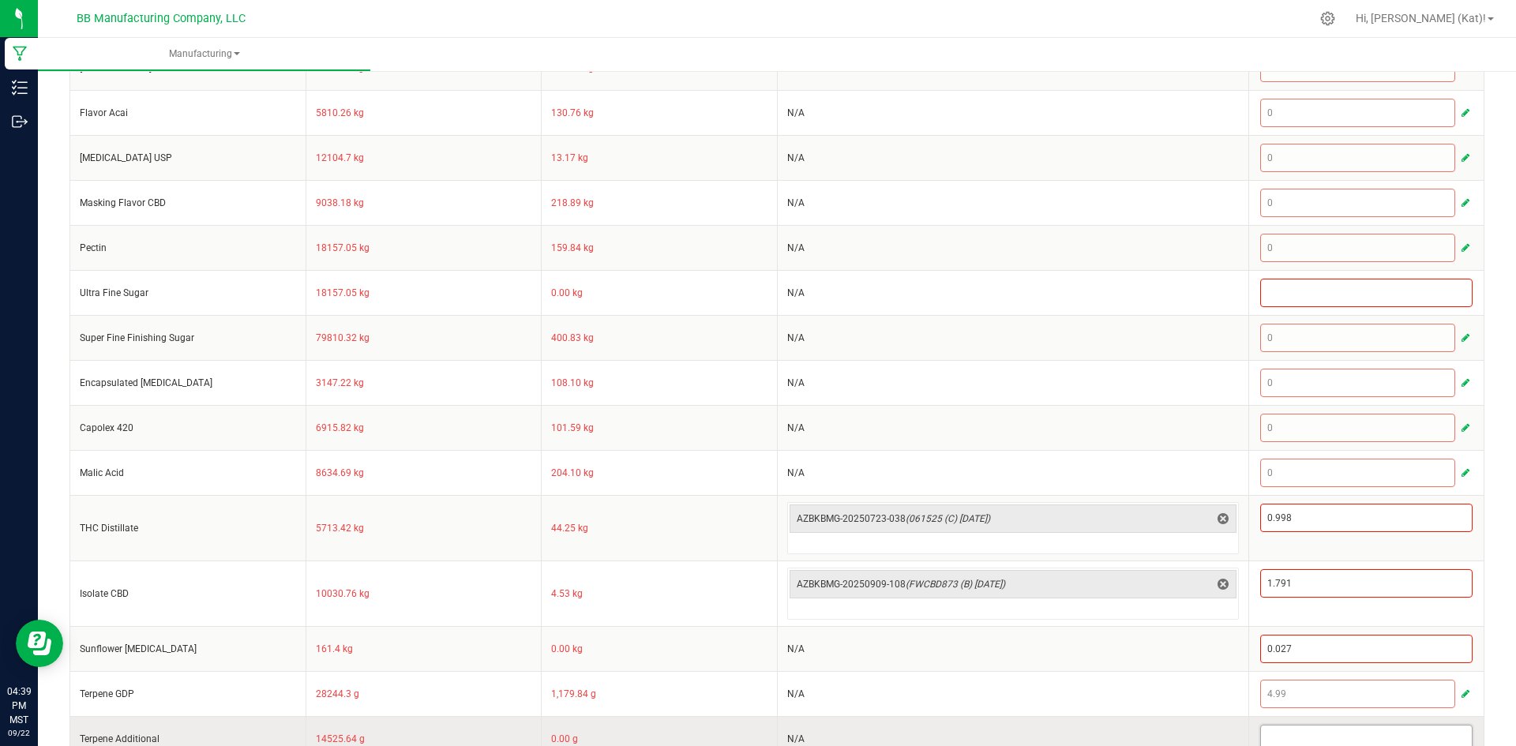
click at [1341, 740] on input at bounding box center [1367, 738] width 212 height 27
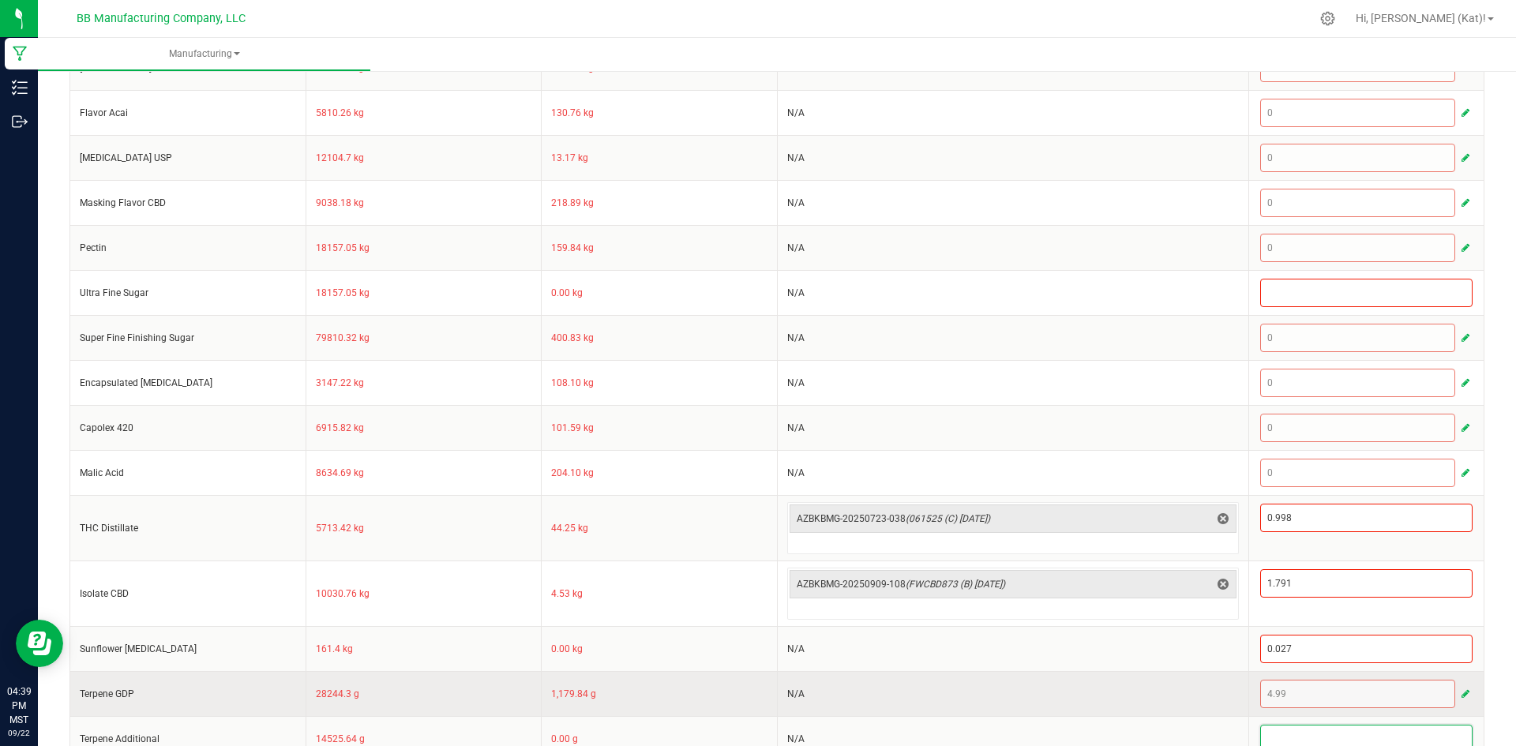
paste input "2.5"
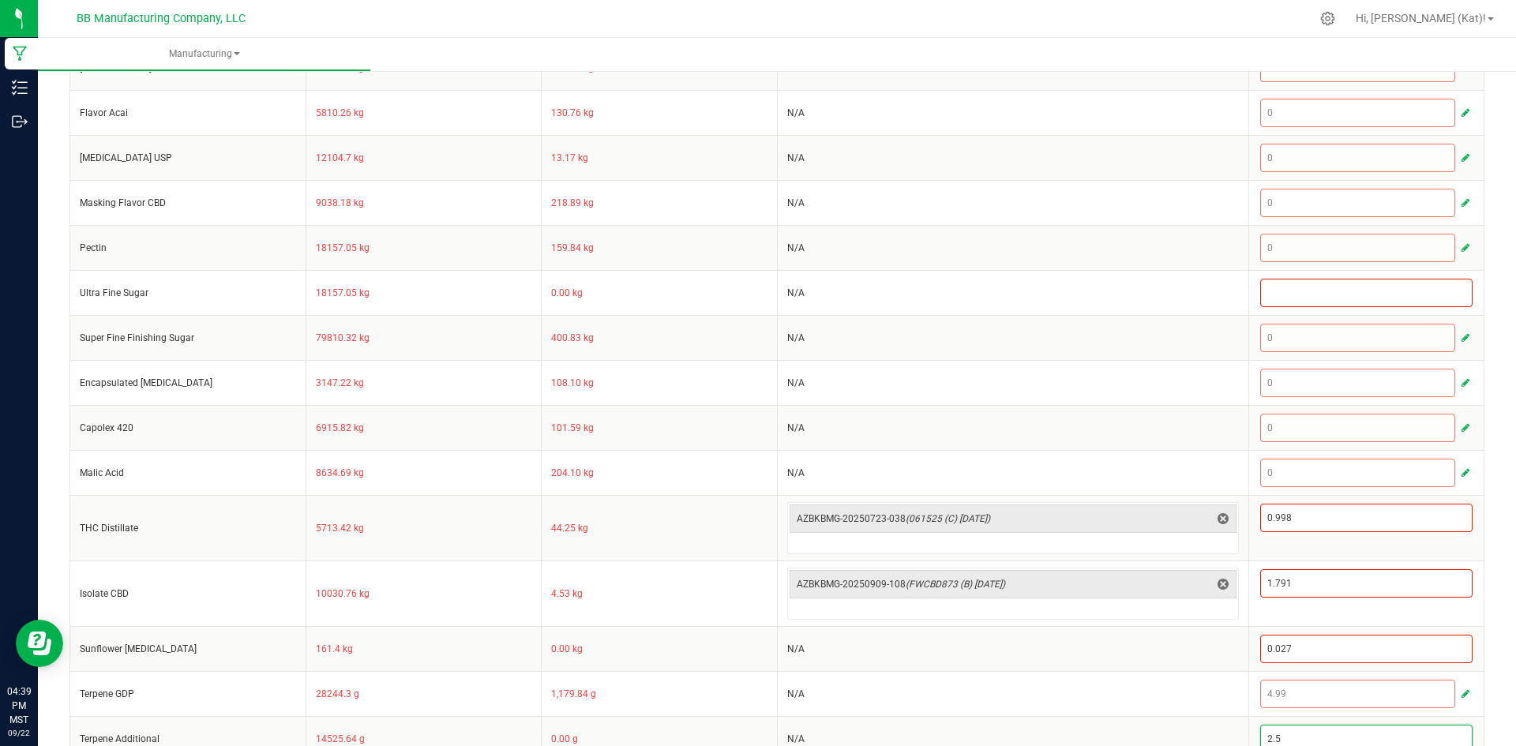
type input "2.5"
click at [1488, 631] on div "< All Runs Cancel Save Complete In Progress MP-20250922233721-647 Created: Sep …" at bounding box center [777, 110] width 1478 height 1335
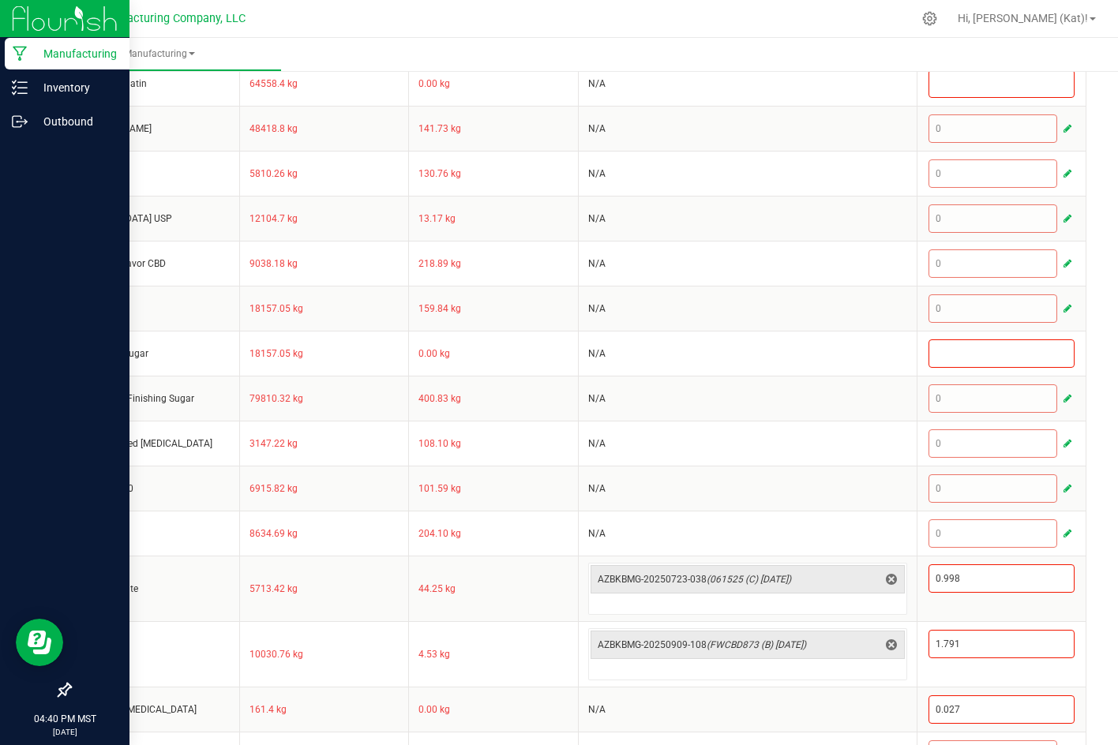
scroll to position [457, 0]
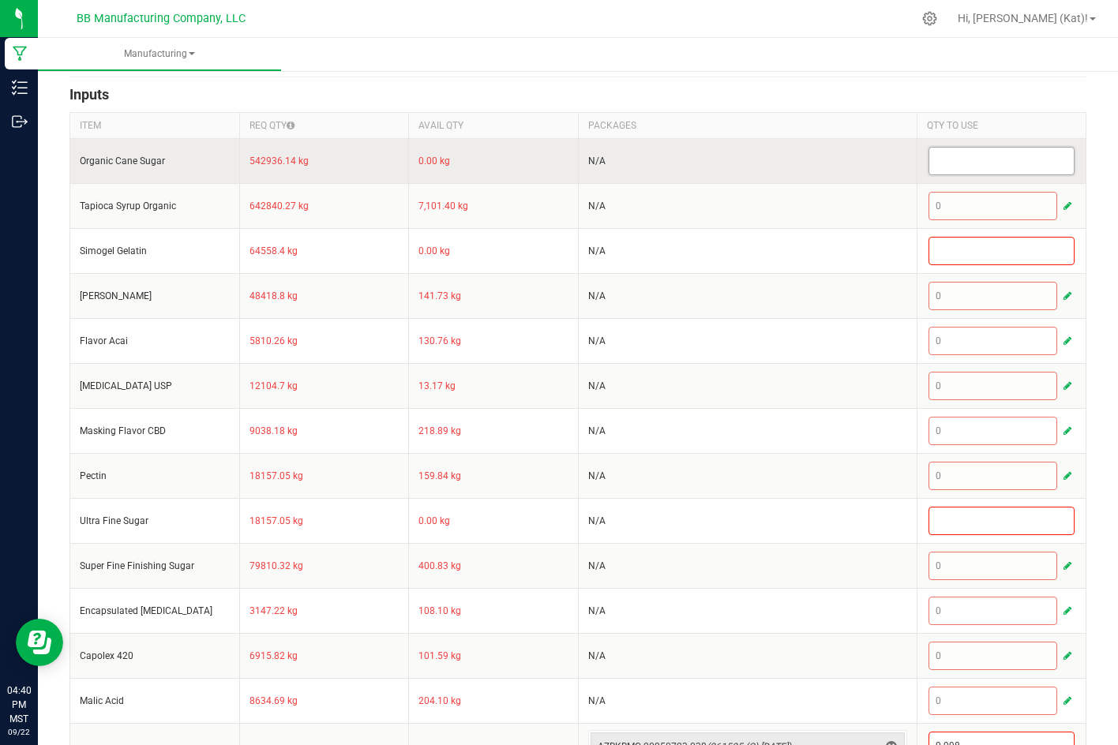
click at [937, 166] on input at bounding box center [1001, 161] width 145 height 27
paste input "100.875"
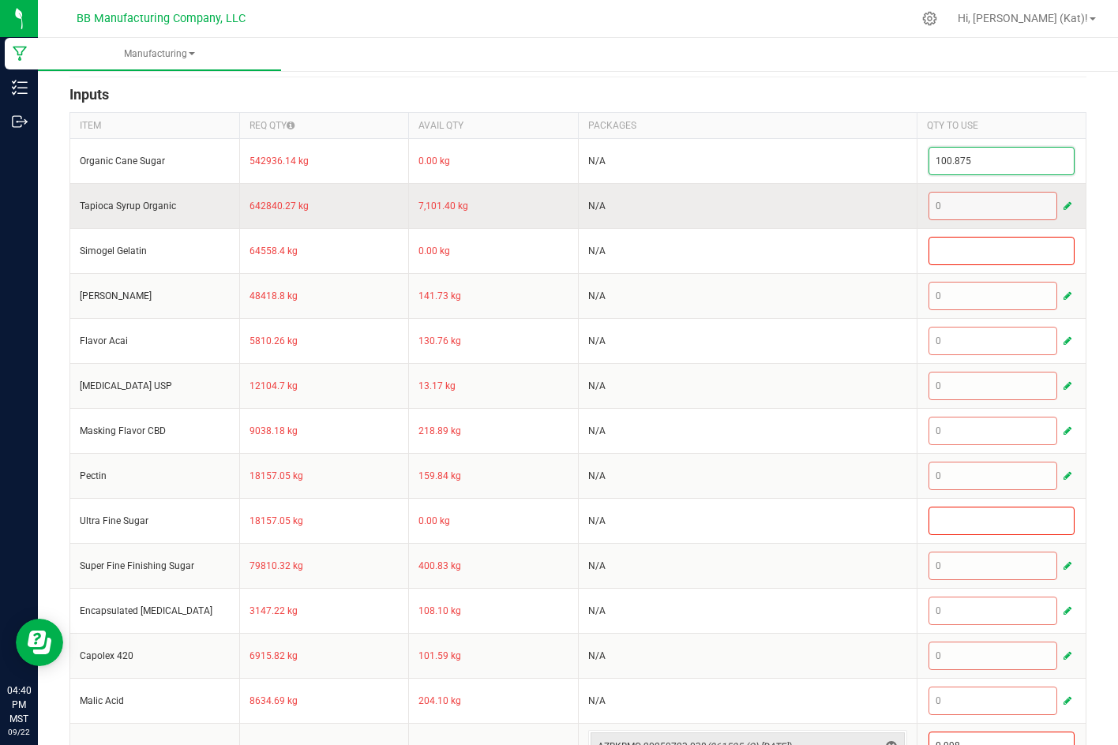
type input "100.875"
click at [858, 192] on td "N/A" at bounding box center [747, 205] width 339 height 45
click at [1060, 204] on button "button" at bounding box center [1067, 206] width 14 height 19
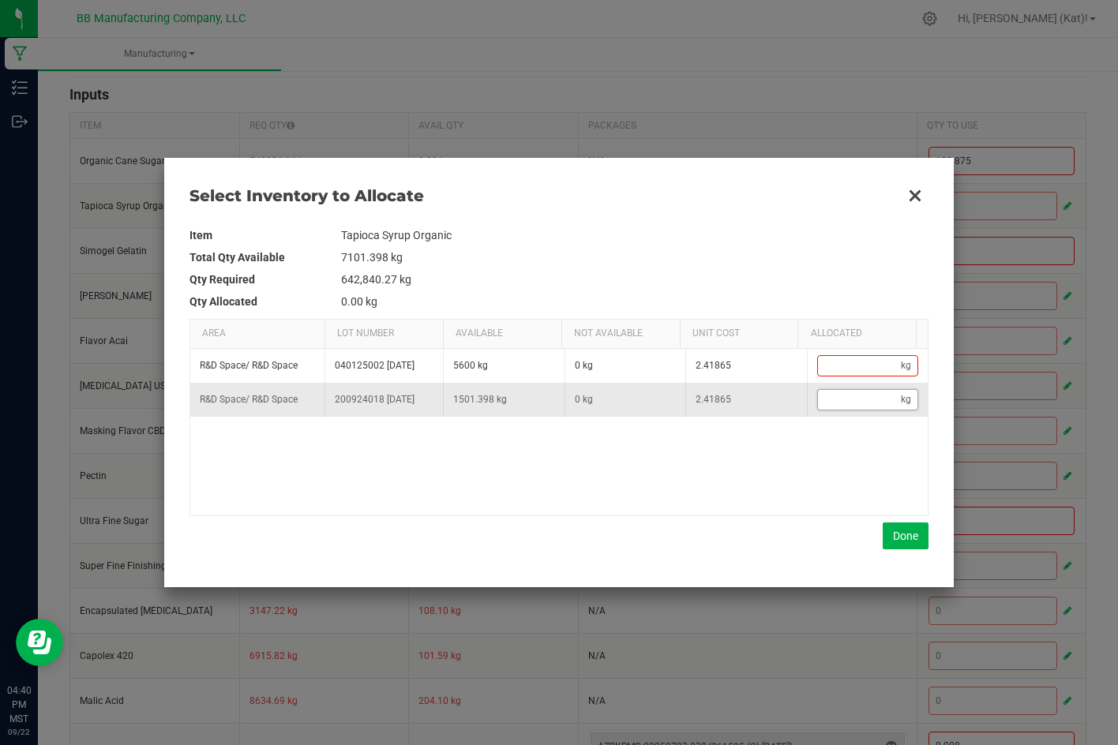
click at [841, 398] on input "Data table" at bounding box center [860, 400] width 84 height 20
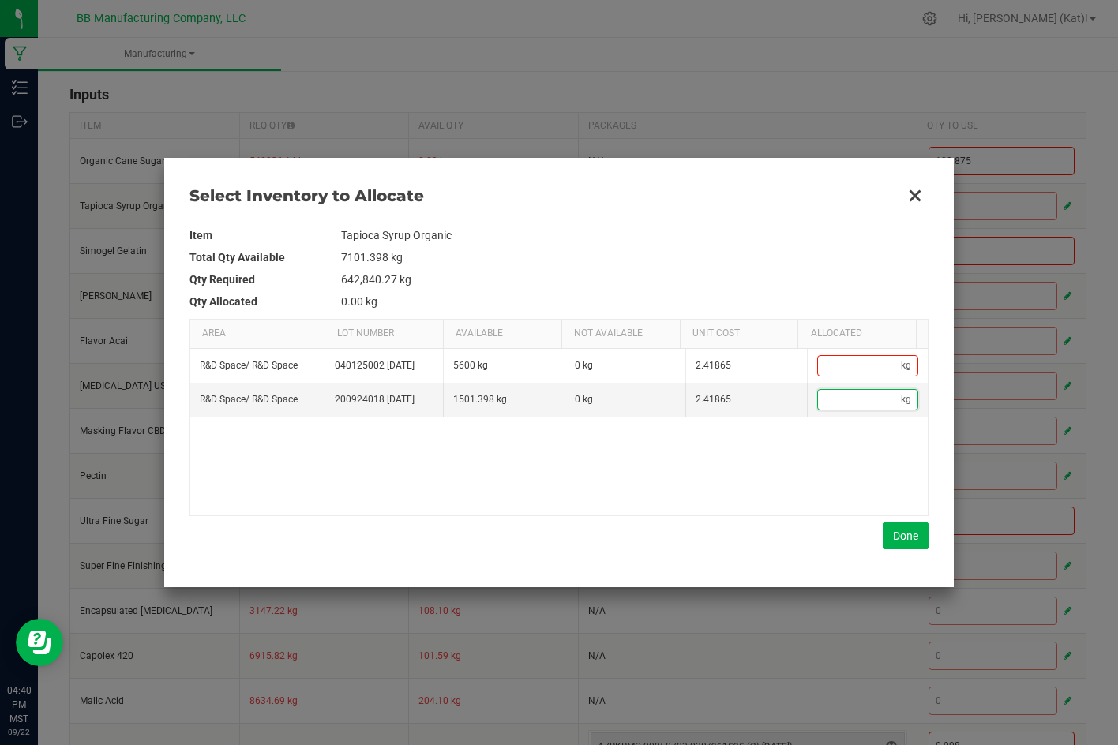
paste input "119.49"
type input "119.49"
click at [912, 529] on button "Done" at bounding box center [905, 536] width 46 height 27
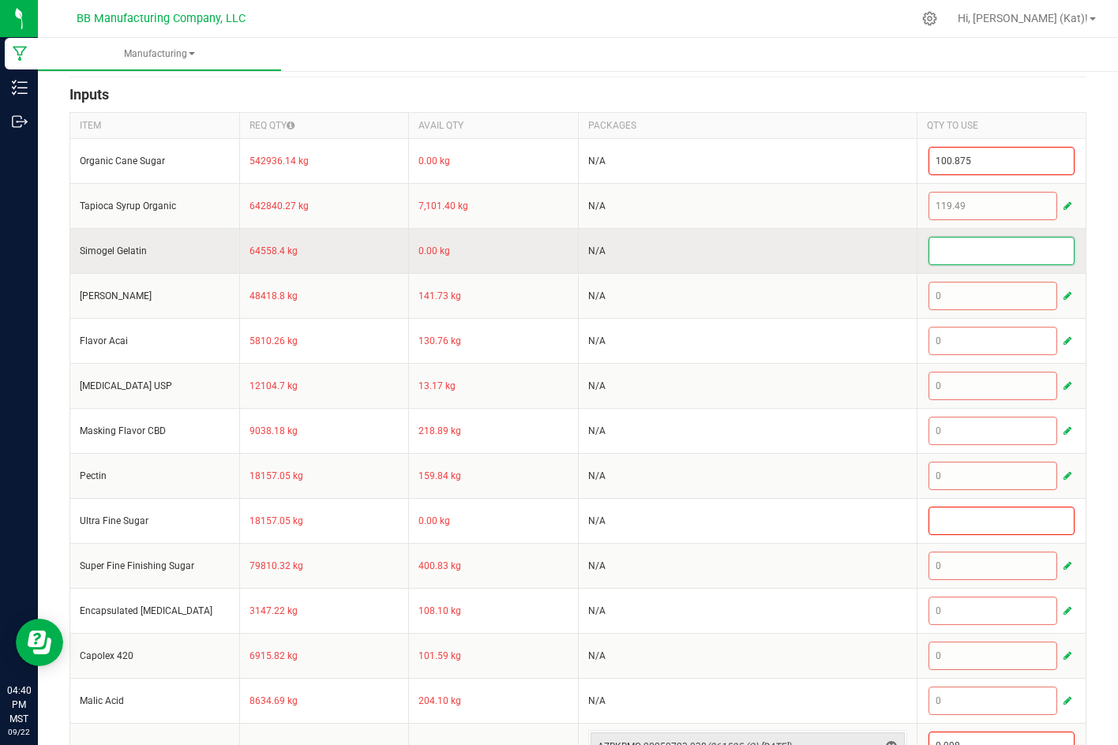
click at [1017, 251] on input at bounding box center [1001, 251] width 145 height 27
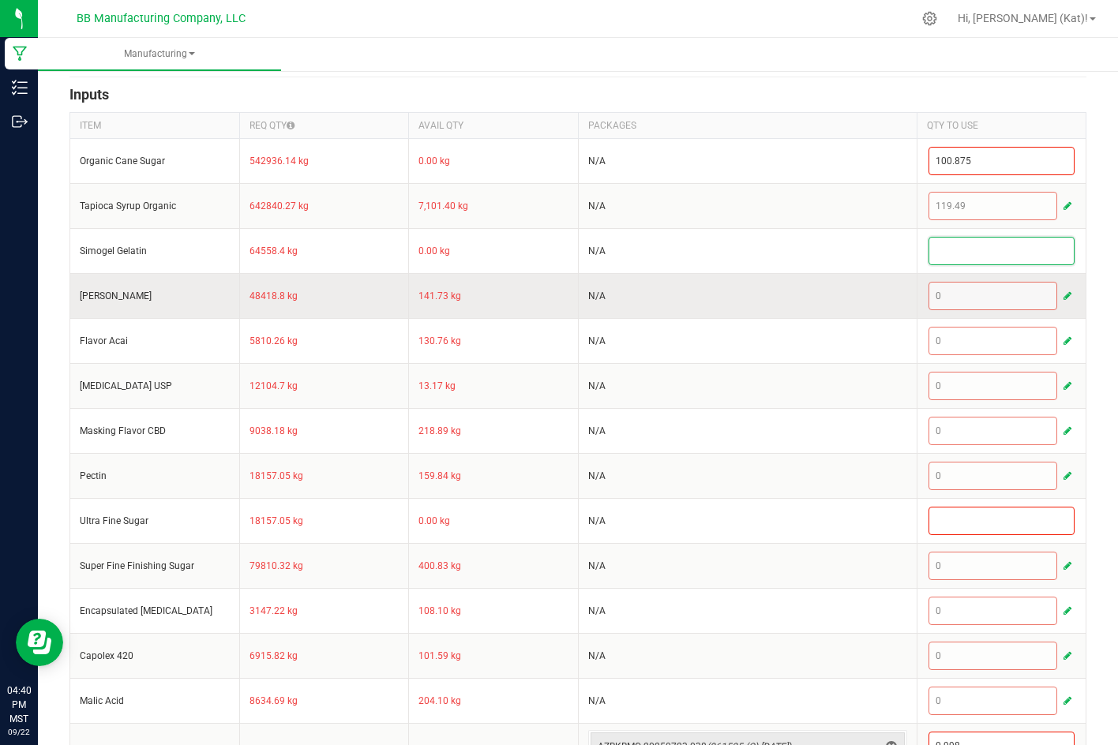
paste input "12"
type input "12"
click at [805, 274] on td "N/A" at bounding box center [747, 295] width 339 height 45
click at [1060, 295] on button "button" at bounding box center [1067, 296] width 14 height 19
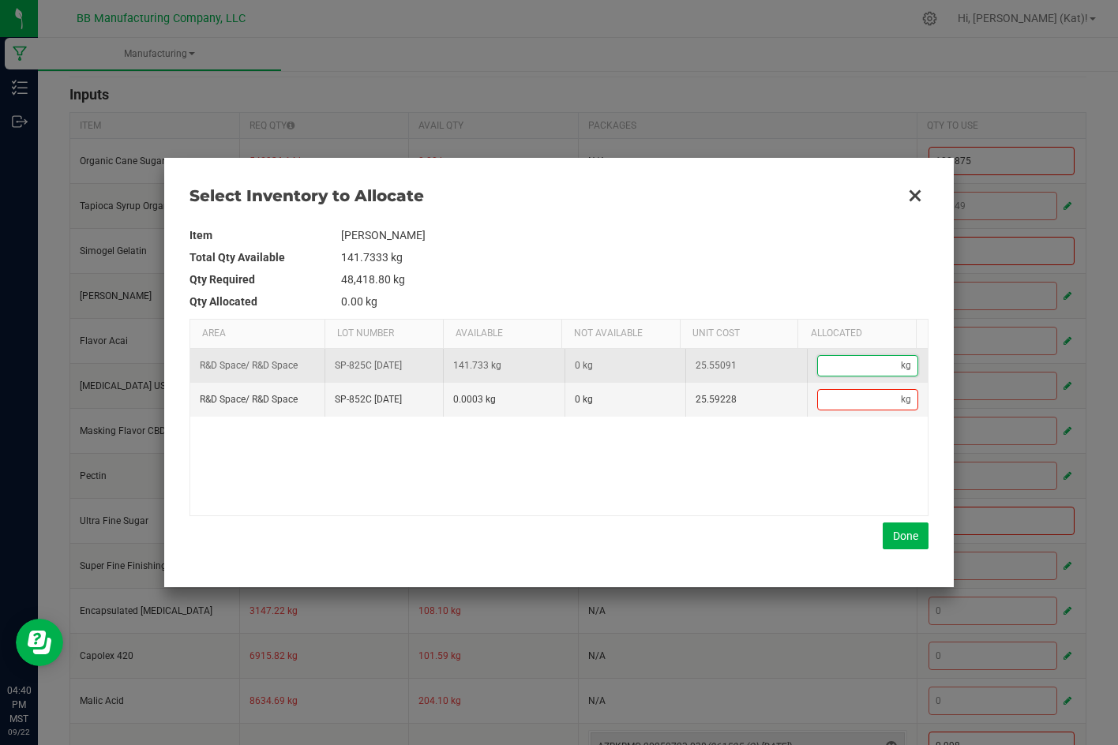
click at [852, 373] on input "Data table" at bounding box center [860, 366] width 84 height 20
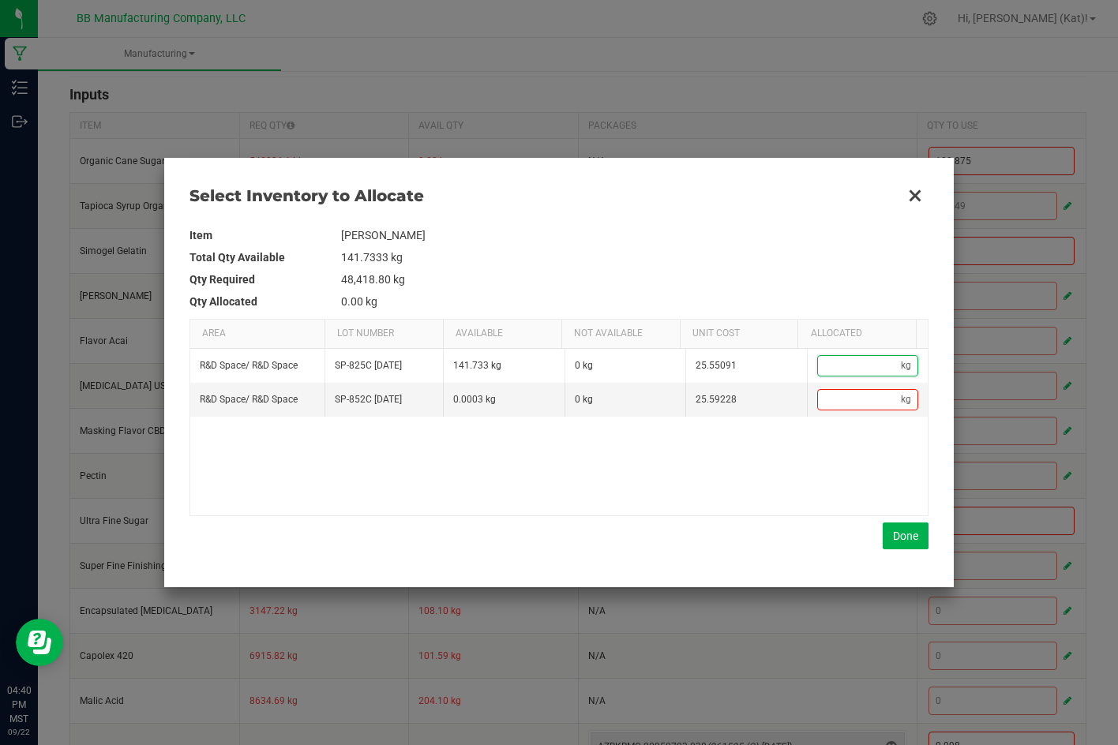
paste input "9"
type input "9"
click at [915, 543] on button "Done" at bounding box center [905, 536] width 46 height 27
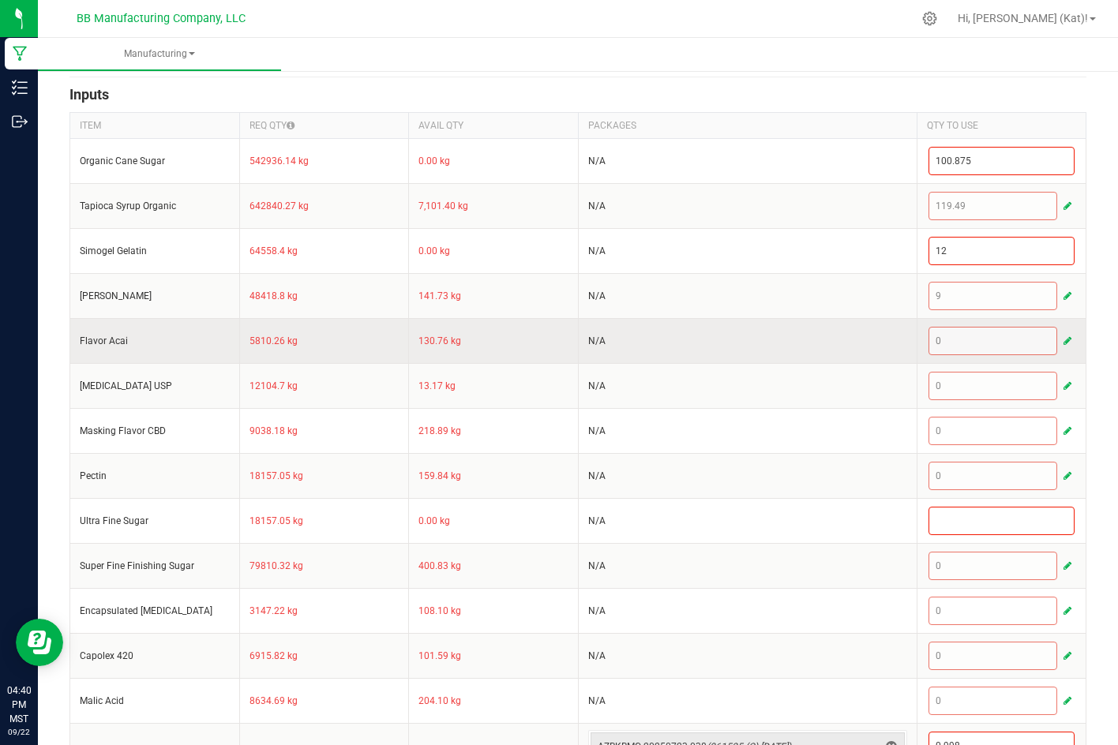
click at [1063, 339] on span "button" at bounding box center [1067, 341] width 8 height 13
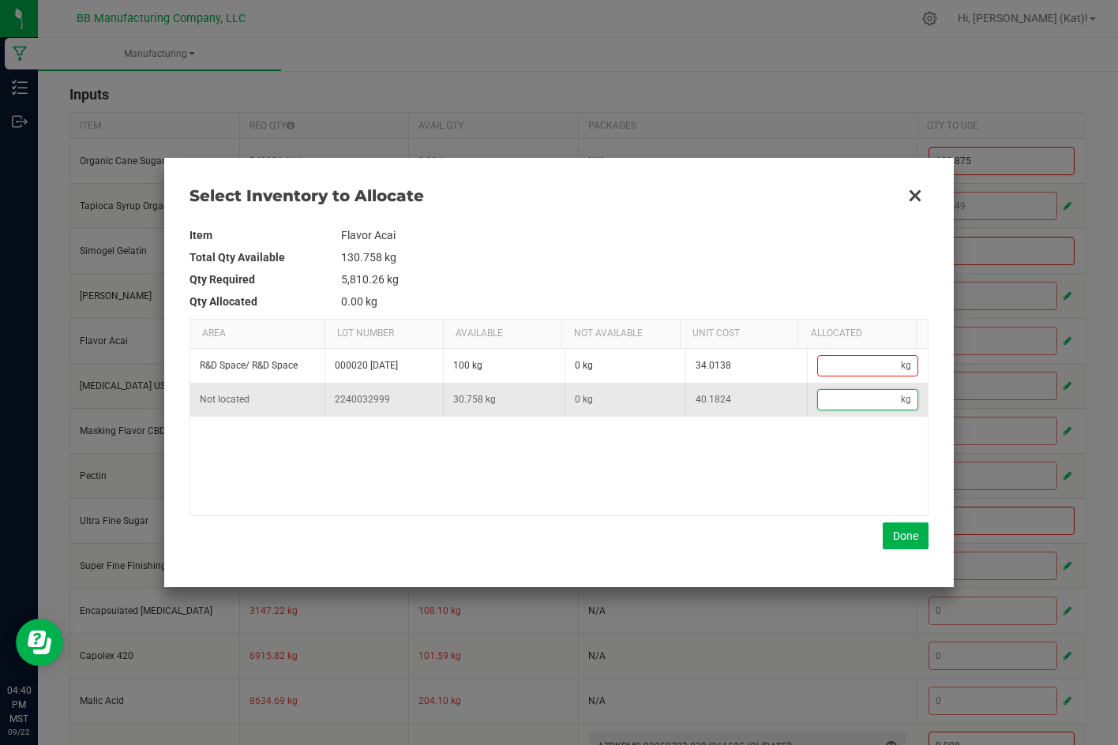
click at [854, 397] on input "Data table" at bounding box center [860, 400] width 84 height 20
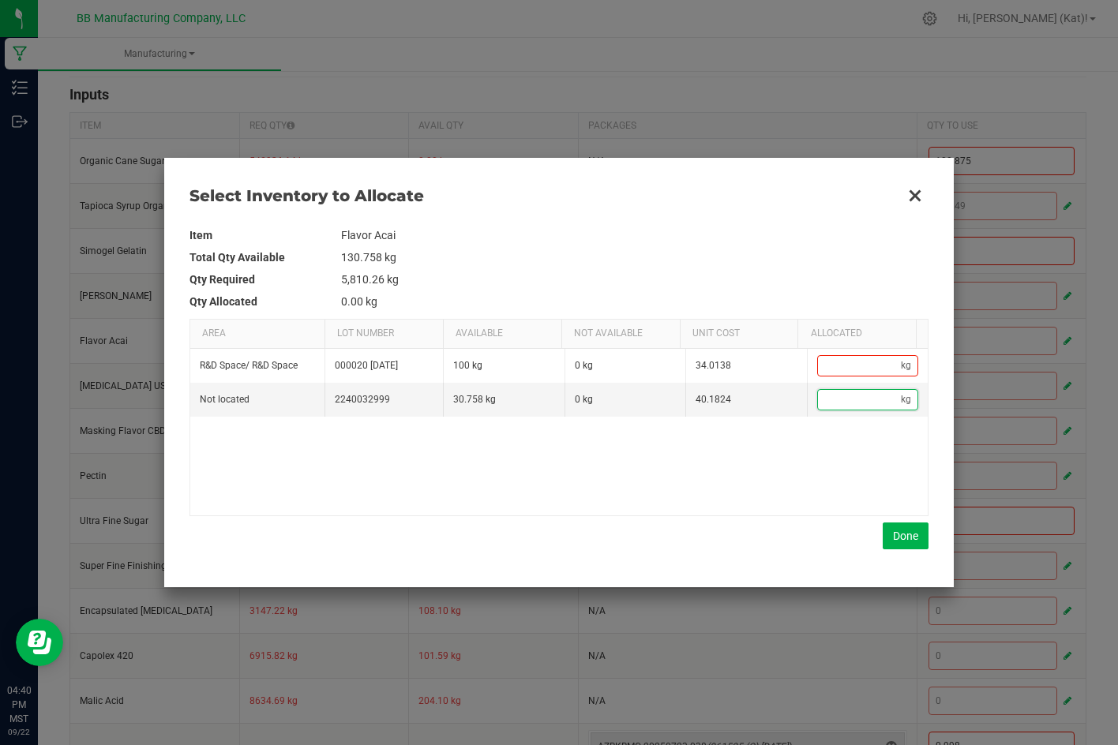
paste input "1.08"
type input "1.08"
click at [907, 541] on button "Done" at bounding box center [905, 536] width 46 height 27
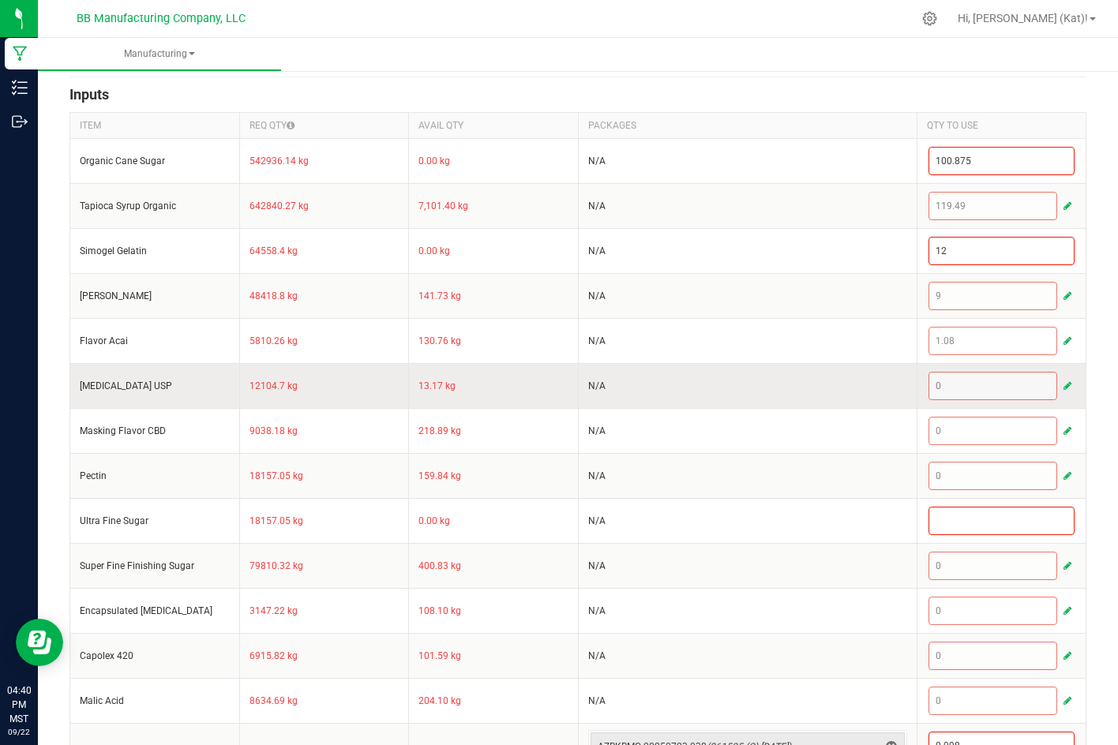
click at [1063, 387] on span "button" at bounding box center [1067, 386] width 8 height 13
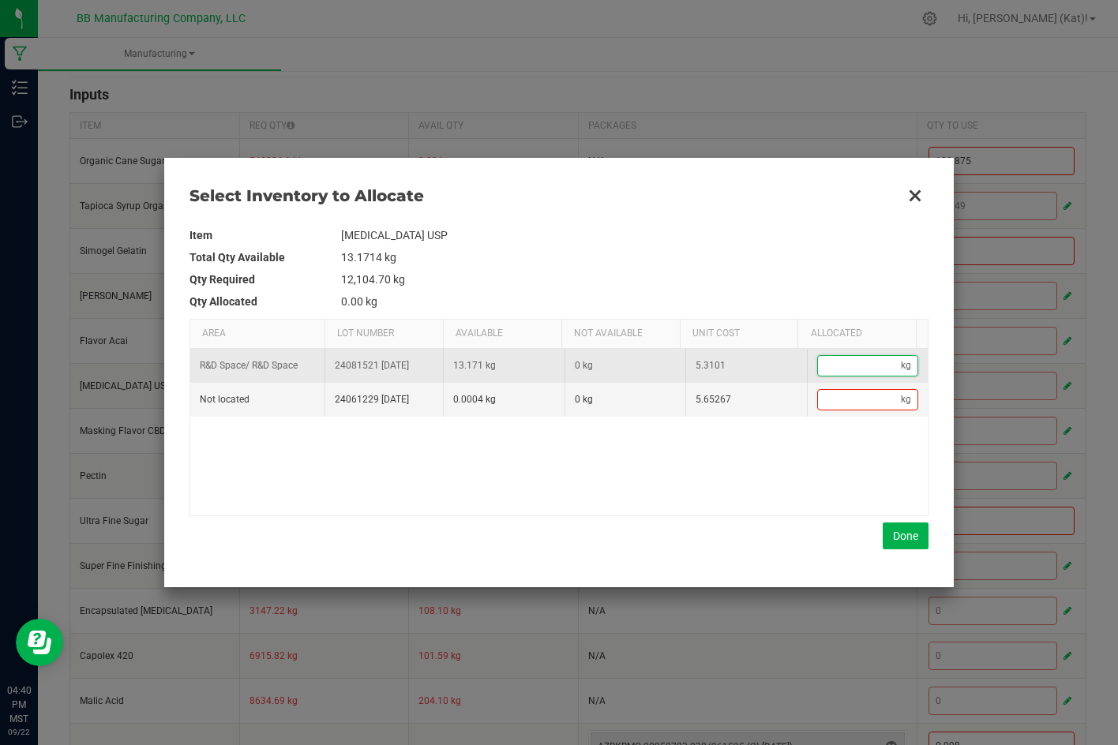
click at [837, 361] on input "Data table" at bounding box center [860, 366] width 84 height 20
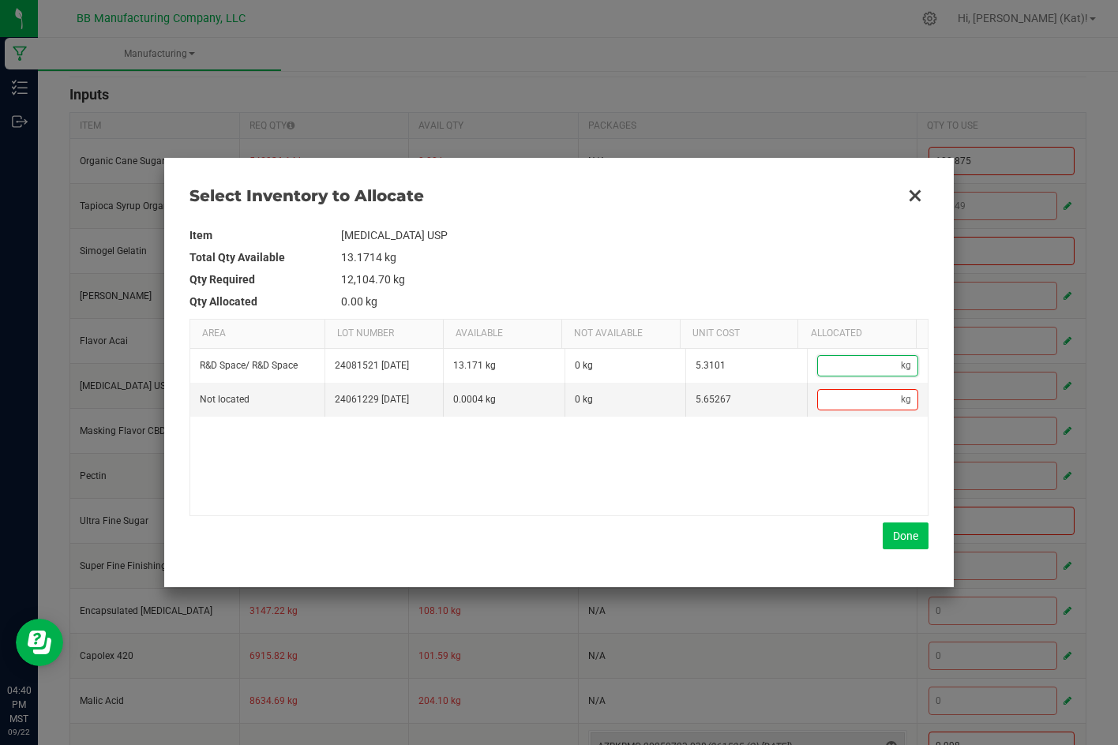
paste input "2.25"
type input "2.25"
click at [899, 544] on button "Done" at bounding box center [905, 536] width 46 height 27
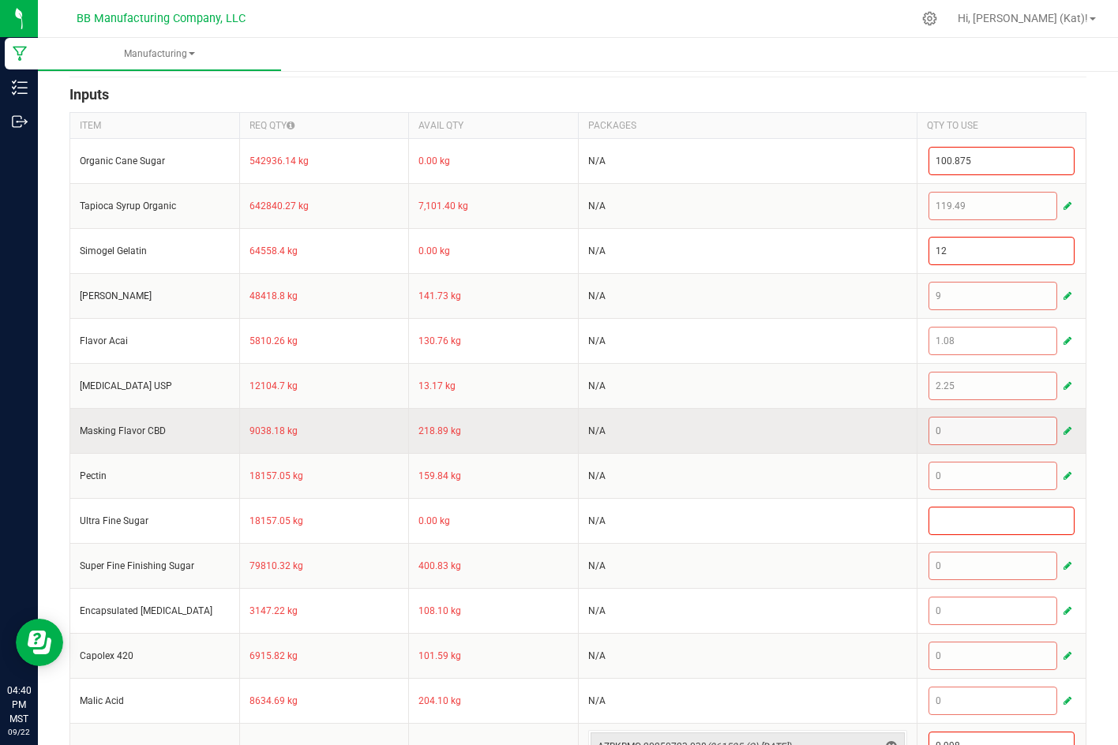
click at [1063, 429] on span "button" at bounding box center [1067, 431] width 8 height 13
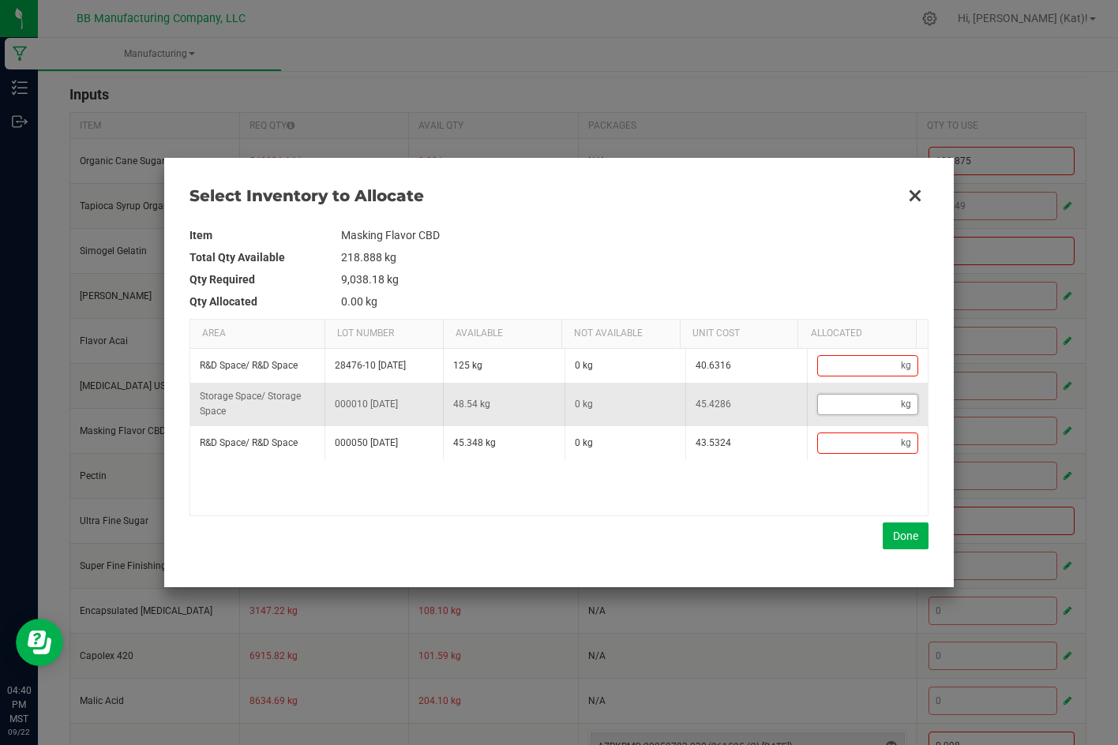
click at [837, 408] on input "Data table" at bounding box center [860, 405] width 84 height 20
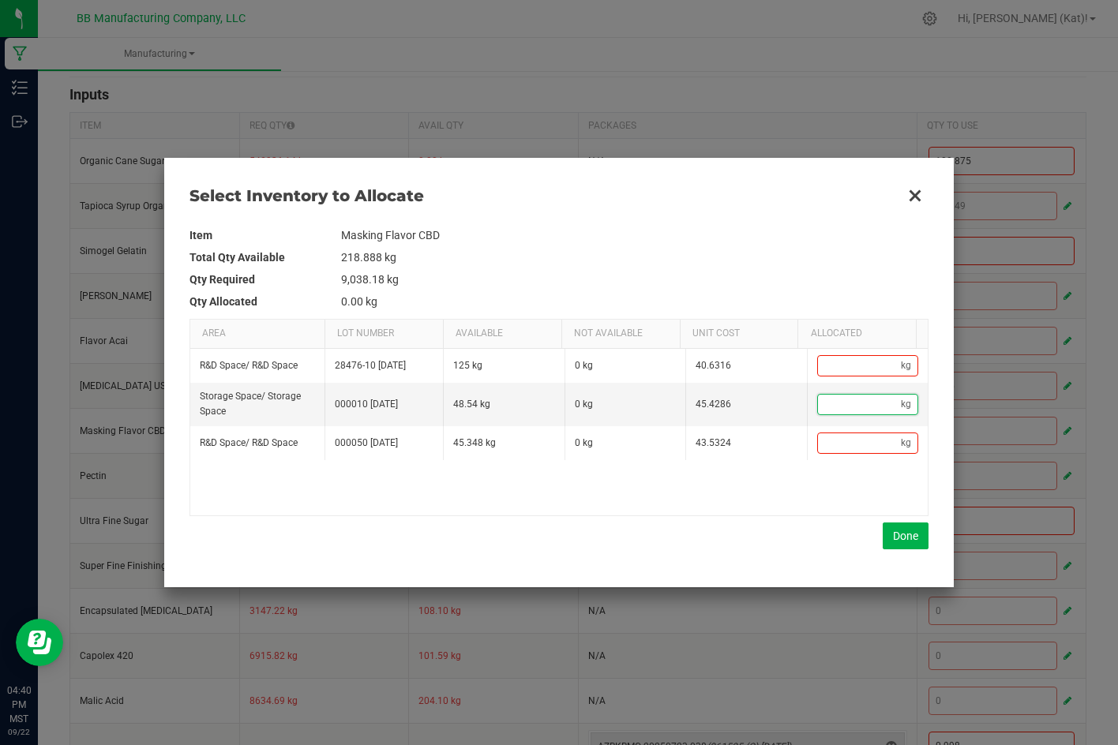
paste input "1.792"
type input "1.79"
type input "1.792"
click at [910, 530] on button "Done" at bounding box center [905, 536] width 46 height 27
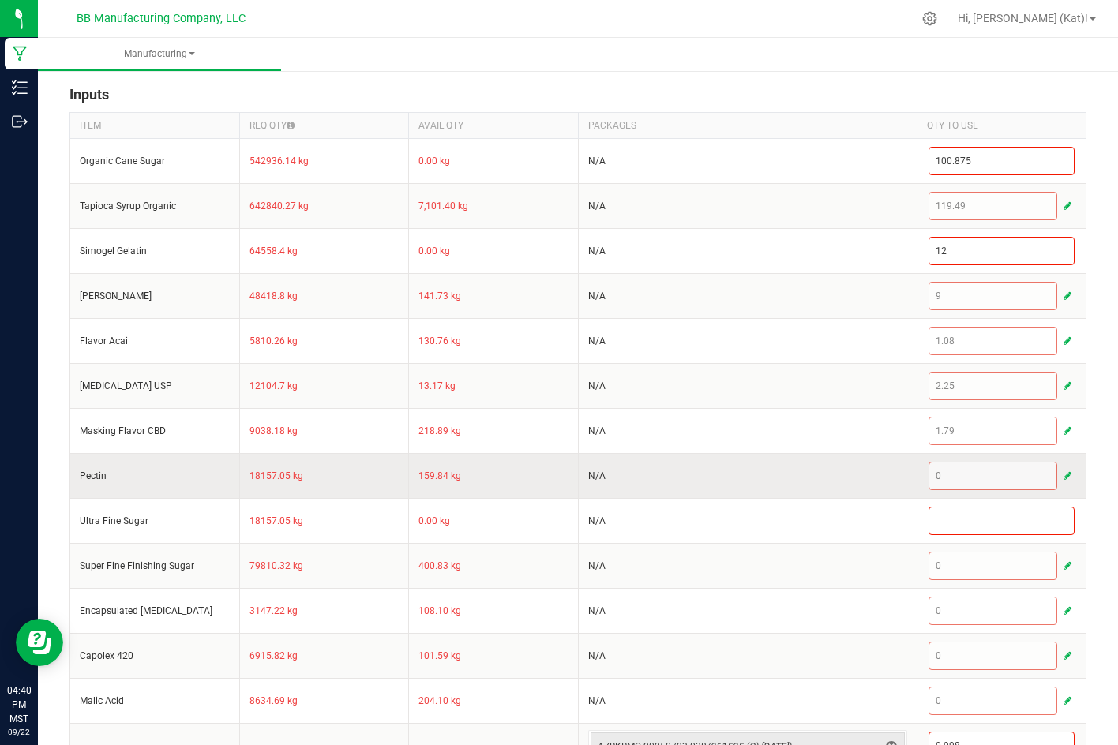
click at [1060, 476] on button "button" at bounding box center [1067, 475] width 14 height 19
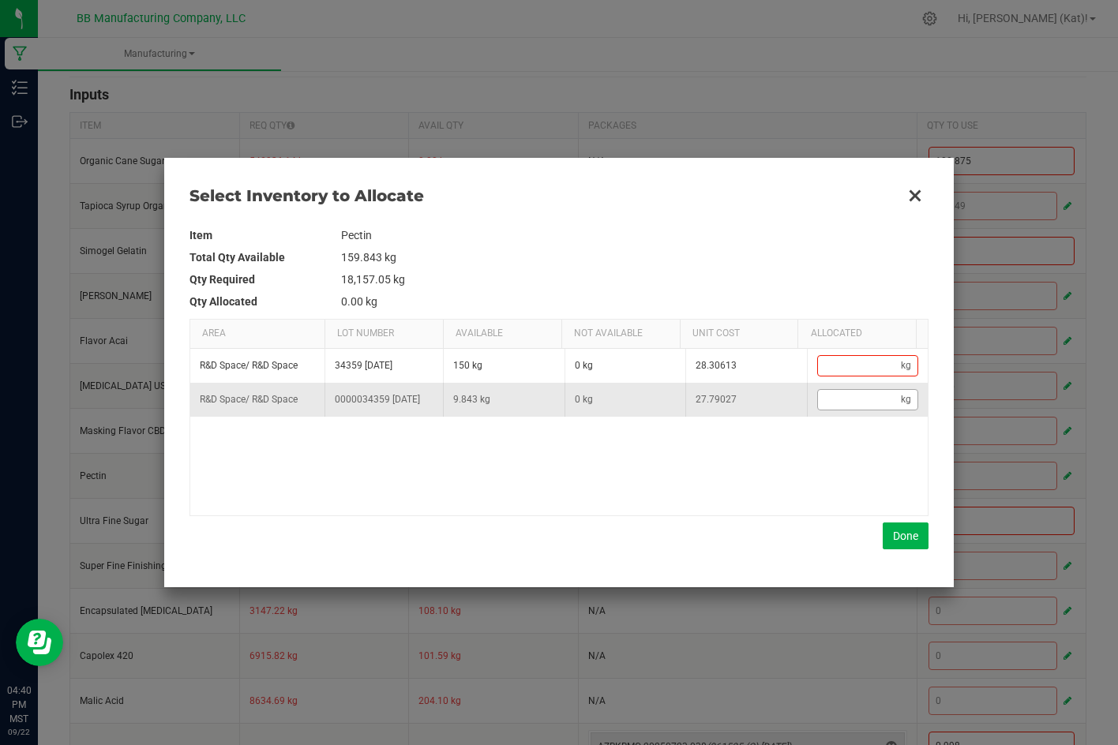
click at [826, 393] on td "kg" at bounding box center [868, 400] width 122 height 34
click at [852, 410] on input "Data table" at bounding box center [860, 400] width 84 height 20
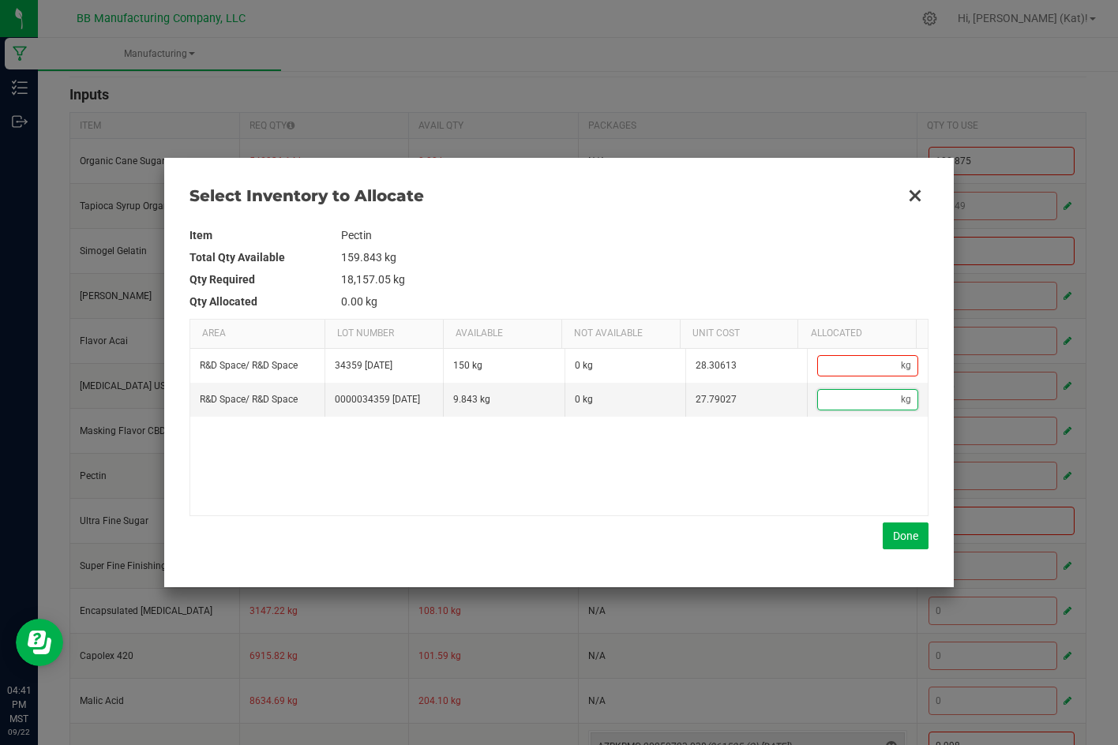
paste input "3.375"
type input "3.38"
type input "3.375"
click at [912, 542] on button "Done" at bounding box center [905, 536] width 46 height 27
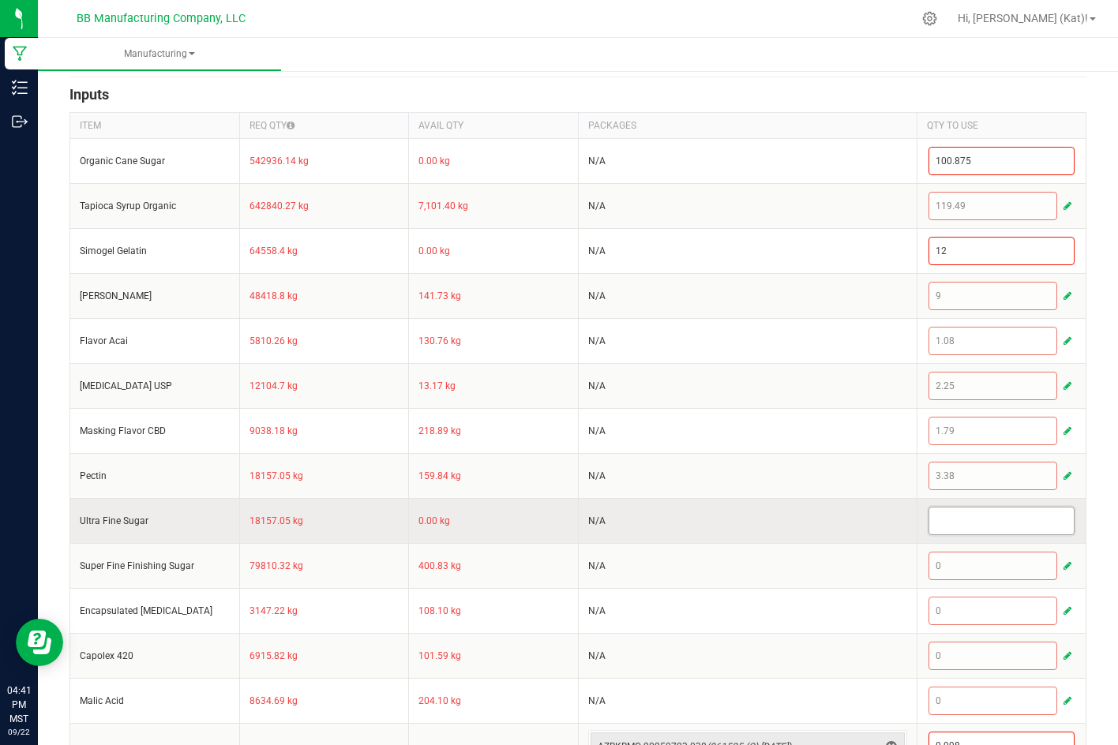
click at [1025, 520] on input at bounding box center [1001, 521] width 145 height 27
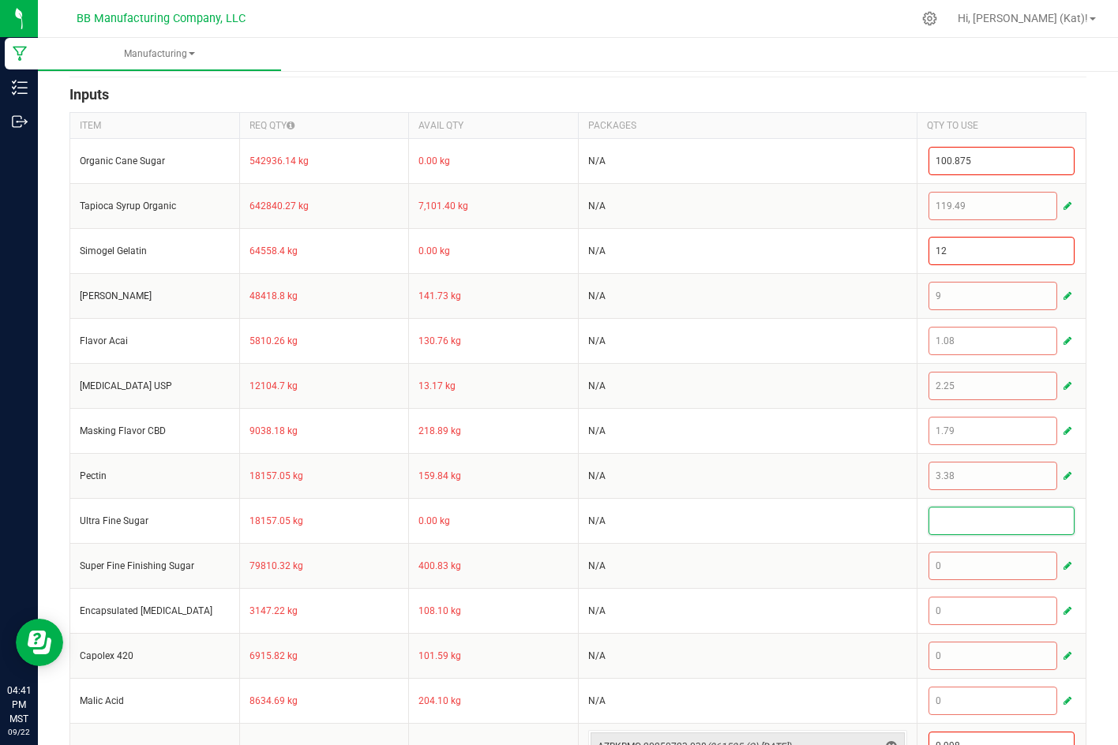
paste input "3.375"
type input "3.375"
click at [1082, 517] on div "< All Runs Cancel Save Complete In Progress MP-20250922233721-647 Created: Sep …" at bounding box center [578, 308] width 1080 height 1396
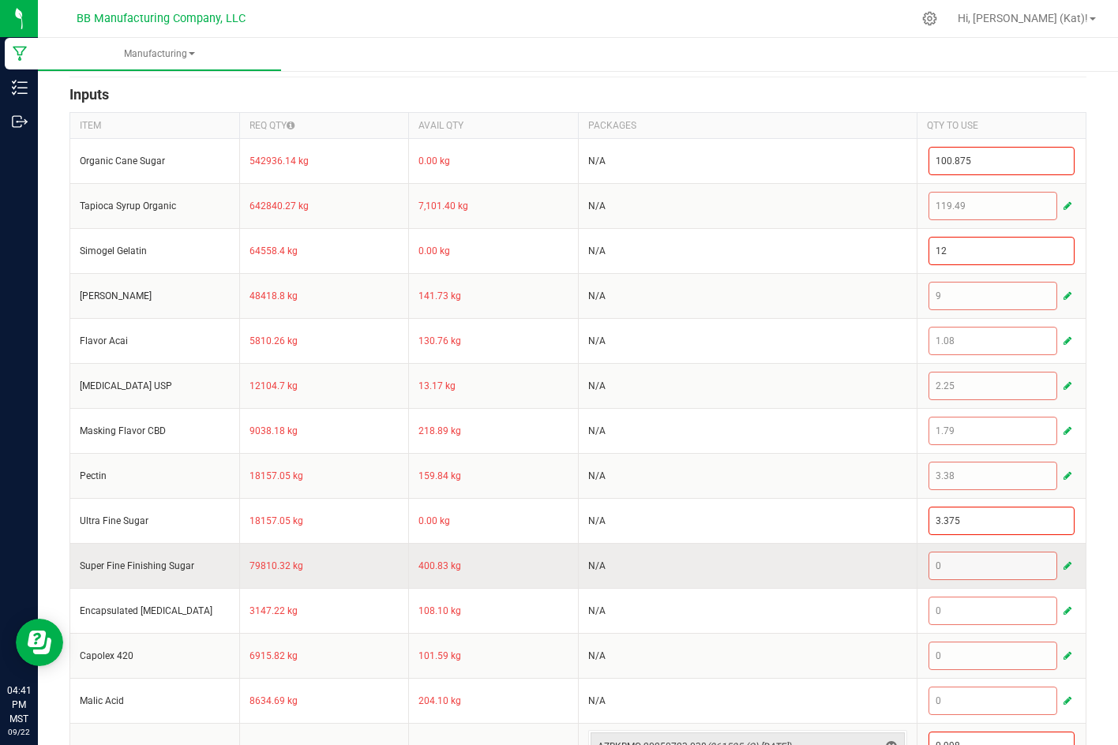
click at [1063, 565] on span "button" at bounding box center [1067, 566] width 8 height 13
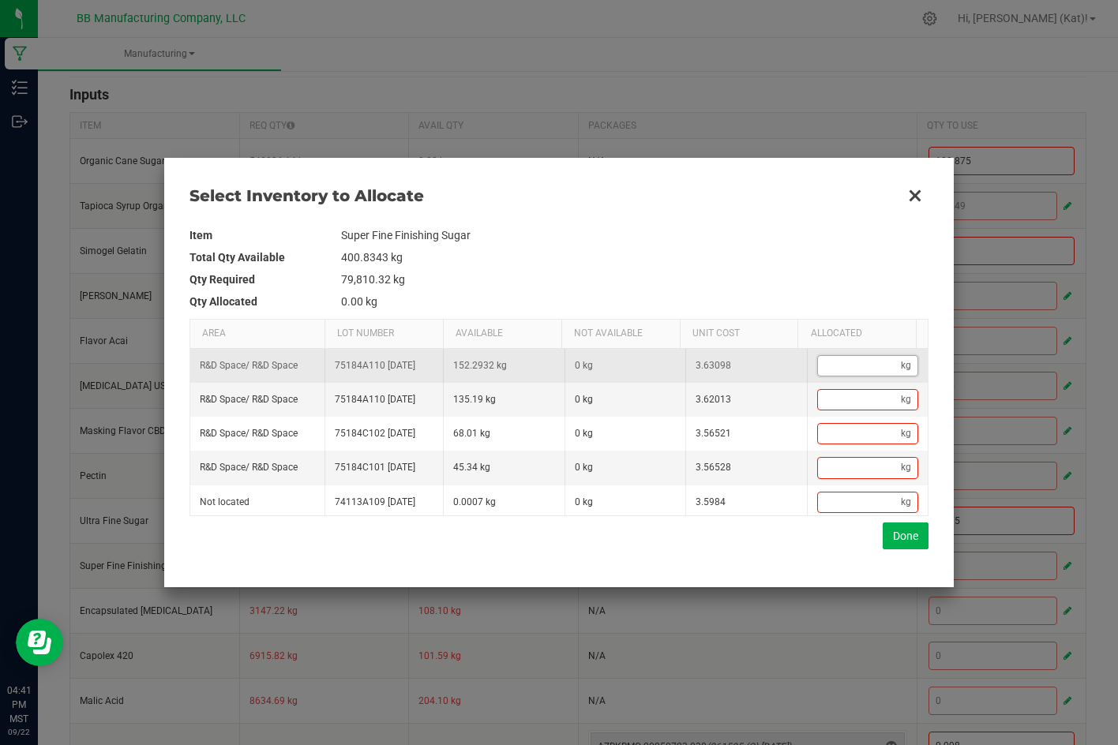
click at [843, 376] on input "Data table" at bounding box center [860, 366] width 84 height 20
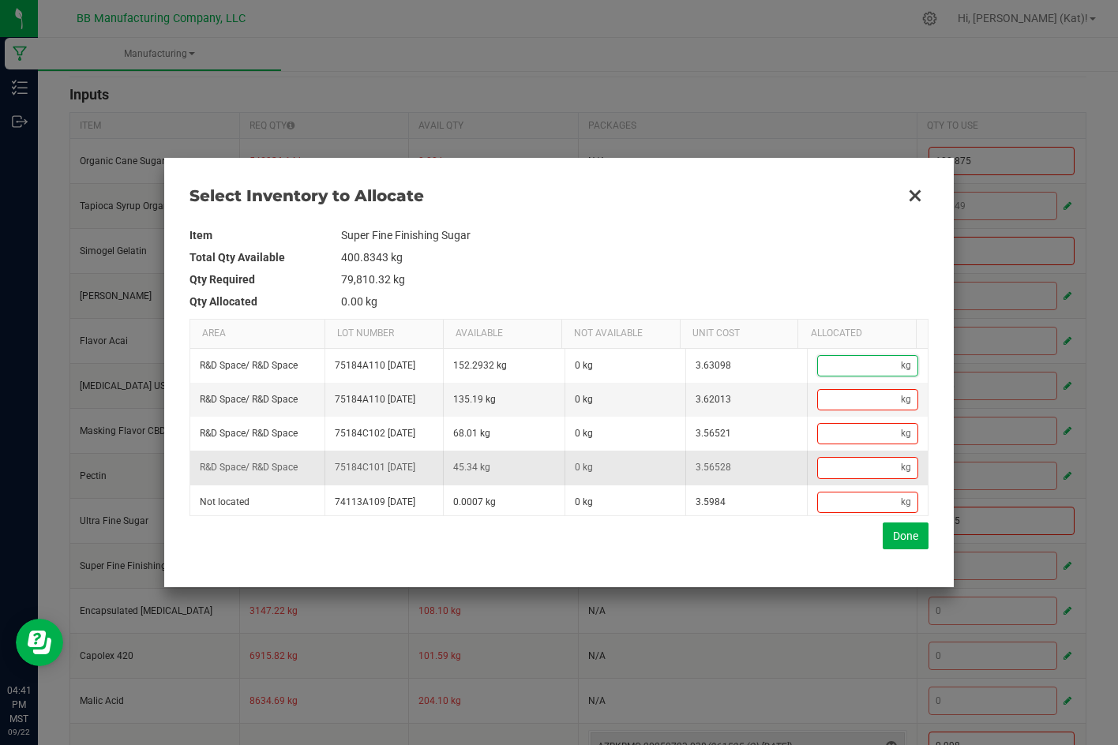
paste input "17.955"
type input "17.95"
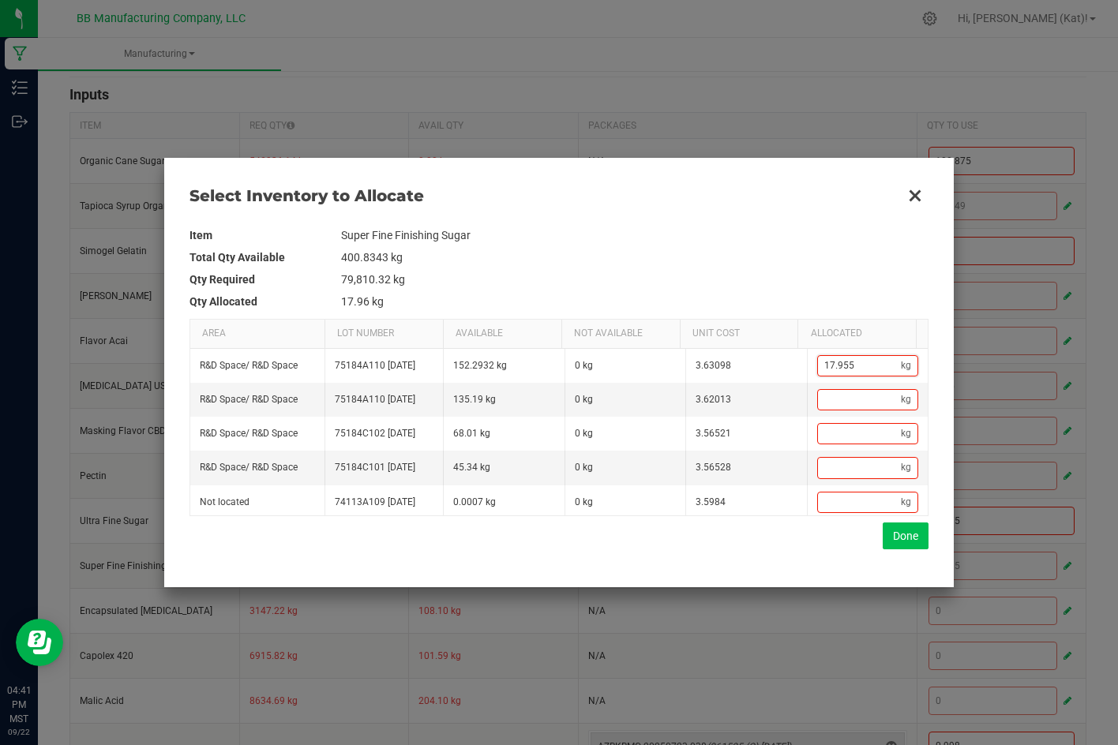
type input "17.955"
click at [912, 536] on button "Done" at bounding box center [905, 536] width 46 height 27
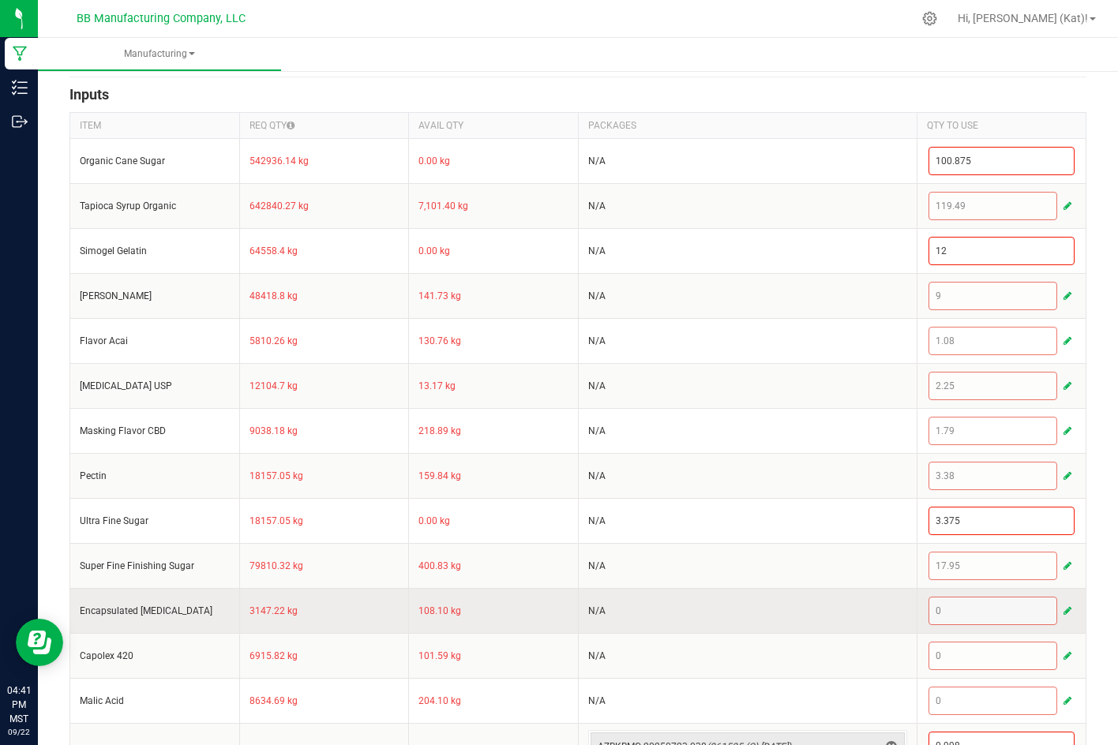
click at [1060, 608] on button "button" at bounding box center [1067, 610] width 14 height 19
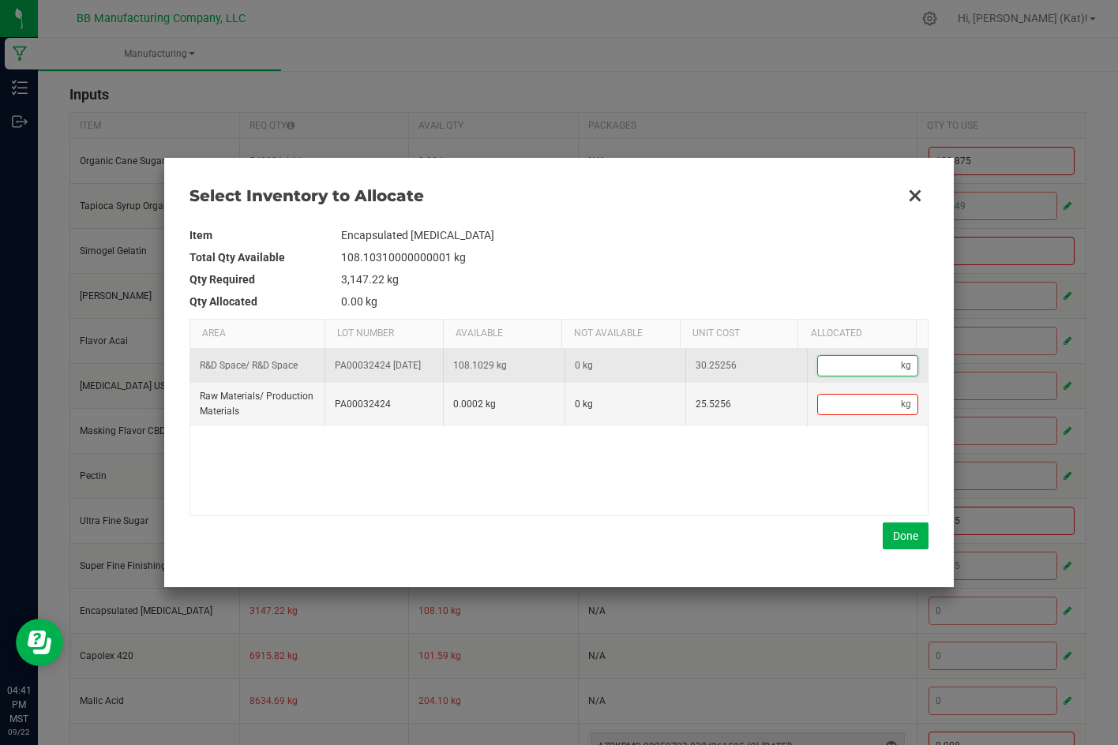
click at [847, 374] on input "Data table" at bounding box center [860, 366] width 84 height 20
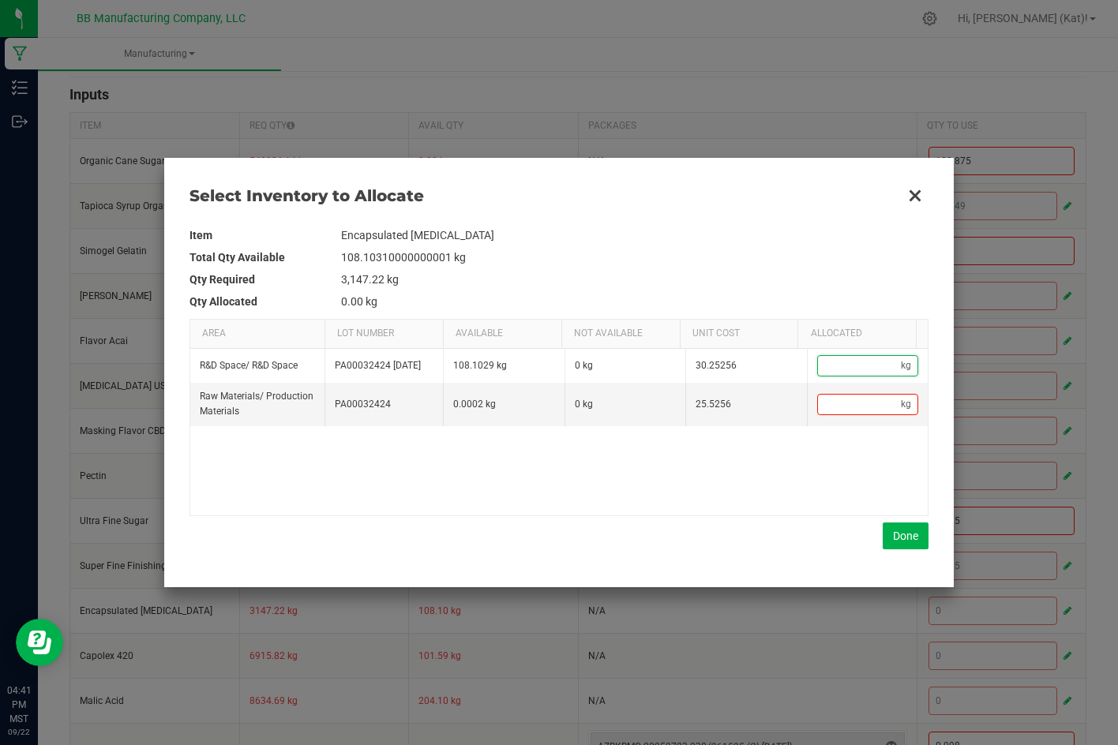
paste input "0.945"
type input "0.94"
type input "0.945"
click at [902, 548] on button "Done" at bounding box center [905, 536] width 46 height 27
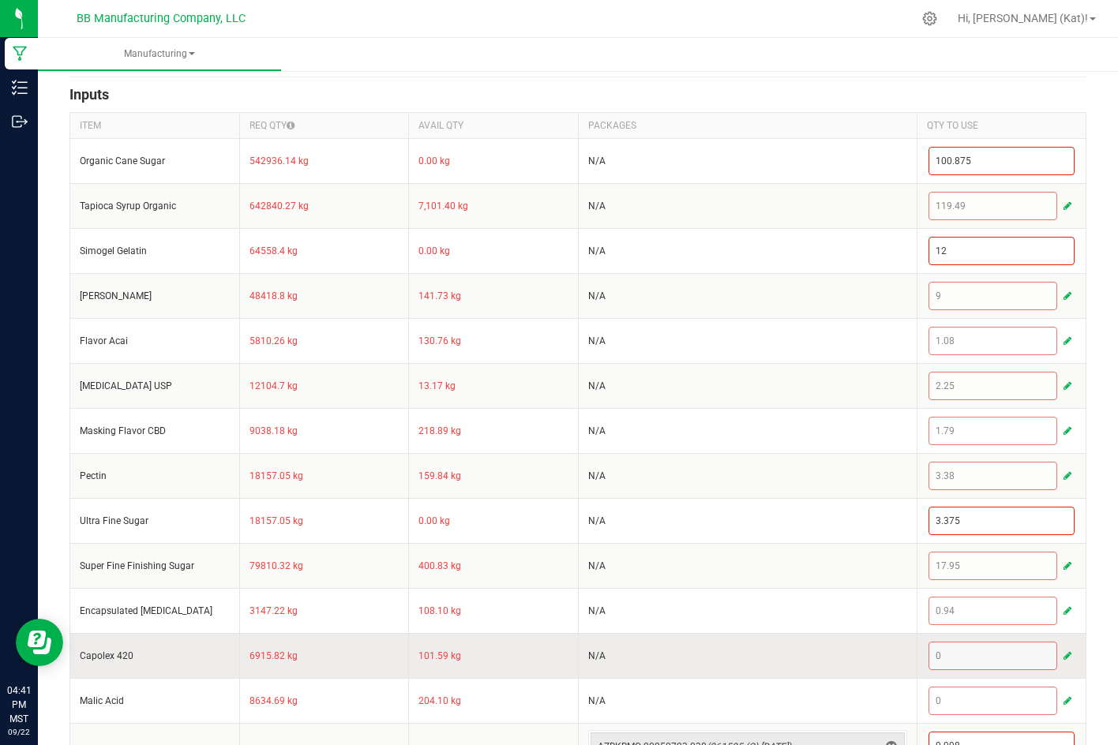
click at [1063, 654] on span "button" at bounding box center [1067, 656] width 8 height 13
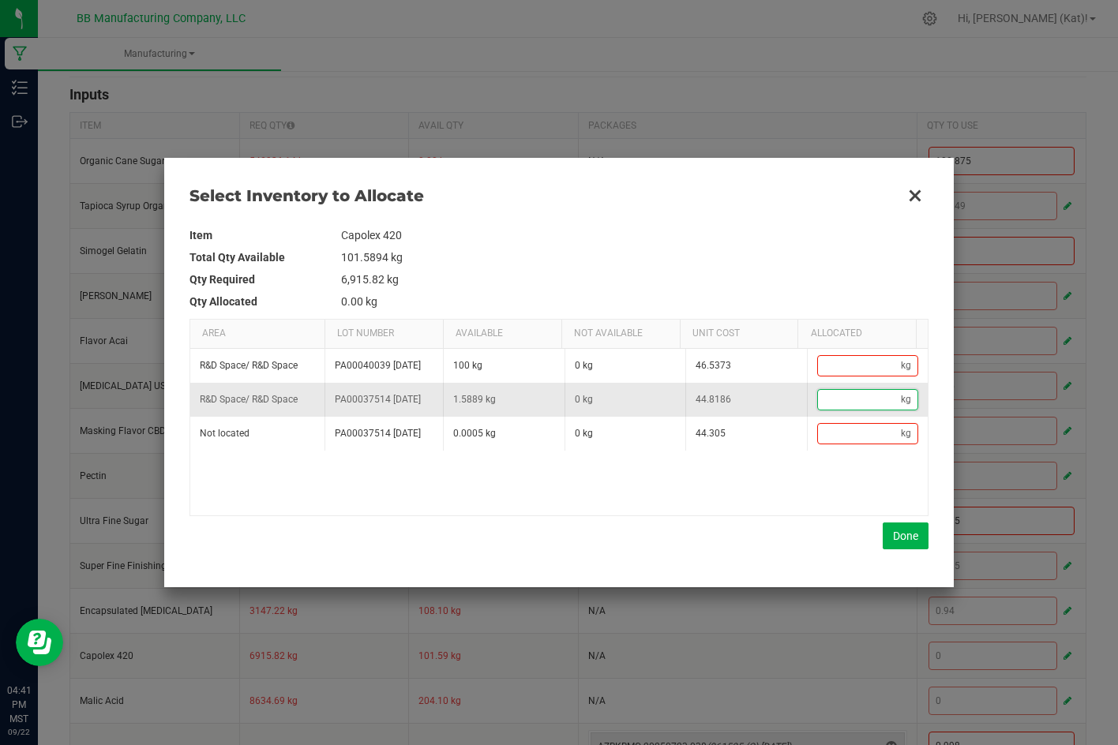
click at [833, 410] on input "Data table" at bounding box center [860, 400] width 84 height 20
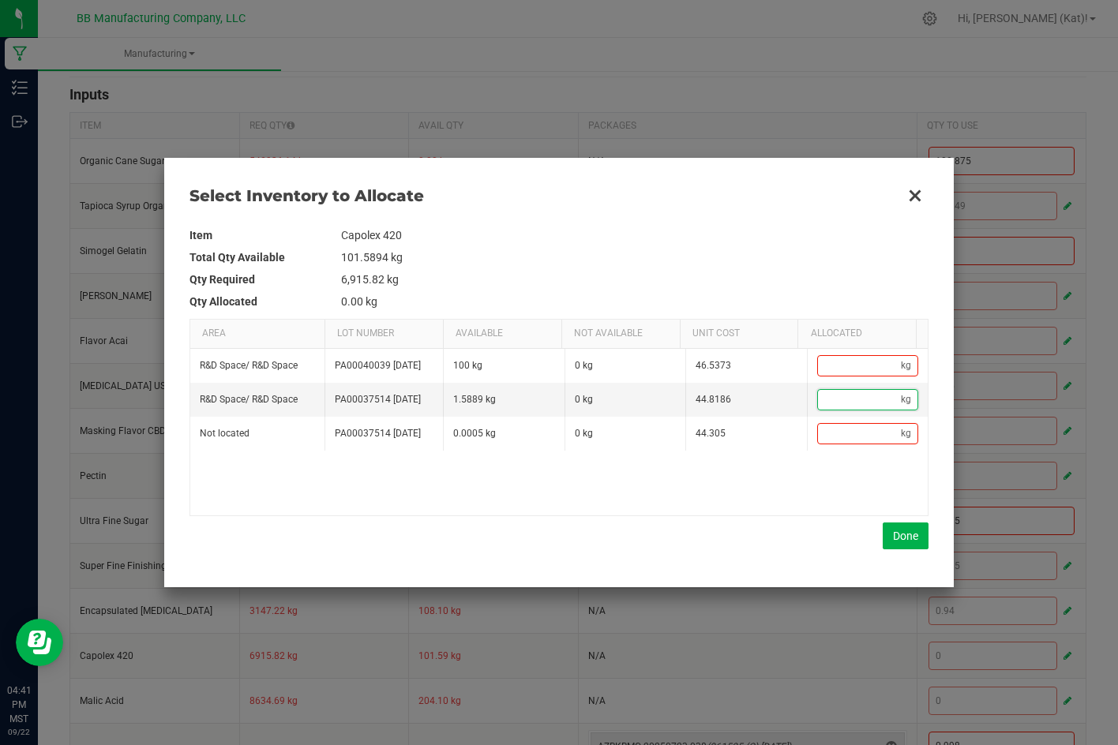
paste input "1.285"
type input "1.28"
type input "1.285"
click at [906, 534] on button "Done" at bounding box center [905, 536] width 46 height 27
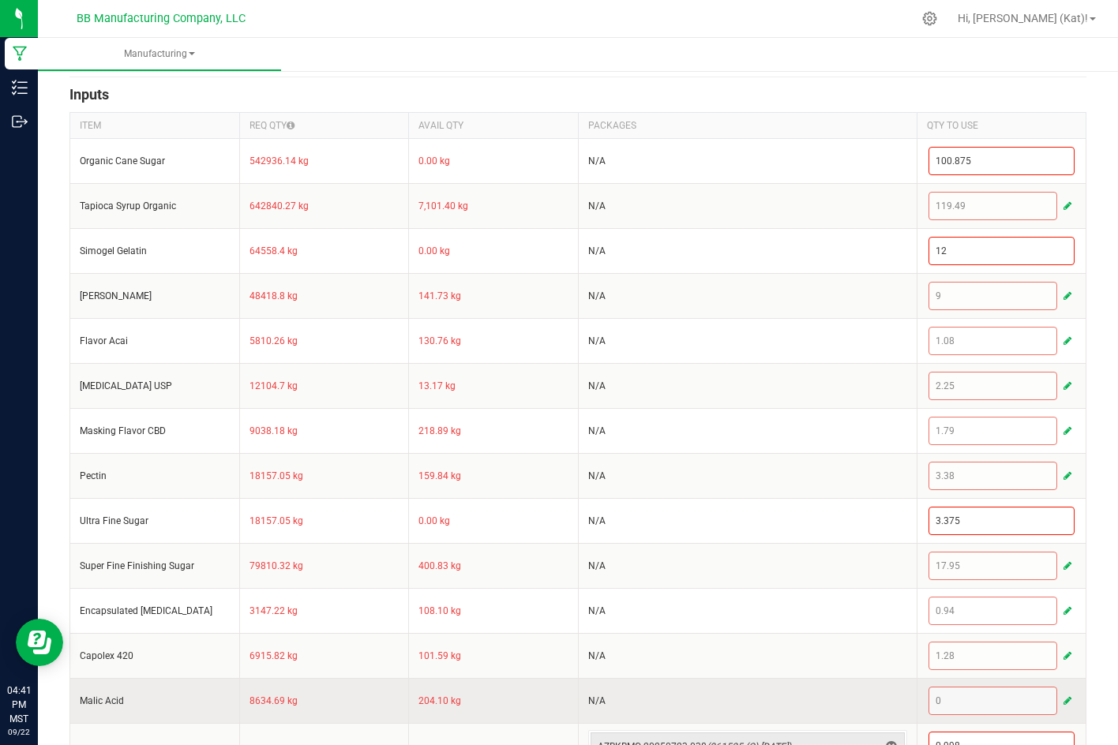
click at [1063, 697] on span "button" at bounding box center [1067, 701] width 8 height 13
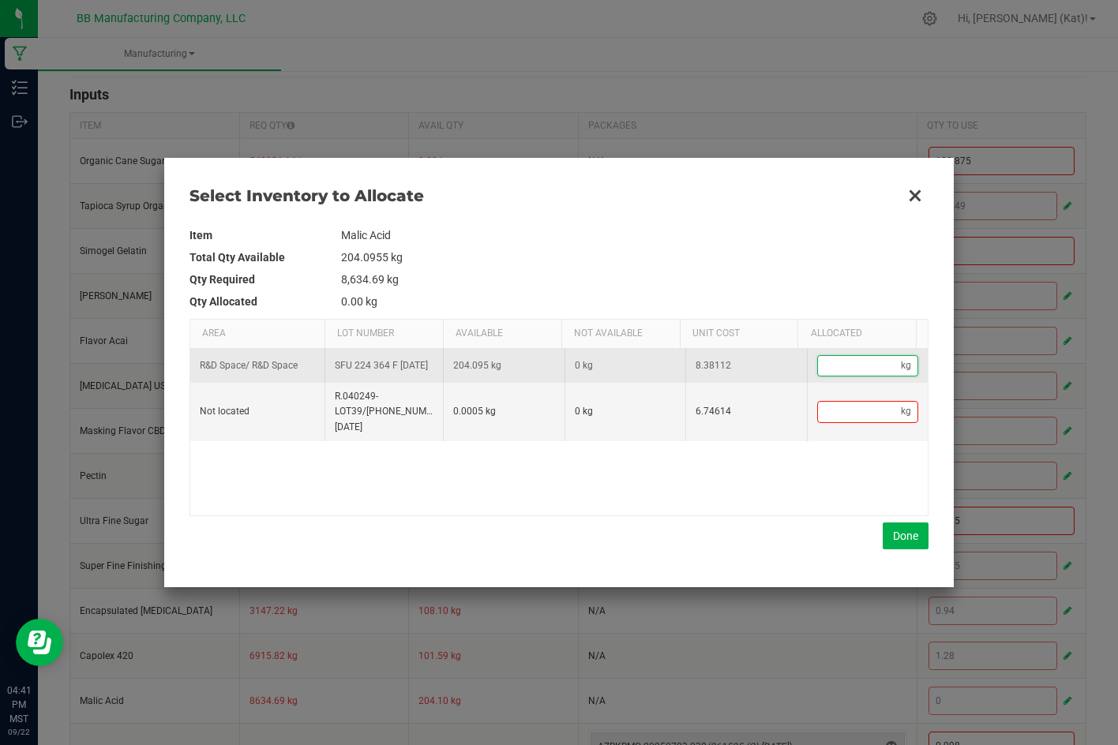
click at [850, 358] on input "Data table" at bounding box center [860, 366] width 84 height 20
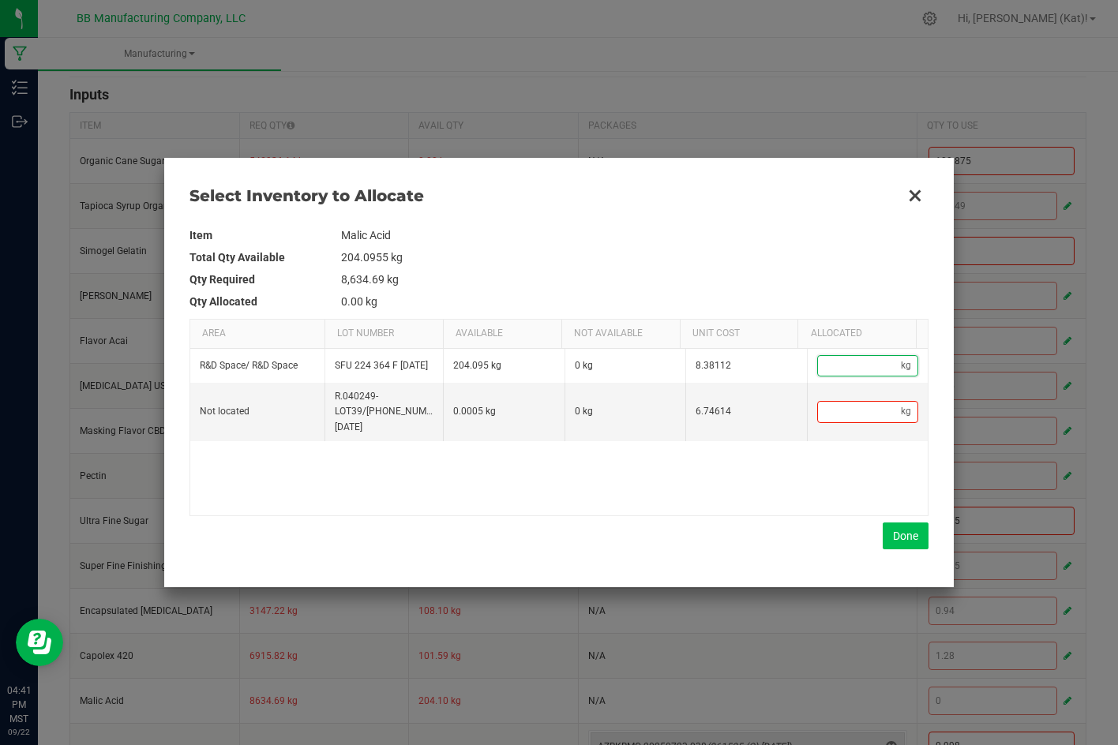
paste input "1.605"
type input "1.6"
type input "1.605"
click at [903, 534] on button "Done" at bounding box center [905, 536] width 46 height 27
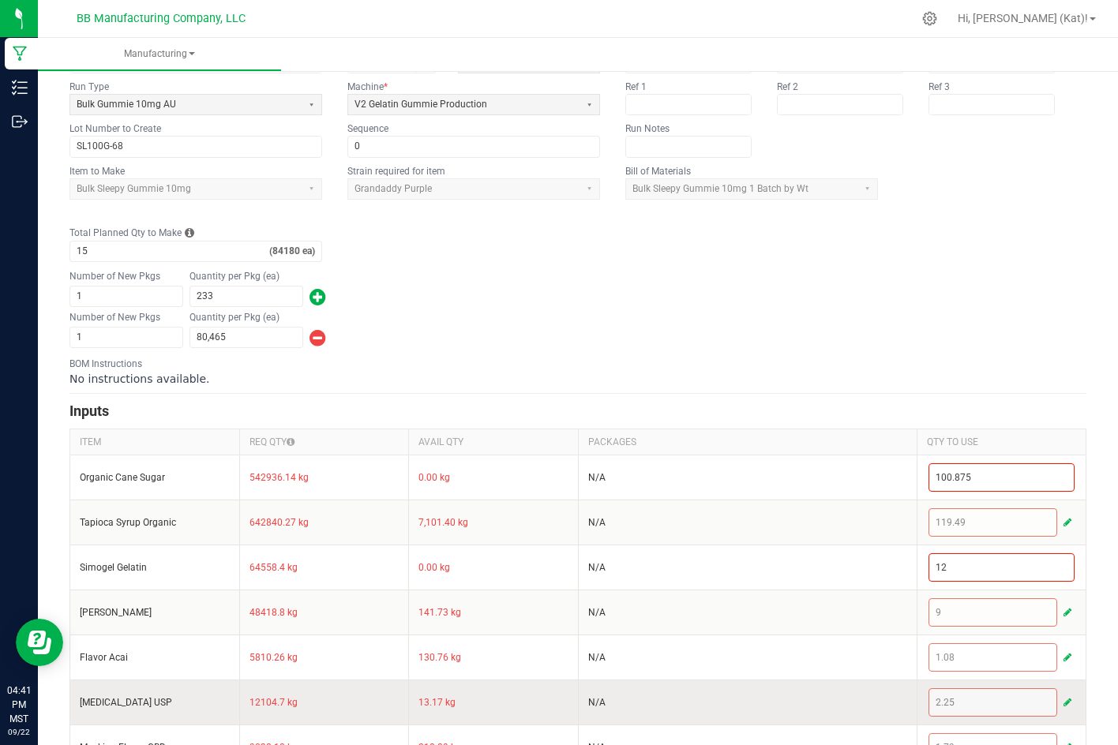
scroll to position [0, 0]
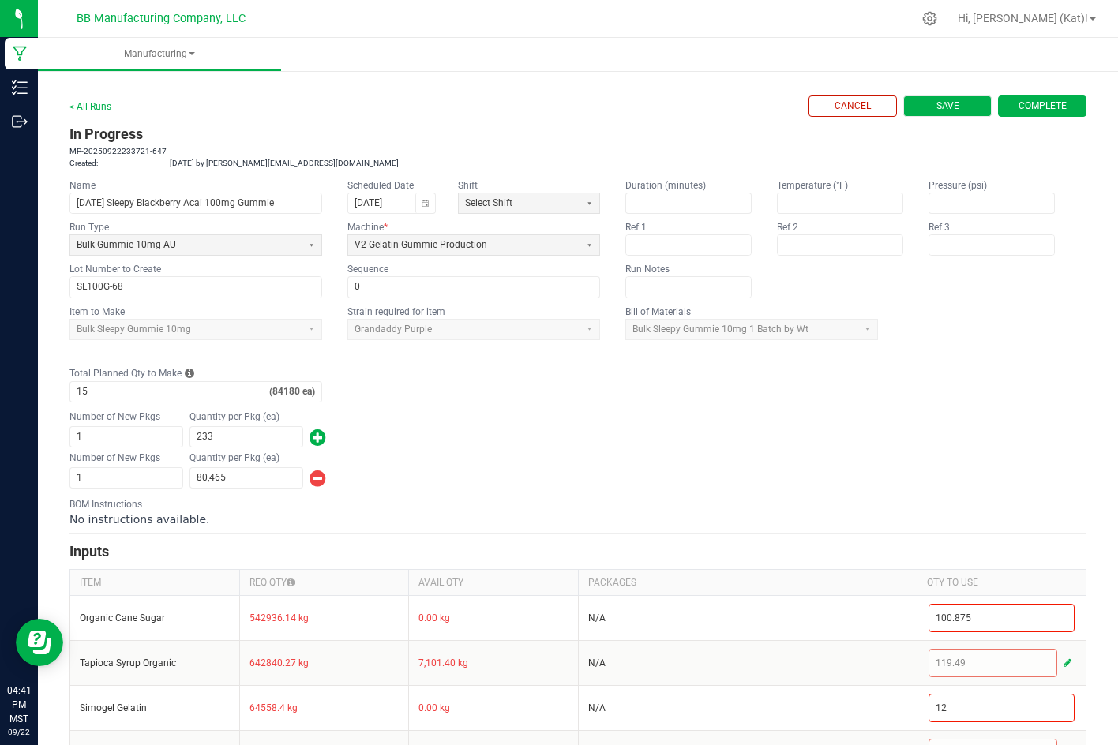
click at [936, 105] on span "Save" at bounding box center [947, 105] width 23 height 13
type input "0"
type input "84,180"
type input "0"
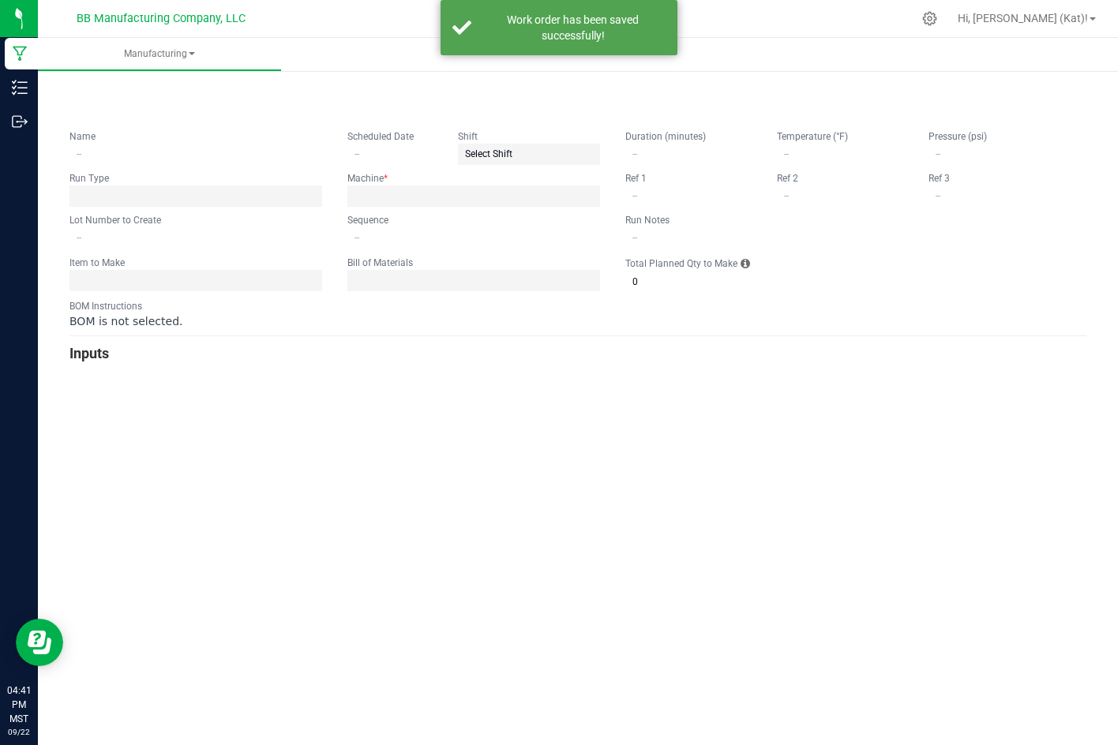
type input "9.22.25 Sleepy Blackberry Acai 100mg Gummie"
type input "[DATE]"
type input "SL100G-68"
type input "0"
type input "15"
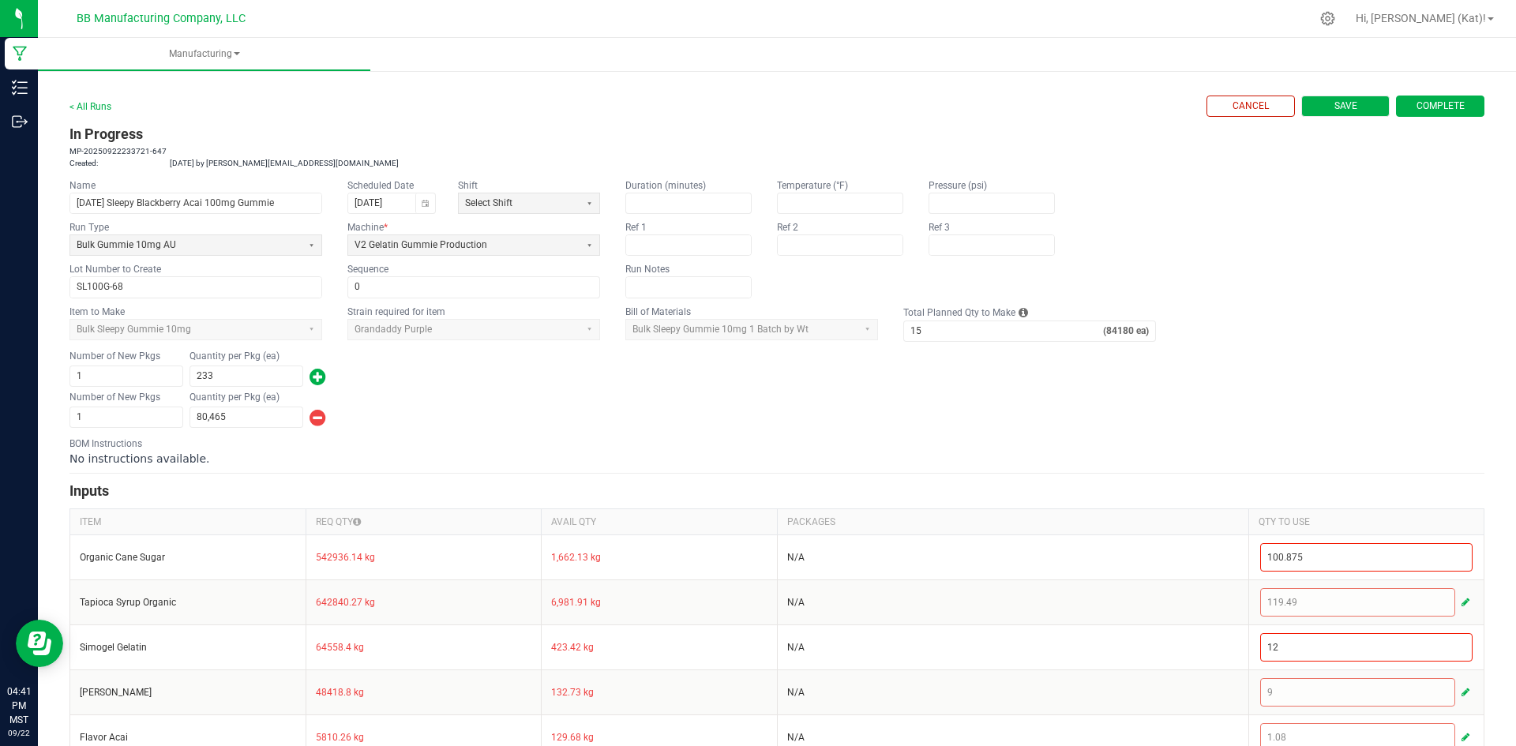
click at [1316, 110] on button "Save" at bounding box center [1345, 106] width 88 height 21
type input "0"
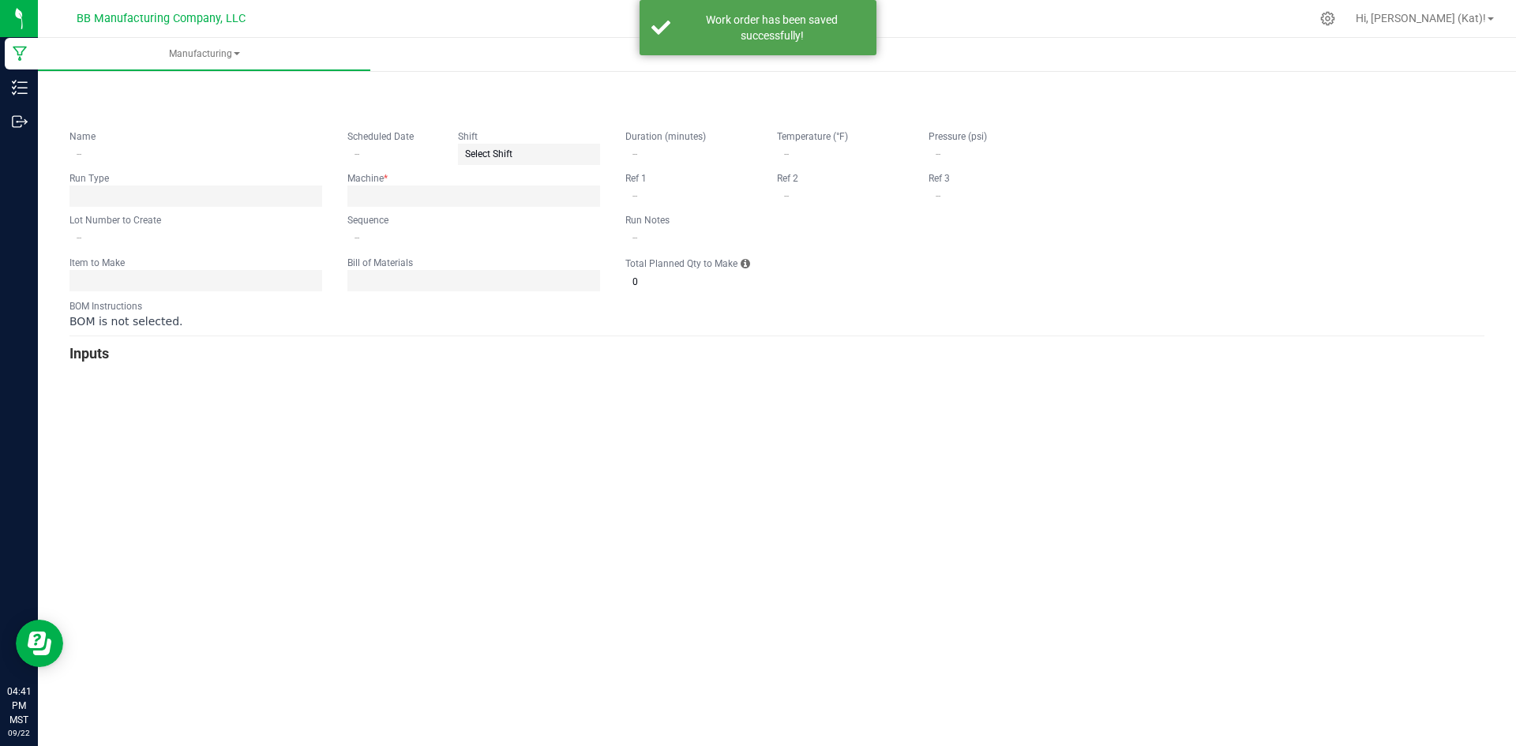
type input "9.22.25 Sleepy Blackberry Acai 100mg Gummie"
type input "[DATE]"
type input "SL100G-68"
type input "0"
type input "15"
